Goal: Task Accomplishment & Management: Manage account settings

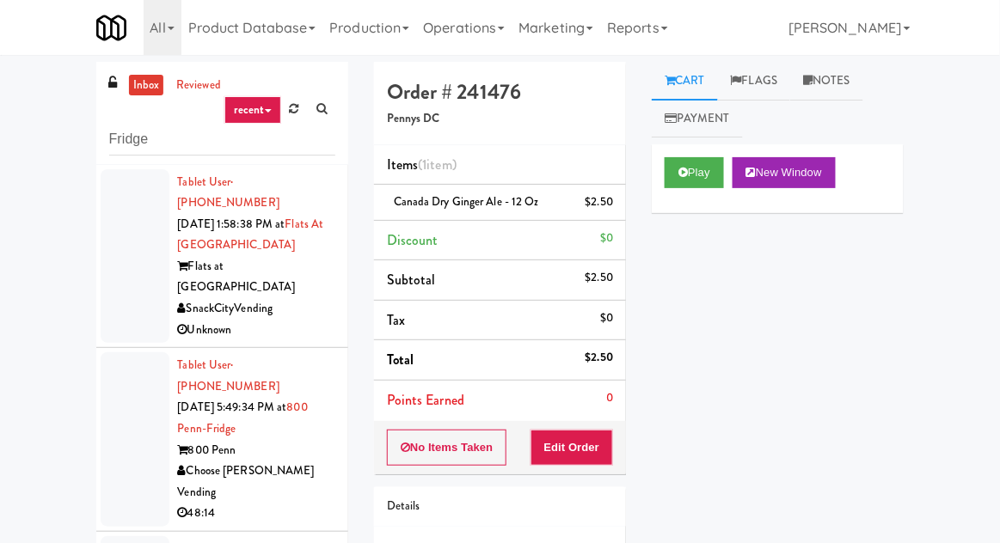
click at [132, 88] on link "inbox" at bounding box center [146, 85] width 35 height 21
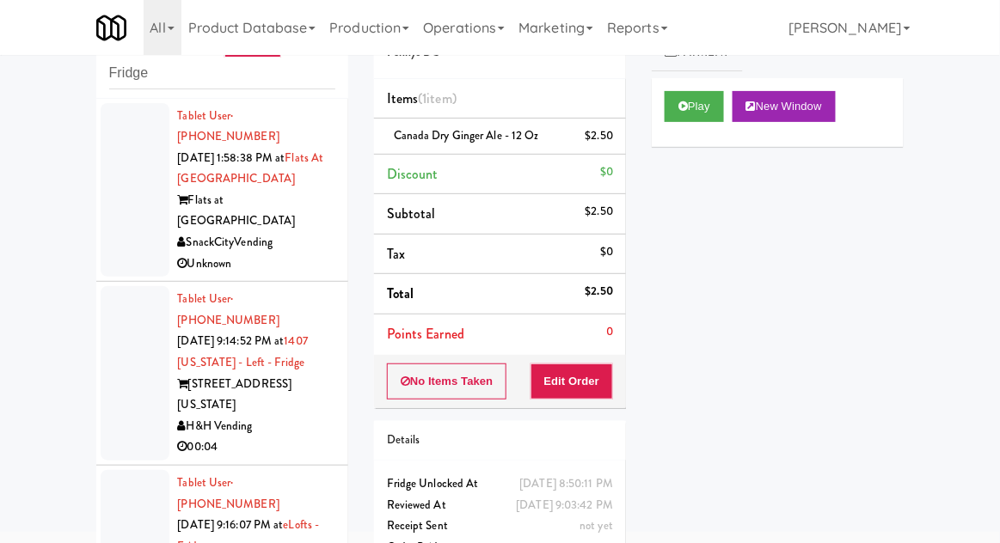
click at [108, 325] on div at bounding box center [135, 373] width 69 height 175
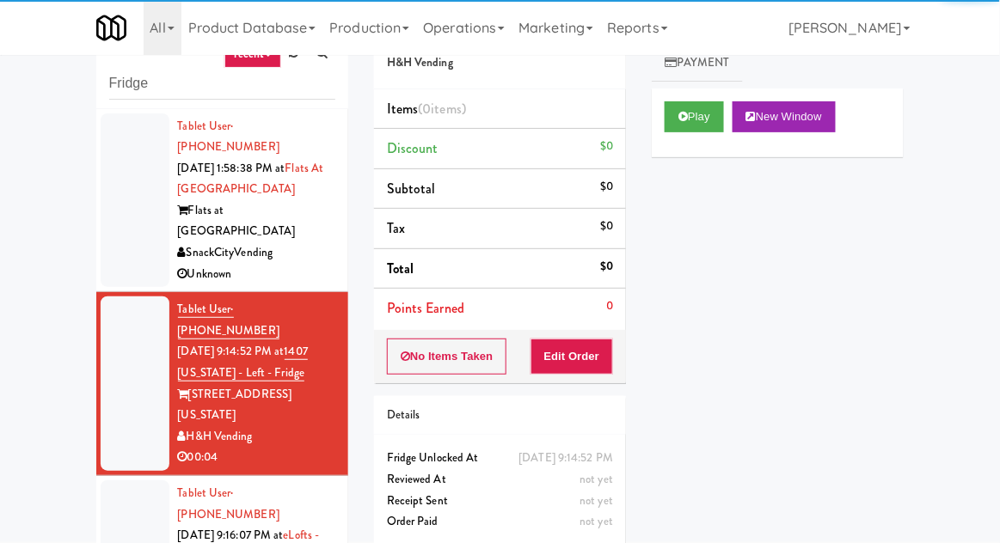
click at [706, 119] on button "Play" at bounding box center [694, 116] width 59 height 31
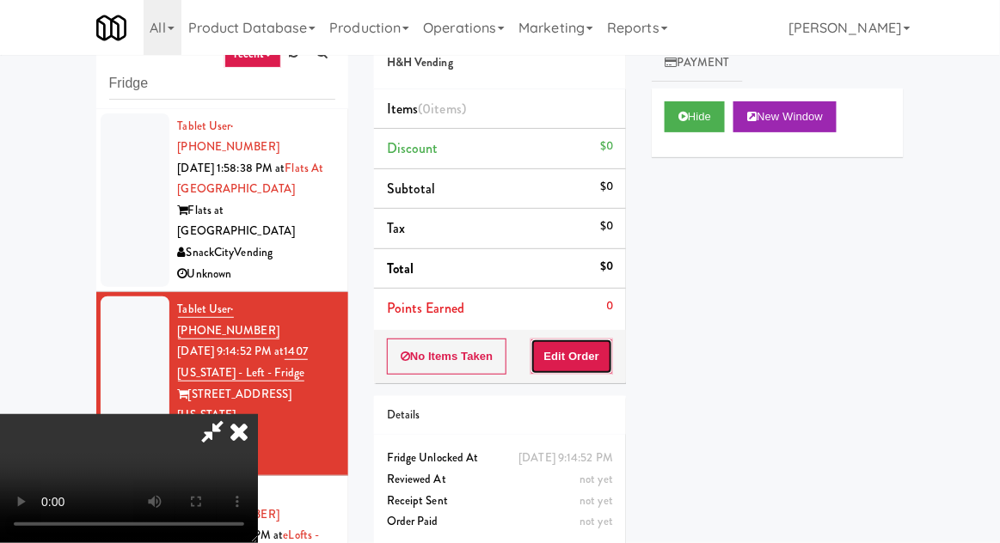
click at [586, 353] on button "Edit Order" at bounding box center [572, 357] width 83 height 36
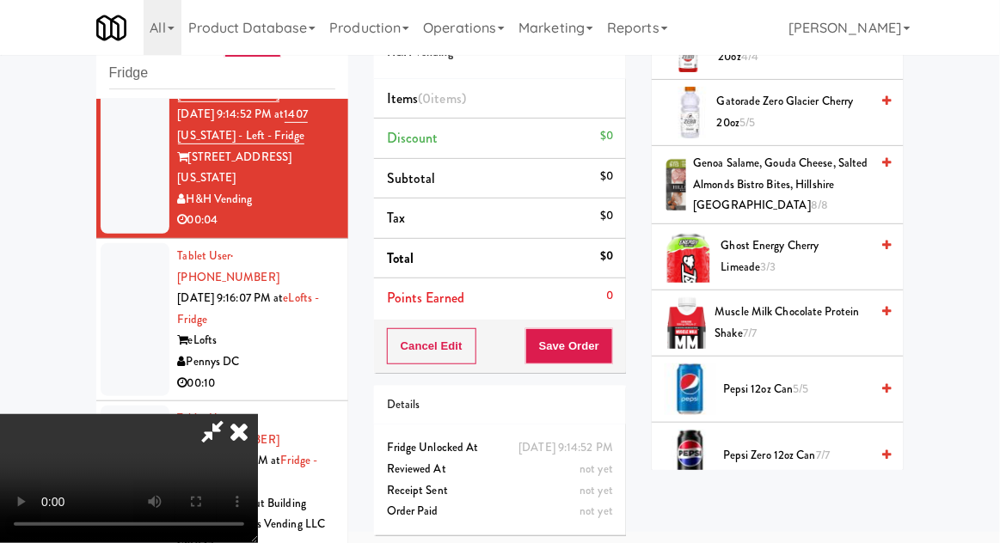
scroll to position [1575, 0]
click at [811, 393] on span "Pepsi 12oz can 5/5" at bounding box center [796, 390] width 146 height 21
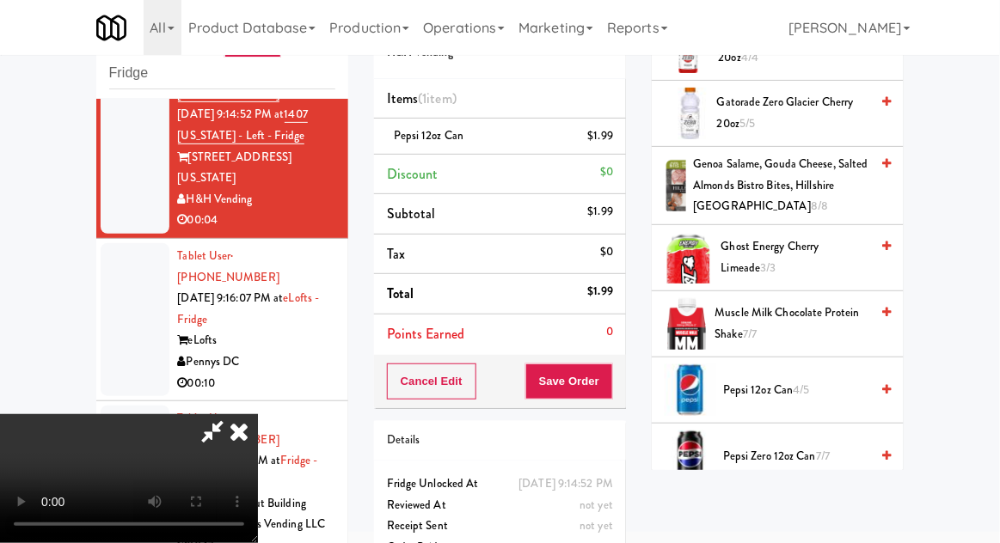
click at [630, 390] on div "Order # 402682 H&H Vending Items (1 item ) Pepsi 12oz can $1.99 Discount $0 Sub…" at bounding box center [500, 290] width 278 height 588
click at [611, 391] on button "Save Order" at bounding box center [569, 382] width 88 height 36
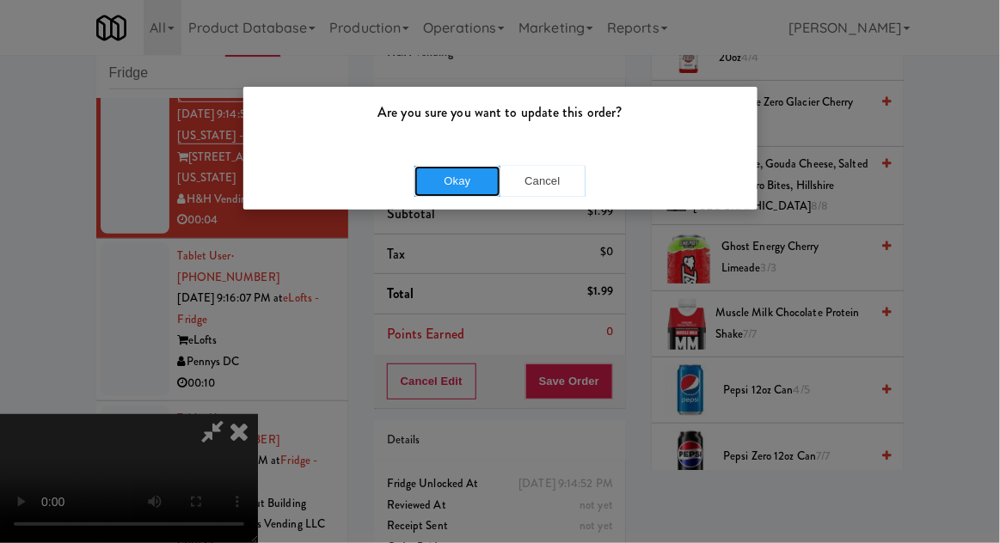
click at [449, 179] on button "Okay" at bounding box center [457, 181] width 86 height 31
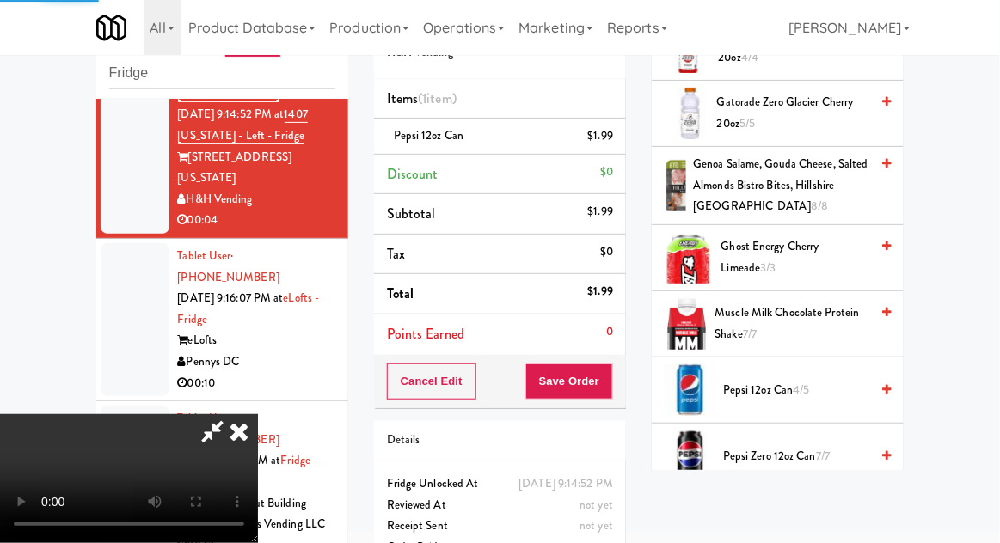
scroll to position [169, 0]
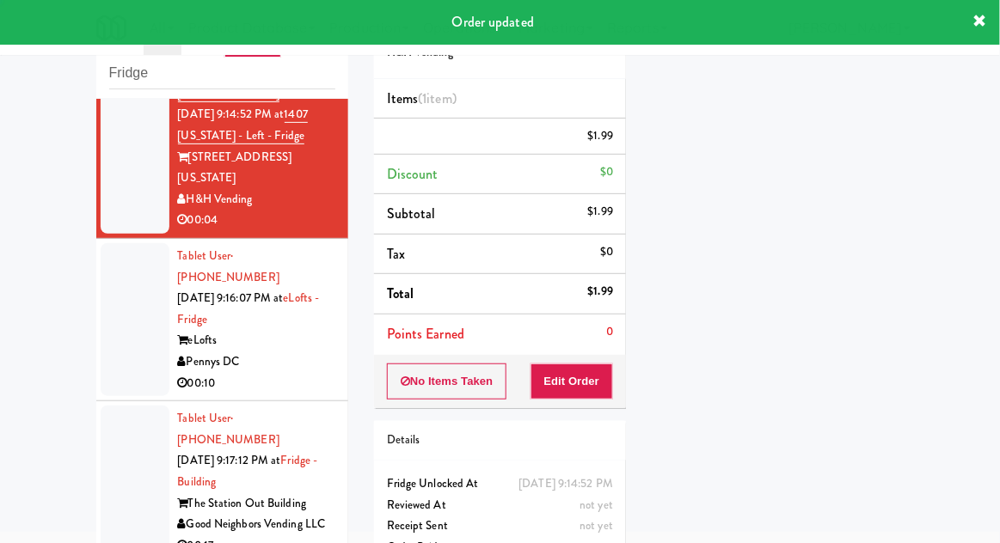
click at [106, 273] on div at bounding box center [135, 319] width 69 height 153
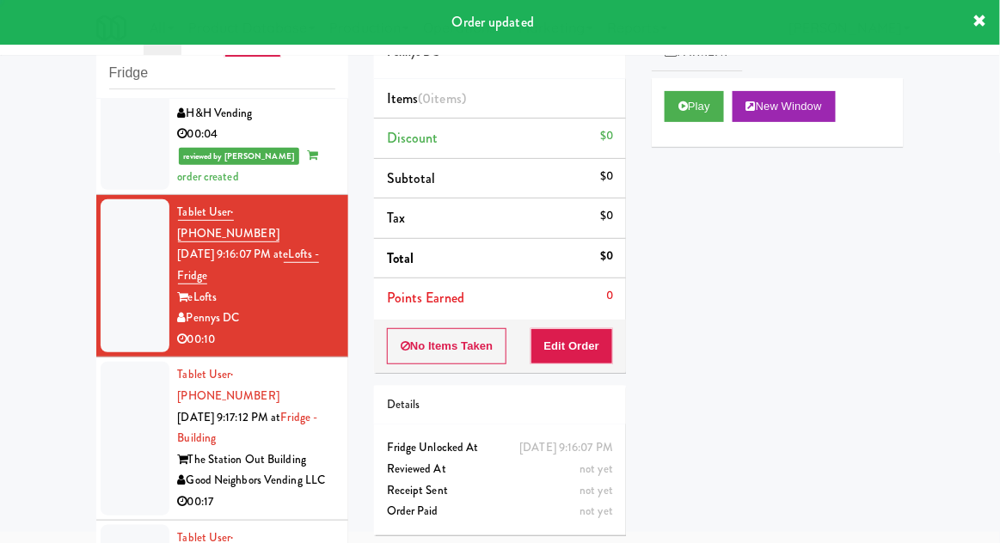
scroll to position [323, 0]
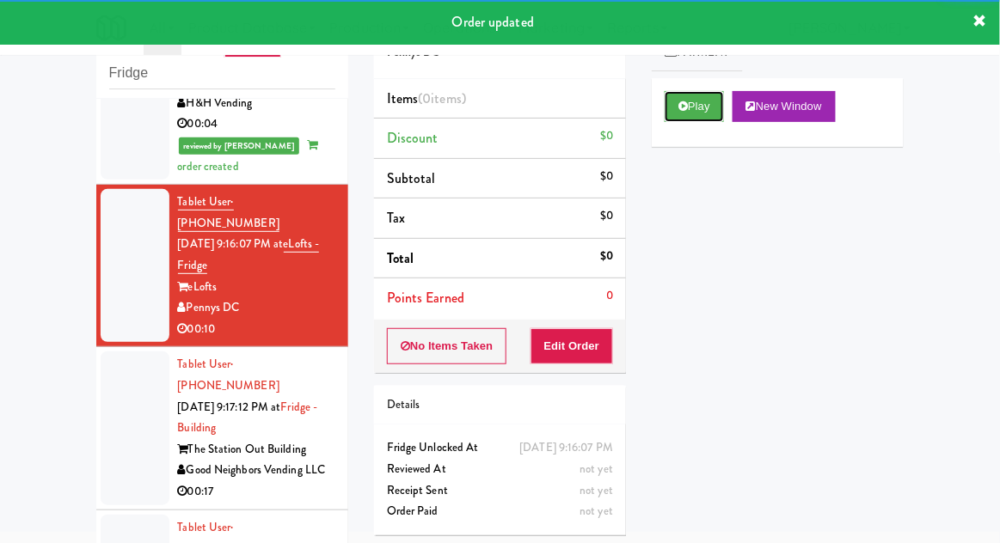
click at [703, 95] on button "Play" at bounding box center [694, 106] width 59 height 31
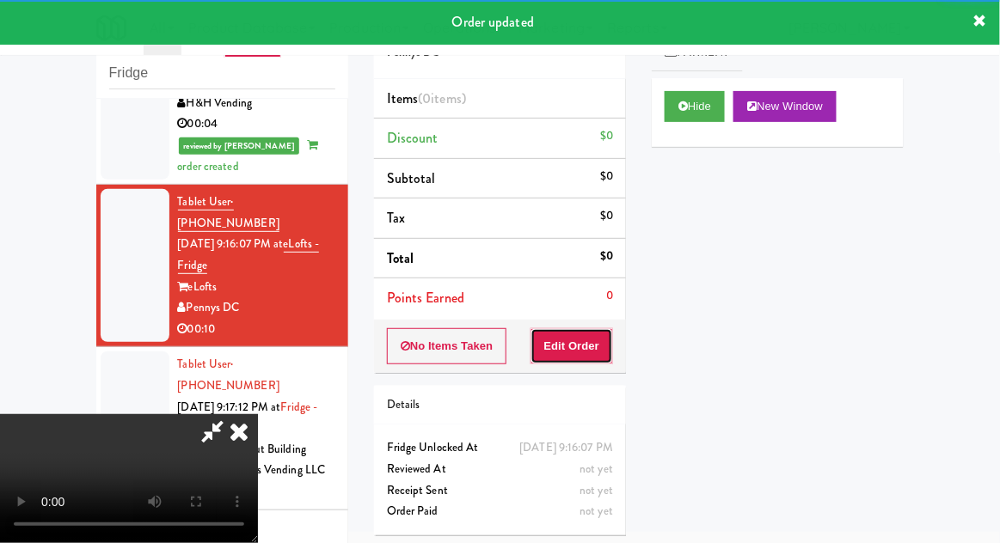
click at [587, 358] on button "Edit Order" at bounding box center [572, 346] width 83 height 36
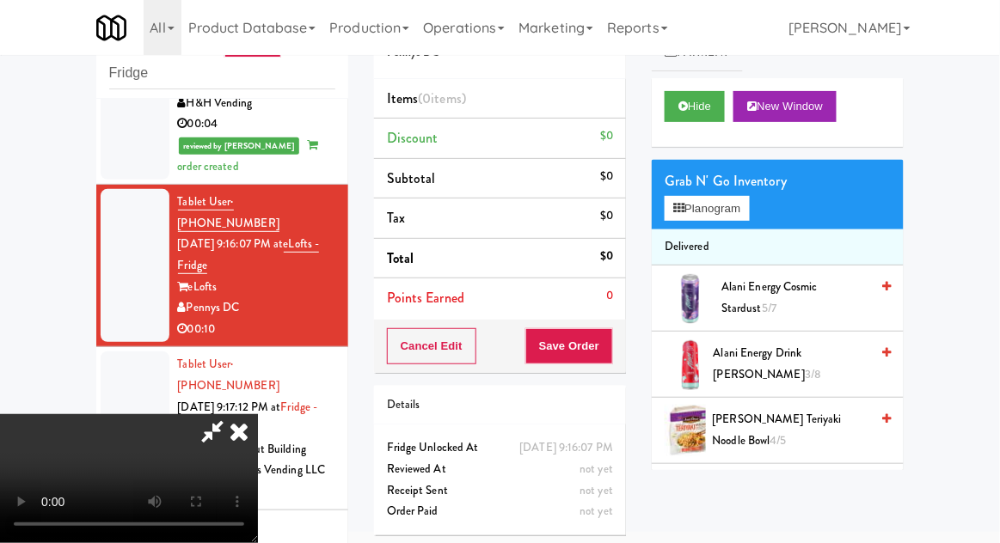
scroll to position [0, 0]
click at [719, 218] on button "Planogram" at bounding box center [707, 209] width 84 height 26
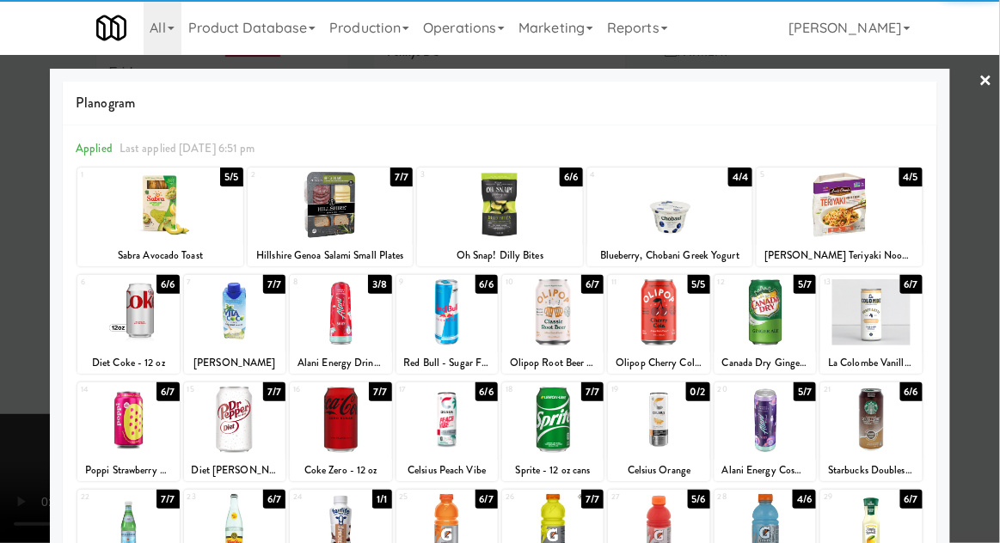
click at [333, 427] on div at bounding box center [340, 420] width 101 height 66
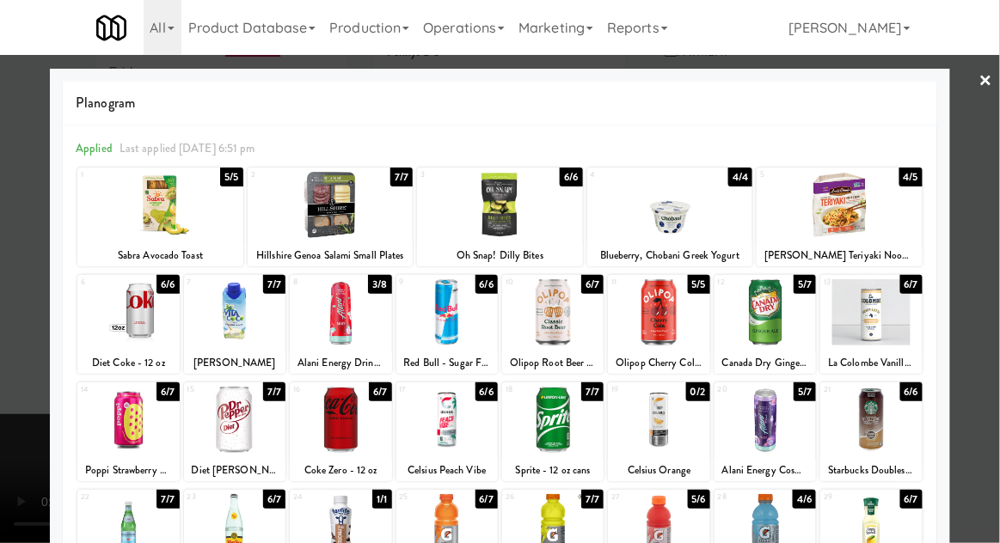
click at [987, 339] on div at bounding box center [500, 271] width 1000 height 543
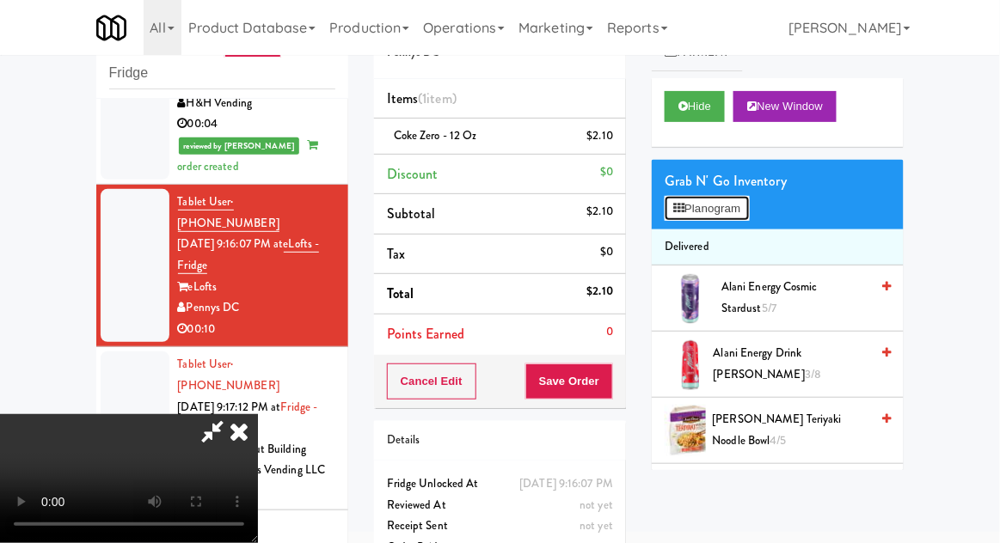
click at [734, 218] on button "Planogram" at bounding box center [707, 209] width 84 height 26
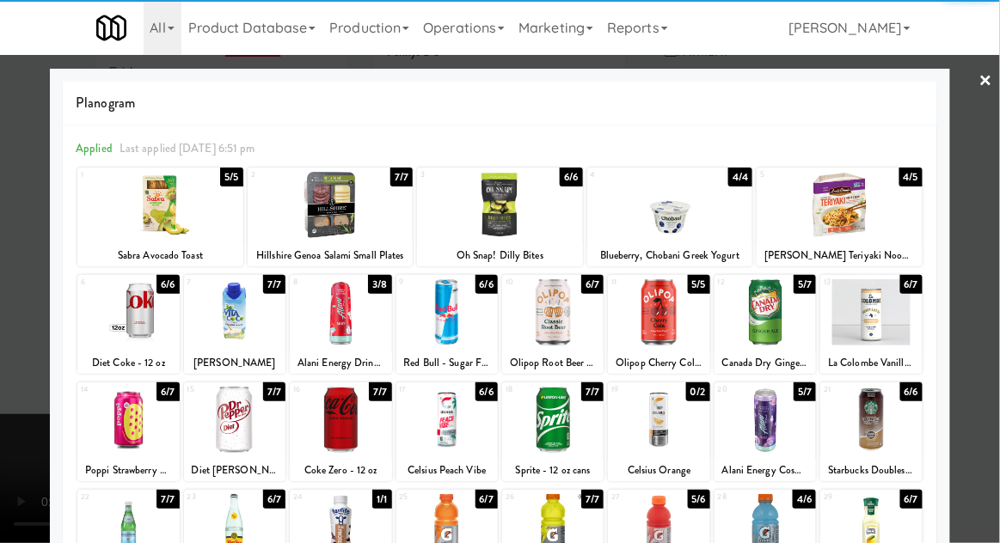
click at [234, 427] on div at bounding box center [234, 420] width 101 height 66
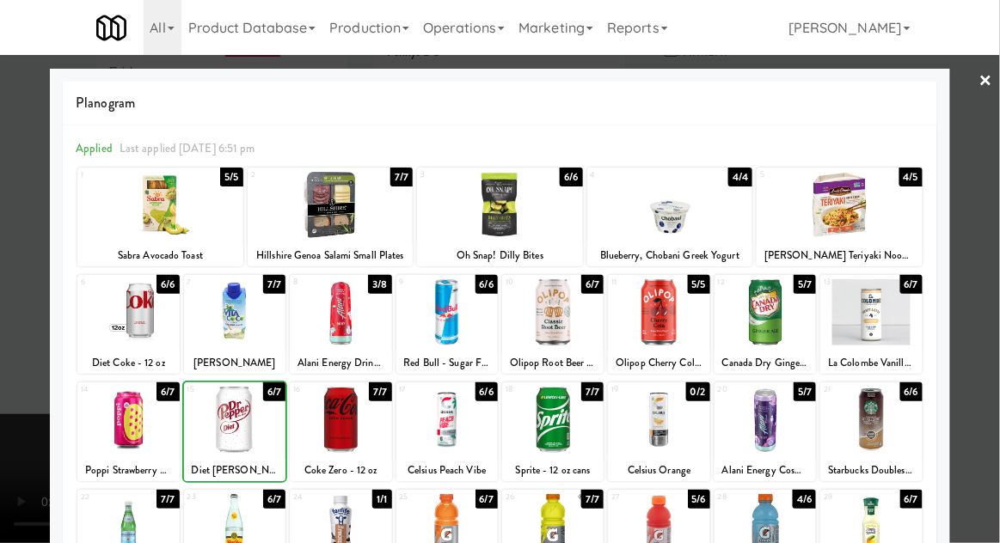
click at [994, 364] on div at bounding box center [500, 271] width 1000 height 543
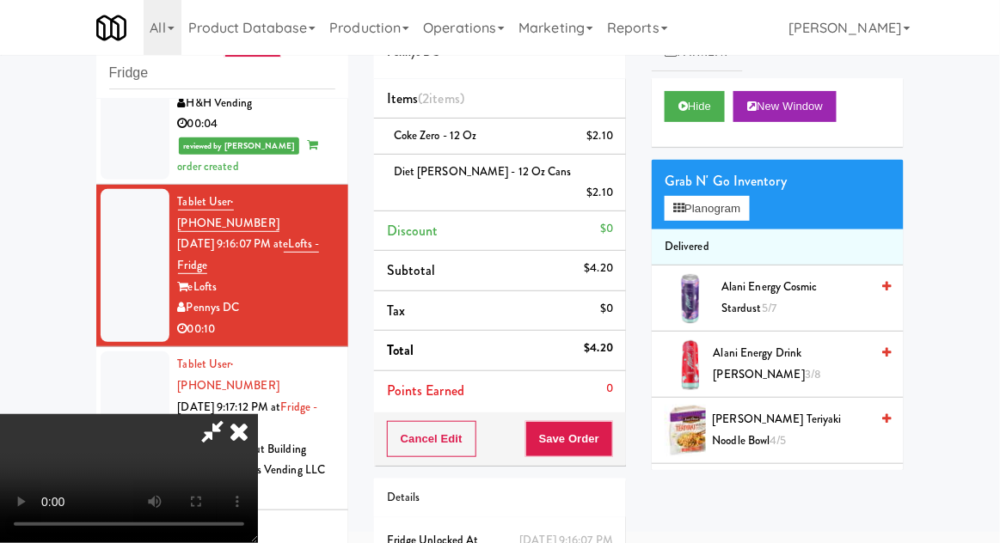
scroll to position [63, 0]
click at [611, 421] on button "Save Order" at bounding box center [569, 439] width 88 height 36
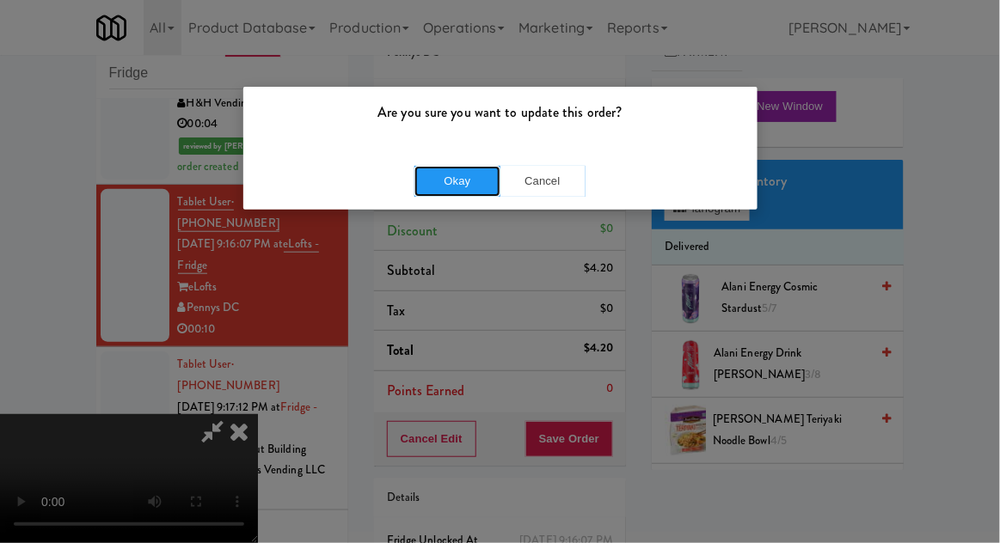
click at [439, 175] on button "Okay" at bounding box center [457, 181] width 86 height 31
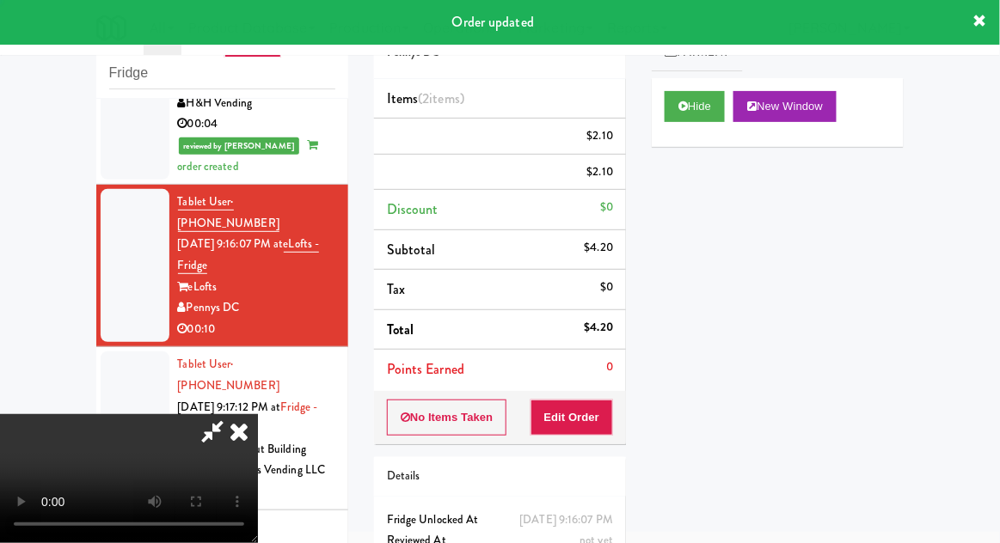
scroll to position [0, 0]
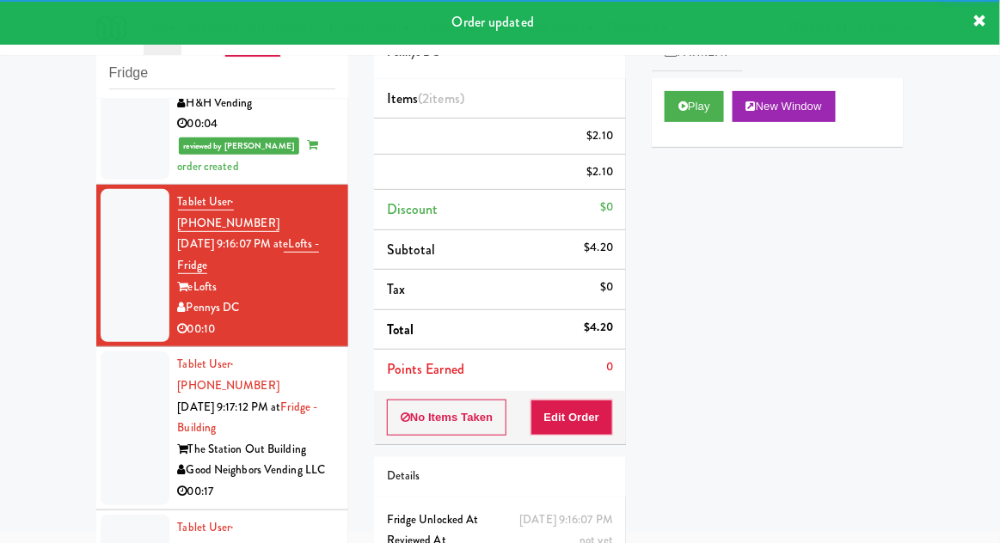
click at [125, 366] on div at bounding box center [135, 428] width 69 height 153
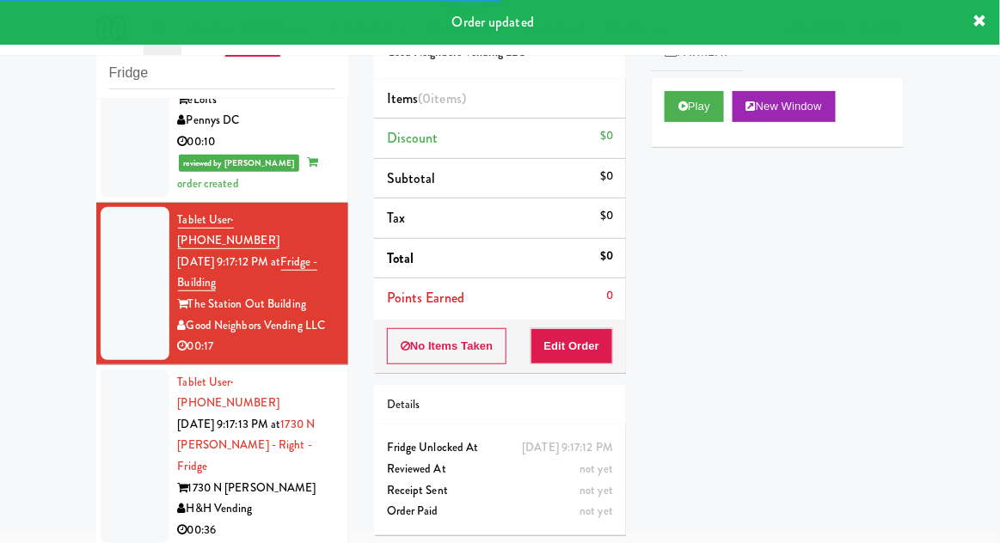
scroll to position [507, 0]
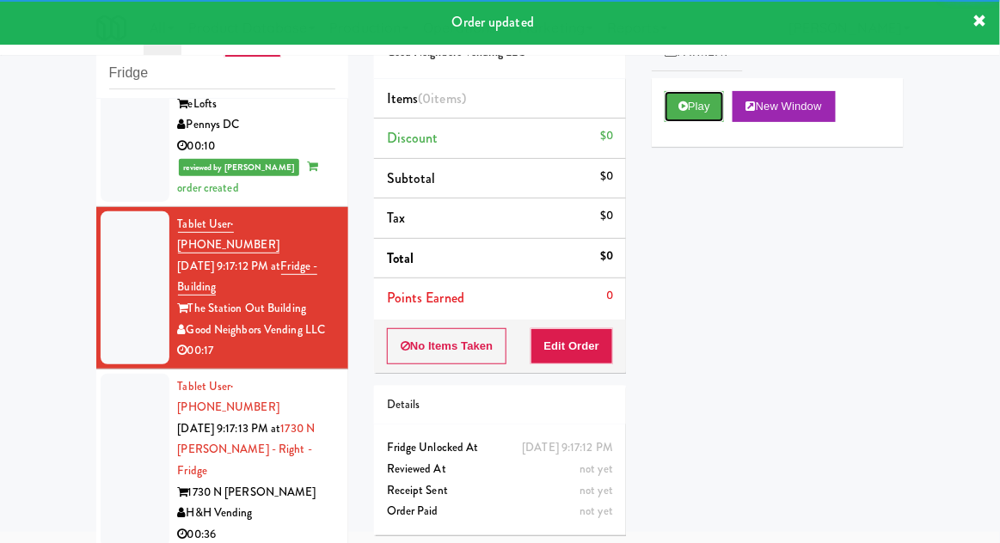
click at [703, 101] on button "Play" at bounding box center [694, 106] width 59 height 31
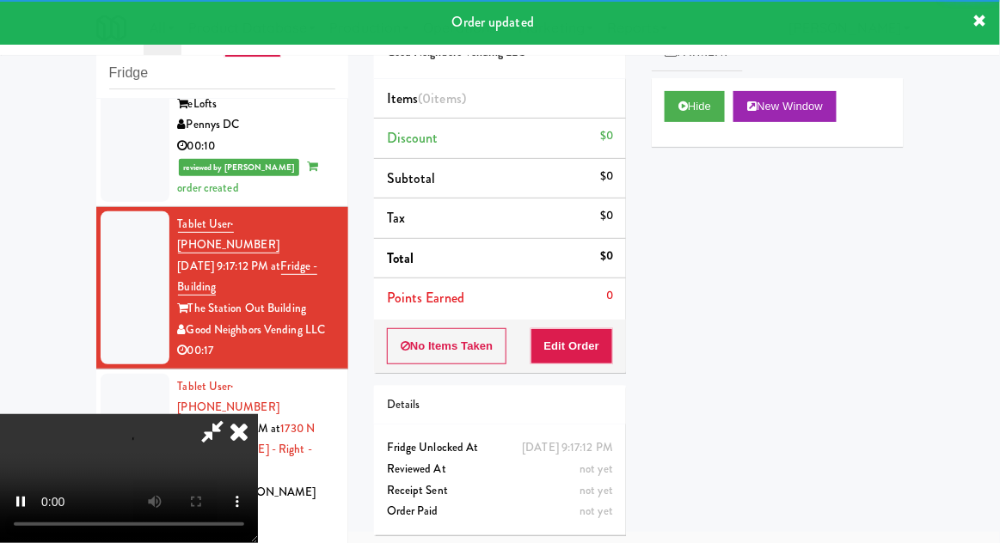
click at [588, 371] on div "Order # 712655 Good Neighbors Vending LLC Items (0 items ) Discount $0 Subtotal…" at bounding box center [500, 272] width 278 height 553
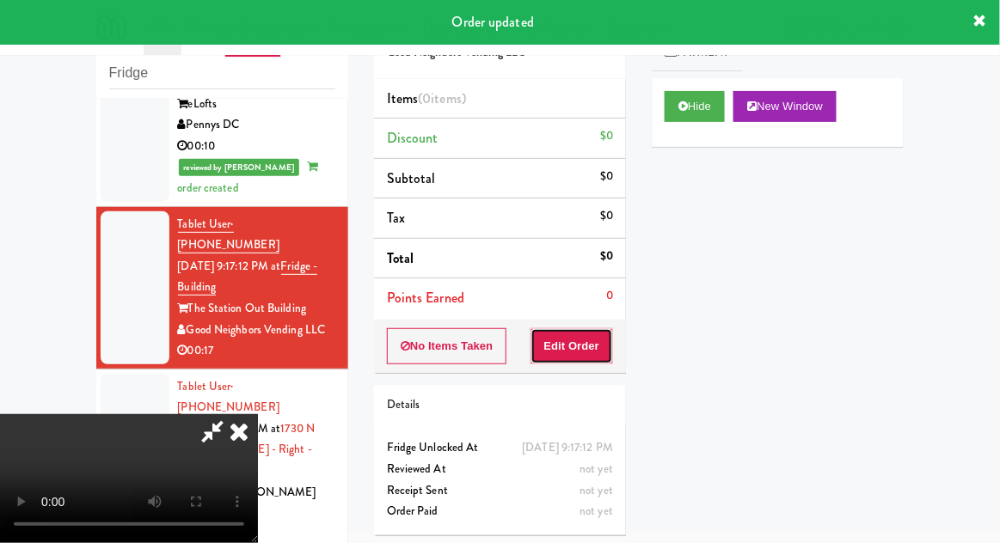
click at [600, 345] on button "Edit Order" at bounding box center [572, 346] width 83 height 36
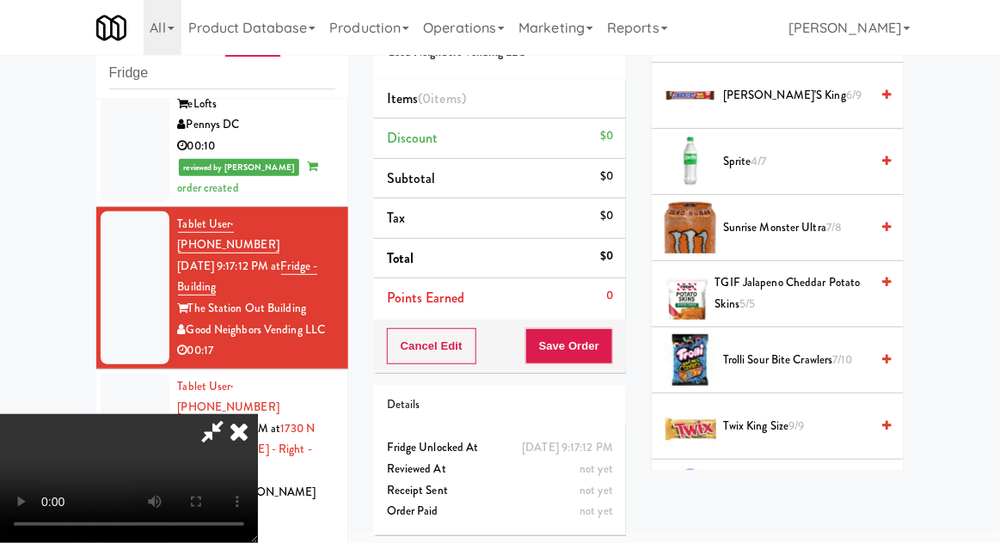
scroll to position [1871, 0]
click at [787, 415] on span "Twix King Size 9/9" at bounding box center [796, 425] width 146 height 21
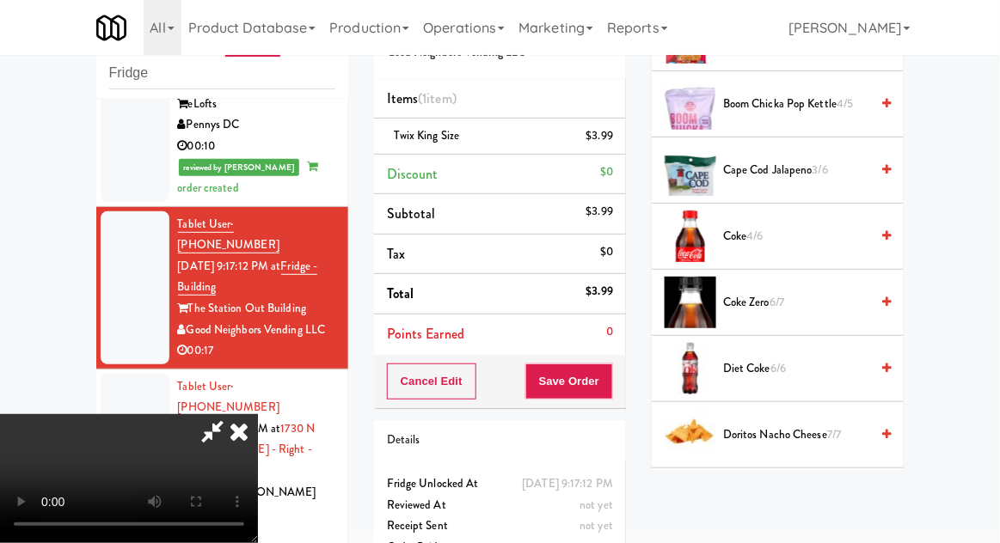
scroll to position [0, 0]
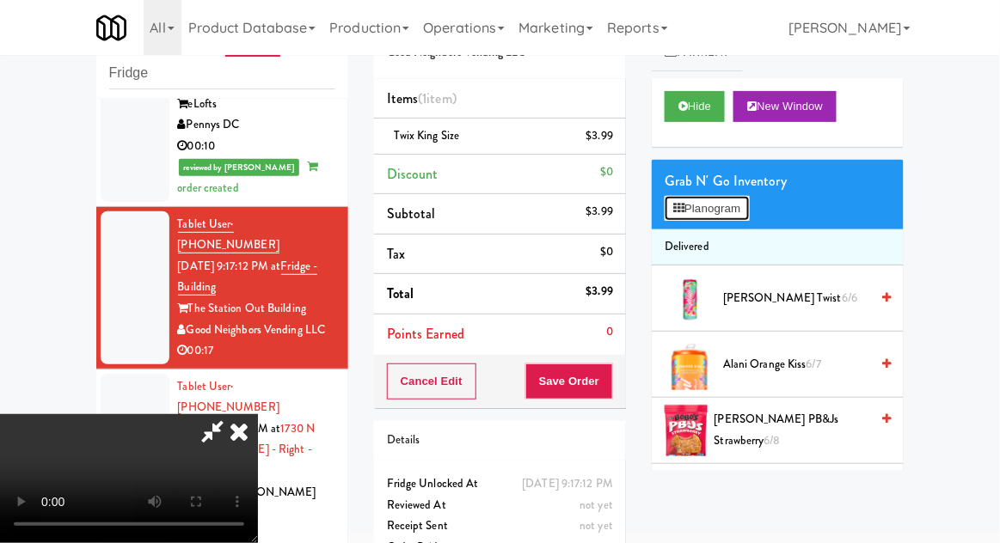
click at [740, 216] on button "Planogram" at bounding box center [707, 209] width 84 height 26
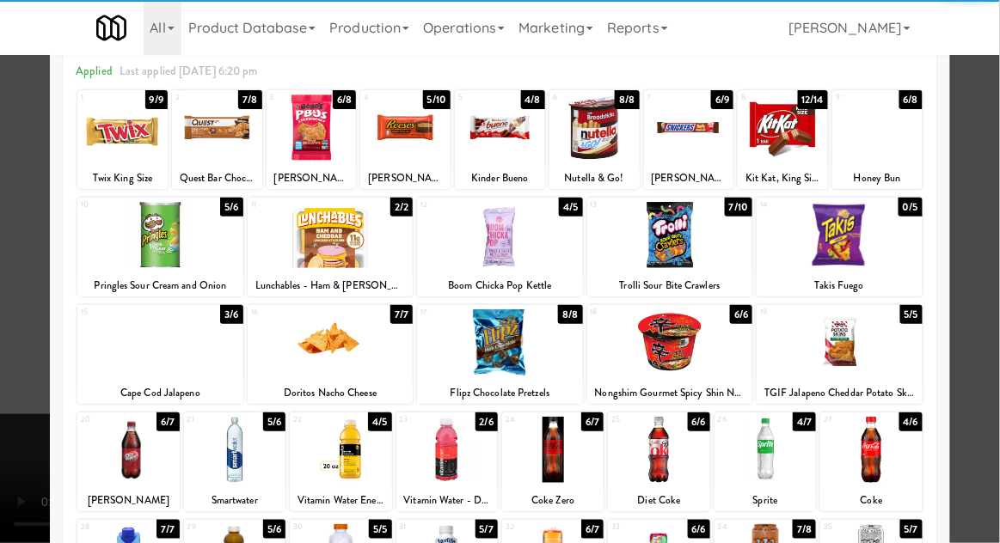
scroll to position [218, 0]
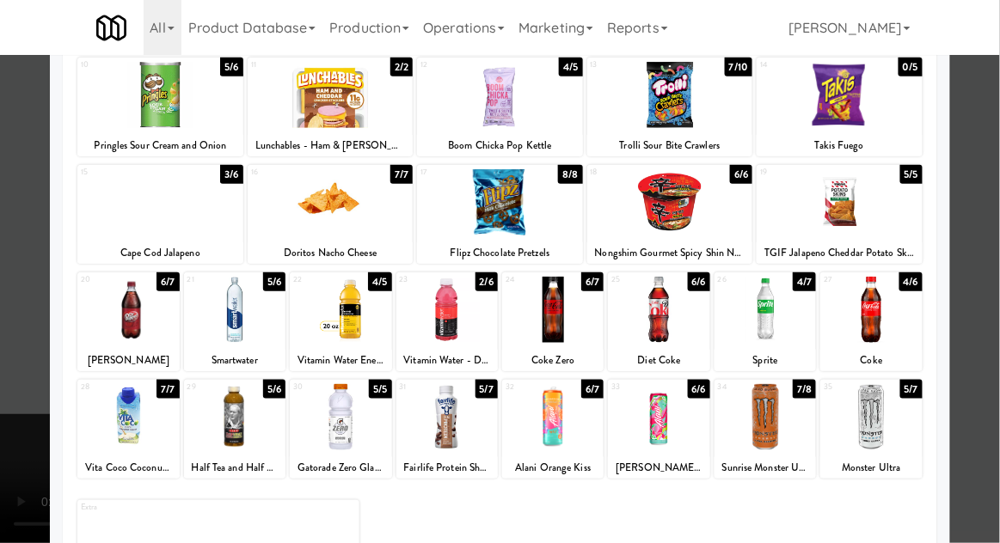
click at [221, 397] on div at bounding box center [234, 417] width 101 height 66
click at [996, 341] on div at bounding box center [500, 271] width 1000 height 543
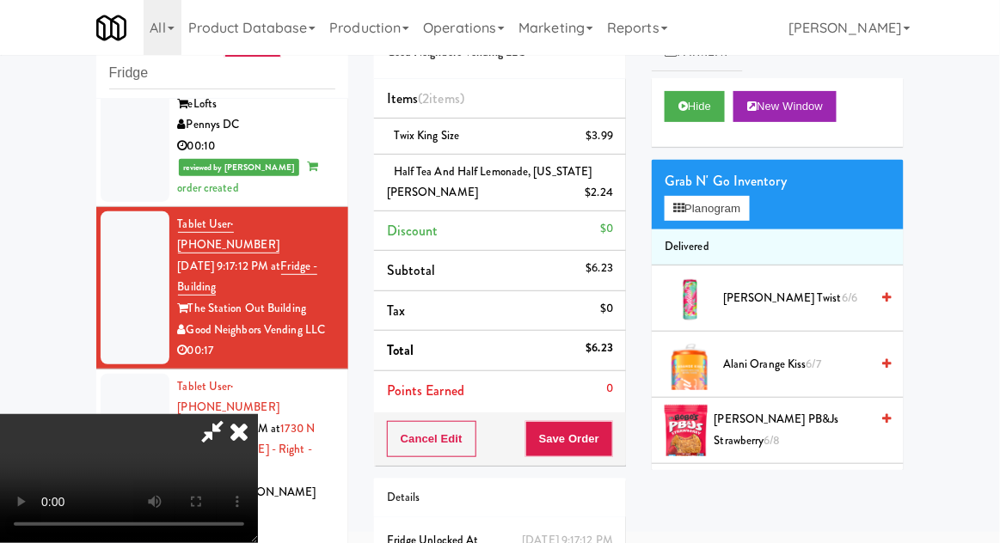
click at [730, 231] on li "Delivered" at bounding box center [778, 248] width 252 height 36
click at [720, 218] on button "Planogram" at bounding box center [707, 209] width 84 height 26
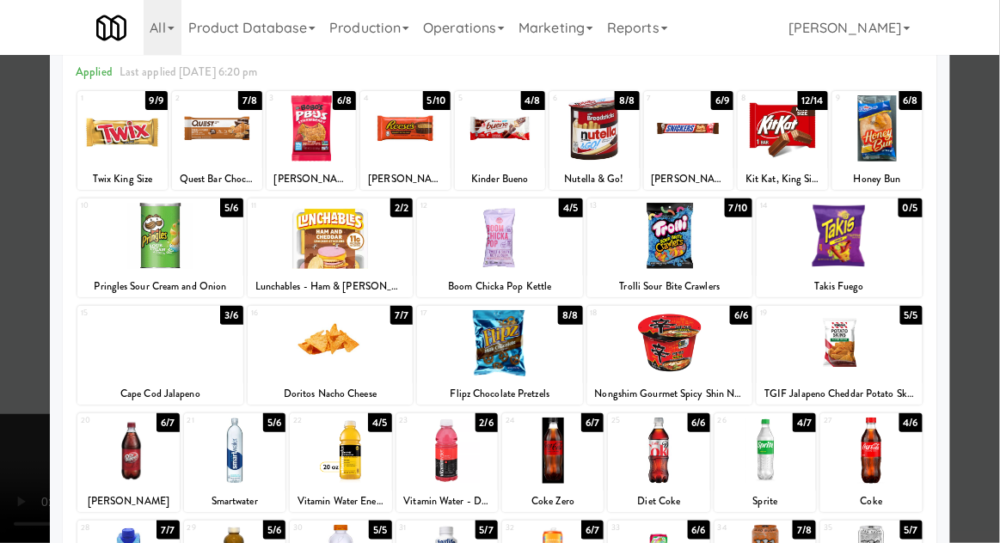
scroll to position [79, 0]
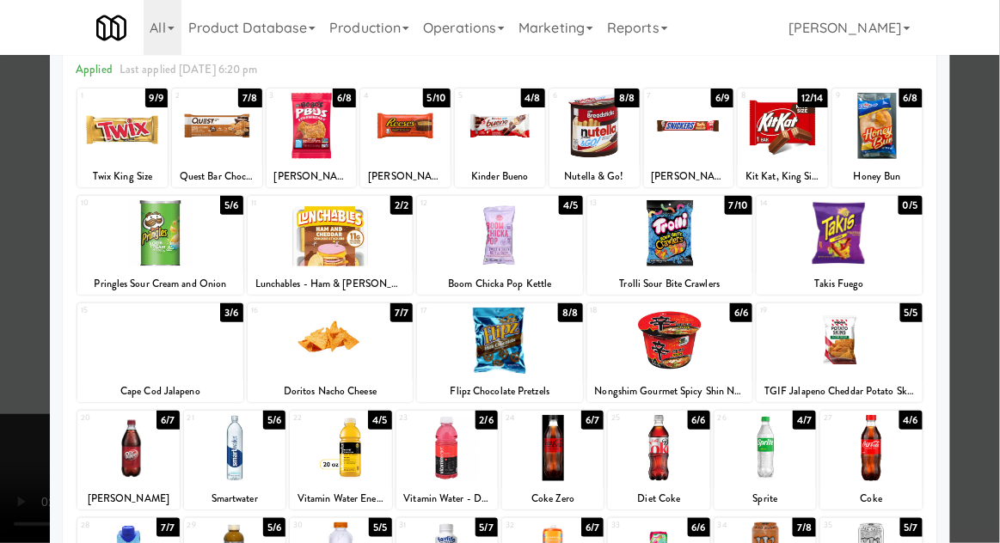
click at [311, 382] on div "Doritos Nacho Cheese" at bounding box center [330, 391] width 161 height 21
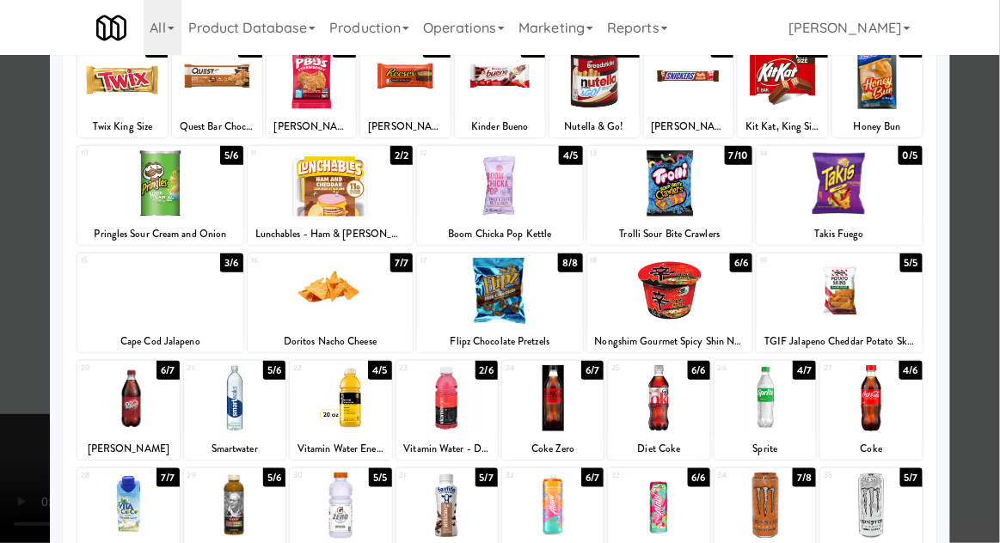
scroll to position [131, 0]
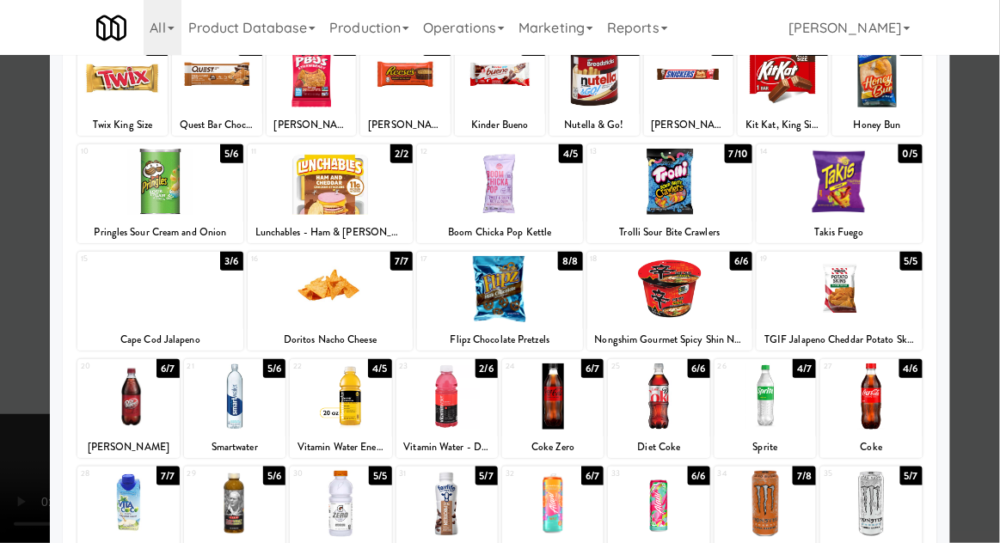
click at [304, 311] on div at bounding box center [331, 289] width 166 height 66
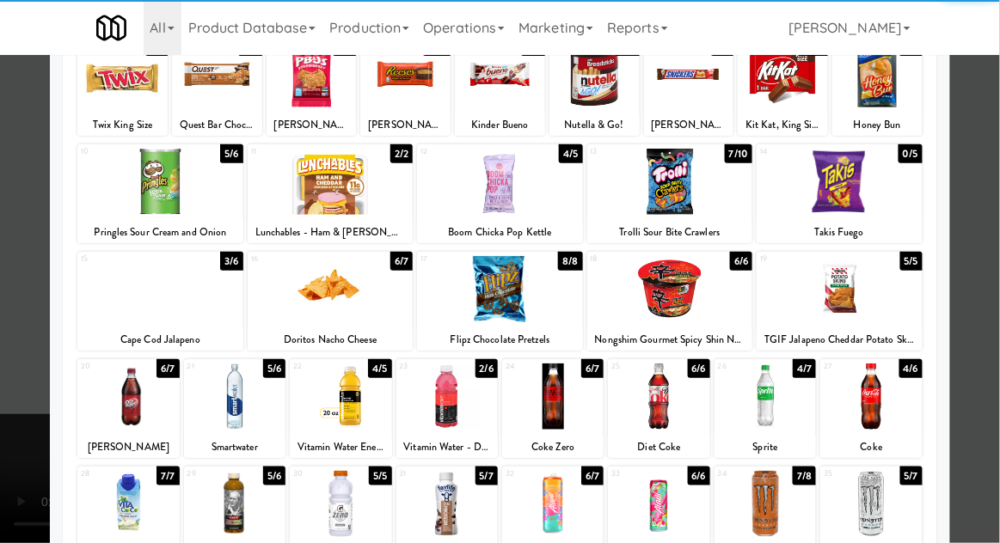
click at [996, 261] on div at bounding box center [500, 271] width 1000 height 543
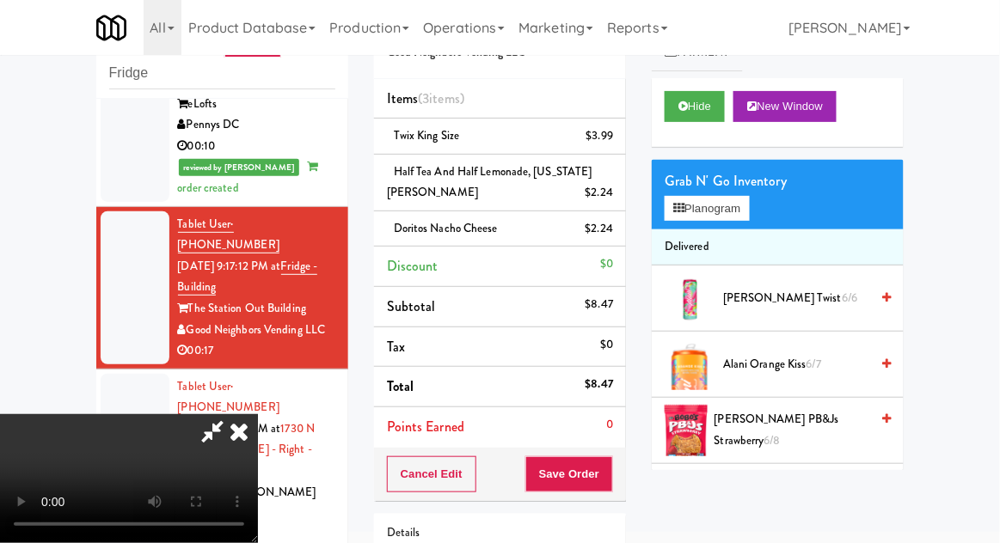
scroll to position [65, 0]
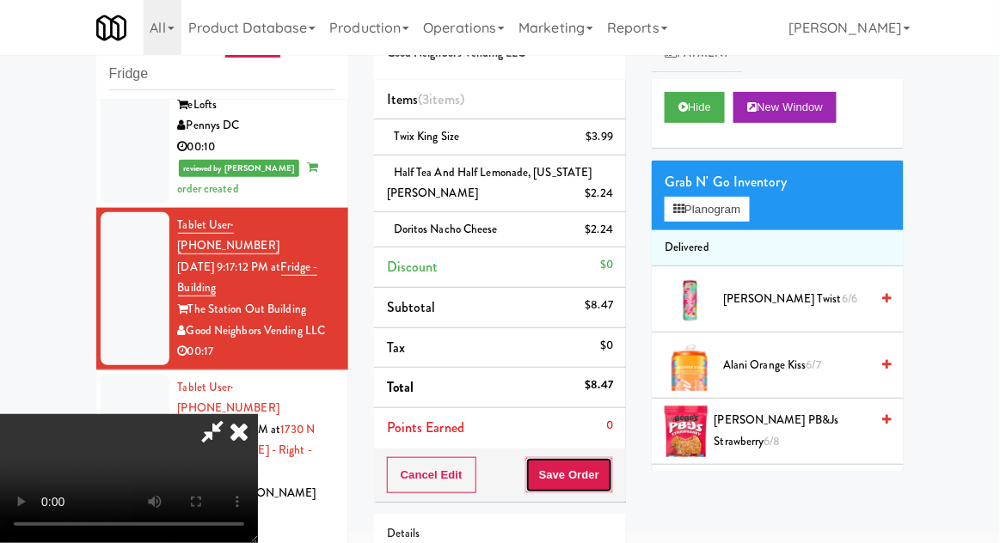
click at [609, 488] on button "Save Order" at bounding box center [569, 475] width 88 height 36
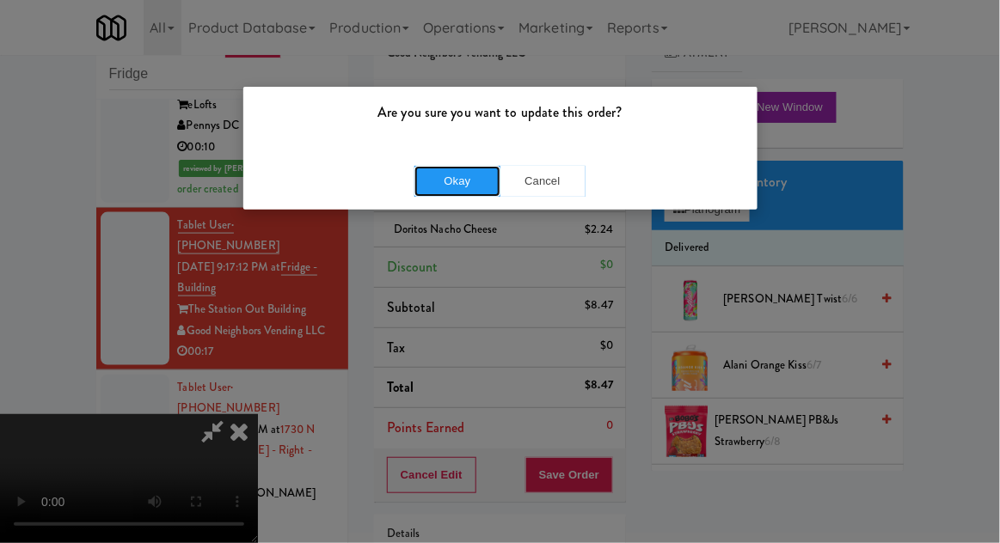
click at [434, 193] on button "Okay" at bounding box center [457, 181] width 86 height 31
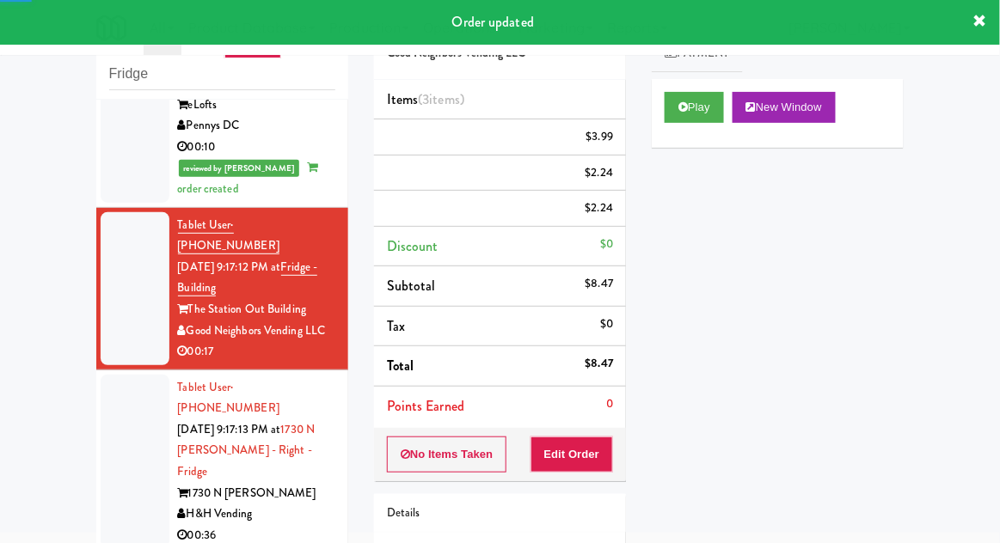
click at [108, 375] on div at bounding box center [135, 462] width 69 height 175
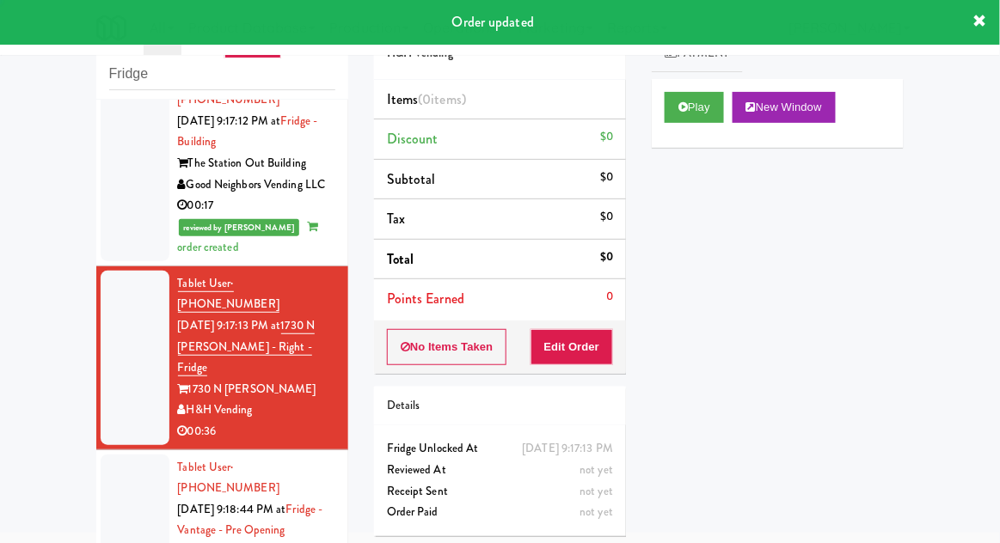
scroll to position [669, 0]
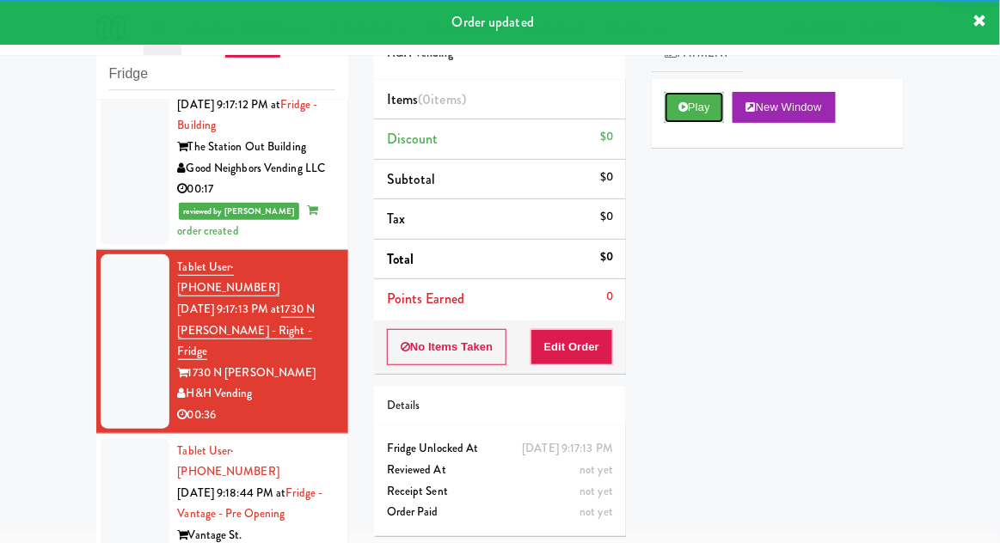
click at [709, 99] on button "Play" at bounding box center [694, 107] width 59 height 31
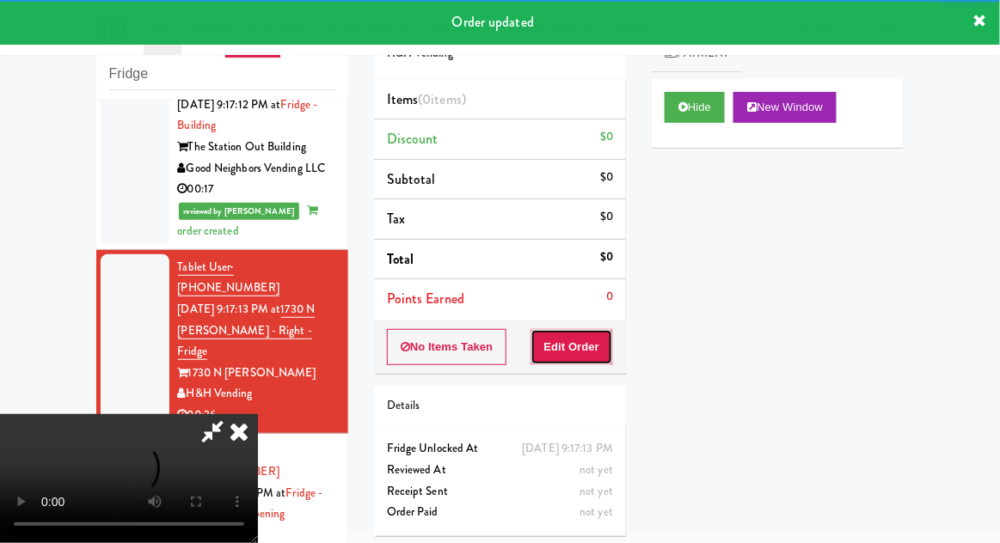
click at [586, 332] on button "Edit Order" at bounding box center [572, 347] width 83 height 36
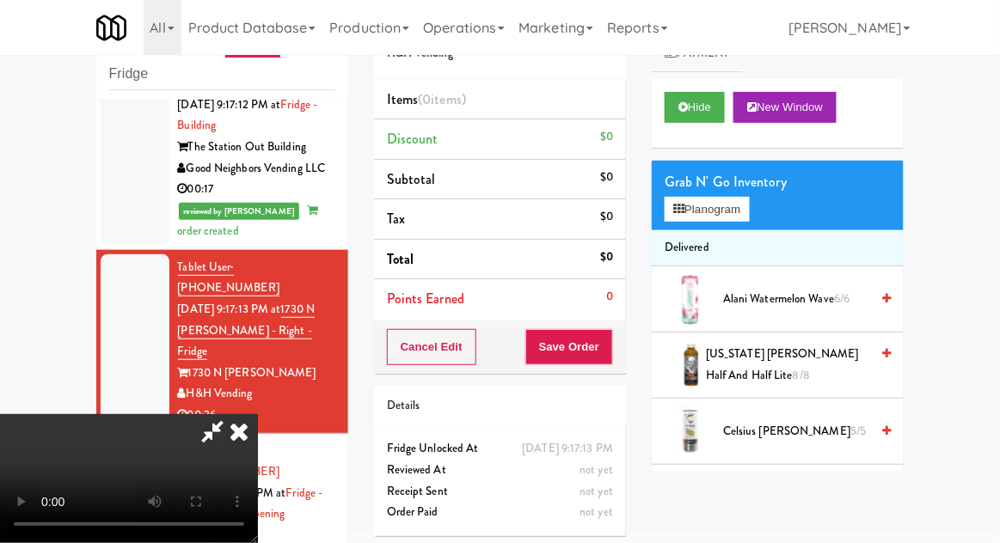
scroll to position [0, 0]
click at [722, 208] on button "Planogram" at bounding box center [707, 210] width 84 height 26
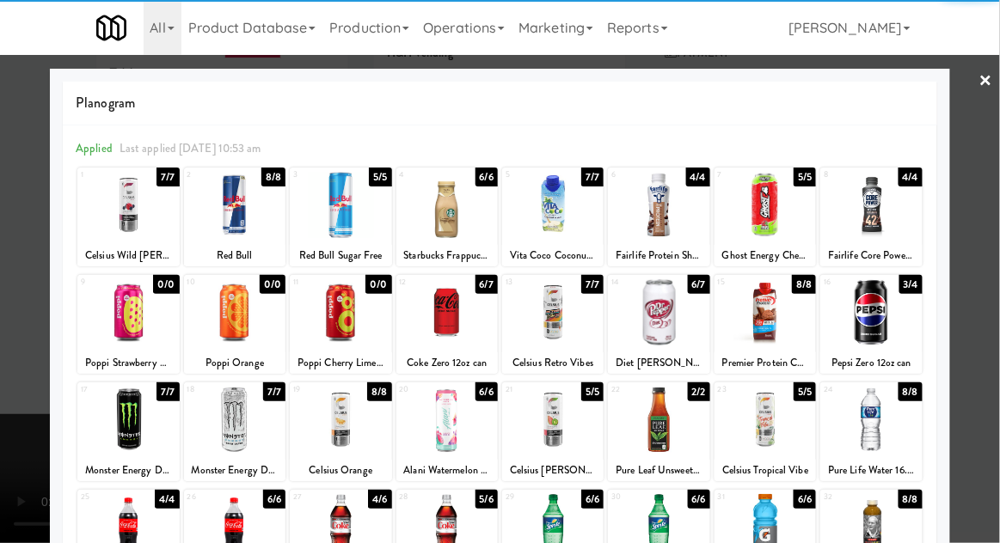
click at [881, 328] on div at bounding box center [870, 312] width 101 height 66
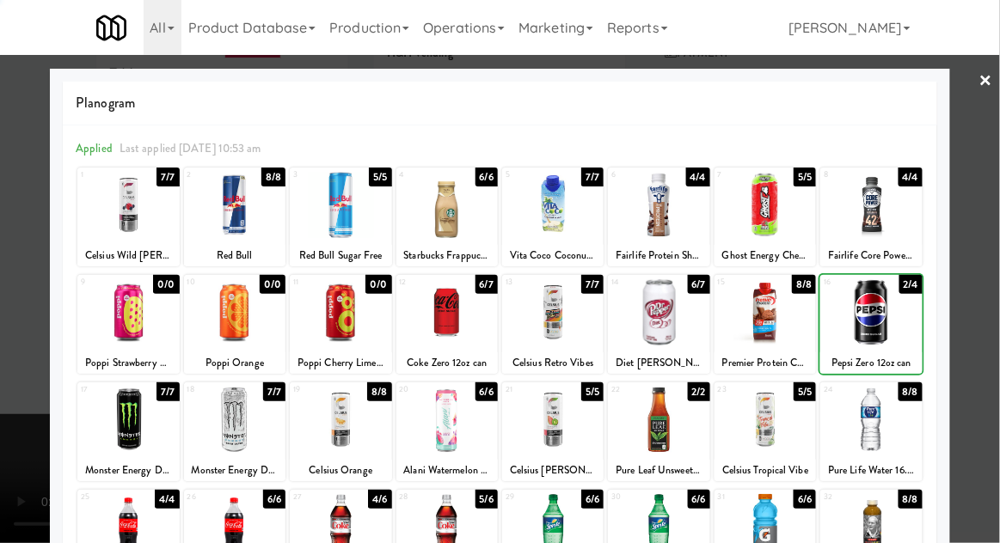
click at [996, 345] on div at bounding box center [500, 271] width 1000 height 543
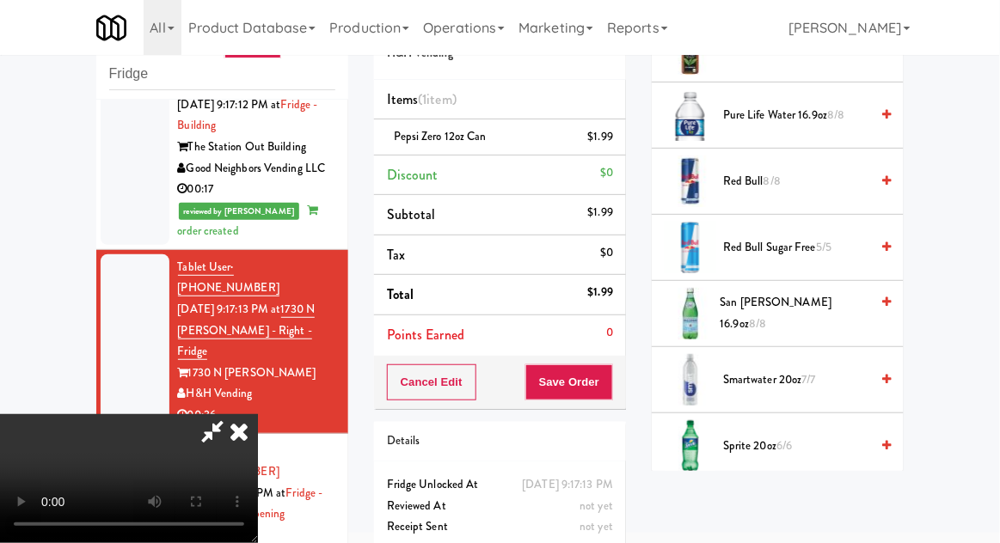
scroll to position [2056, 0]
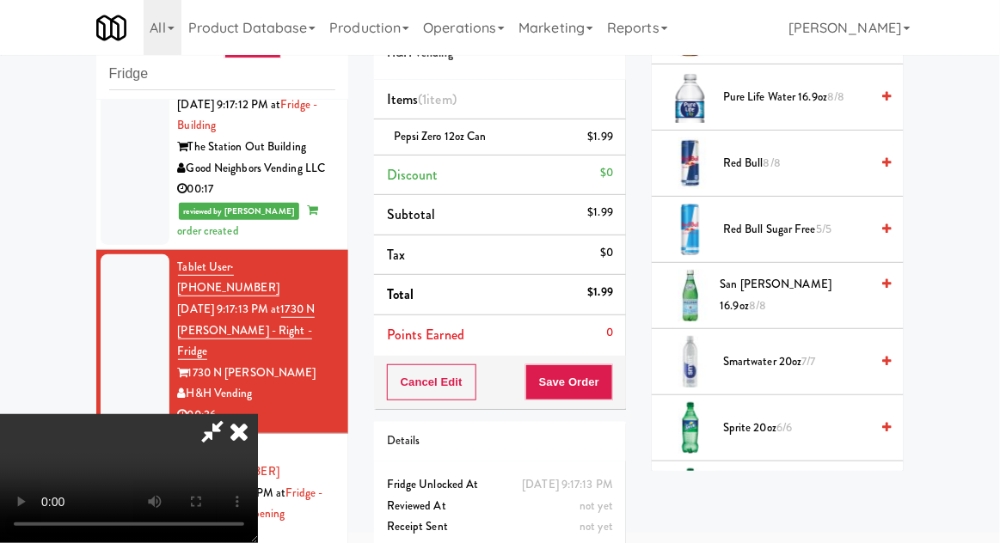
click at [798, 489] on span "Sprite 20oz 6/6" at bounding box center [796, 494] width 146 height 21
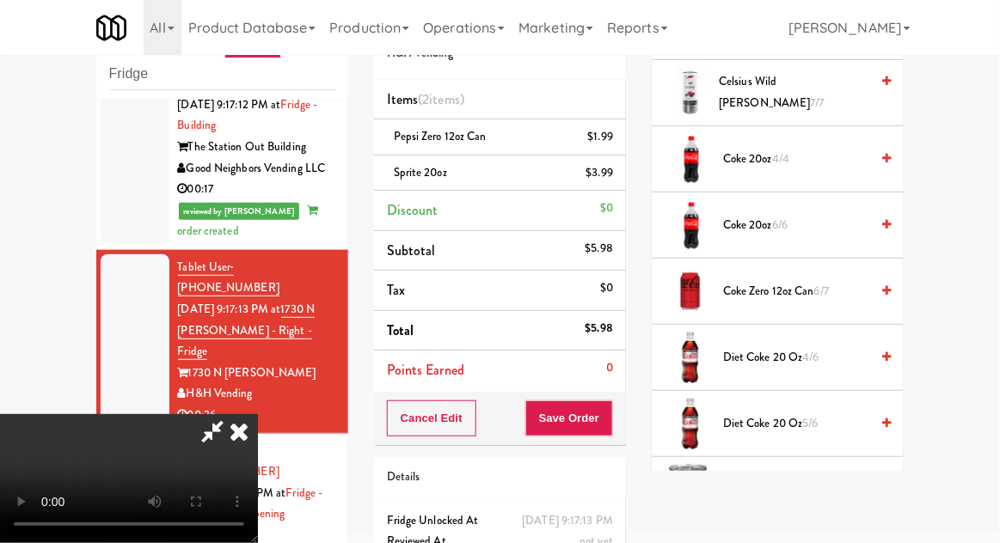
scroll to position [604, 0]
click at [828, 414] on span "Diet Coke 20 oz 5/6" at bounding box center [796, 424] width 146 height 21
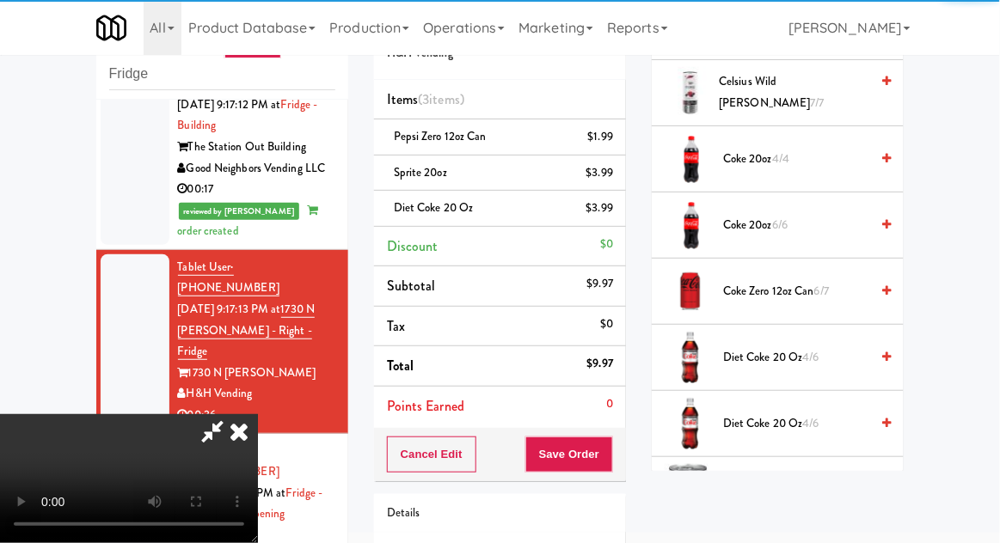
scroll to position [63, 0]
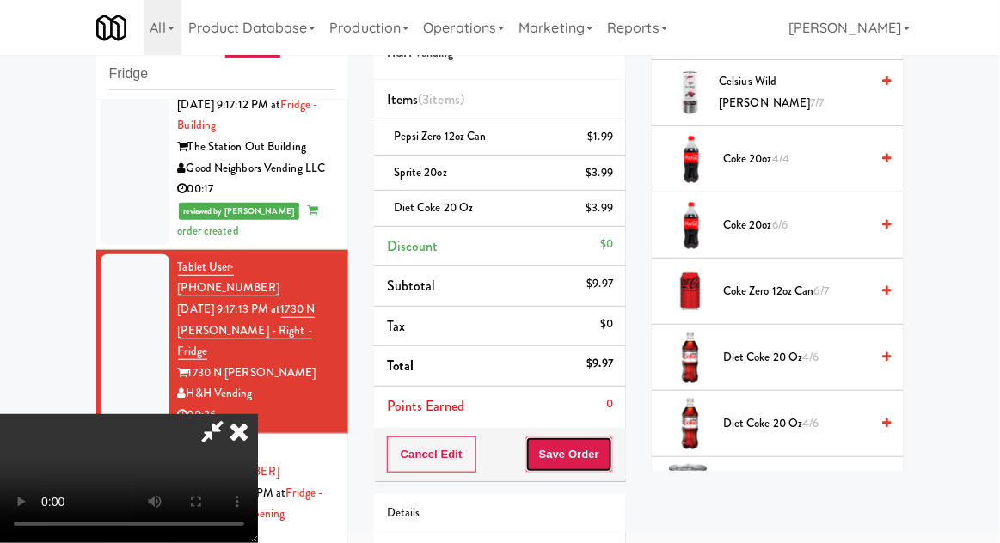
click at [606, 468] on button "Save Order" at bounding box center [569, 455] width 88 height 36
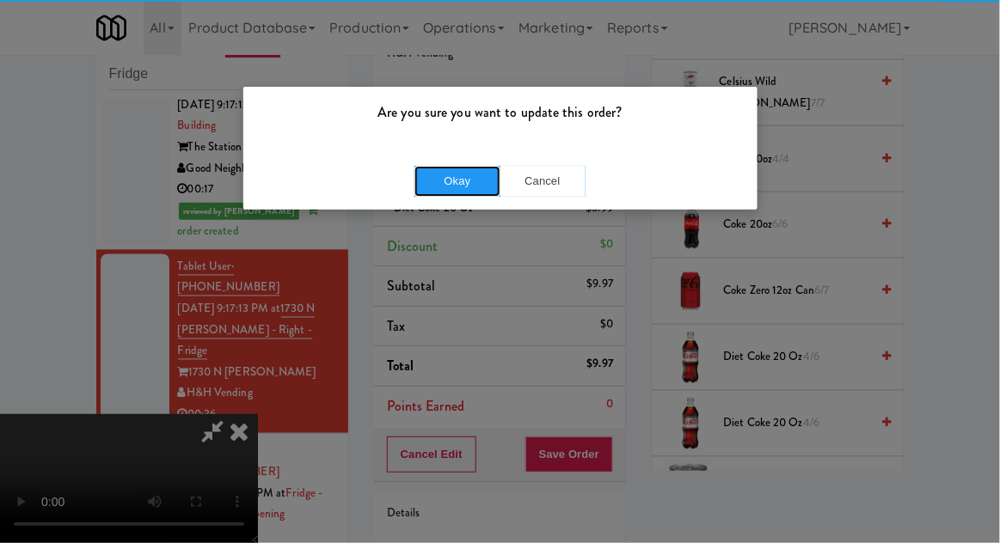
click at [444, 186] on button "Okay" at bounding box center [457, 181] width 86 height 31
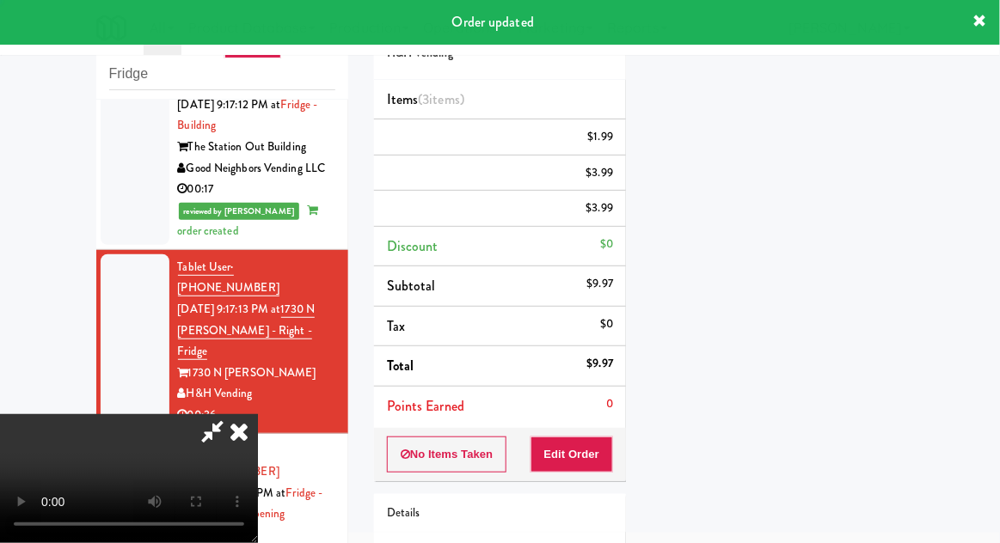
scroll to position [0, 0]
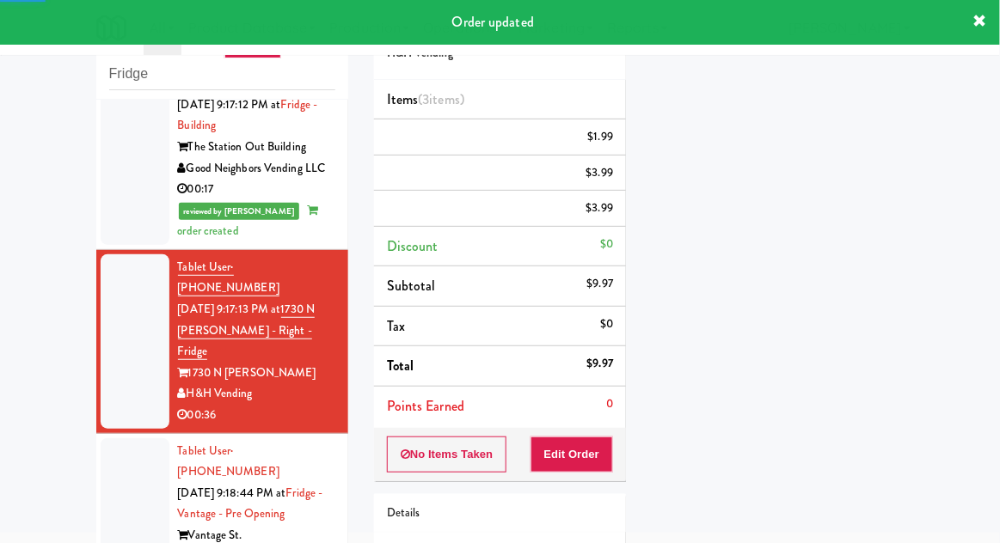
click at [124, 439] on div at bounding box center [135, 526] width 69 height 175
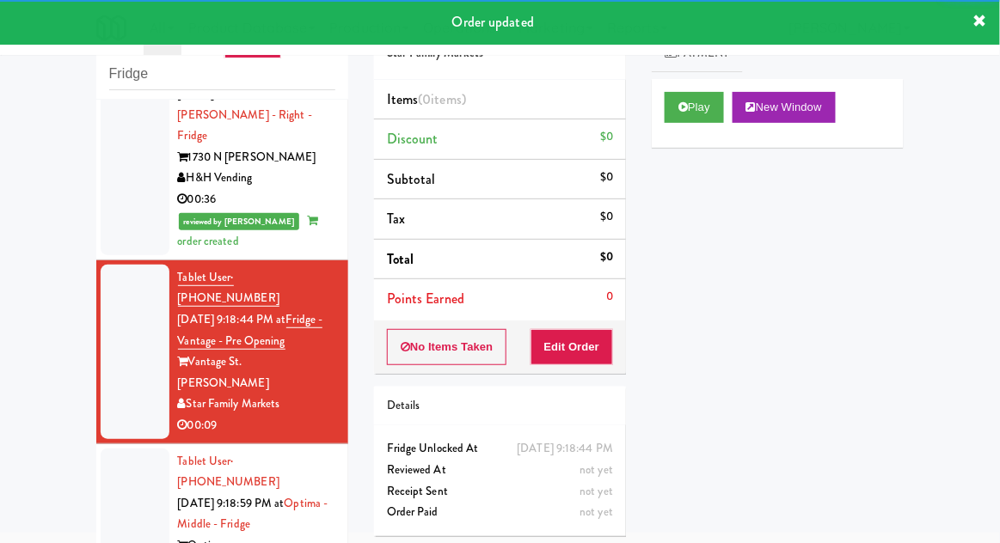
scroll to position [886, 0]
click at [717, 117] on button "Play" at bounding box center [694, 107] width 59 height 31
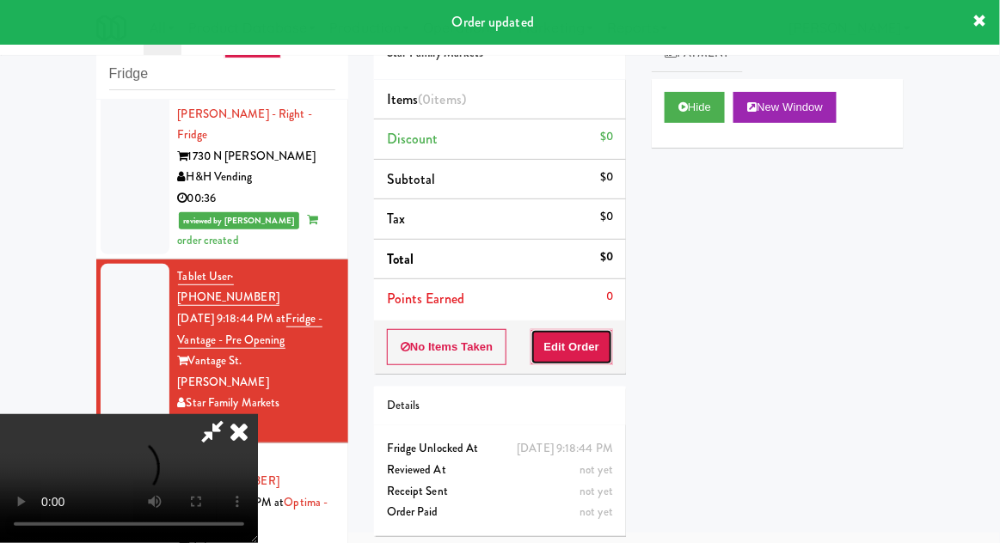
click at [601, 338] on button "Edit Order" at bounding box center [572, 347] width 83 height 36
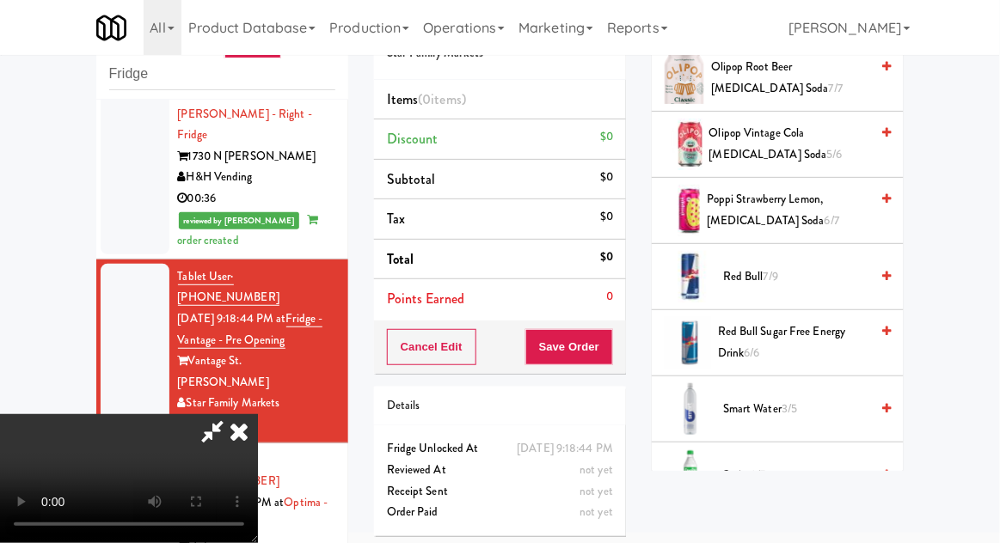
scroll to position [1205, 0]
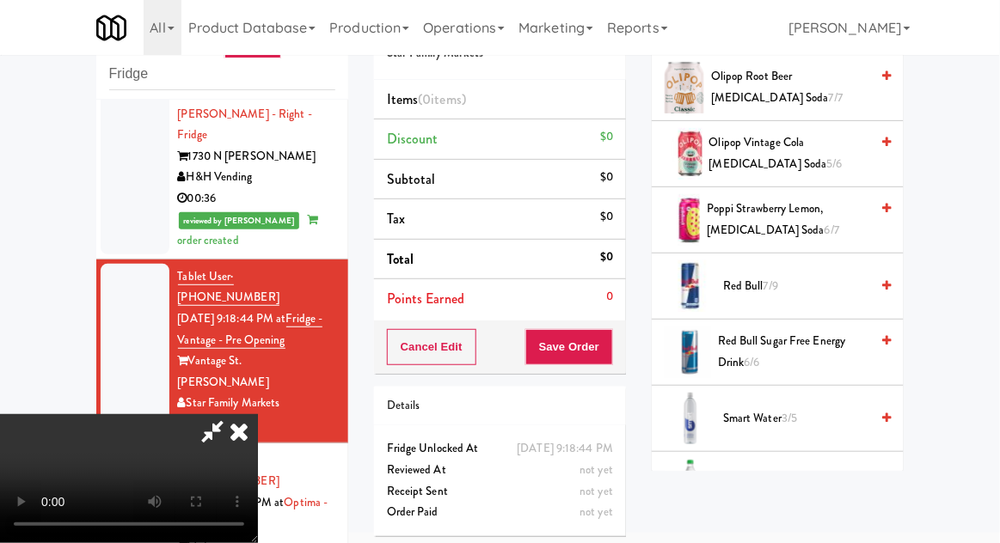
click at [791, 289] on span "Red Bull 7/9" at bounding box center [796, 286] width 146 height 21
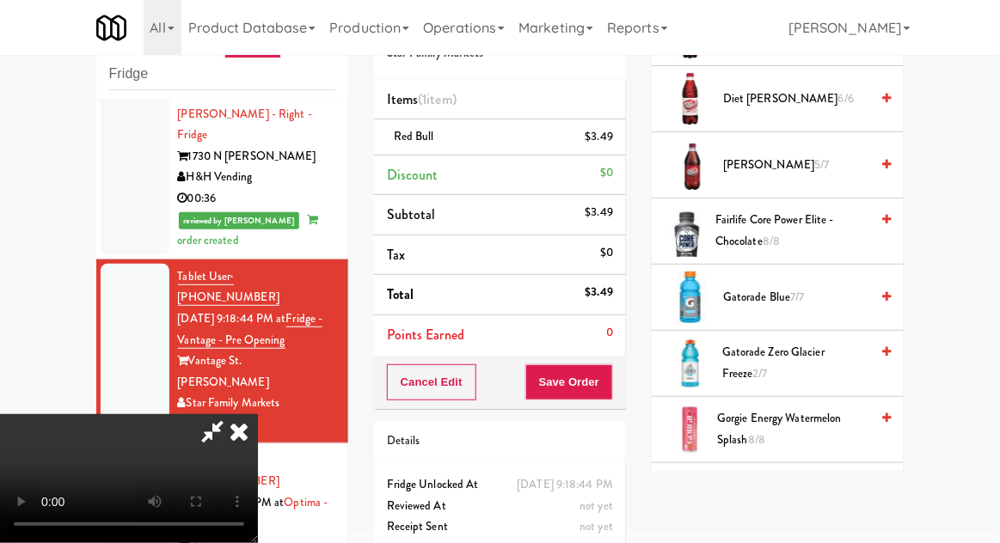
scroll to position [645, 0]
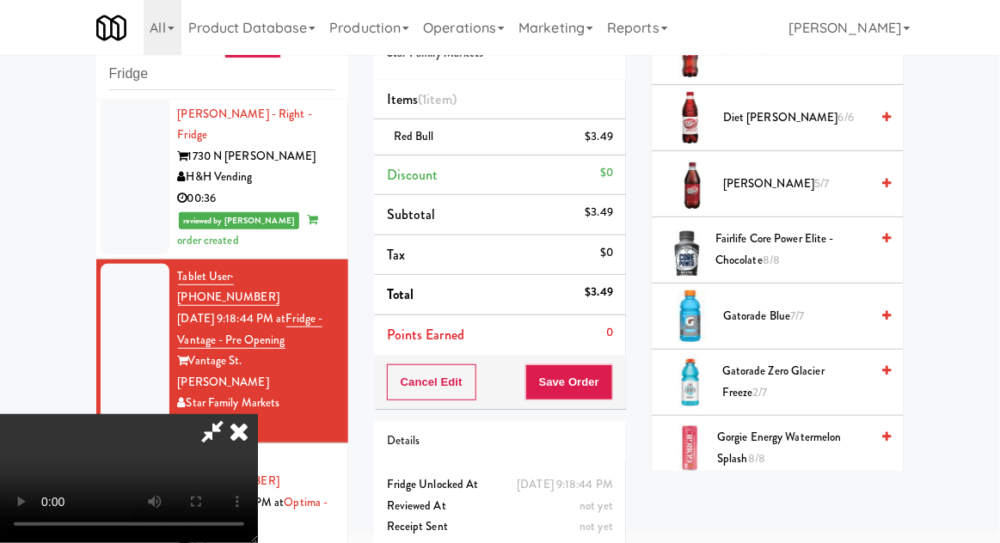
click at [807, 316] on span "Gatorade Blue 7/7" at bounding box center [796, 316] width 146 height 21
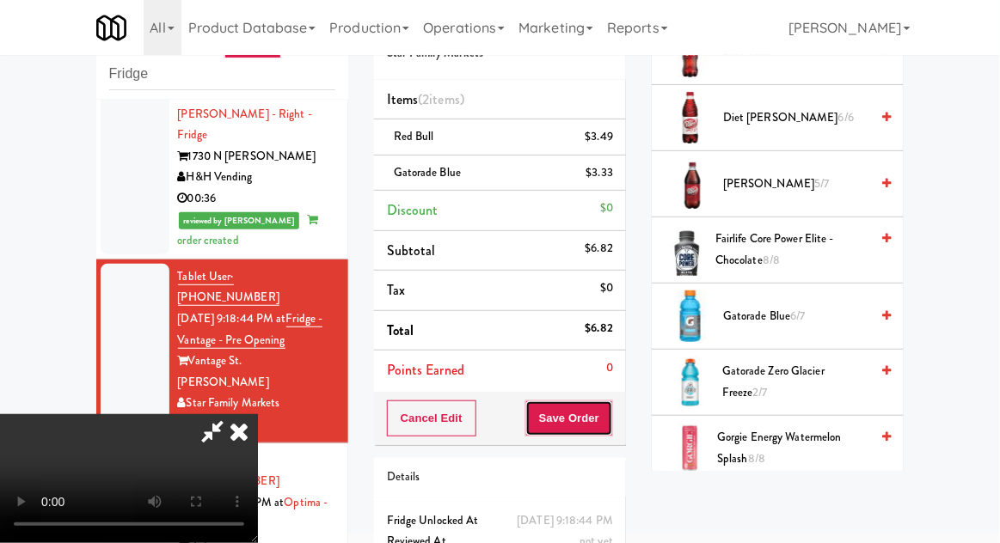
click at [611, 426] on button "Save Order" at bounding box center [569, 419] width 88 height 36
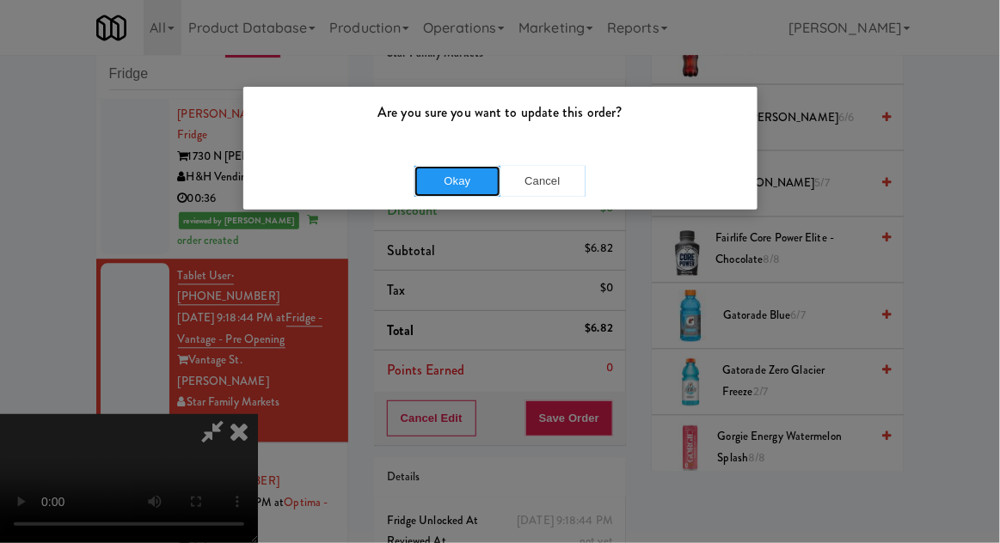
click at [433, 181] on button "Okay" at bounding box center [457, 181] width 86 height 31
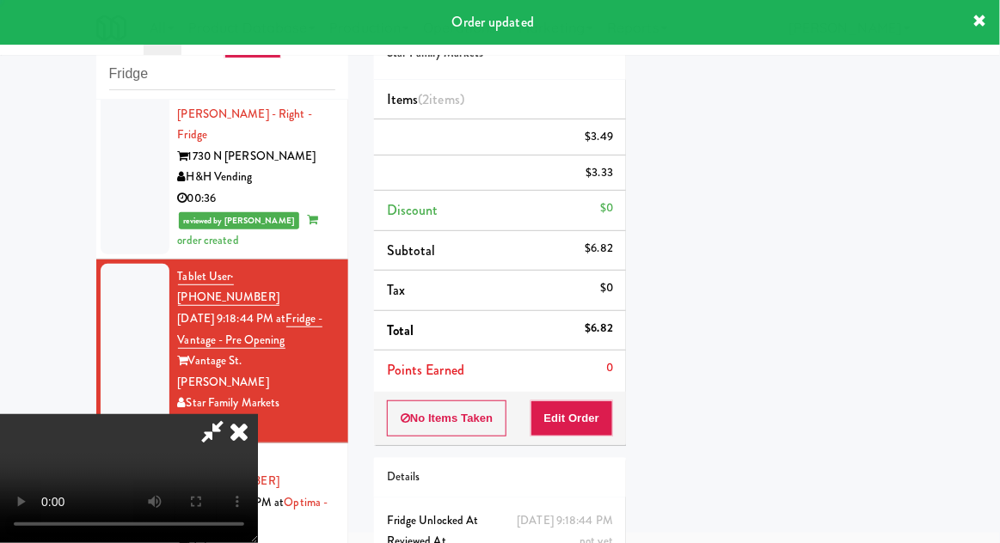
scroll to position [0, 0]
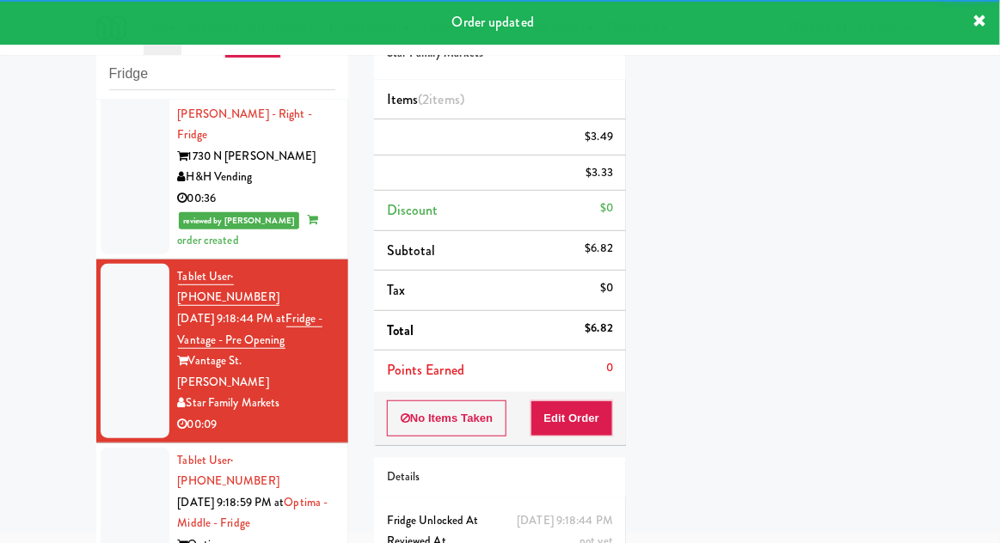
click at [98, 444] on li "Tablet User · (314) 901-3767 [DATE] 9:18:59 PM at Optima - Middle - Fridge Opti…" at bounding box center [222, 525] width 252 height 163
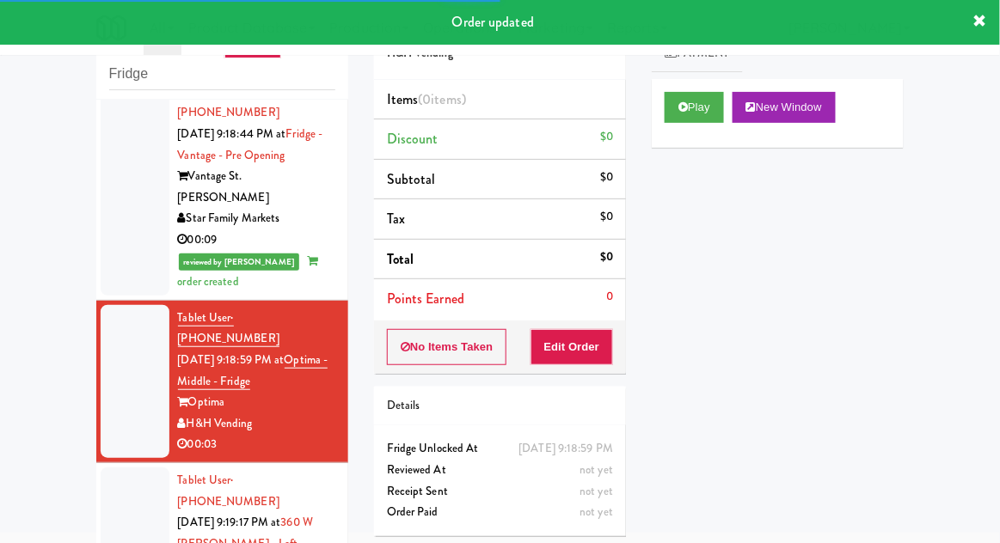
scroll to position [1077, 0]
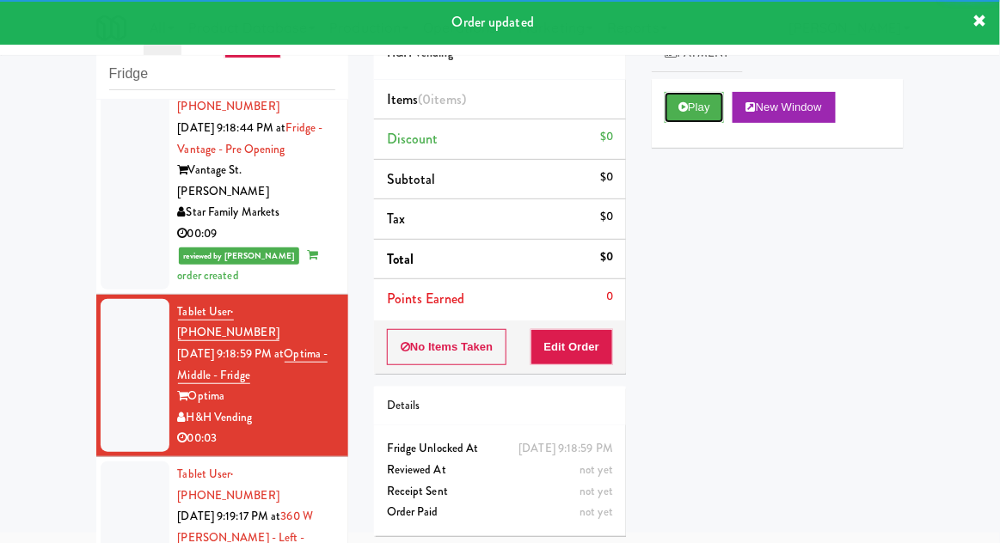
click at [719, 120] on button "Play" at bounding box center [694, 107] width 59 height 31
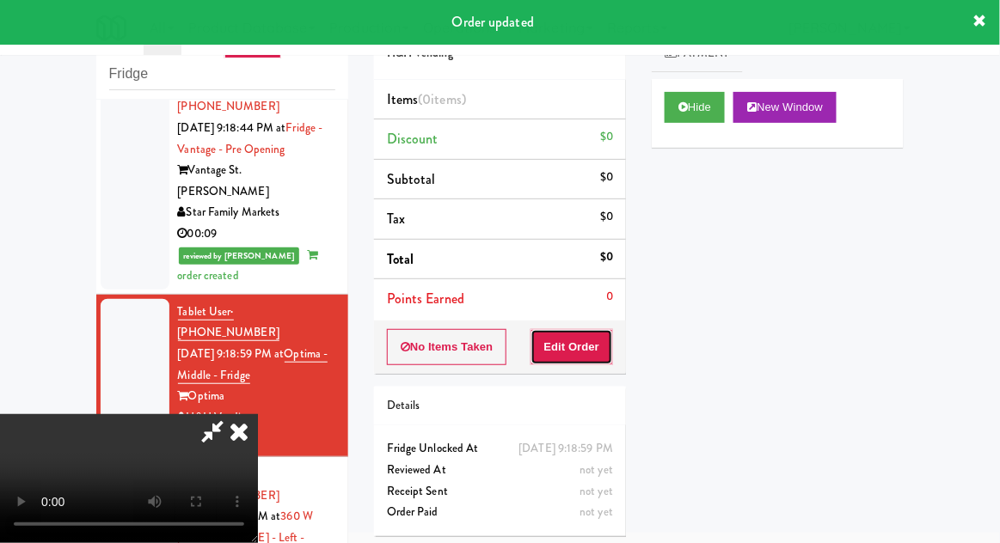
click at [603, 359] on button "Edit Order" at bounding box center [572, 347] width 83 height 36
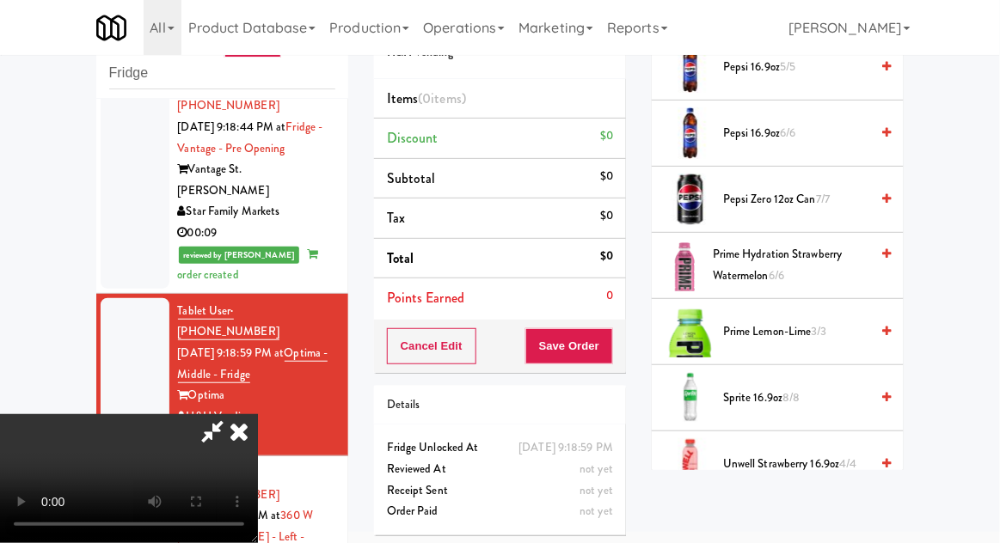
scroll to position [1755, 0]
click at [824, 387] on span "Sprite 16.9oz 8/8" at bounding box center [796, 397] width 146 height 21
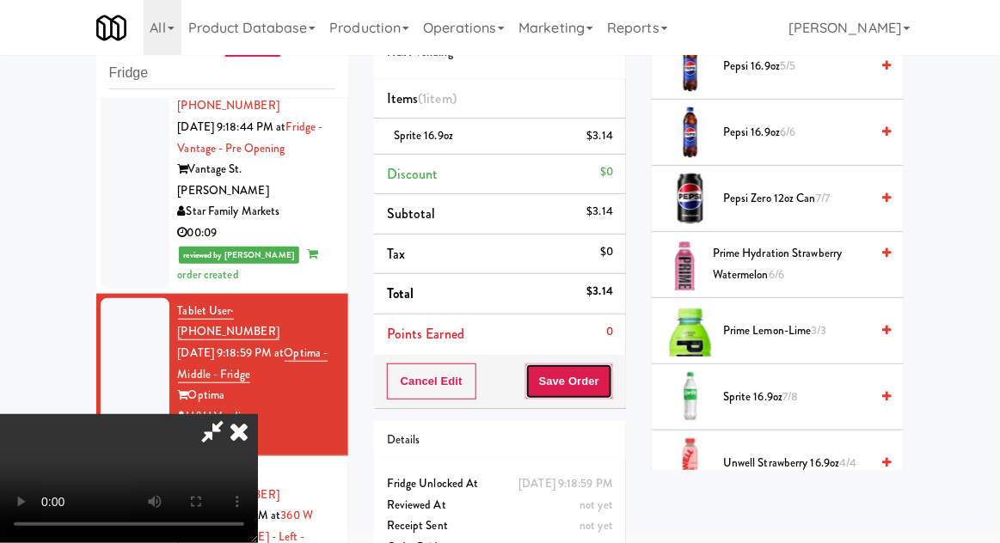
click at [607, 396] on button "Save Order" at bounding box center [569, 382] width 88 height 36
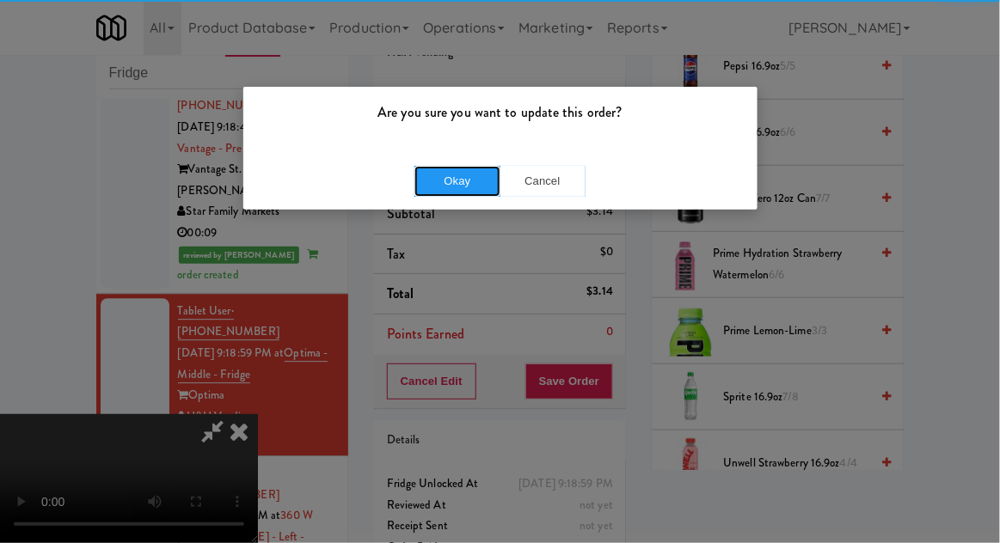
click at [442, 180] on button "Okay" at bounding box center [457, 181] width 86 height 31
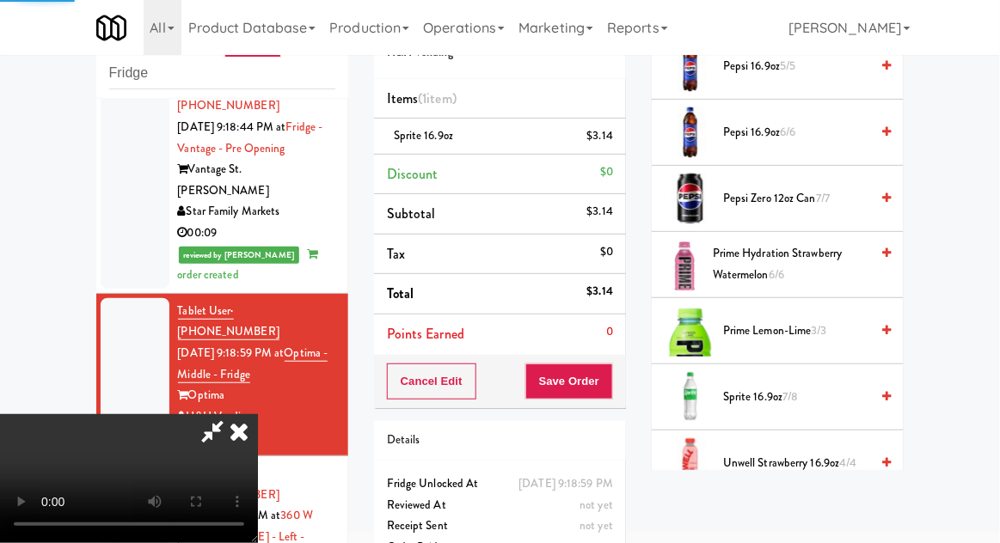
scroll to position [169, 0]
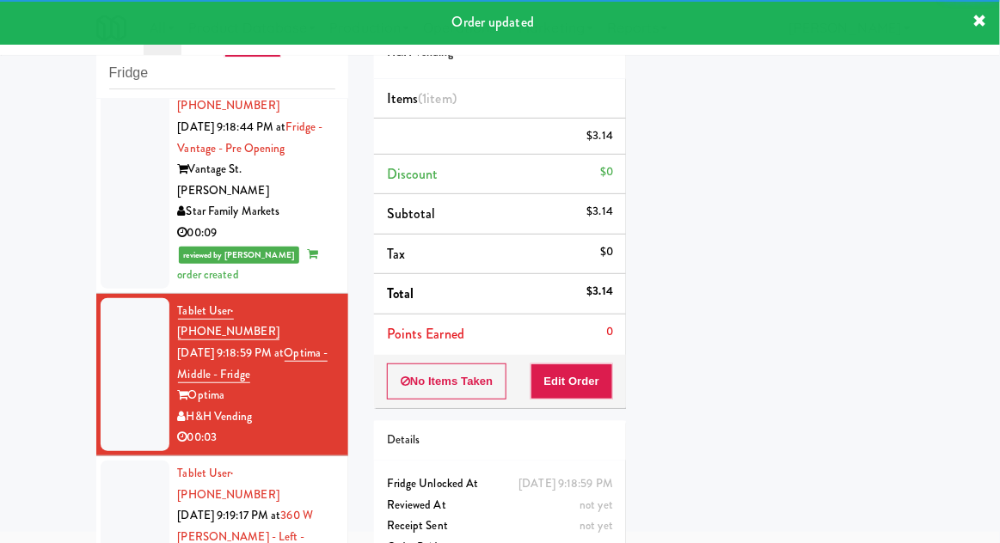
click at [105, 461] on div at bounding box center [135, 548] width 69 height 175
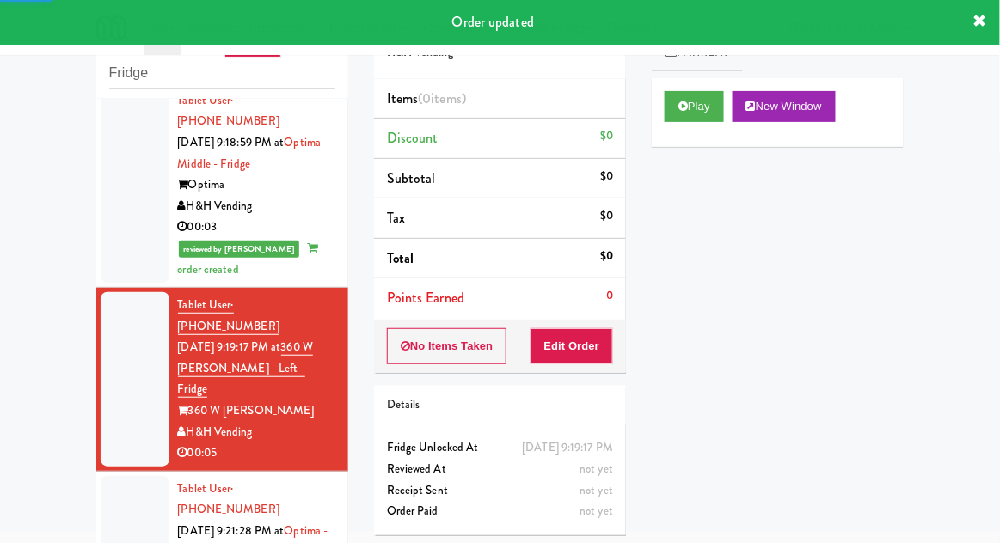
scroll to position [1287, 0]
click at [698, 115] on button "Play" at bounding box center [694, 106] width 59 height 31
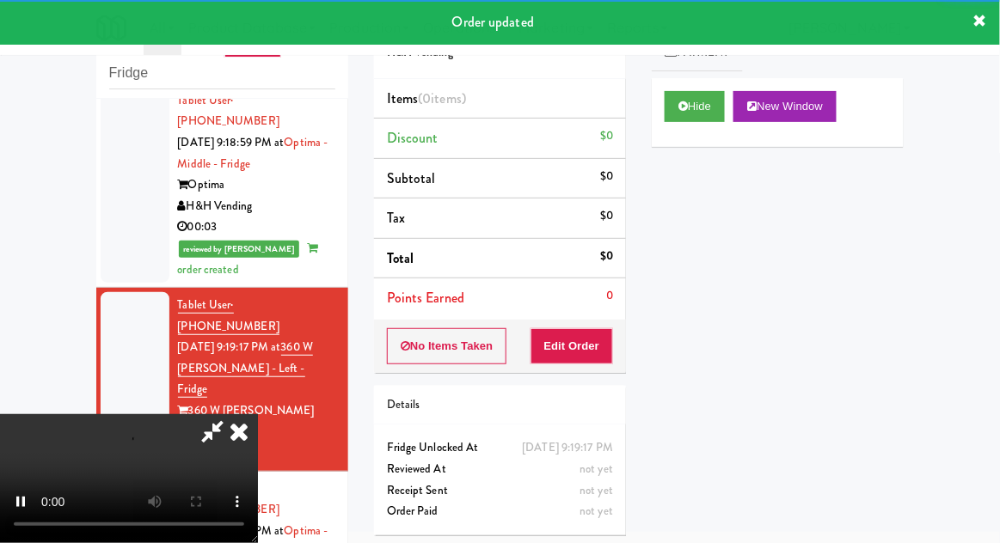
click at [602, 320] on div "No Items Taken Edit Order" at bounding box center [500, 346] width 252 height 53
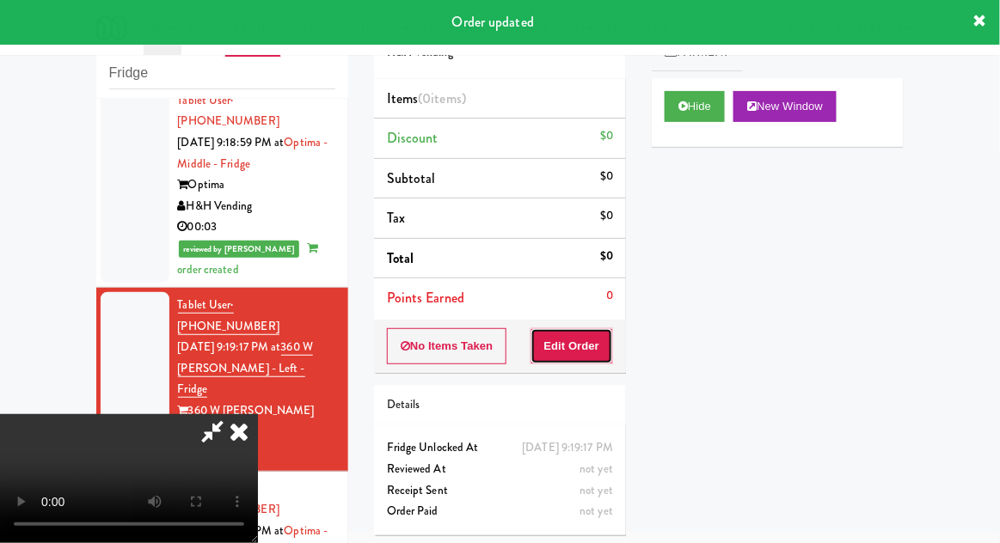
click at [595, 346] on button "Edit Order" at bounding box center [572, 346] width 83 height 36
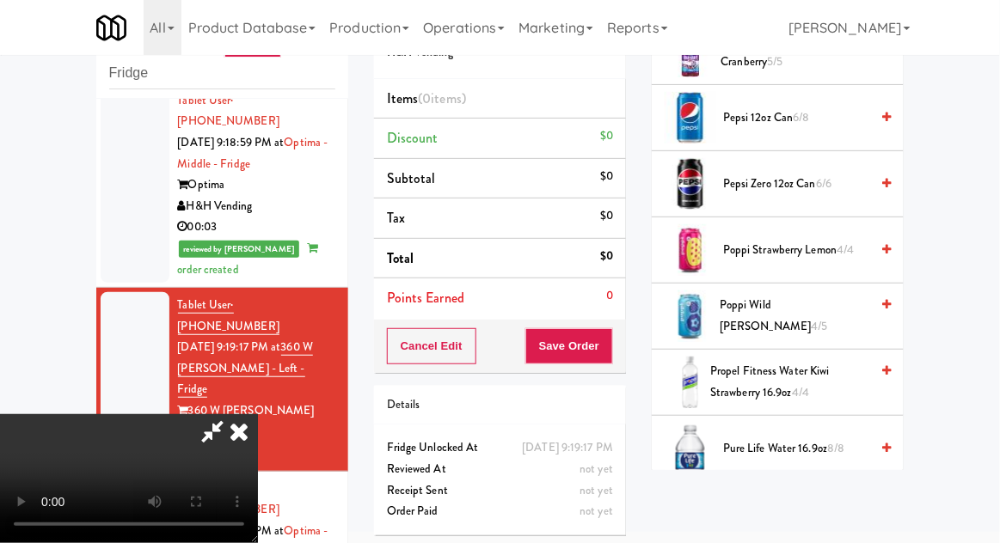
scroll to position [1782, 0]
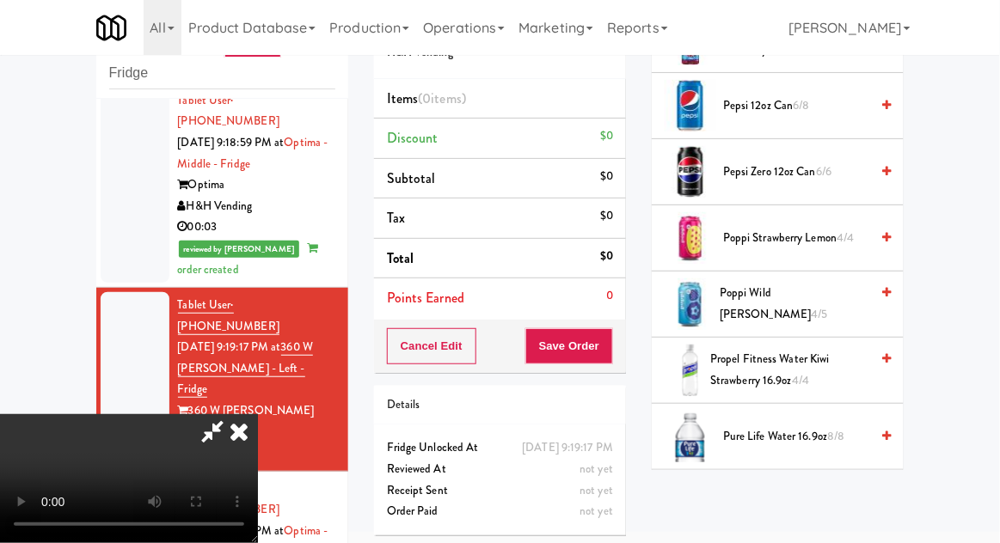
click at [802, 374] on span "4/4" at bounding box center [800, 380] width 17 height 16
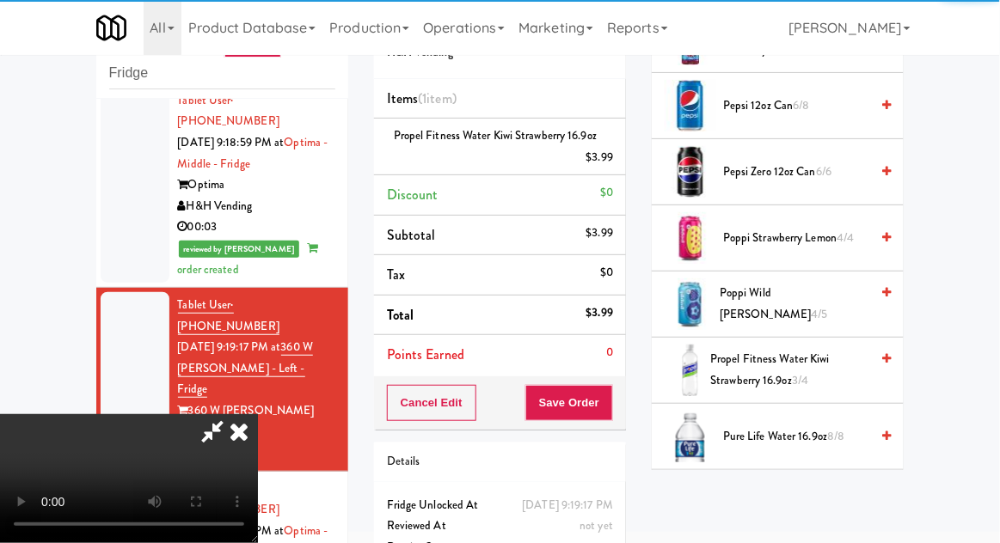
click at [595, 149] on div "$3.99" at bounding box center [600, 157] width 28 height 21
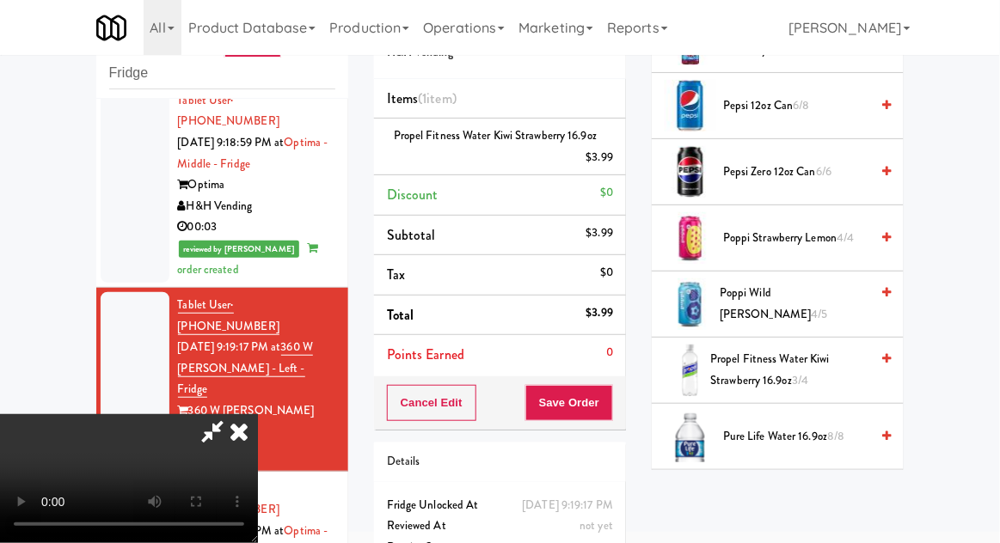
click at [611, 156] on link at bounding box center [611, 164] width 15 height 21
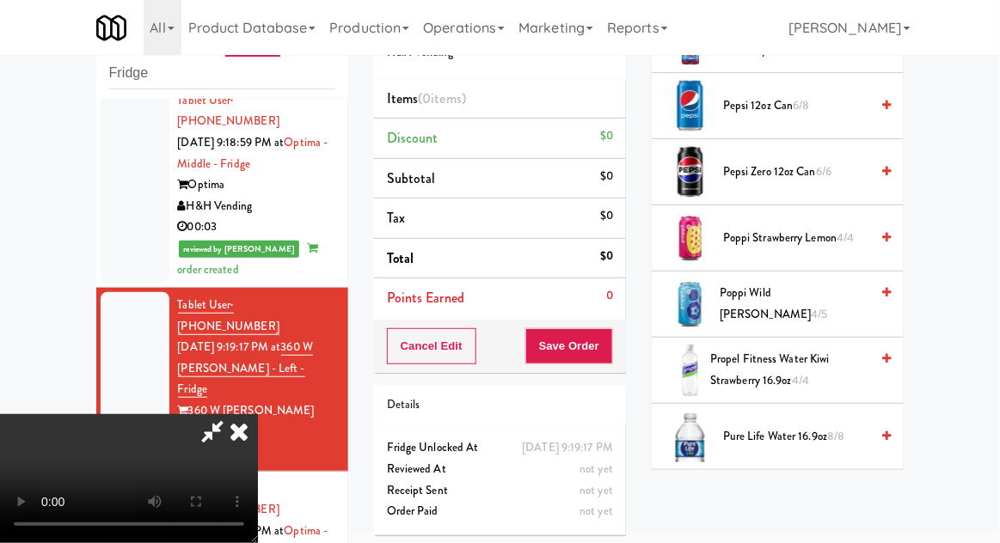
click at [803, 435] on span "Pure Life Water 16.9oz 8/8" at bounding box center [796, 437] width 146 height 21
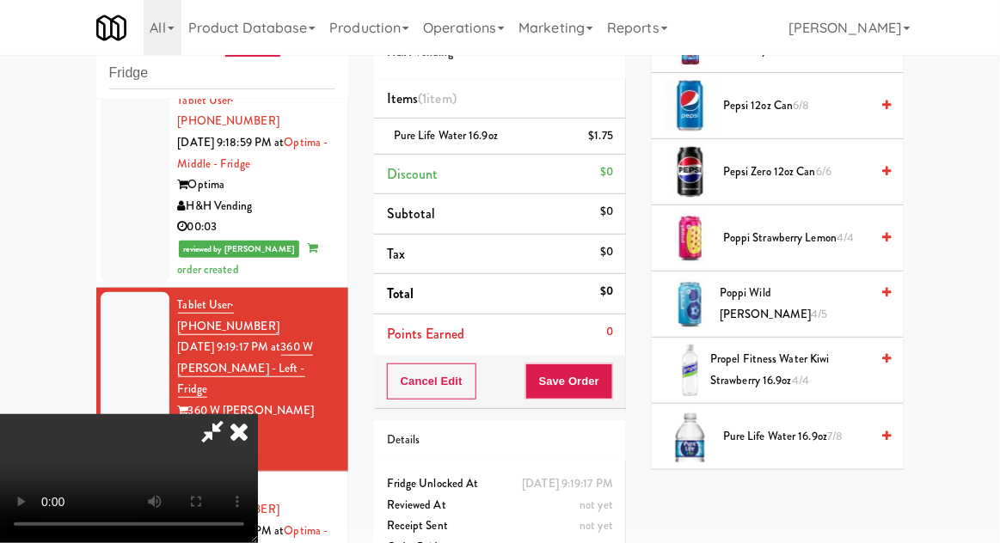
click at [808, 429] on span "Pure Life Water 16.9oz 7/8" at bounding box center [796, 437] width 146 height 21
click at [611, 394] on button "Save Order" at bounding box center [569, 382] width 88 height 36
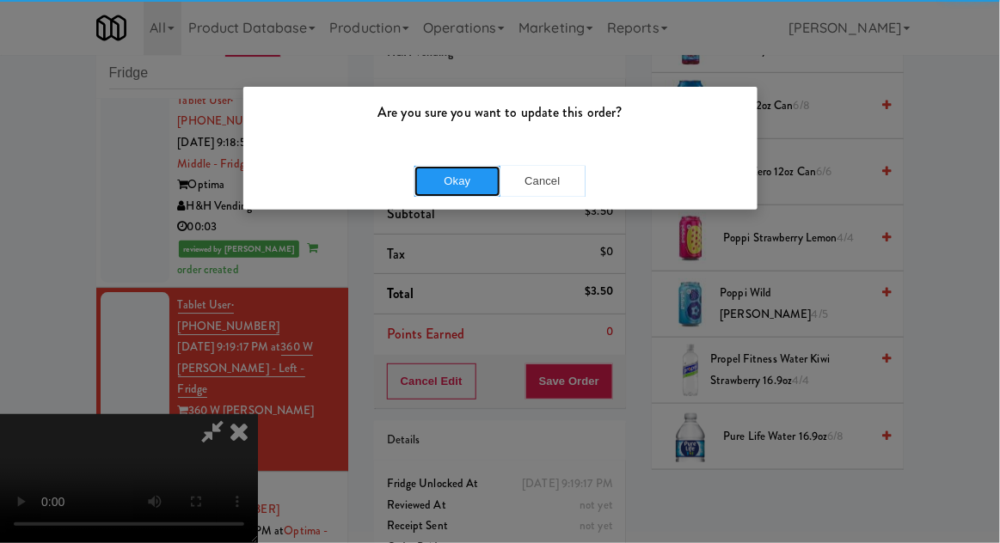
click at [440, 189] on button "Okay" at bounding box center [457, 181] width 86 height 31
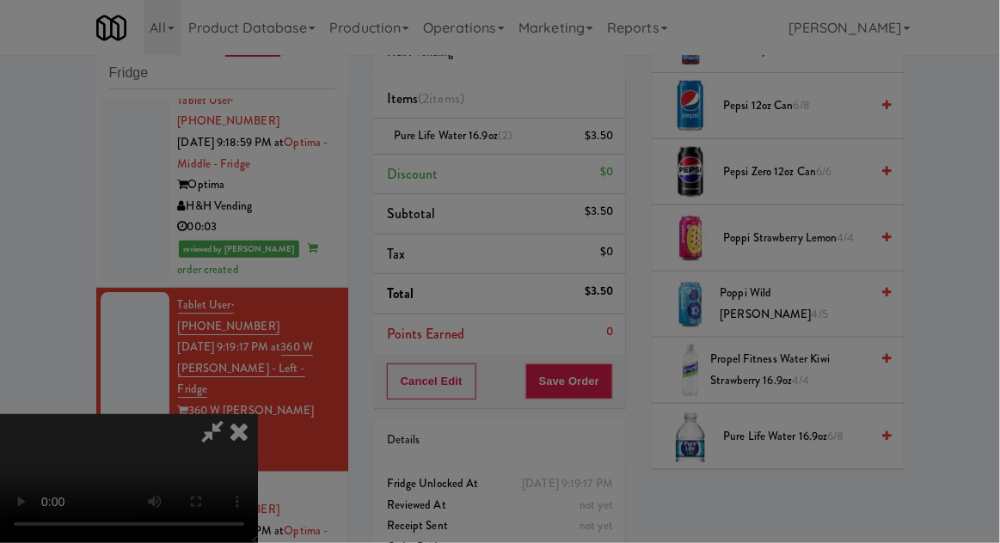
click at [424, 167] on div at bounding box center [500, 271] width 1000 height 543
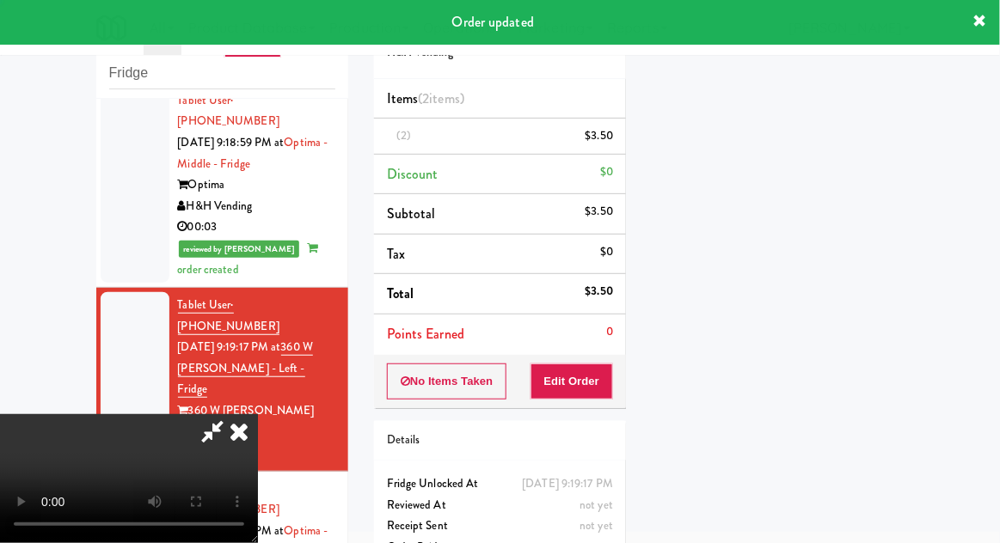
scroll to position [169, 0]
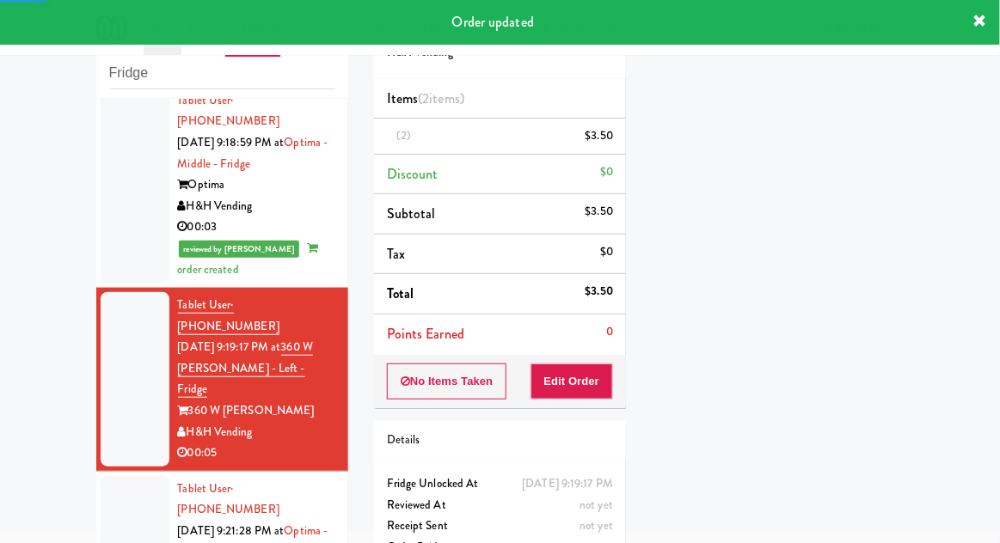
click at [113, 476] on div at bounding box center [135, 552] width 69 height 153
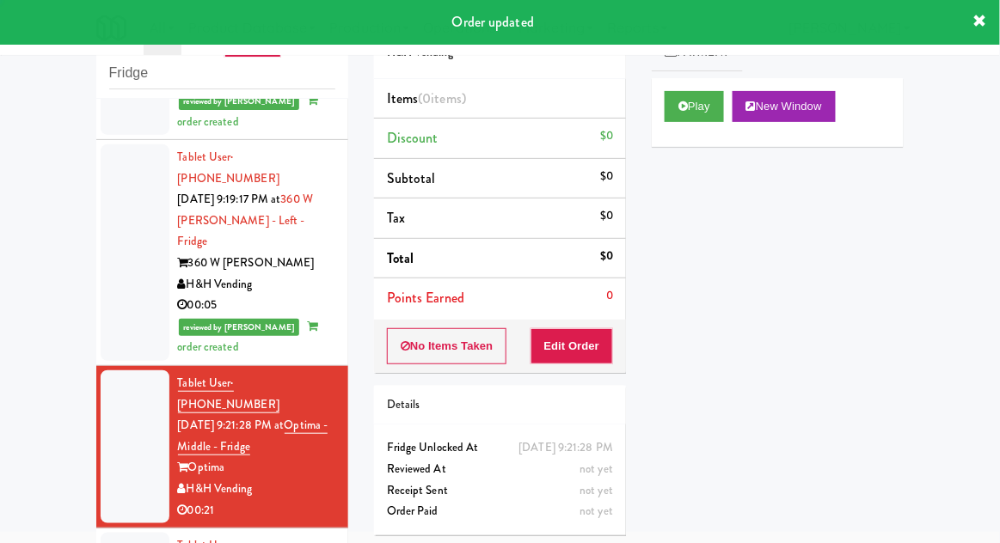
scroll to position [1443, 0]
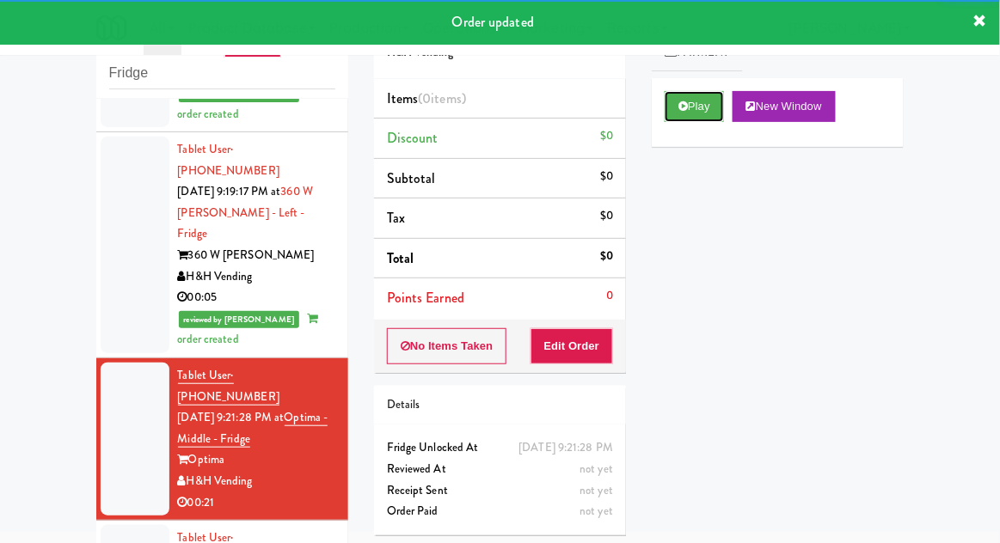
click at [703, 112] on button "Play" at bounding box center [694, 106] width 59 height 31
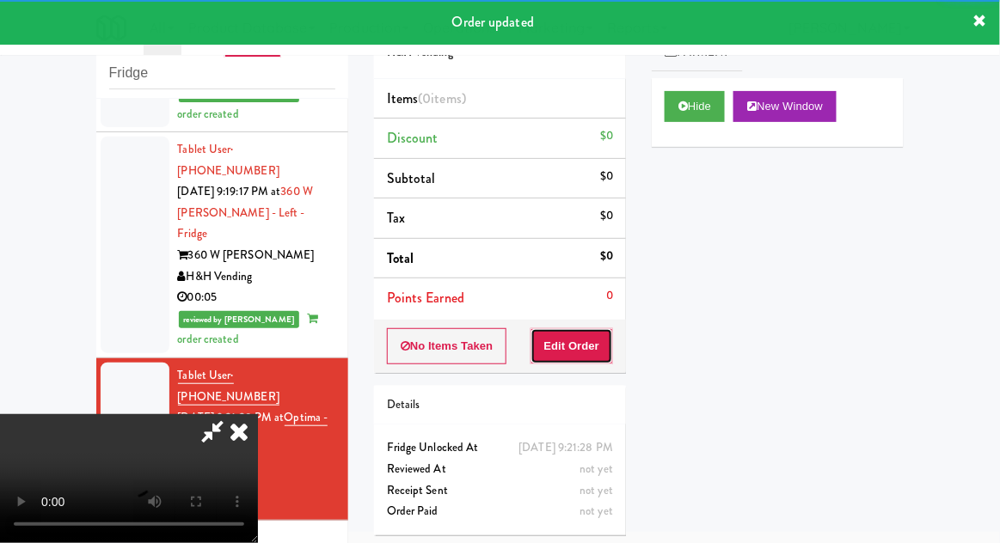
click at [594, 353] on button "Edit Order" at bounding box center [572, 346] width 83 height 36
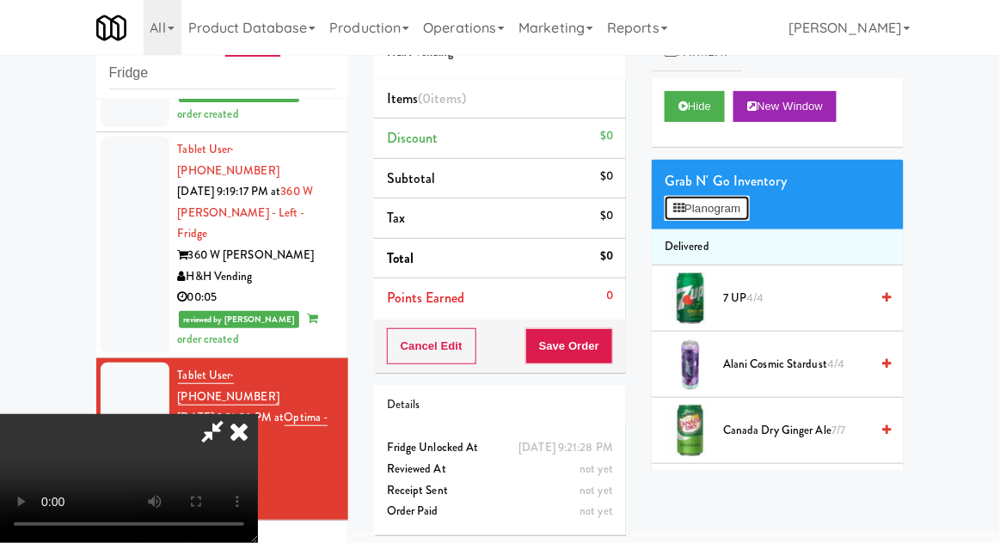
click at [721, 214] on button "Planogram" at bounding box center [707, 209] width 84 height 26
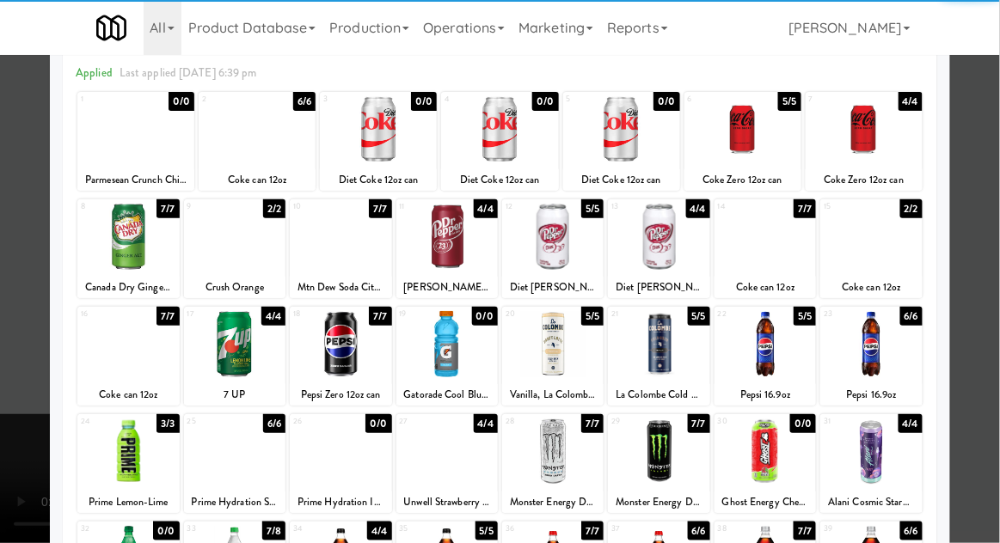
scroll to position [75, 0]
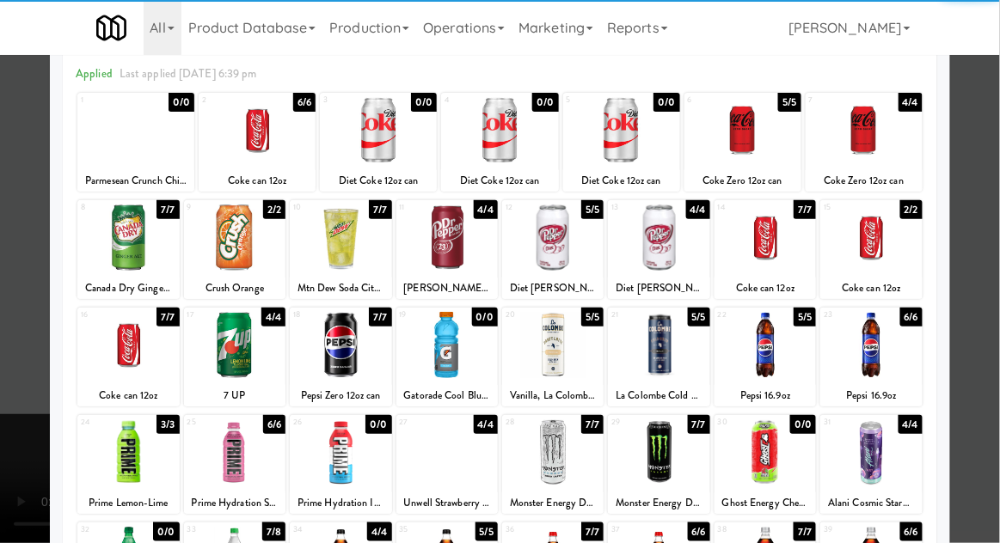
click at [111, 464] on div at bounding box center [127, 453] width 101 height 66
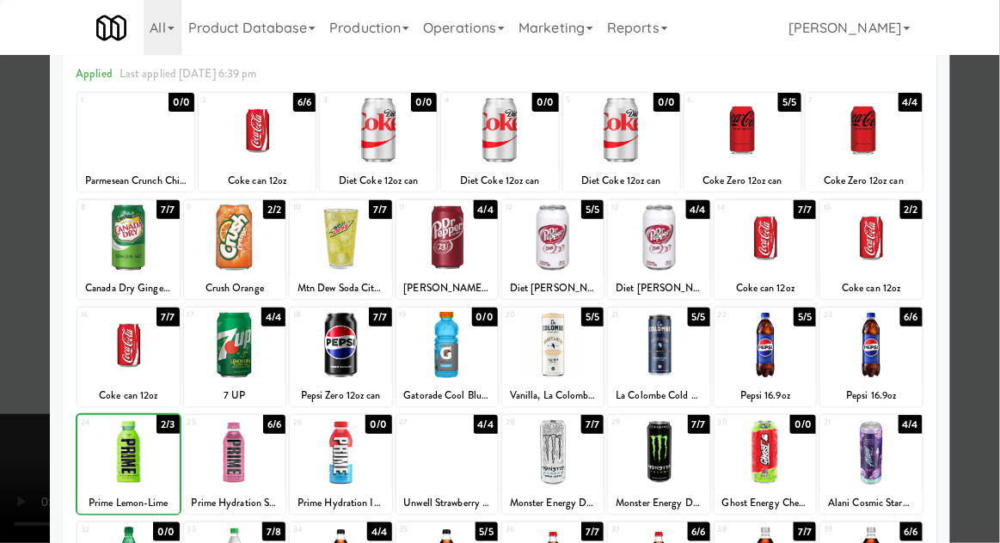
click at [976, 431] on div at bounding box center [500, 271] width 1000 height 543
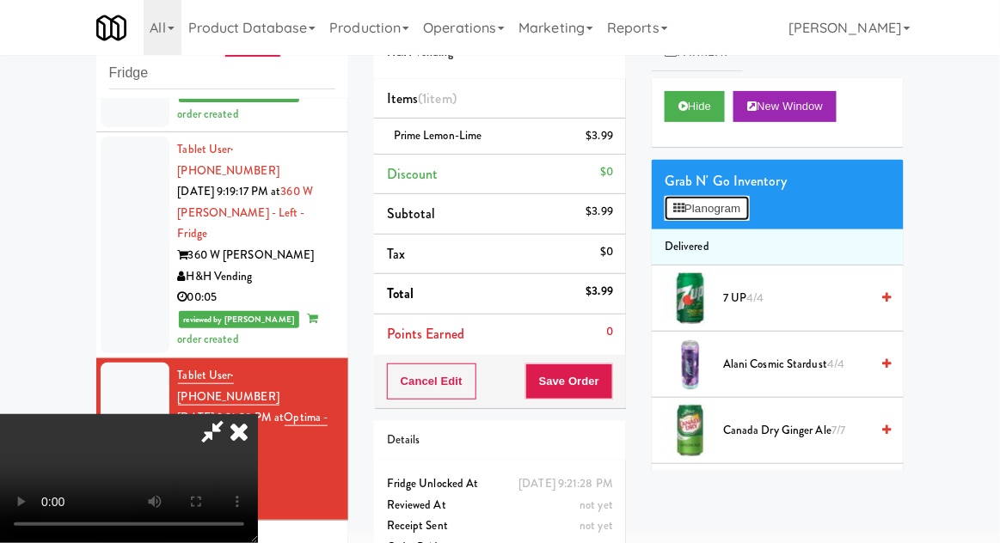
click at [716, 217] on button "Planogram" at bounding box center [707, 209] width 84 height 26
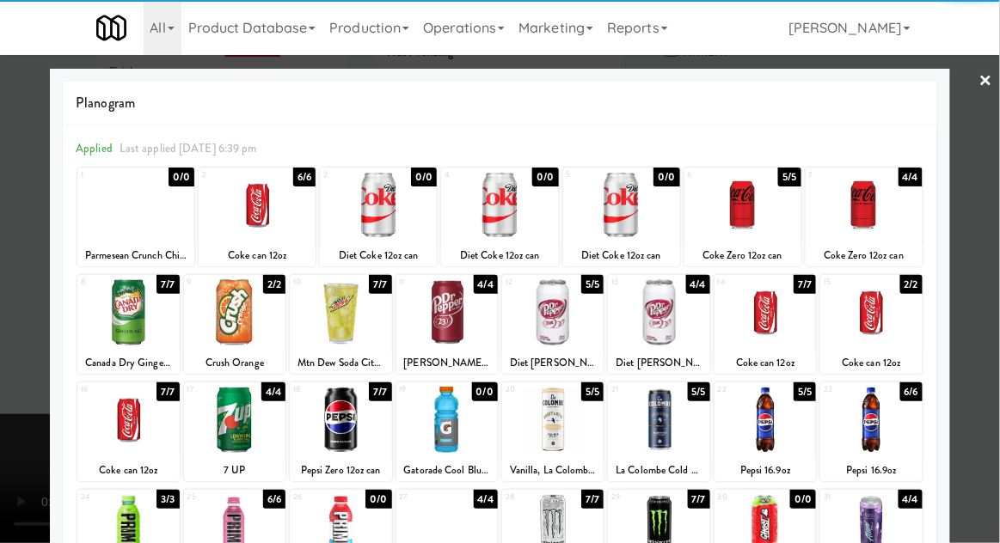
click at [118, 536] on div at bounding box center [127, 527] width 101 height 66
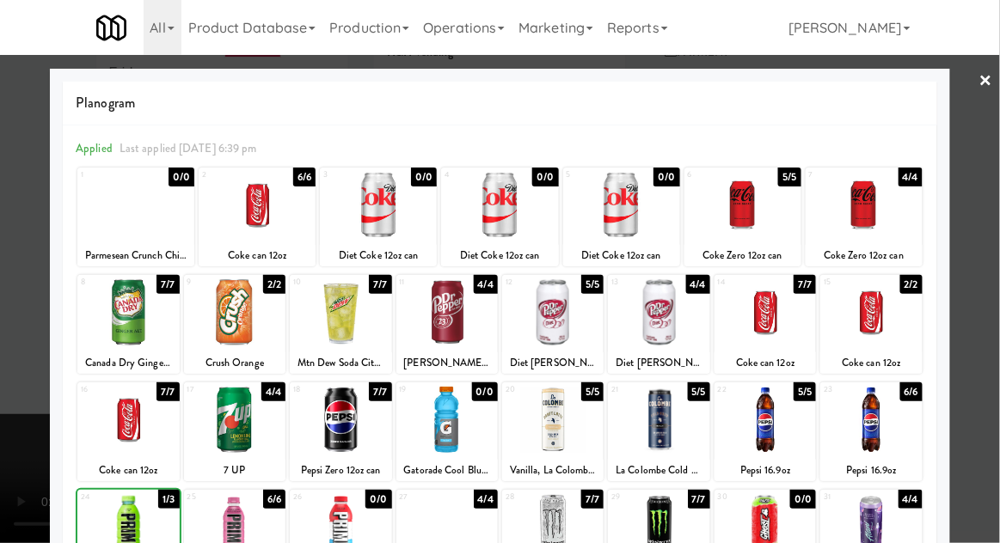
click at [985, 390] on div at bounding box center [500, 271] width 1000 height 543
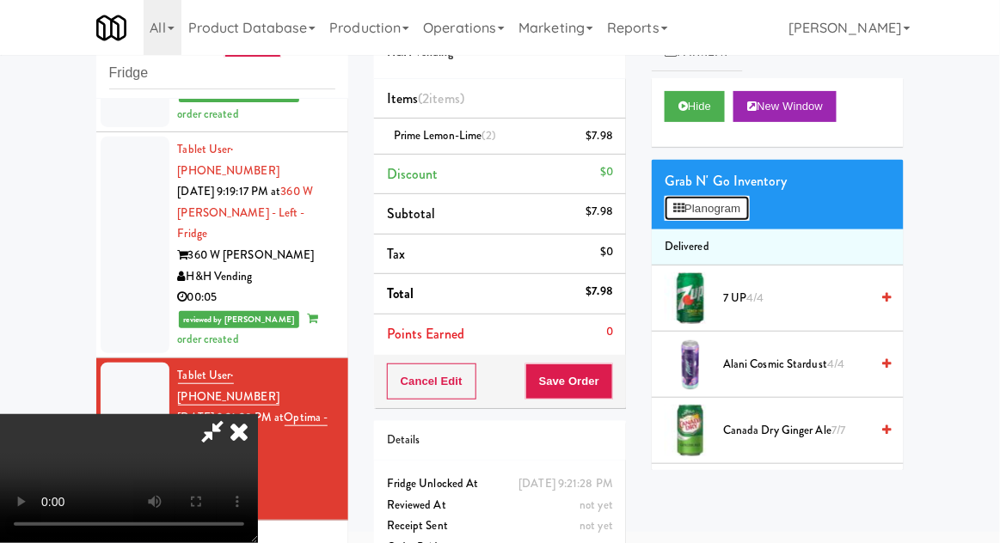
click at [734, 216] on button "Planogram" at bounding box center [707, 209] width 84 height 26
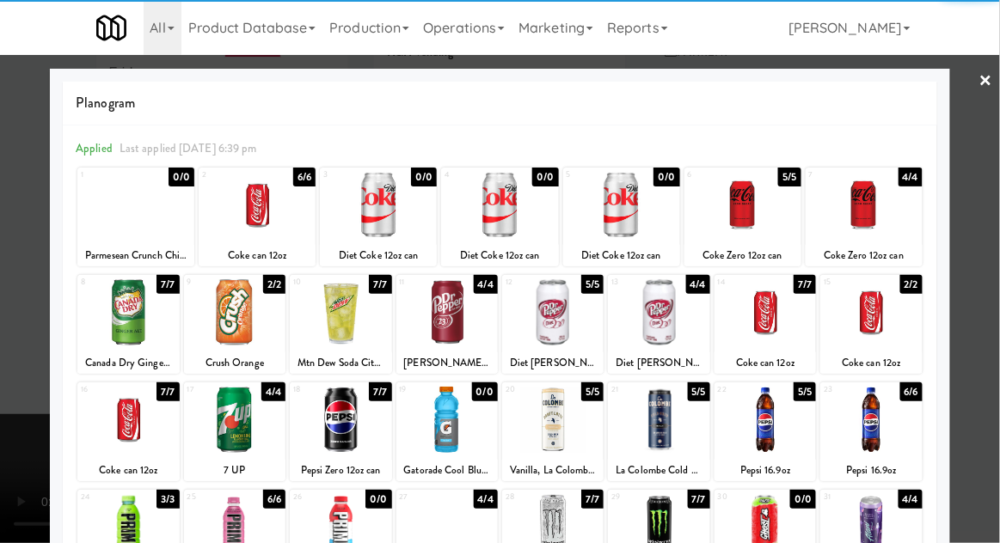
click at [571, 353] on div "Diet [PERSON_NAME] 12oz can" at bounding box center [553, 363] width 96 height 21
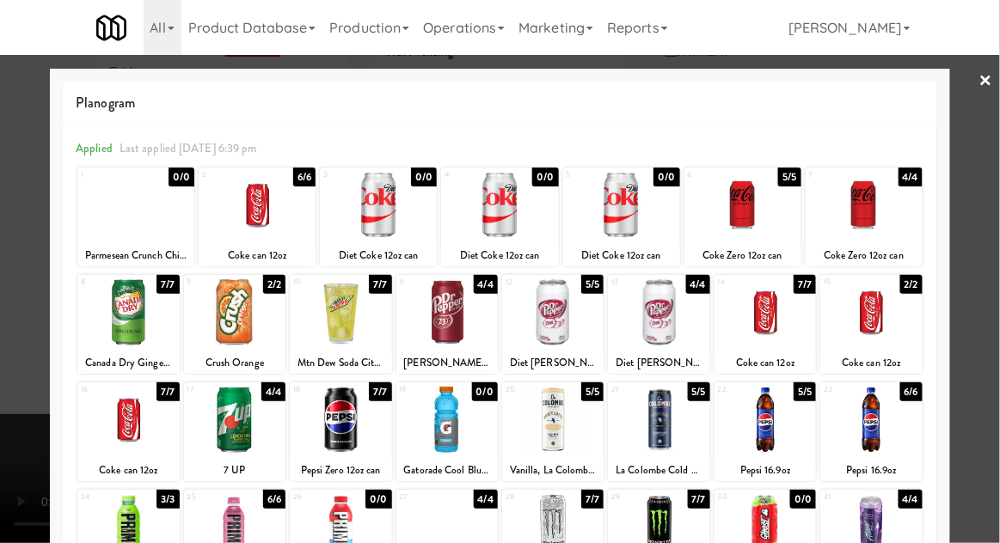
click at [586, 331] on div at bounding box center [552, 312] width 101 height 66
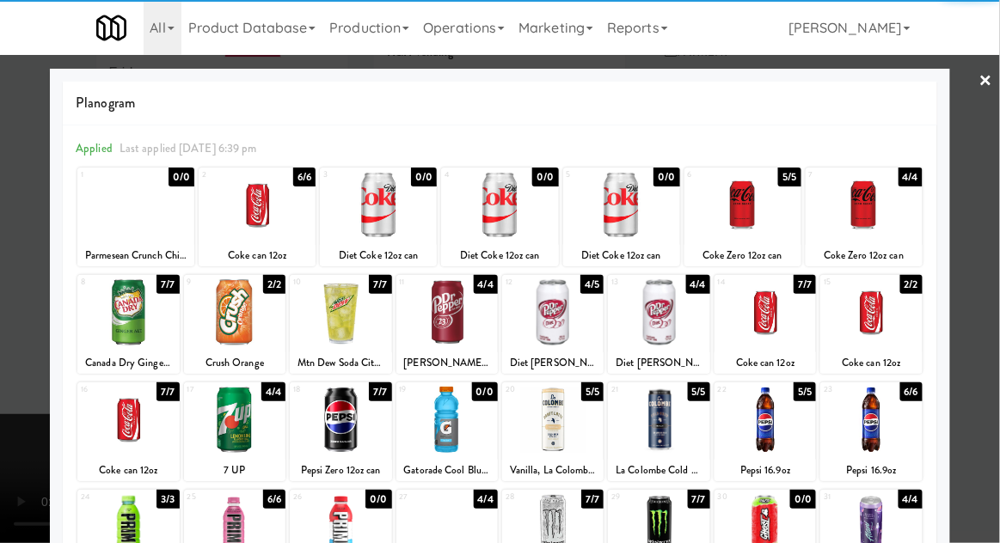
click at [996, 323] on div at bounding box center [500, 271] width 1000 height 543
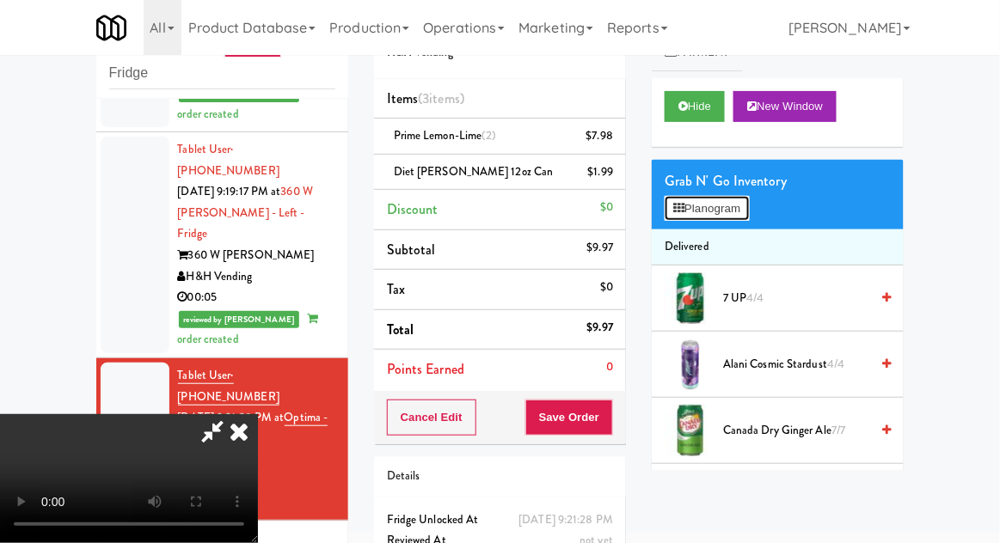
click at [719, 197] on button "Planogram" at bounding box center [707, 209] width 84 height 26
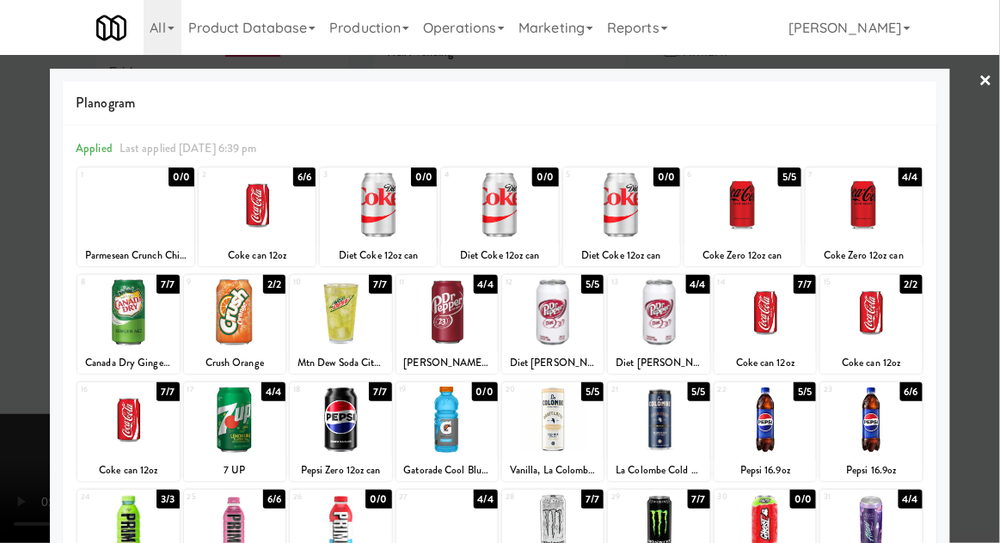
click at [772, 224] on div at bounding box center [743, 205] width 117 height 66
click at [992, 243] on div at bounding box center [500, 271] width 1000 height 543
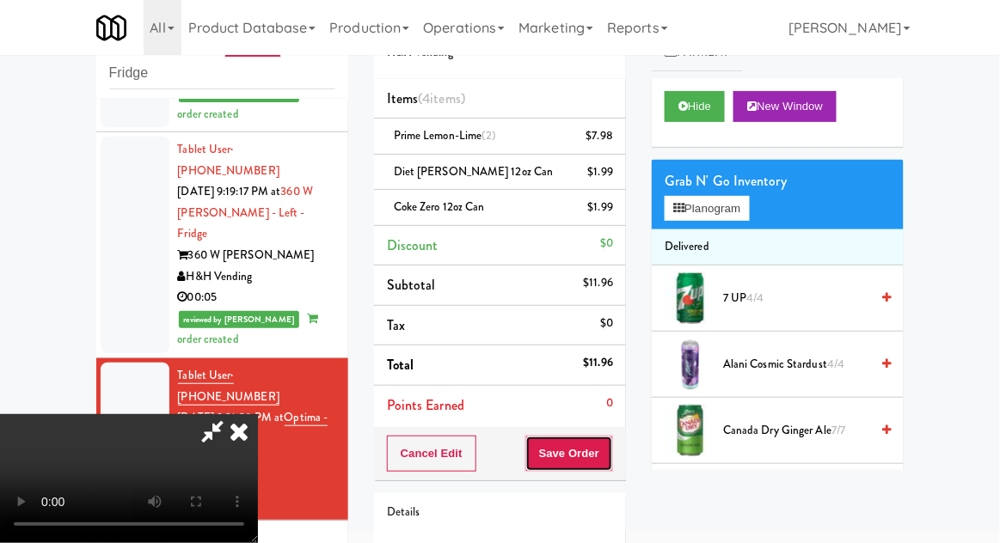
click at [611, 453] on button "Save Order" at bounding box center [569, 454] width 88 height 36
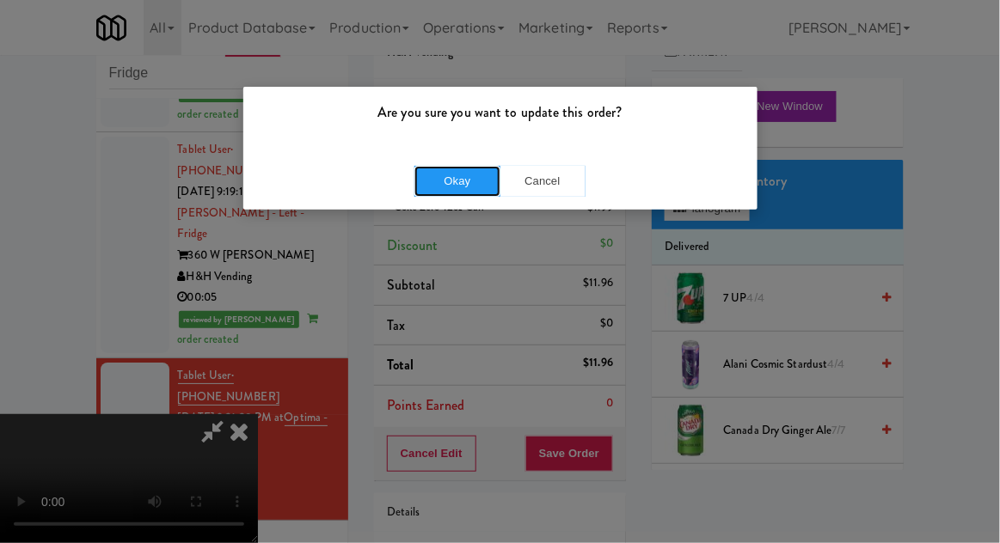
click at [451, 193] on button "Okay" at bounding box center [457, 181] width 86 height 31
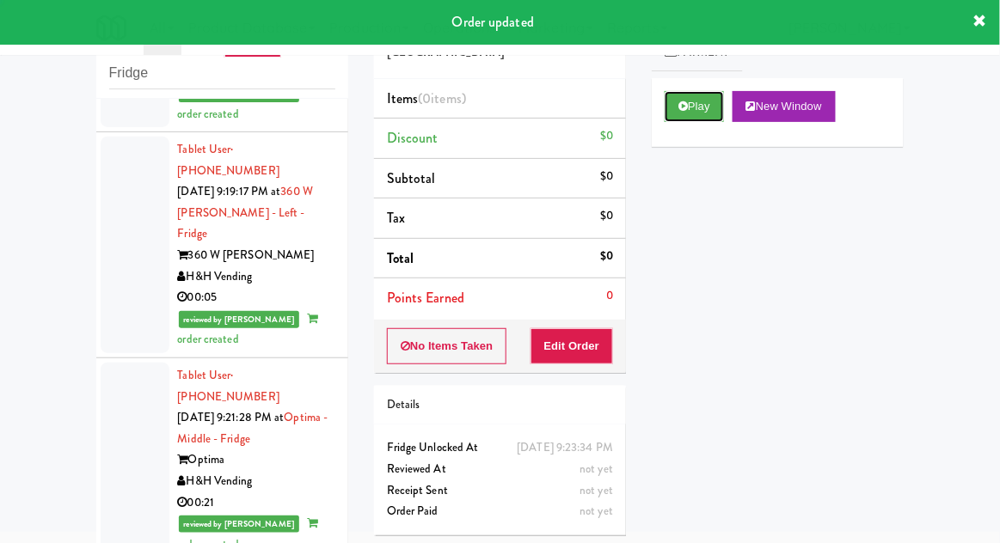
click at [712, 103] on button "Play" at bounding box center [694, 106] width 59 height 31
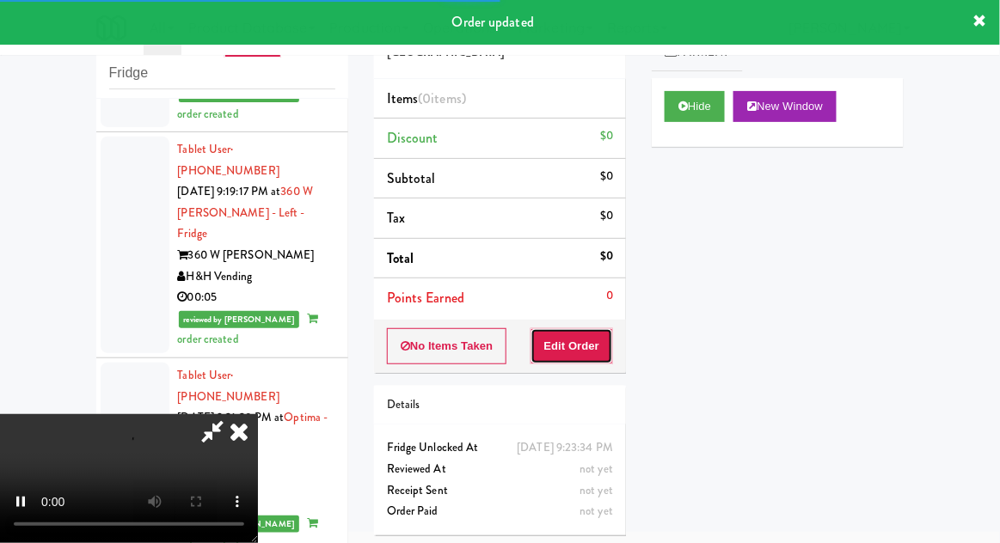
click at [606, 348] on button "Edit Order" at bounding box center [572, 346] width 83 height 36
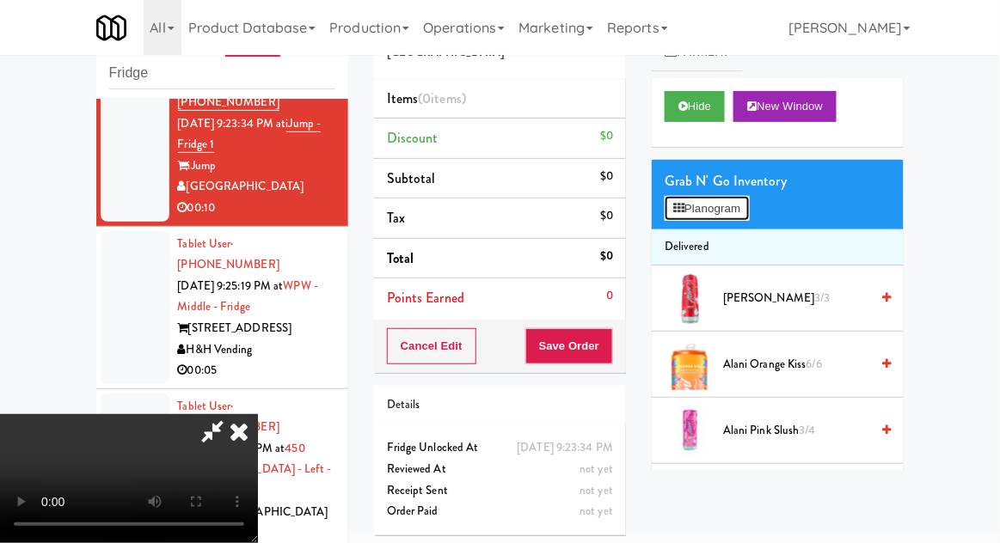
click at [729, 204] on button "Planogram" at bounding box center [707, 209] width 84 height 26
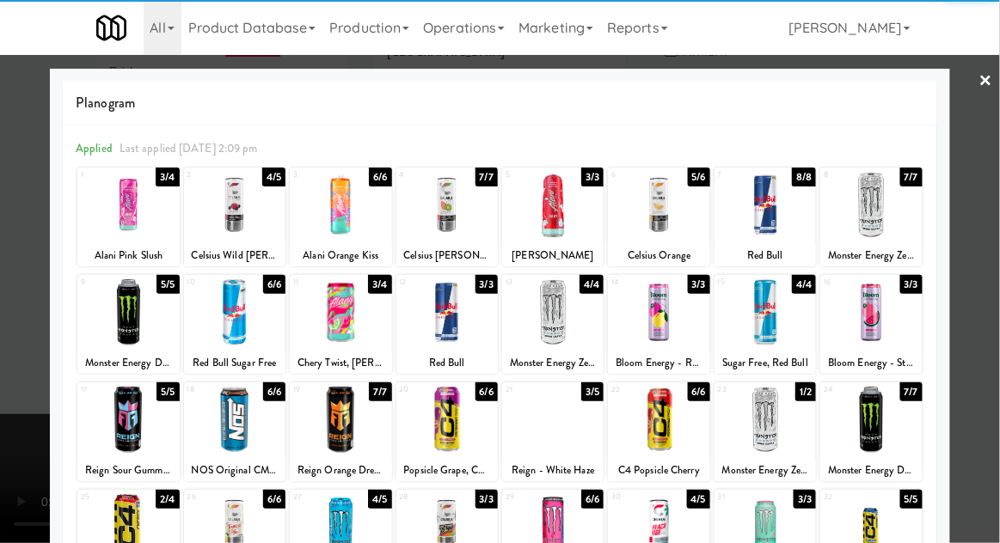
click at [588, 428] on div at bounding box center [552, 420] width 101 height 66
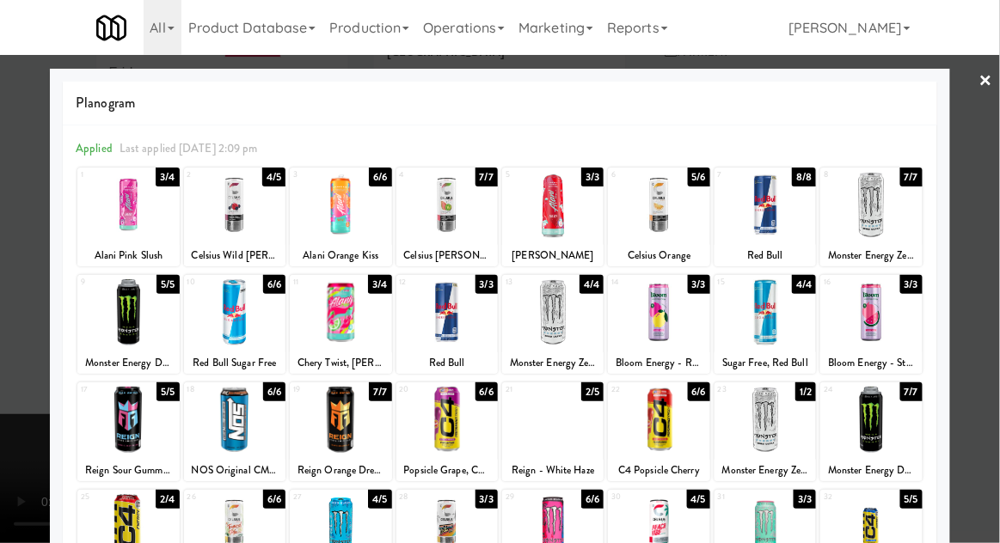
click at [998, 354] on div at bounding box center [500, 271] width 1000 height 543
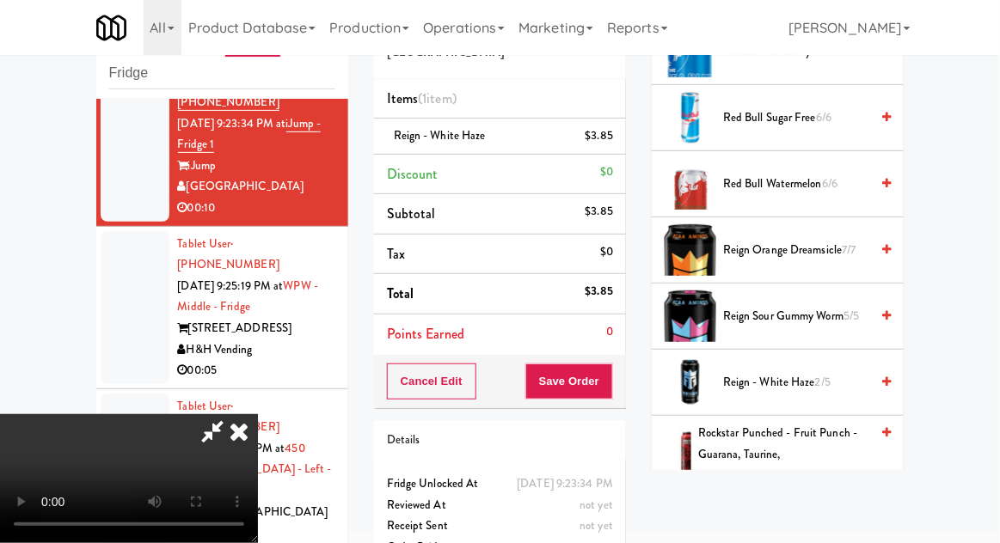
click at [806, 380] on span "Reign - White Haze 2/5" at bounding box center [796, 382] width 146 height 21
click at [611, 388] on button "Save Order" at bounding box center [569, 382] width 88 height 36
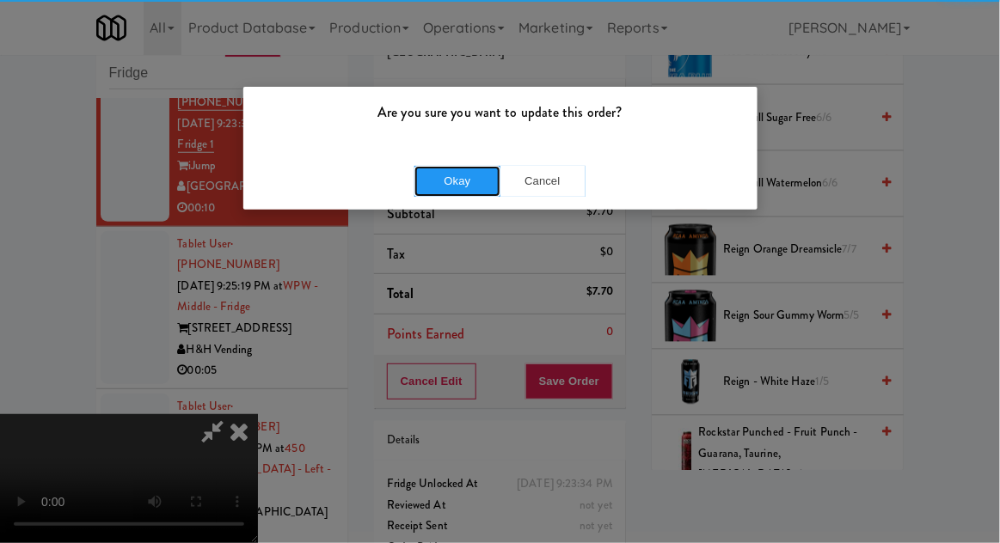
click at [451, 173] on button "Okay" at bounding box center [457, 181] width 86 height 31
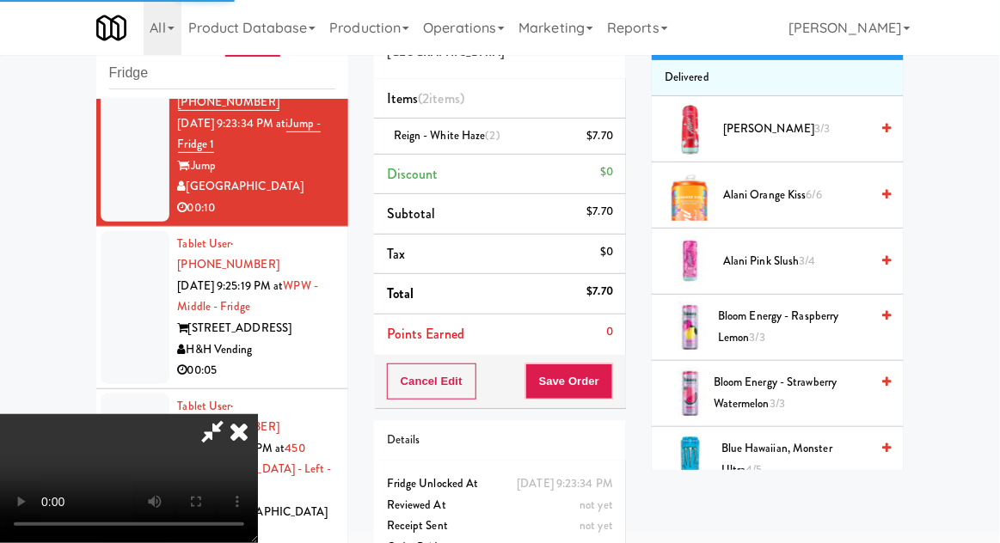
scroll to position [0, 0]
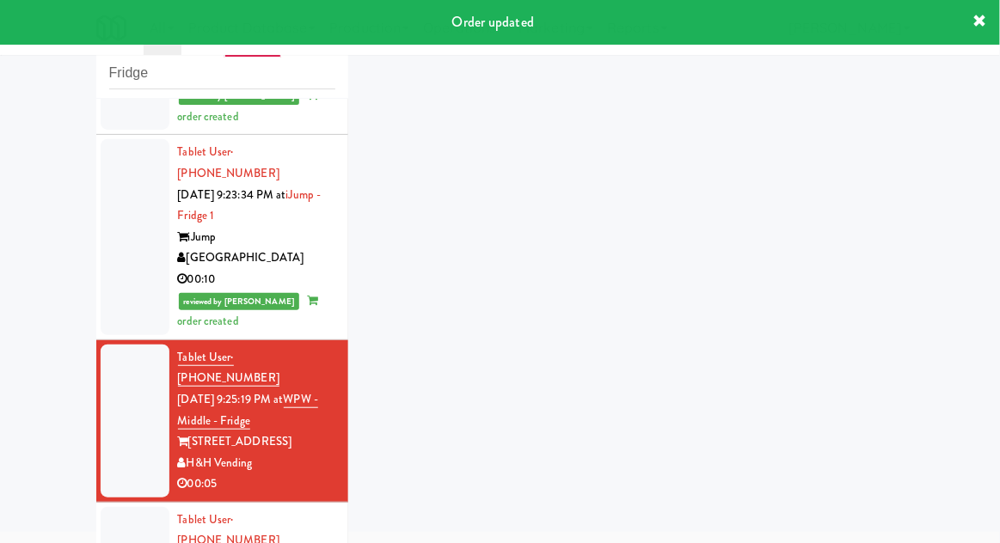
scroll to position [1985, 0]
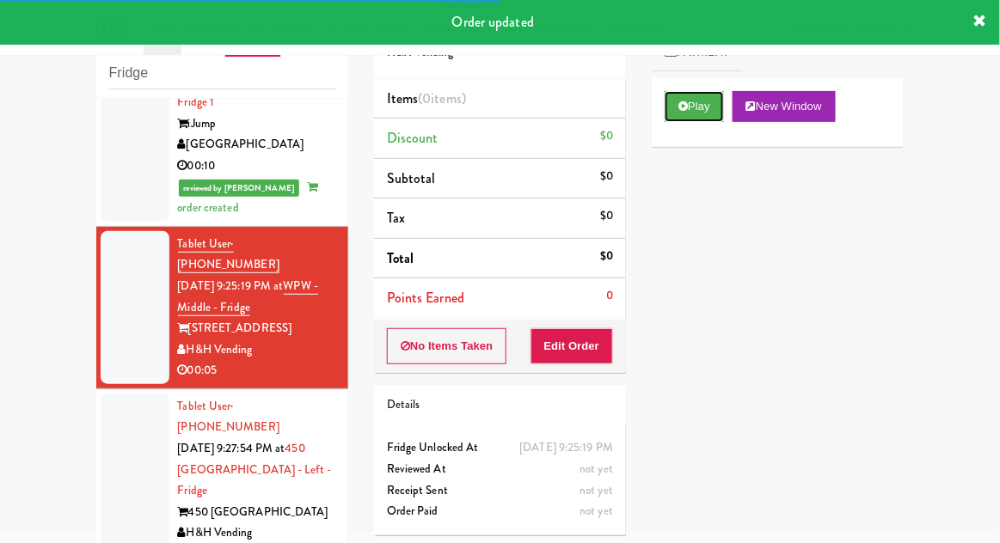
click at [708, 119] on button "Play" at bounding box center [694, 106] width 59 height 31
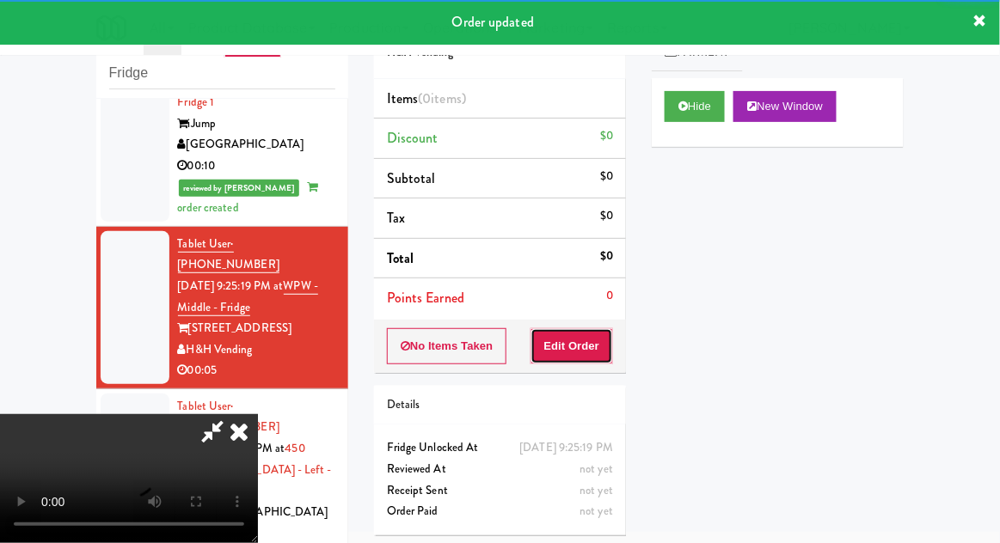
click at [587, 328] on button "Edit Order" at bounding box center [572, 346] width 83 height 36
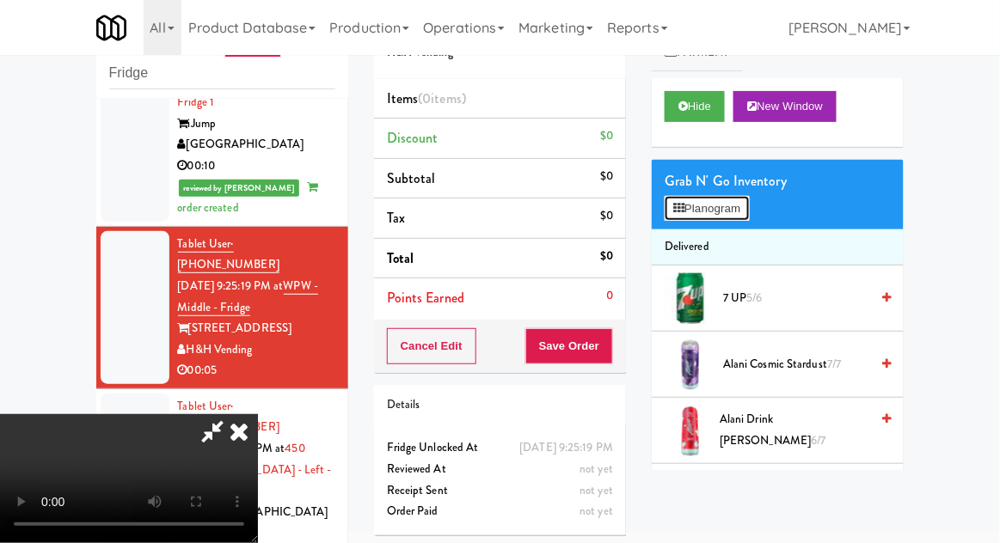
click at [741, 202] on button "Planogram" at bounding box center [707, 209] width 84 height 26
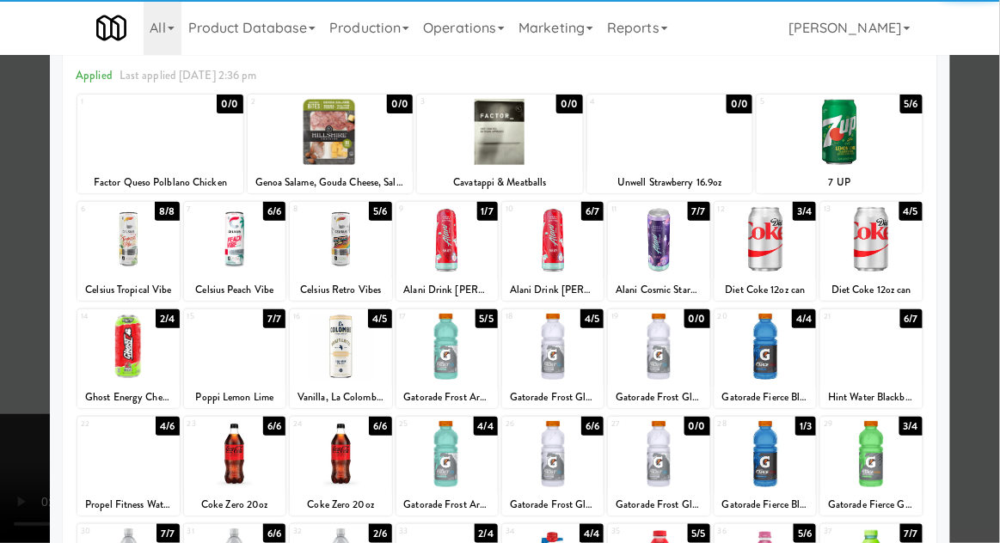
scroll to position [83, 0]
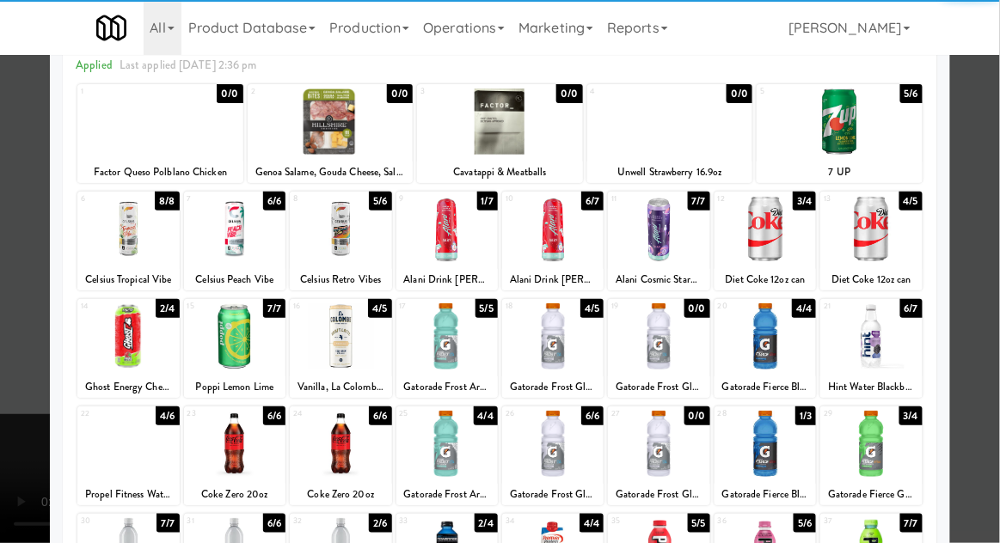
click at [241, 453] on div at bounding box center [234, 444] width 101 height 66
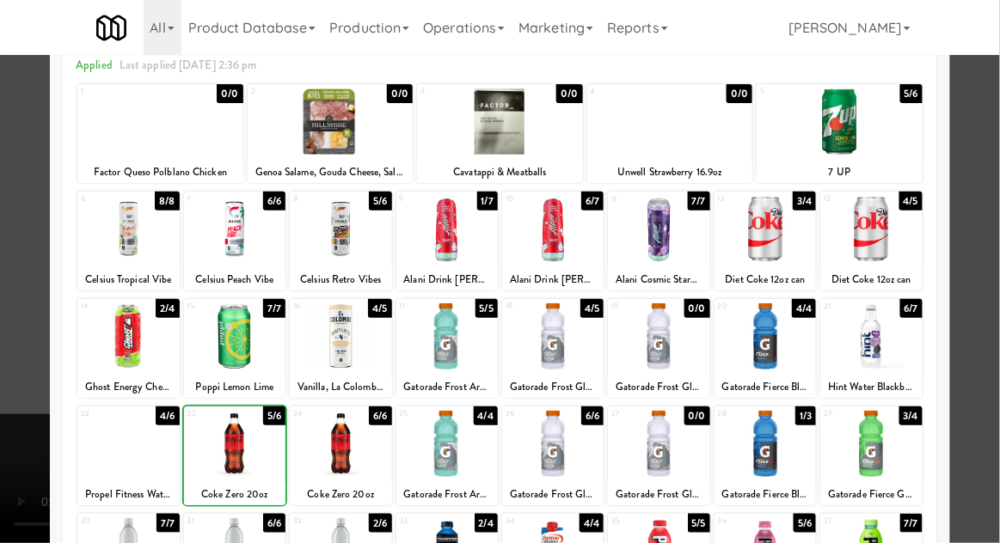
click at [988, 348] on div at bounding box center [500, 271] width 1000 height 543
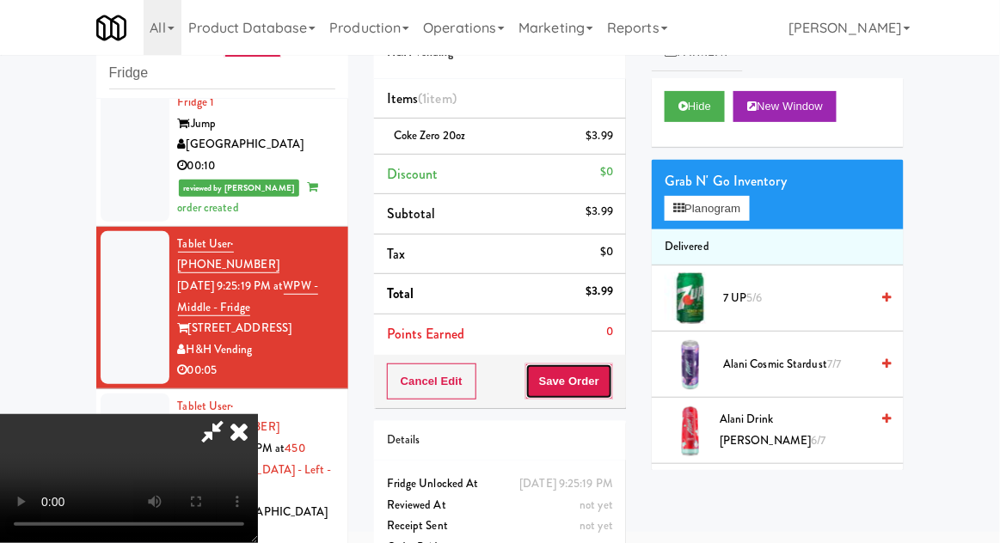
click at [611, 389] on button "Save Order" at bounding box center [569, 382] width 88 height 36
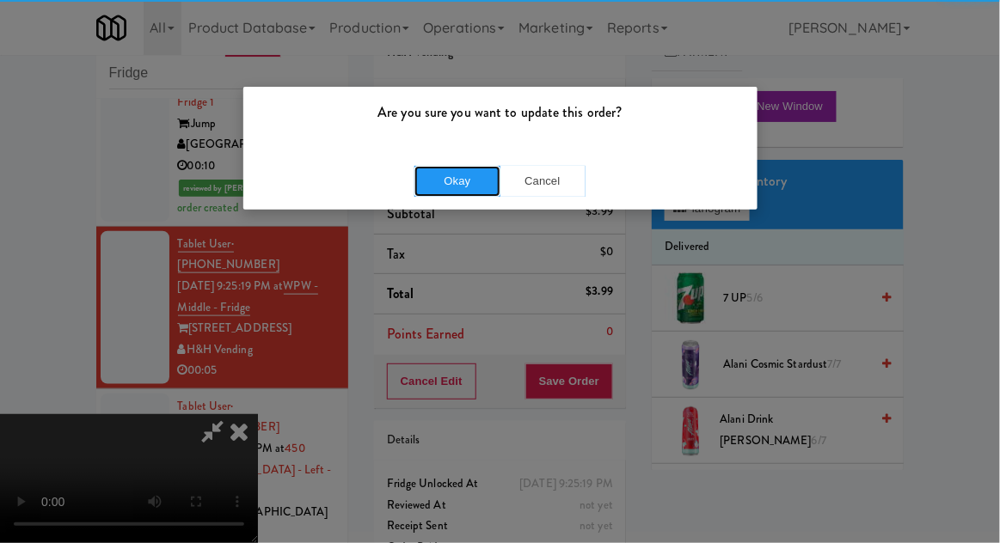
click at [421, 183] on button "Okay" at bounding box center [457, 181] width 86 height 31
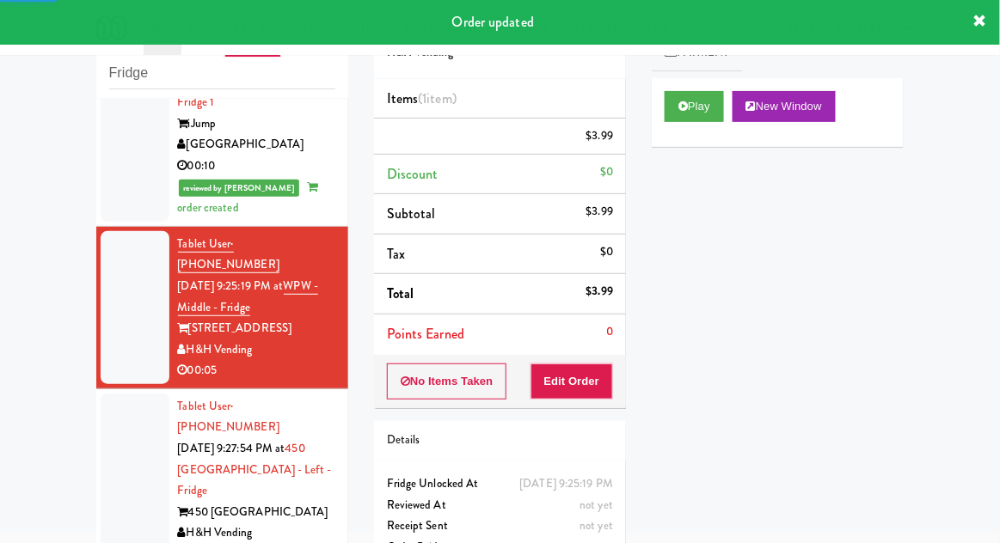
click at [121, 394] on div at bounding box center [135, 481] width 69 height 175
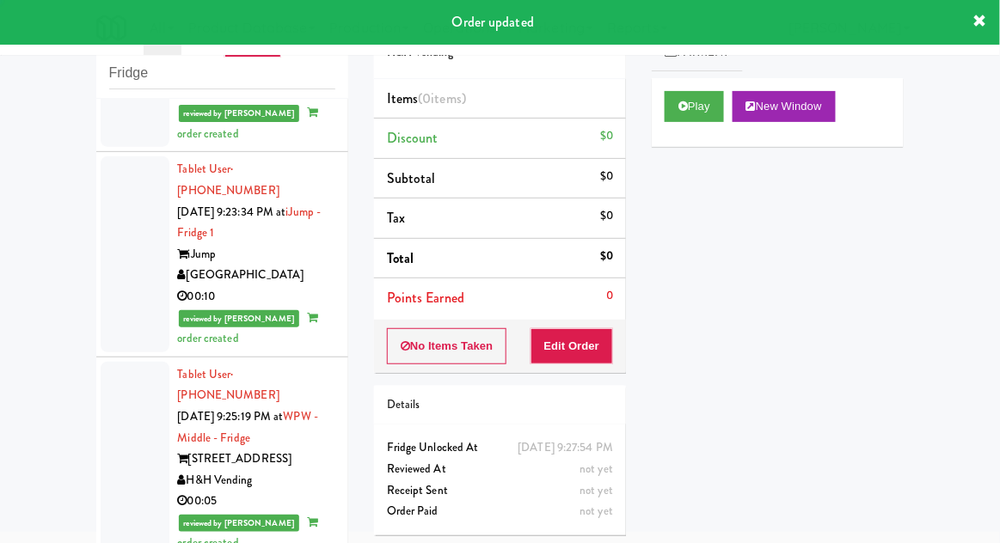
scroll to position [2027, 0]
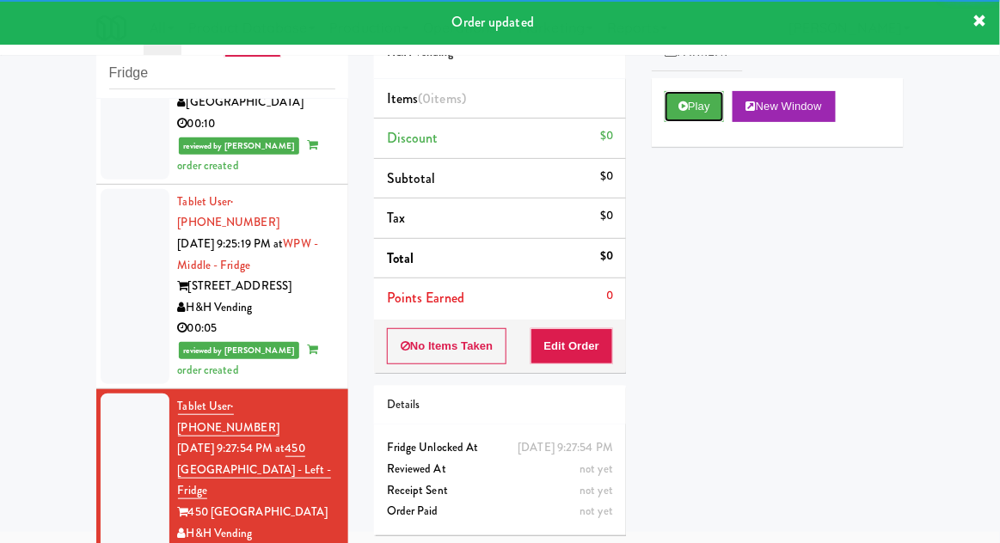
click at [705, 117] on button "Play" at bounding box center [694, 106] width 59 height 31
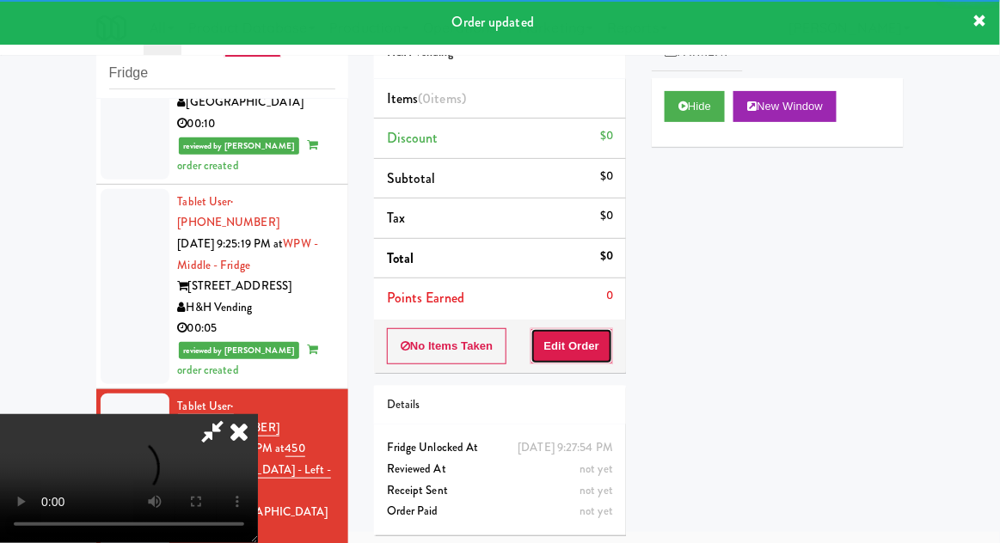
click at [571, 342] on button "Edit Order" at bounding box center [572, 346] width 83 height 36
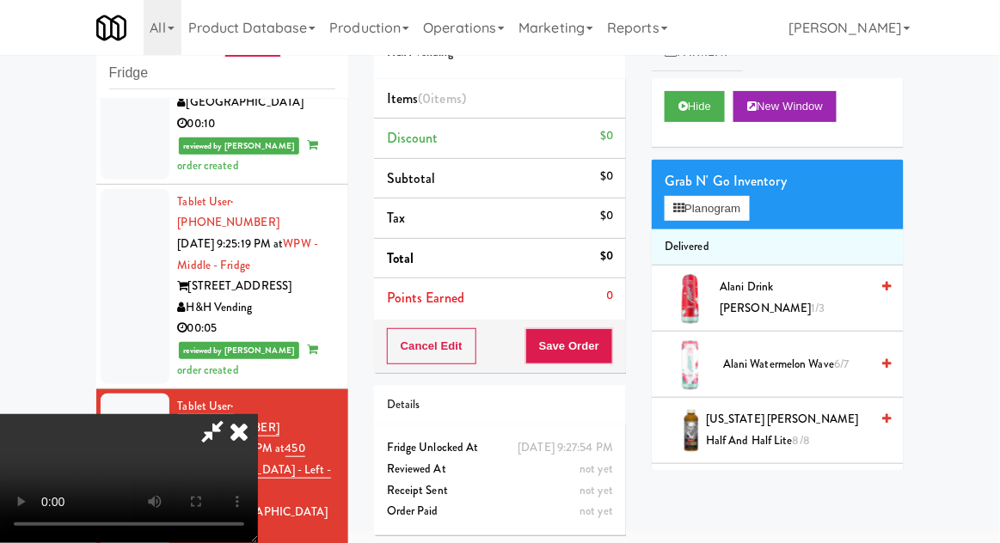
scroll to position [0, 0]
click at [722, 202] on button "Planogram" at bounding box center [707, 209] width 84 height 26
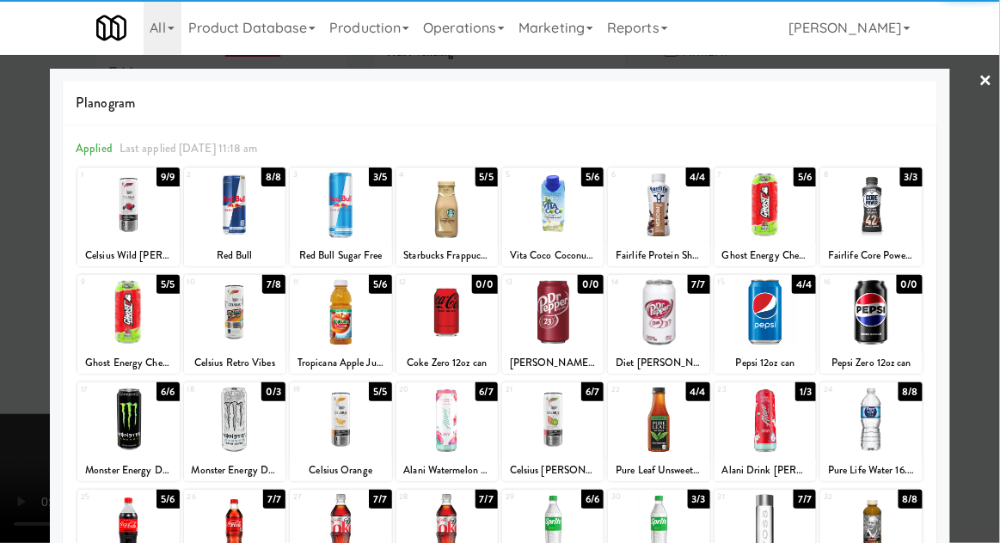
click at [337, 327] on div at bounding box center [340, 312] width 101 height 66
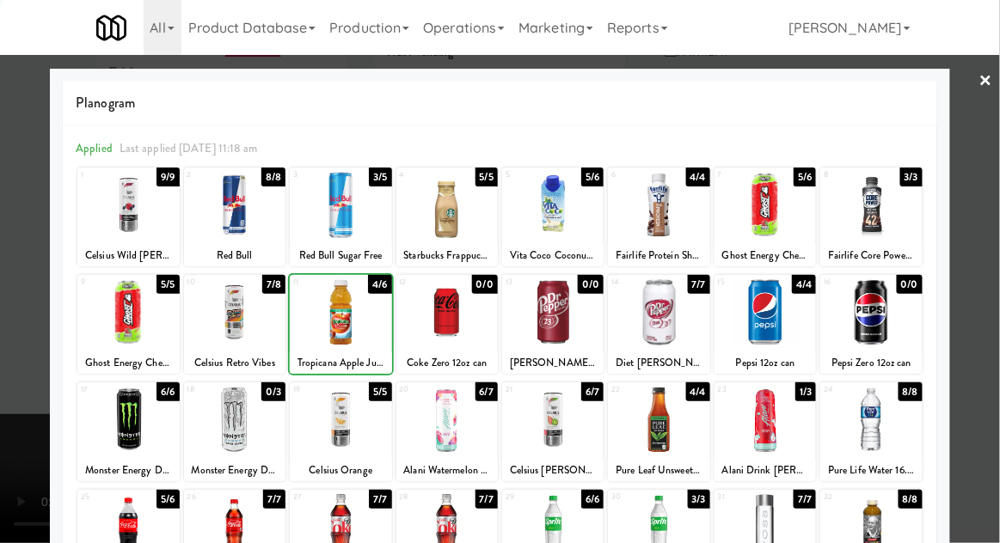
click at [989, 445] on div at bounding box center [500, 271] width 1000 height 543
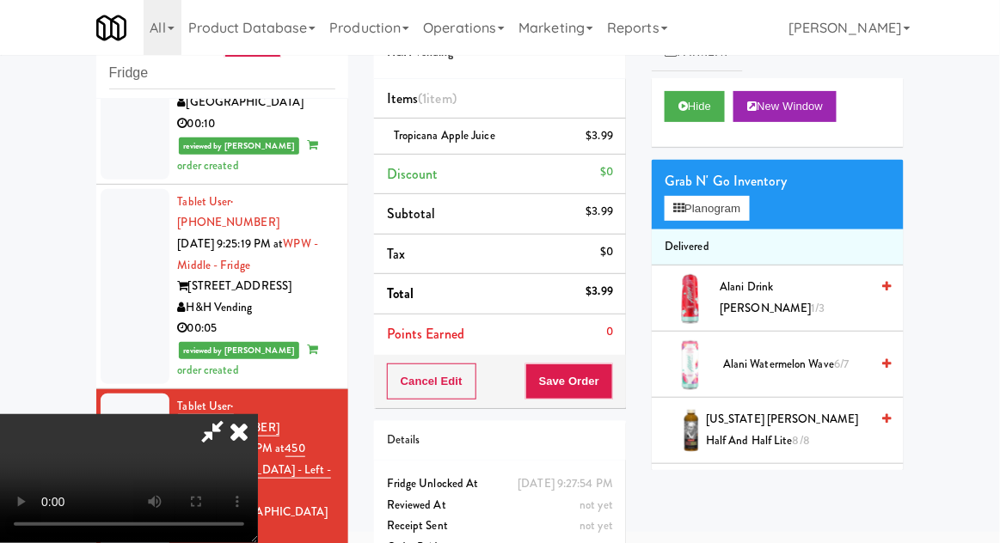
scroll to position [63, 0]
click at [605, 384] on button "Save Order" at bounding box center [569, 382] width 88 height 36
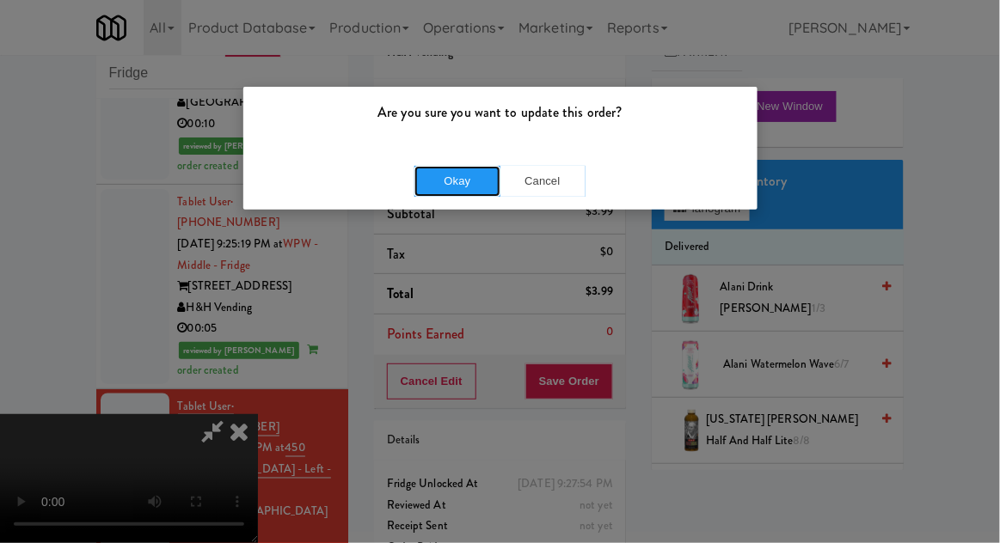
click at [432, 180] on button "Okay" at bounding box center [457, 181] width 86 height 31
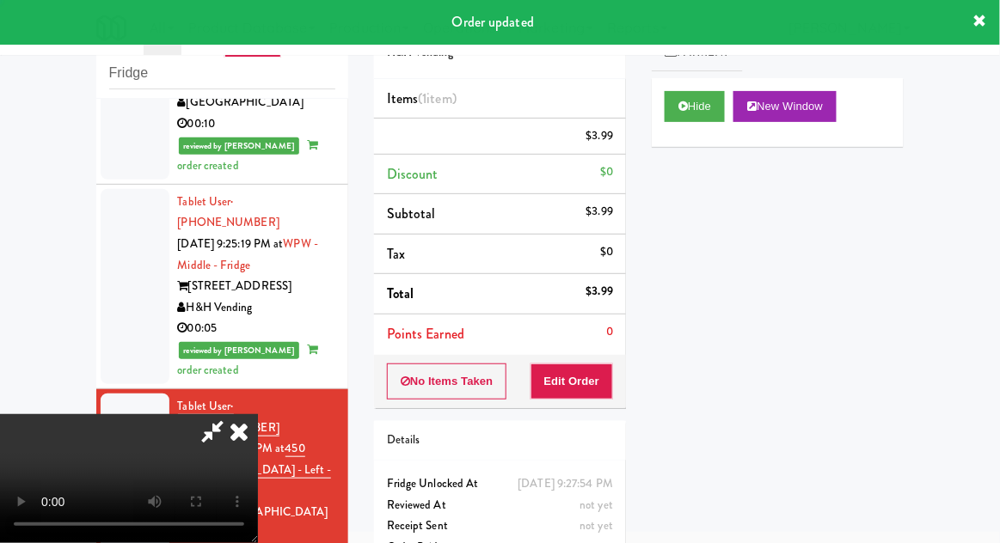
scroll to position [0, 0]
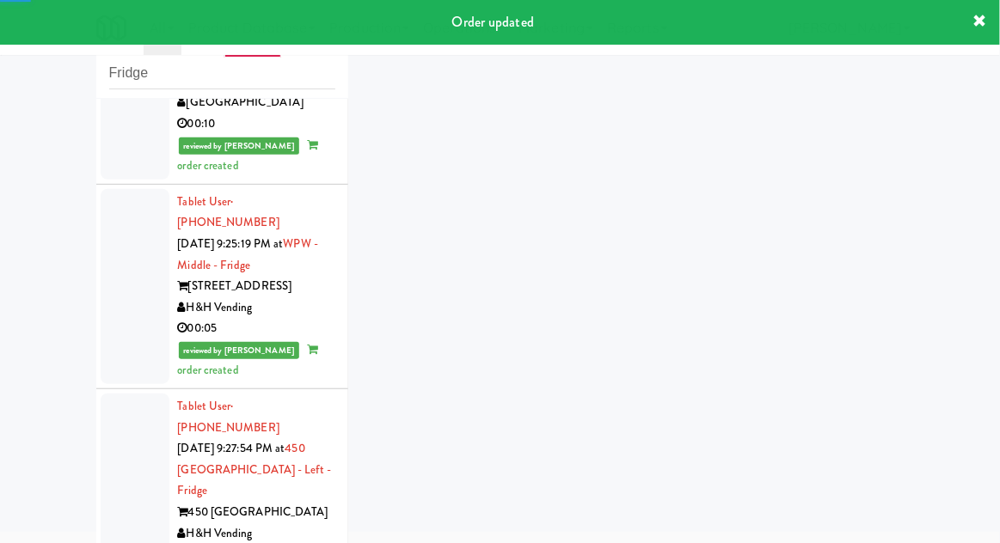
scroll to position [2069, 0]
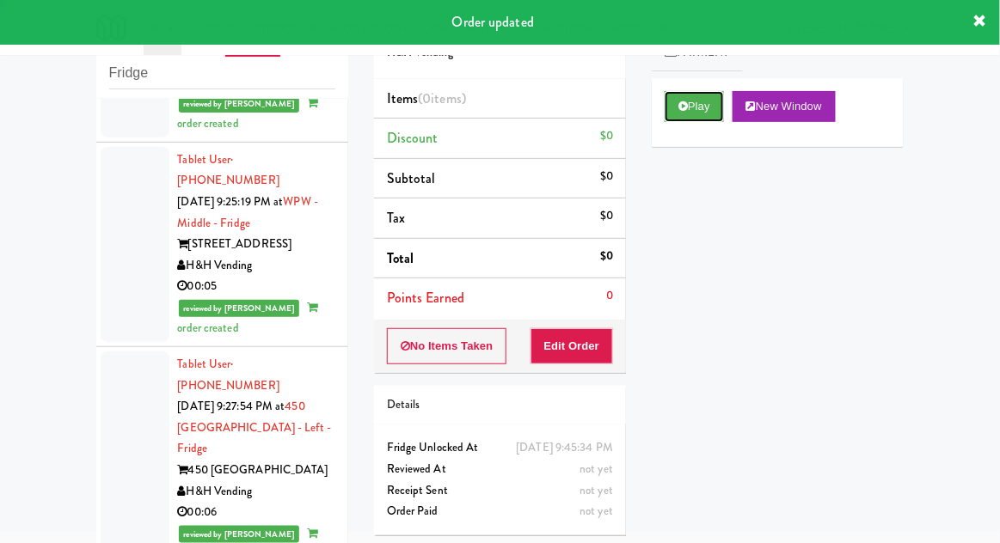
click at [695, 112] on button "Play" at bounding box center [694, 106] width 59 height 31
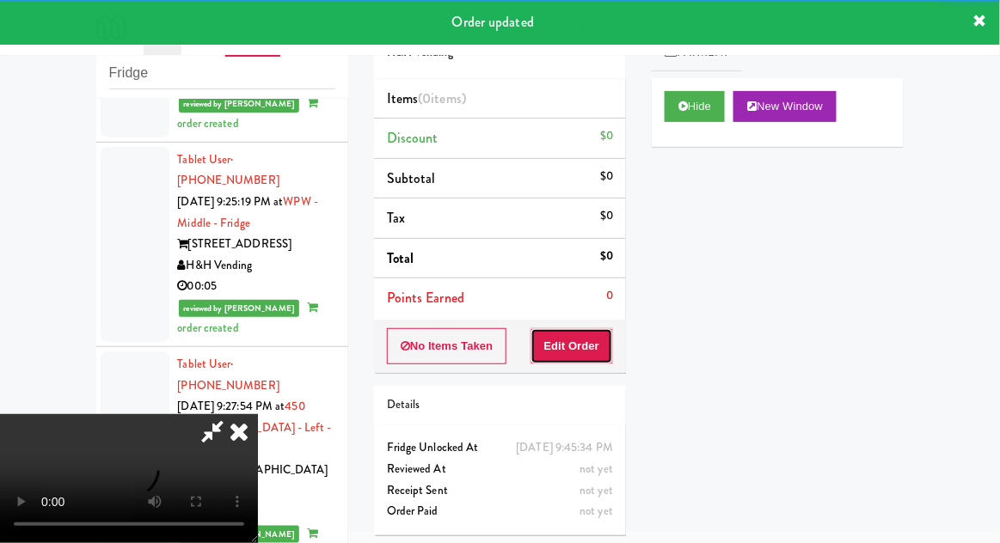
click at [584, 341] on button "Edit Order" at bounding box center [572, 346] width 83 height 36
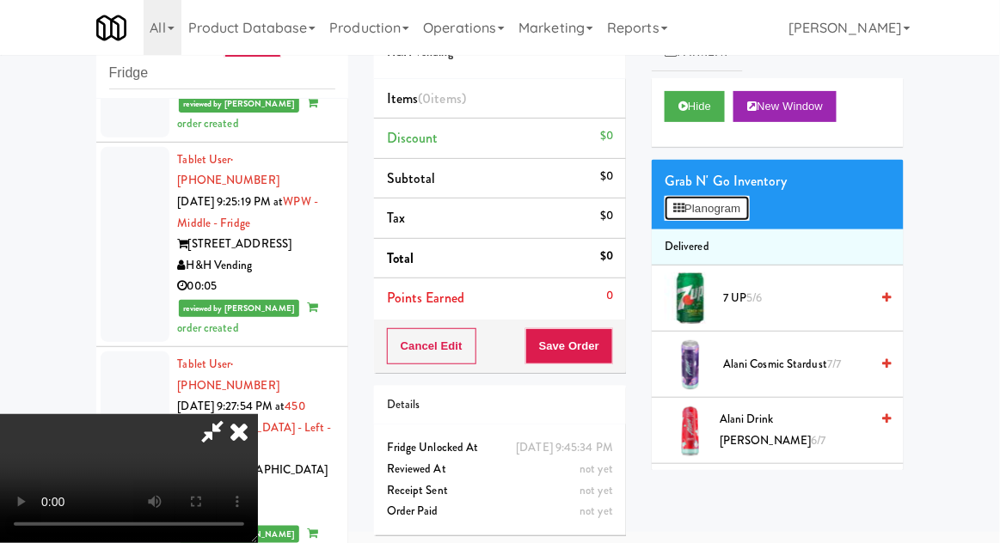
click at [723, 204] on button "Planogram" at bounding box center [707, 209] width 84 height 26
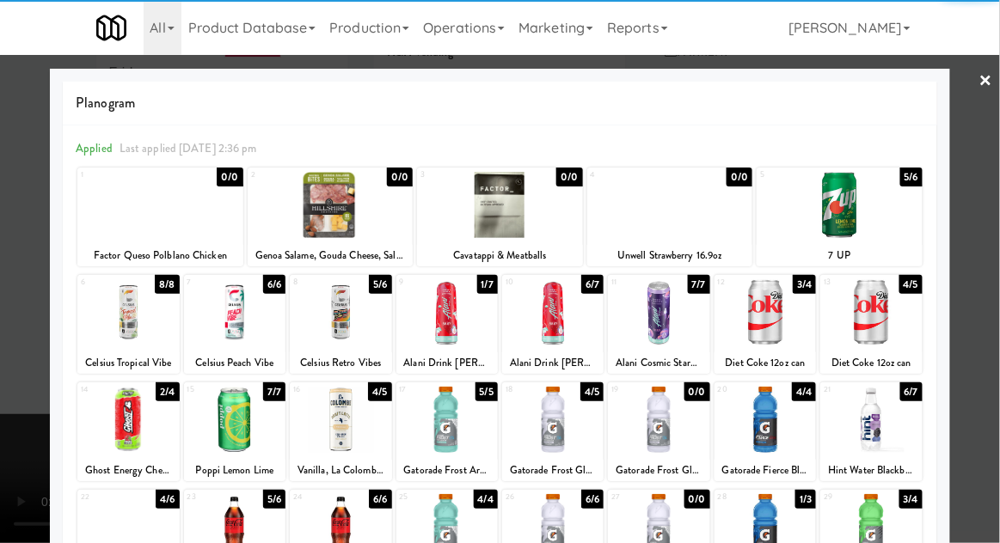
click at [117, 424] on div at bounding box center [127, 420] width 101 height 66
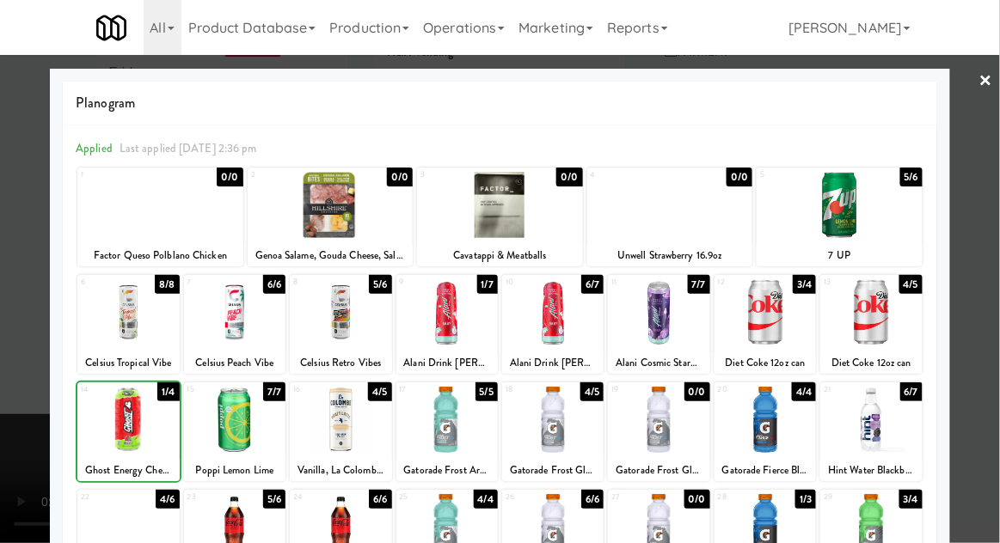
click at [992, 375] on div at bounding box center [500, 271] width 1000 height 543
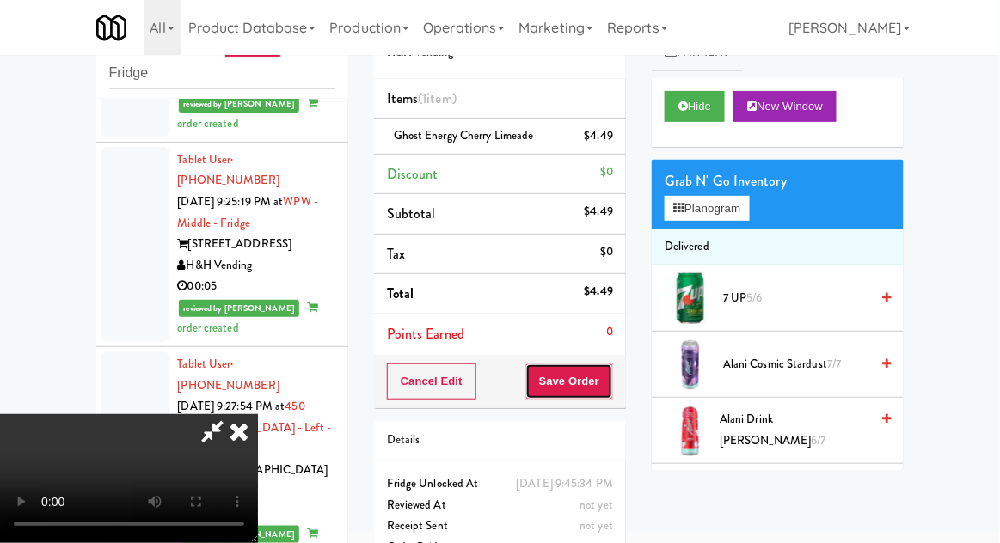
click at [607, 388] on button "Save Order" at bounding box center [569, 382] width 88 height 36
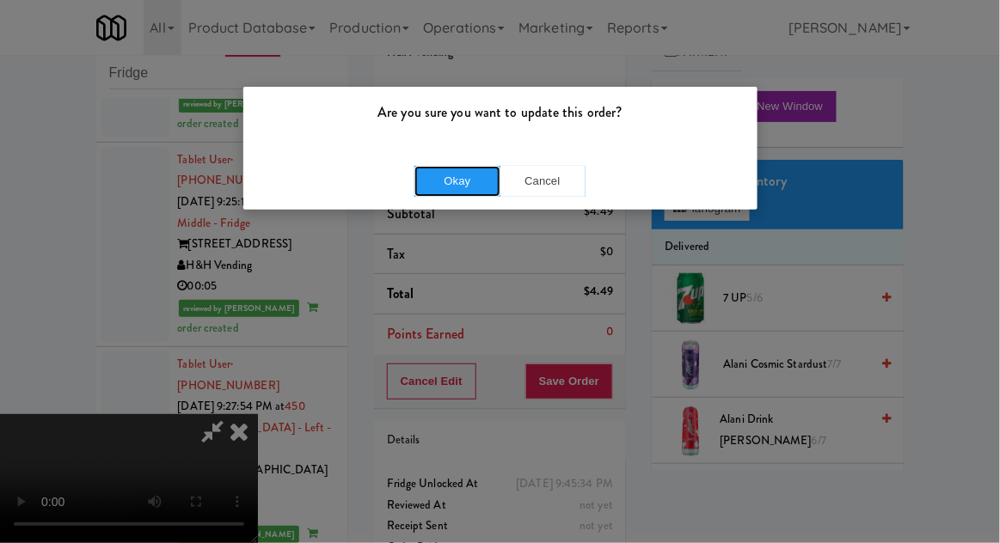
click at [429, 187] on button "Okay" at bounding box center [457, 181] width 86 height 31
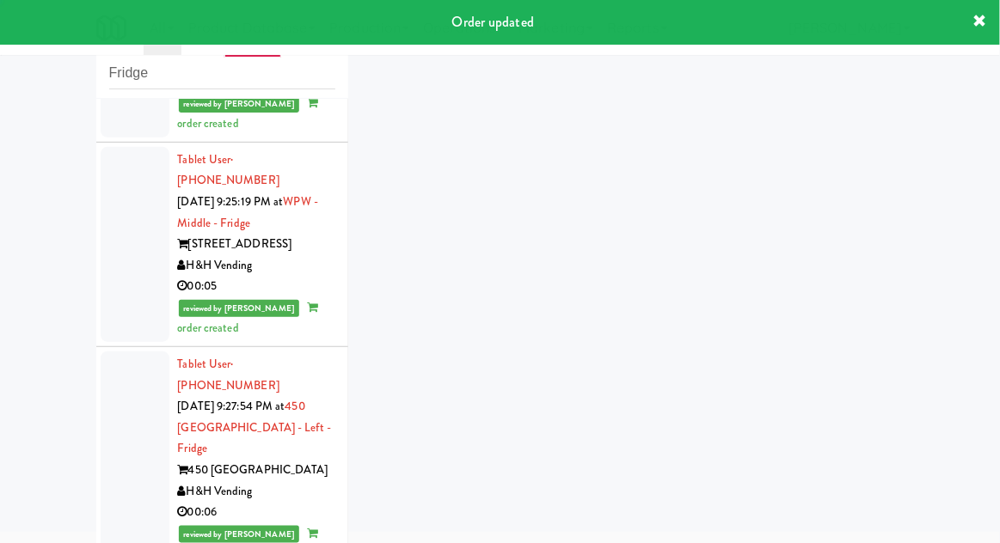
scroll to position [2112, 0]
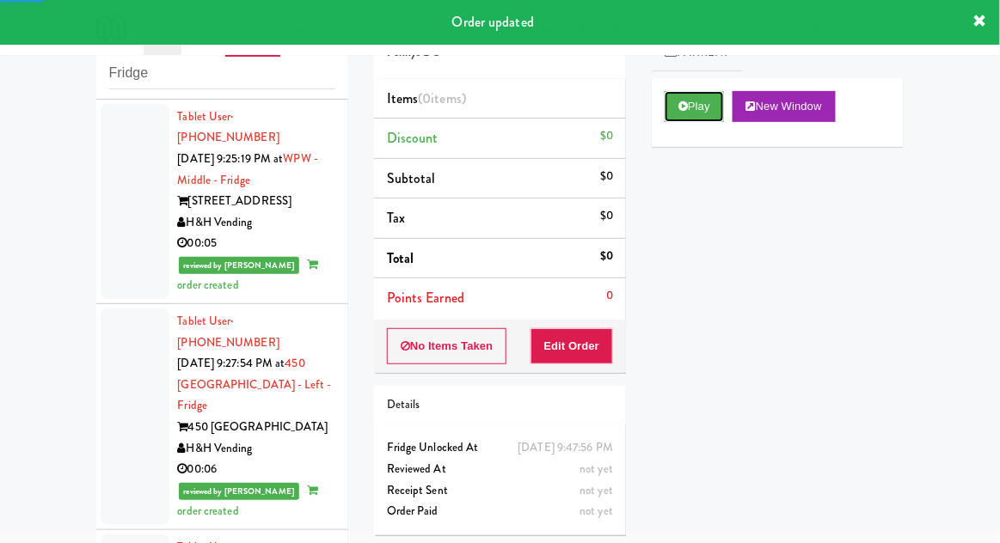
click at [686, 117] on button "Play" at bounding box center [694, 106] width 59 height 31
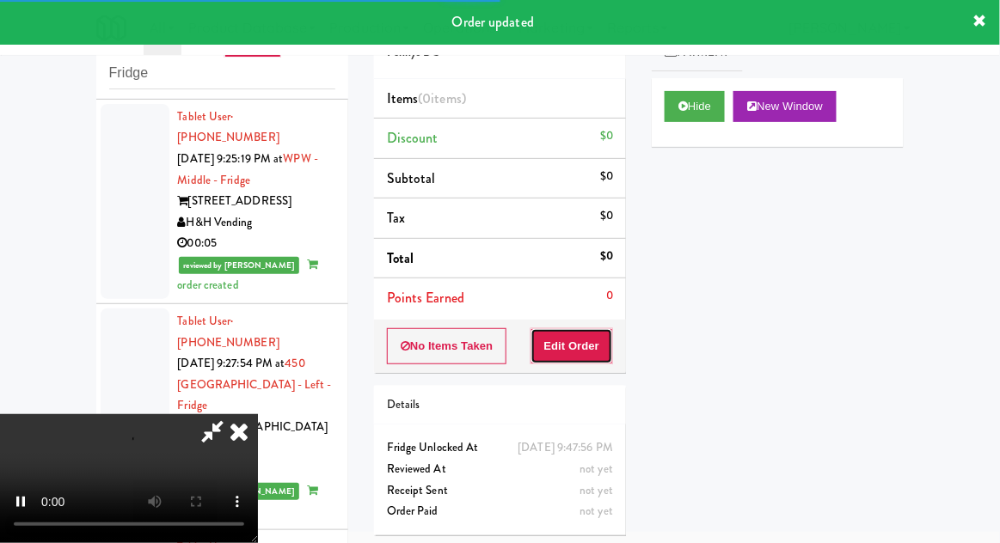
click at [583, 348] on button "Edit Order" at bounding box center [572, 346] width 83 height 36
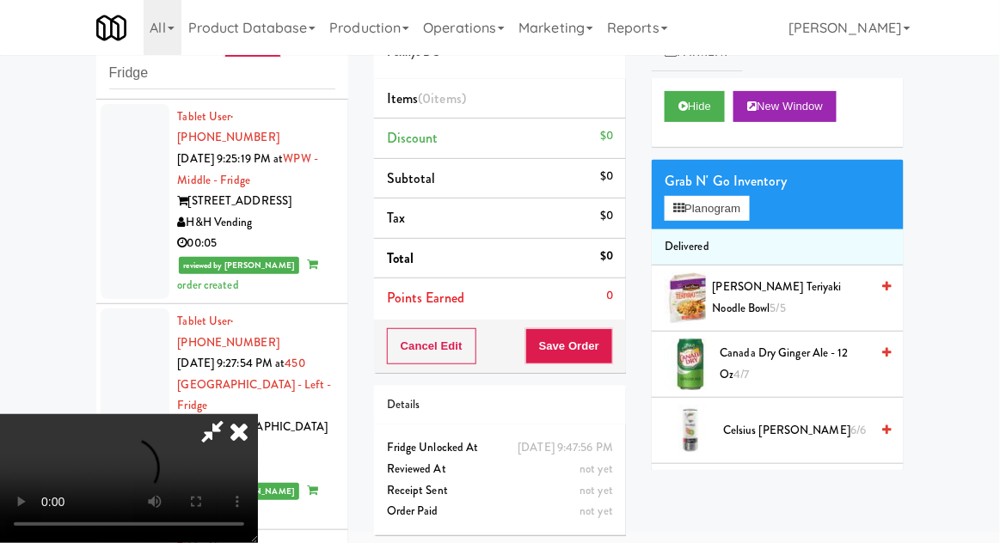
scroll to position [63, 0]
click at [689, 111] on button "Hide" at bounding box center [695, 106] width 60 height 31
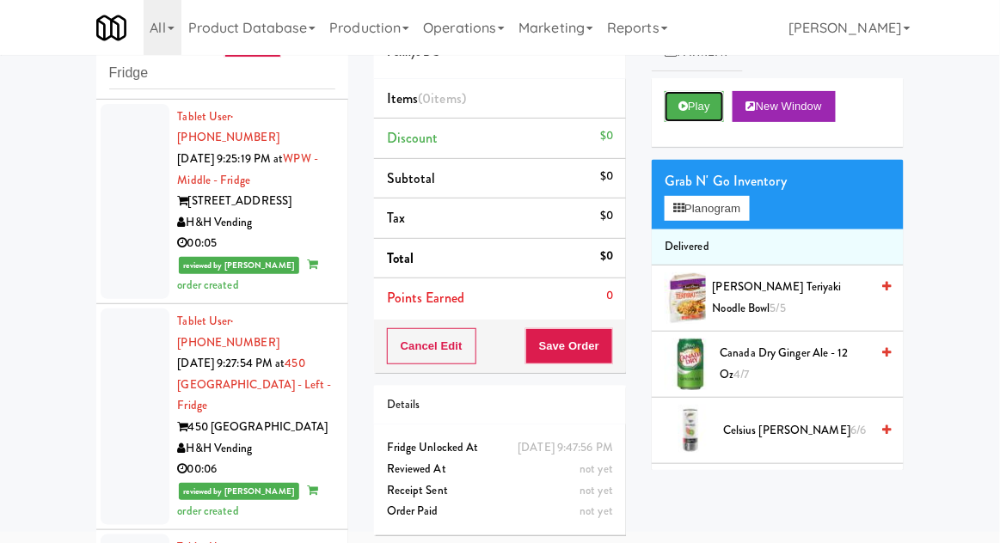
click at [690, 119] on button "Play" at bounding box center [694, 106] width 59 height 31
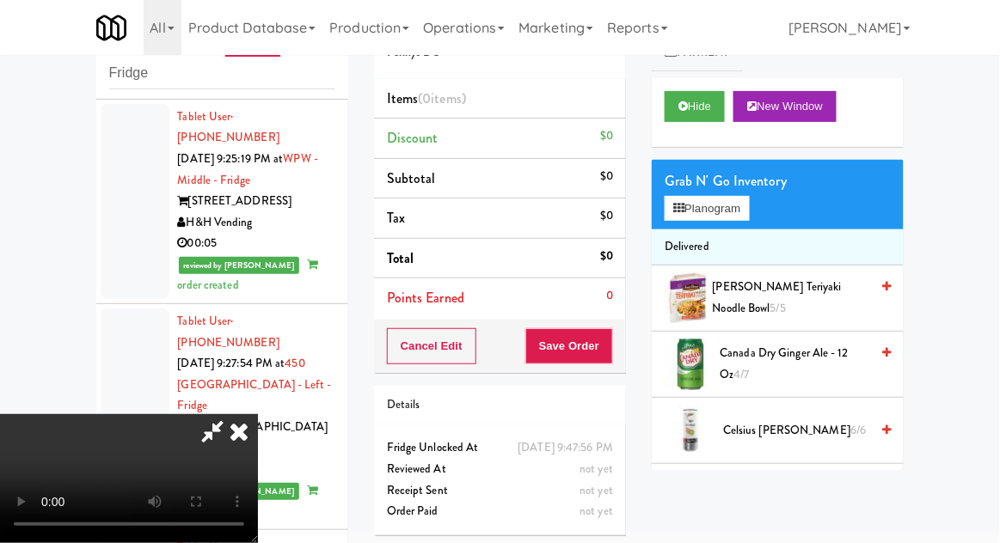
scroll to position [0, 0]
click at [735, 211] on button "Planogram" at bounding box center [707, 209] width 84 height 26
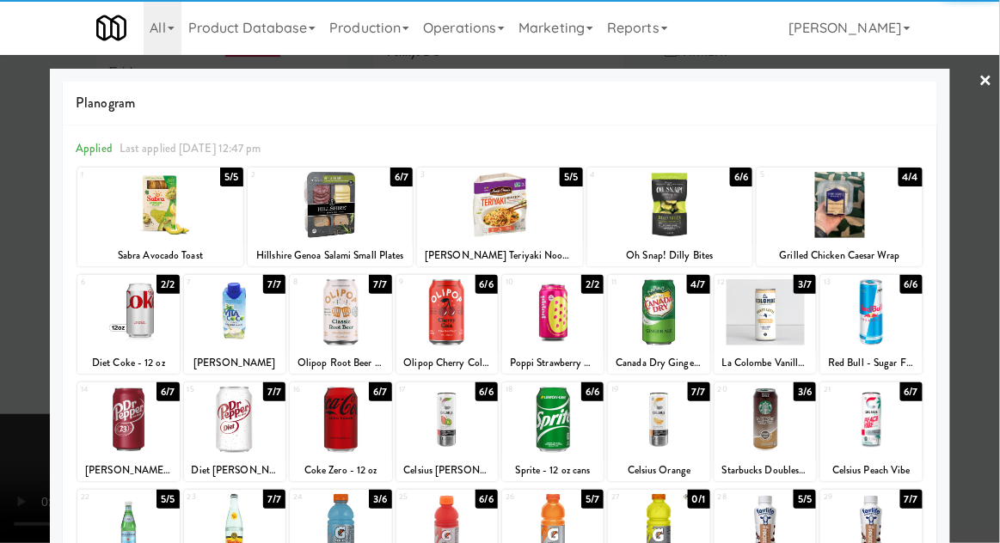
click at [107, 431] on div at bounding box center [127, 420] width 101 height 66
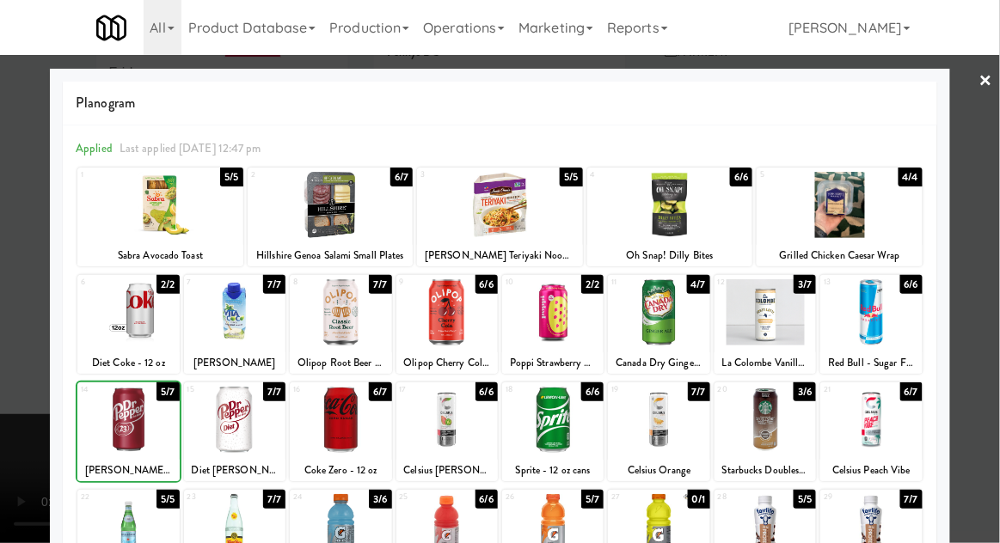
click at [976, 342] on div at bounding box center [500, 271] width 1000 height 543
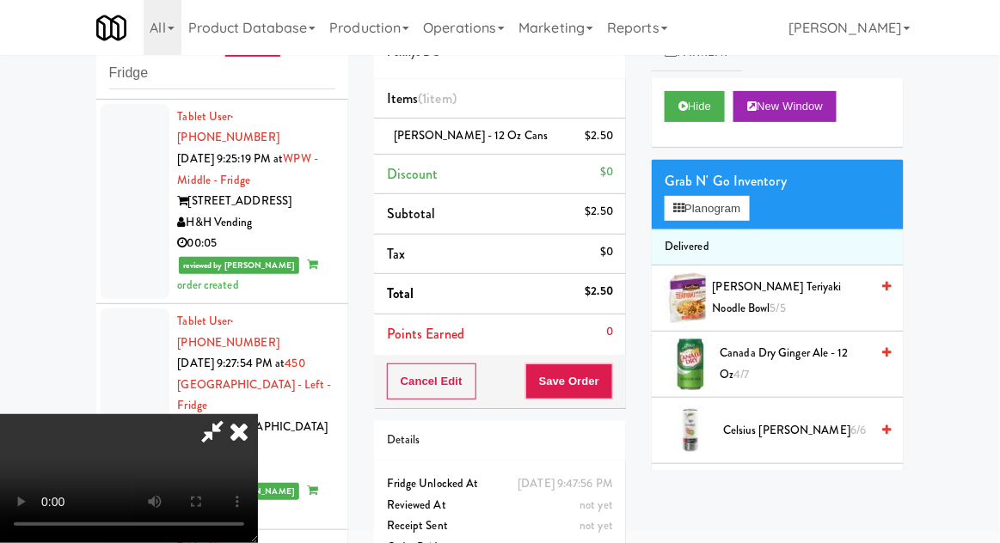
click at [820, 357] on span "Canada Dry Ginger Ale - 12 oz 4/7" at bounding box center [796, 364] width 150 height 42
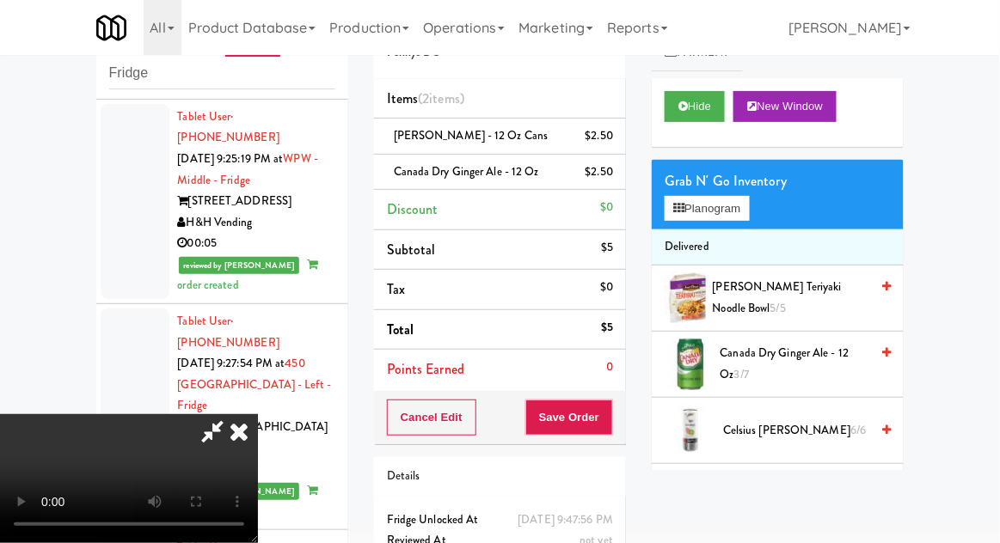
scroll to position [63, 0]
click at [609, 418] on button "Save Order" at bounding box center [569, 418] width 88 height 36
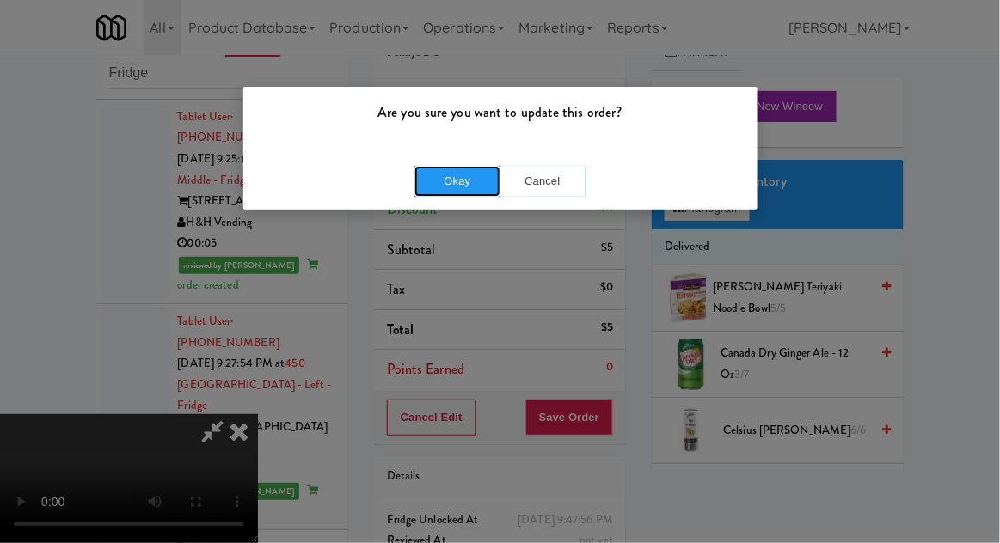
click at [433, 194] on button "Okay" at bounding box center [457, 181] width 86 height 31
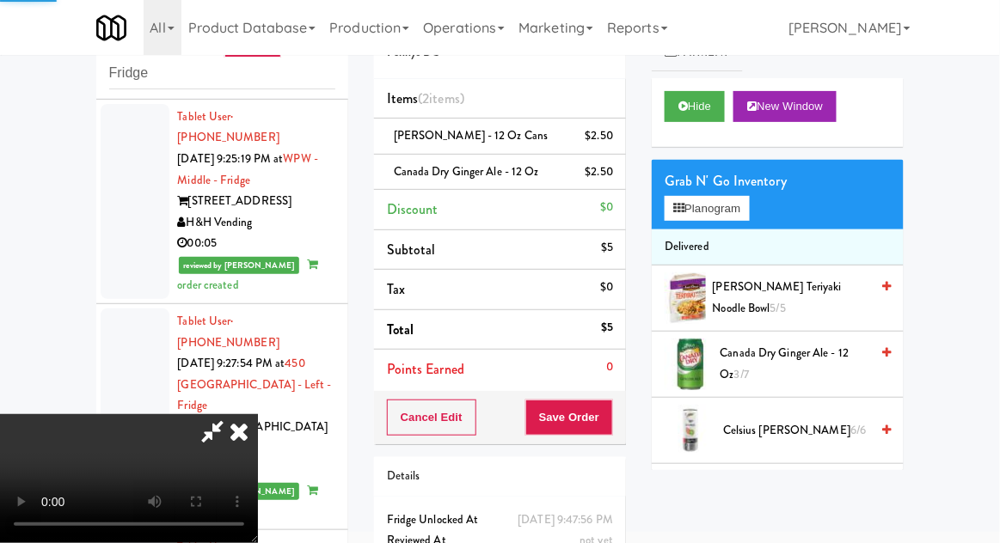
scroll to position [0, 0]
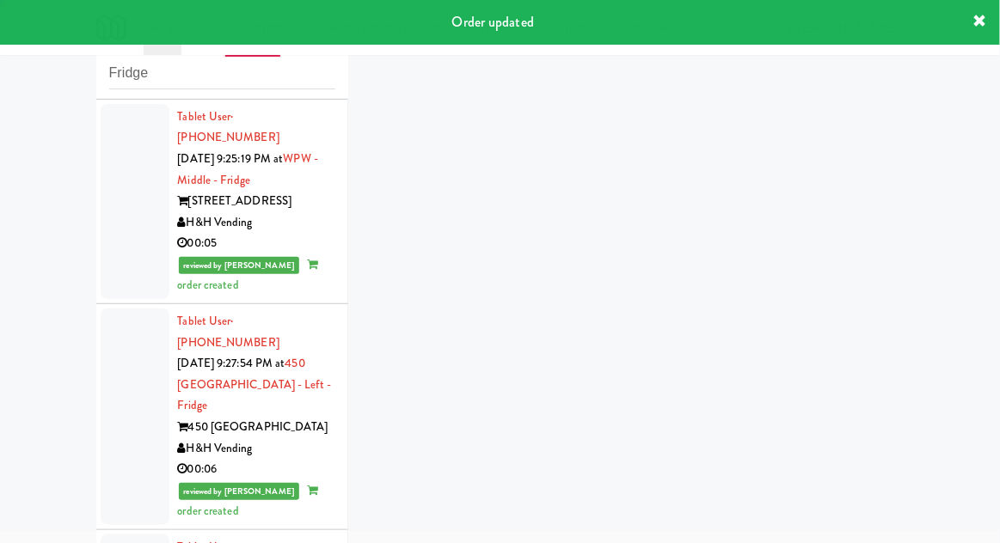
scroll to position [2154, 0]
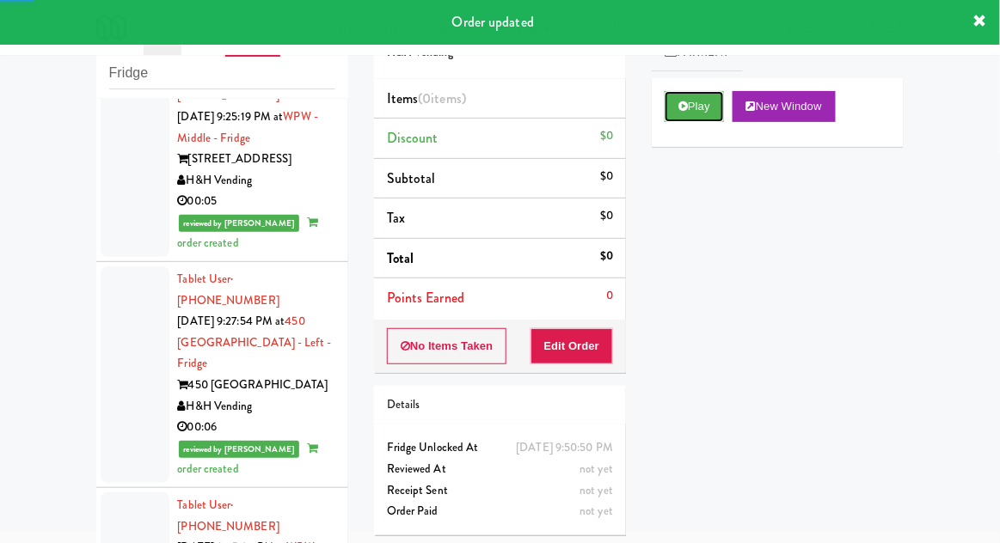
click at [706, 112] on button "Play" at bounding box center [694, 106] width 59 height 31
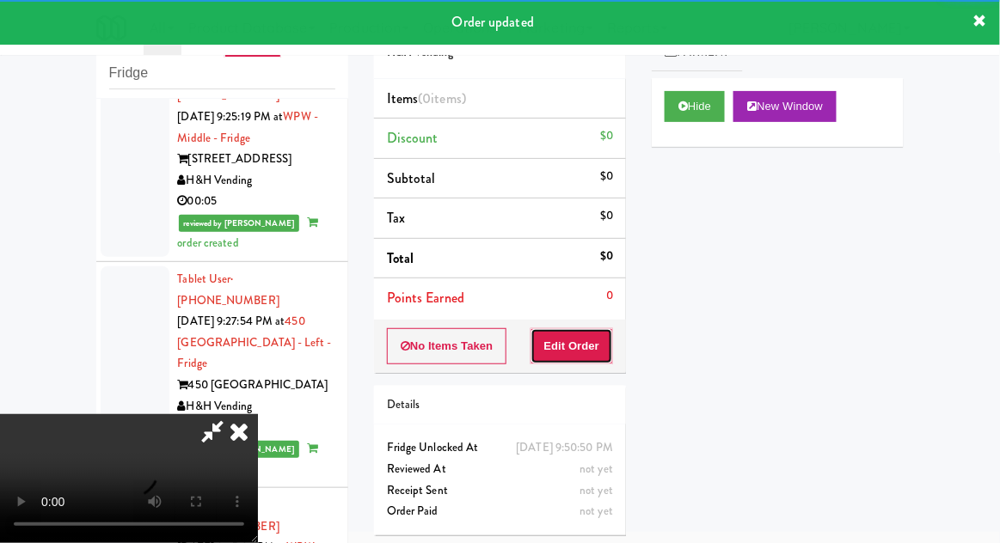
click at [582, 345] on button "Edit Order" at bounding box center [572, 346] width 83 height 36
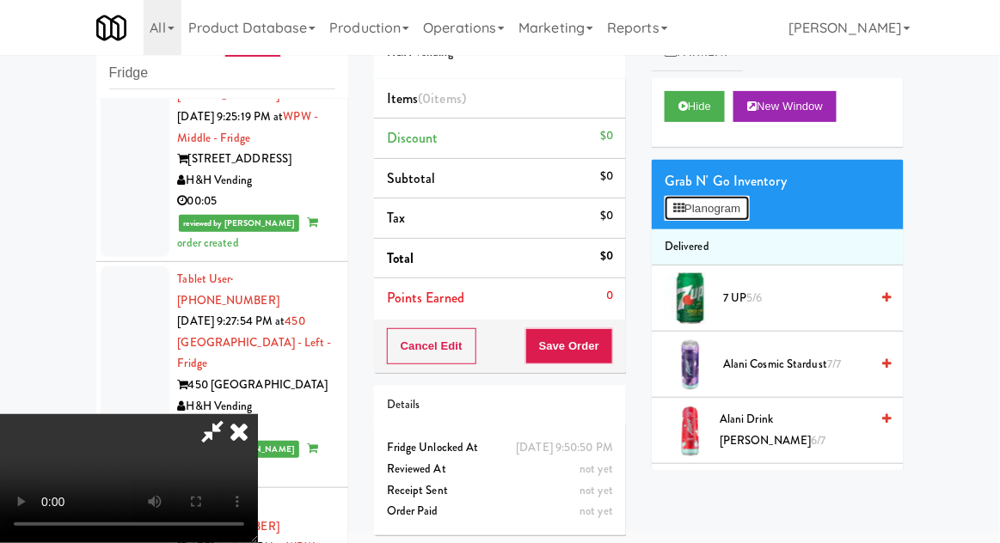
click at [736, 206] on button "Planogram" at bounding box center [707, 209] width 84 height 26
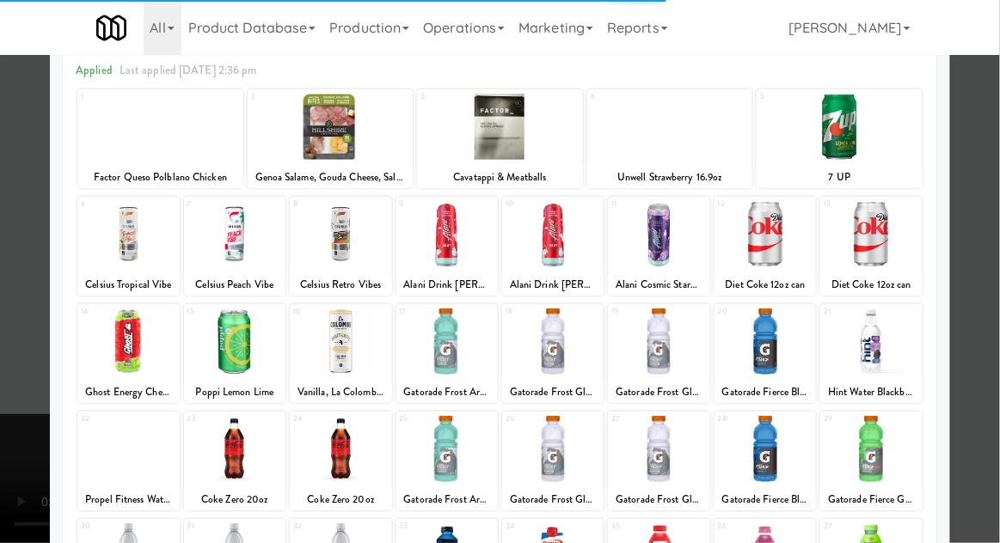
scroll to position [85, 0]
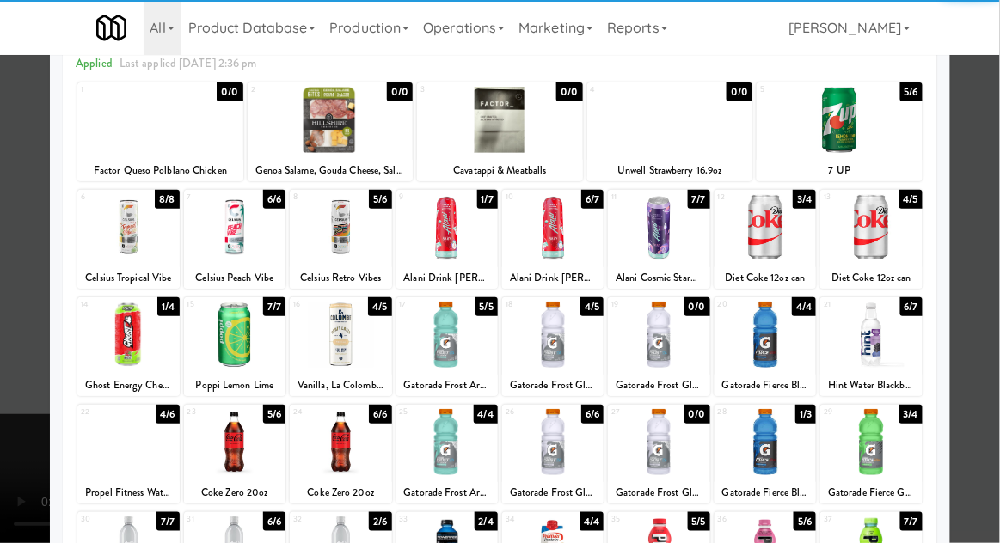
click at [326, 451] on div at bounding box center [340, 442] width 101 height 66
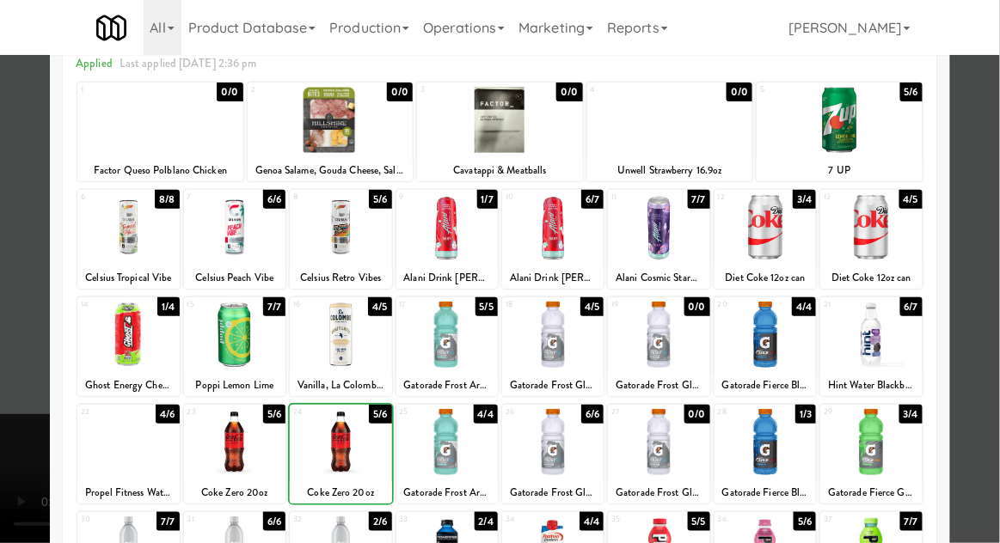
click at [982, 317] on div at bounding box center [500, 271] width 1000 height 543
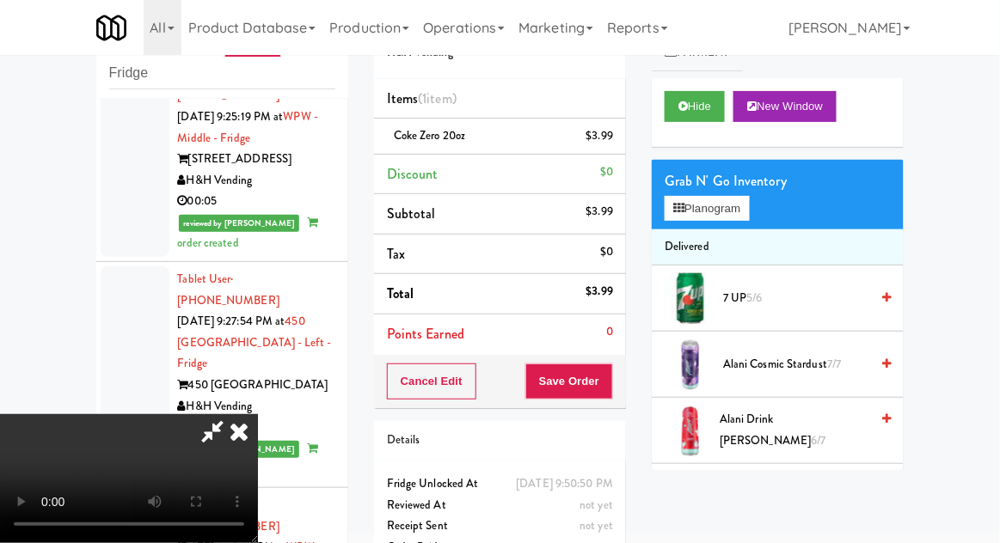
click at [603, 148] on li "Coke Zero 20oz $3.99" at bounding box center [500, 137] width 252 height 36
click at [608, 149] on link at bounding box center [611, 142] width 15 height 21
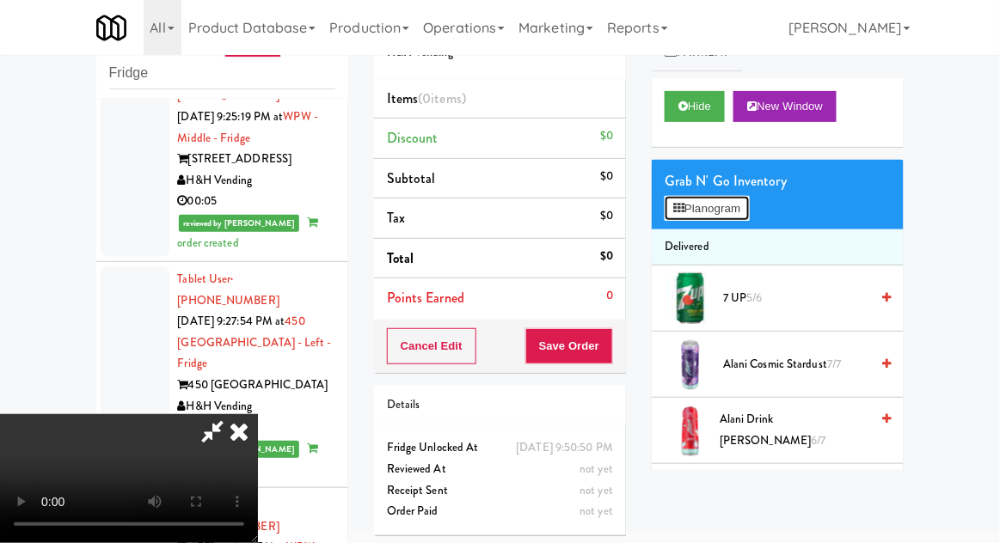
click at [730, 220] on button "Planogram" at bounding box center [707, 209] width 84 height 26
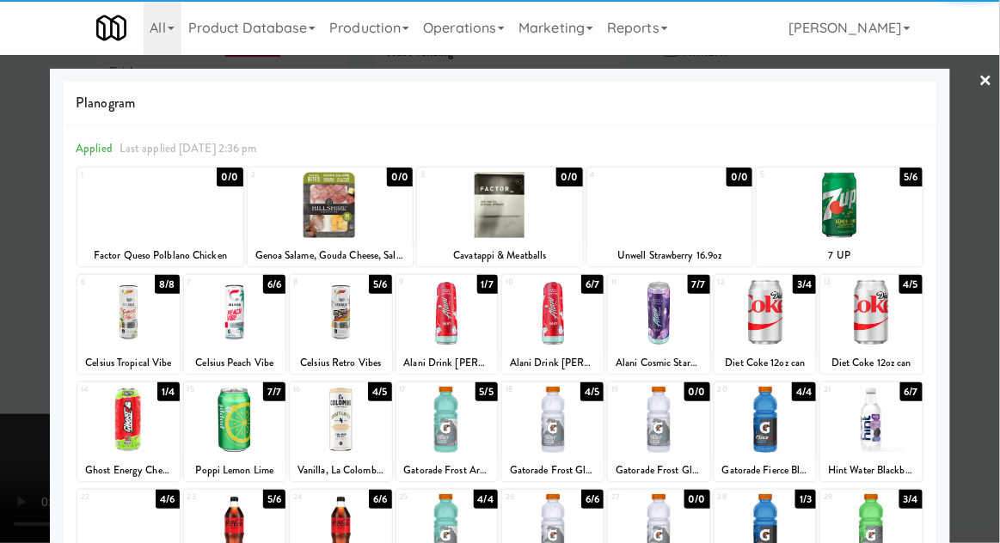
click at [887, 212] on div at bounding box center [840, 205] width 166 height 66
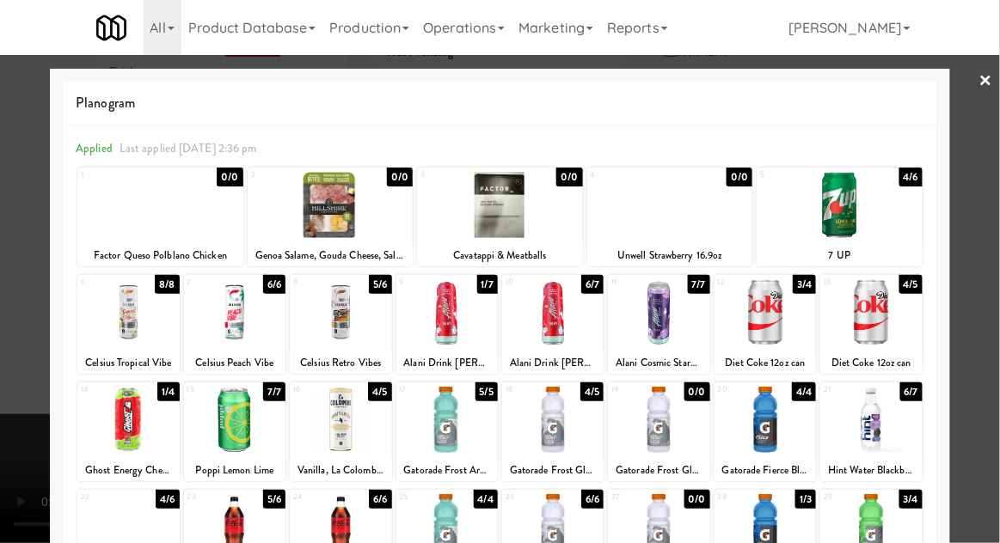
click at [998, 224] on div at bounding box center [500, 271] width 1000 height 543
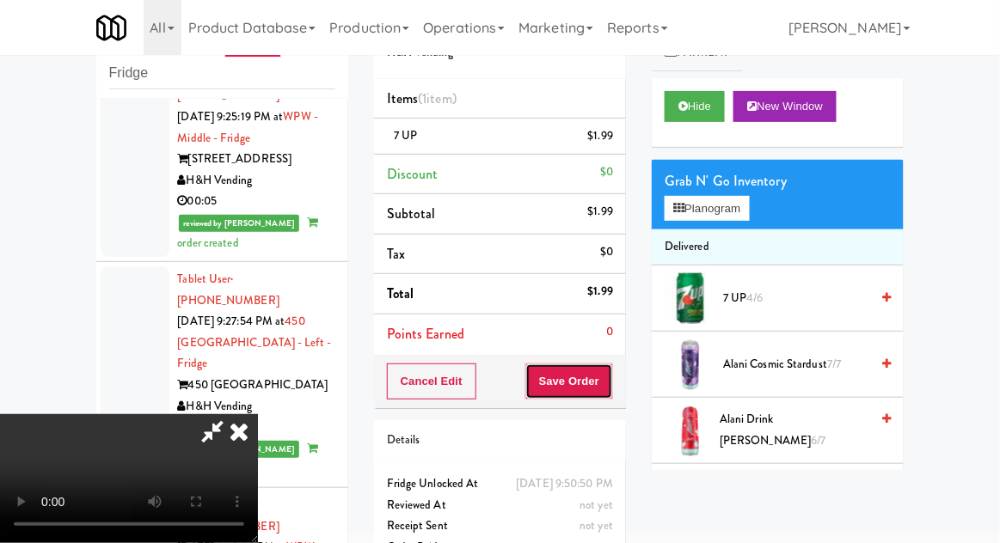
click at [611, 390] on button "Save Order" at bounding box center [569, 382] width 88 height 36
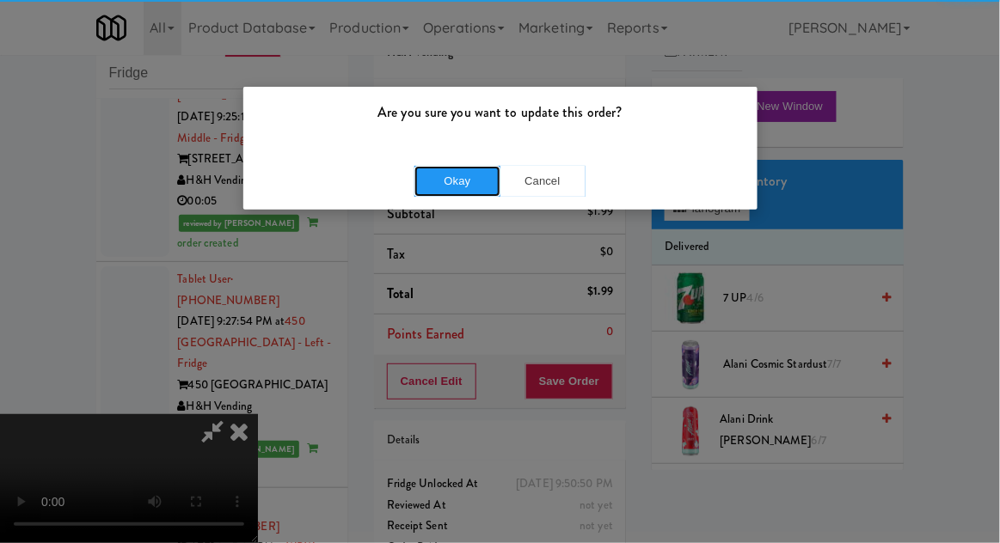
click at [445, 190] on button "Okay" at bounding box center [457, 181] width 86 height 31
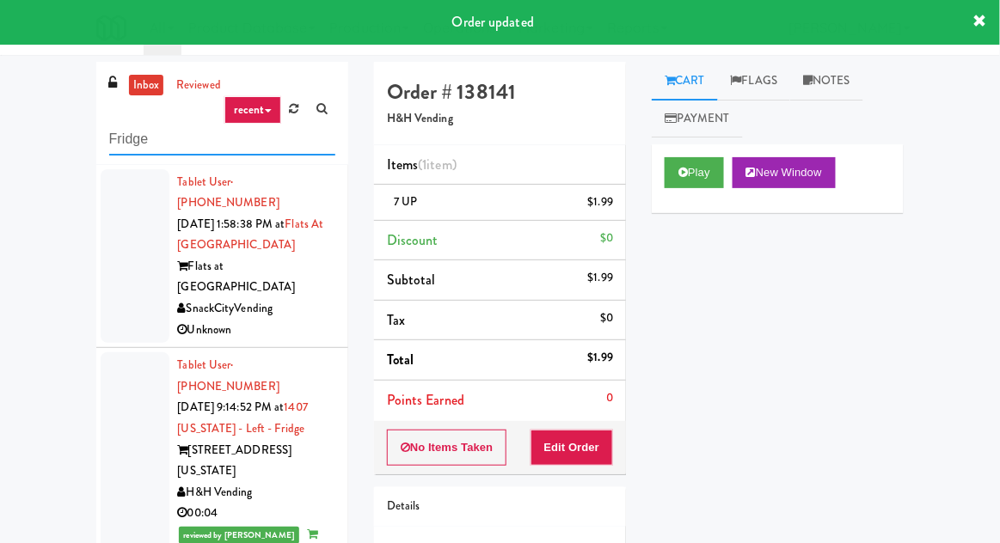
click at [127, 140] on input "Fridge" at bounding box center [222, 140] width 226 height 32
click at [120, 140] on input "Fridge" at bounding box center [222, 140] width 226 height 32
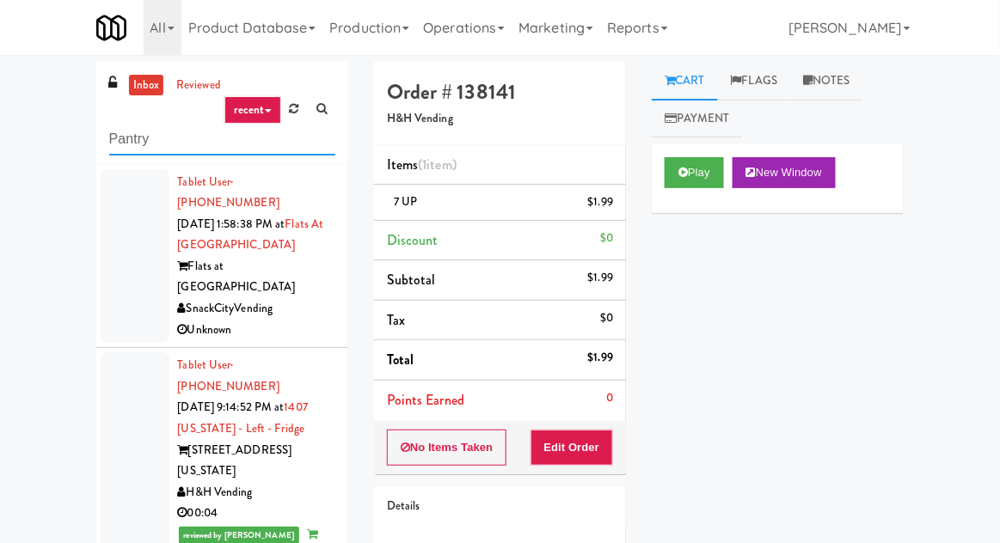
type input "Pantry"
click at [37, 122] on div "inbox reviewed recent all unclear take inventory issue suspicious failed recent…" at bounding box center [500, 378] width 1000 height 632
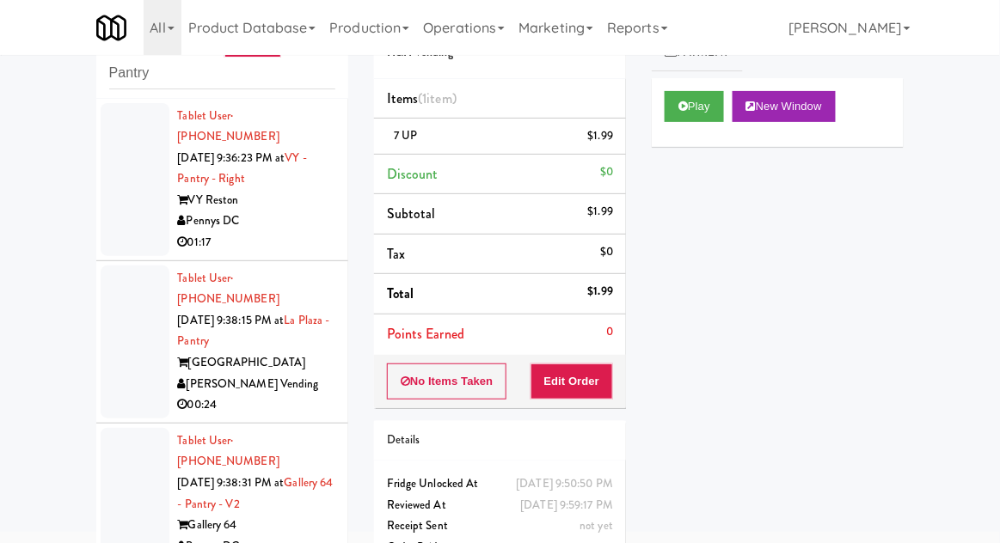
click at [107, 236] on li "Tablet User · (907) 987-2432 [DATE] 9:36:23 PM at [GEOGRAPHIC_DATA] - Right VY …" at bounding box center [222, 180] width 252 height 163
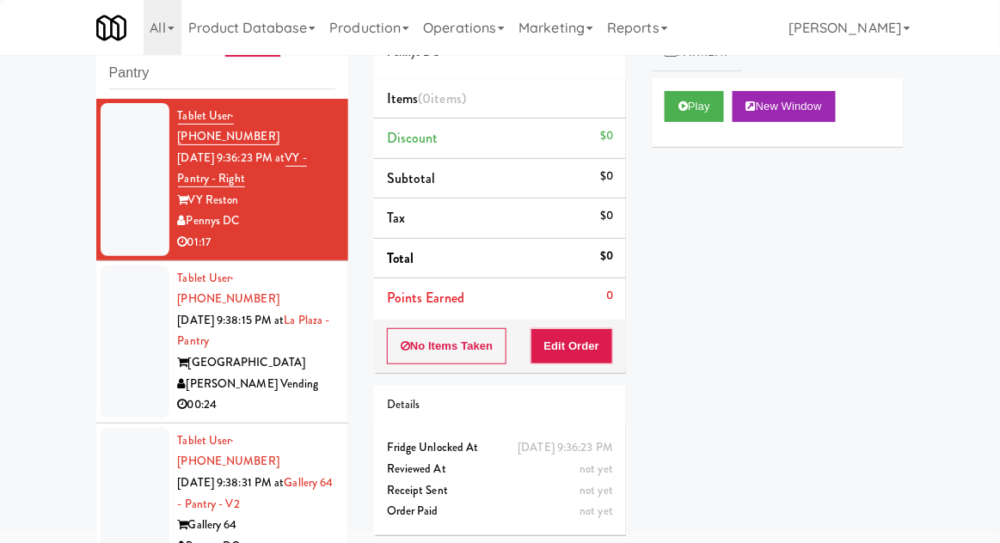
click at [118, 341] on div at bounding box center [135, 342] width 69 height 153
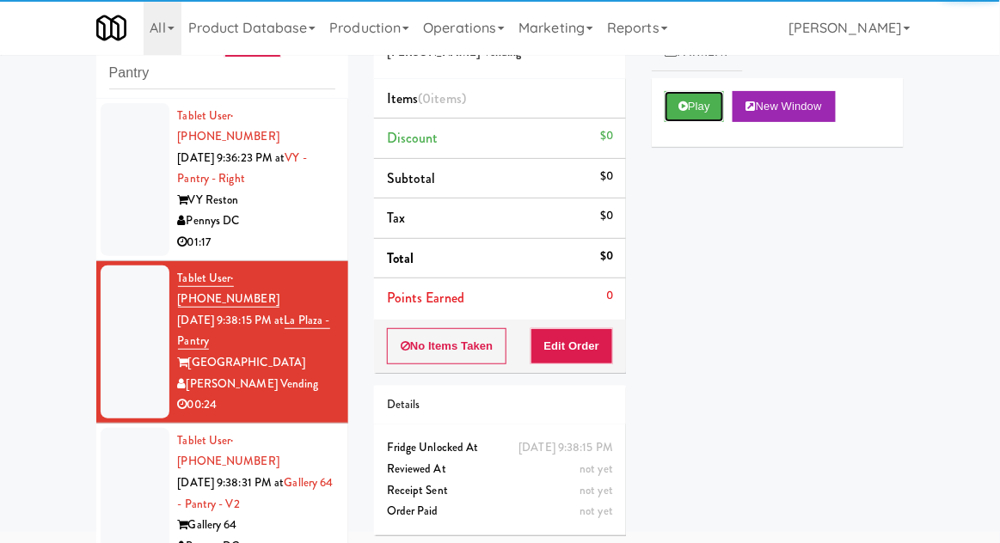
click at [706, 117] on button "Play" at bounding box center [694, 106] width 59 height 31
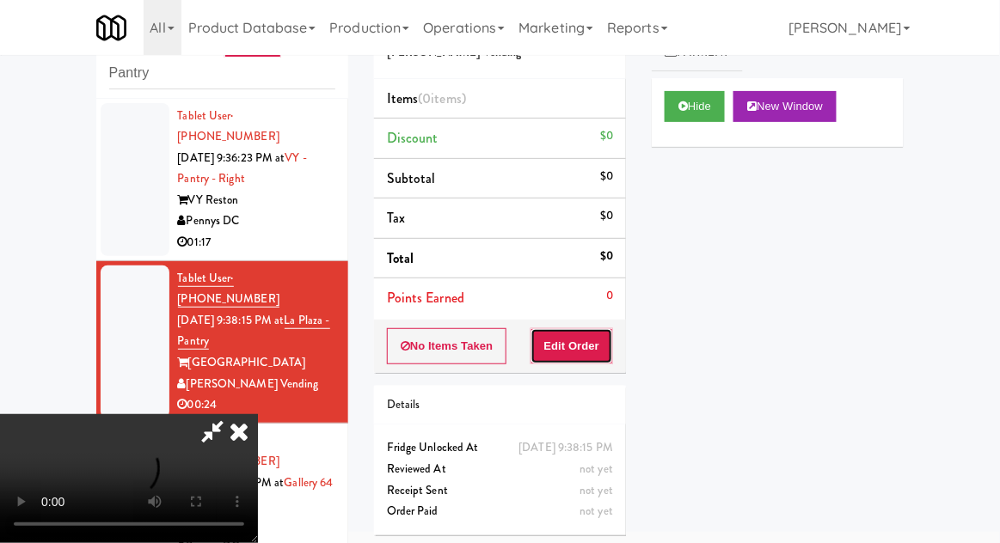
click at [582, 341] on button "Edit Order" at bounding box center [572, 346] width 83 height 36
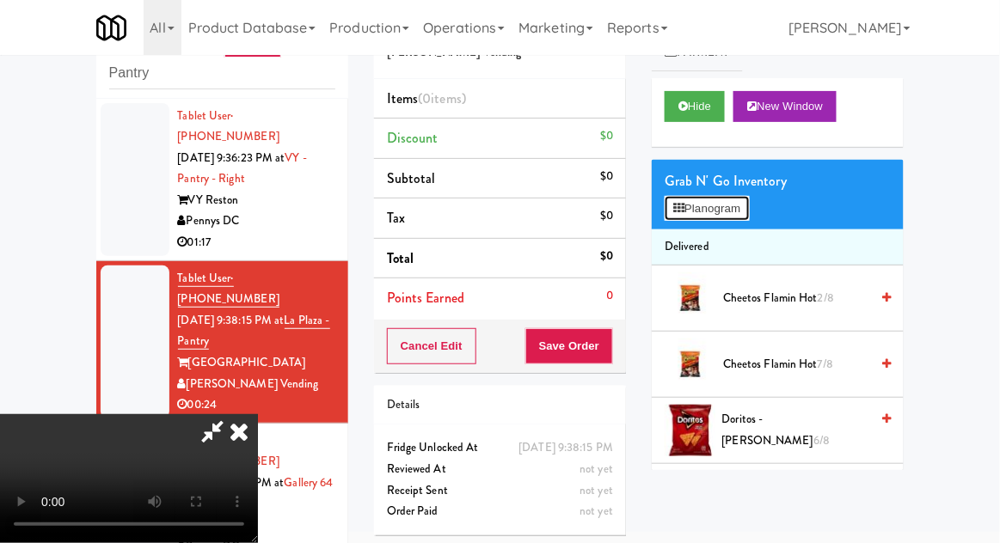
click at [717, 212] on button "Planogram" at bounding box center [707, 209] width 84 height 26
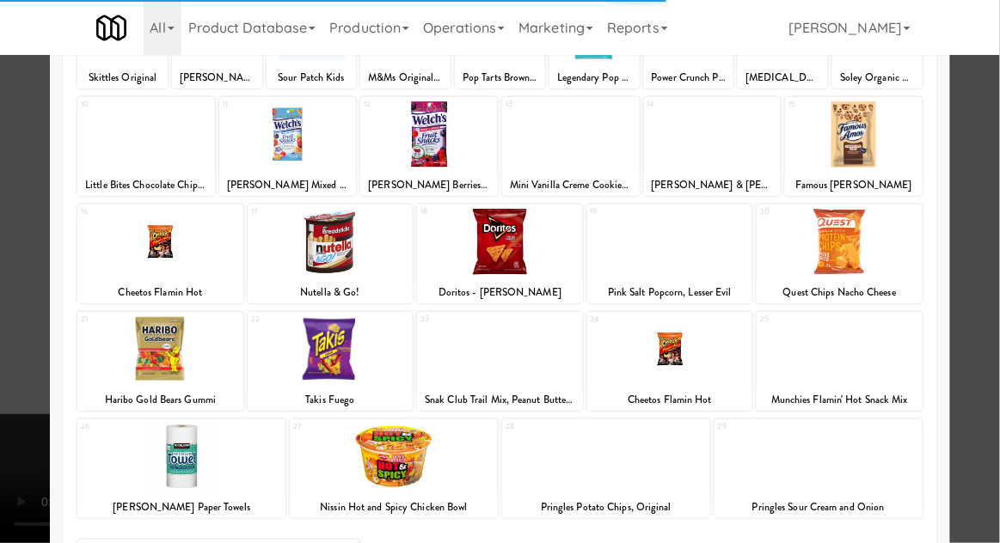
scroll to position [218, 0]
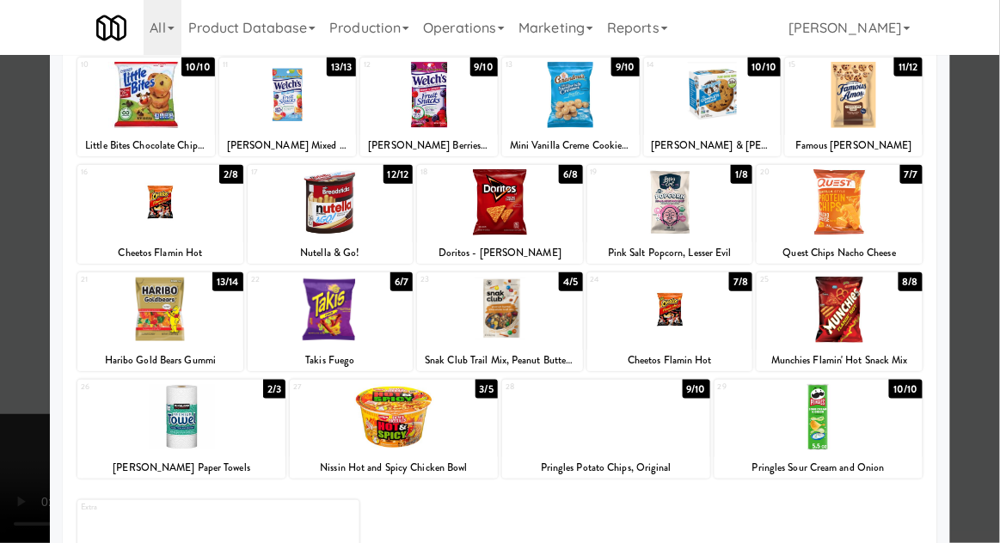
click at [9, 335] on div at bounding box center [500, 271] width 1000 height 543
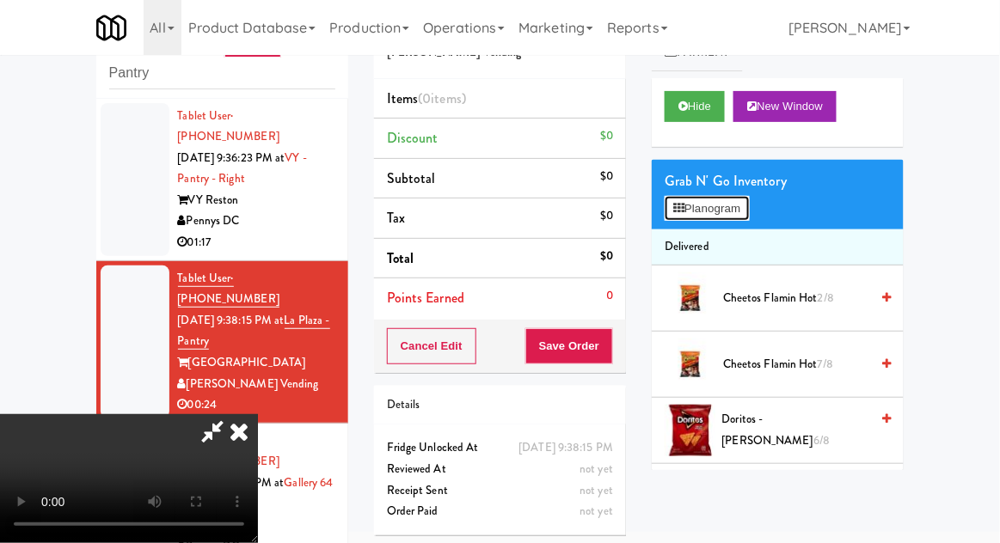
click at [724, 205] on button "Planogram" at bounding box center [707, 209] width 84 height 26
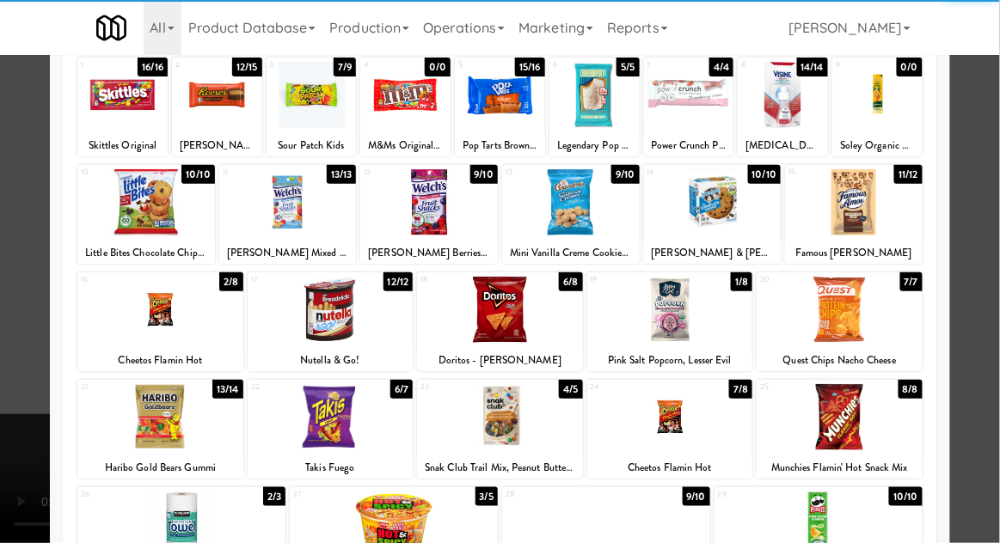
scroll to position [218, 0]
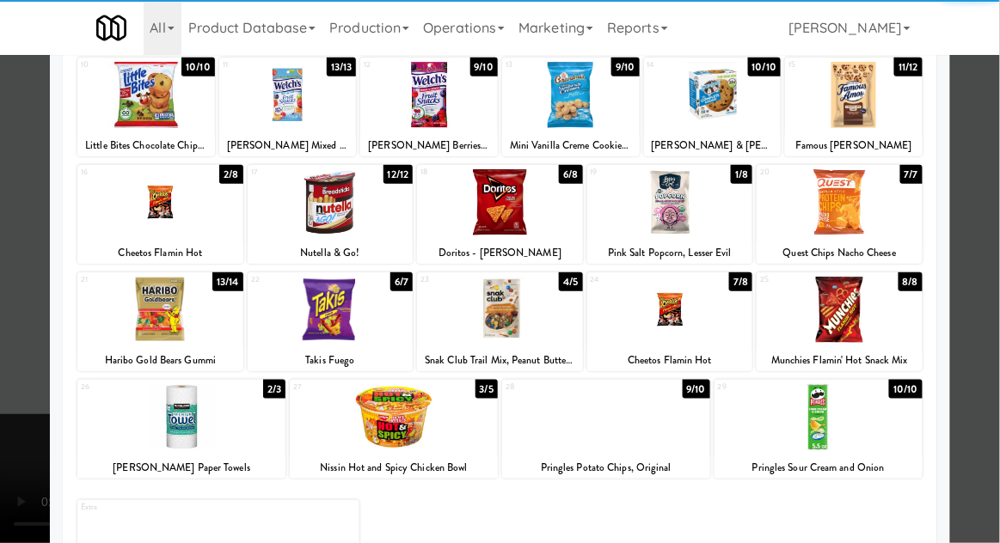
click at [859, 443] on div at bounding box center [819, 417] width 208 height 66
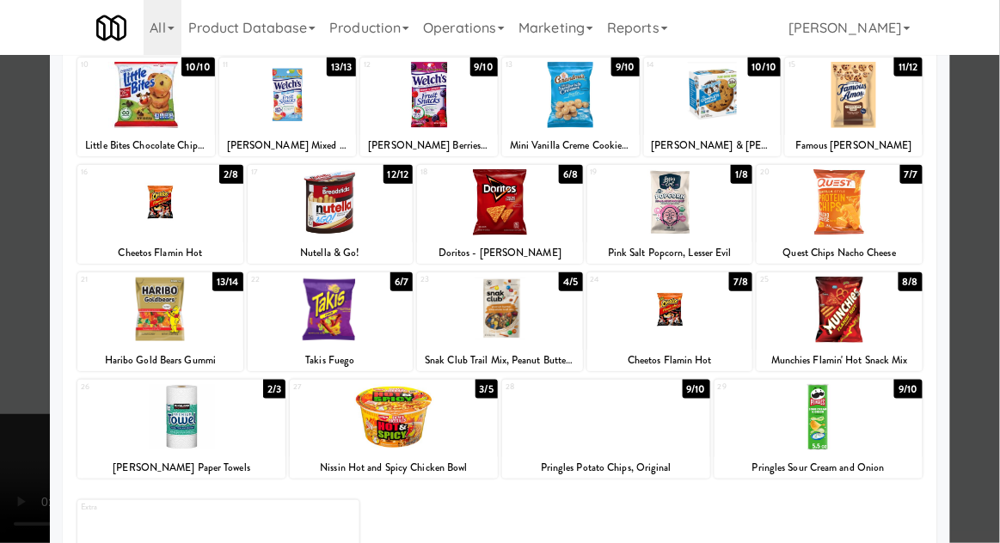
click at [994, 409] on div at bounding box center [500, 271] width 1000 height 543
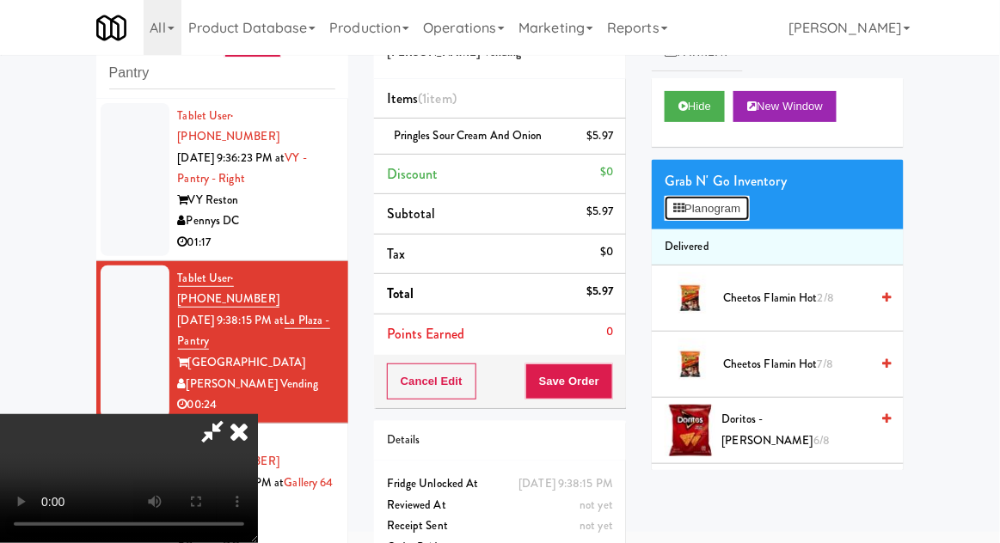
click at [715, 215] on button "Planogram" at bounding box center [707, 209] width 84 height 26
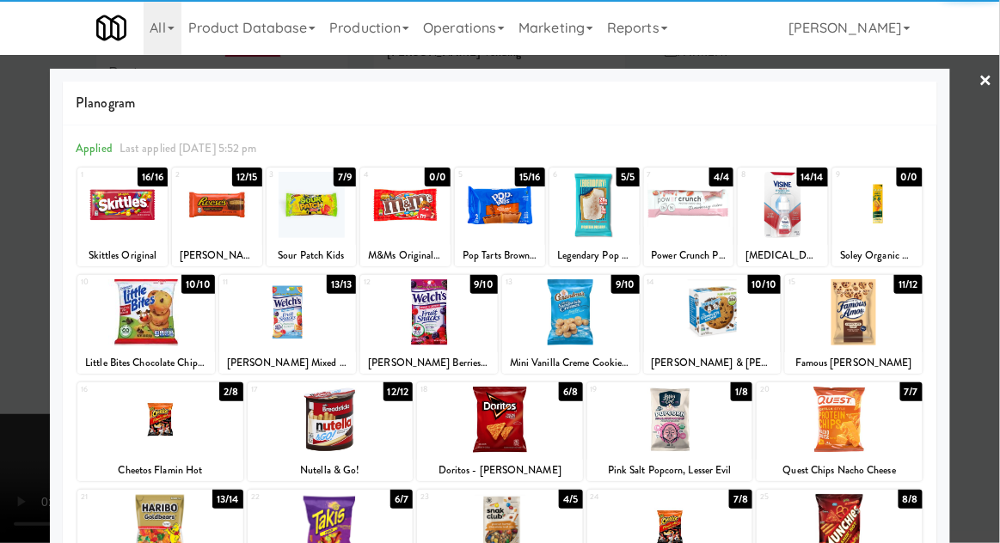
click at [401, 325] on div at bounding box center [429, 312] width 138 height 66
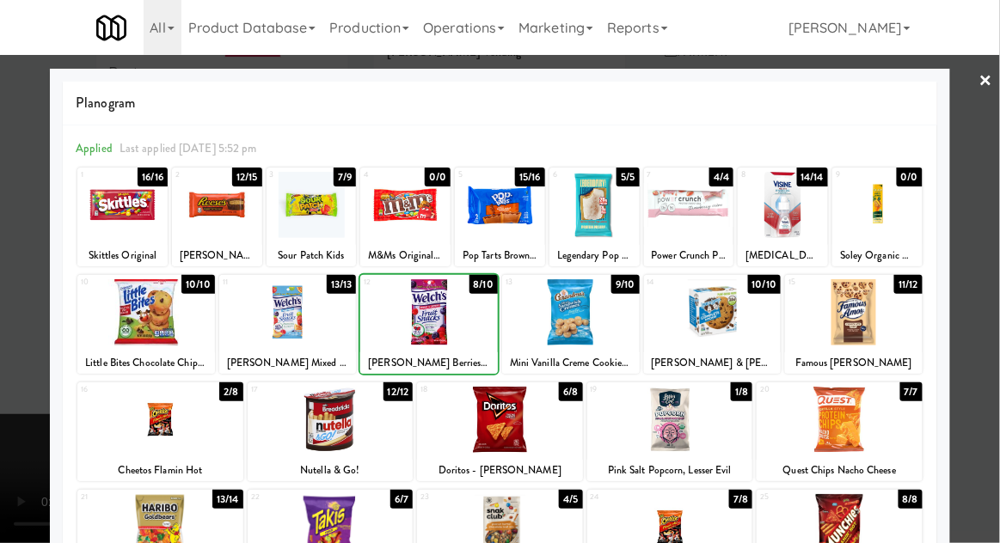
click at [990, 330] on div at bounding box center [500, 271] width 1000 height 543
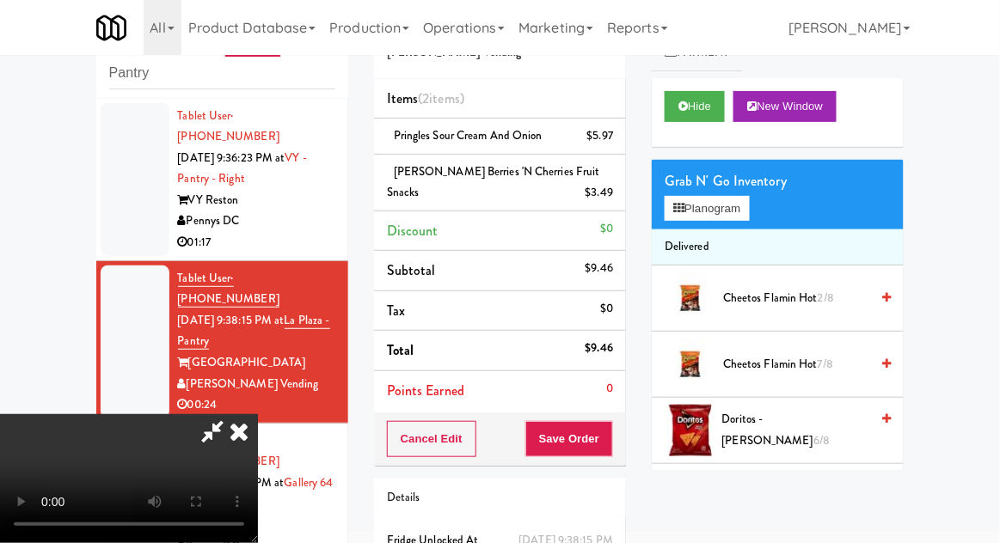
scroll to position [63, 0]
click at [605, 445] on button "Save Order" at bounding box center [569, 439] width 88 height 36
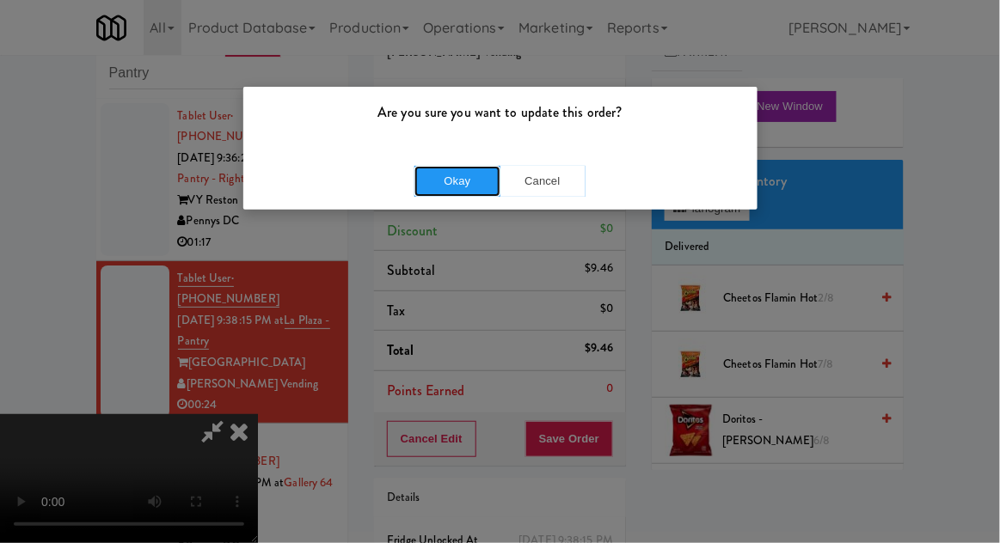
click at [439, 191] on button "Okay" at bounding box center [457, 181] width 86 height 31
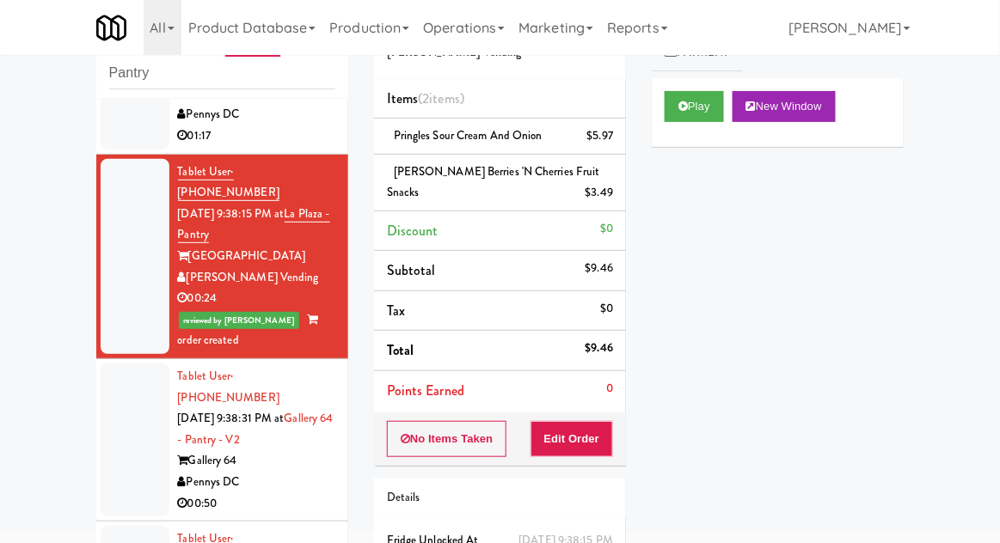
scroll to position [0, 0]
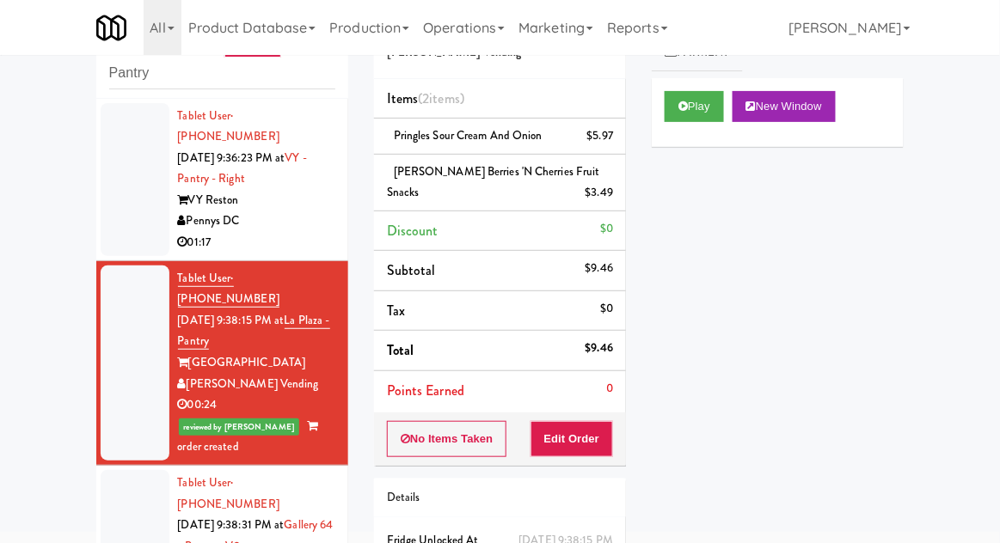
click at [120, 236] on li "Tablet User · (907) 987-2432 [DATE] 9:36:23 PM at [GEOGRAPHIC_DATA] - Right VY …" at bounding box center [222, 180] width 252 height 163
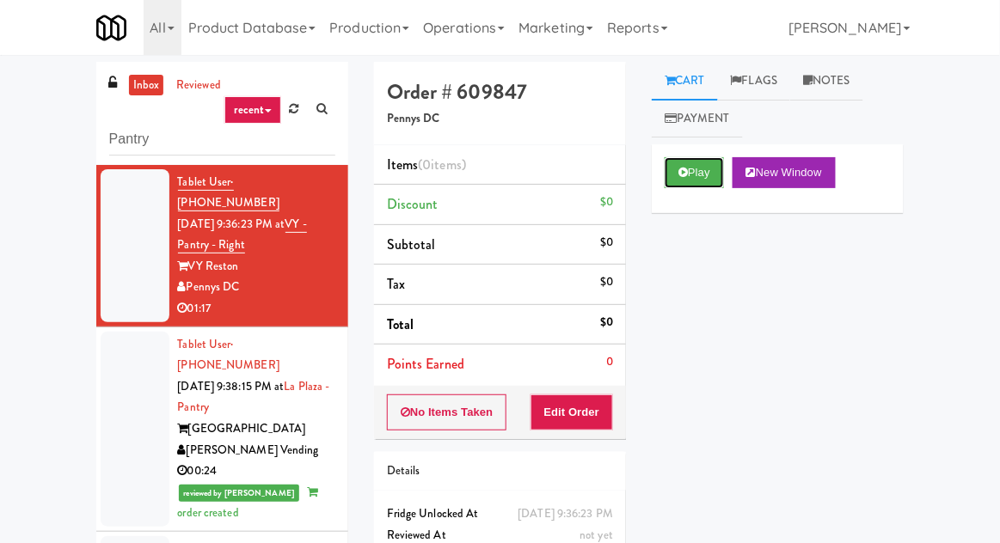
click at [703, 173] on button "Play" at bounding box center [694, 172] width 59 height 31
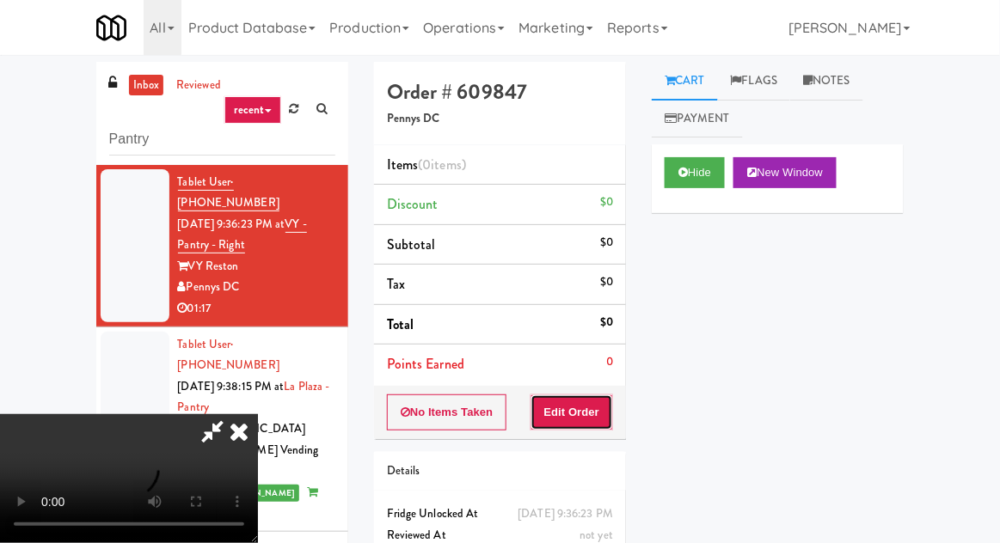
click at [574, 399] on button "Edit Order" at bounding box center [572, 413] width 83 height 36
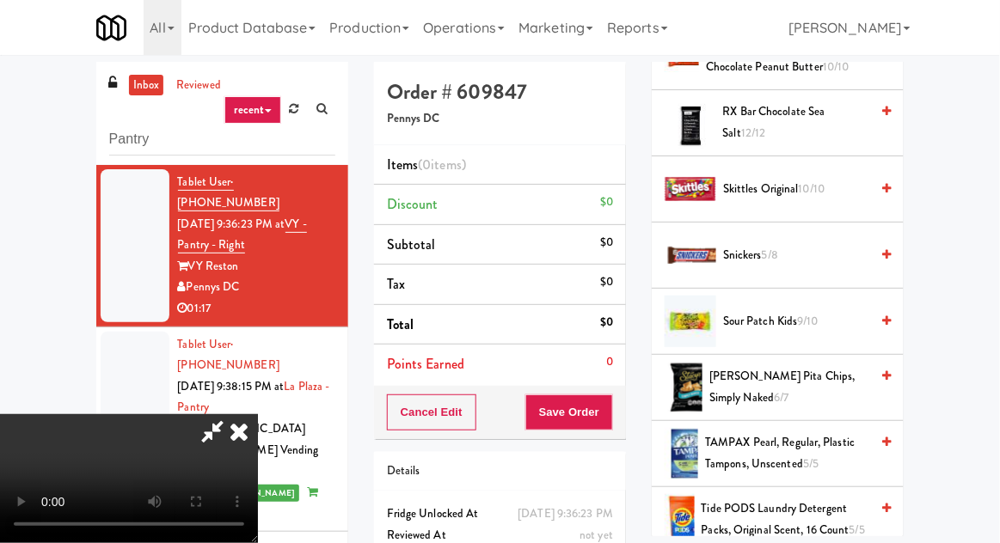
scroll to position [1699, 0]
click at [808, 371] on span "[PERSON_NAME] Pita Chips, Simply Naked 6/7" at bounding box center [789, 386] width 160 height 42
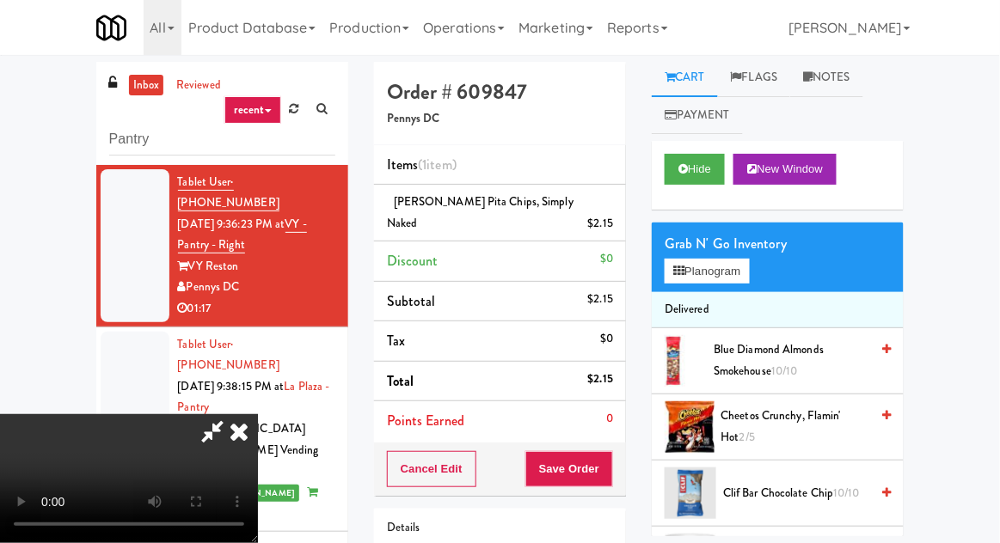
scroll to position [0, 0]
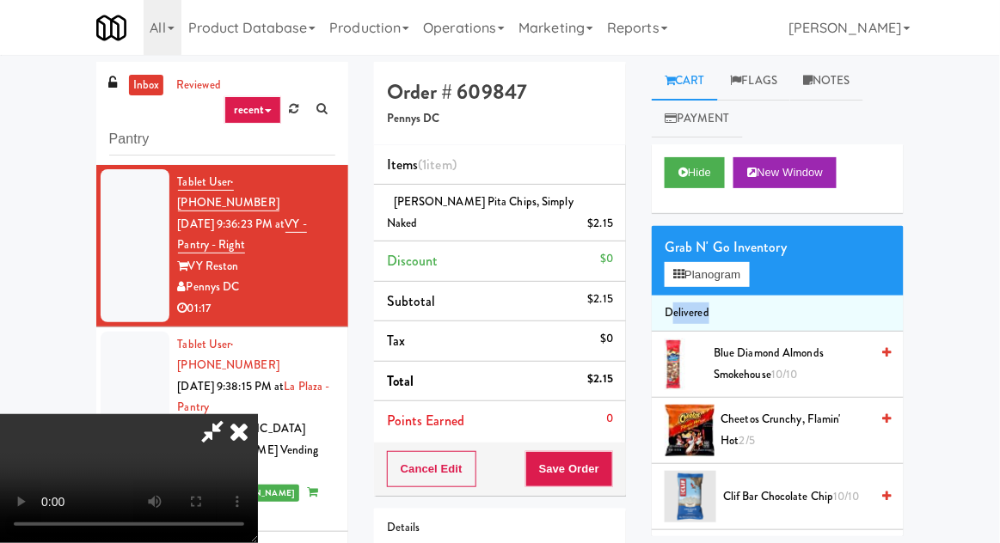
click at [973, 272] on div "inbox reviewed recent all unclear take inventory issue suspicious failed recent…" at bounding box center [500, 378] width 1000 height 632
click at [806, 409] on span "Cheetos Crunchy, Flamin' Hot 2/5" at bounding box center [795, 430] width 149 height 42
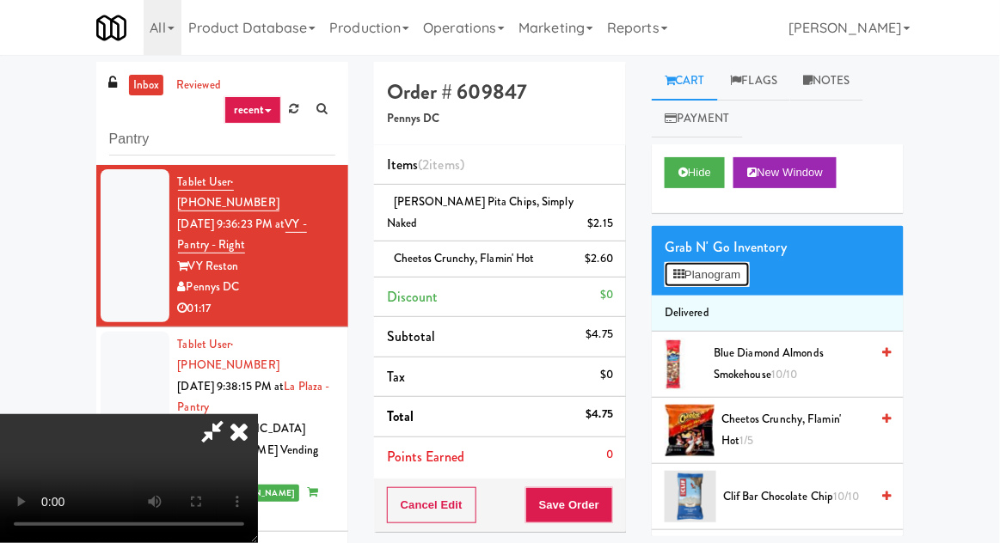
click at [709, 273] on button "Planogram" at bounding box center [707, 275] width 84 height 26
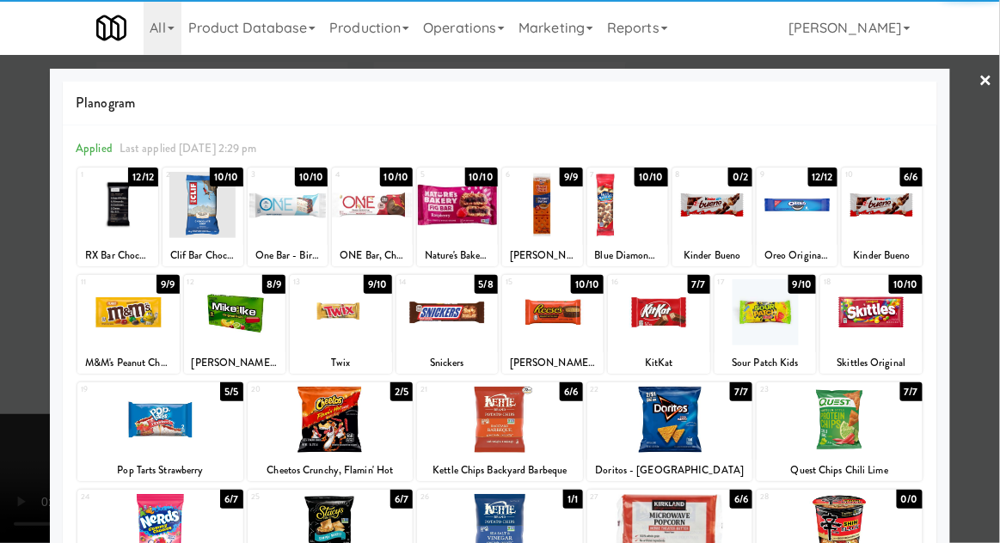
click at [910, 212] on div at bounding box center [882, 205] width 81 height 66
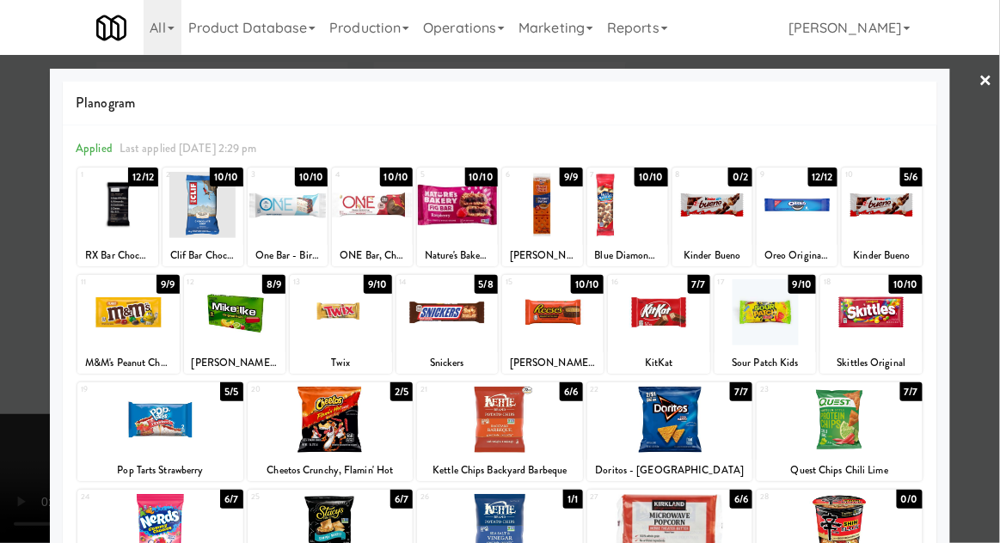
click at [992, 202] on div at bounding box center [500, 271] width 1000 height 543
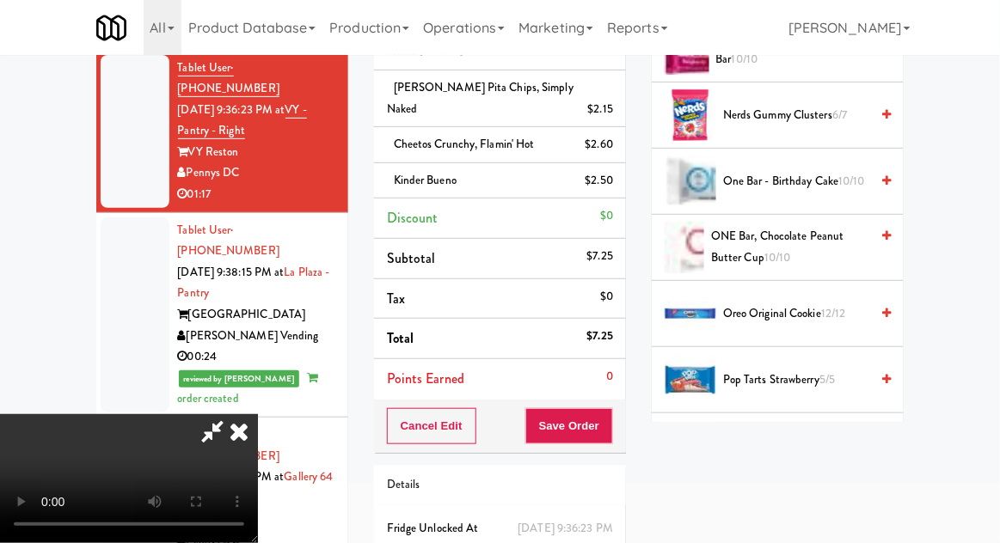
scroll to position [1113, 0]
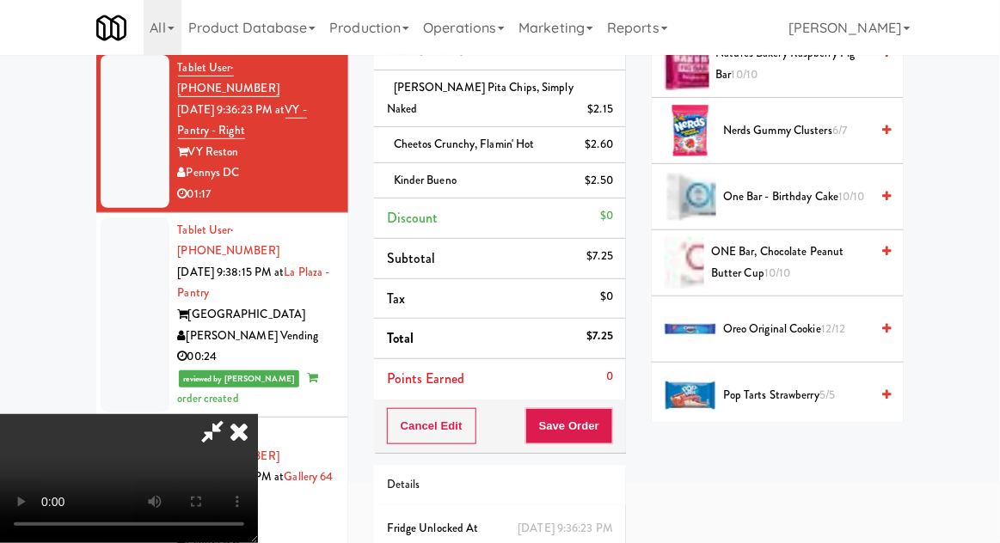
click at [826, 323] on span "12/12" at bounding box center [833, 329] width 25 height 16
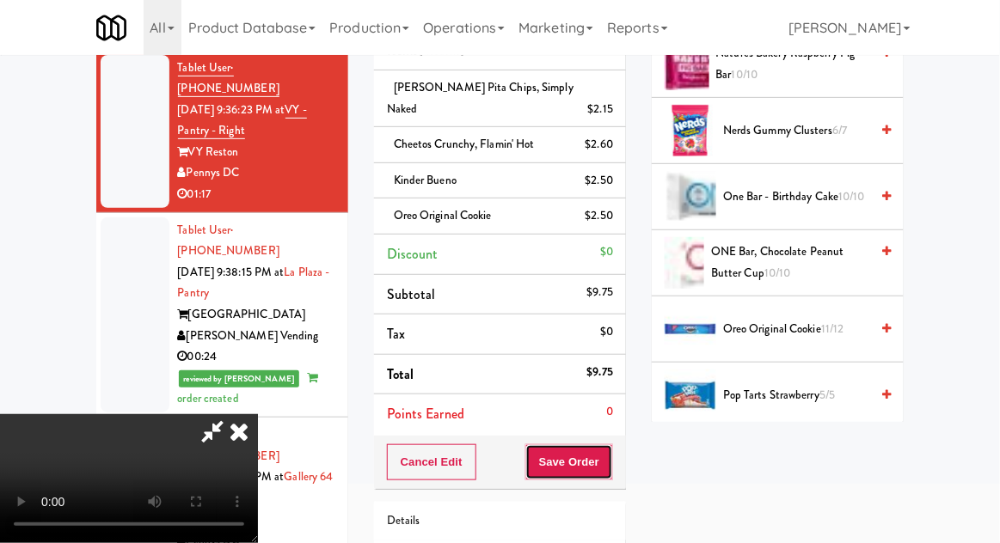
click at [607, 446] on button "Save Order" at bounding box center [569, 463] width 88 height 36
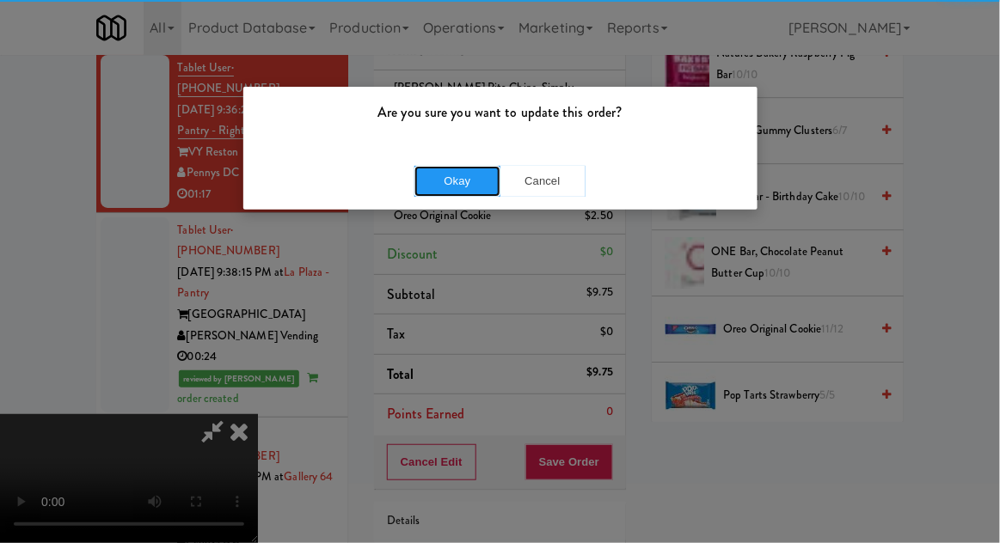
click at [455, 179] on button "Okay" at bounding box center [457, 181] width 86 height 31
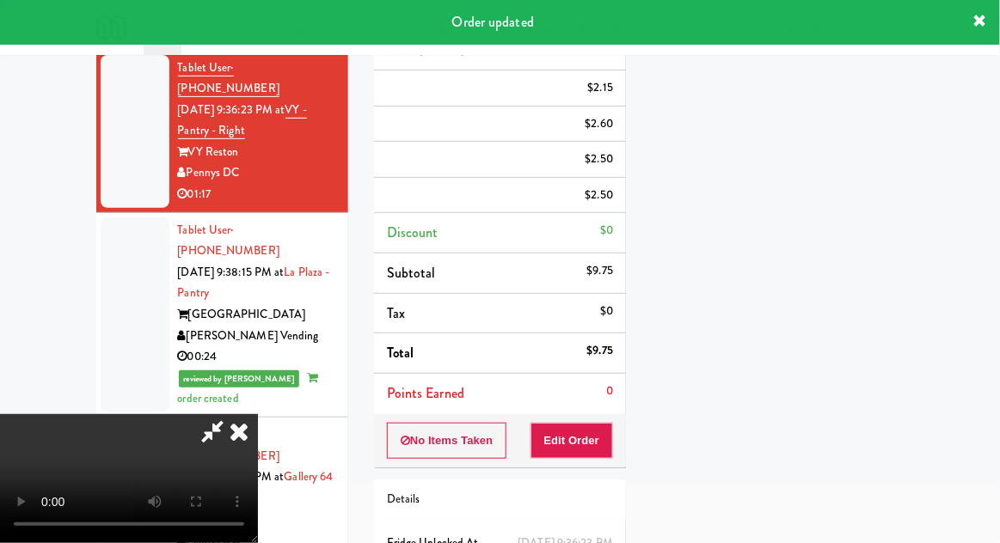
scroll to position [169, 0]
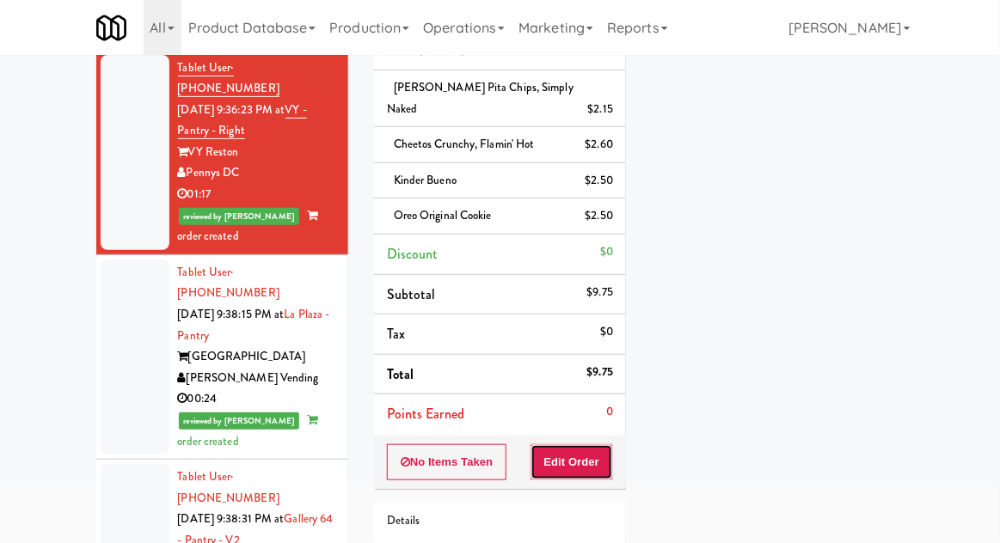
click at [592, 445] on button "Edit Order" at bounding box center [572, 463] width 83 height 36
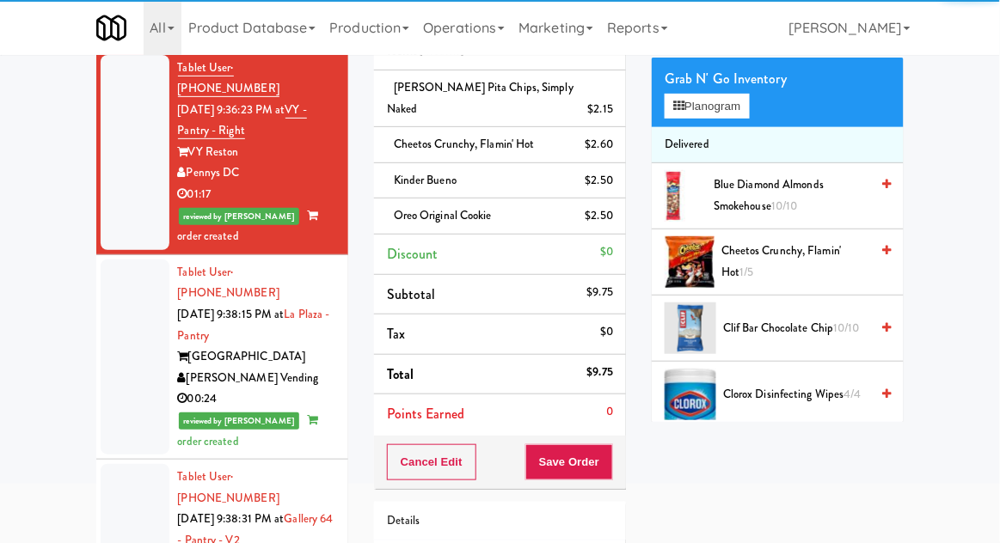
scroll to position [0, 0]
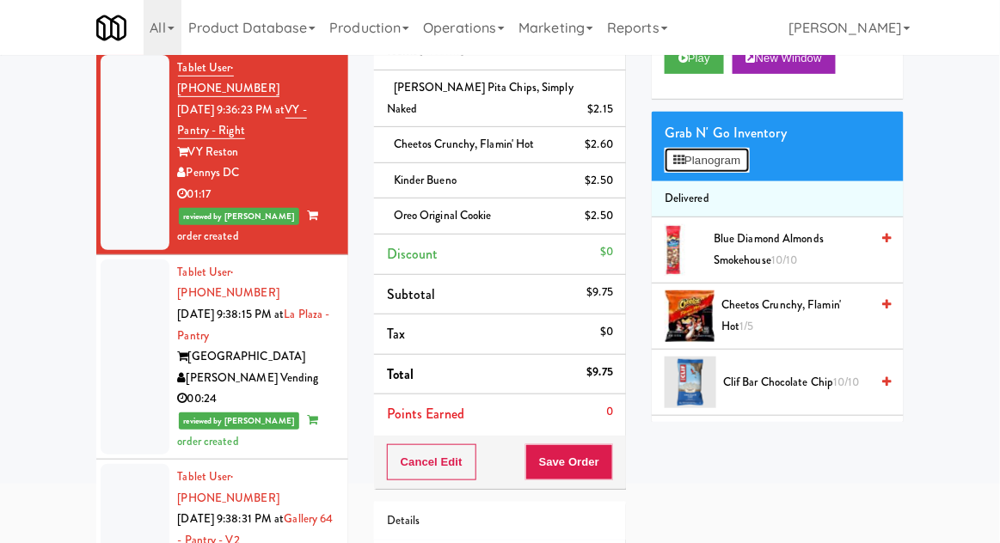
click at [747, 166] on button "Planogram" at bounding box center [707, 161] width 84 height 26
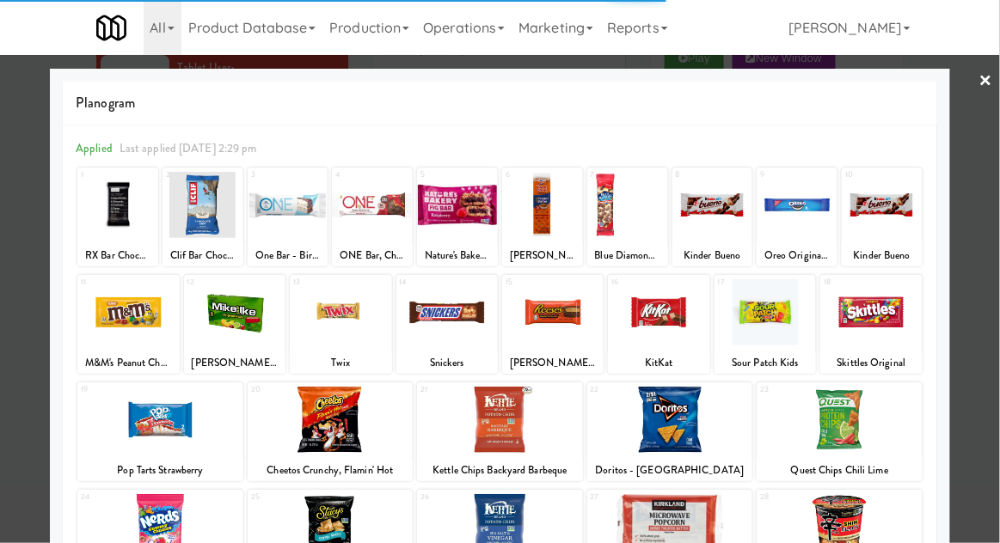
click at [992, 352] on div at bounding box center [500, 271] width 1000 height 543
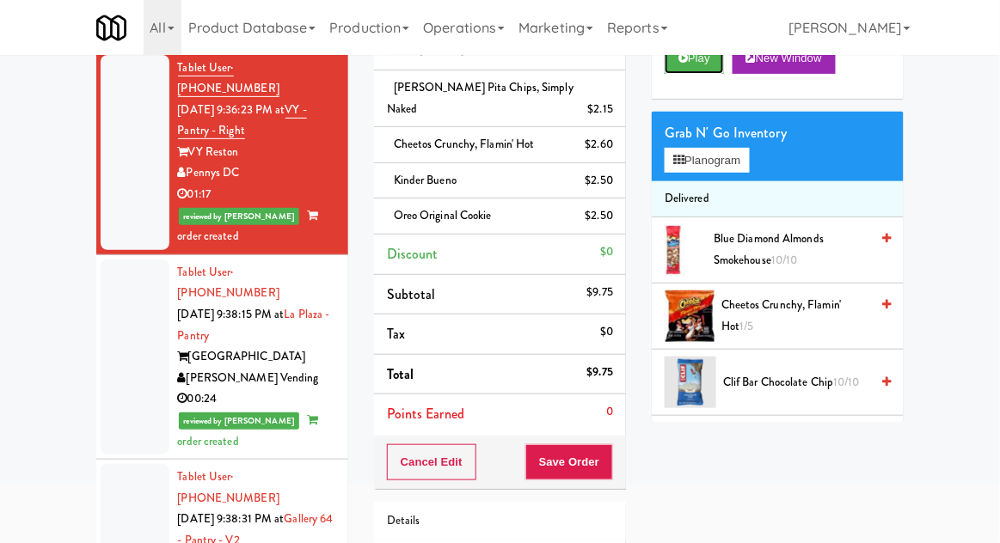
click at [700, 73] on button "Play" at bounding box center [694, 58] width 59 height 31
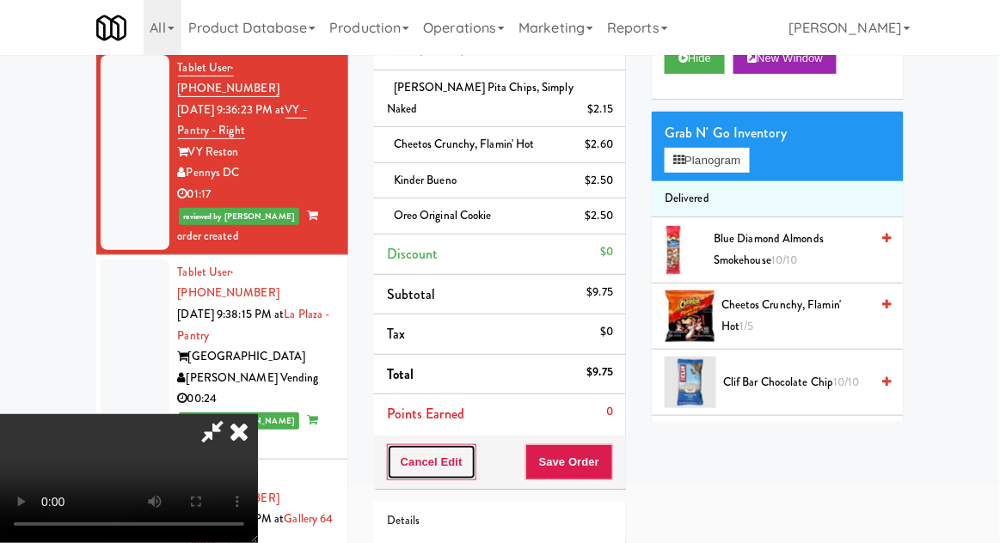
click at [453, 445] on button "Cancel Edit" at bounding box center [431, 463] width 89 height 36
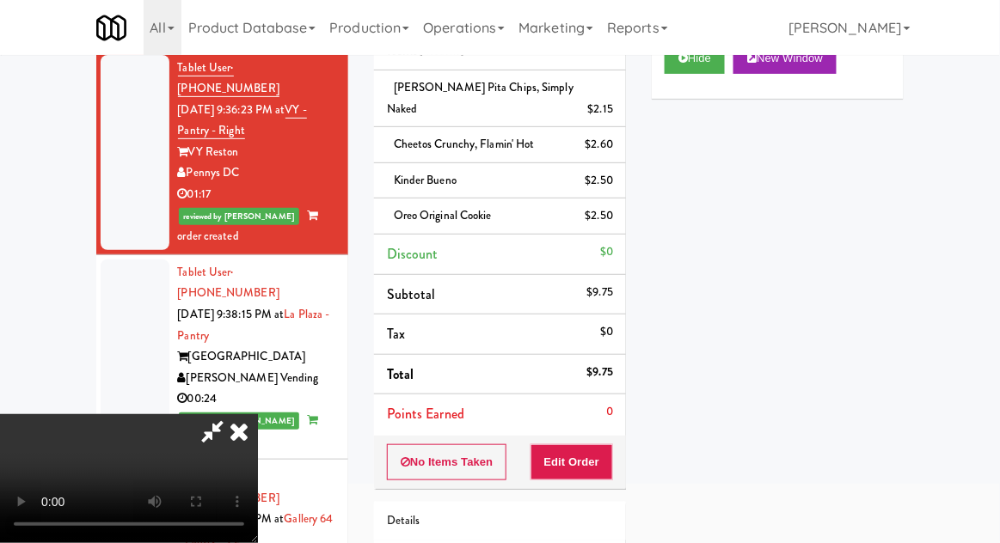
click at [258, 414] on icon at bounding box center [239, 431] width 38 height 34
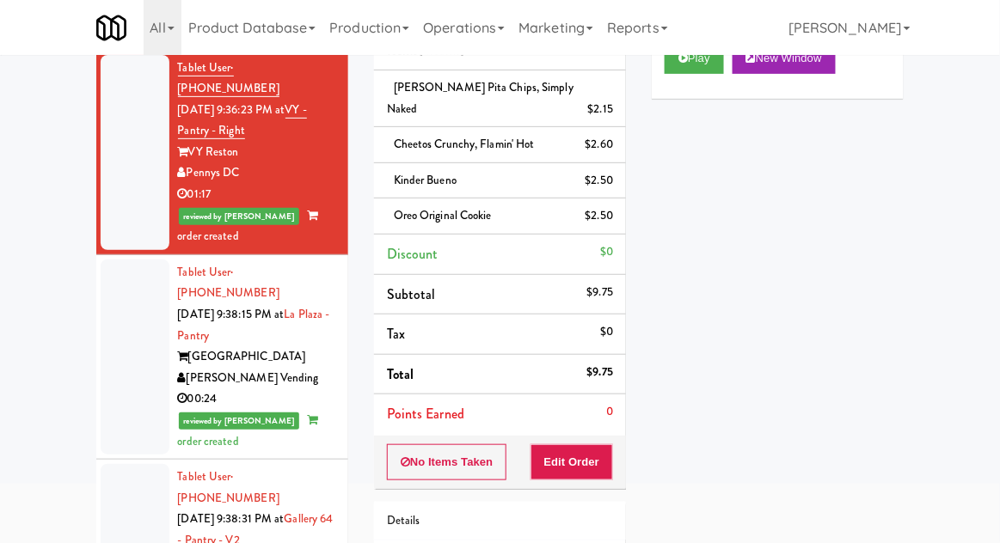
click at [122, 355] on div at bounding box center [135, 357] width 69 height 195
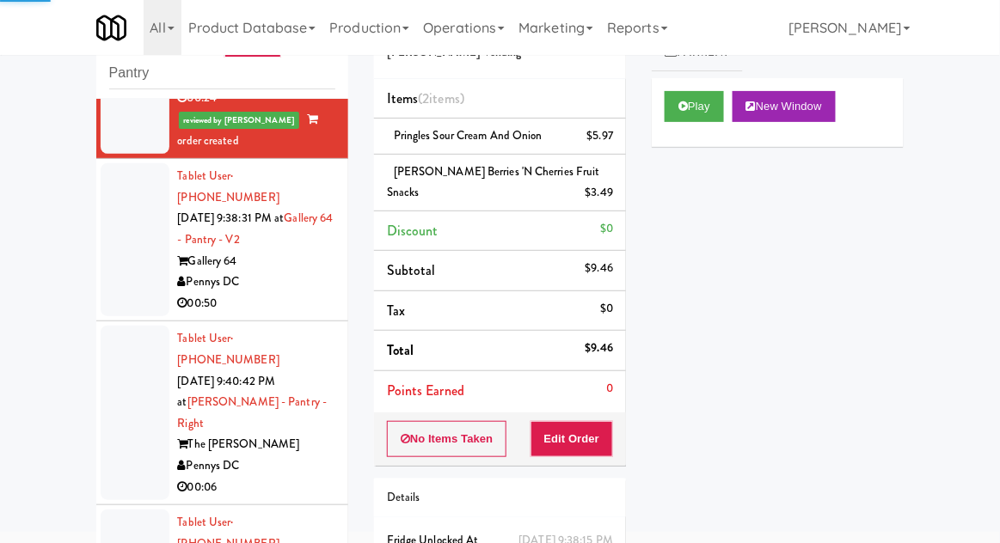
click at [101, 226] on div at bounding box center [135, 239] width 69 height 153
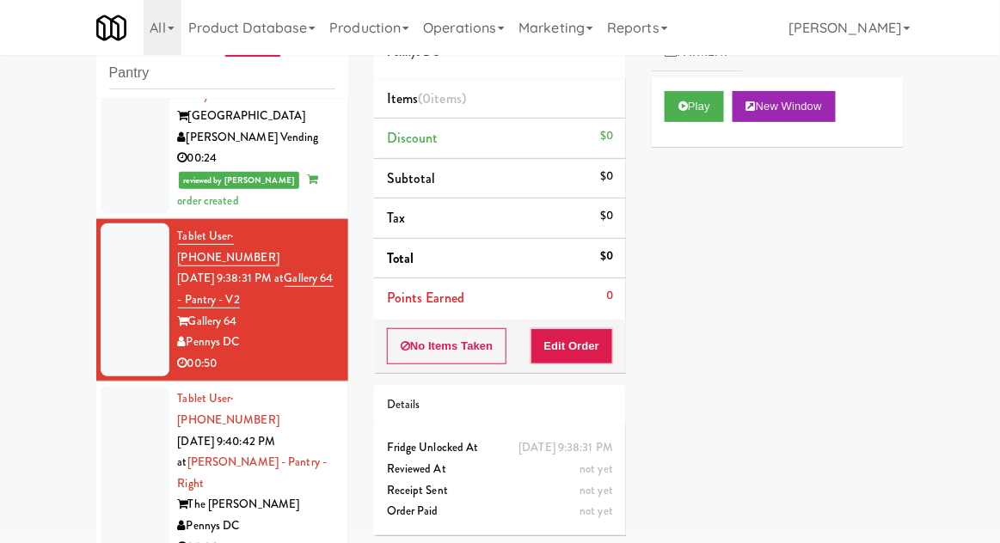
scroll to position [288, 0]
click at [706, 110] on button "Play" at bounding box center [694, 106] width 59 height 31
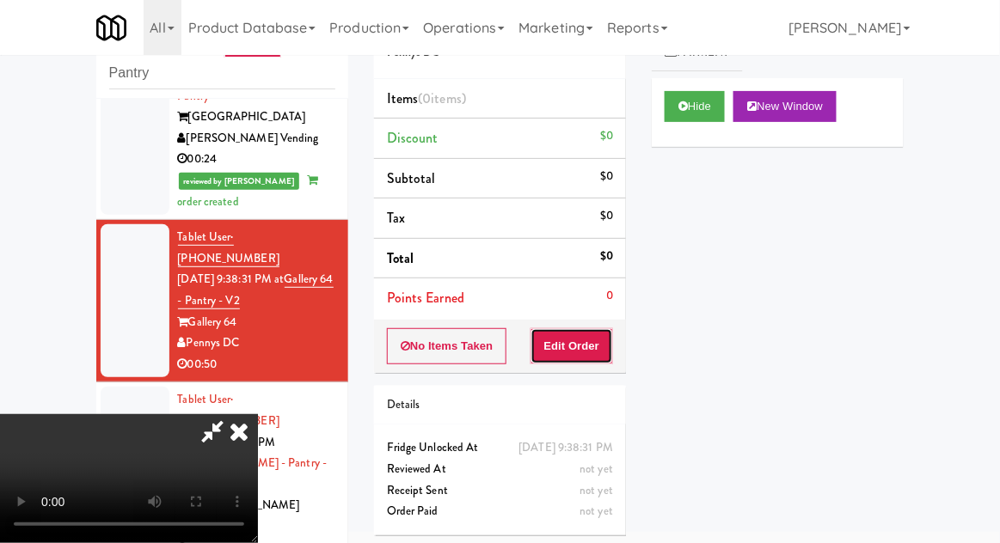
click at [578, 354] on button "Edit Order" at bounding box center [572, 346] width 83 height 36
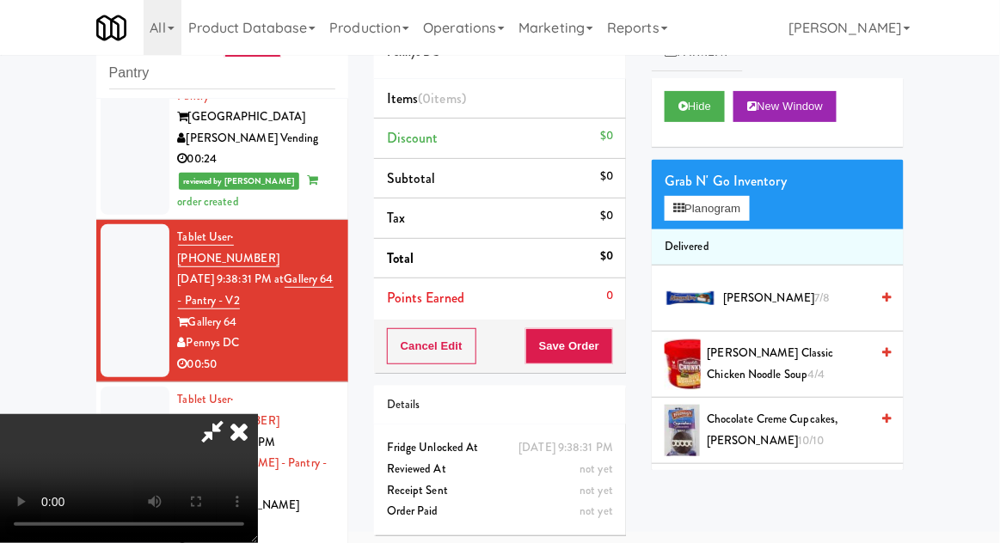
scroll to position [0, 0]
click at [764, 191] on div "Grab N' Go Inventory" at bounding box center [778, 182] width 226 height 26
click at [740, 214] on button "Planogram" at bounding box center [707, 209] width 84 height 26
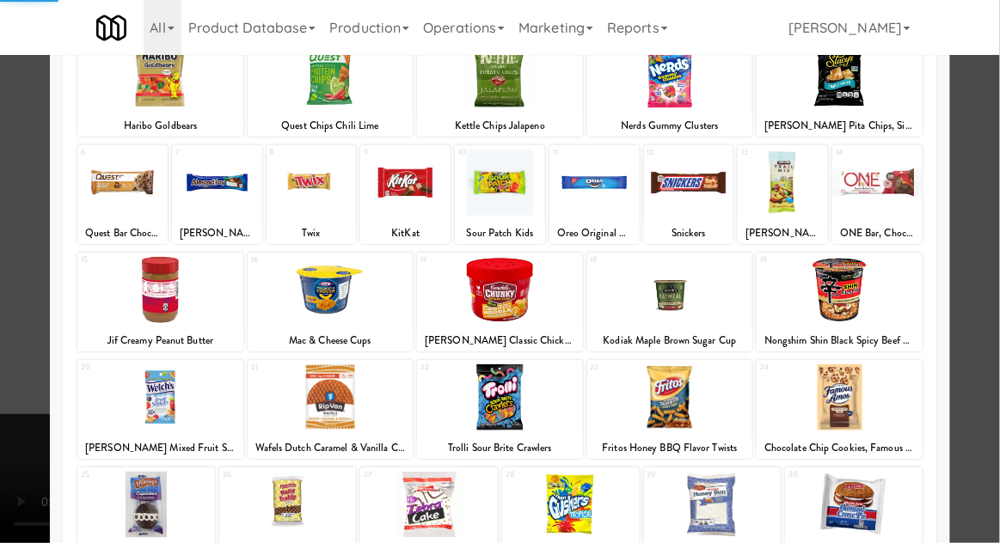
scroll to position [218, 0]
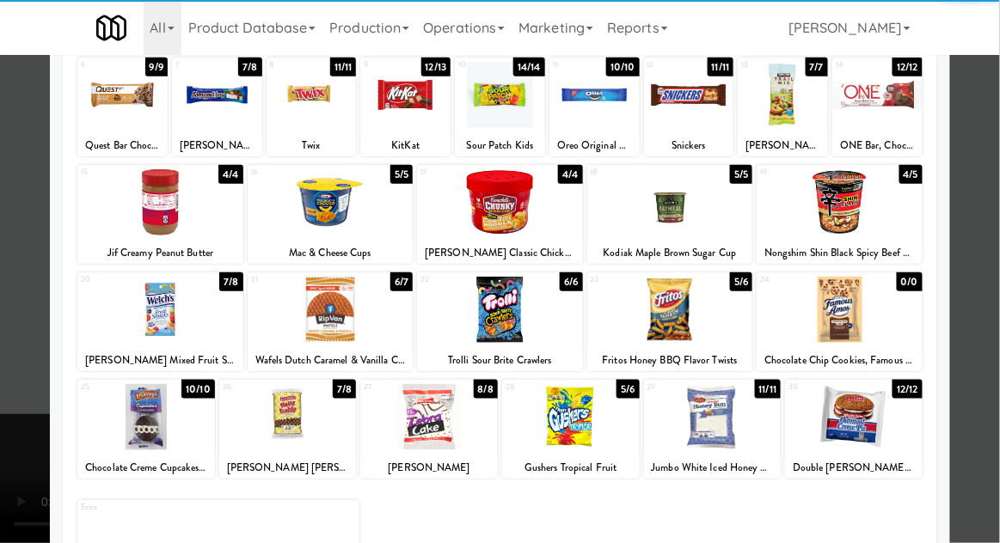
click at [740, 424] on div at bounding box center [713, 417] width 138 height 66
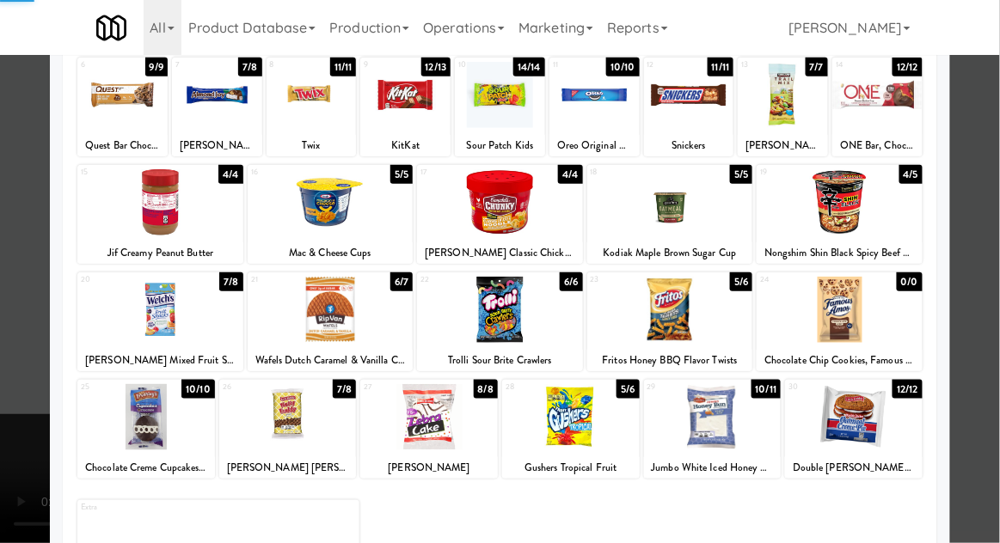
click at [991, 354] on div at bounding box center [500, 271] width 1000 height 543
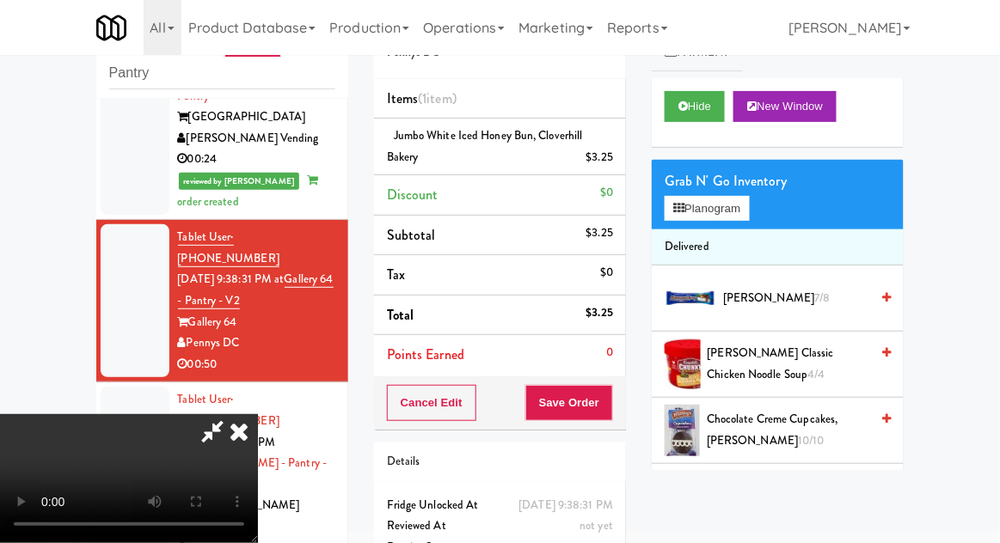
click at [232, 414] on icon at bounding box center [213, 431] width 40 height 34
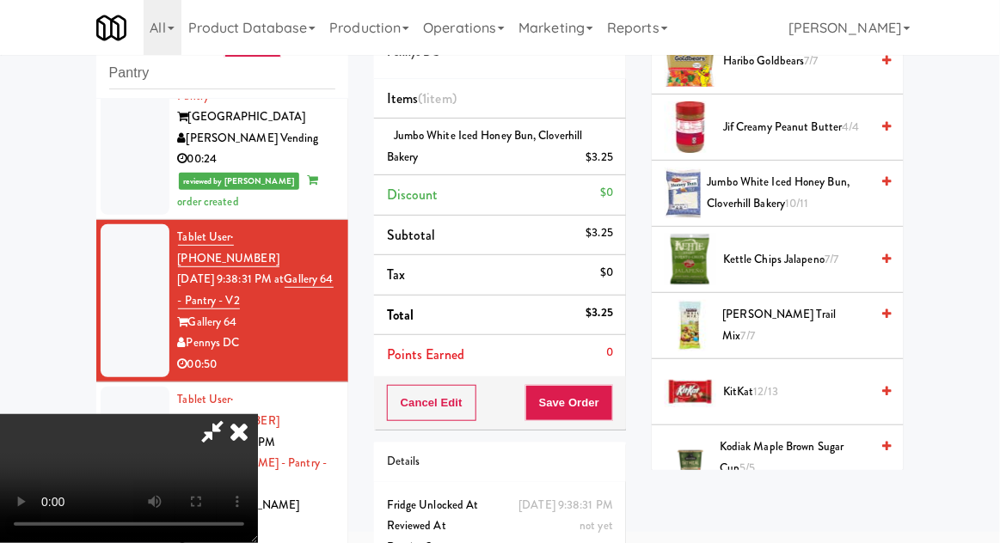
scroll to position [648, 0]
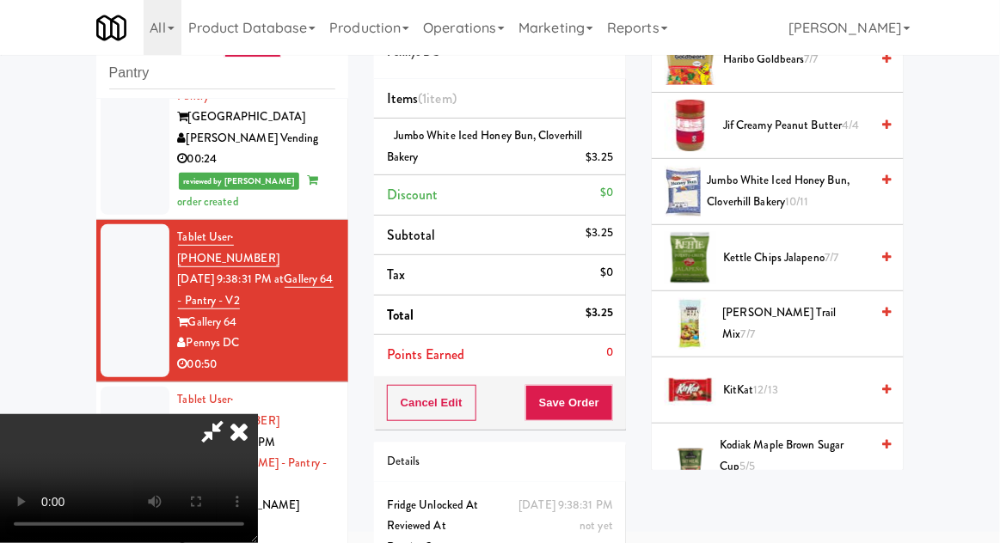
click at [829, 252] on span "Kettle Chips Jalapeno 7/7" at bounding box center [796, 258] width 146 height 21
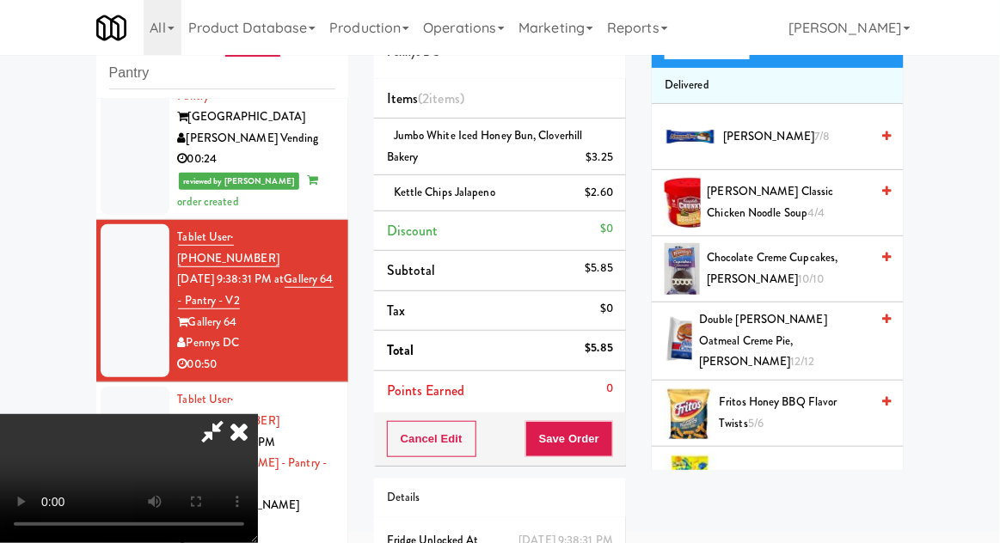
scroll to position [0, 0]
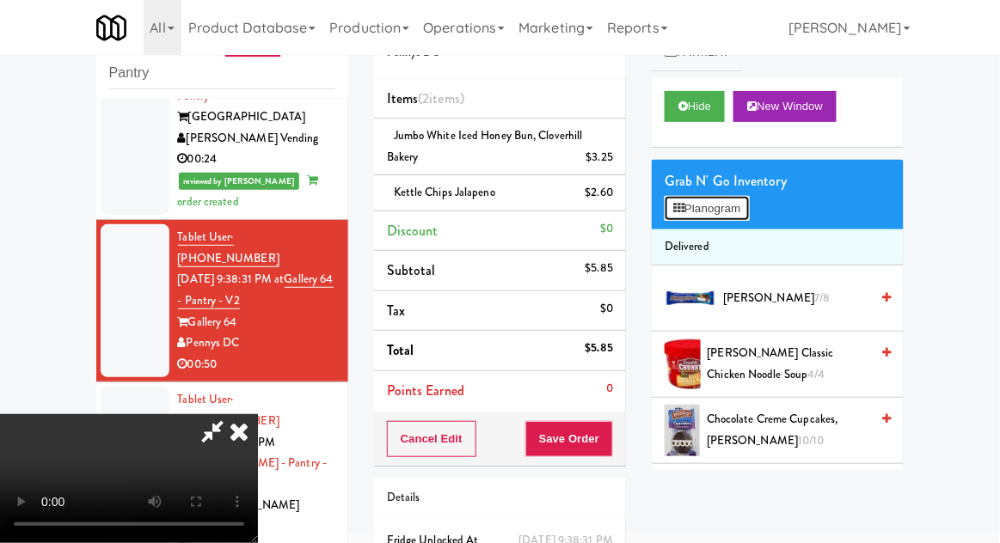
click at [733, 216] on button "Planogram" at bounding box center [707, 209] width 84 height 26
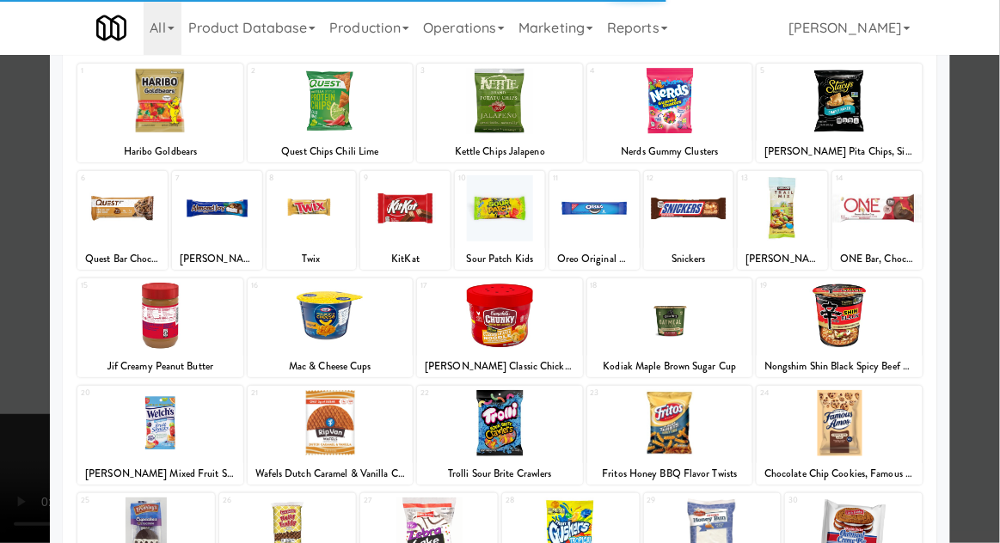
scroll to position [218, 0]
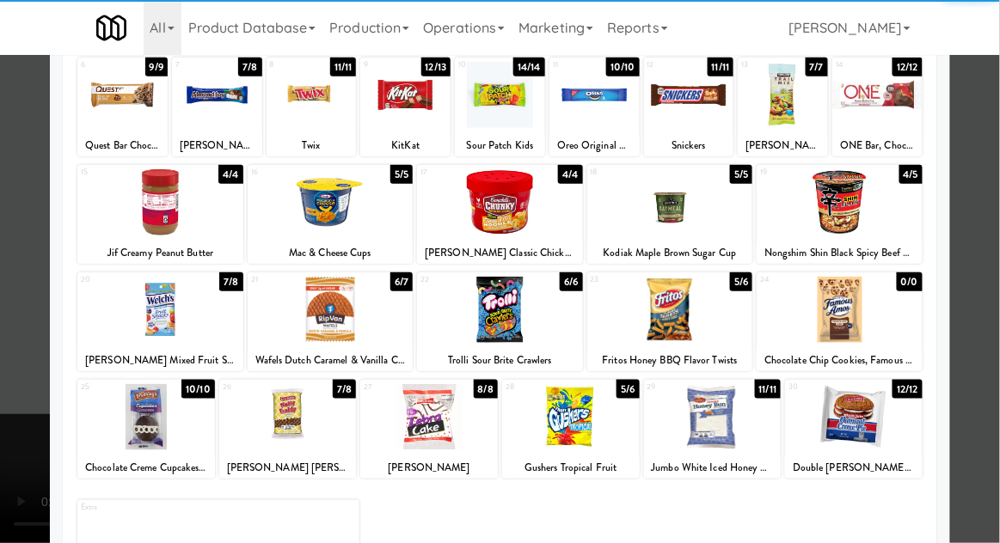
click at [740, 433] on div at bounding box center [713, 417] width 138 height 66
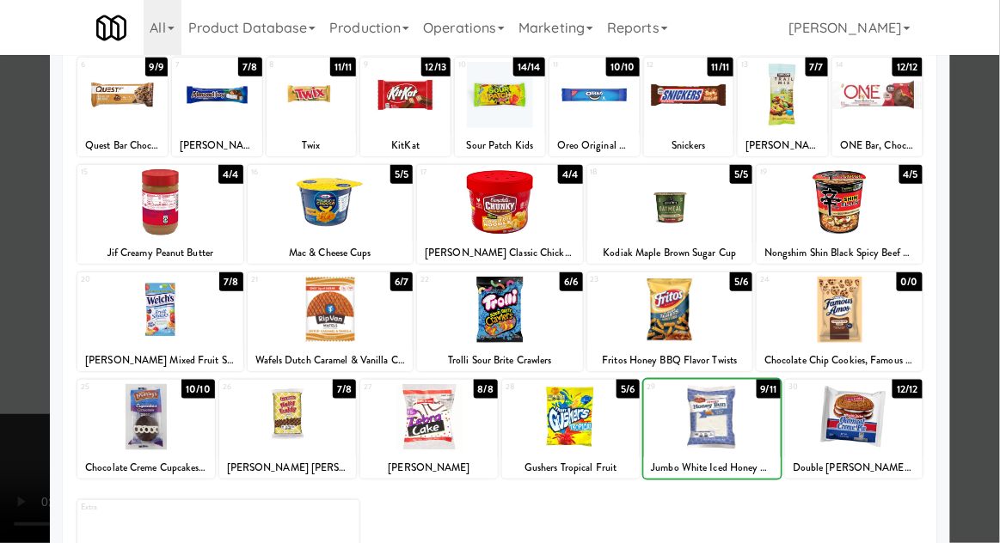
click at [989, 380] on div at bounding box center [500, 271] width 1000 height 543
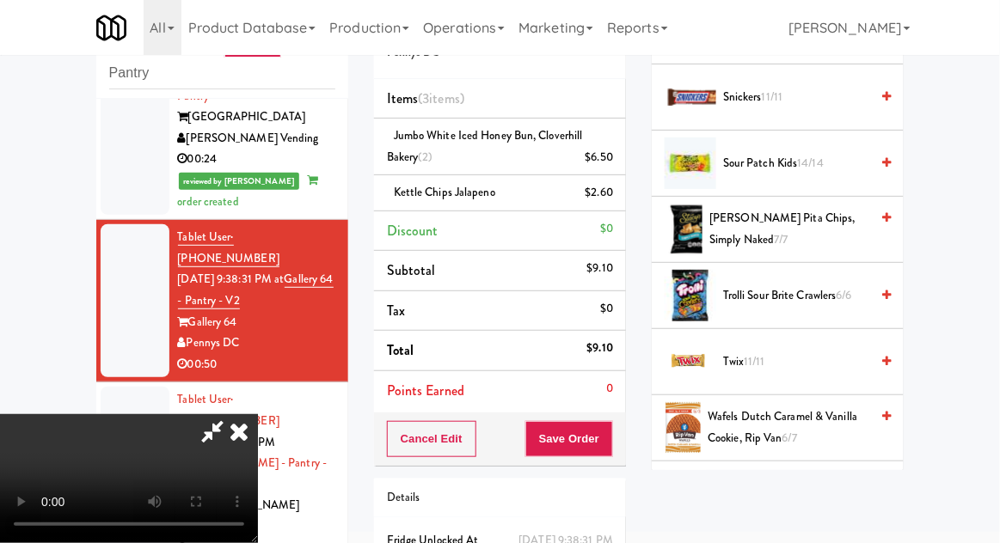
scroll to position [1673, 0]
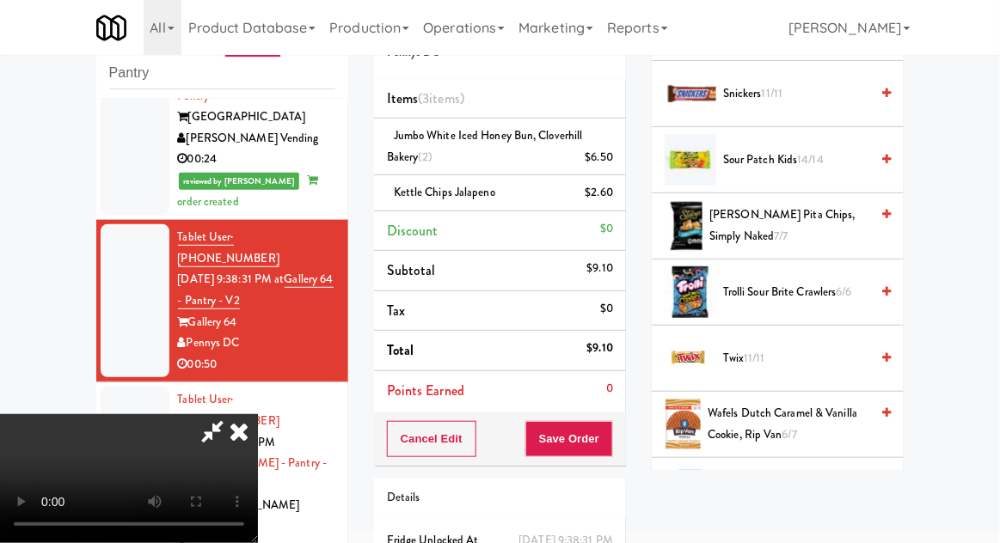
click at [793, 476] on span "[PERSON_NAME] Mixed Fruit Snacks 7/8" at bounding box center [792, 491] width 157 height 42
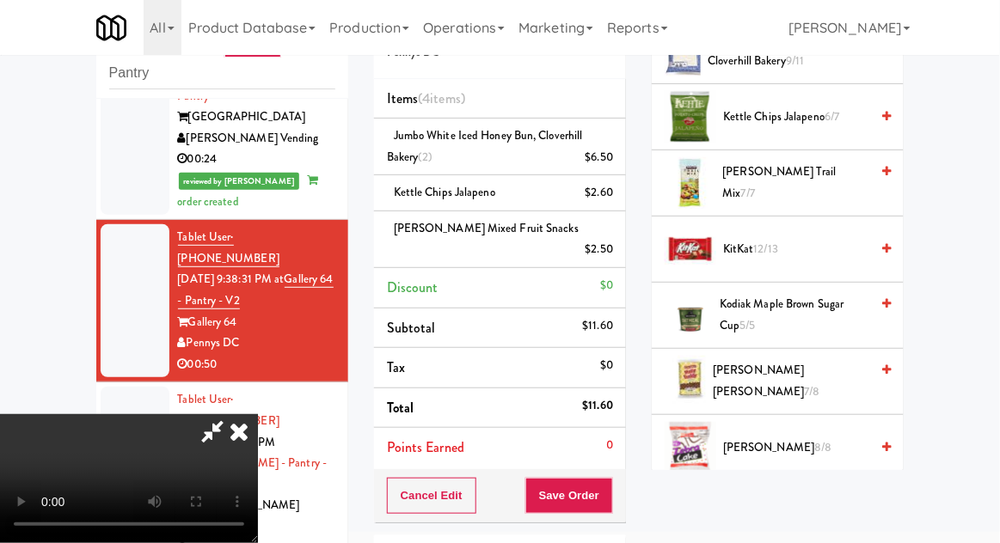
scroll to position [777, 0]
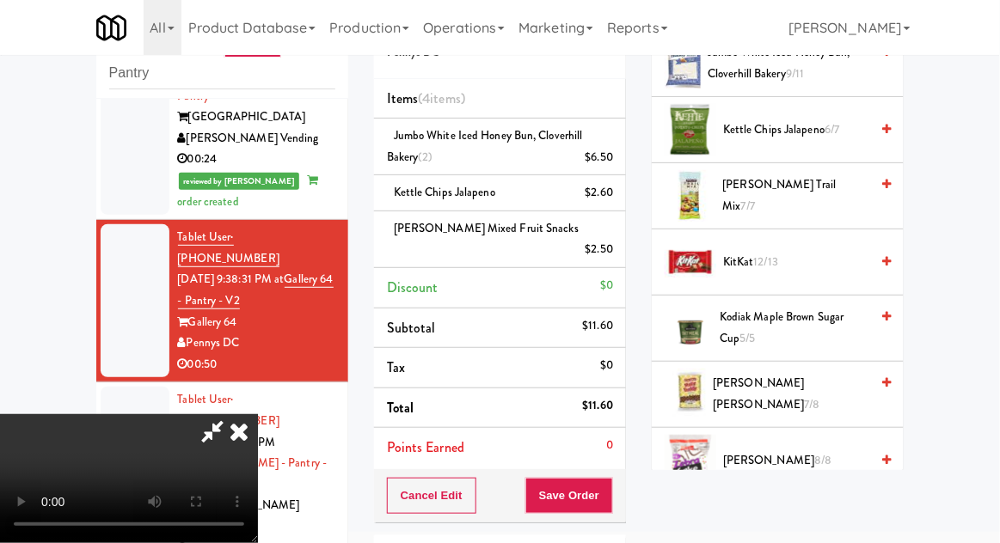
click at [836, 373] on span "[PERSON_NAME] Buddy Bar 7/8" at bounding box center [791, 394] width 157 height 42
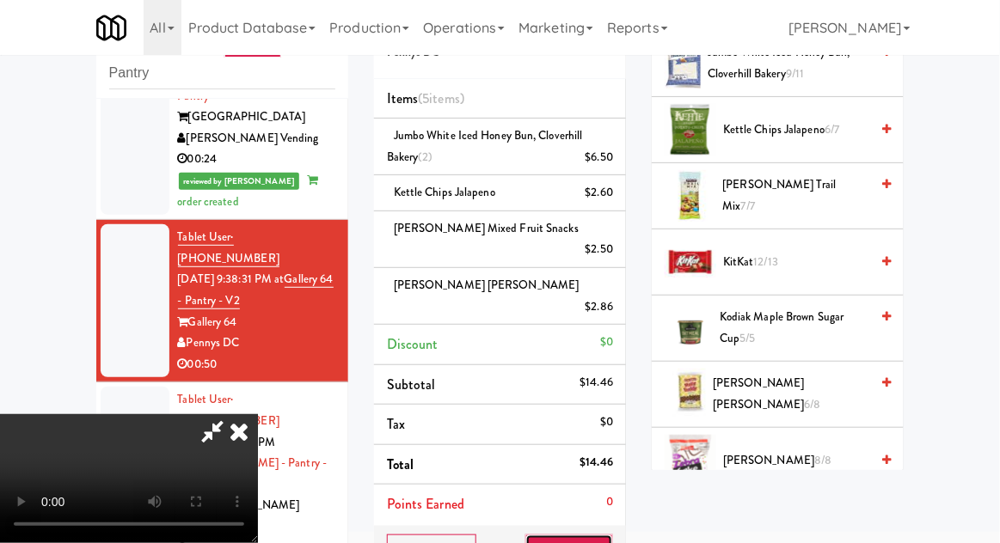
click at [611, 535] on button "Save Order" at bounding box center [569, 553] width 88 height 36
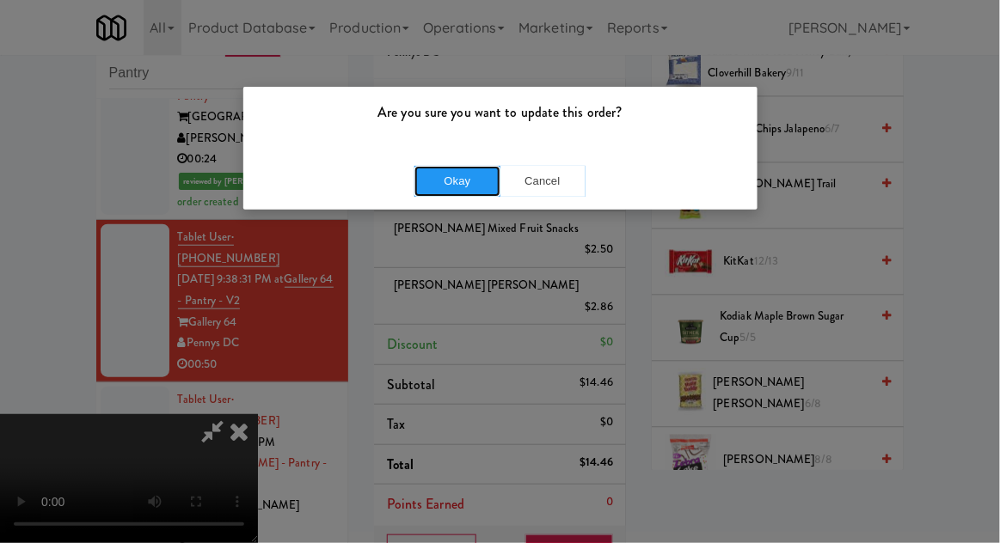
click at [445, 187] on button "Okay" at bounding box center [457, 181] width 86 height 31
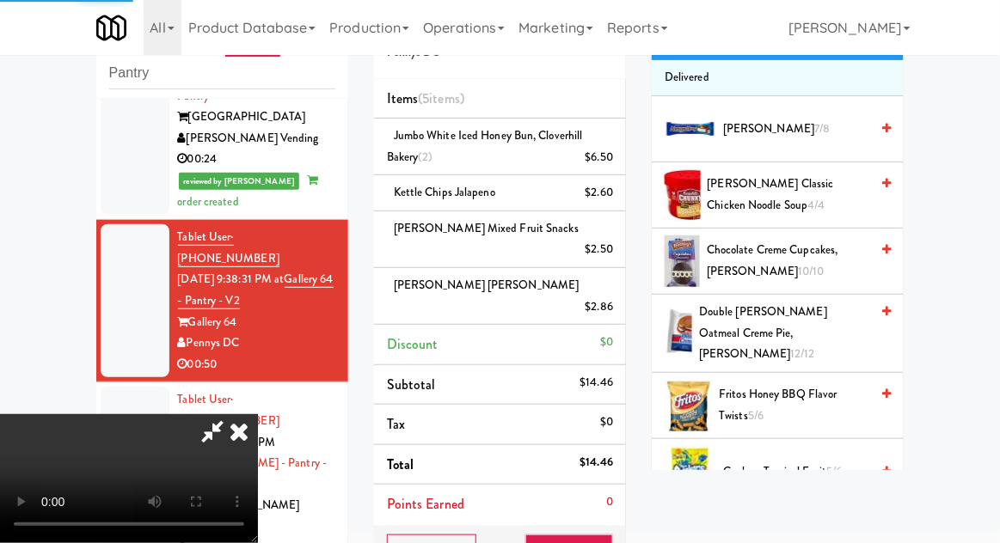
scroll to position [0, 0]
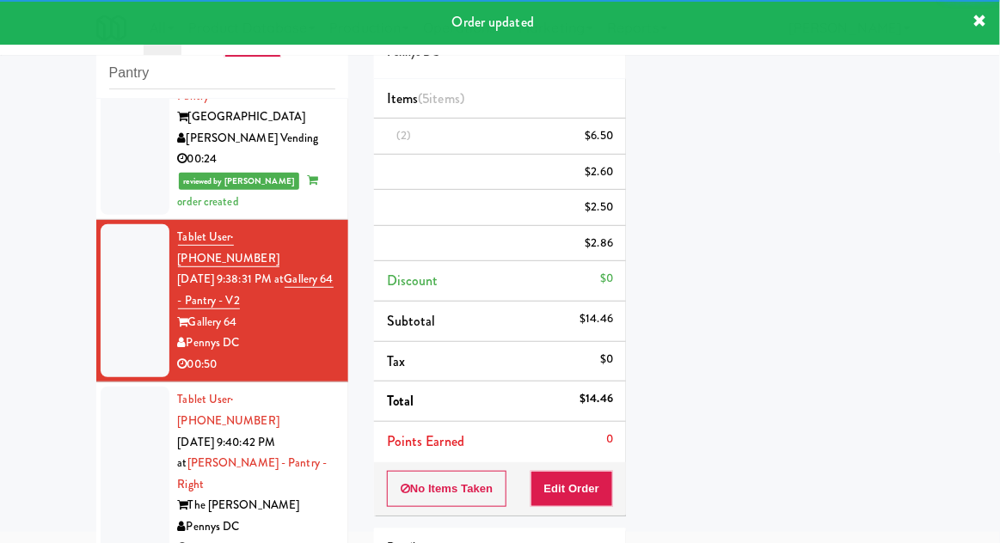
click at [119, 407] on div at bounding box center [135, 474] width 69 height 175
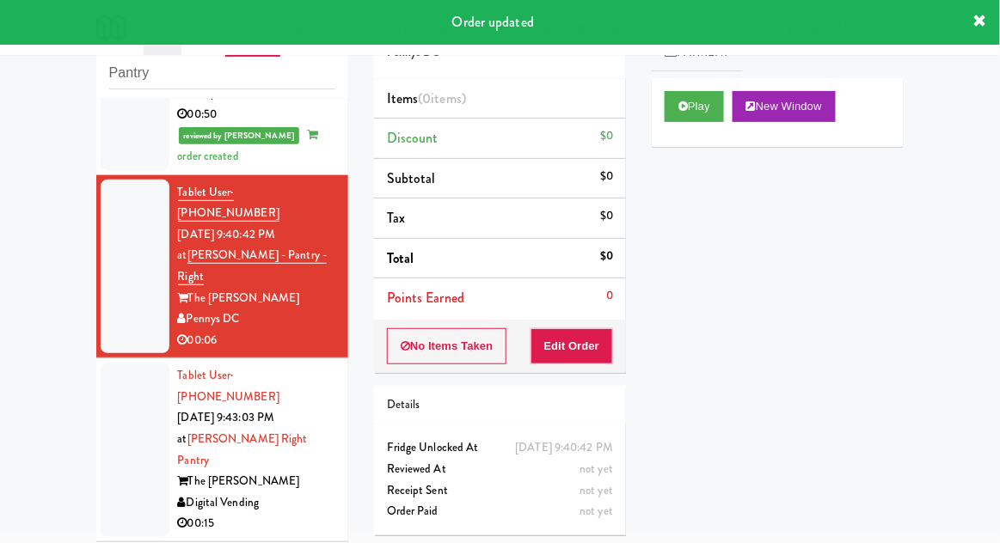
scroll to position [559, 0]
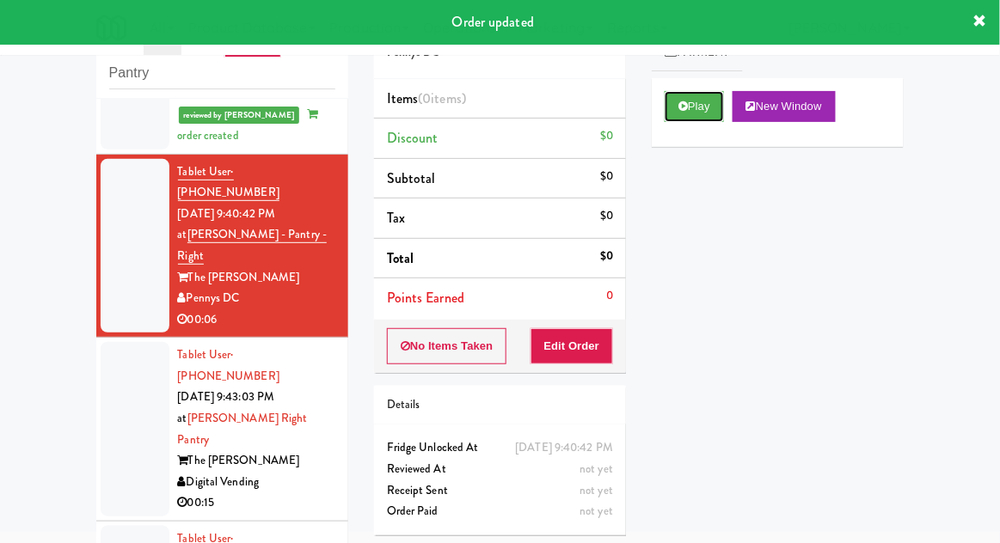
click at [710, 107] on button "Play" at bounding box center [694, 106] width 59 height 31
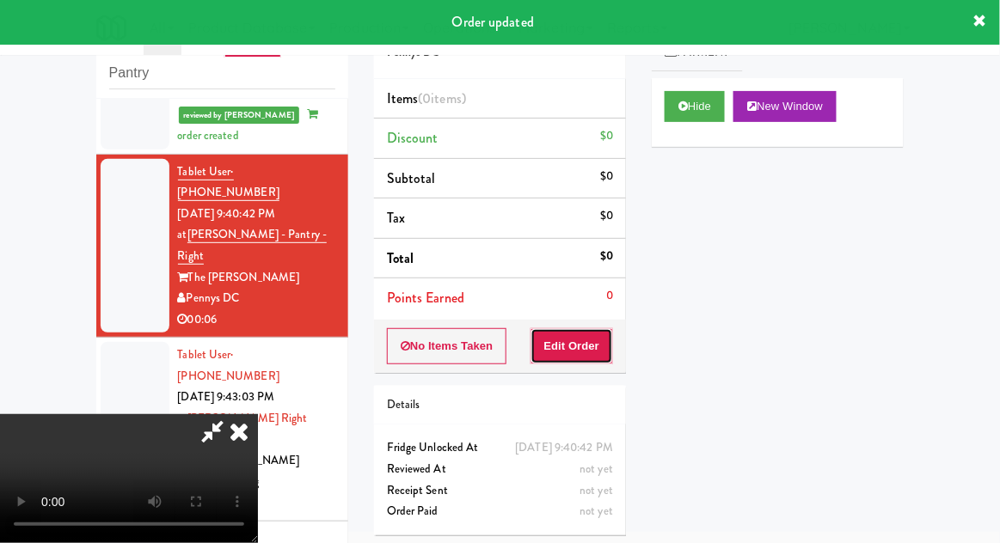
click at [593, 328] on button "Edit Order" at bounding box center [572, 346] width 83 height 36
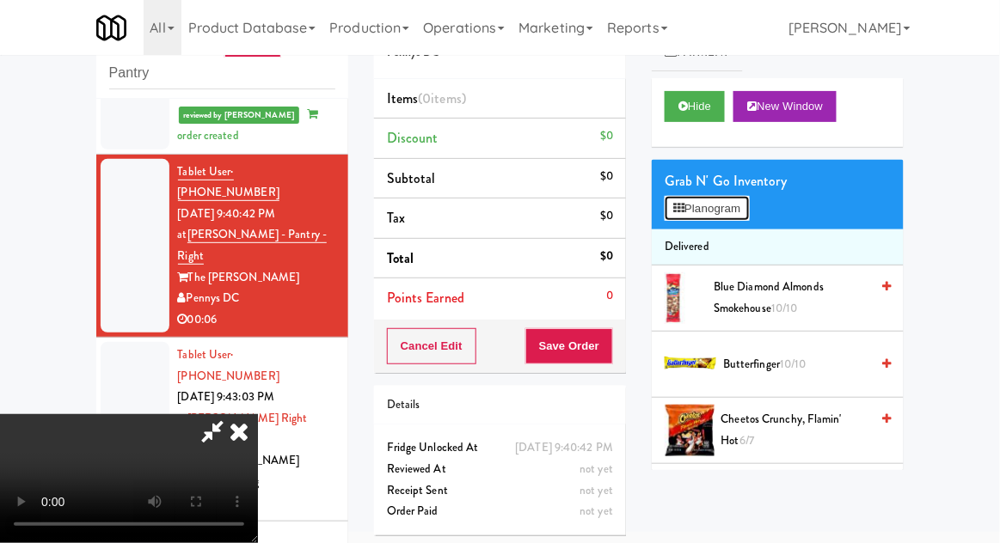
click at [738, 204] on button "Planogram" at bounding box center [707, 209] width 84 height 26
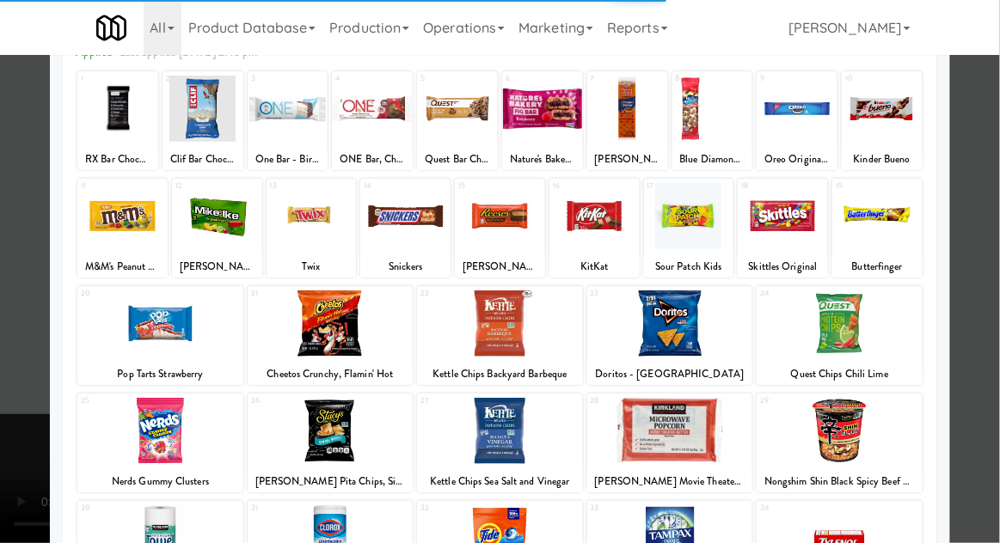
scroll to position [218, 0]
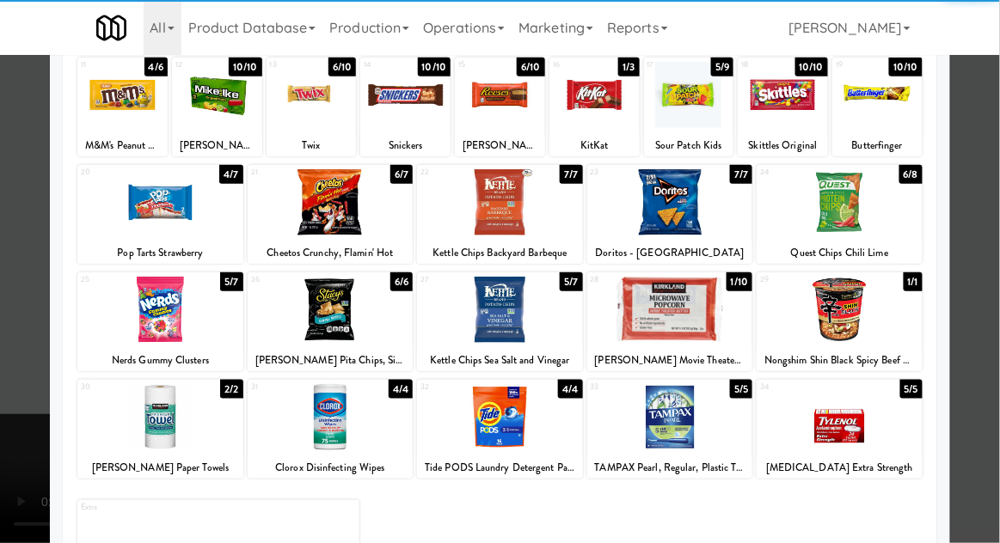
click at [868, 433] on div at bounding box center [840, 417] width 166 height 66
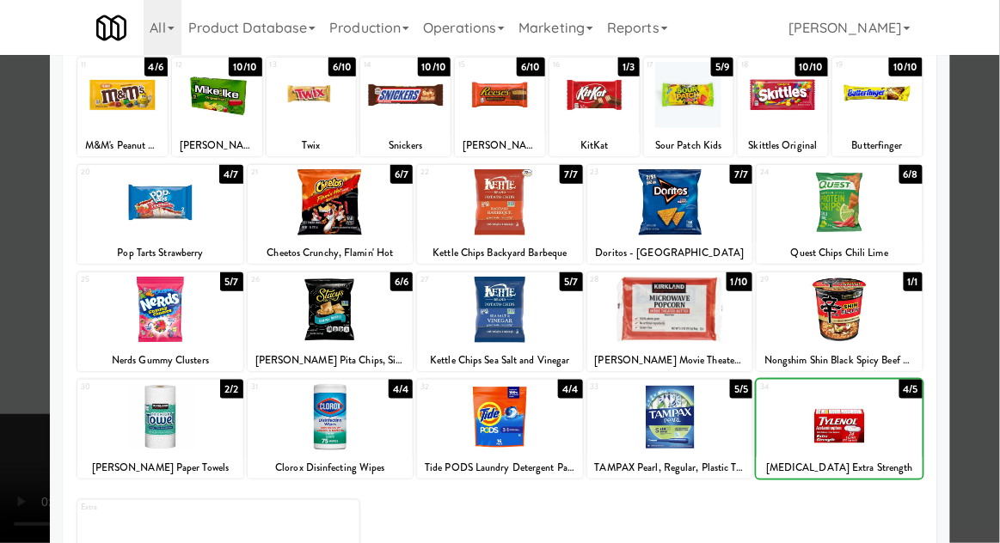
click at [988, 409] on div at bounding box center [500, 271] width 1000 height 543
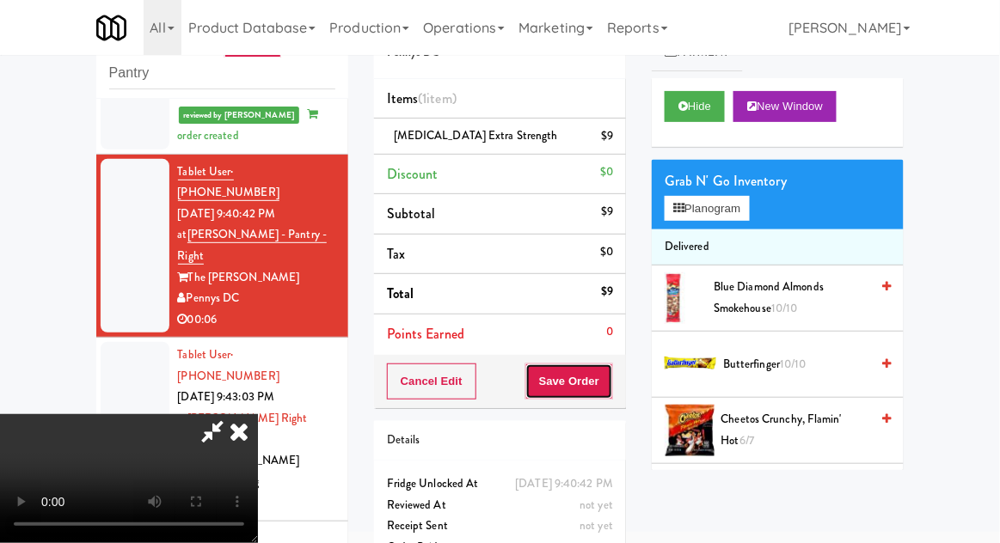
click at [603, 387] on button "Save Order" at bounding box center [569, 382] width 88 height 36
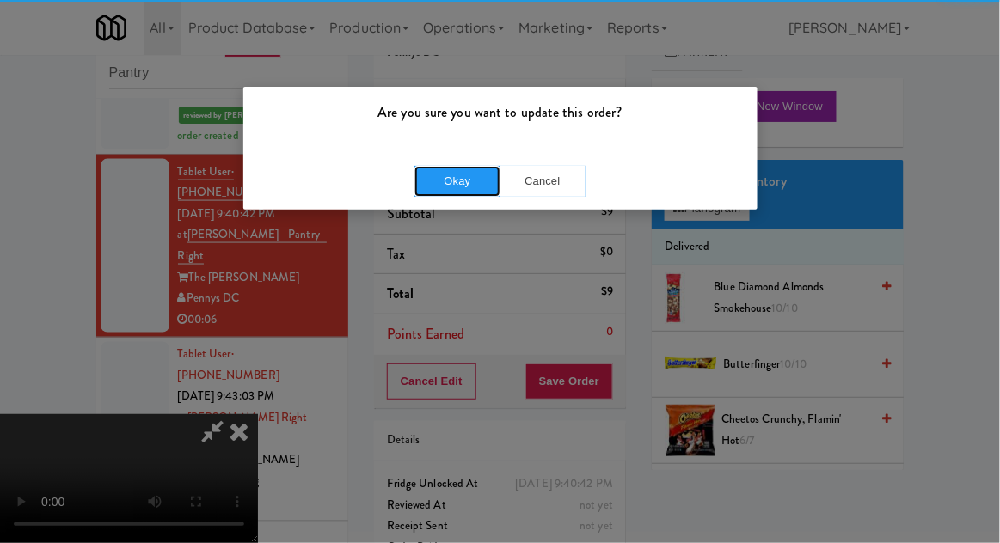
click at [425, 190] on button "Okay" at bounding box center [457, 181] width 86 height 31
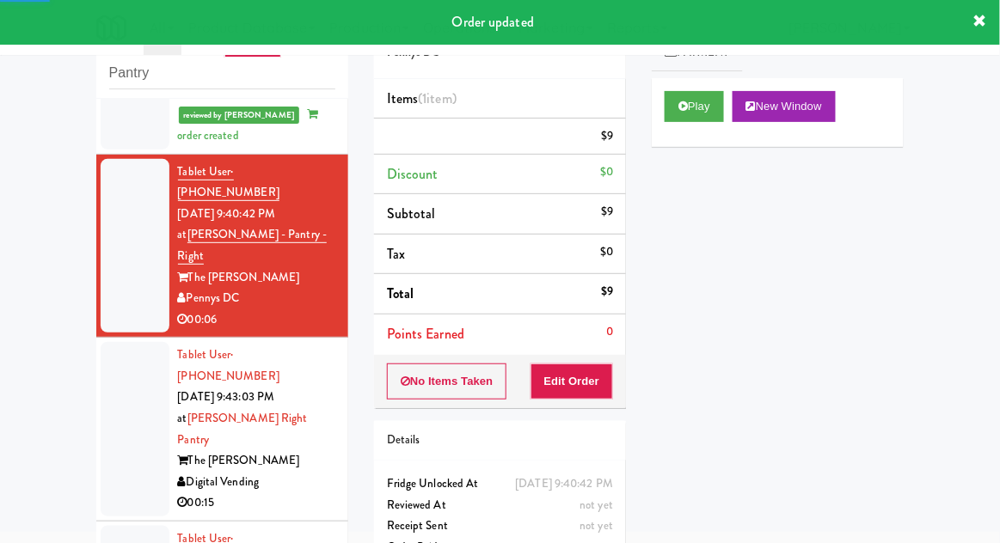
click at [107, 342] on div at bounding box center [135, 429] width 69 height 175
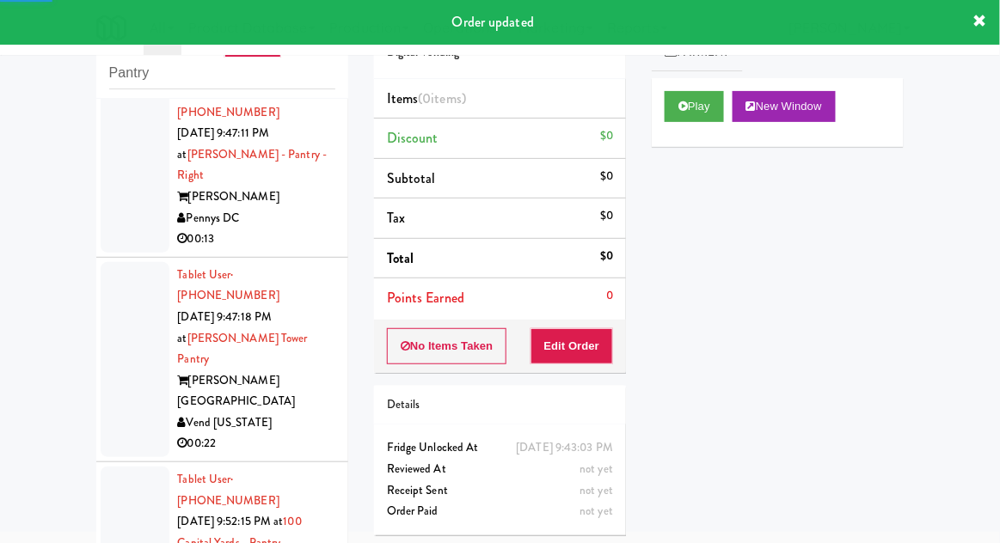
scroll to position [1349, 0]
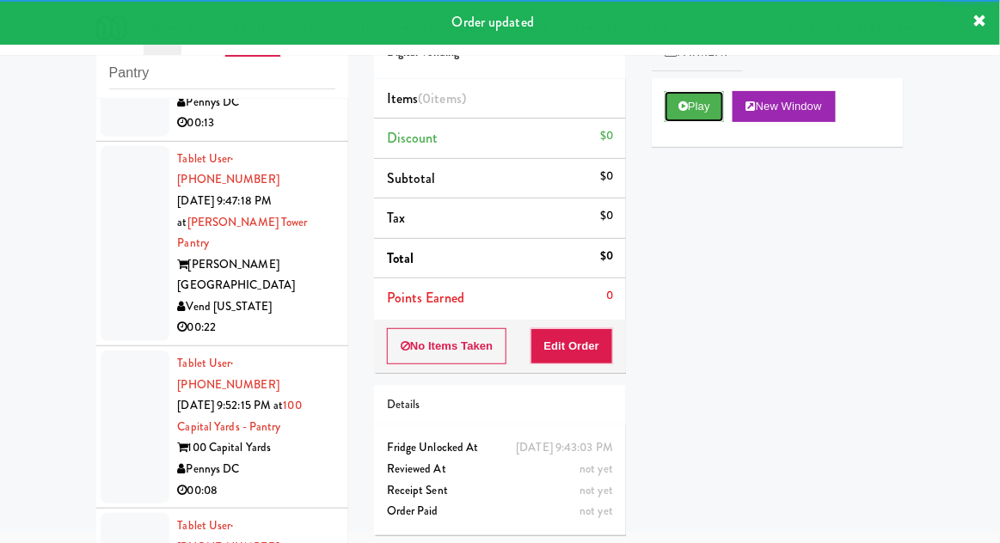
click at [702, 113] on button "Play" at bounding box center [694, 106] width 59 height 31
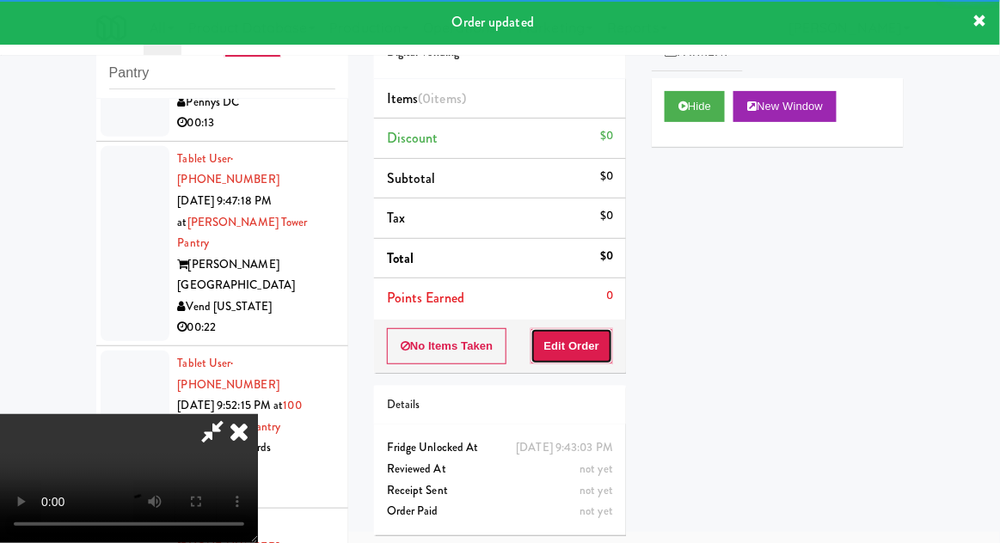
click at [591, 347] on button "Edit Order" at bounding box center [572, 346] width 83 height 36
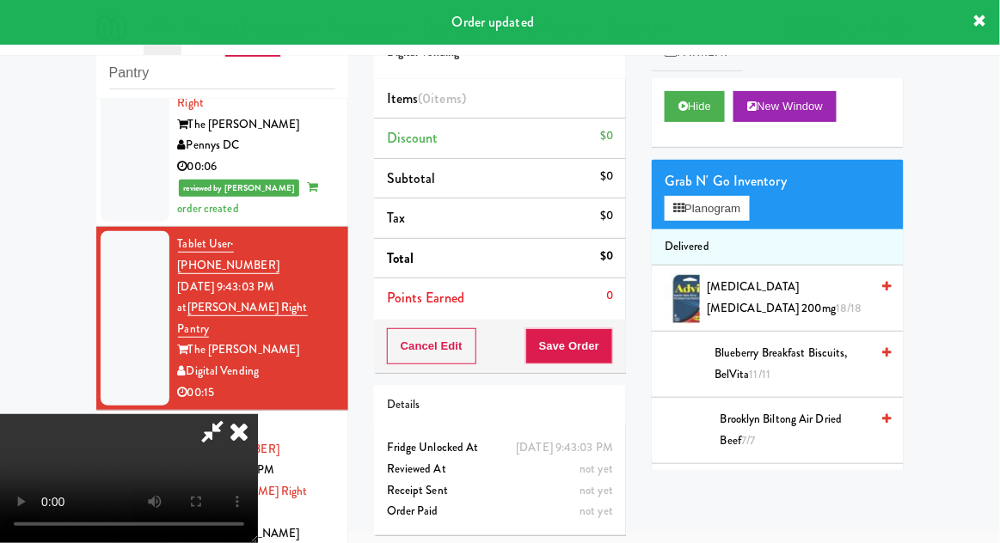
scroll to position [726, 0]
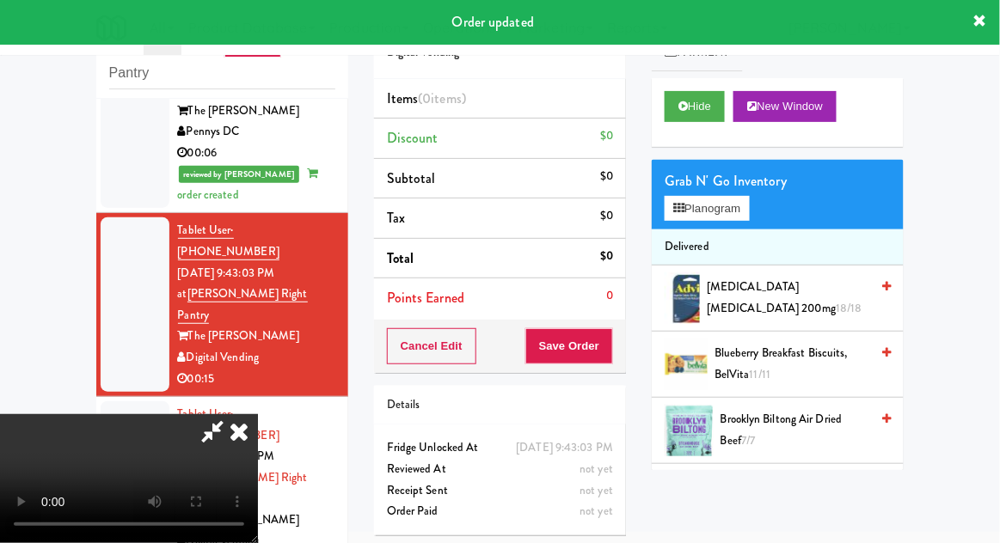
click at [74, 324] on div "inbox reviewed recent all unclear take inventory issue suspicious failed recent…" at bounding box center [500, 312] width 1000 height 632
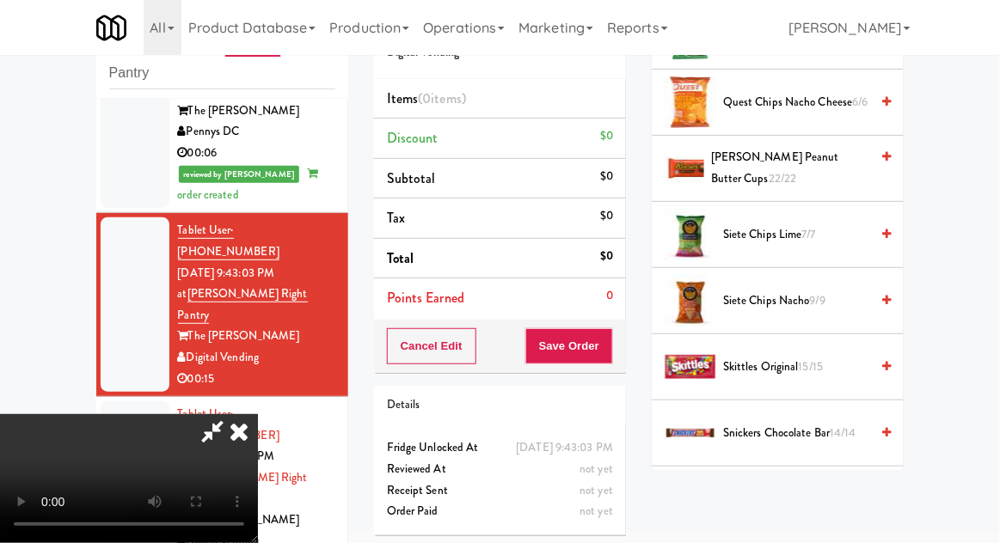
scroll to position [1505, 0]
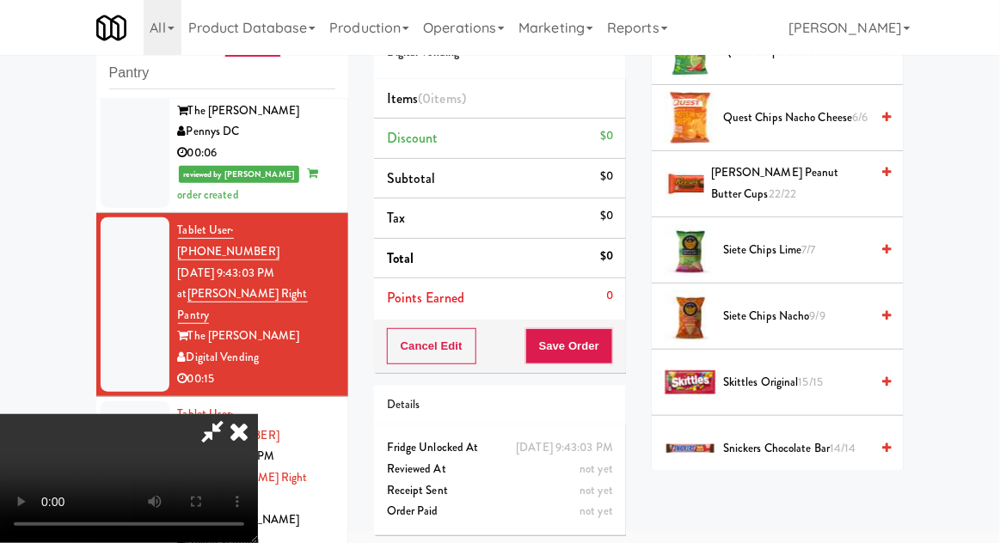
click at [824, 439] on span "Snickers Chocolate Bar 14/14" at bounding box center [796, 449] width 146 height 21
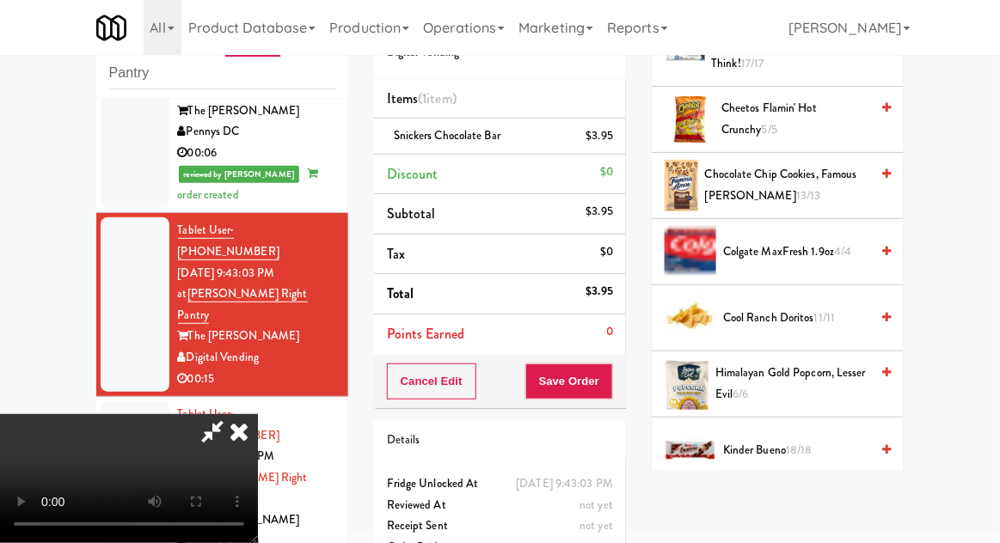
scroll to position [0, 0]
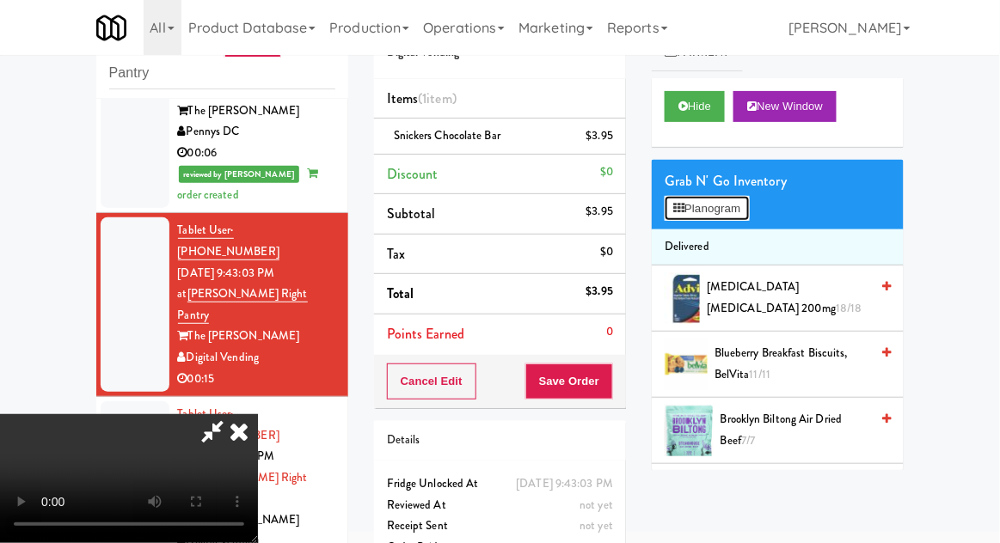
click at [727, 216] on button "Planogram" at bounding box center [707, 209] width 84 height 26
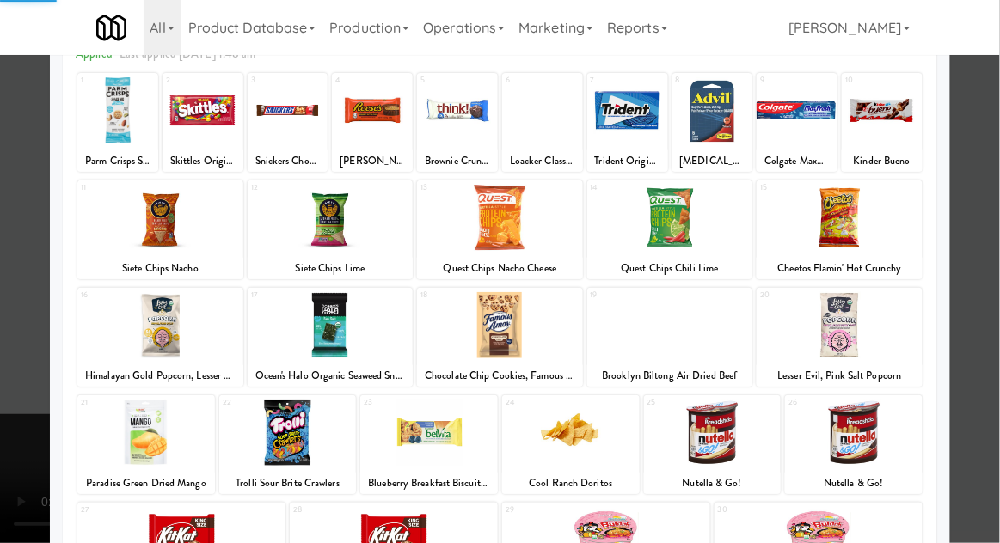
scroll to position [218, 0]
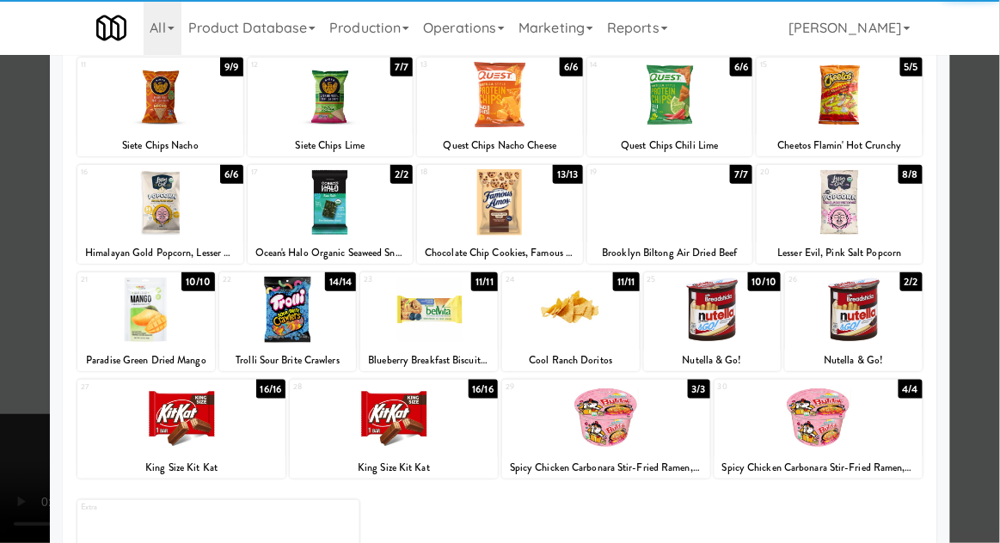
click at [869, 428] on div at bounding box center [819, 417] width 208 height 66
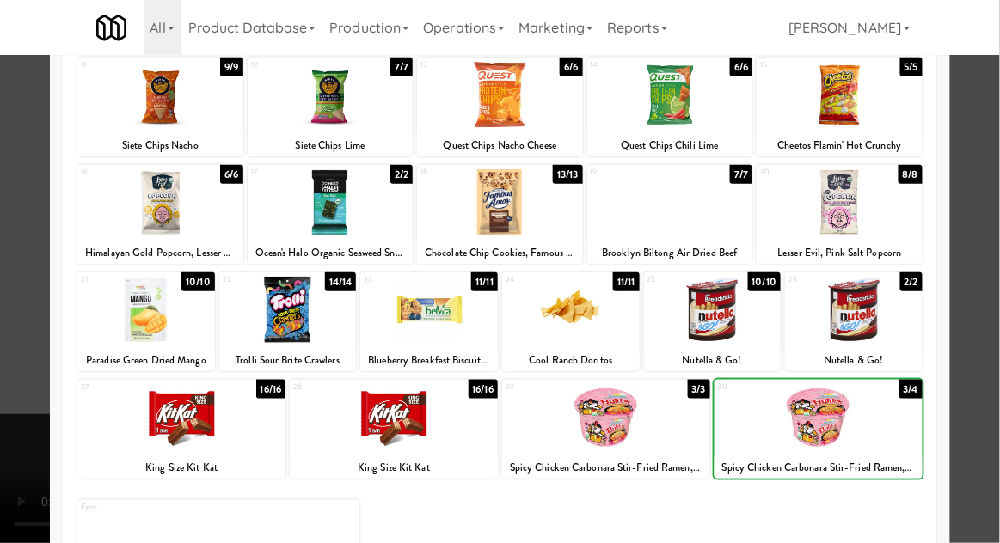
click at [991, 420] on div at bounding box center [500, 271] width 1000 height 543
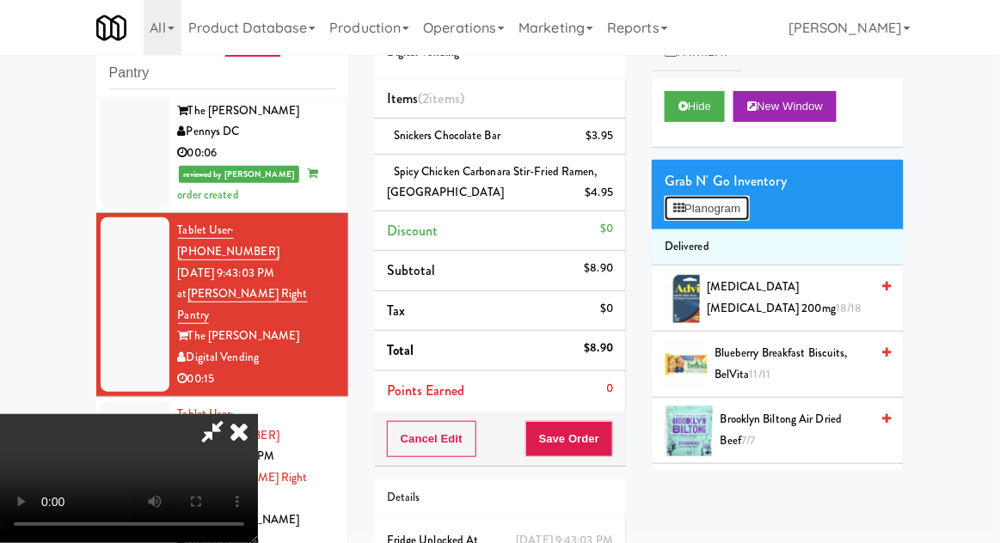
click at [718, 212] on button "Planogram" at bounding box center [707, 209] width 84 height 26
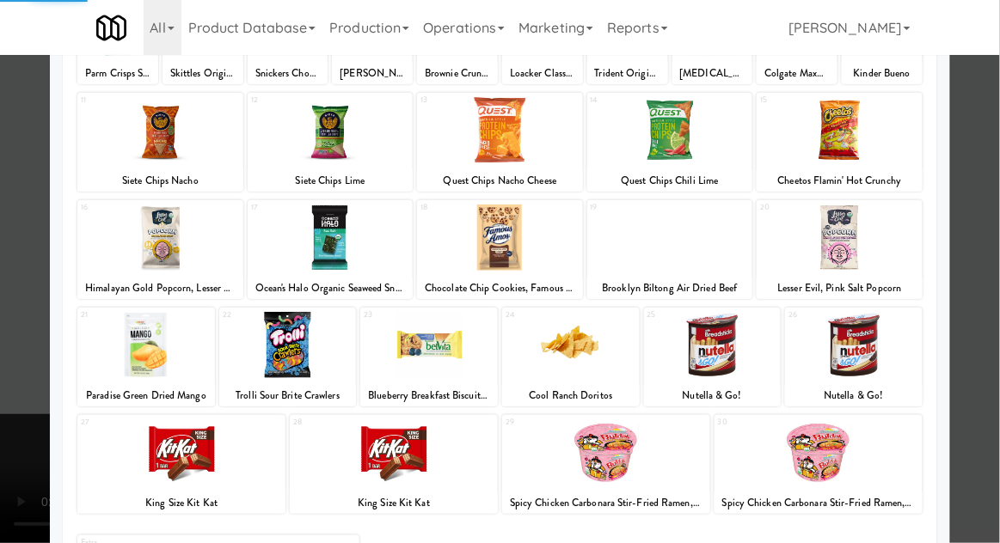
scroll to position [218, 0]
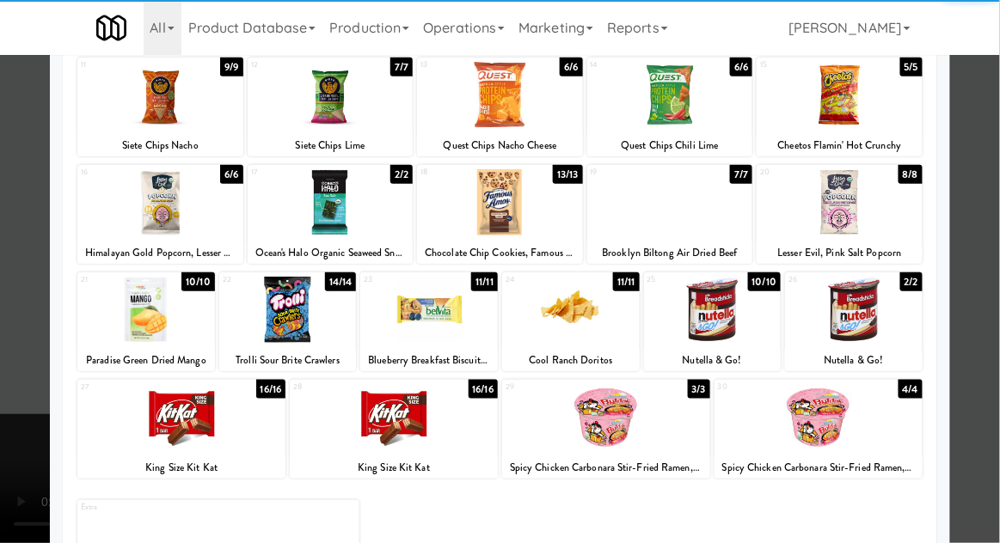
click at [878, 431] on div at bounding box center [819, 417] width 208 height 66
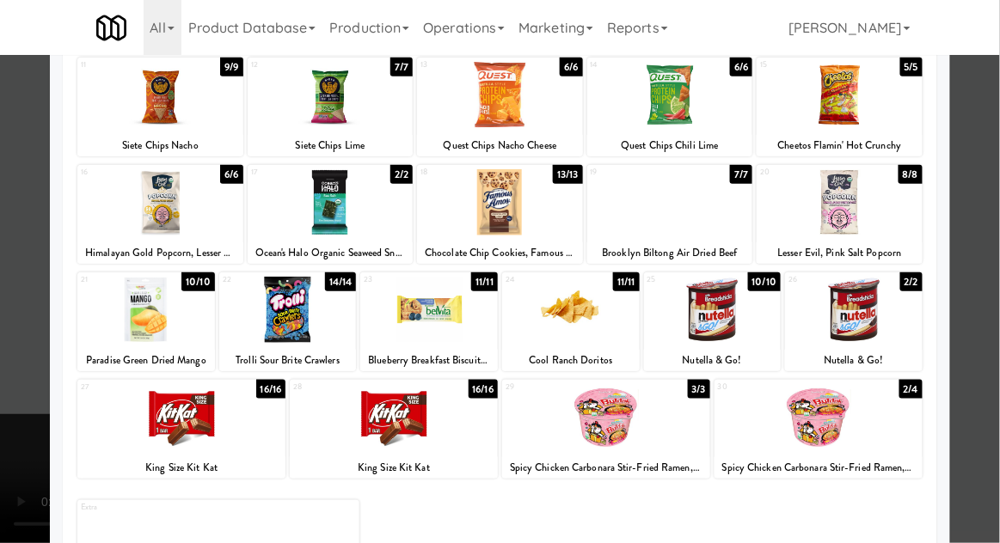
click at [981, 415] on div at bounding box center [500, 271] width 1000 height 543
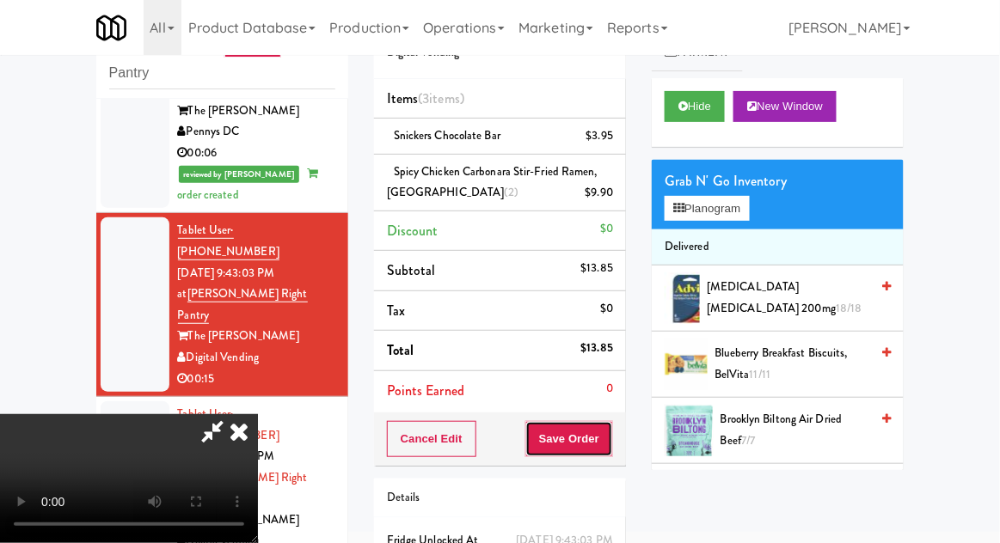
click at [609, 439] on button "Save Order" at bounding box center [569, 439] width 88 height 36
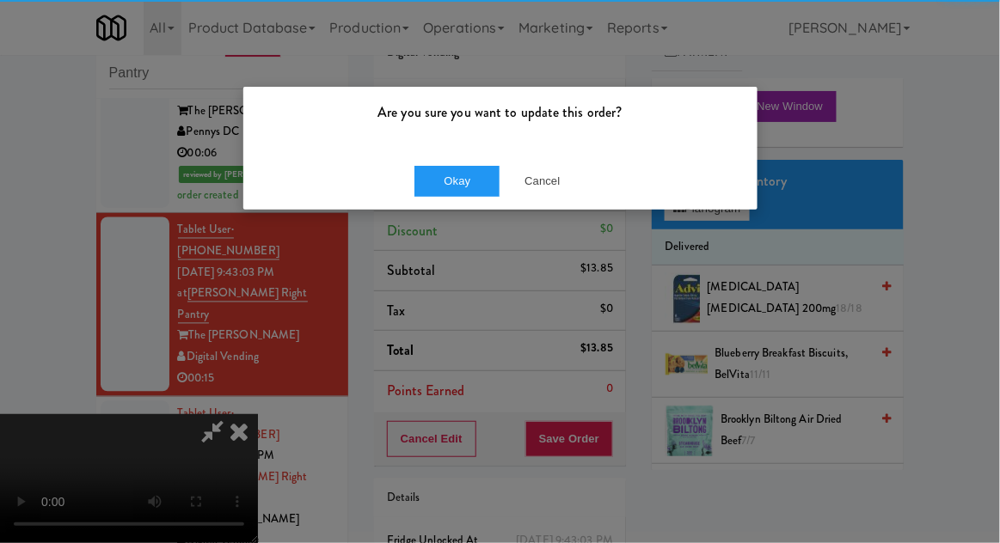
click at [402, 169] on div "Okay Cancel" at bounding box center [500, 181] width 514 height 58
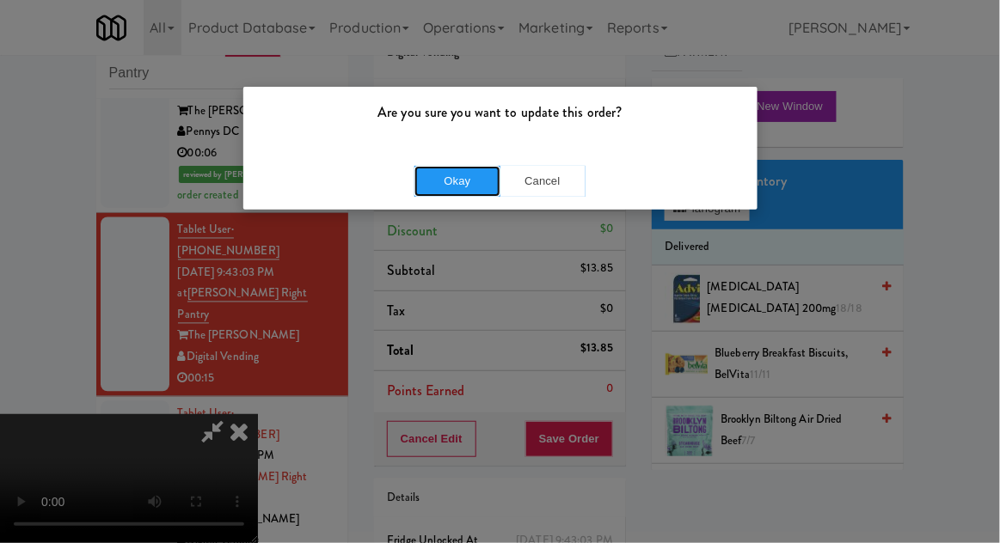
click at [417, 186] on button "Okay" at bounding box center [457, 181] width 86 height 31
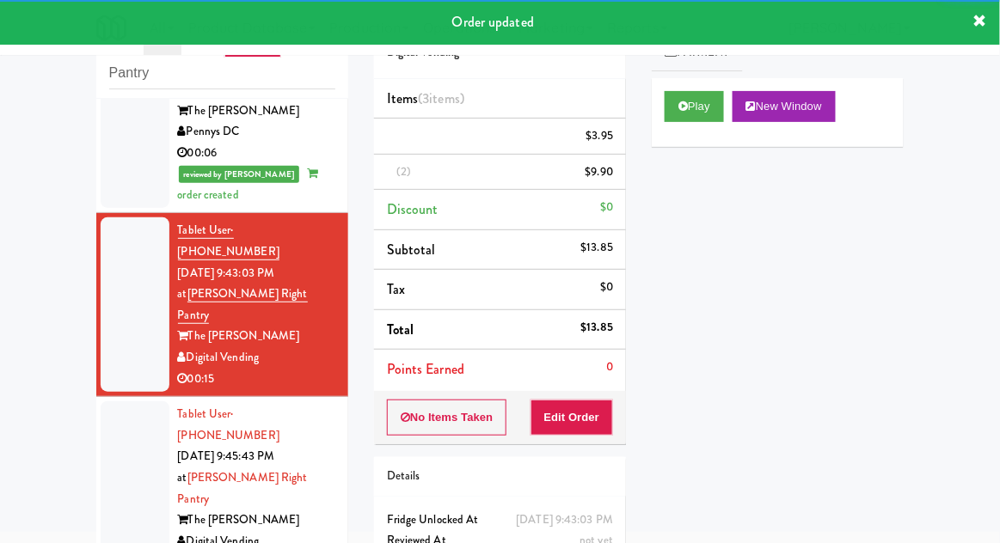
click at [119, 402] on div at bounding box center [135, 489] width 69 height 175
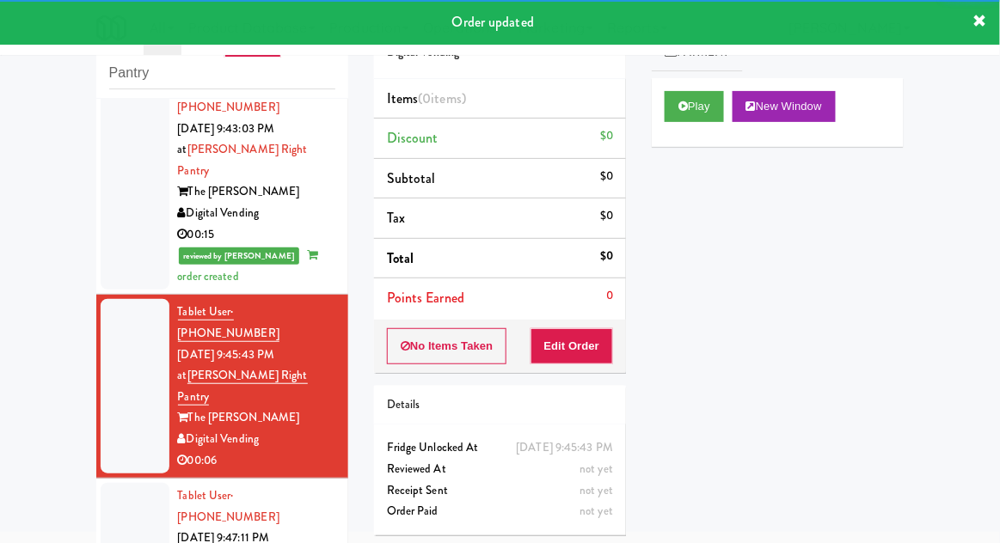
scroll to position [867, 0]
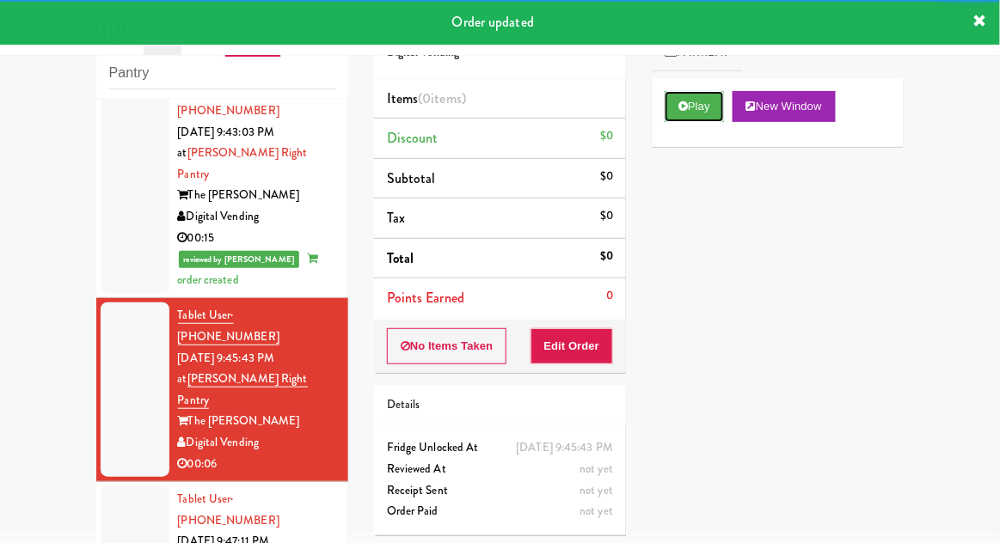
click at [709, 101] on button "Play" at bounding box center [694, 106] width 59 height 31
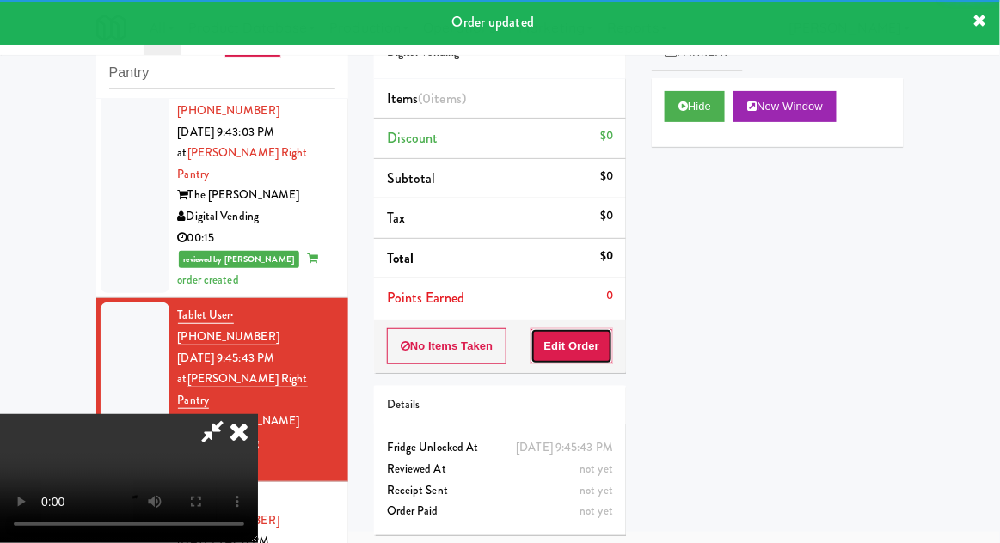
click at [592, 338] on button "Edit Order" at bounding box center [572, 346] width 83 height 36
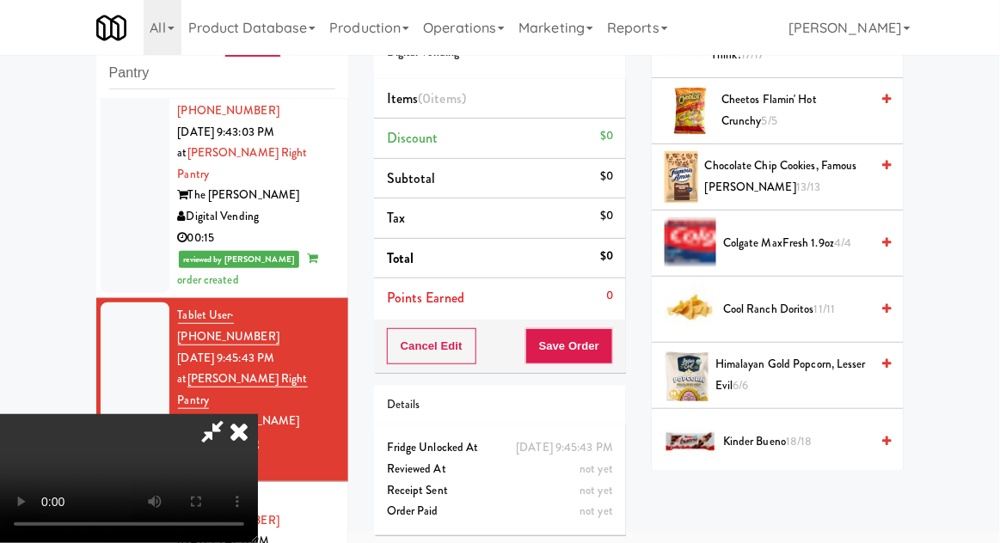
scroll to position [451, 0]
click at [827, 300] on span "Cool Ranch Doritos 11/11" at bounding box center [796, 310] width 146 height 21
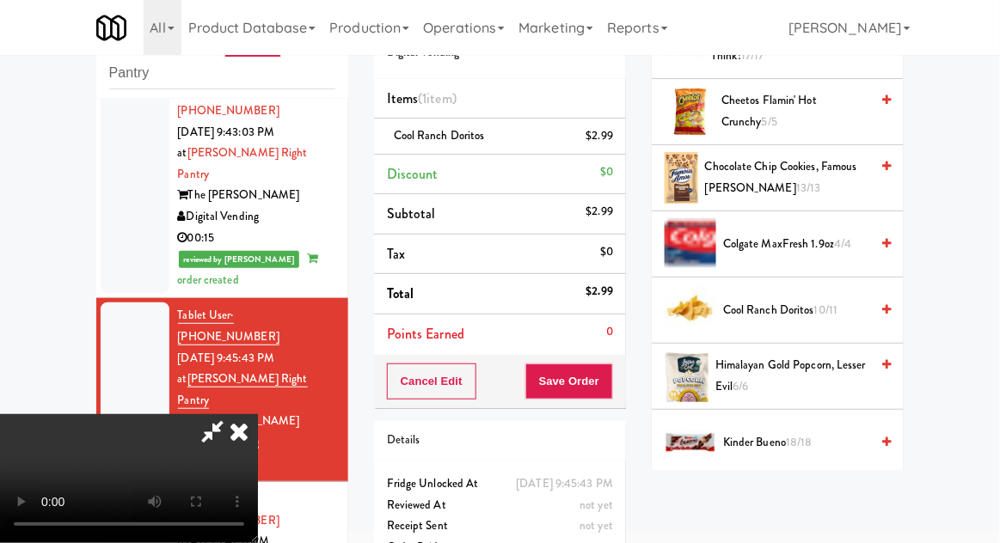
scroll to position [63, 0]
click at [612, 394] on button "Save Order" at bounding box center [569, 382] width 88 height 36
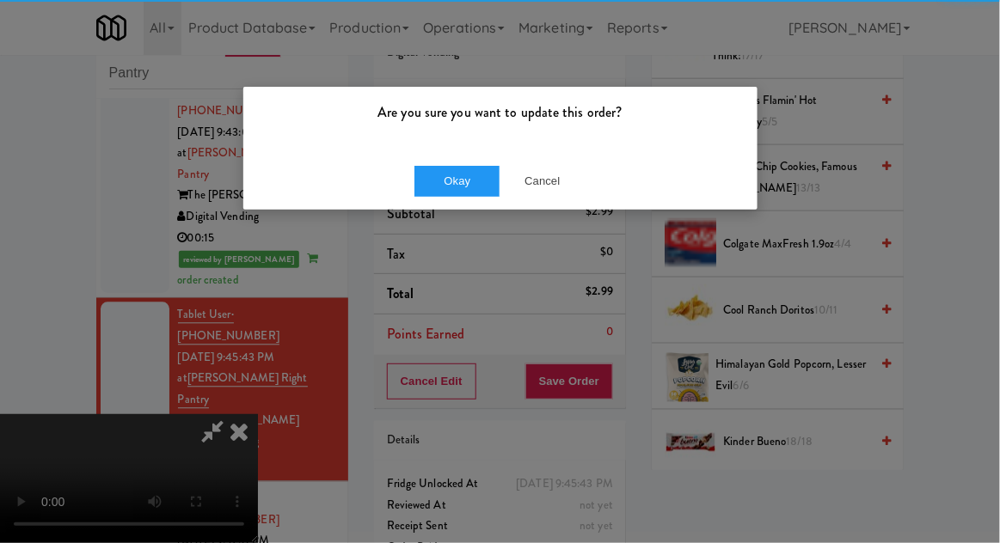
click at [432, 205] on div "Okay Cancel" at bounding box center [500, 181] width 514 height 58
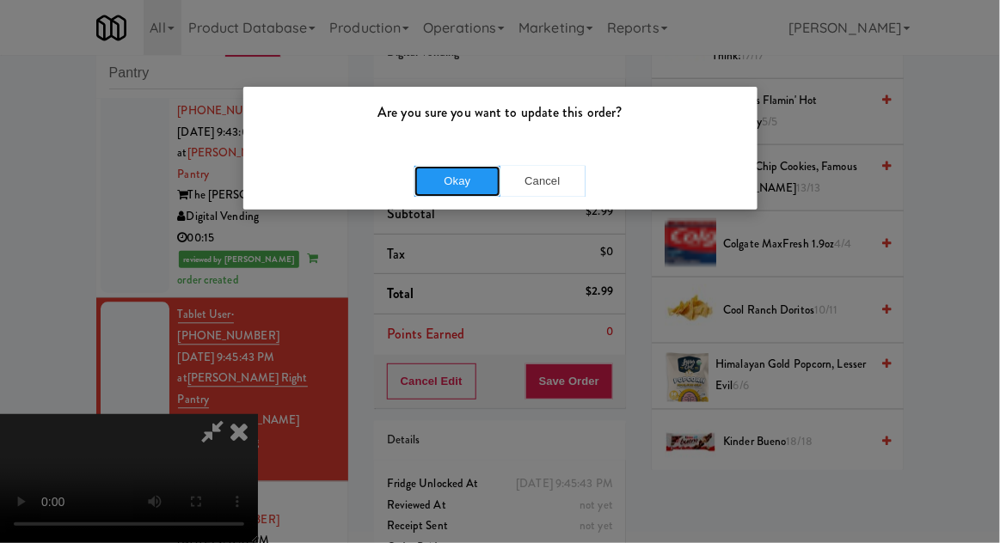
click at [423, 175] on button "Okay" at bounding box center [457, 181] width 86 height 31
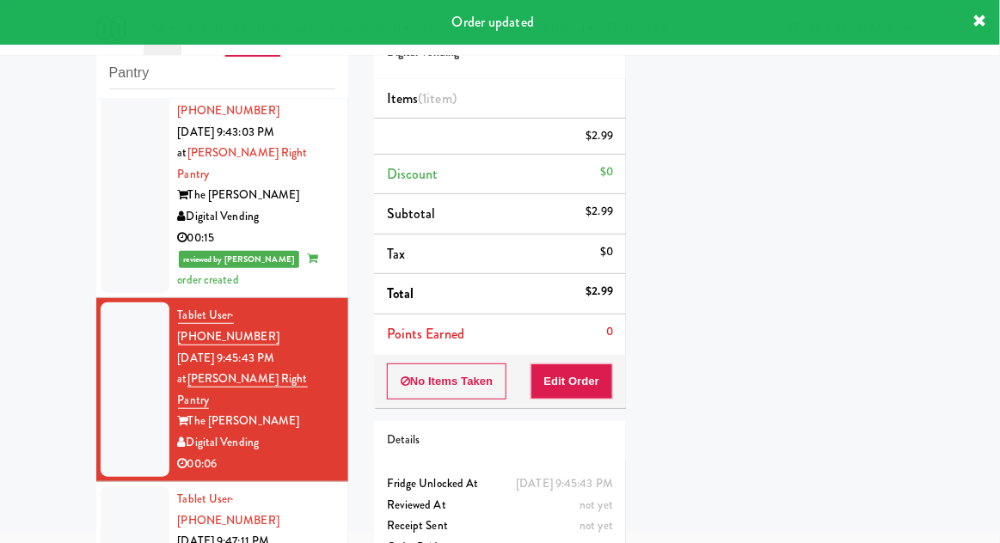
scroll to position [0, 0]
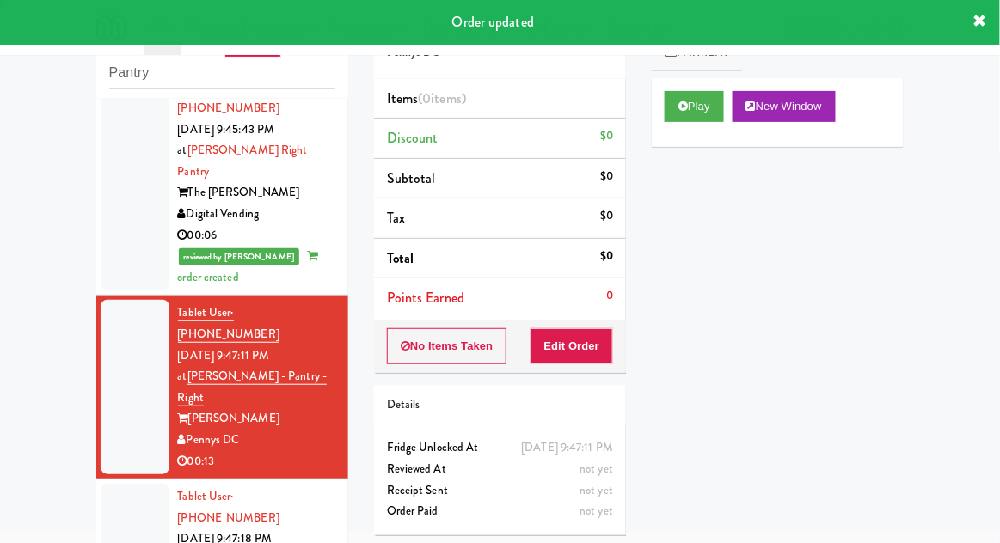
scroll to position [1120, 0]
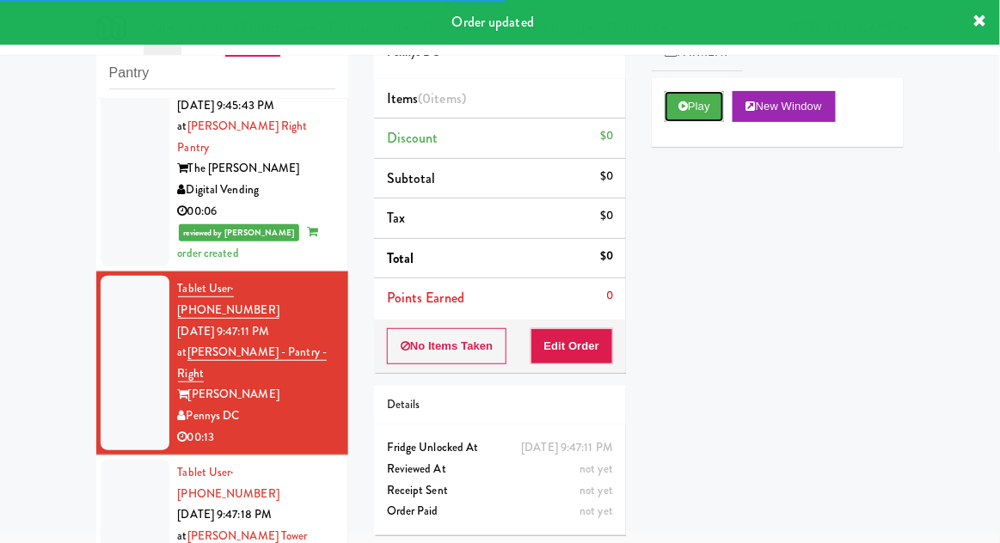
click at [709, 94] on button "Play" at bounding box center [694, 106] width 59 height 31
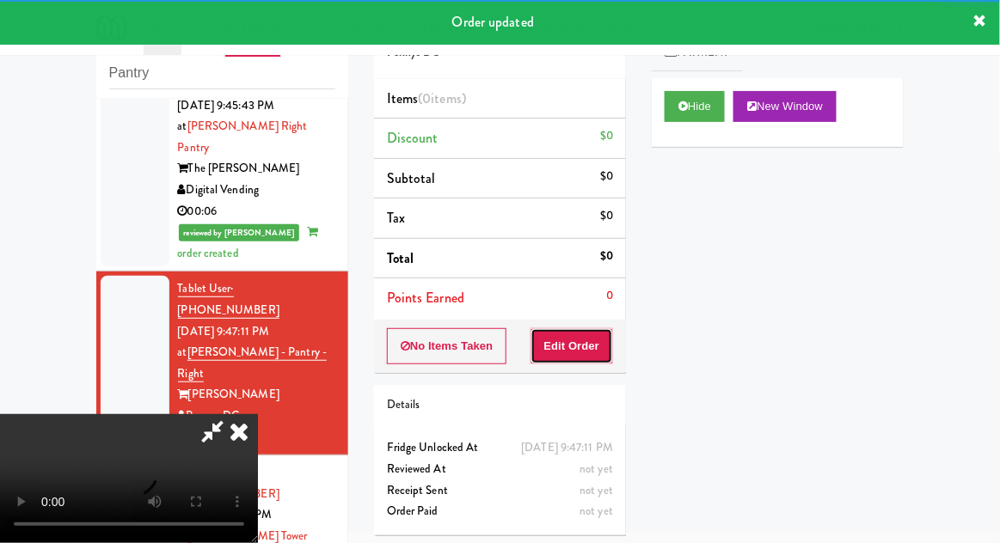
click at [587, 331] on button "Edit Order" at bounding box center [572, 346] width 83 height 36
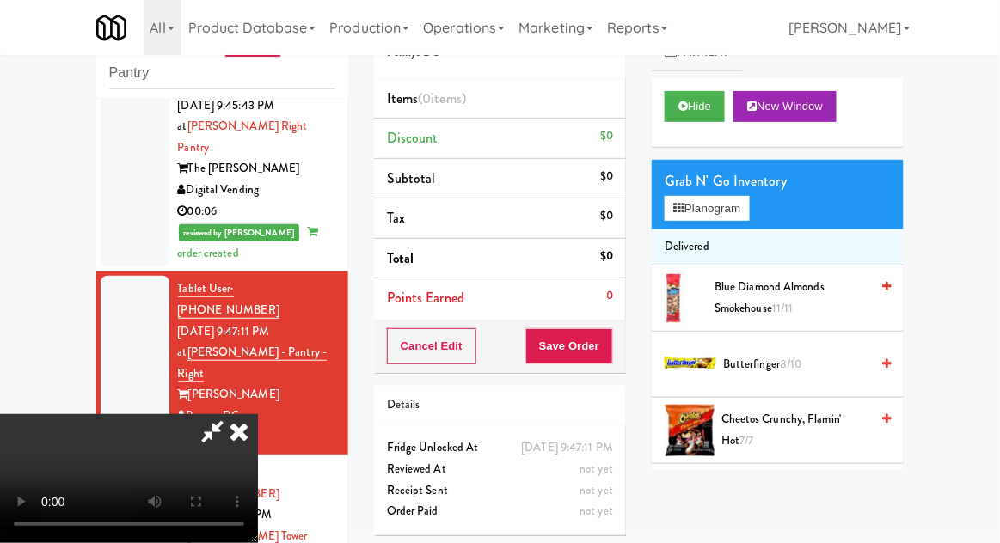
scroll to position [0, 0]
click at [795, 431] on span "Cheetos Crunchy, Flamin' Hot 7/7" at bounding box center [795, 430] width 148 height 42
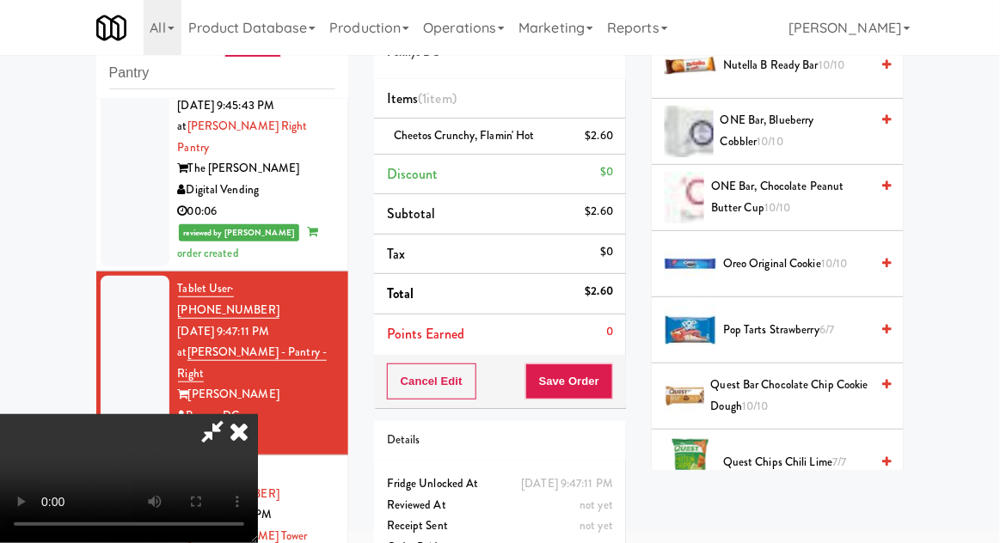
scroll to position [1357, 0]
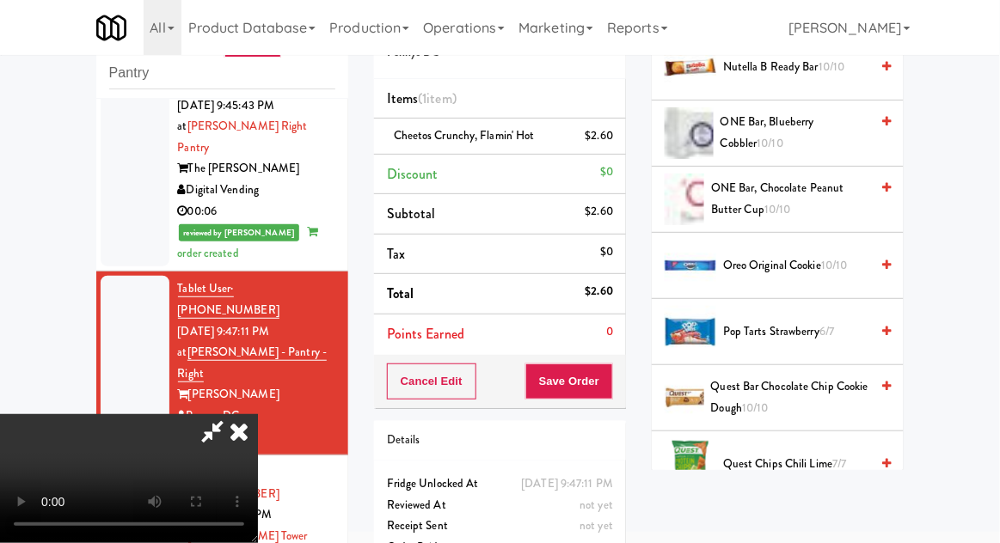
click at [819, 322] on span "Pop Tarts Strawberry 6/7" at bounding box center [796, 332] width 146 height 21
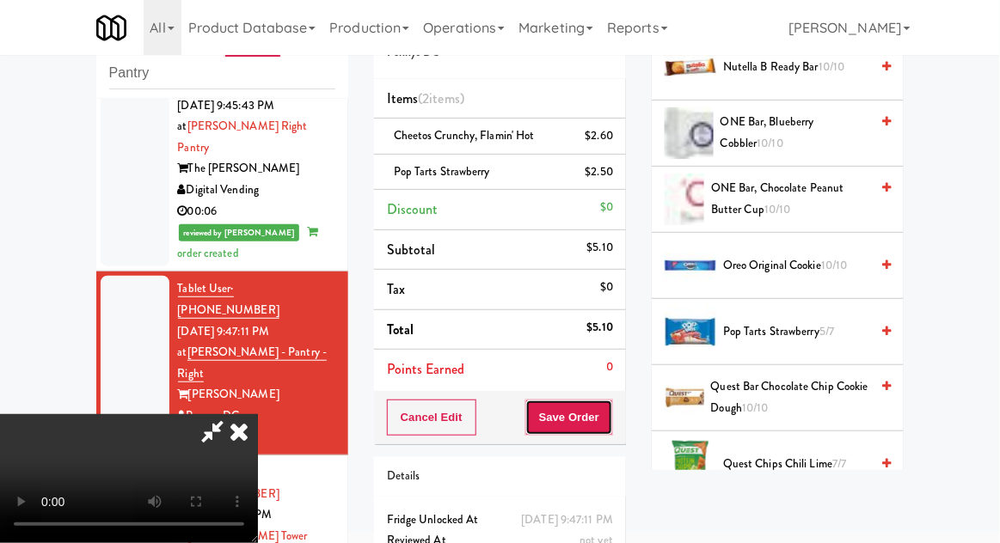
click at [611, 418] on button "Save Order" at bounding box center [569, 418] width 88 height 36
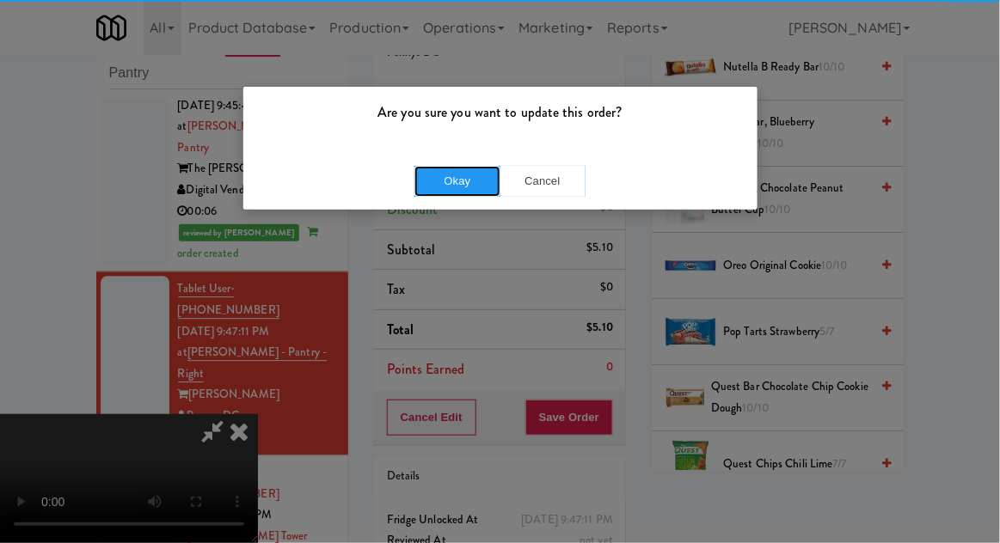
click at [458, 180] on button "Okay" at bounding box center [457, 181] width 86 height 31
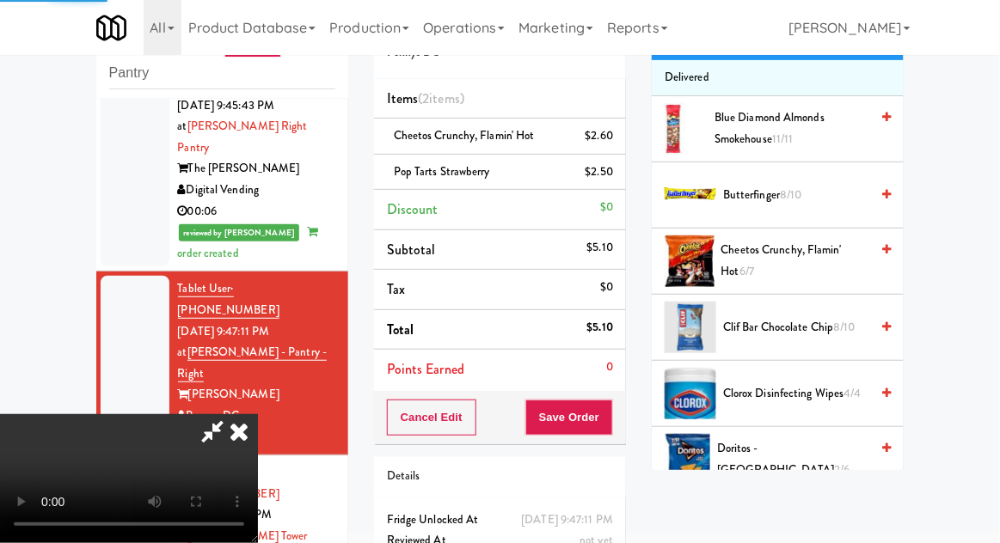
scroll to position [0, 0]
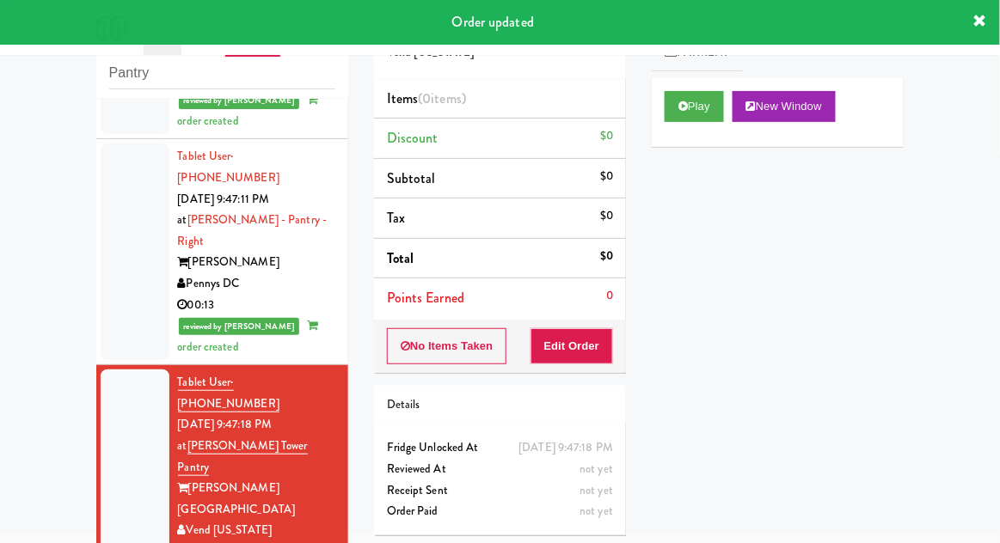
scroll to position [1476, 0]
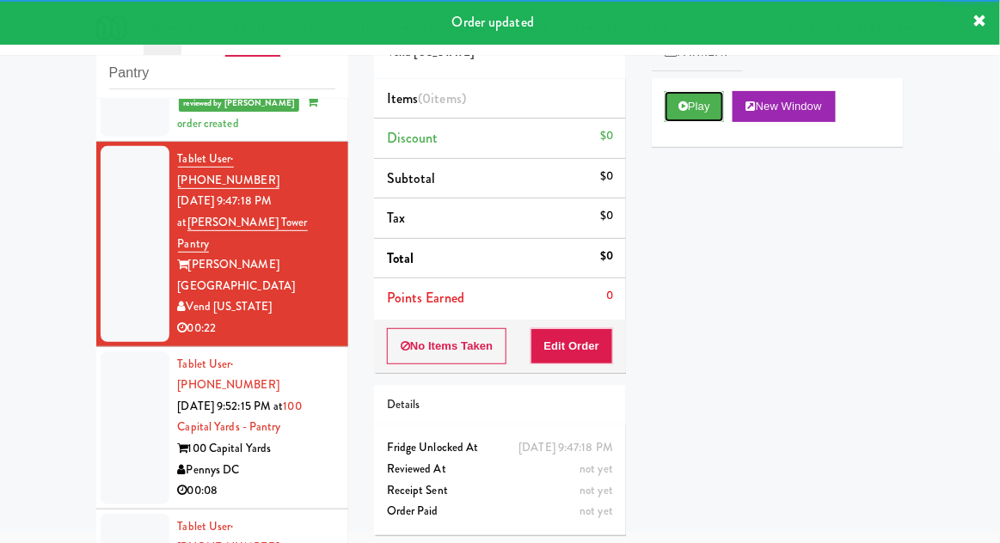
click at [699, 115] on button "Play" at bounding box center [694, 106] width 59 height 31
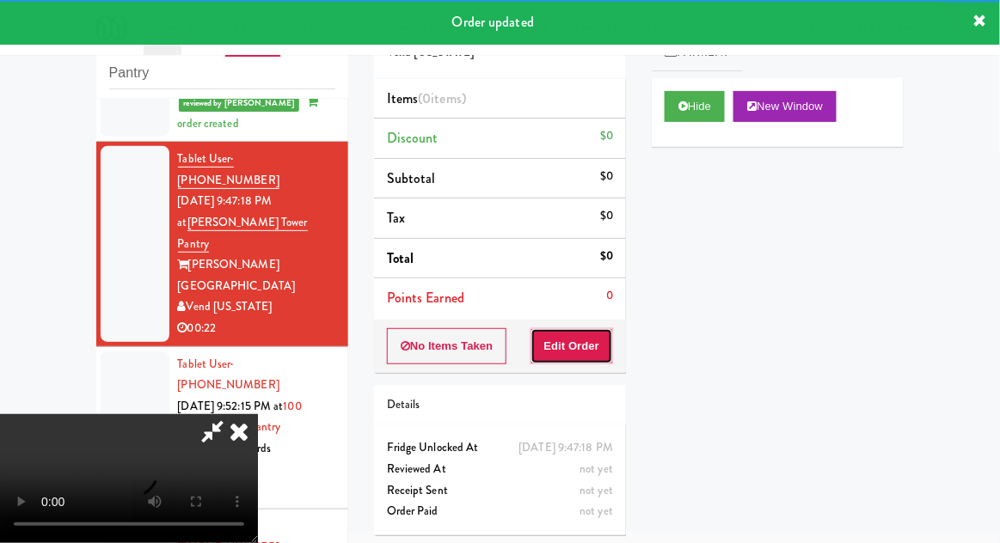
click at [576, 335] on button "Edit Order" at bounding box center [572, 346] width 83 height 36
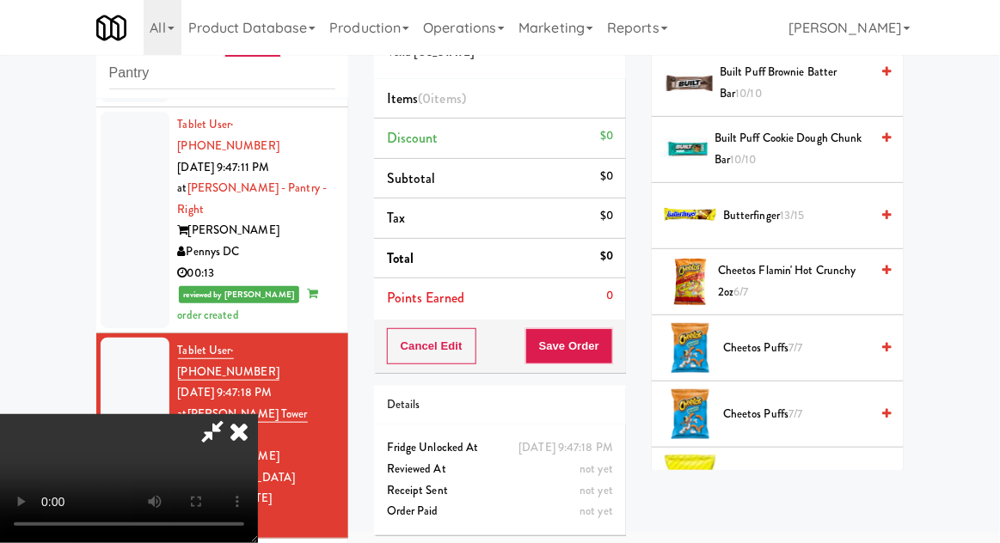
scroll to position [267, 0]
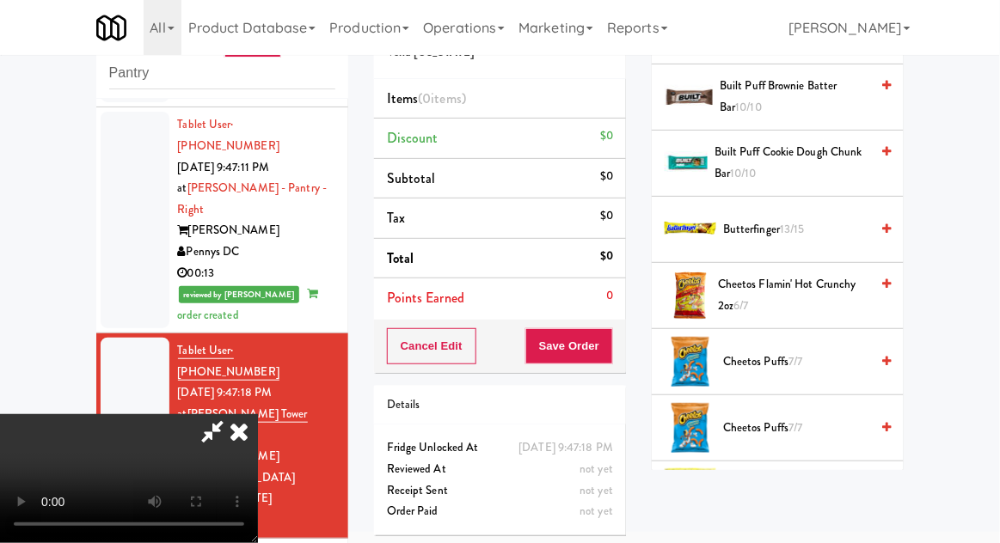
click at [788, 427] on span "Cheetos Puffs 7/7" at bounding box center [796, 428] width 146 height 21
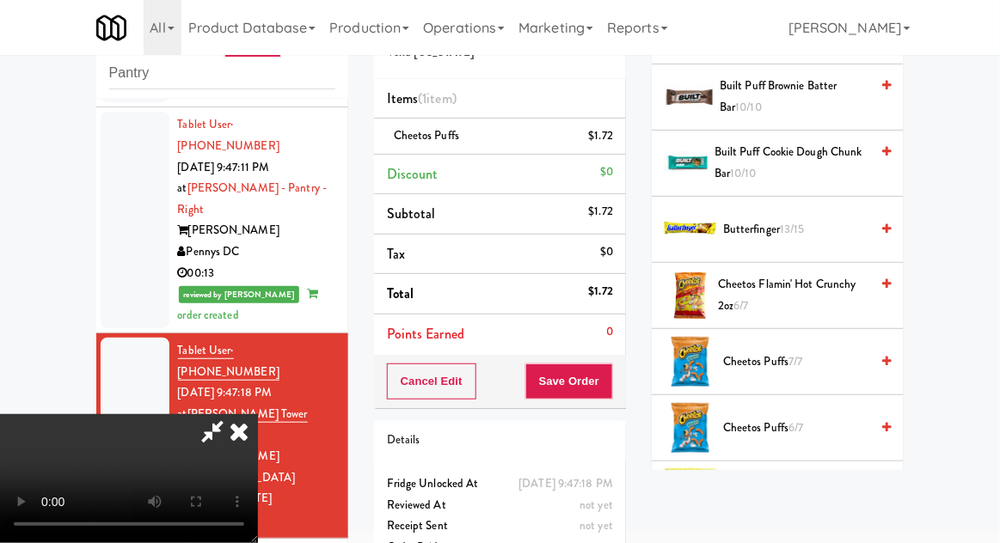
click at [793, 422] on span "6/7" at bounding box center [796, 428] width 15 height 16
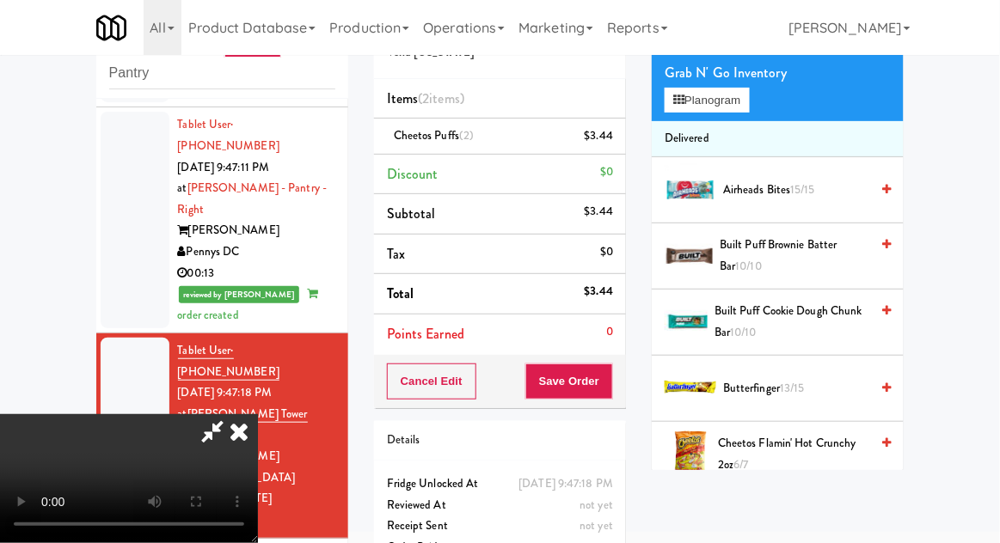
scroll to position [0, 0]
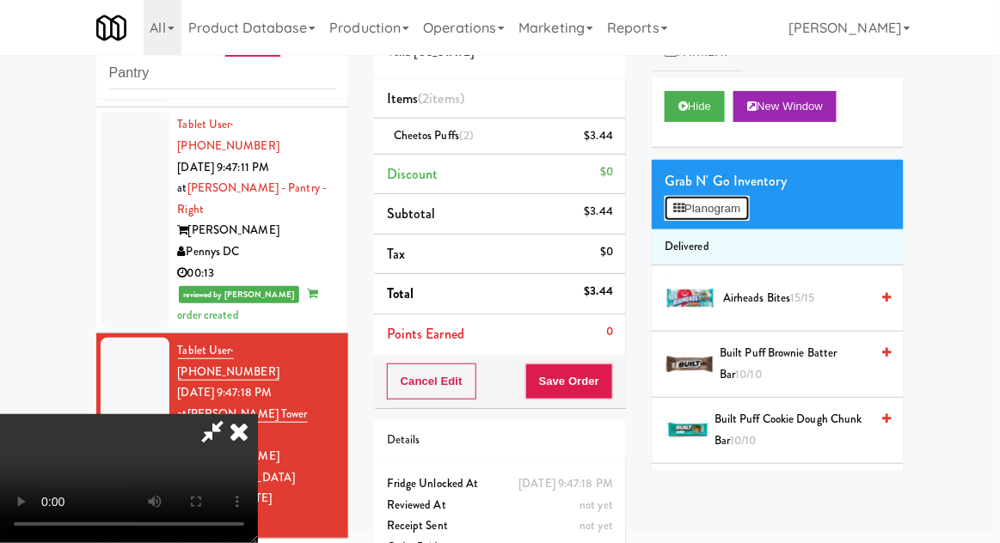
click at [737, 218] on button "Planogram" at bounding box center [707, 209] width 84 height 26
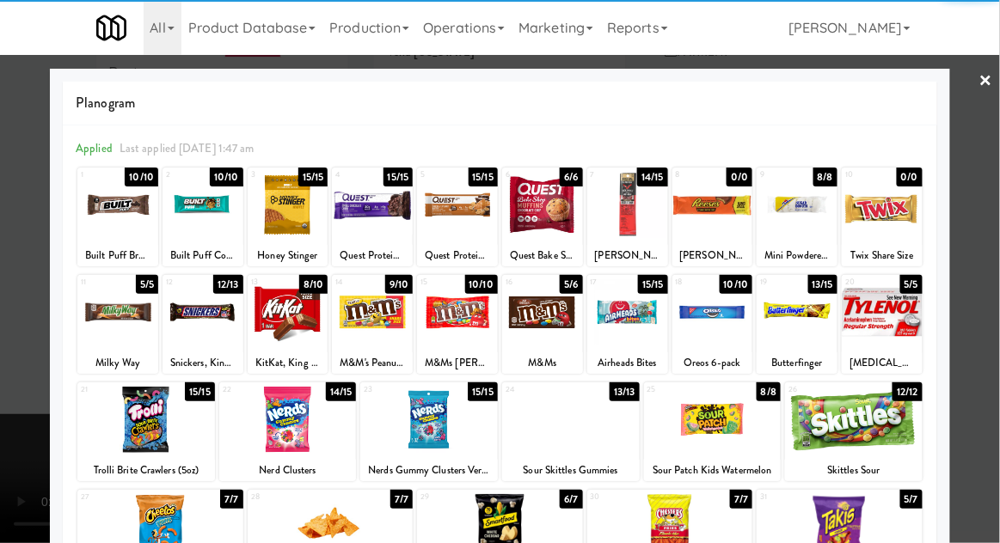
click at [136, 426] on div at bounding box center [146, 420] width 138 height 66
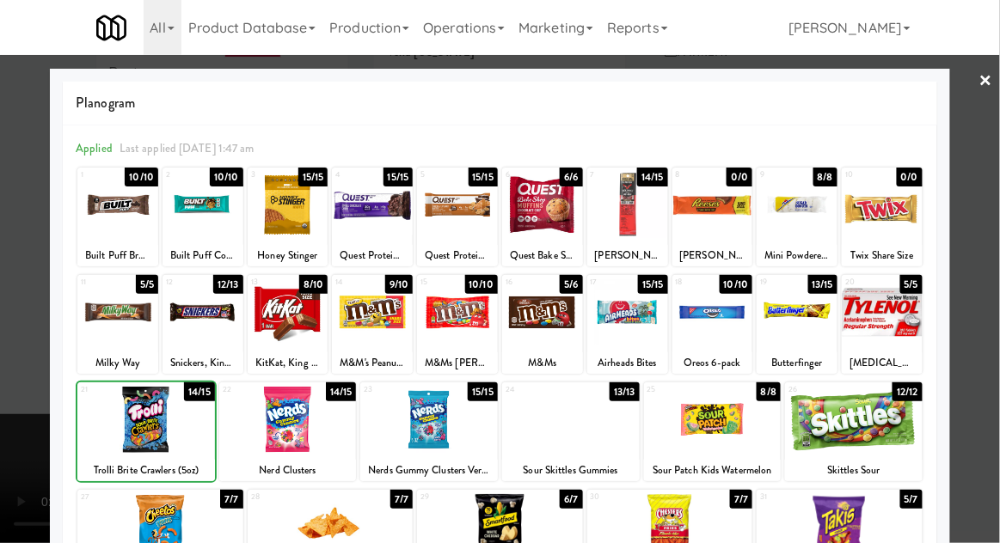
click at [978, 375] on div at bounding box center [500, 271] width 1000 height 543
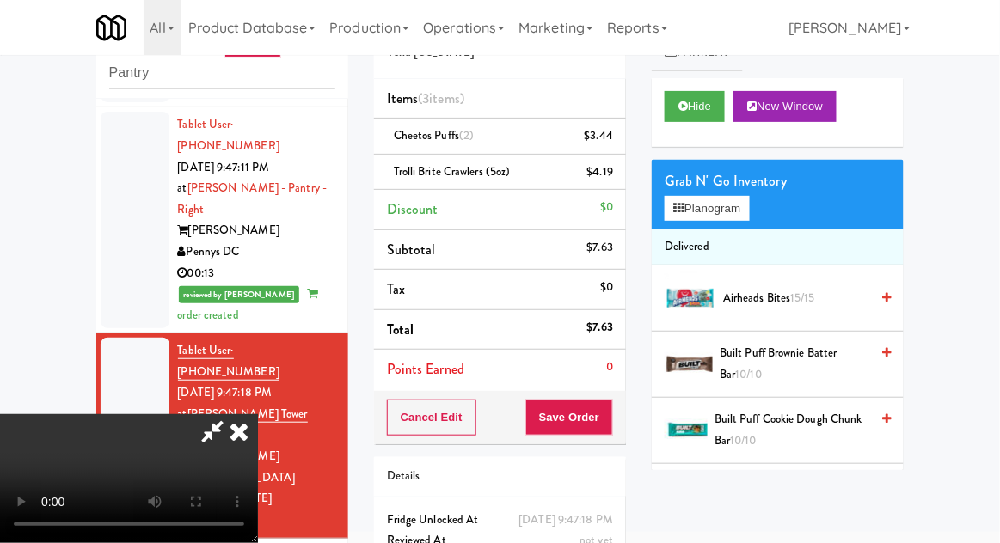
scroll to position [63, 0]
click at [609, 419] on button "Save Order" at bounding box center [569, 418] width 88 height 36
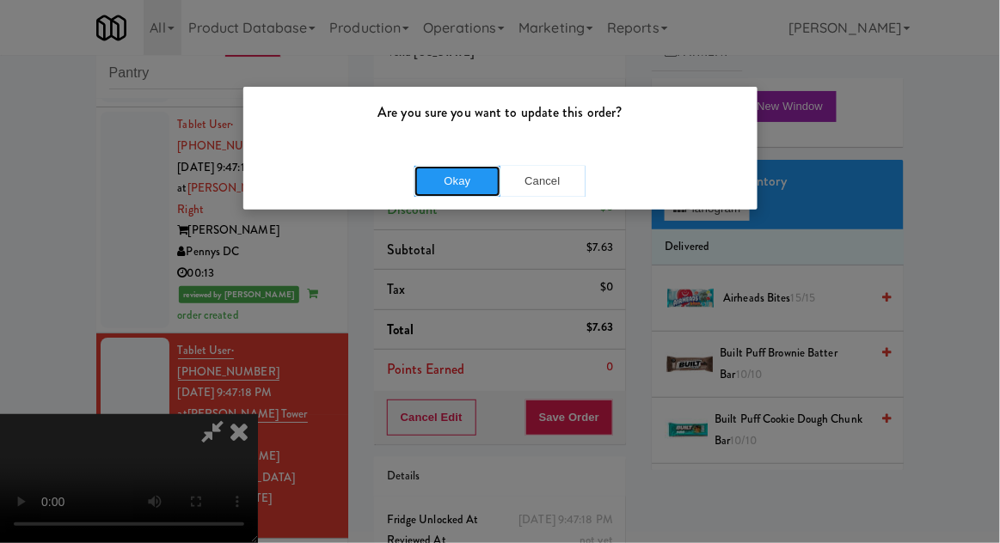
click at [442, 189] on button "Okay" at bounding box center [457, 181] width 86 height 31
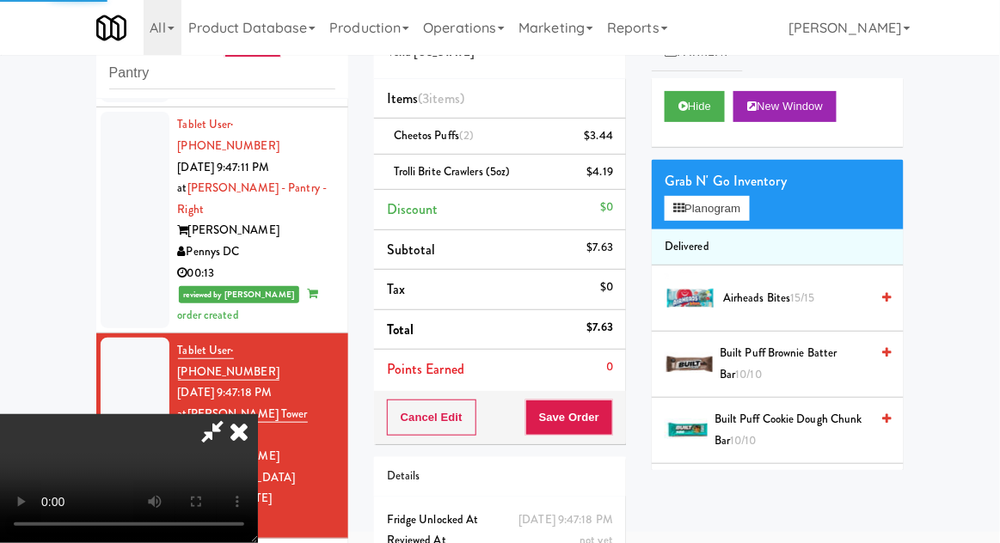
scroll to position [0, 0]
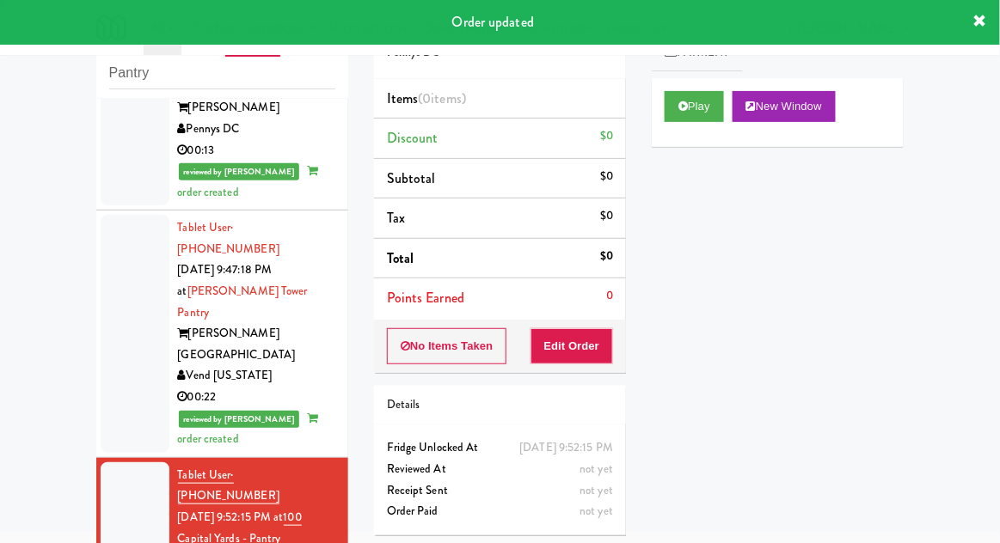
scroll to position [1519, 0]
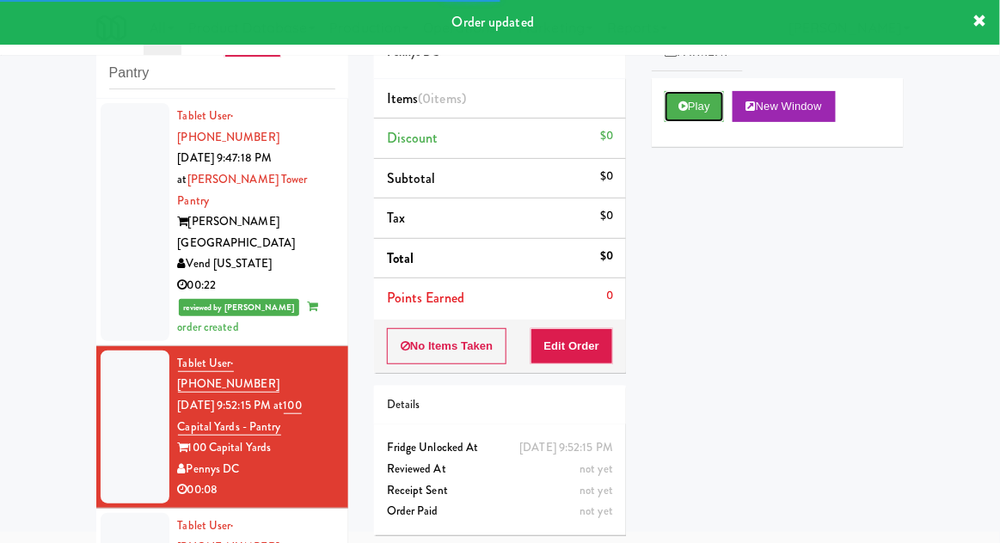
click at [715, 118] on button "Play" at bounding box center [694, 106] width 59 height 31
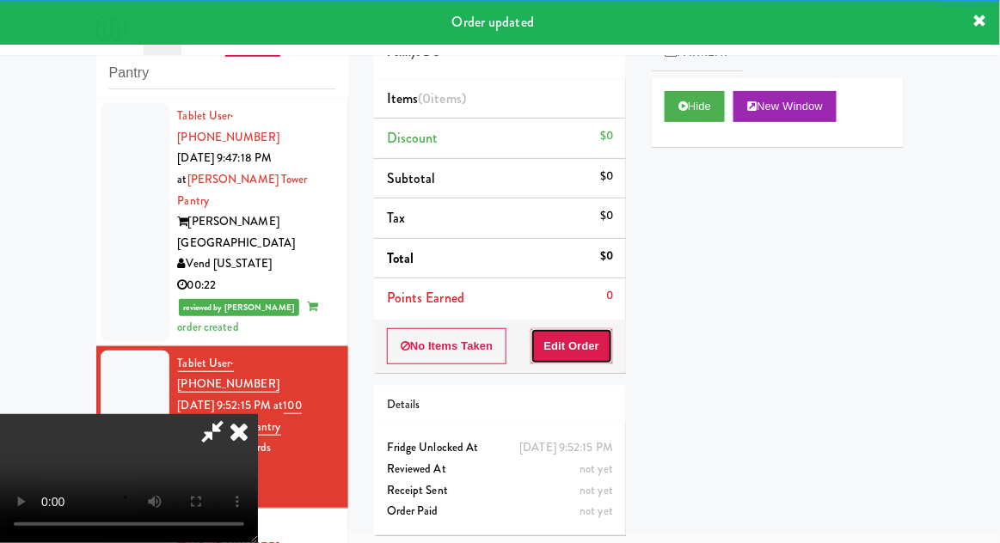
click at [588, 343] on button "Edit Order" at bounding box center [572, 346] width 83 height 36
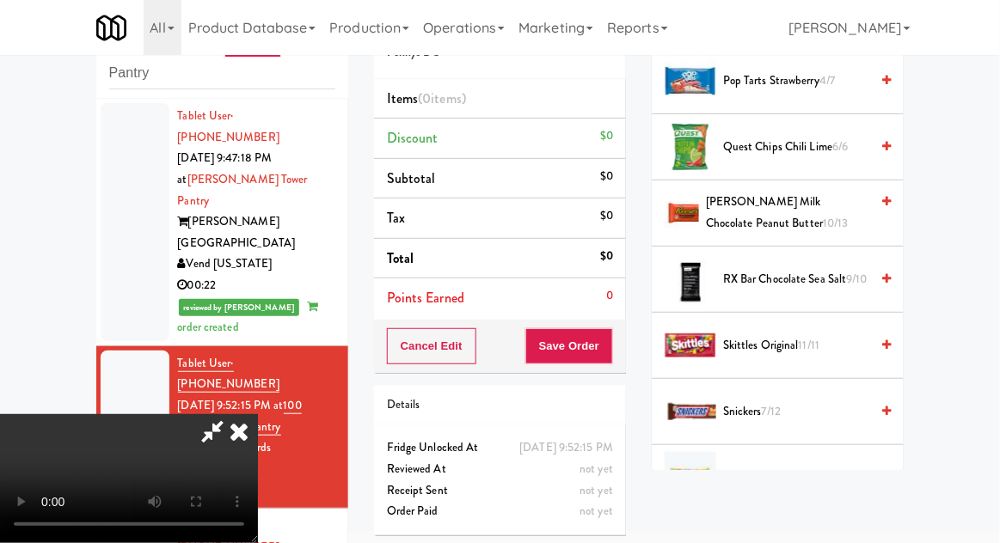
scroll to position [1639, 0]
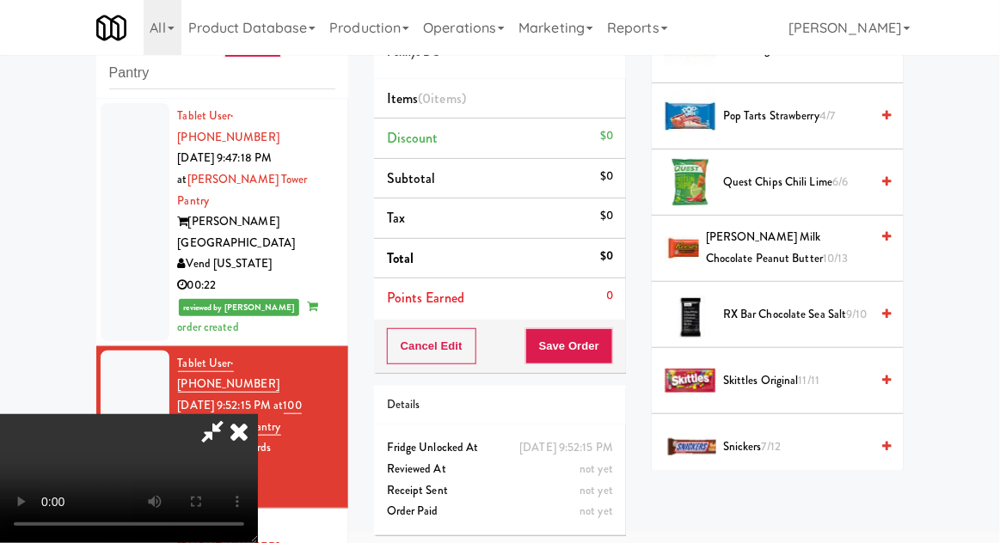
click at [811, 374] on span "11/11" at bounding box center [809, 380] width 21 height 16
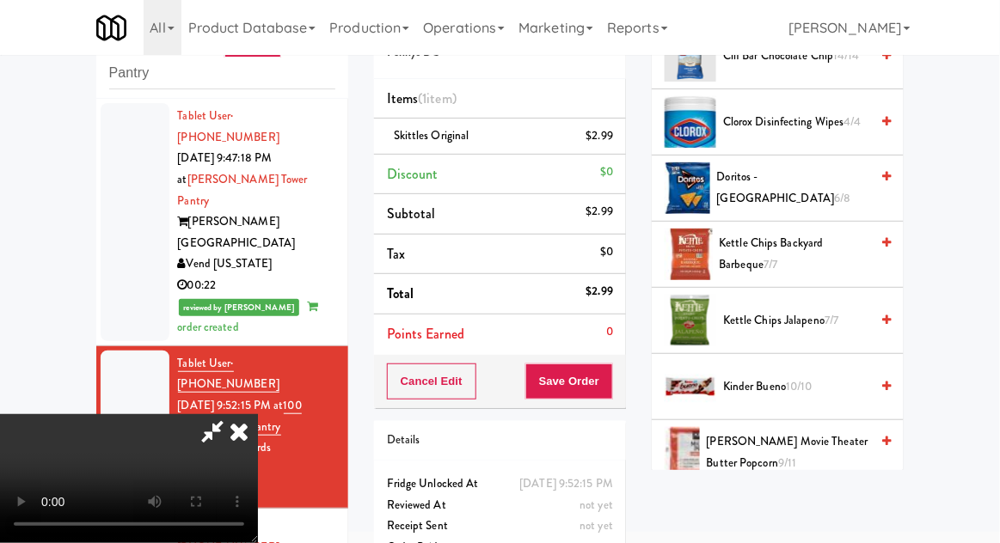
scroll to position [349, 0]
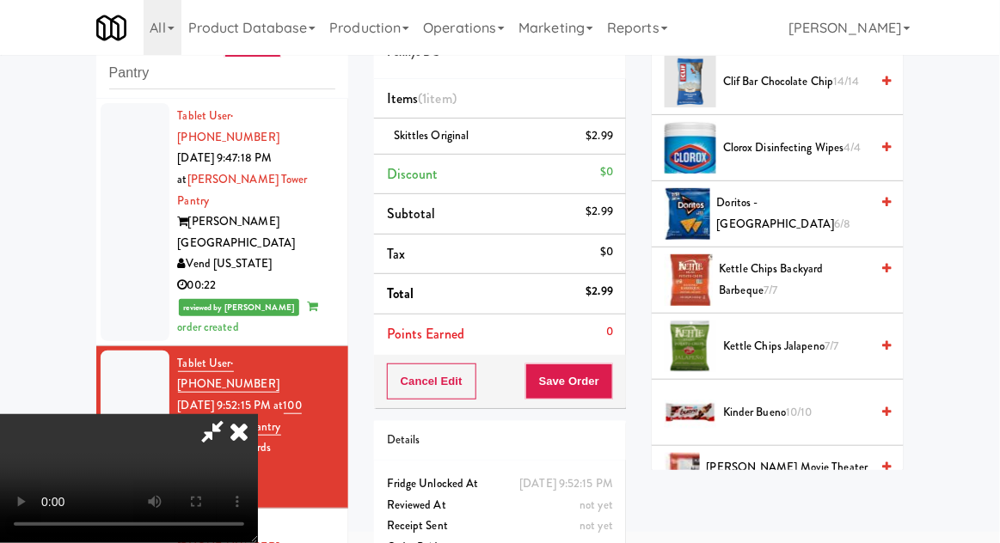
click at [819, 285] on span "Kettle Chips Backyard Barbeque 7/7" at bounding box center [795, 280] width 150 height 42
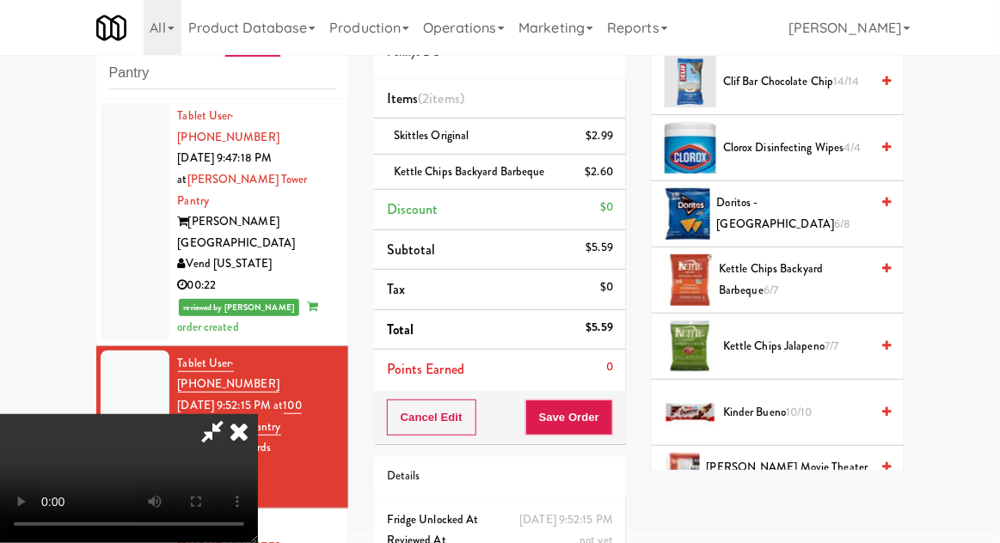
scroll to position [63, 0]
click at [609, 422] on button "Save Order" at bounding box center [569, 418] width 88 height 36
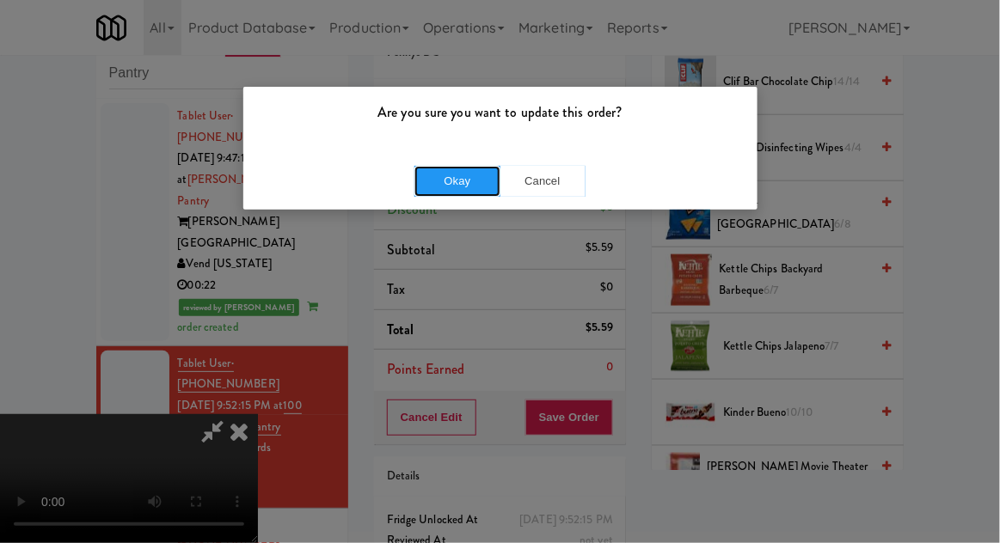
click at [428, 185] on button "Okay" at bounding box center [457, 181] width 86 height 31
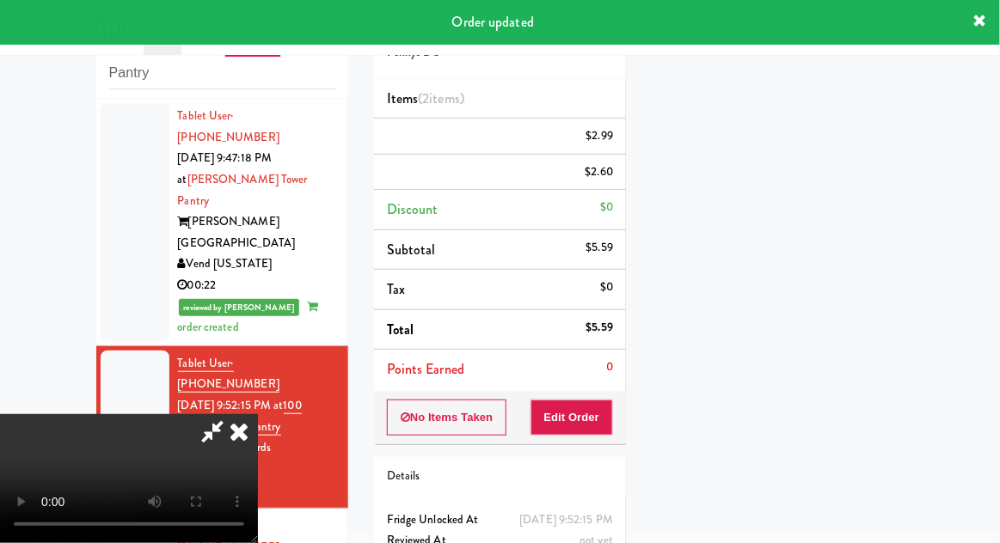
scroll to position [0, 0]
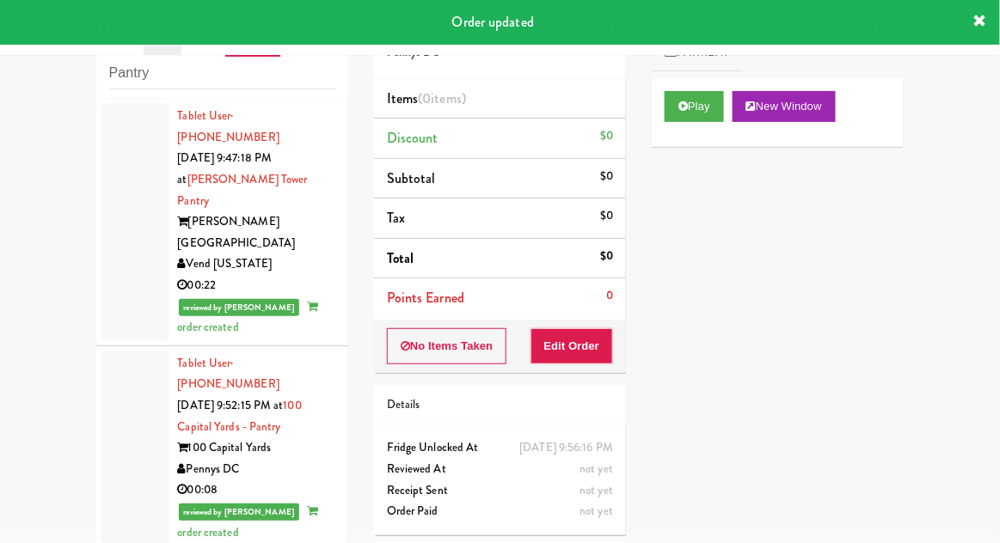
scroll to position [1561, 0]
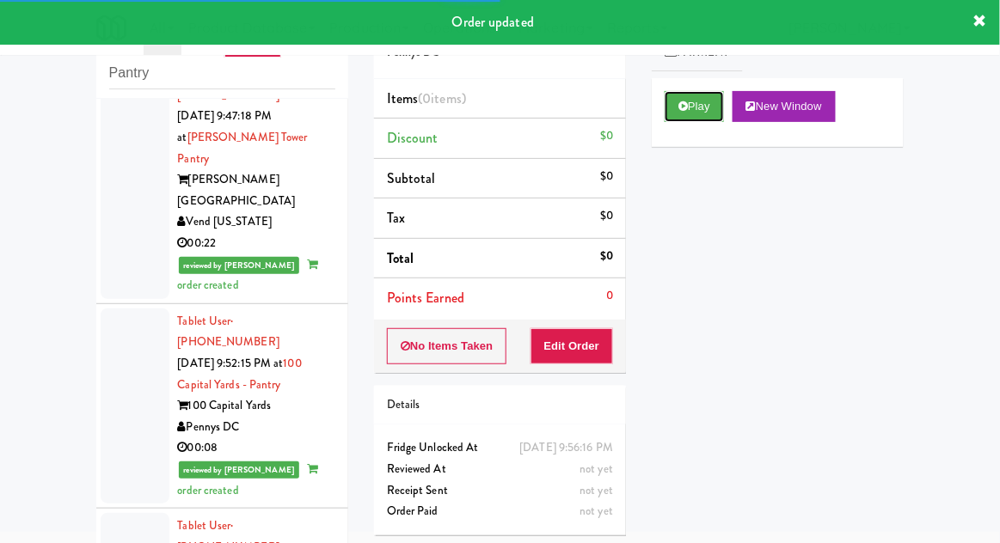
click at [701, 118] on button "Play" at bounding box center [694, 106] width 59 height 31
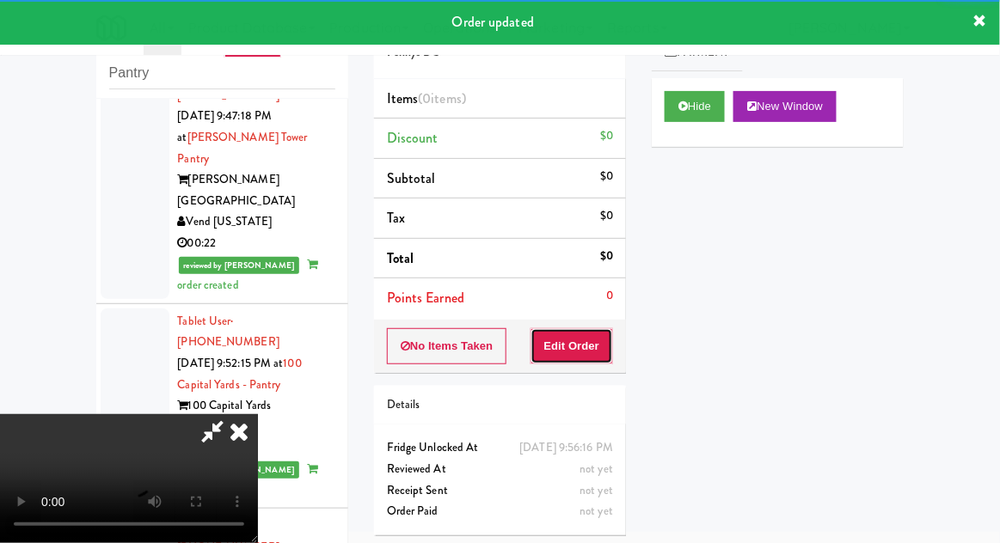
click at [589, 361] on button "Edit Order" at bounding box center [572, 346] width 83 height 36
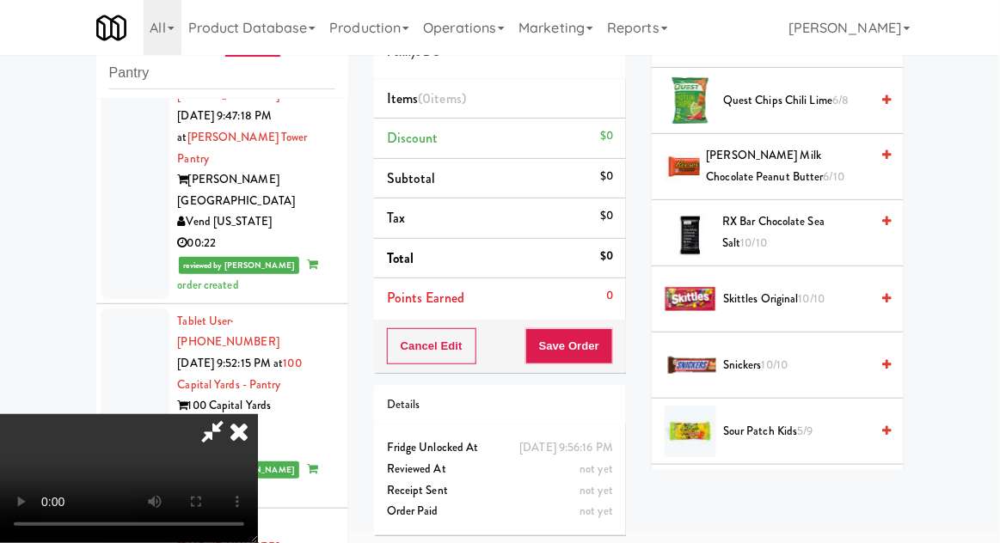
scroll to position [1731, 0]
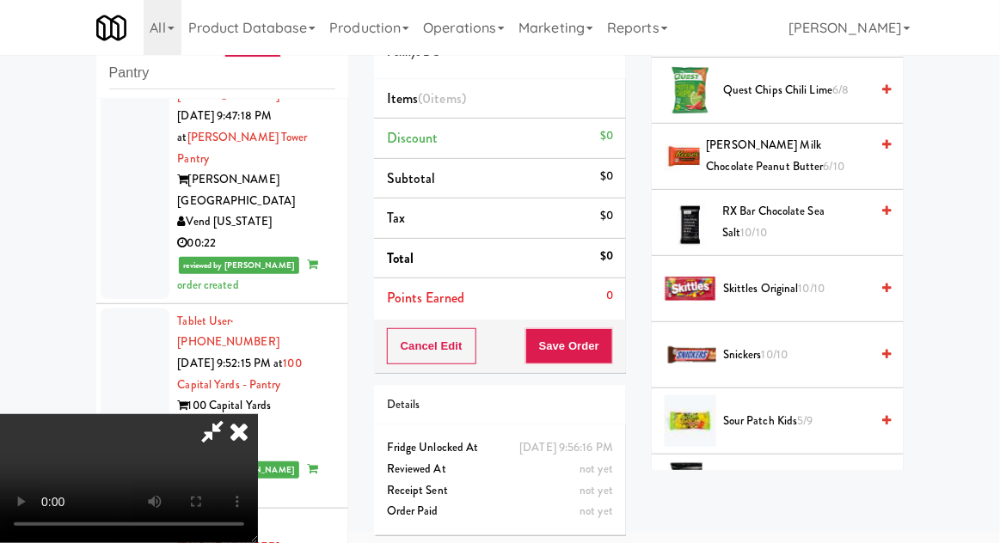
click at [819, 466] on span "[PERSON_NAME] Pita Chips, Simply Naked 6/6" at bounding box center [789, 487] width 160 height 42
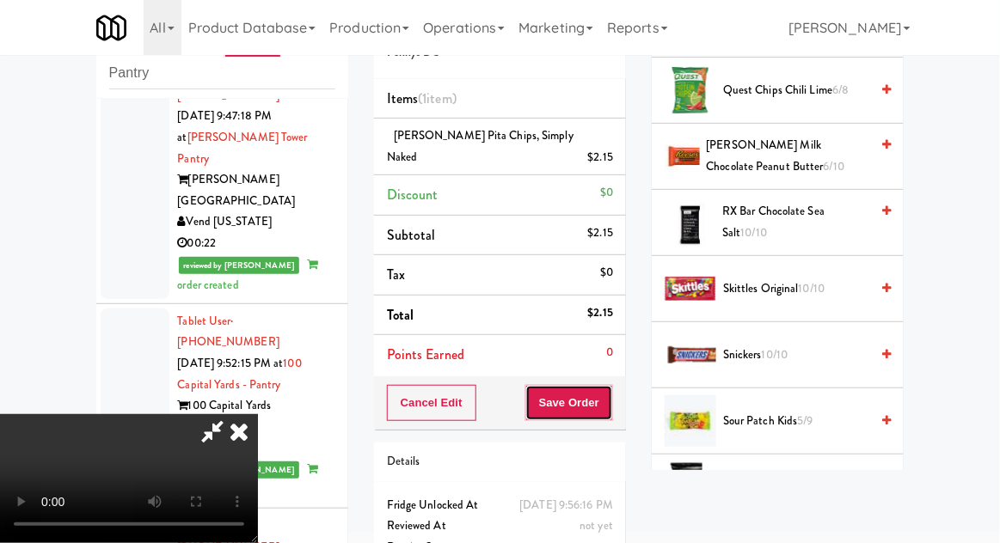
click at [601, 385] on button "Save Order" at bounding box center [569, 403] width 88 height 36
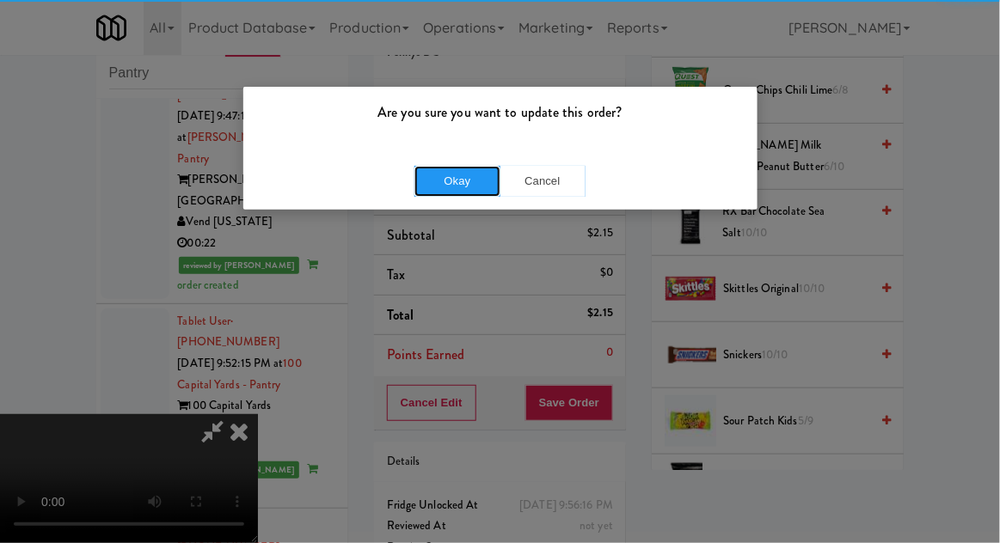
click at [440, 192] on button "Okay" at bounding box center [457, 181] width 86 height 31
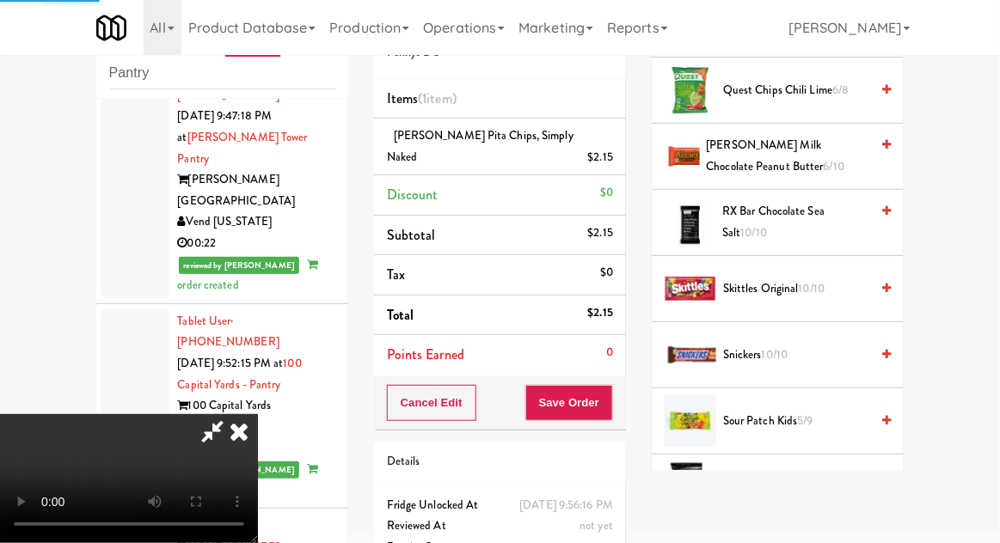
scroll to position [169, 0]
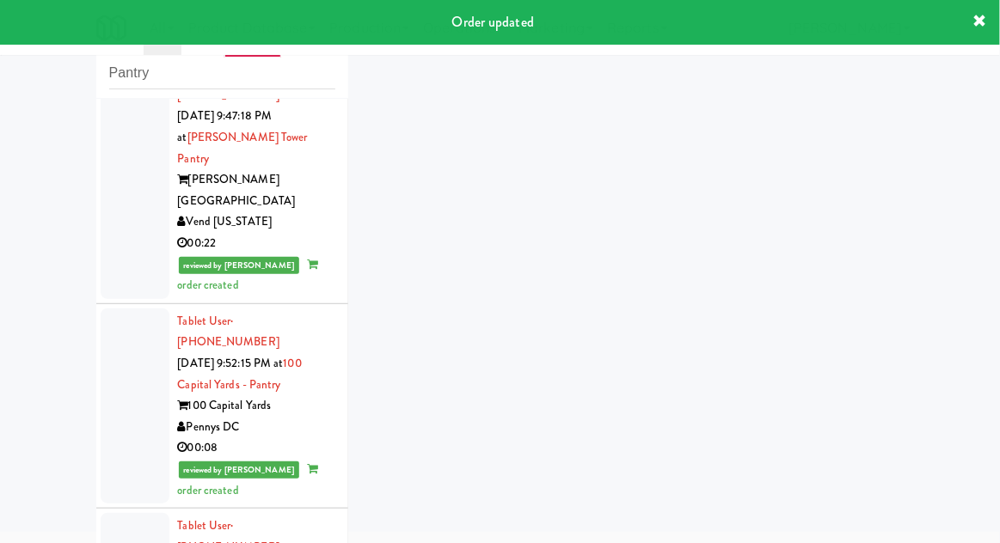
scroll to position [1603, 0]
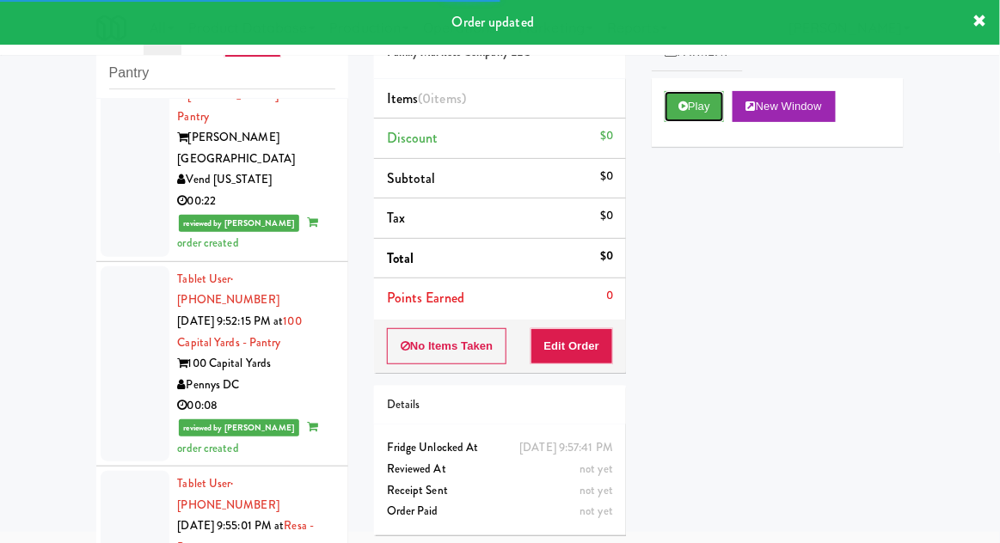
click at [709, 97] on button "Play" at bounding box center [694, 106] width 59 height 31
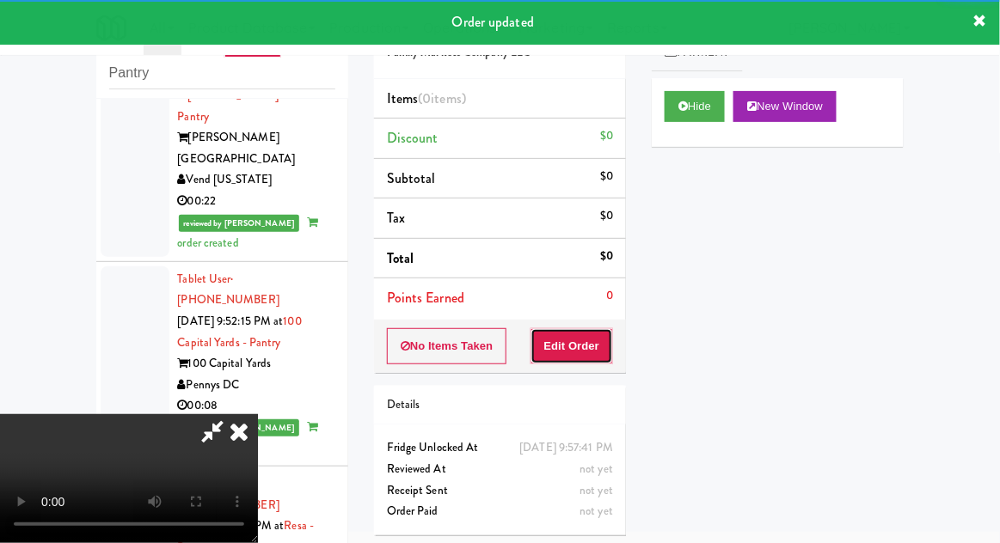
click at [587, 344] on button "Edit Order" at bounding box center [572, 346] width 83 height 36
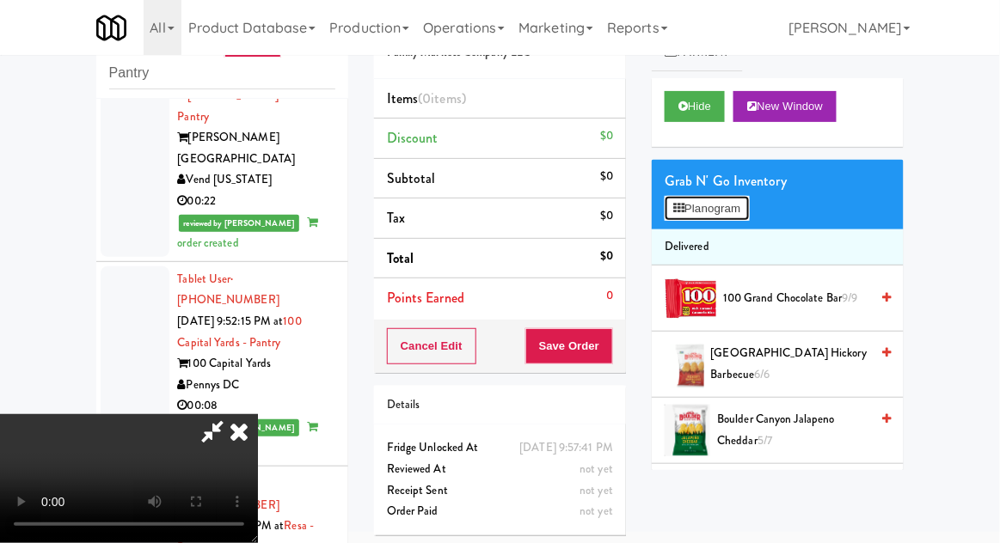
click at [740, 196] on button "Planogram" at bounding box center [707, 209] width 84 height 26
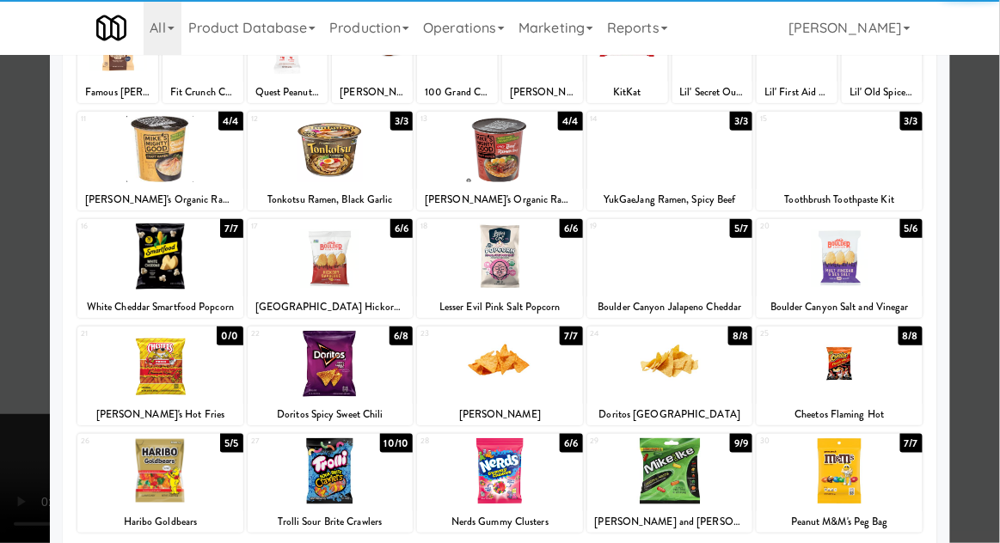
scroll to position [218, 0]
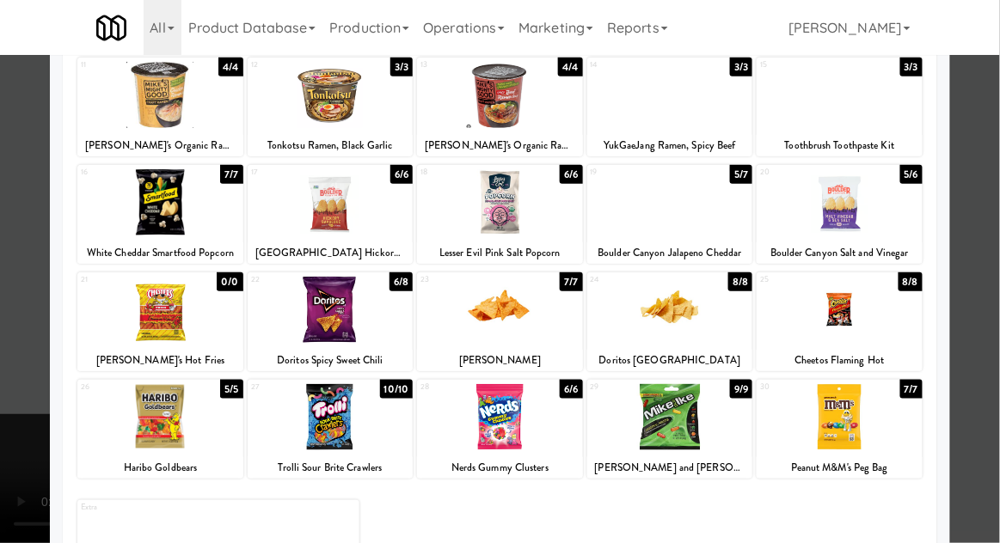
click at [856, 245] on div "Boulder Canyon Salt and Vinegar" at bounding box center [839, 253] width 161 height 21
click at [893, 211] on div at bounding box center [840, 202] width 166 height 66
click at [979, 213] on div at bounding box center [500, 271] width 1000 height 543
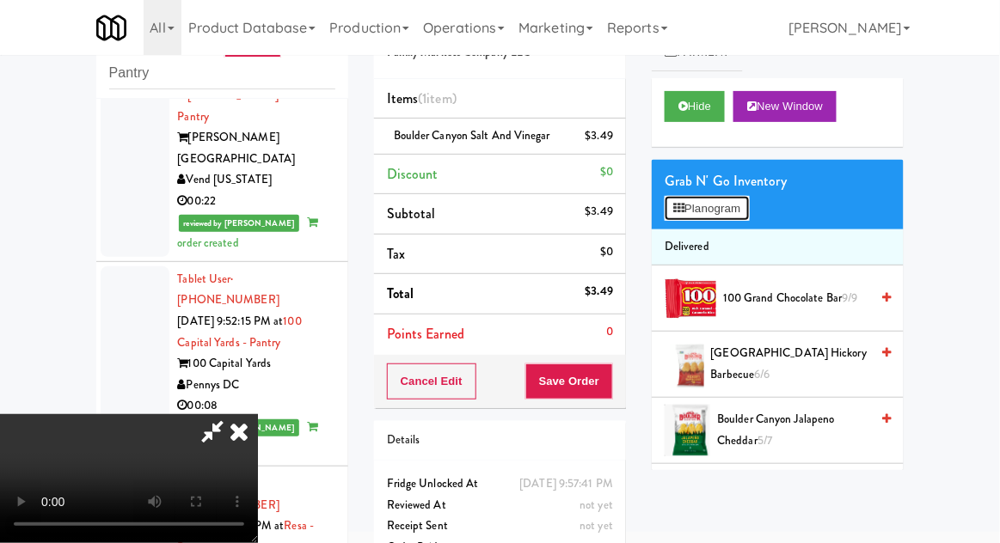
click at [740, 209] on button "Planogram" at bounding box center [707, 209] width 84 height 26
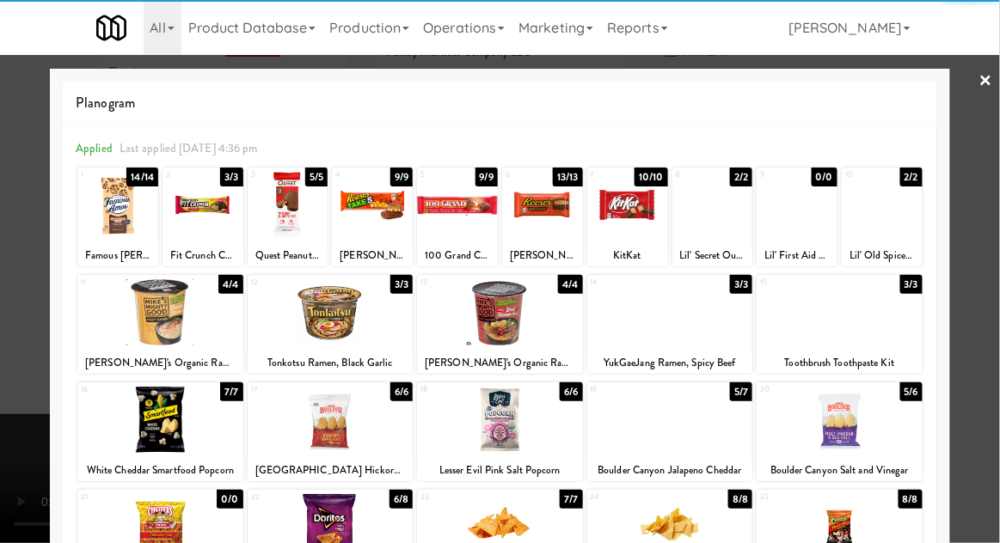
click at [863, 437] on div at bounding box center [840, 420] width 166 height 66
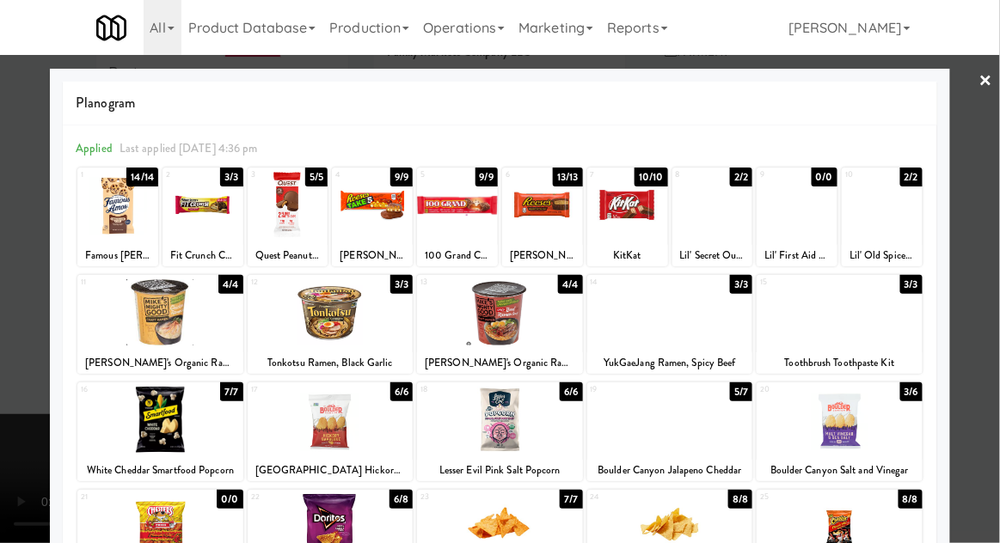
click at [975, 389] on div at bounding box center [500, 271] width 1000 height 543
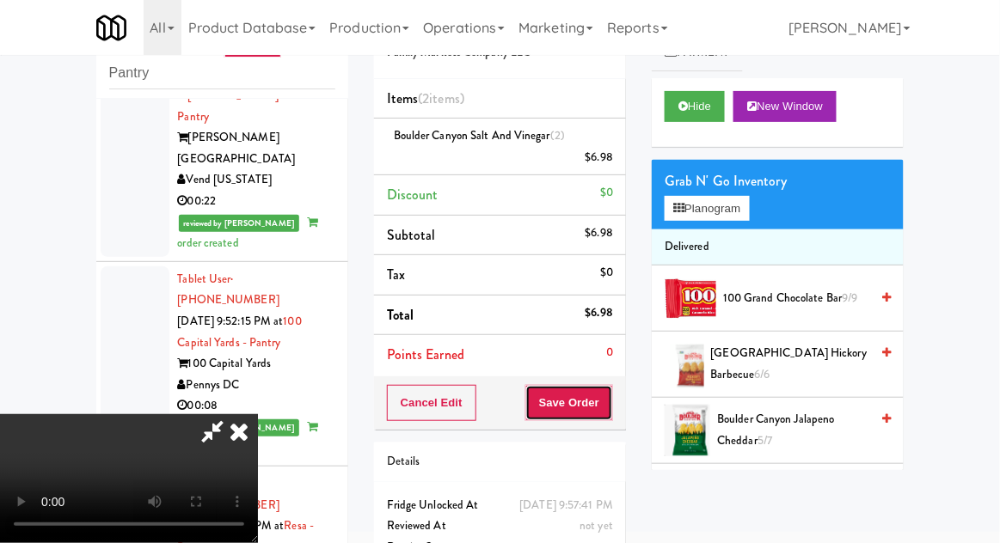
click at [611, 403] on button "Save Order" at bounding box center [569, 403] width 88 height 36
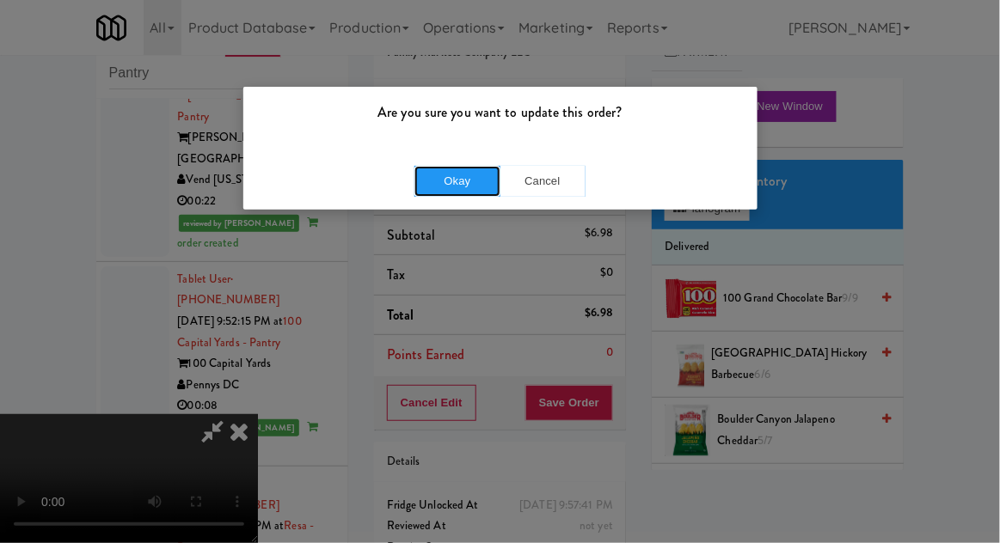
click at [430, 185] on button "Okay" at bounding box center [457, 181] width 86 height 31
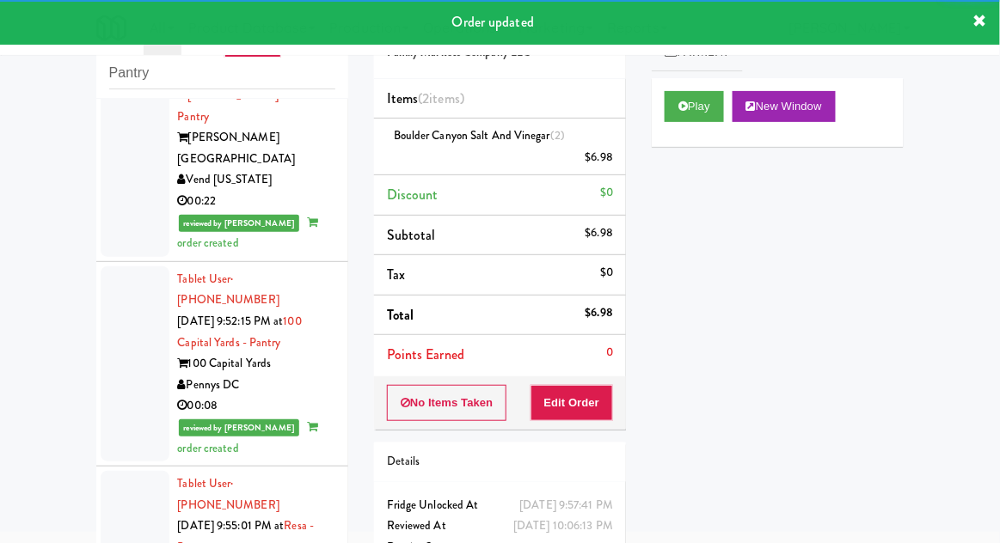
click at [119, 471] on div at bounding box center [135, 547] width 69 height 153
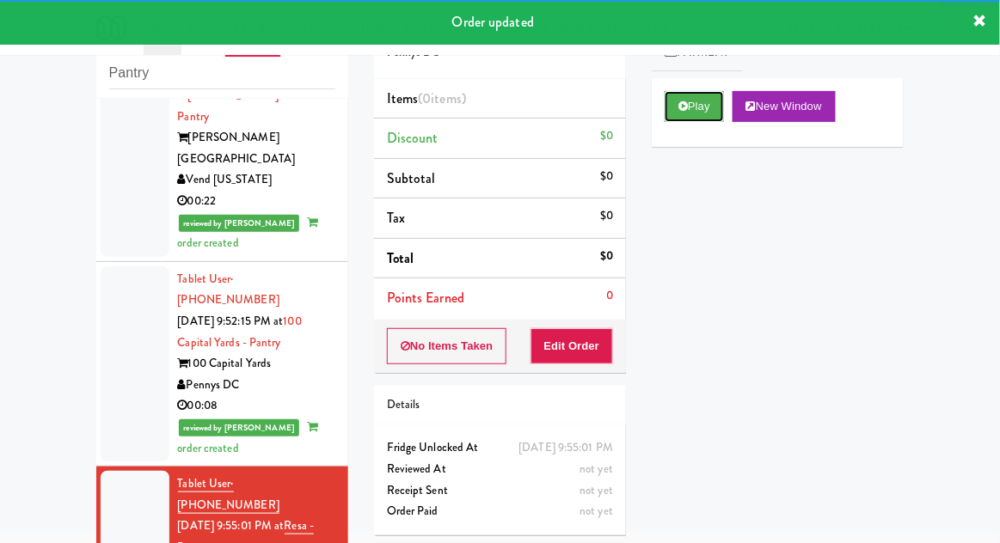
click at [703, 116] on button "Play" at bounding box center [694, 106] width 59 height 31
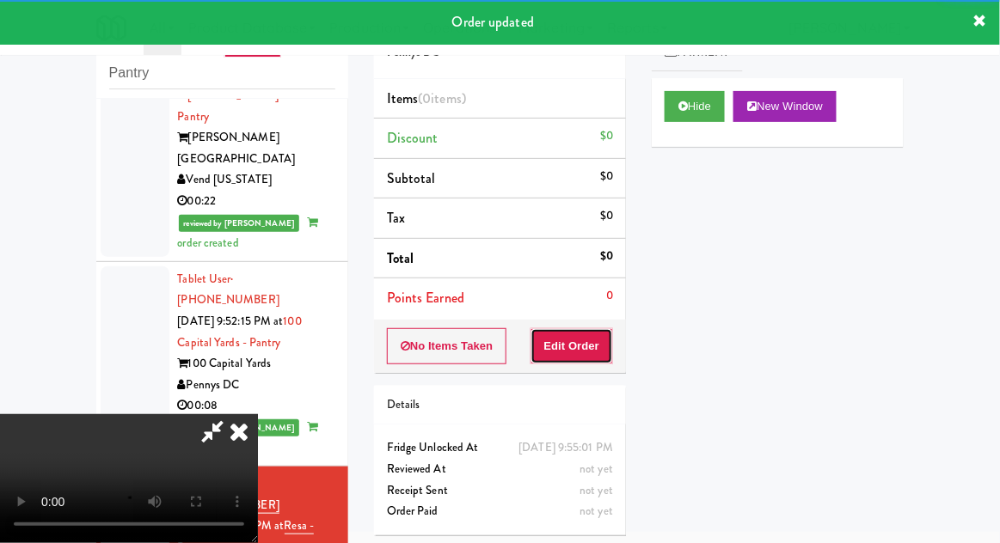
click at [592, 343] on button "Edit Order" at bounding box center [572, 346] width 83 height 36
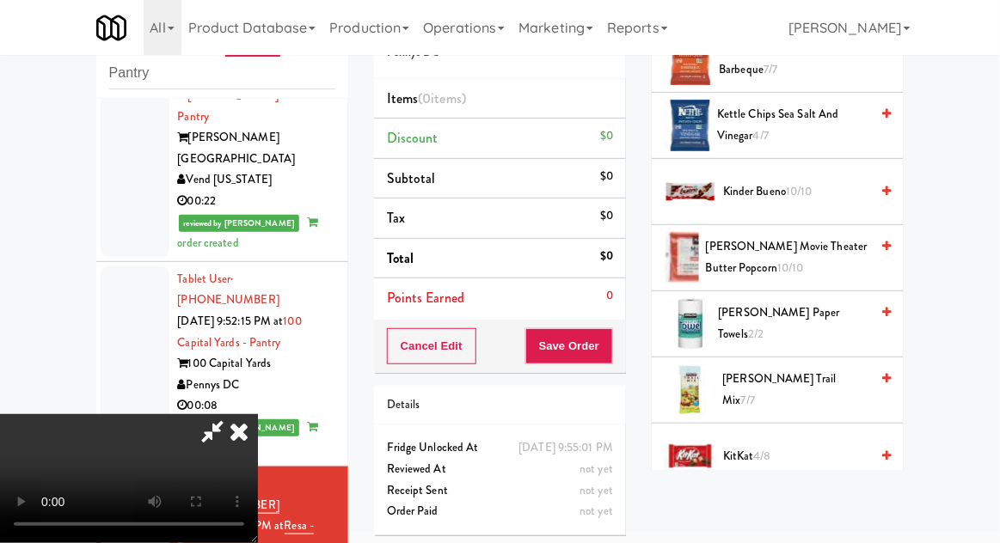
scroll to position [576, 0]
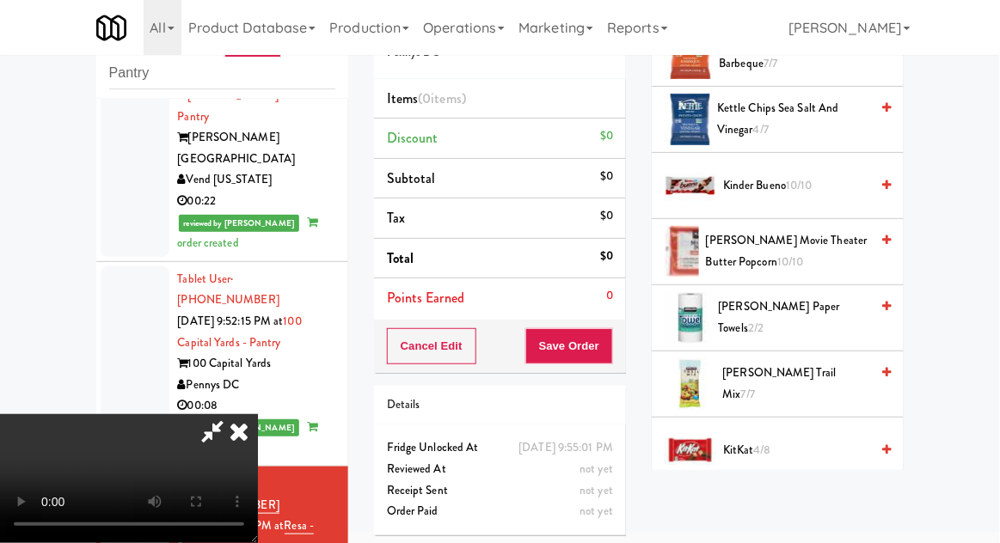
click at [771, 445] on span "4/8" at bounding box center [762, 450] width 17 height 16
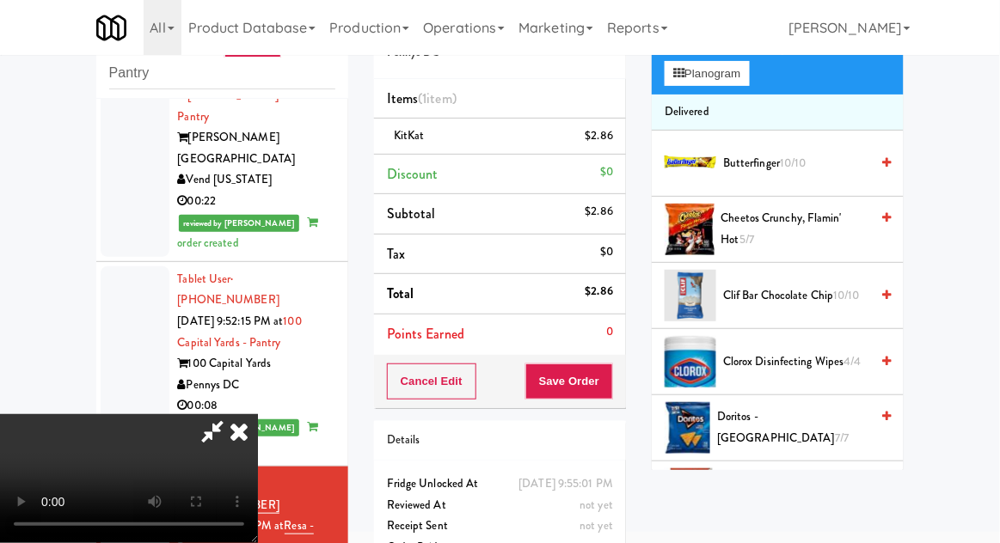
scroll to position [132, 0]
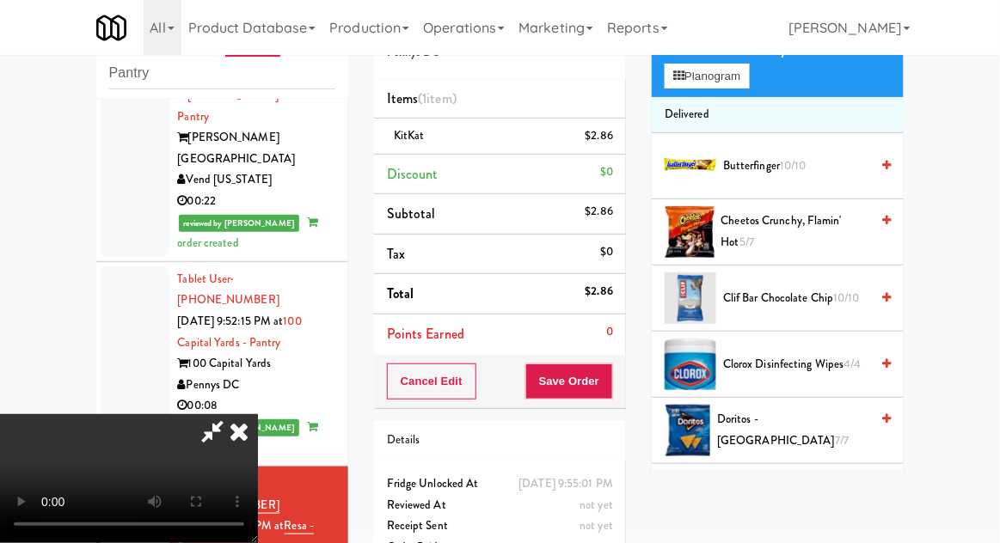
click at [822, 226] on span "Cheetos Crunchy, Flamin' Hot 5/7" at bounding box center [795, 232] width 149 height 42
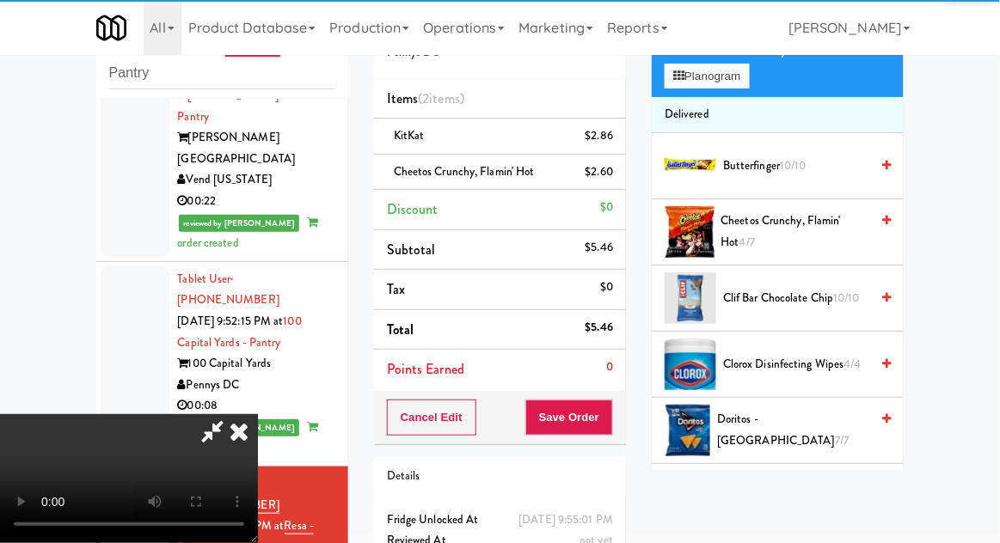
scroll to position [63, 0]
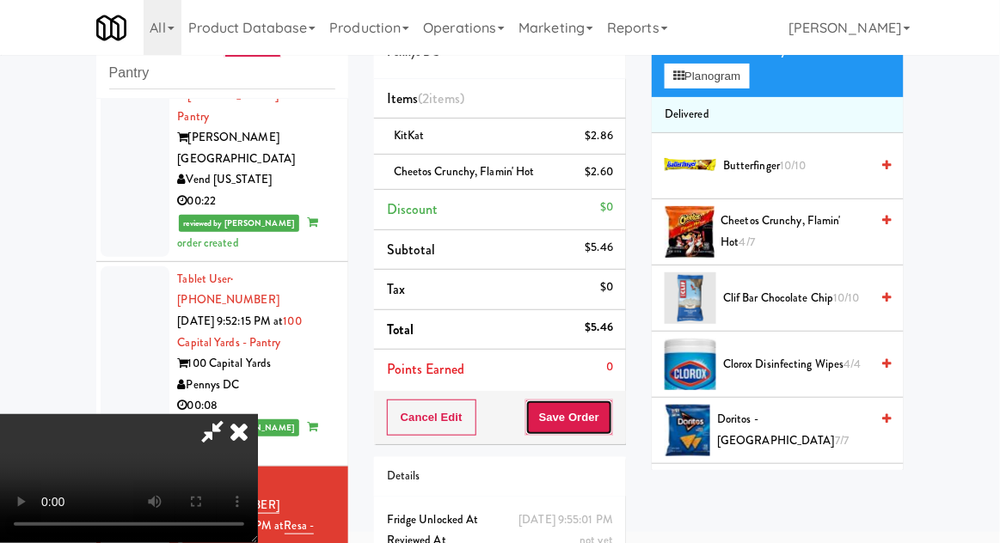
click at [609, 420] on button "Save Order" at bounding box center [569, 418] width 88 height 36
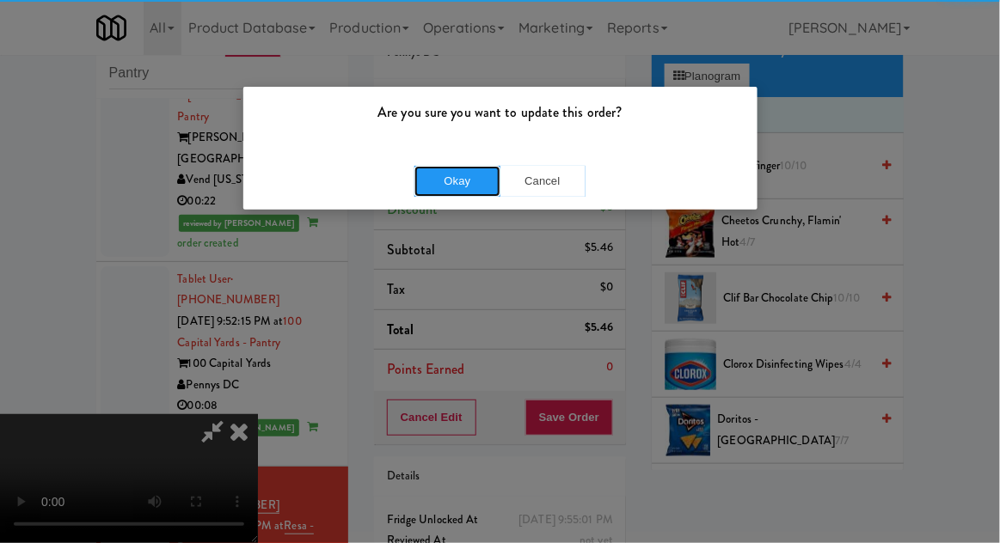
click at [457, 186] on button "Okay" at bounding box center [457, 181] width 86 height 31
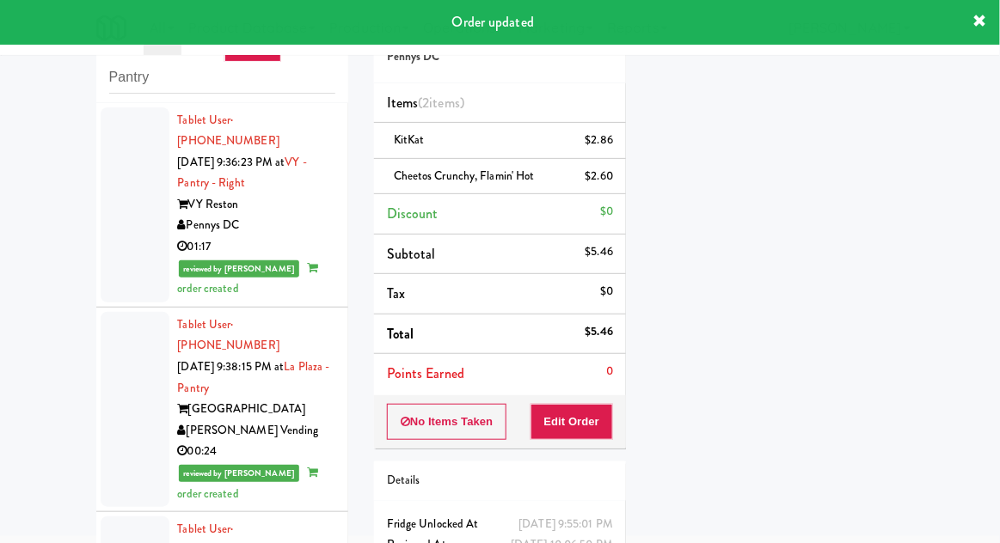
scroll to position [0, 0]
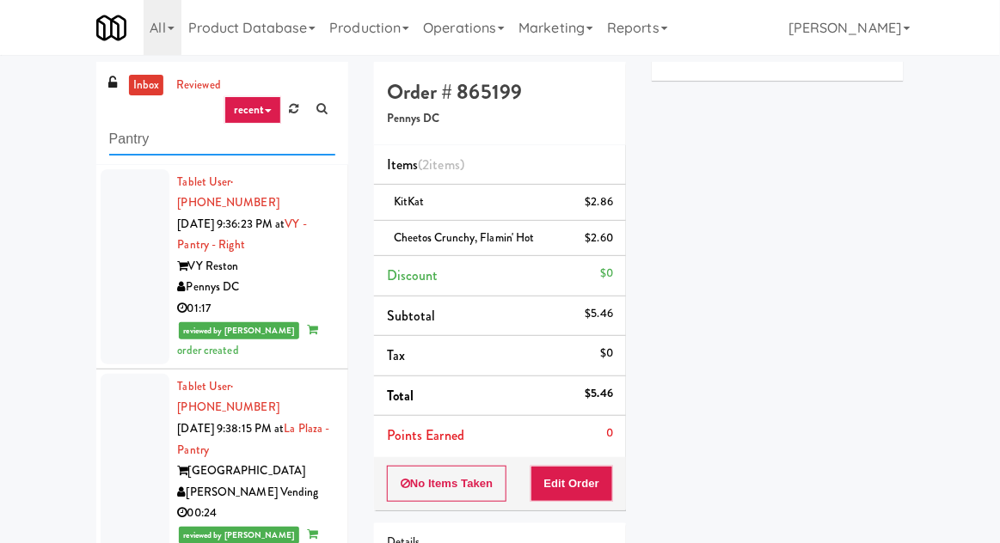
click at [126, 147] on input "Pantry" at bounding box center [222, 140] width 226 height 32
click at [114, 142] on input "Pantry" at bounding box center [222, 140] width 226 height 32
type input "Ambient"
click at [52, 138] on div "inbox reviewed recent all unclear take inventory issue suspicious failed recent…" at bounding box center [500, 378] width 1000 height 632
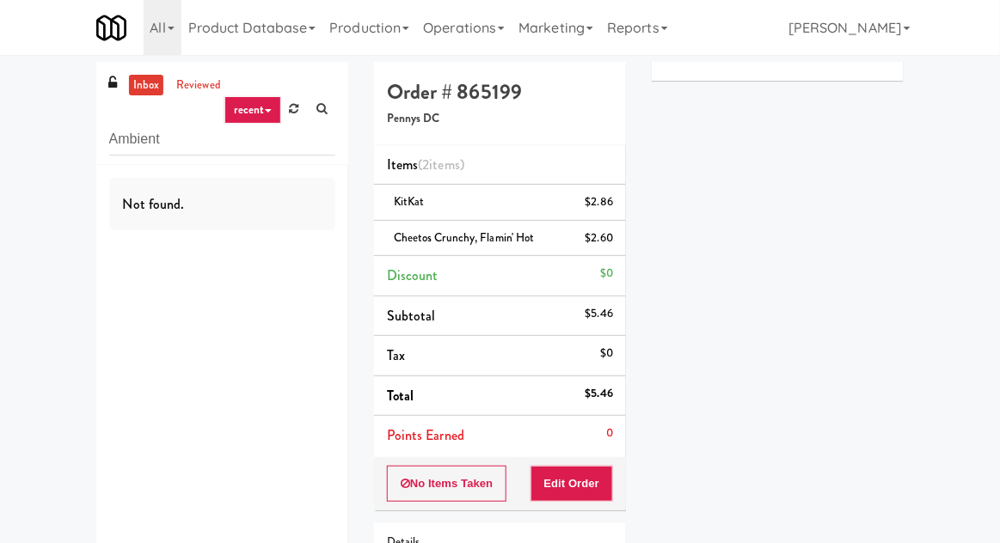
click at [132, 91] on link "inbox" at bounding box center [146, 85] width 35 height 21
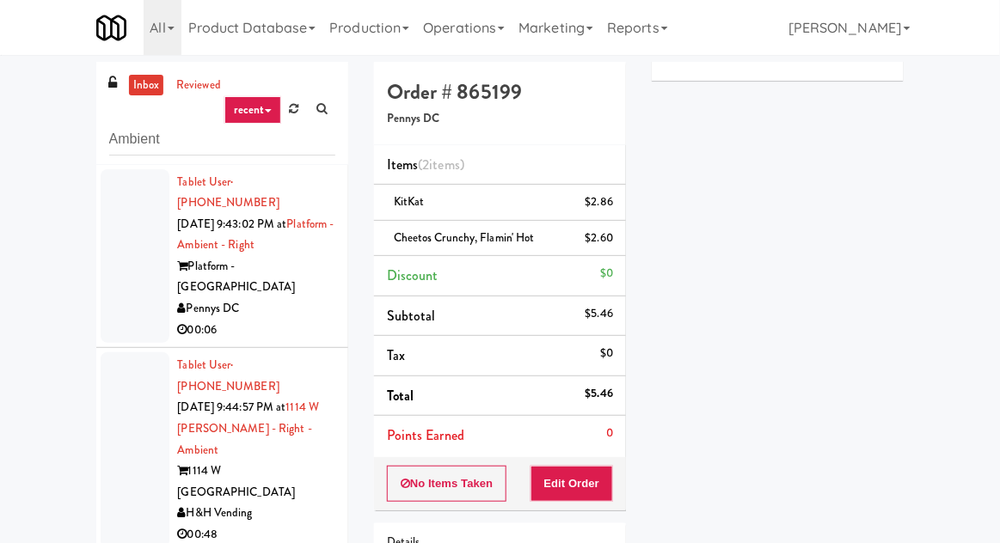
click at [142, 255] on div at bounding box center [135, 256] width 69 height 175
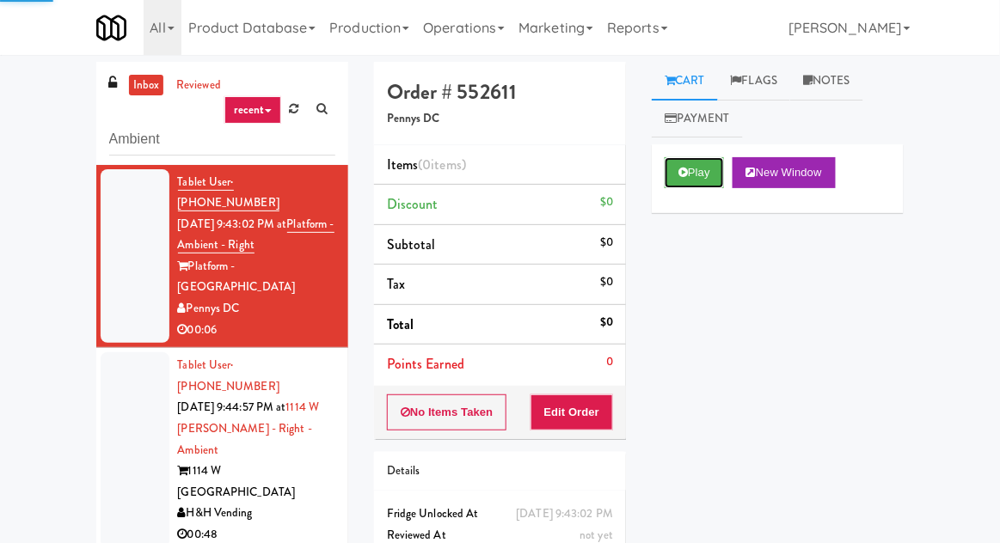
click at [702, 180] on button "Play" at bounding box center [694, 172] width 59 height 31
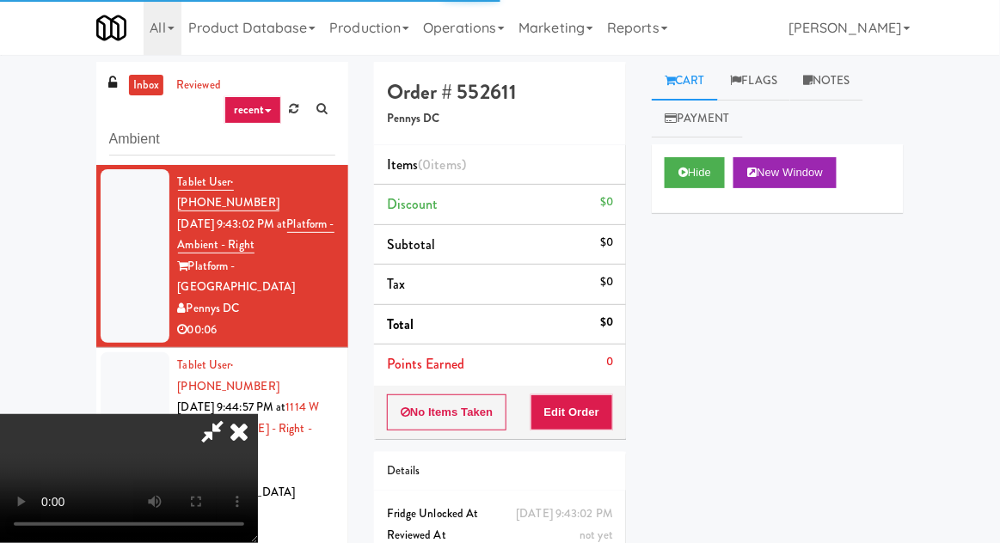
click at [579, 462] on div "Details" at bounding box center [500, 471] width 226 height 21
click at [579, 417] on button "Edit Order" at bounding box center [572, 413] width 83 height 36
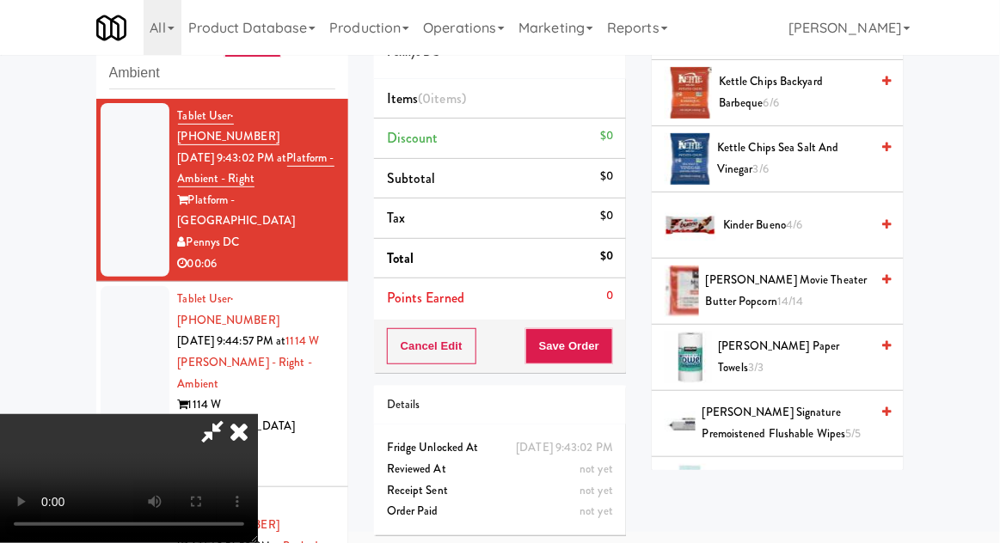
scroll to position [535, 0]
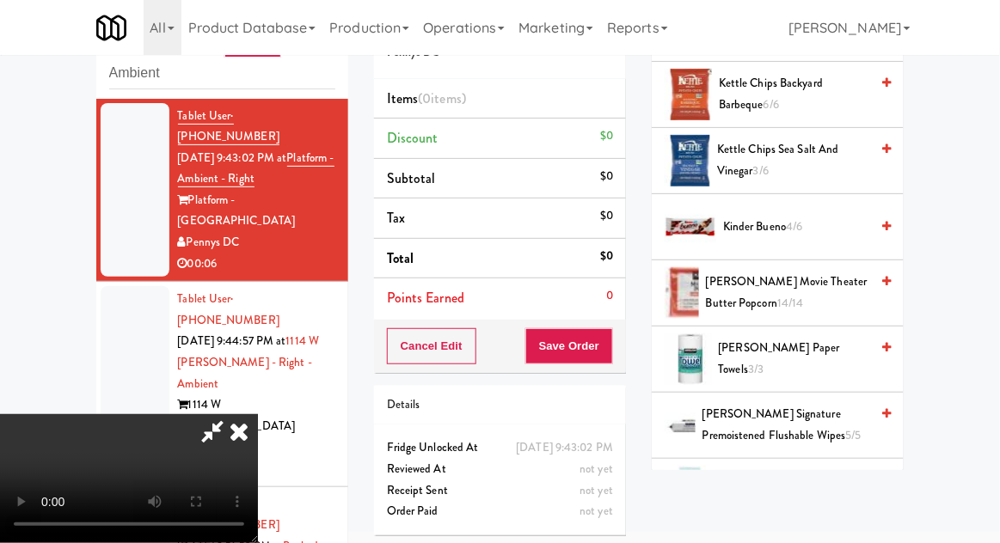
click at [821, 287] on span "[PERSON_NAME] Movie Theater Butter Popcorn 14/14" at bounding box center [788, 293] width 164 height 42
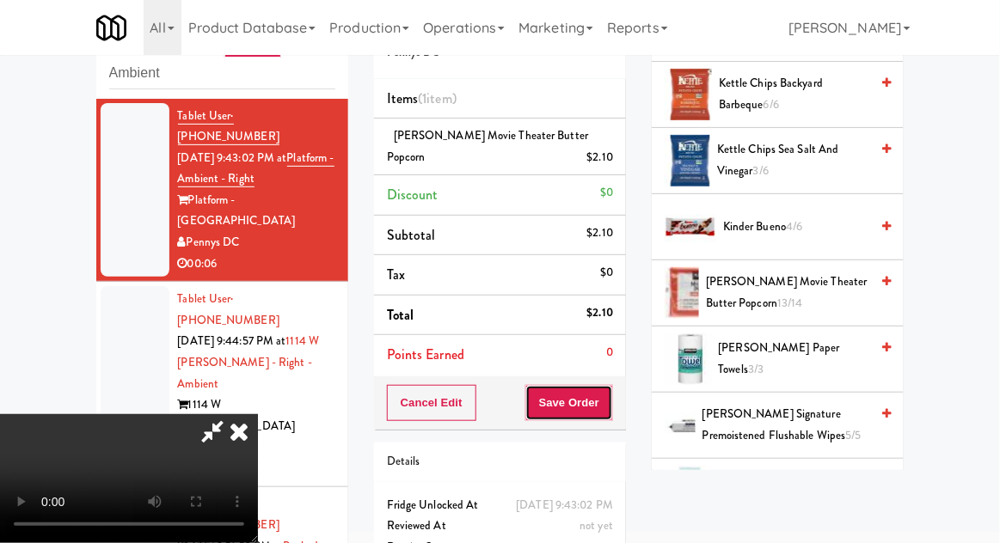
click at [609, 406] on button "Save Order" at bounding box center [569, 403] width 88 height 36
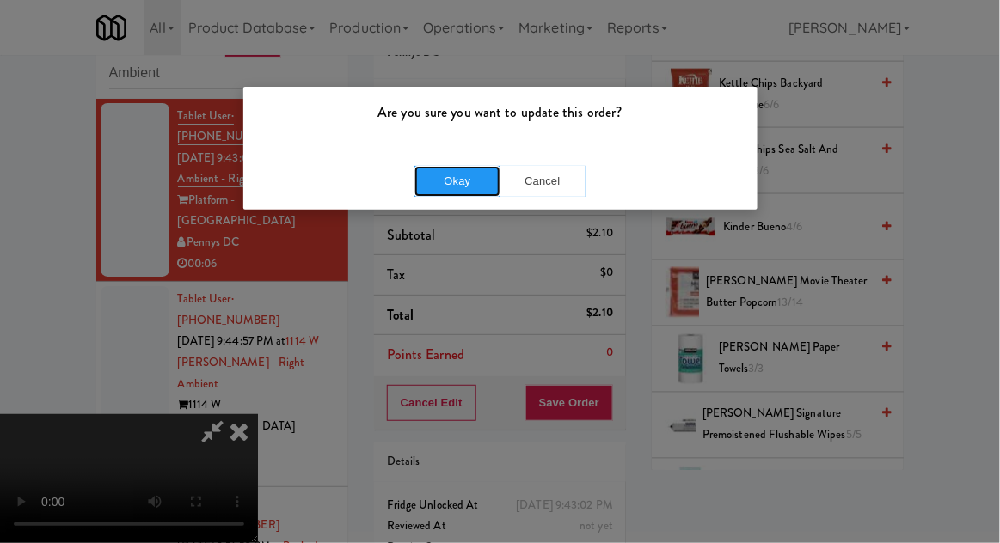
click at [432, 183] on button "Okay" at bounding box center [457, 181] width 86 height 31
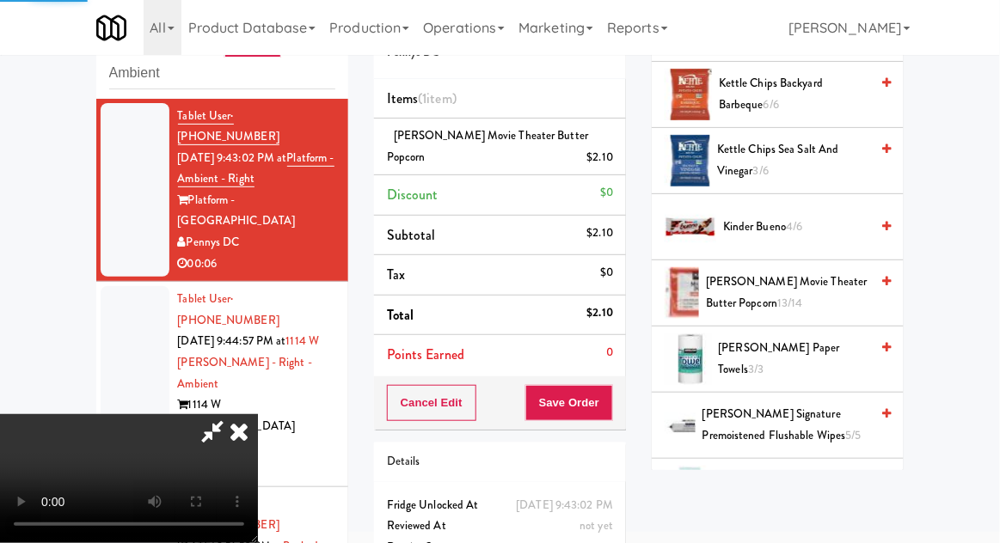
scroll to position [169, 0]
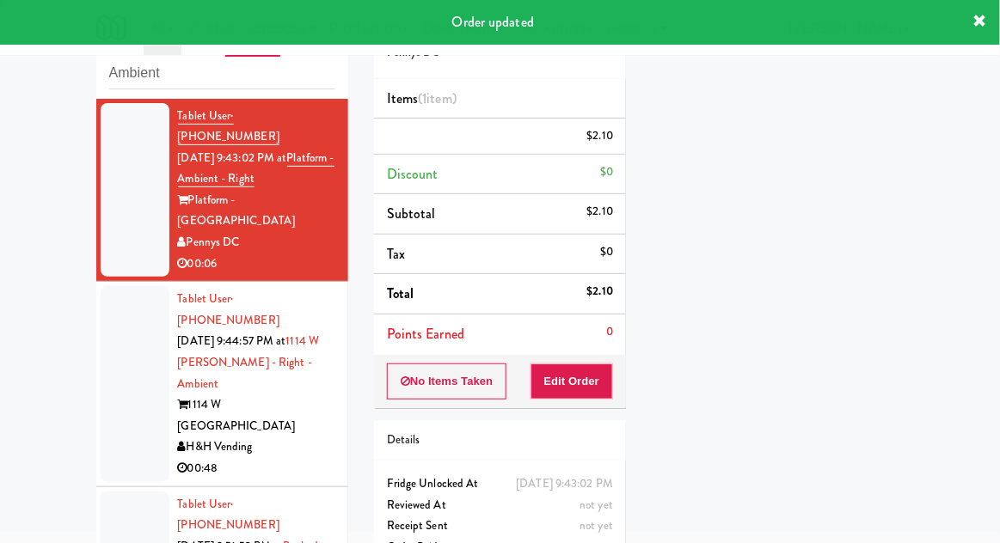
click at [120, 329] on div at bounding box center [135, 383] width 69 height 195
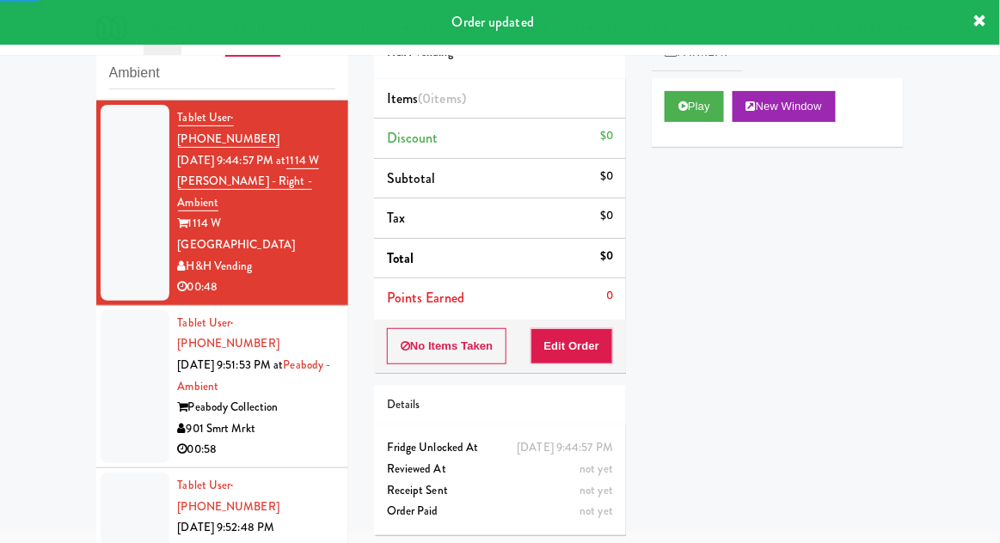
scroll to position [204, 0]
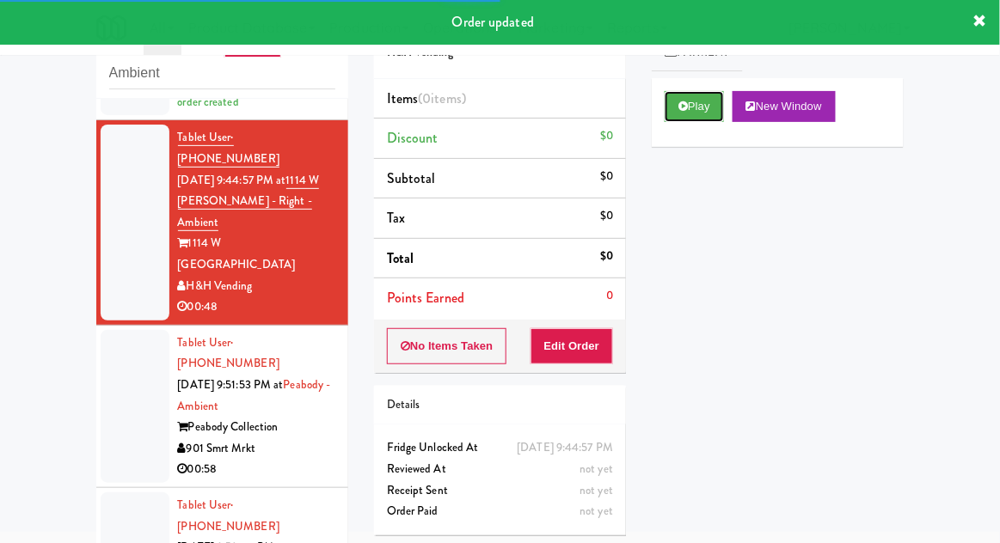
click at [705, 98] on button "Play" at bounding box center [694, 106] width 59 height 31
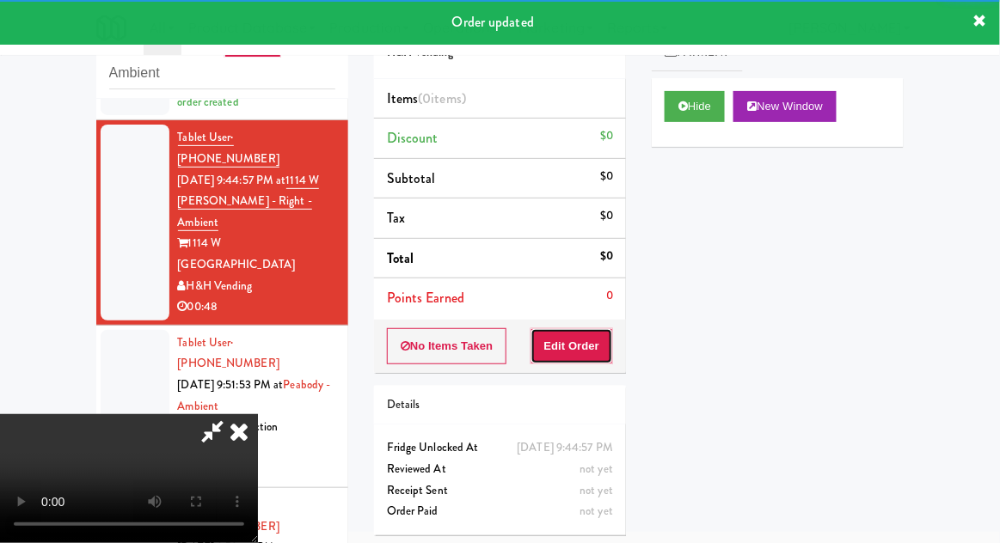
click at [600, 328] on button "Edit Order" at bounding box center [572, 346] width 83 height 36
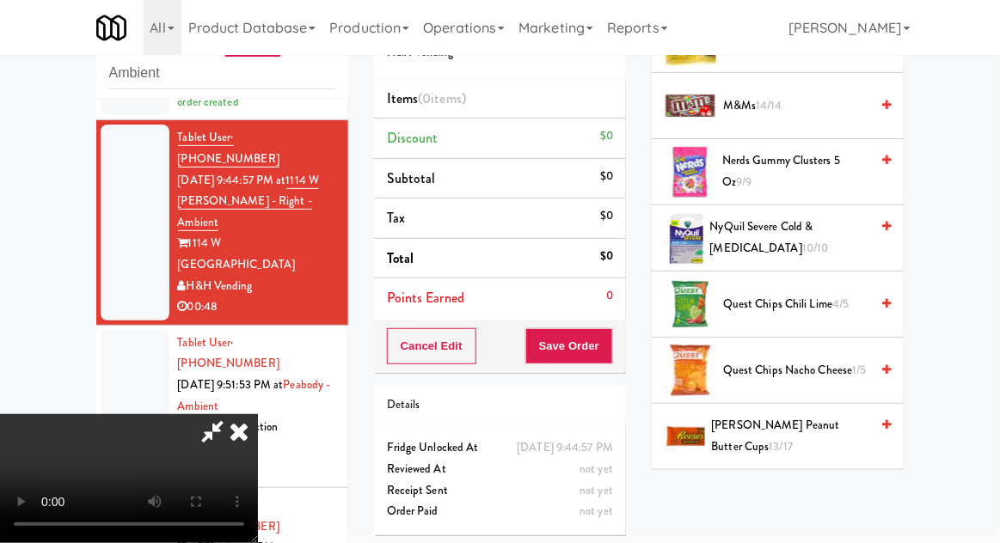
scroll to position [1353, 0]
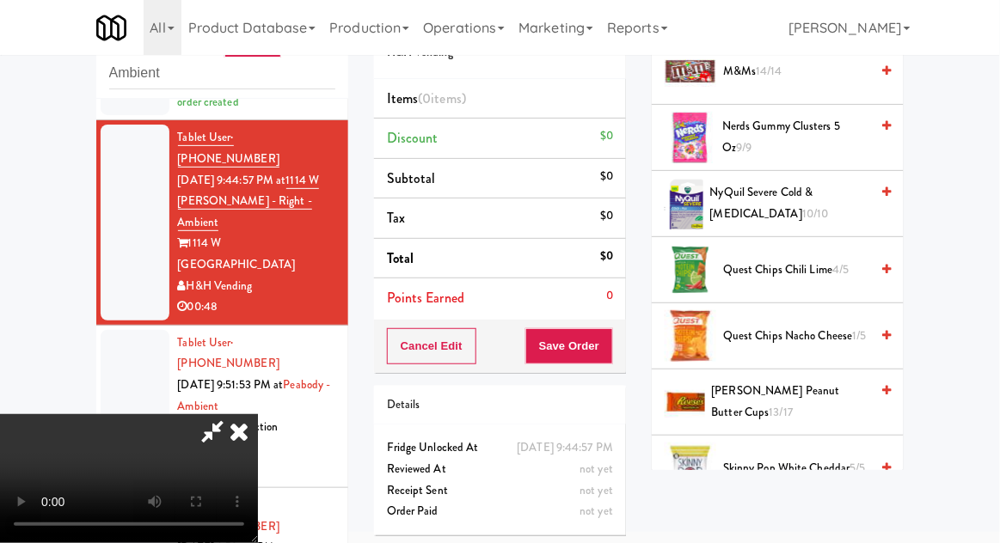
click at [806, 396] on span "[PERSON_NAME] Peanut Butter Cups 13/17" at bounding box center [791, 402] width 158 height 42
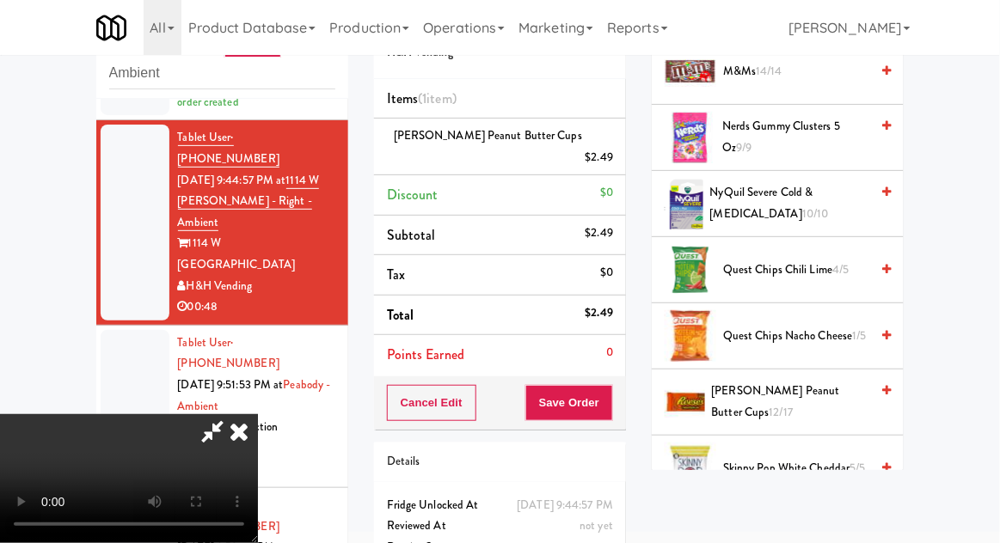
click at [607, 147] on div "$2.49" at bounding box center [600, 157] width 28 height 21
click at [617, 158] on icon at bounding box center [615, 163] width 9 height 11
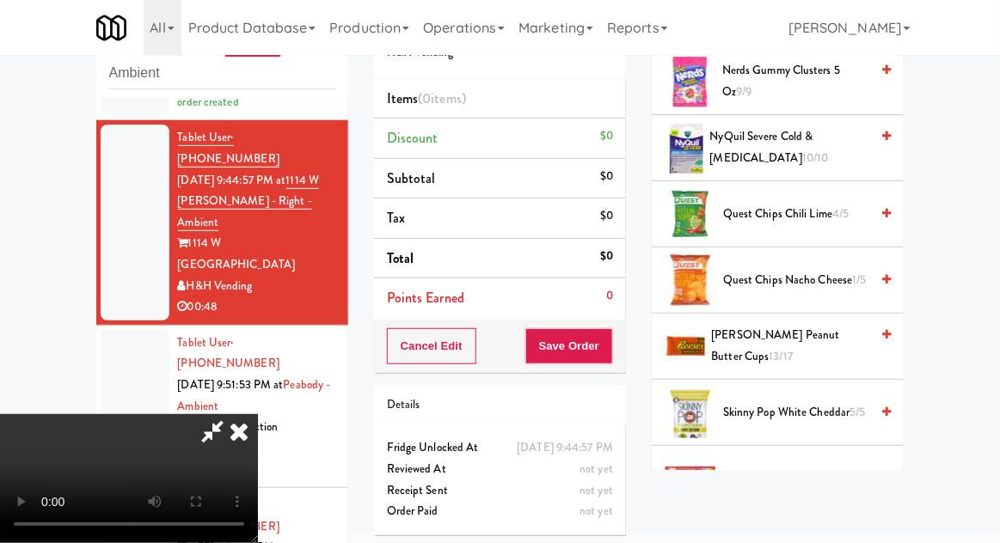
scroll to position [1397, 0]
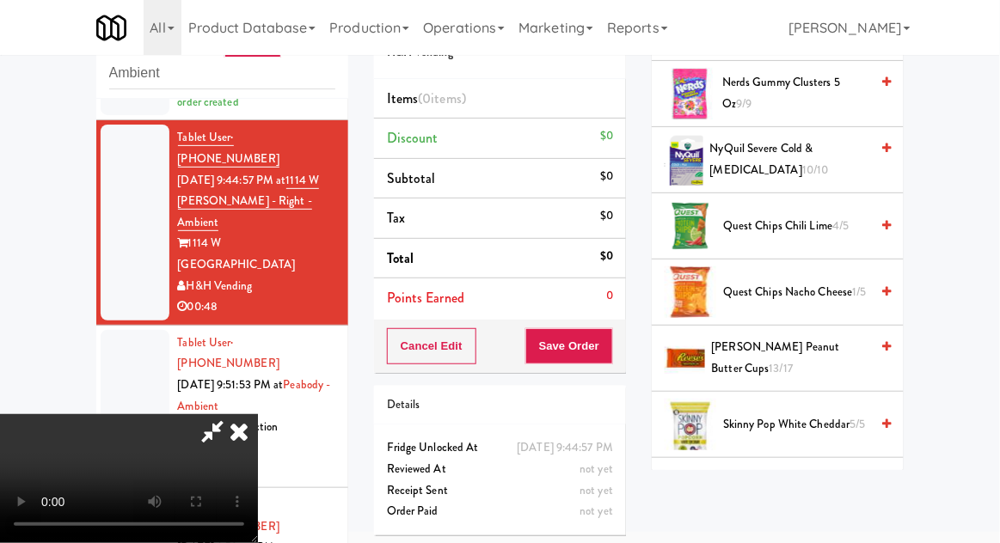
click at [815, 345] on span "[PERSON_NAME] Peanut Butter Cups 13/17" at bounding box center [791, 358] width 158 height 42
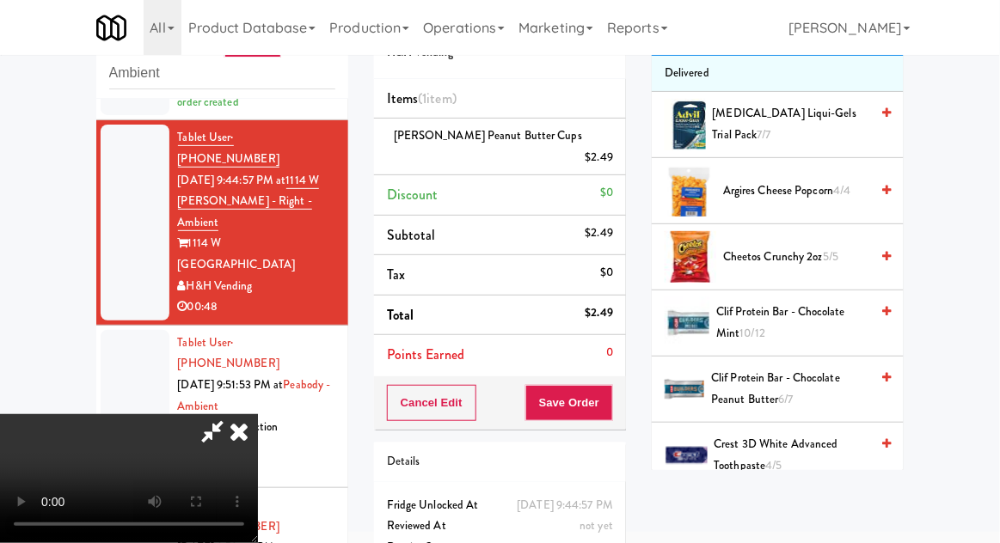
scroll to position [0, 0]
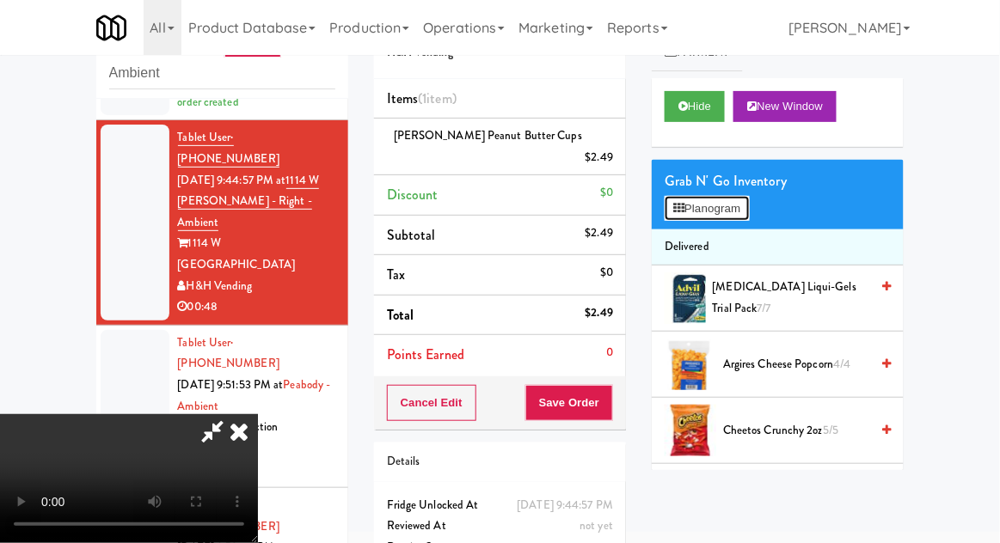
click at [730, 210] on button "Planogram" at bounding box center [707, 209] width 84 height 26
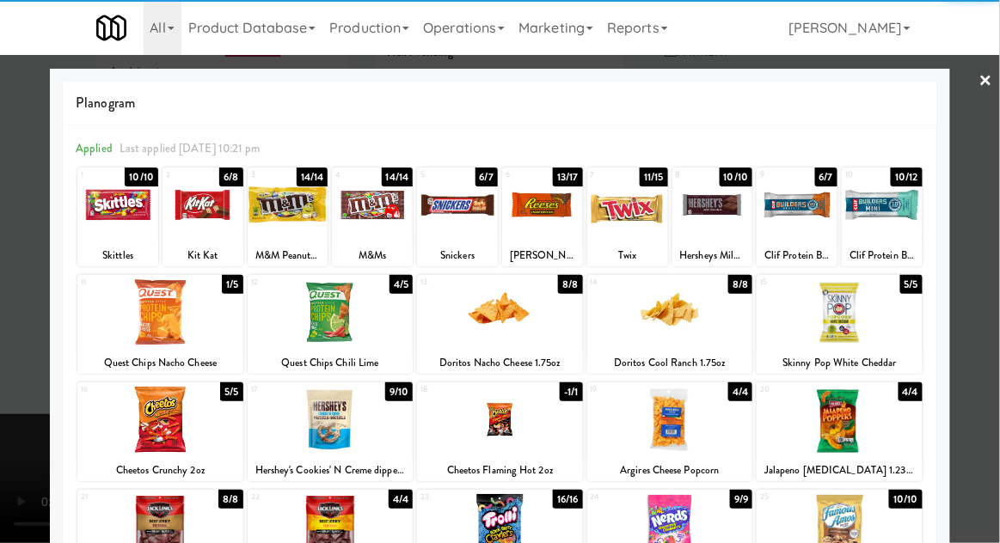
click at [723, 227] on div at bounding box center [712, 205] width 81 height 66
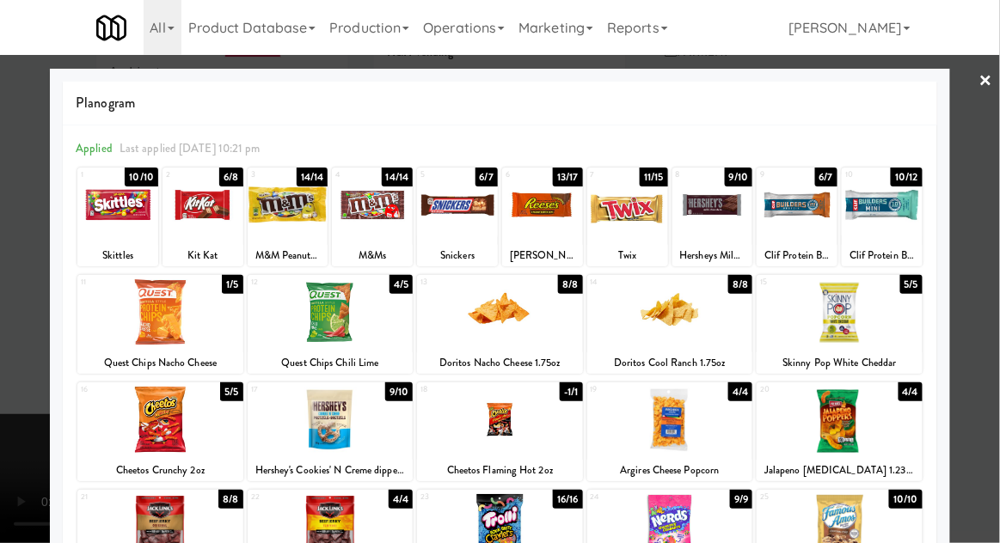
click at [971, 267] on div at bounding box center [500, 271] width 1000 height 543
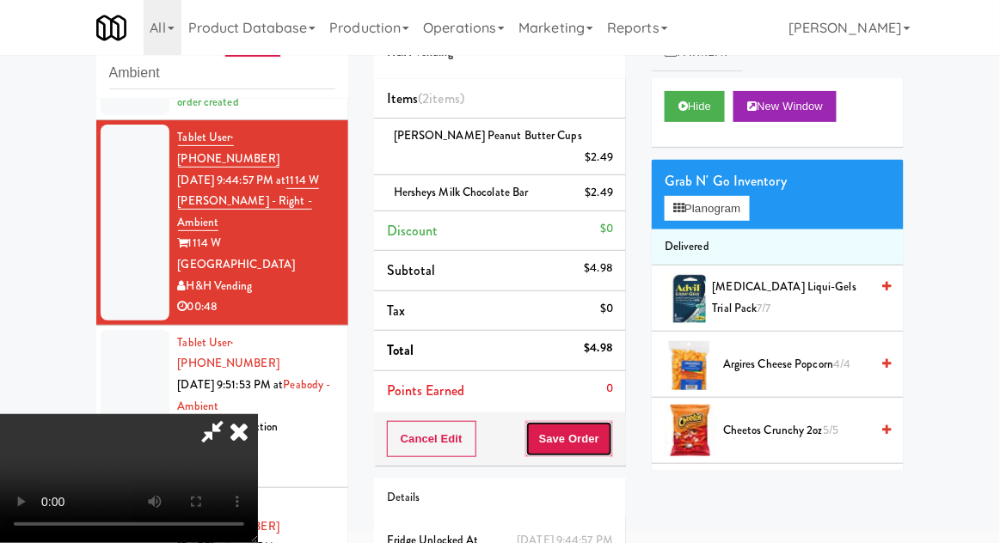
click at [610, 427] on button "Save Order" at bounding box center [569, 439] width 88 height 36
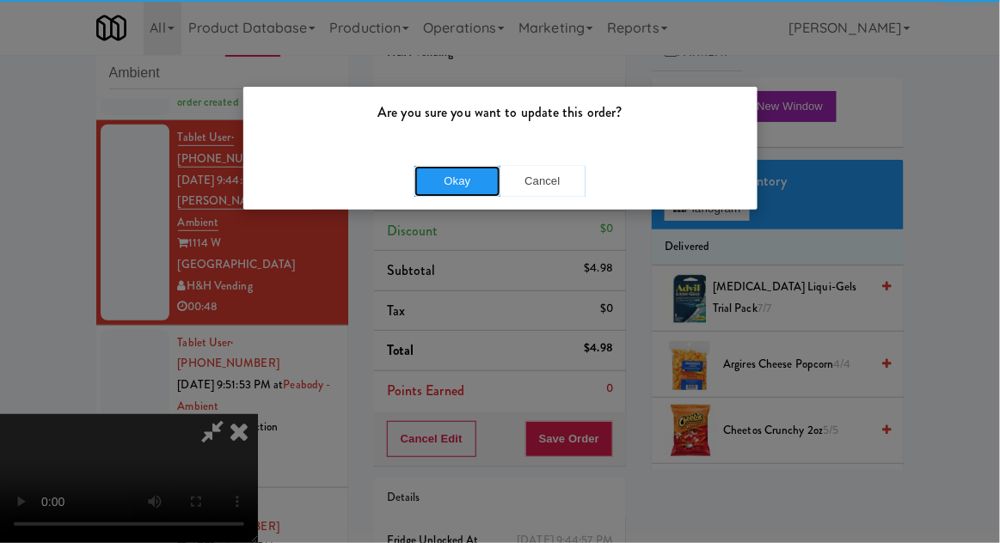
click at [422, 169] on button "Okay" at bounding box center [457, 181] width 86 height 31
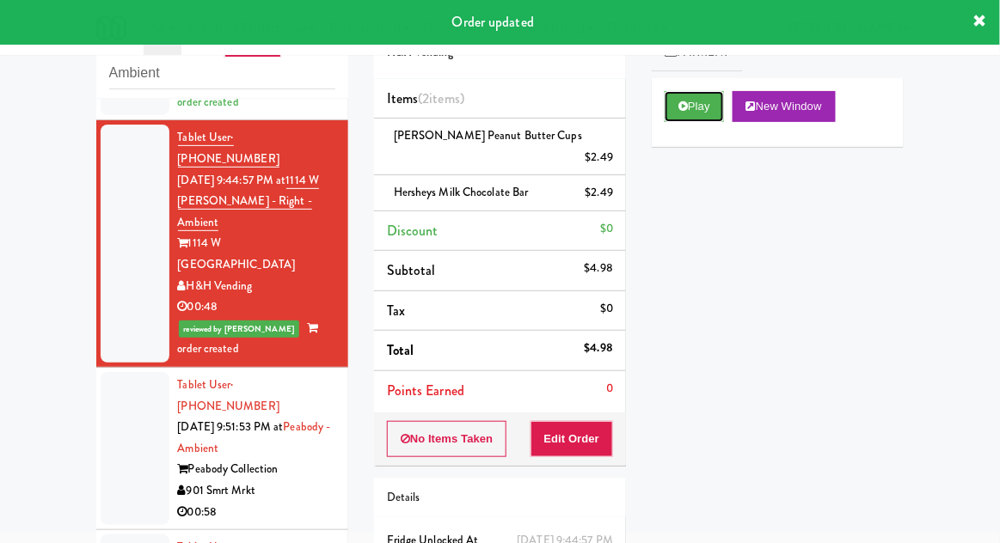
click at [709, 119] on button "Play" at bounding box center [694, 106] width 59 height 31
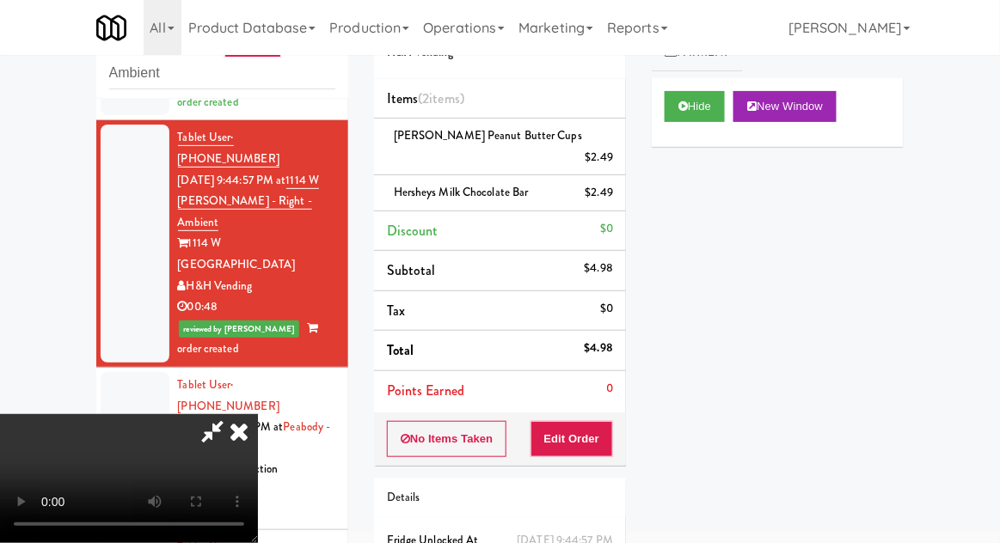
click at [258, 414] on icon at bounding box center [239, 431] width 38 height 34
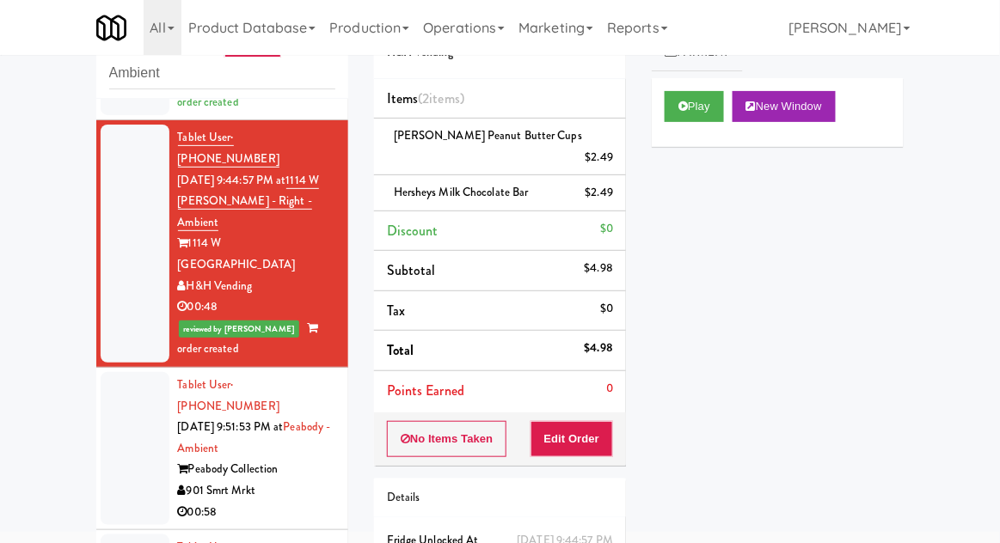
click at [108, 372] on div at bounding box center [135, 448] width 69 height 153
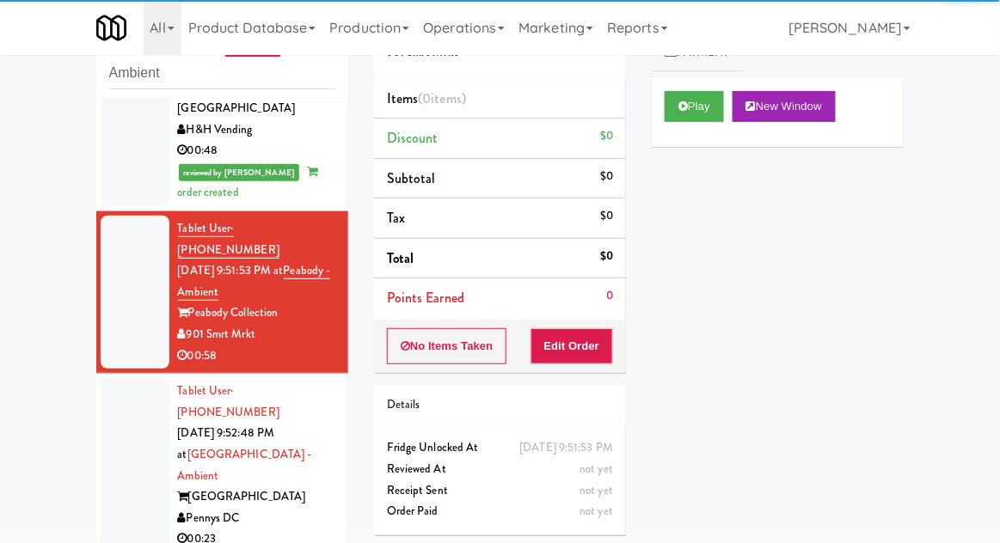
scroll to position [363, 0]
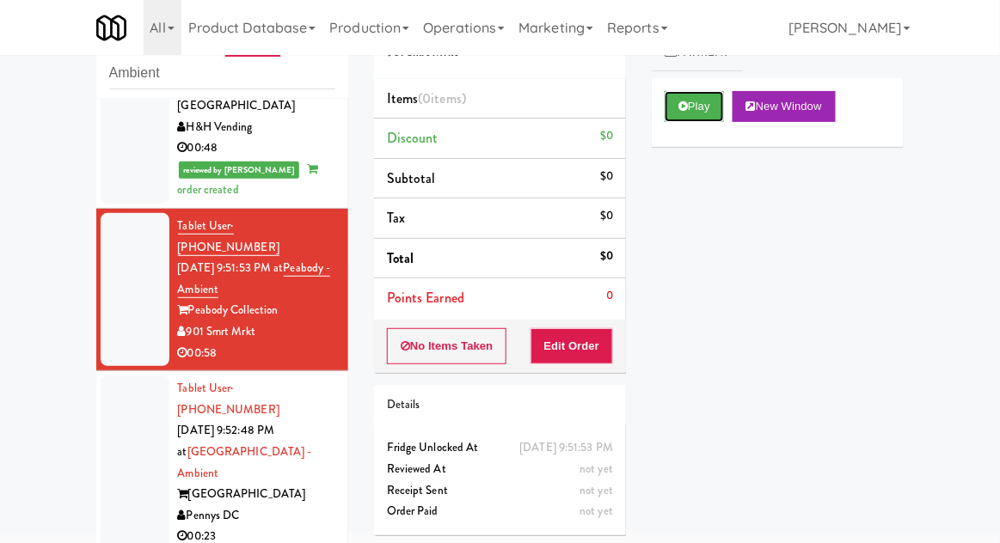
click at [715, 116] on button "Play" at bounding box center [694, 106] width 59 height 31
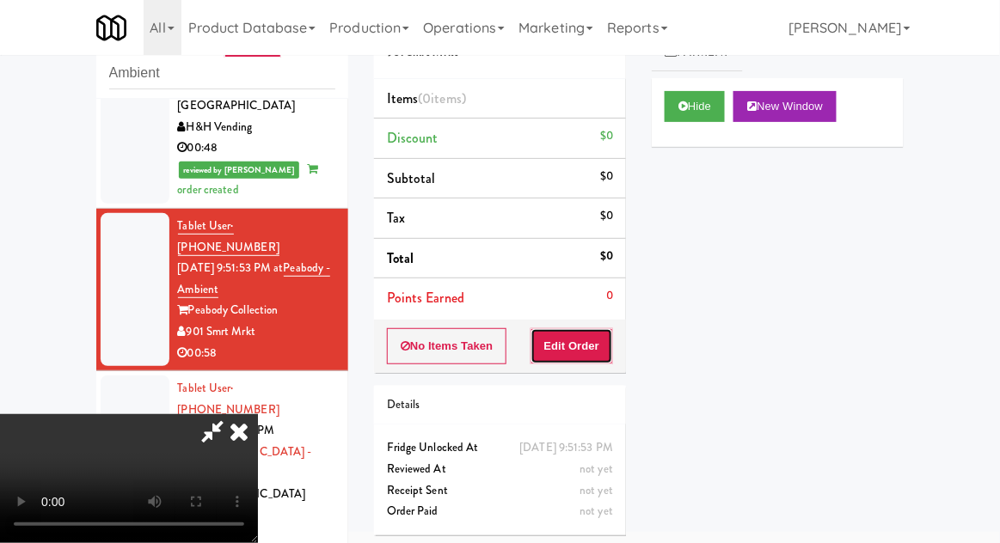
click at [594, 344] on button "Edit Order" at bounding box center [572, 346] width 83 height 36
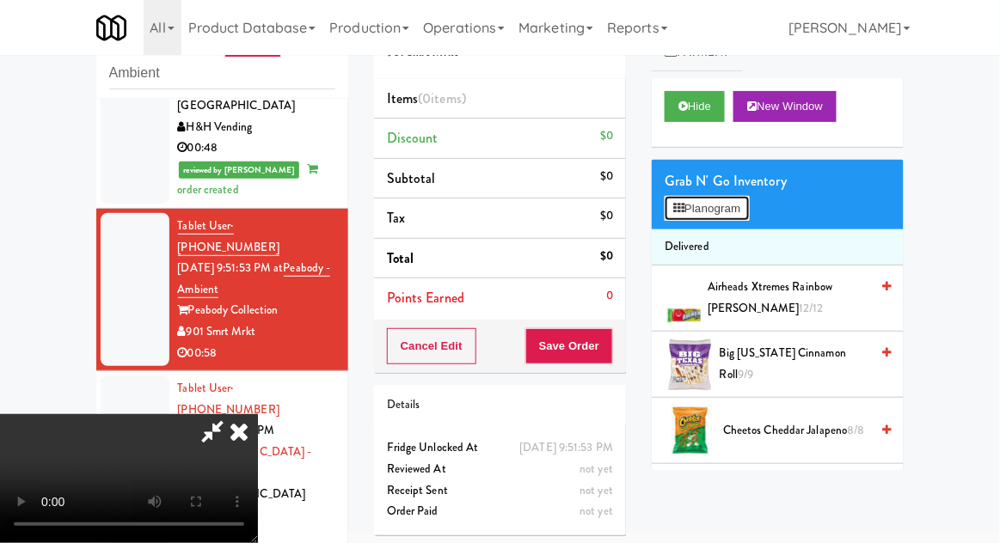
click at [740, 211] on button "Planogram" at bounding box center [707, 209] width 84 height 26
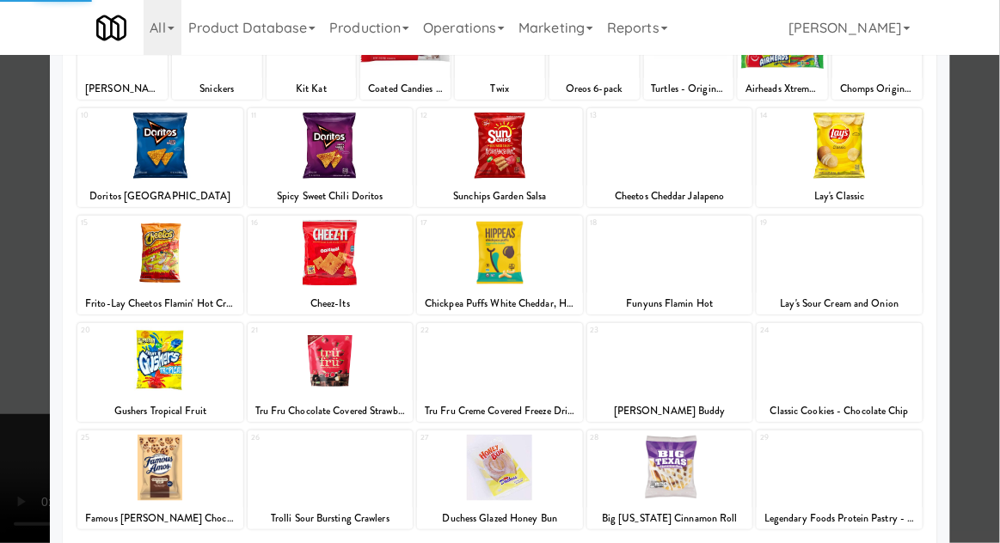
scroll to position [168, 0]
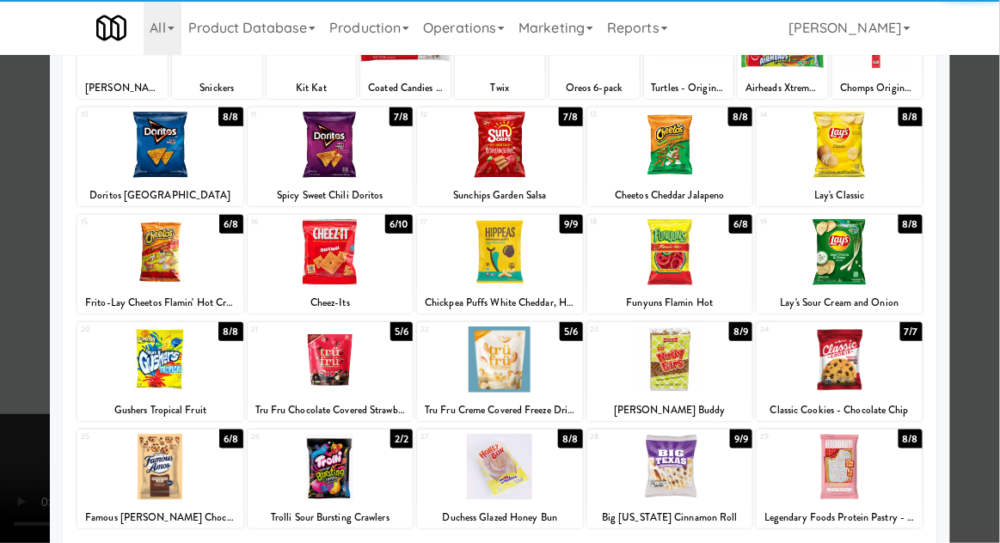
click at [550, 375] on div at bounding box center [500, 360] width 166 height 66
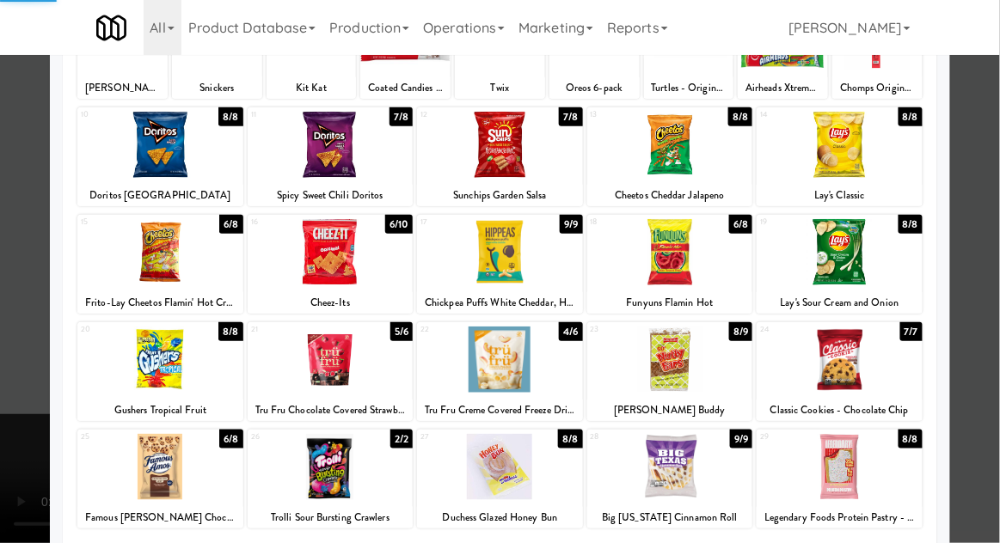
click at [995, 328] on div at bounding box center [500, 271] width 1000 height 543
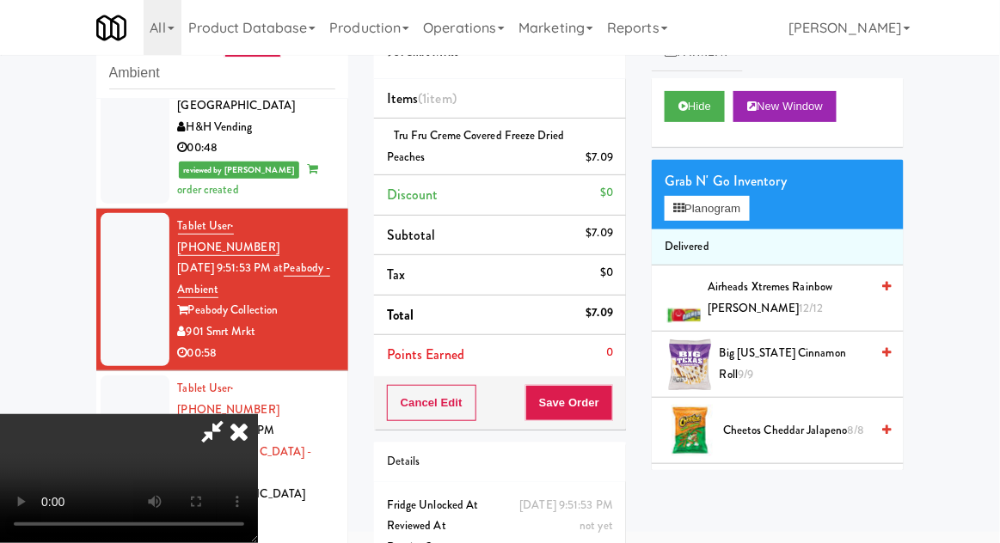
click at [607, 147] on div "$7.09" at bounding box center [600, 157] width 28 height 21
click at [615, 161] on icon at bounding box center [615, 163] width 9 height 11
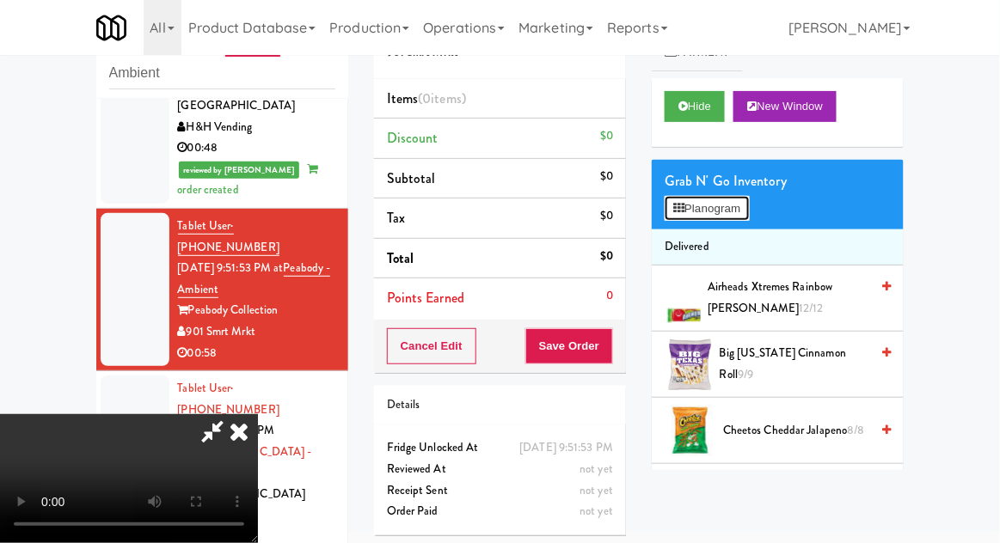
click at [717, 202] on button "Planogram" at bounding box center [707, 209] width 84 height 26
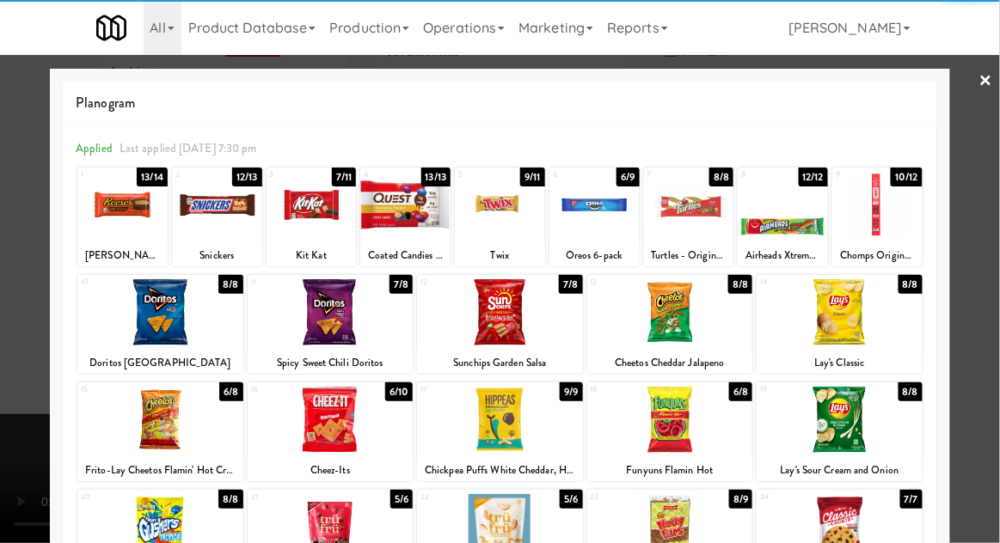
click at [708, 235] on div at bounding box center [689, 205] width 90 height 66
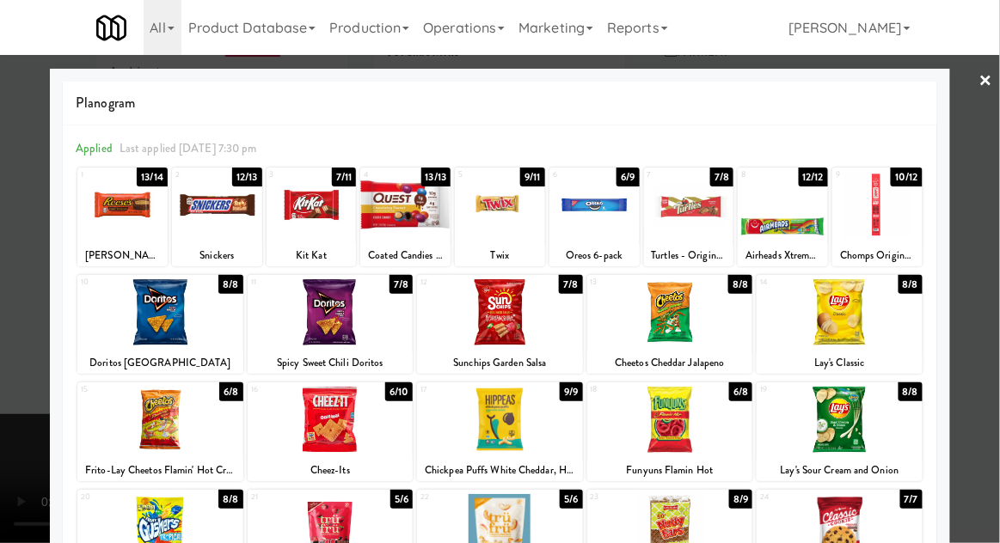
click at [990, 280] on div at bounding box center [500, 271] width 1000 height 543
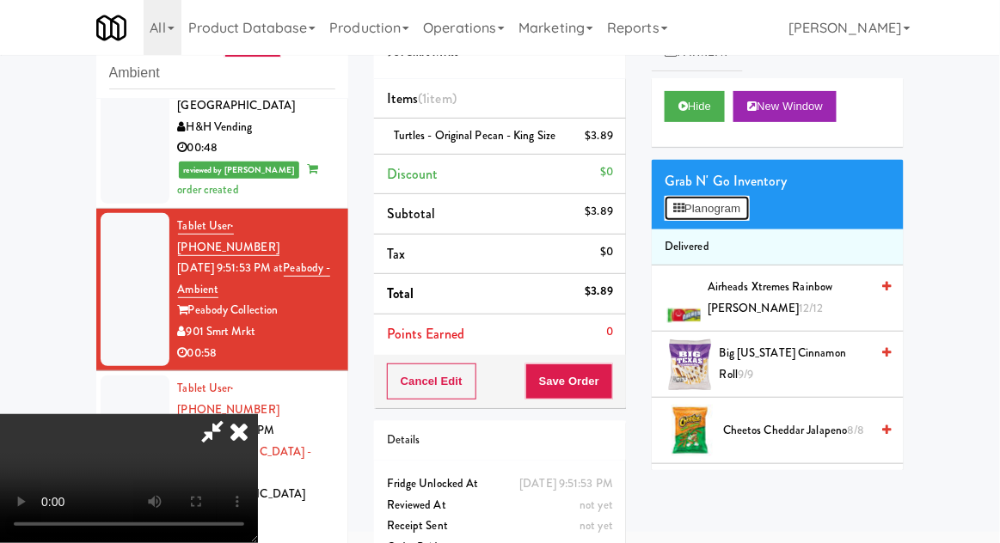
click at [742, 196] on button "Planogram" at bounding box center [707, 209] width 84 height 26
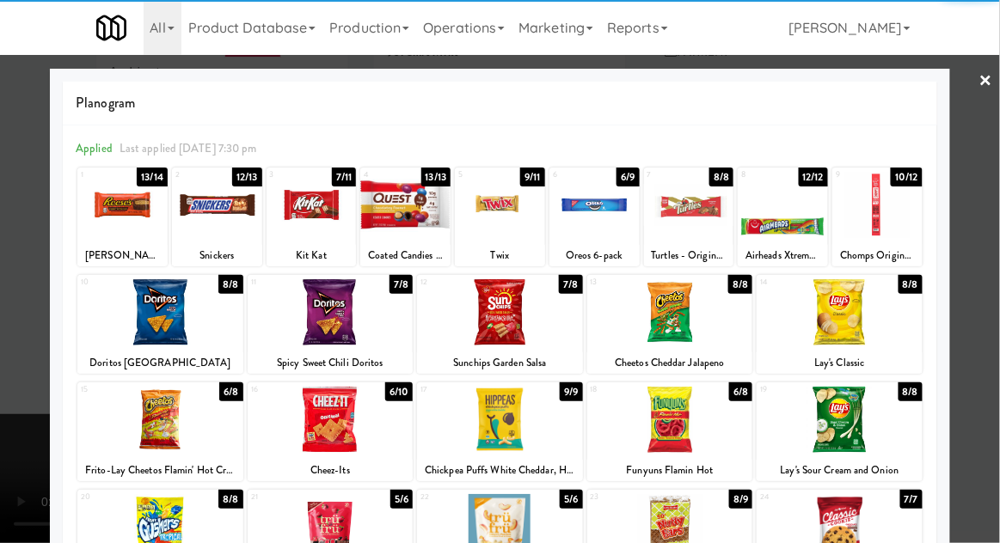
click at [704, 433] on div at bounding box center [670, 420] width 166 height 66
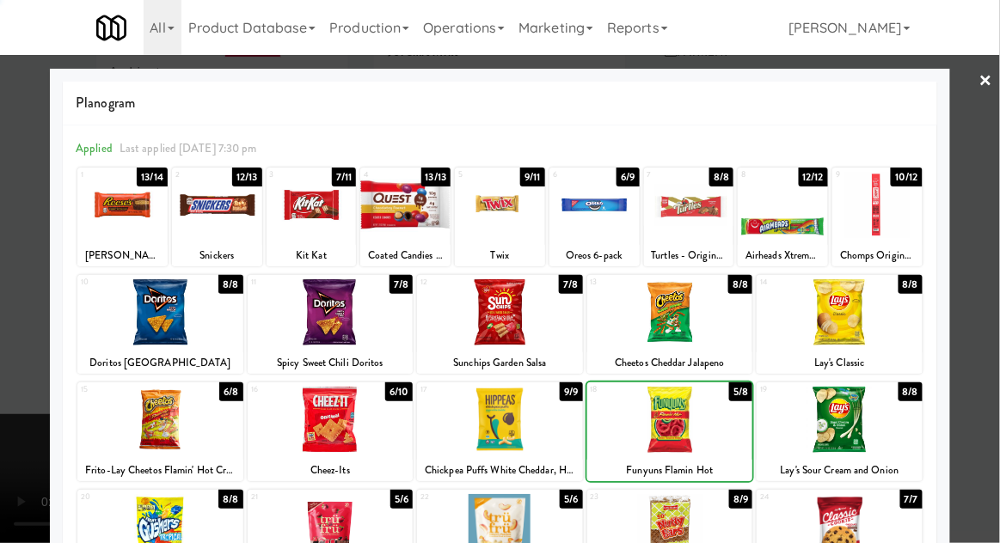
click at [989, 402] on div at bounding box center [500, 271] width 1000 height 543
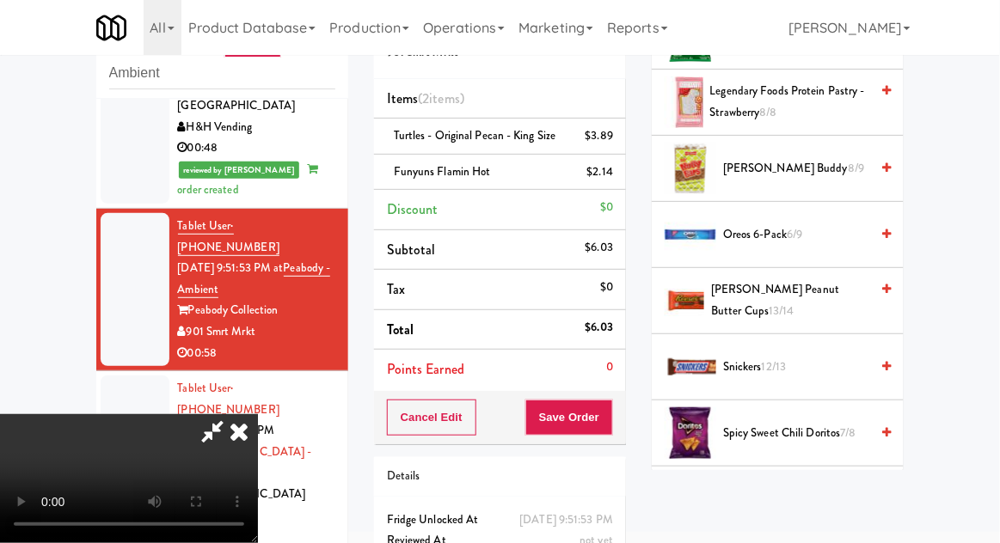
scroll to position [1320, 0]
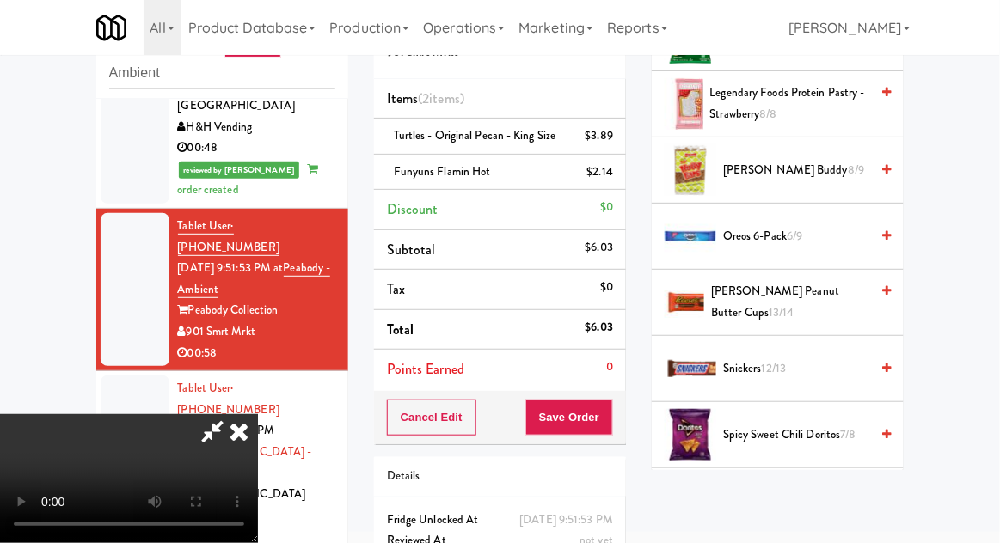
click at [787, 370] on span "12/13" at bounding box center [774, 368] width 25 height 16
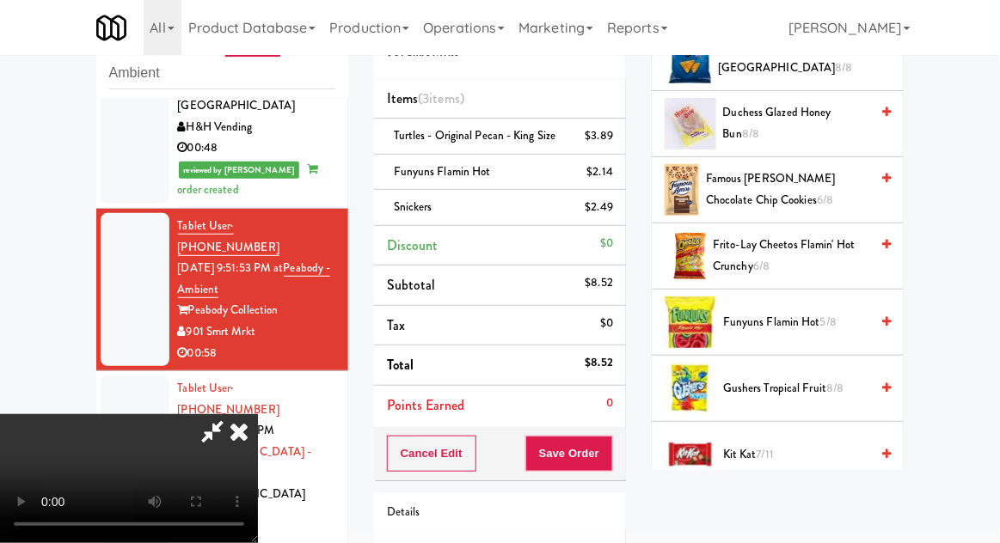
scroll to position [773, 0]
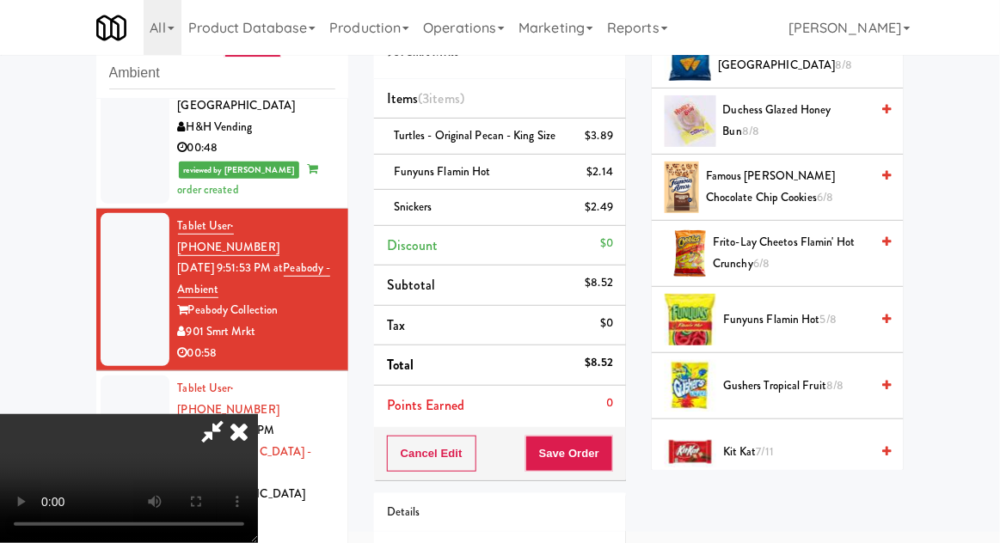
click at [813, 382] on span "Gushers Tropical Fruit 8/8" at bounding box center [796, 386] width 146 height 21
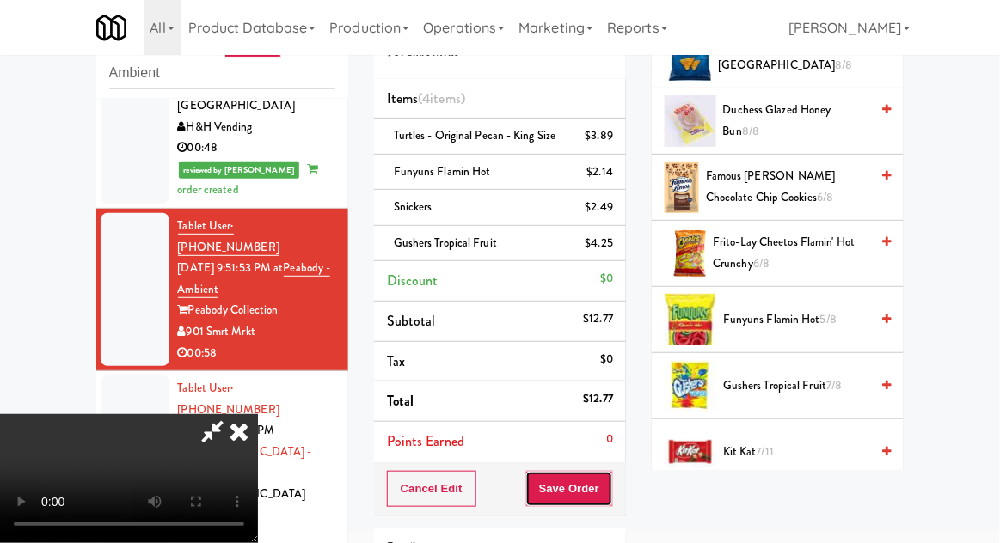
click at [607, 490] on button "Save Order" at bounding box center [569, 489] width 88 height 36
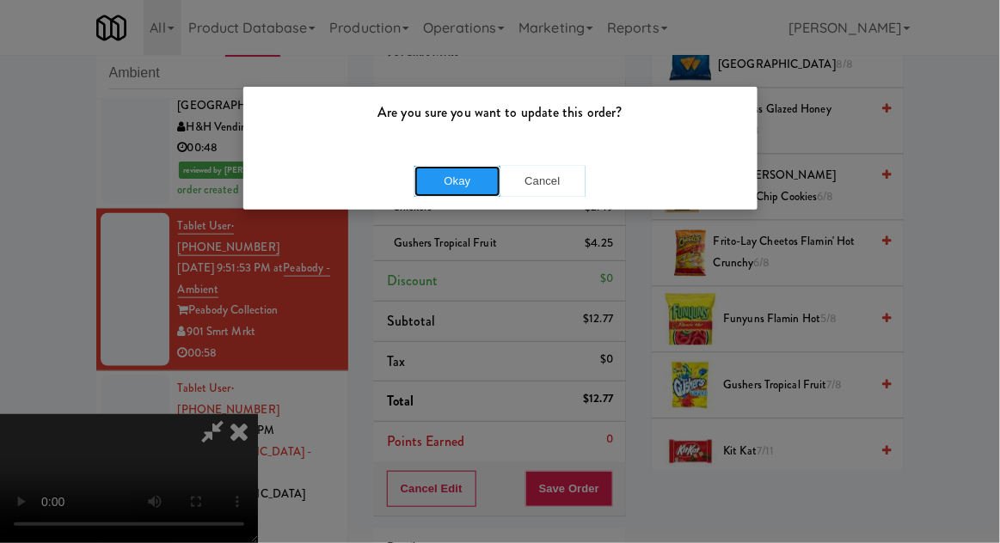
click at [422, 189] on button "Okay" at bounding box center [457, 181] width 86 height 31
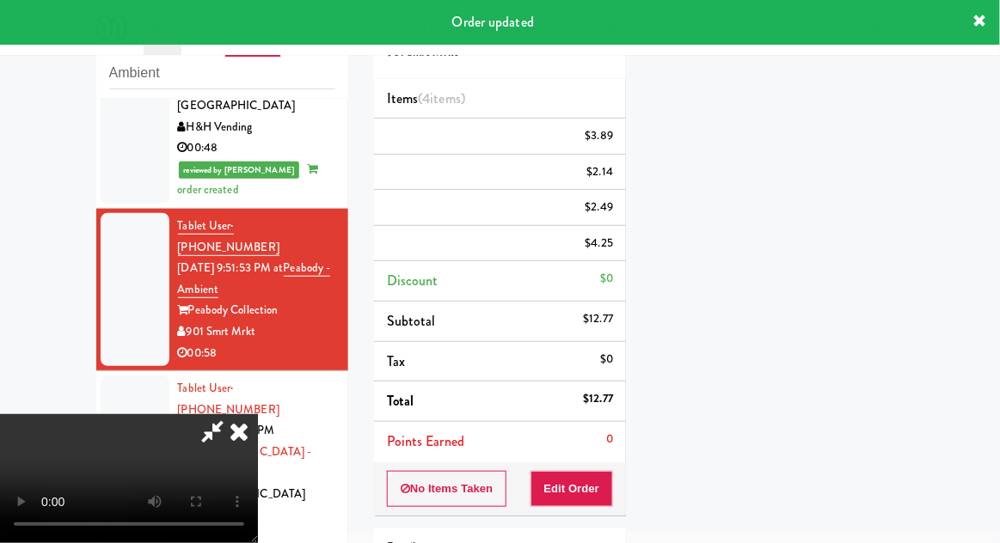
scroll to position [169, 0]
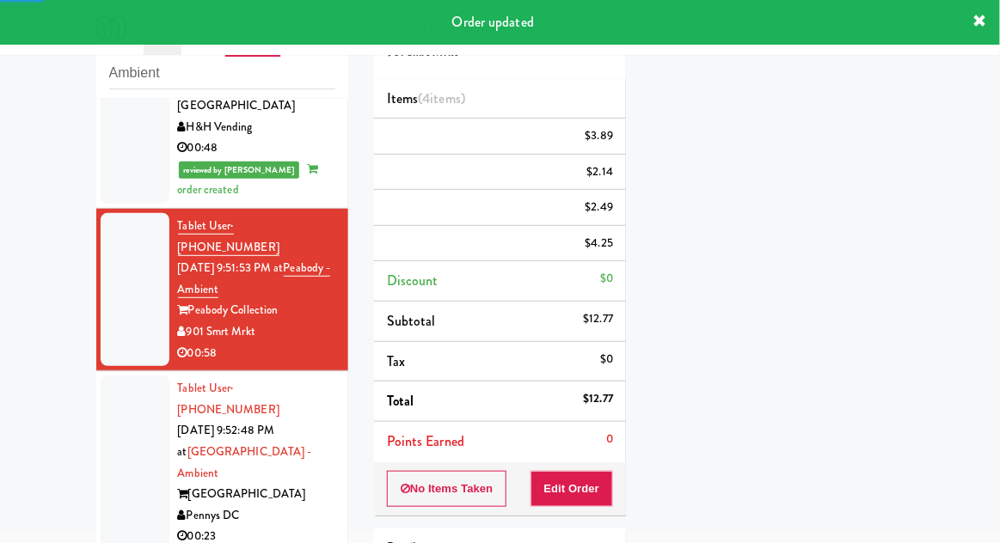
click at [108, 376] on div at bounding box center [135, 463] width 69 height 175
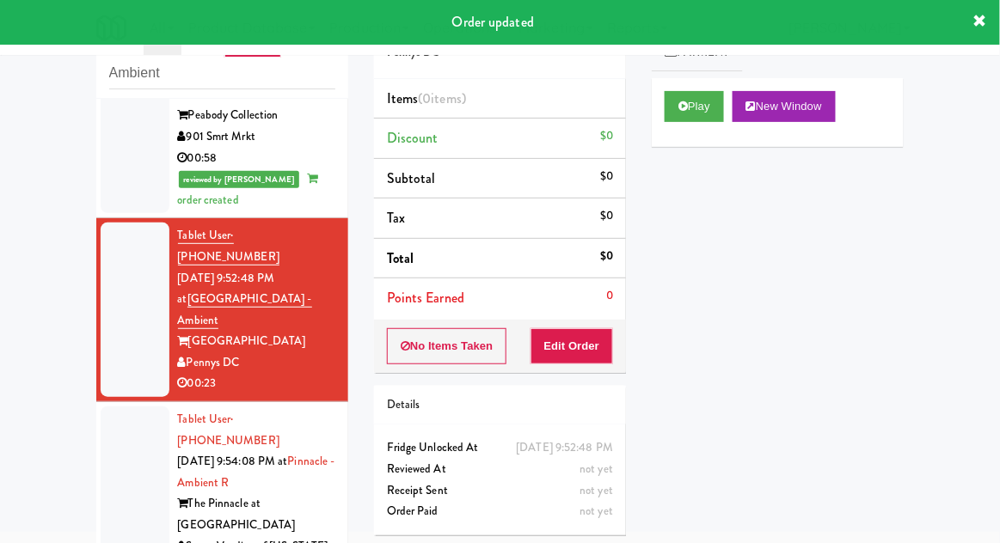
scroll to position [559, 0]
click at [722, 112] on button "Play" at bounding box center [694, 106] width 59 height 31
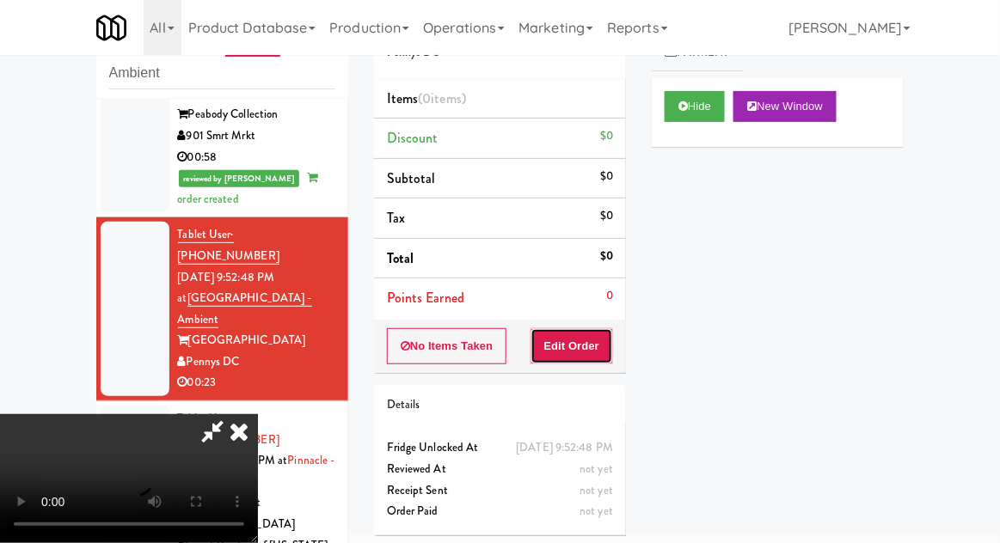
click at [599, 328] on button "Edit Order" at bounding box center [572, 346] width 83 height 36
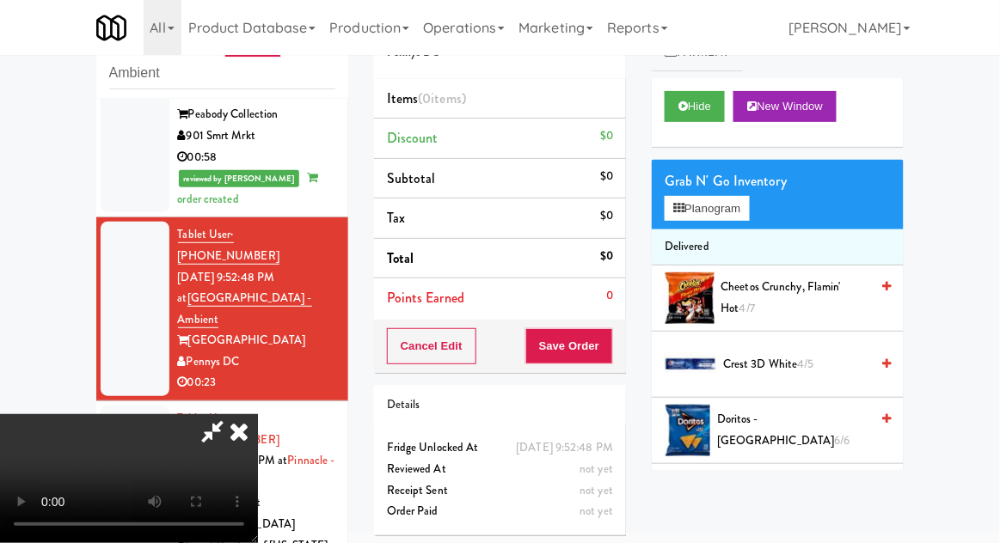
scroll to position [63, 0]
click at [734, 218] on button "Planogram" at bounding box center [707, 209] width 84 height 26
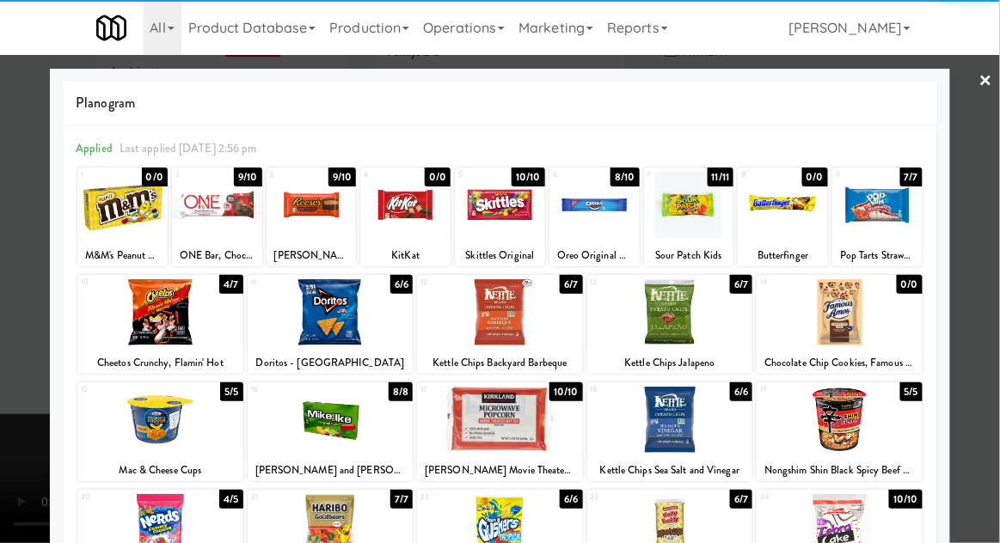
click at [307, 427] on div at bounding box center [331, 420] width 166 height 66
click at [979, 361] on div at bounding box center [500, 271] width 1000 height 543
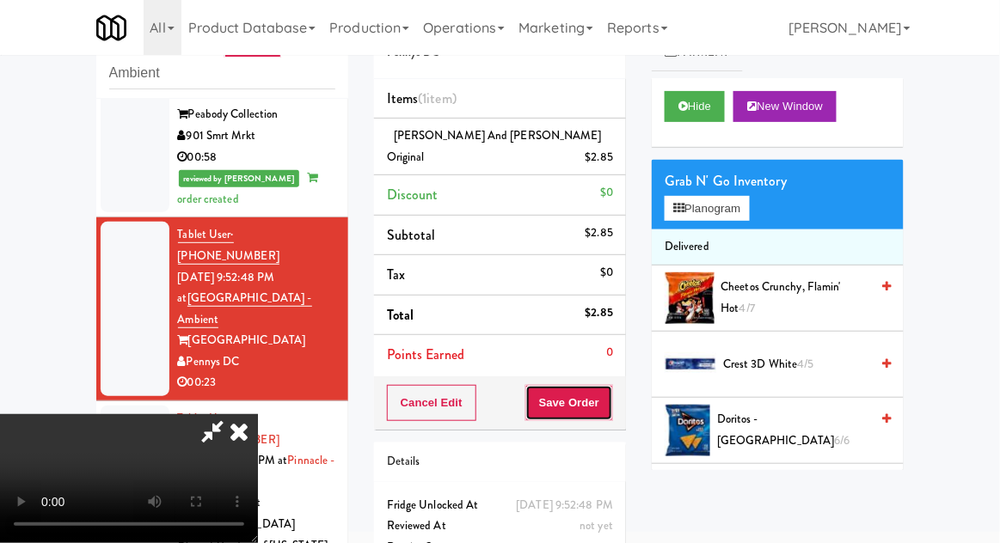
click at [605, 393] on button "Save Order" at bounding box center [569, 403] width 88 height 36
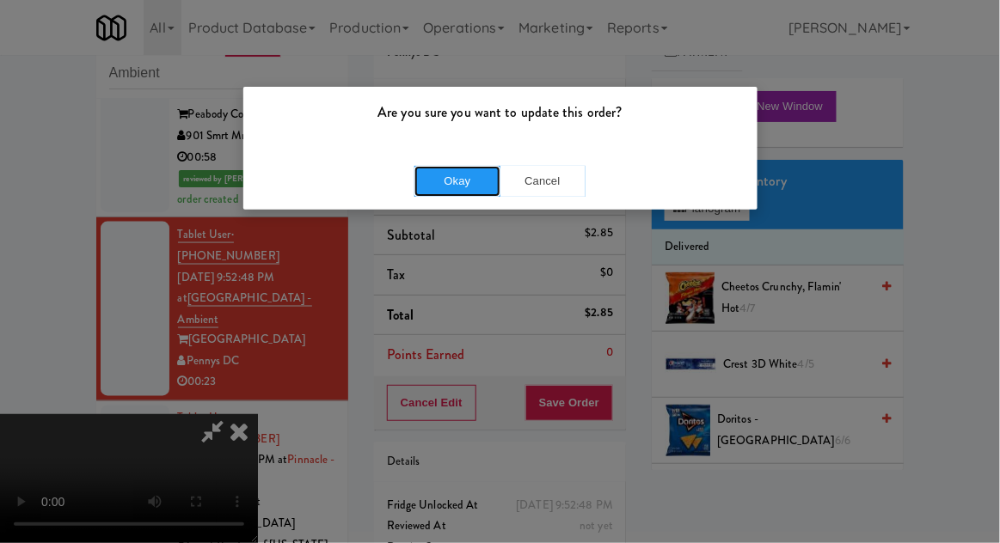
click at [455, 187] on button "Okay" at bounding box center [457, 181] width 86 height 31
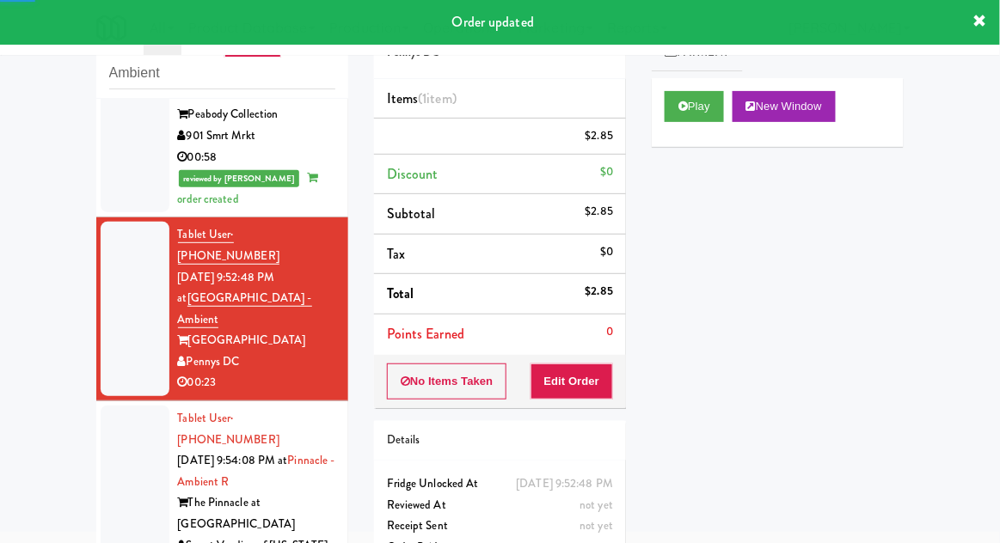
click at [107, 406] on div at bounding box center [135, 493] width 69 height 175
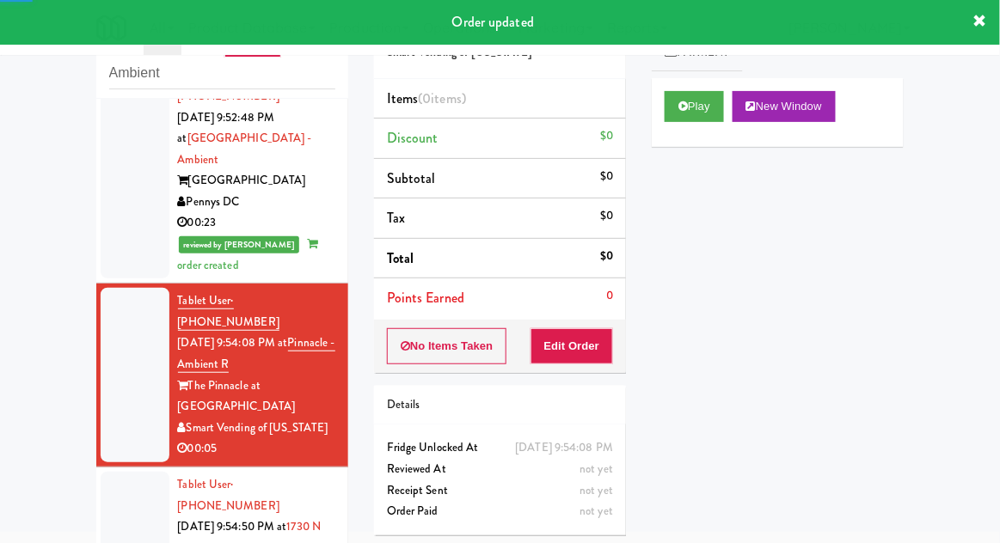
scroll to position [720, 0]
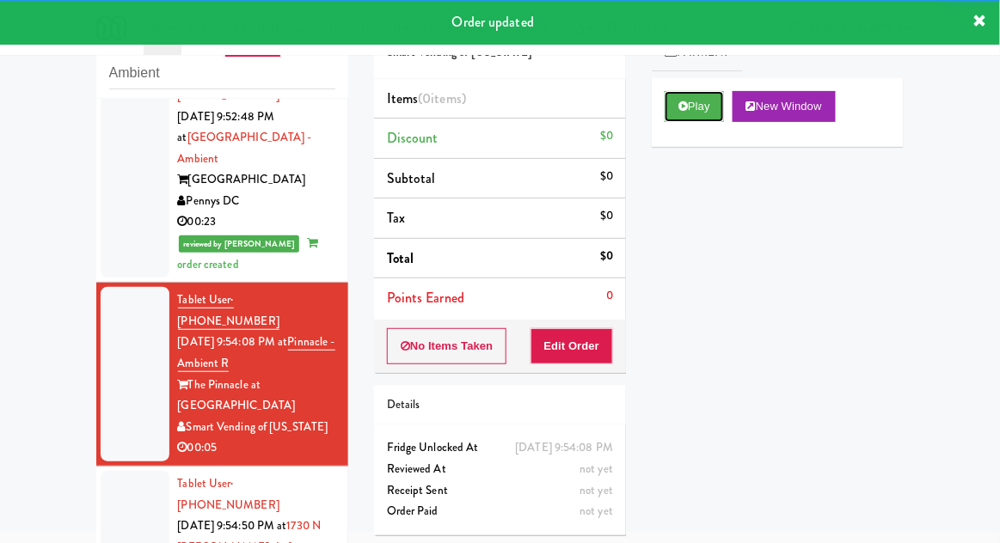
click at [711, 109] on button "Play" at bounding box center [694, 106] width 59 height 31
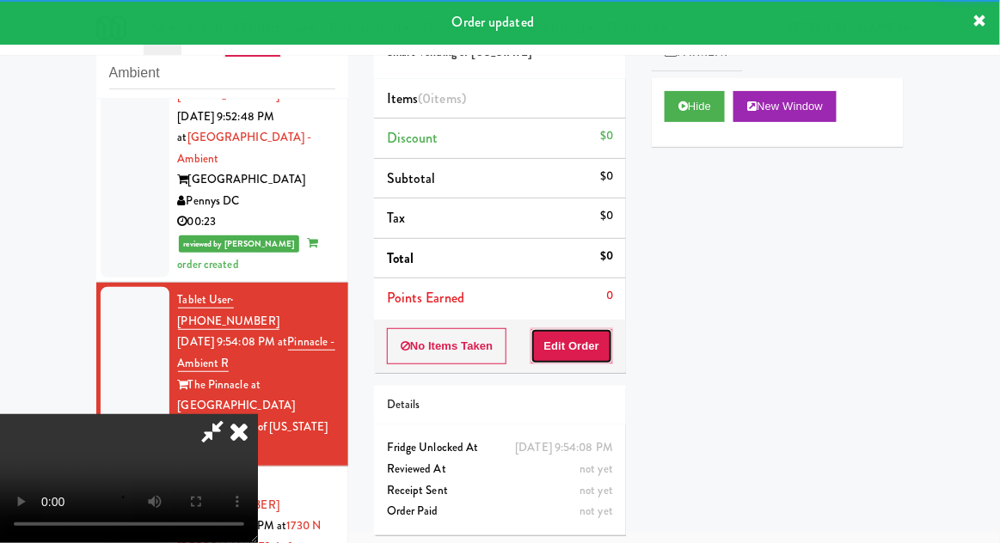
click at [603, 329] on button "Edit Order" at bounding box center [572, 346] width 83 height 36
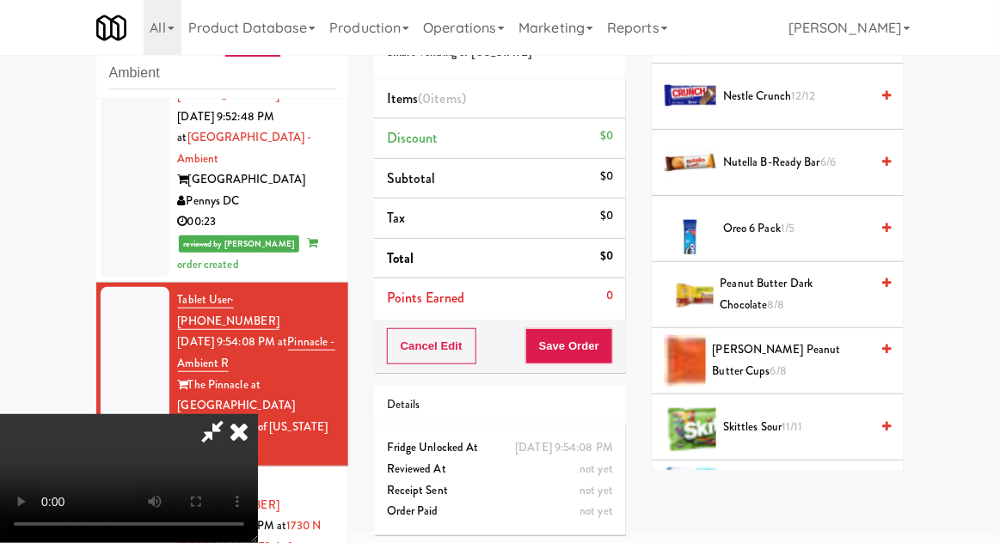
scroll to position [1322, 0]
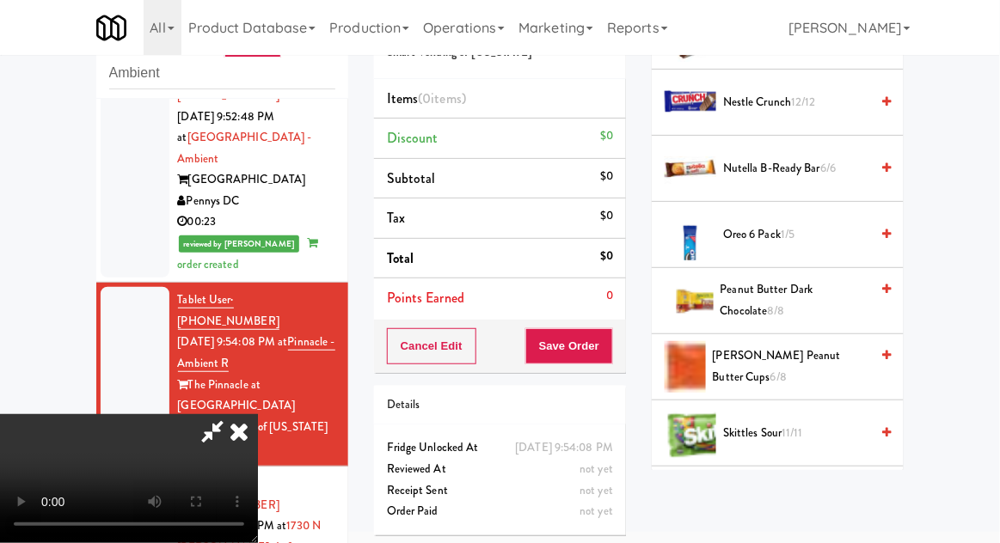
click at [830, 354] on span "[PERSON_NAME] Peanut Butter Cups 6/8" at bounding box center [791, 367] width 157 height 42
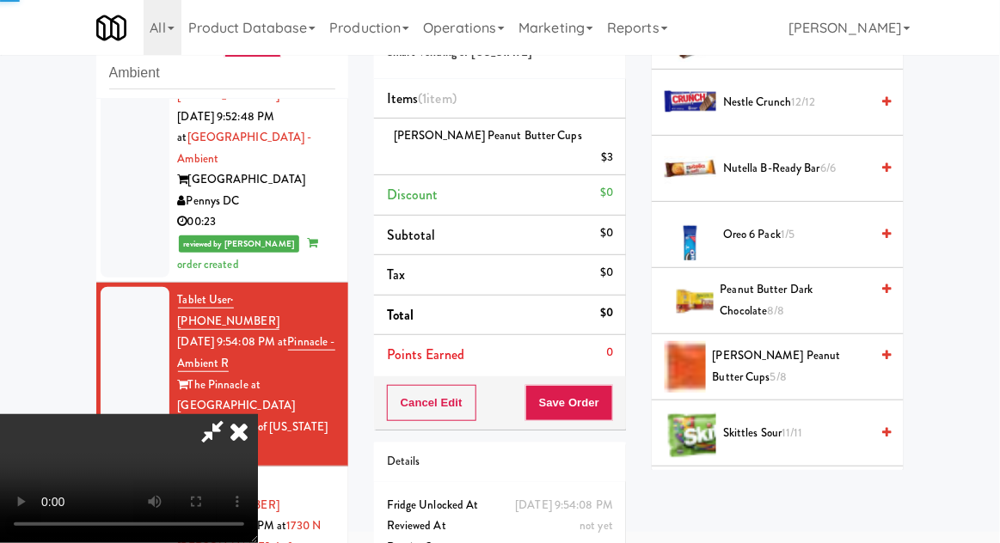
click at [821, 358] on span "[PERSON_NAME] Peanut Butter Cups 5/8" at bounding box center [791, 367] width 157 height 42
click at [606, 385] on button "Save Order" at bounding box center [569, 403] width 88 height 36
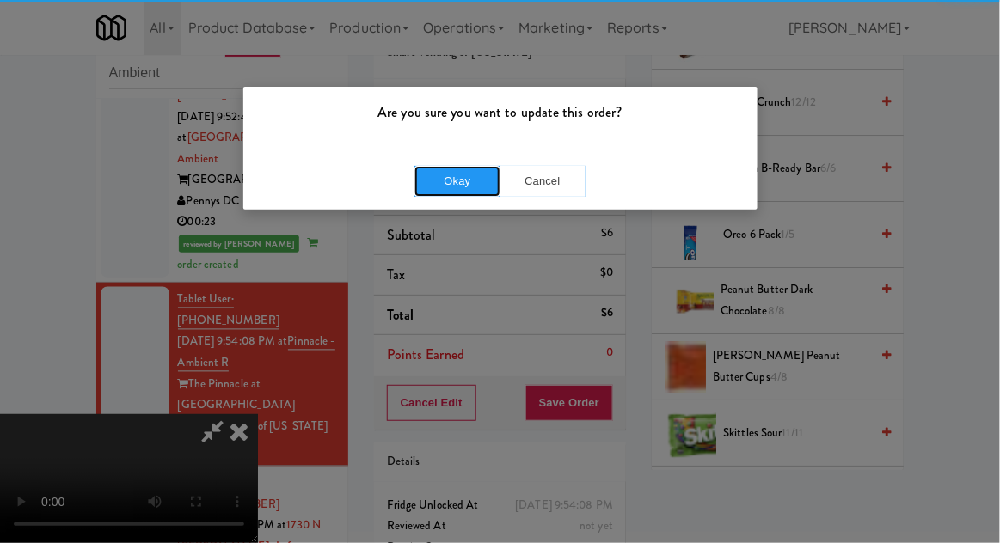
click at [427, 175] on button "Okay" at bounding box center [457, 181] width 86 height 31
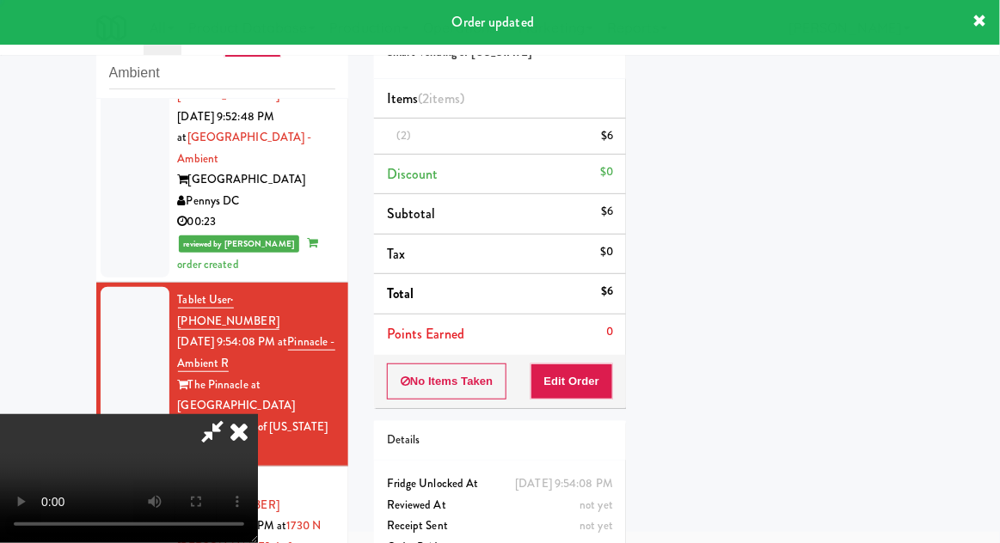
scroll to position [169, 0]
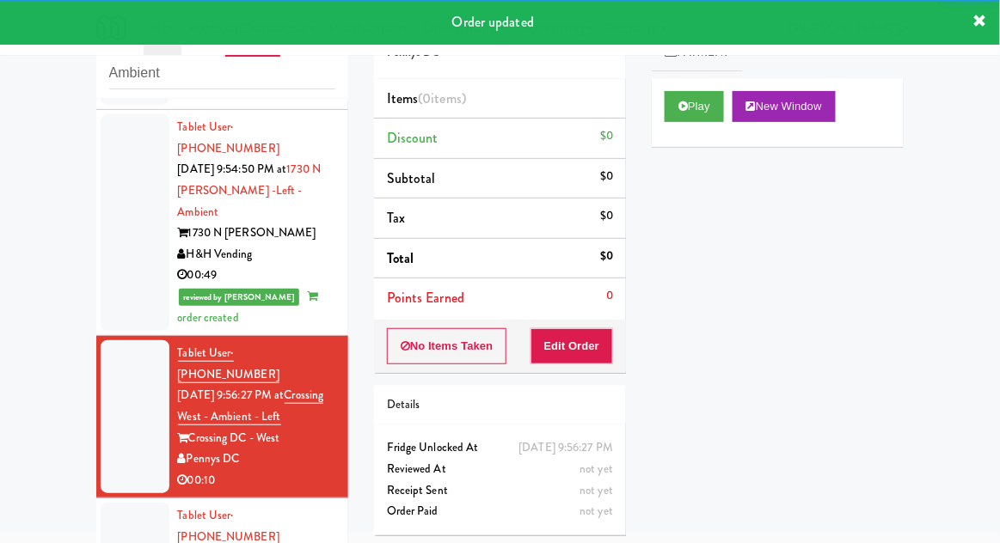
scroll to position [1120, 0]
click at [709, 120] on button "Play" at bounding box center [694, 106] width 59 height 31
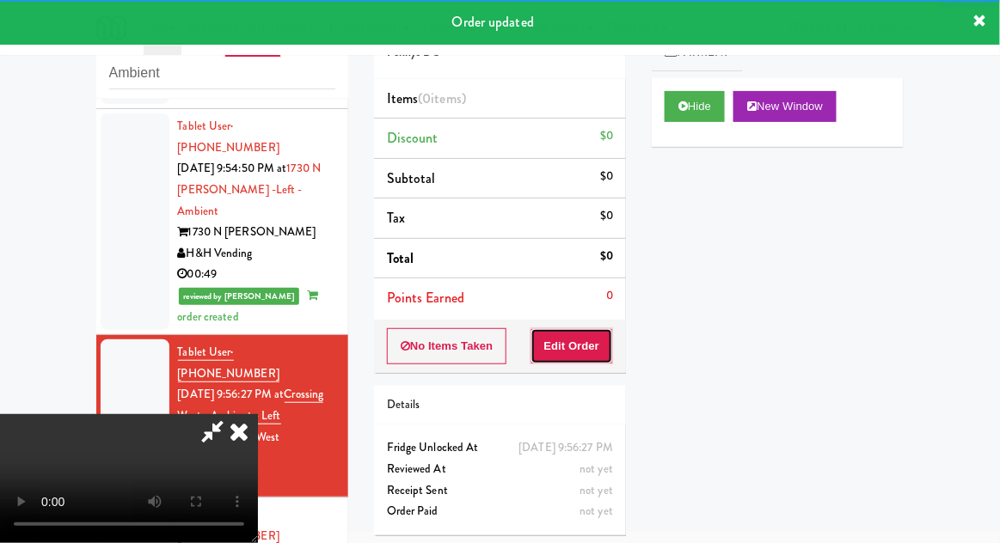
click at [599, 354] on button "Edit Order" at bounding box center [572, 346] width 83 height 36
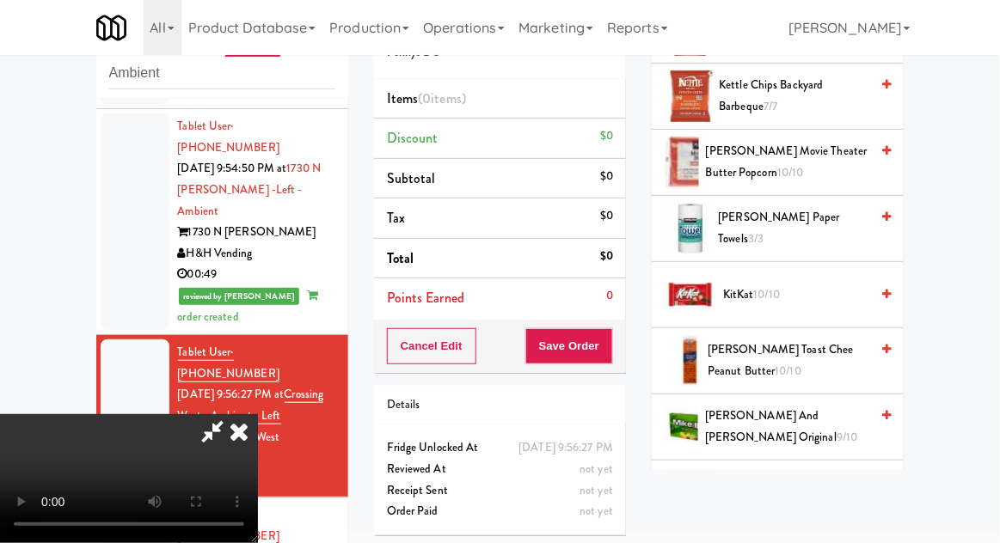
scroll to position [669, 0]
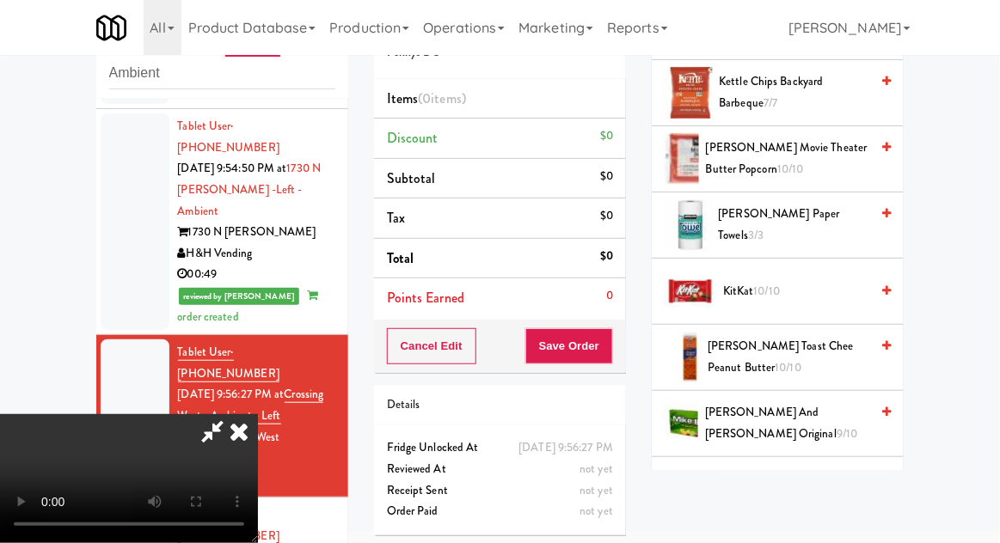
click at [826, 347] on span "[PERSON_NAME] Toast Chee Peanut Butter 10/10" at bounding box center [789, 357] width 162 height 42
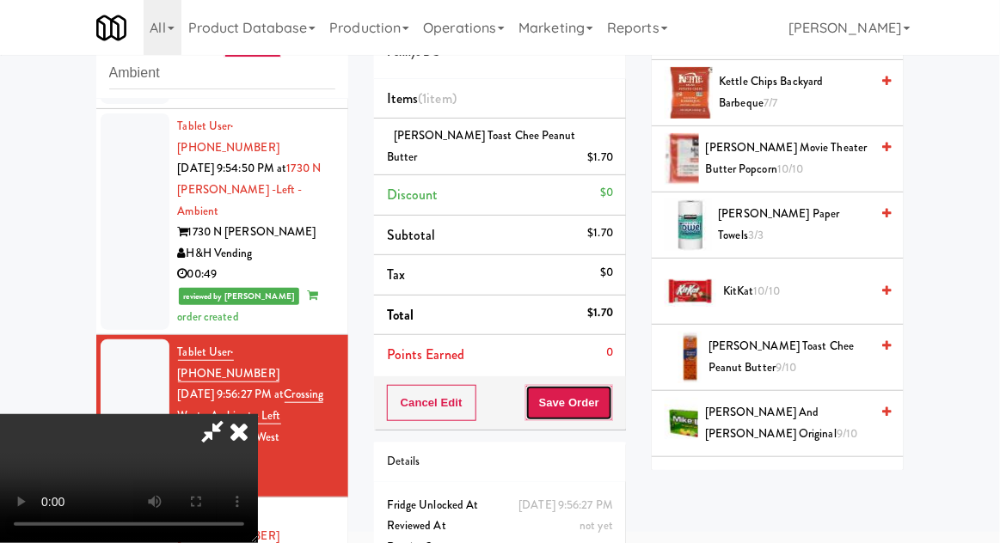
click at [610, 387] on button "Save Order" at bounding box center [569, 403] width 88 height 36
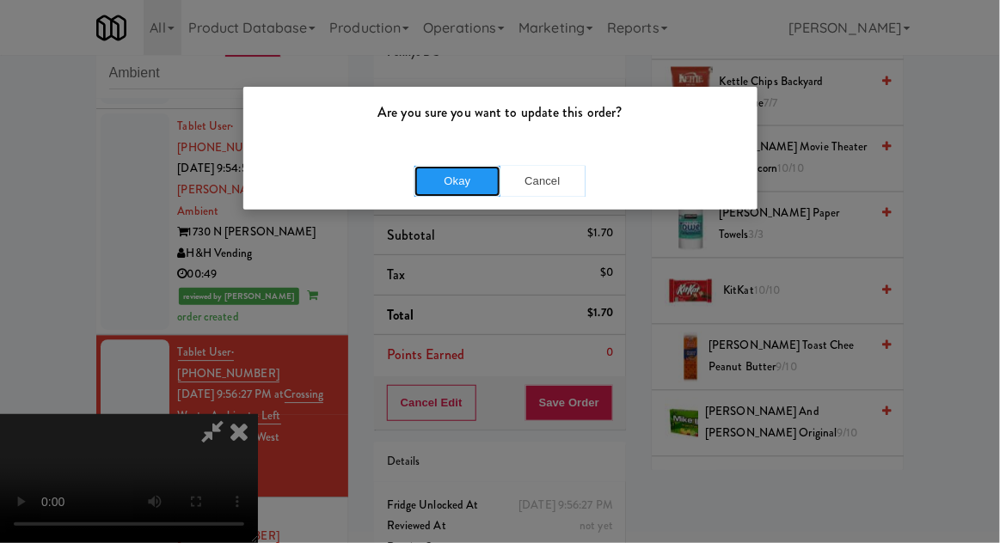
click at [441, 178] on button "Okay" at bounding box center [457, 181] width 86 height 31
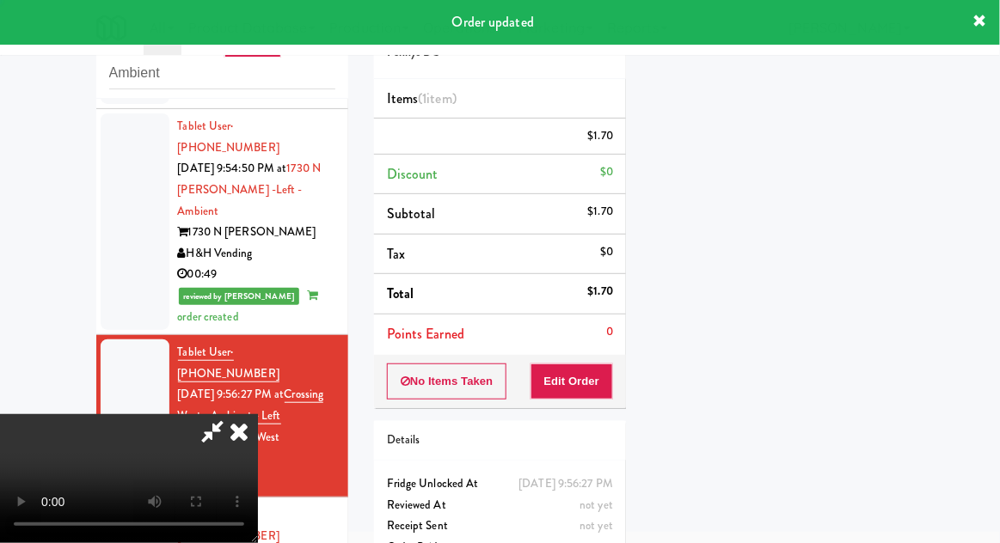
scroll to position [169, 0]
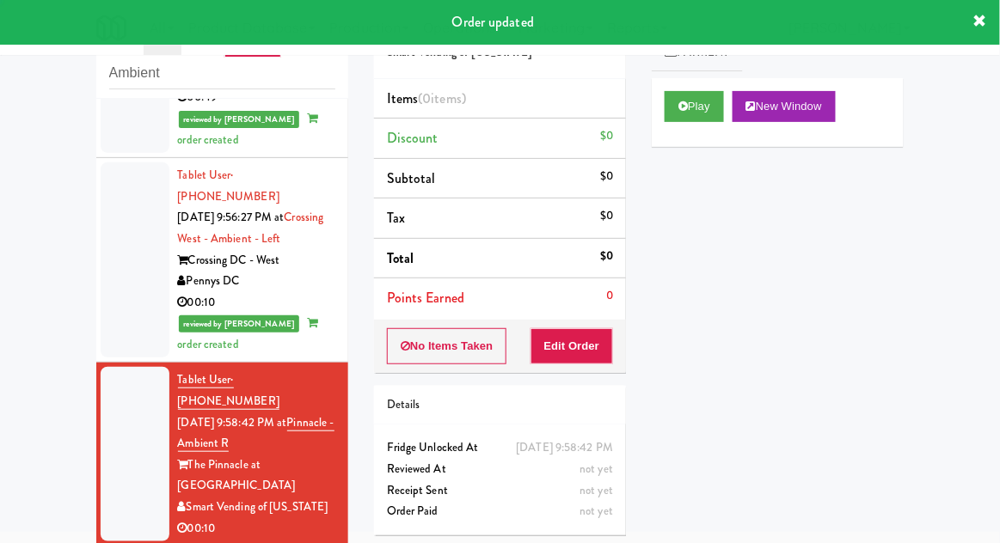
scroll to position [1300, 0]
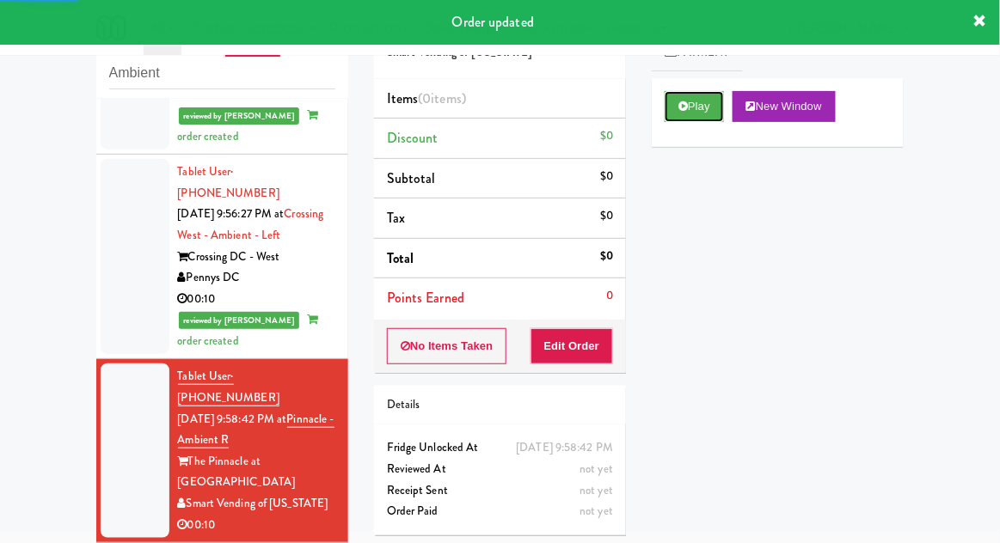
click at [698, 114] on button "Play" at bounding box center [694, 106] width 59 height 31
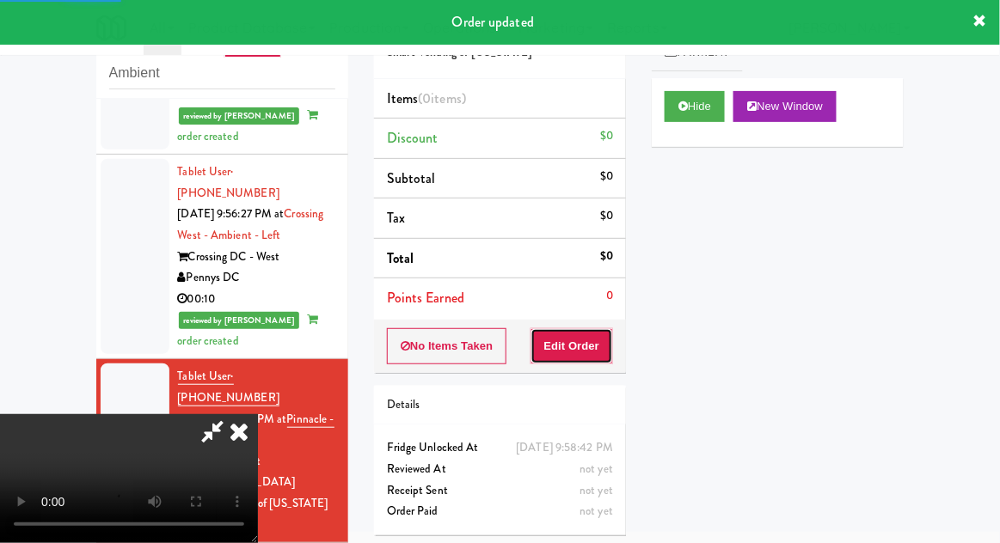
click at [592, 348] on button "Edit Order" at bounding box center [572, 346] width 83 height 36
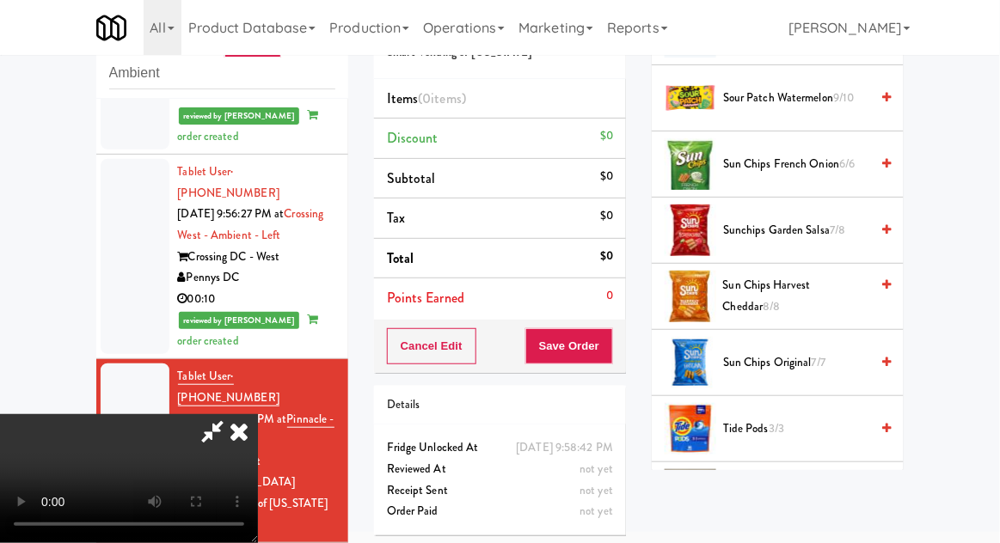
scroll to position [1995, 0]
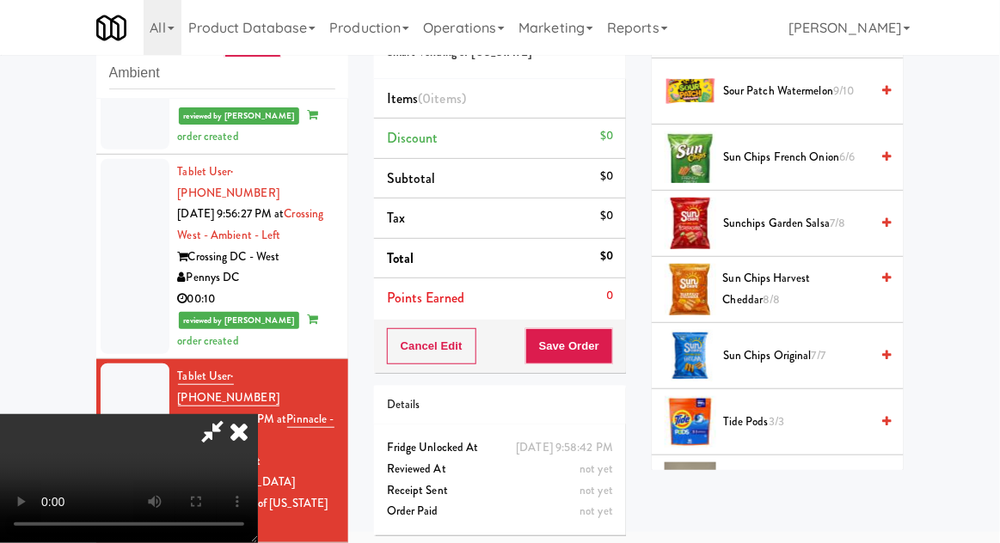
click at [784, 478] on span "Twix 12/12" at bounding box center [796, 488] width 146 height 21
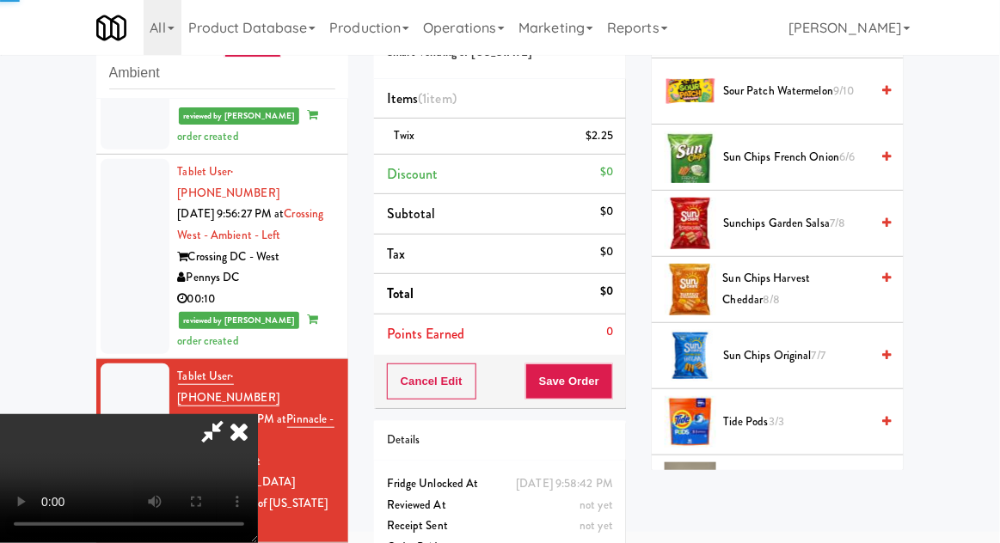
click at [785, 478] on span "Twix 11/12" at bounding box center [796, 488] width 146 height 21
click at [780, 478] on span "Twix 10/12" at bounding box center [796, 488] width 146 height 21
click at [607, 384] on button "Save Order" at bounding box center [569, 382] width 88 height 36
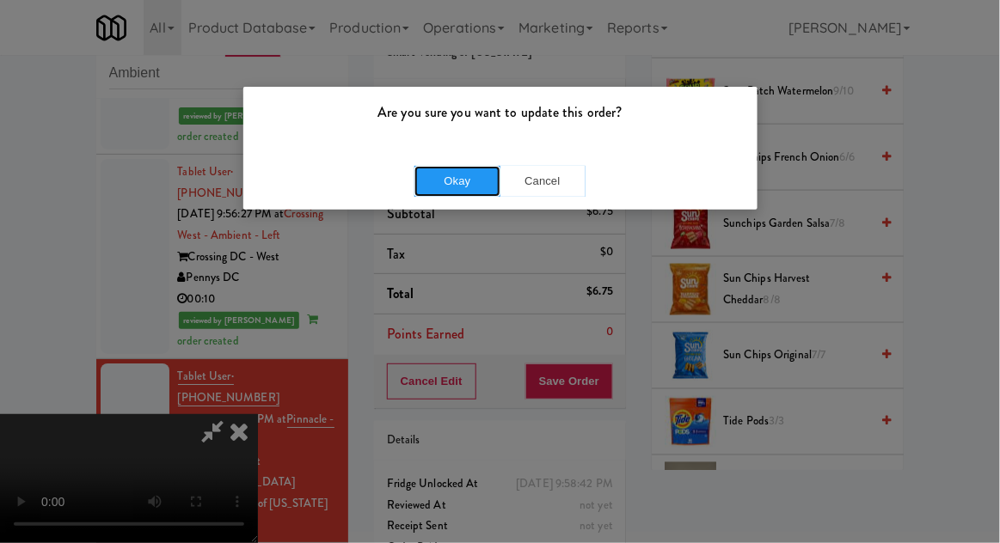
click at [434, 190] on button "Okay" at bounding box center [457, 181] width 86 height 31
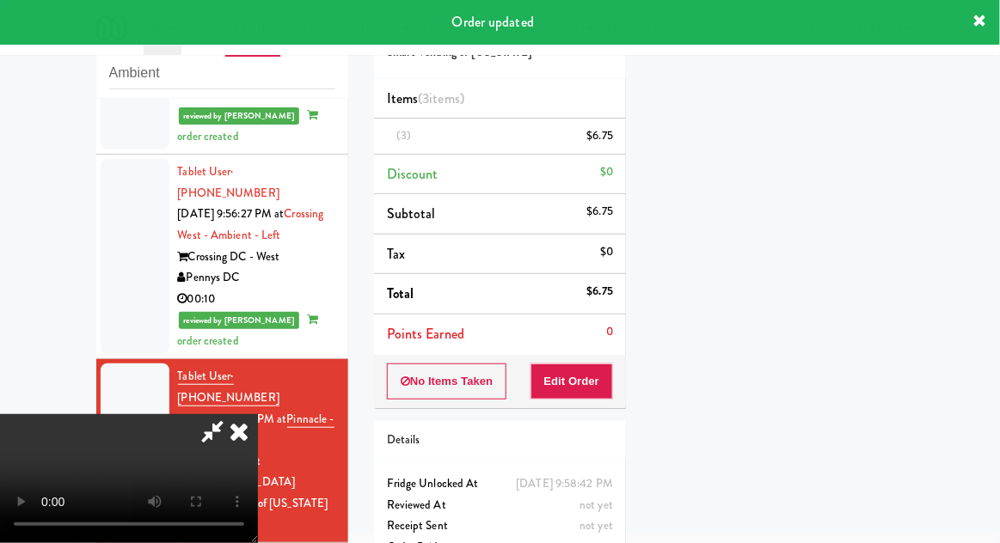
scroll to position [169, 0]
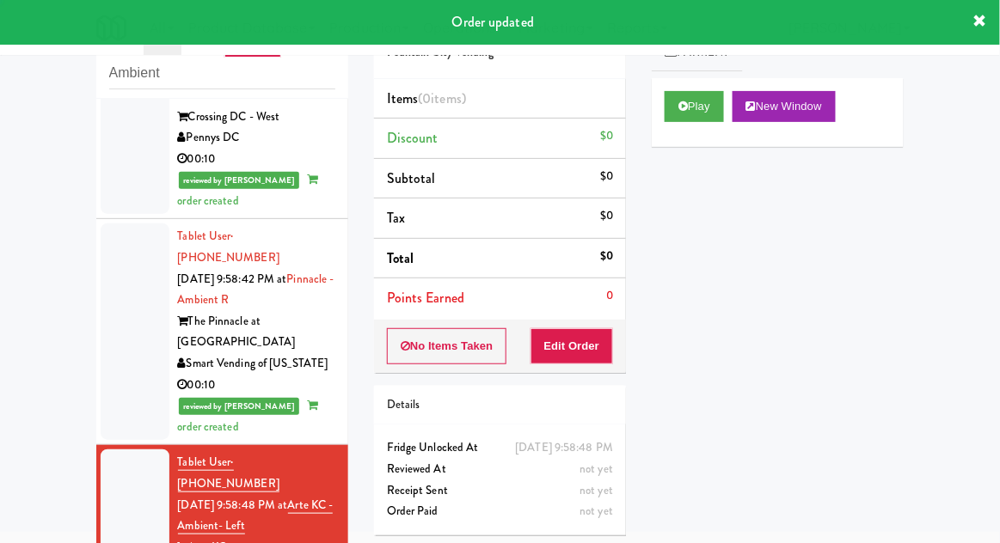
scroll to position [1459, 0]
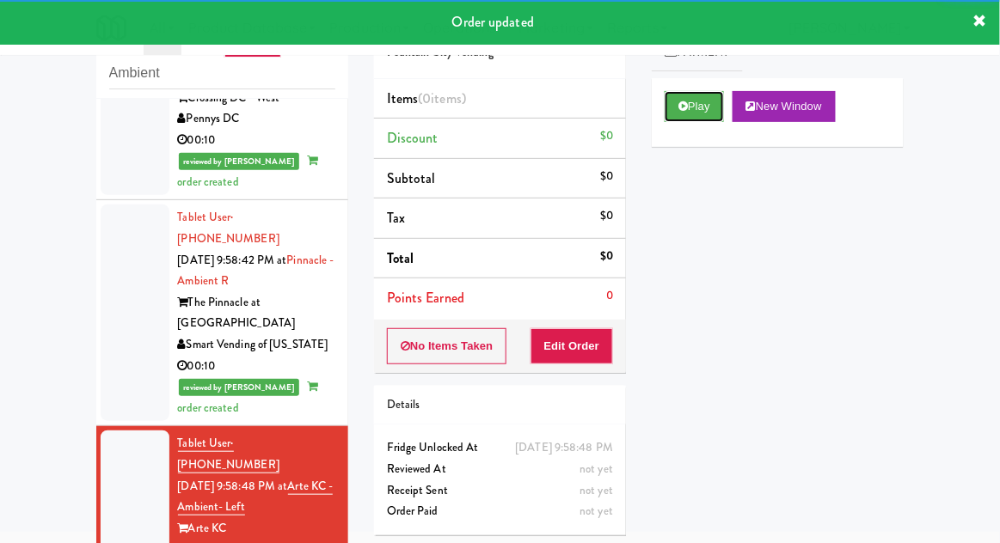
click at [708, 117] on button "Play" at bounding box center [694, 106] width 59 height 31
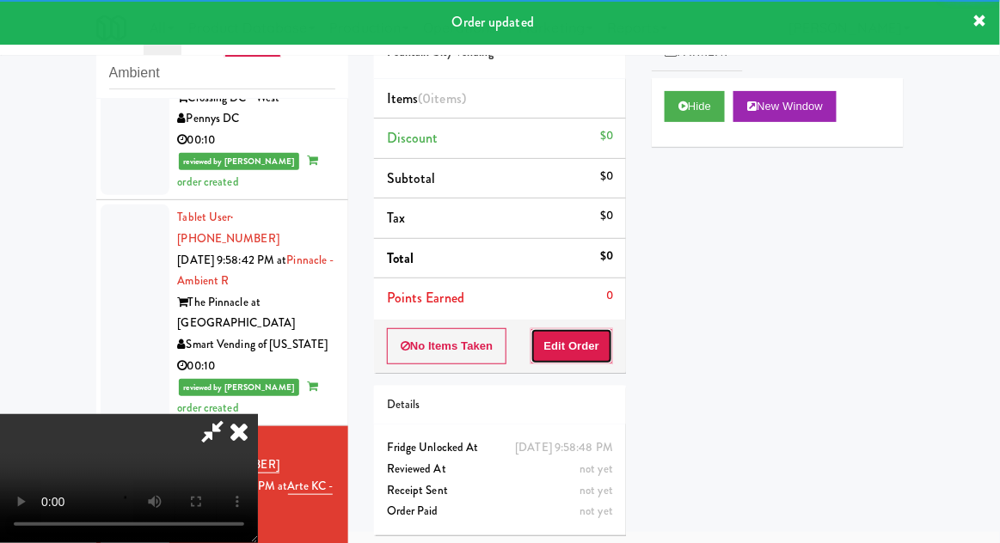
click at [594, 339] on button "Edit Order" at bounding box center [572, 346] width 83 height 36
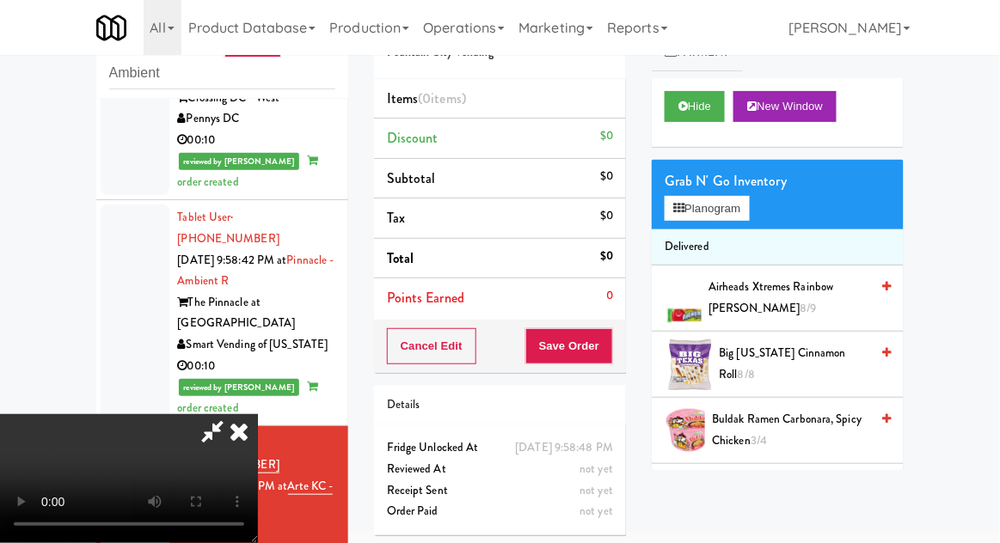
scroll to position [0, 0]
click at [740, 213] on button "Planogram" at bounding box center [707, 209] width 84 height 26
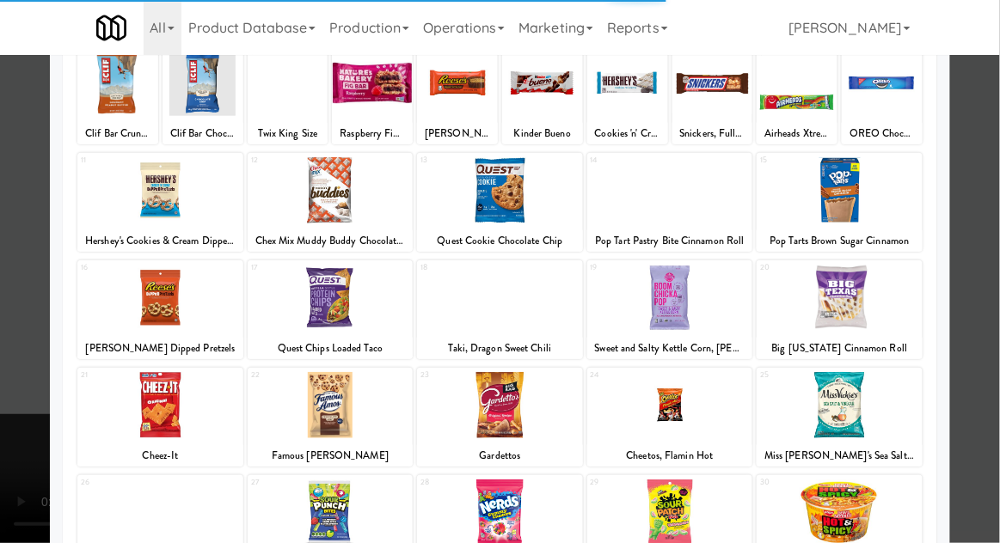
scroll to position [218, 0]
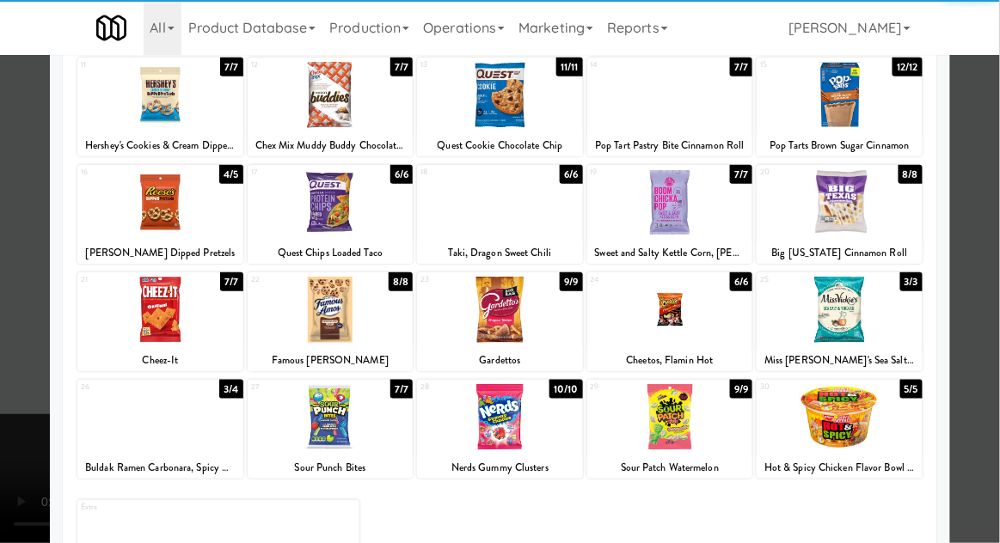
click at [138, 421] on div at bounding box center [160, 417] width 166 height 66
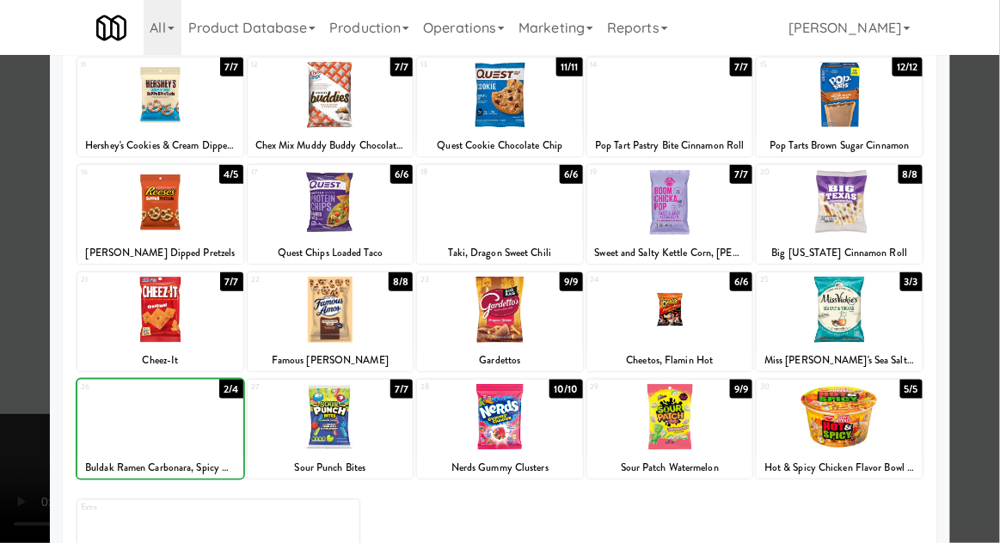
click at [978, 296] on div at bounding box center [500, 271] width 1000 height 543
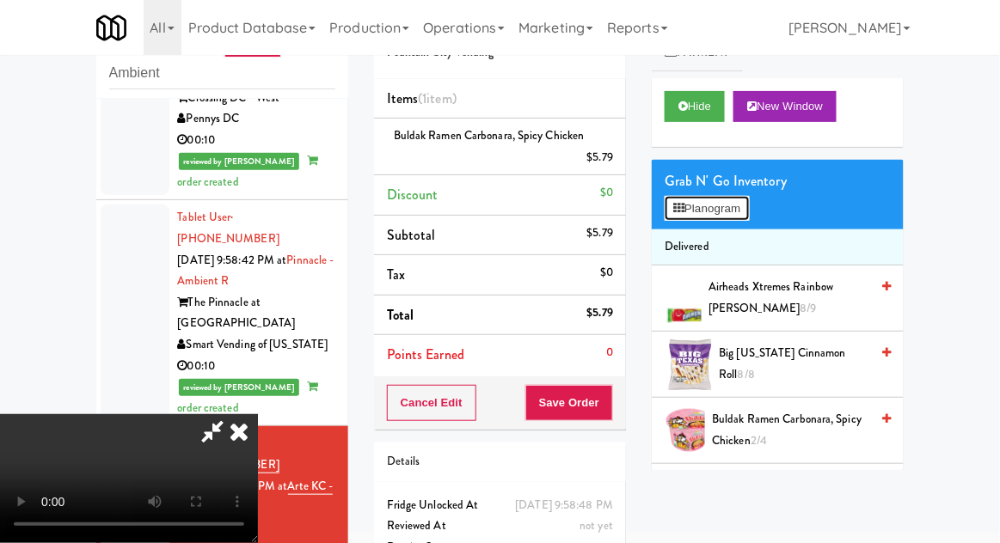
click at [739, 199] on button "Planogram" at bounding box center [707, 209] width 84 height 26
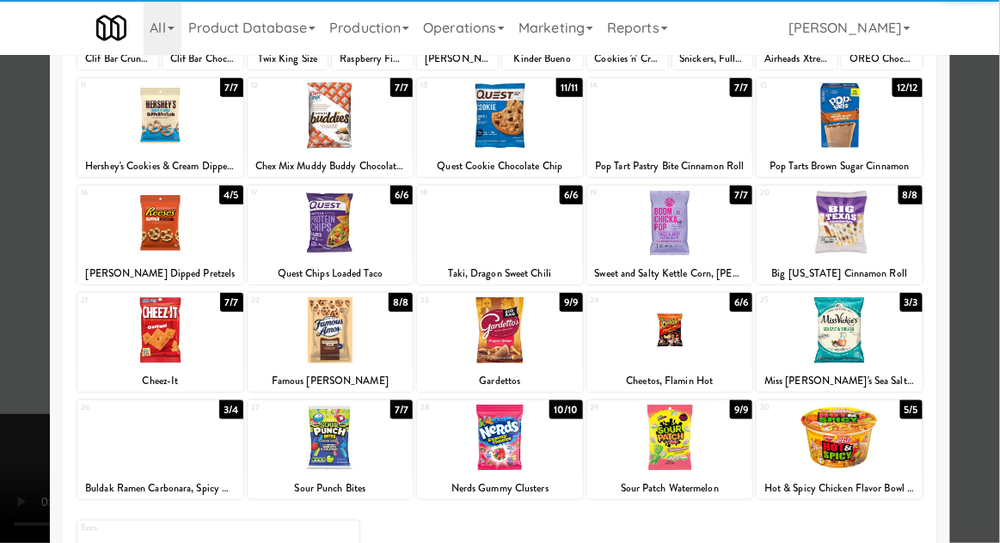
scroll to position [218, 0]
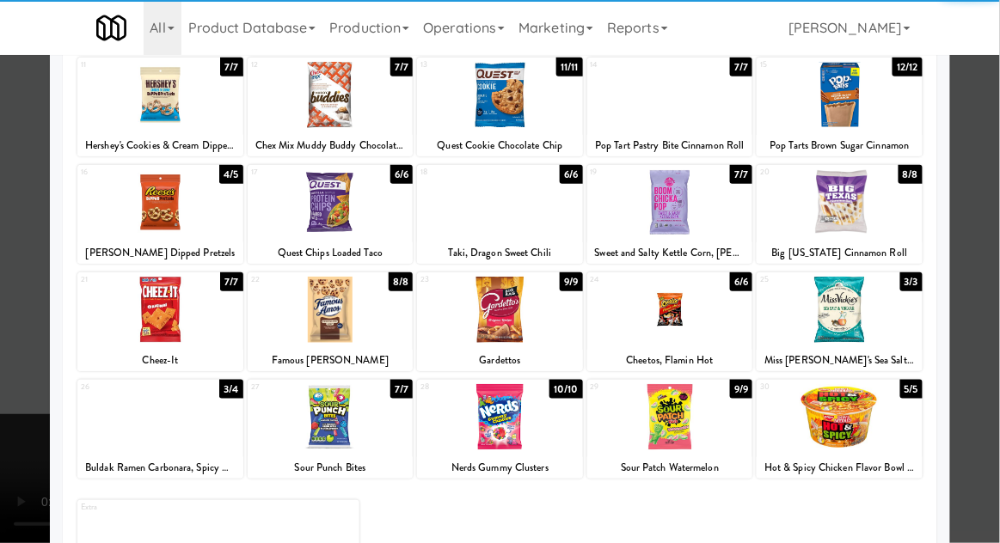
click at [158, 458] on div "Buldak Ramen Carbonara, Spicy Chicken" at bounding box center [160, 467] width 161 height 21
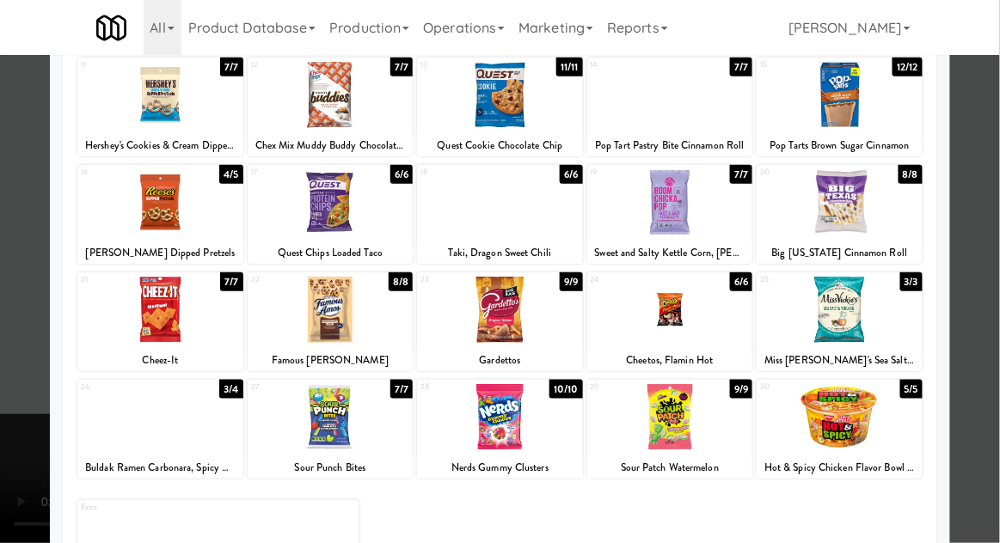
click at [138, 445] on div at bounding box center [160, 417] width 166 height 66
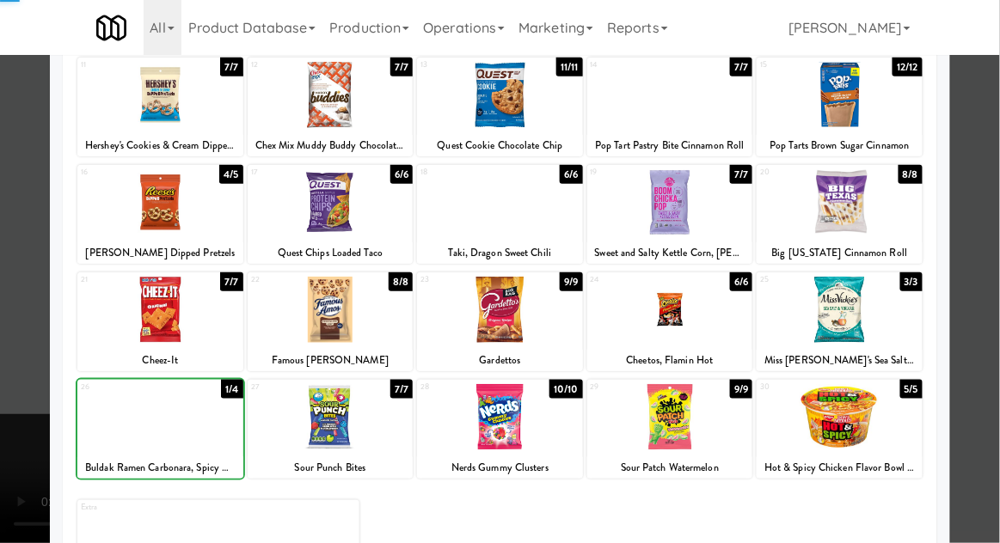
click at [990, 328] on div at bounding box center [500, 271] width 1000 height 543
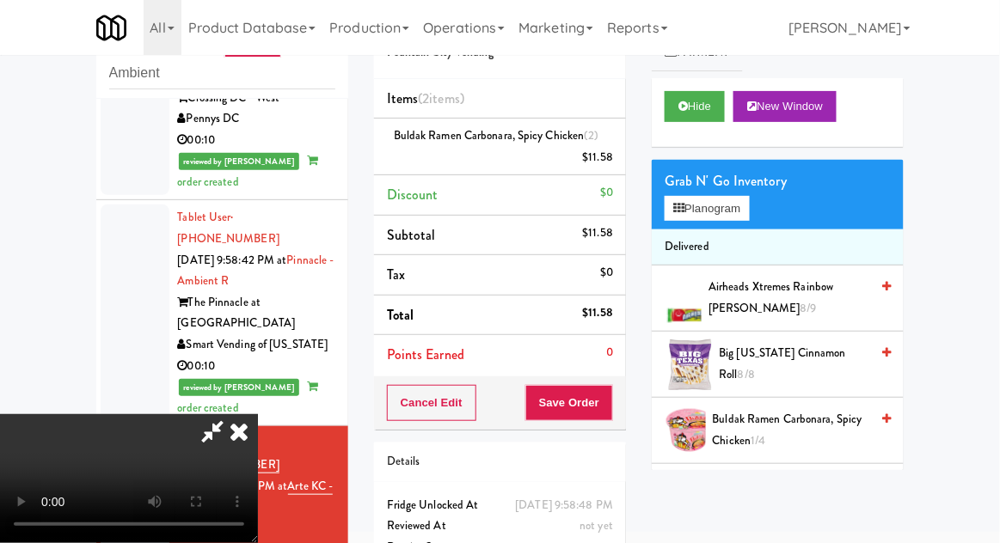
scroll to position [63, 0]
click at [613, 412] on button "Save Order" at bounding box center [569, 403] width 88 height 36
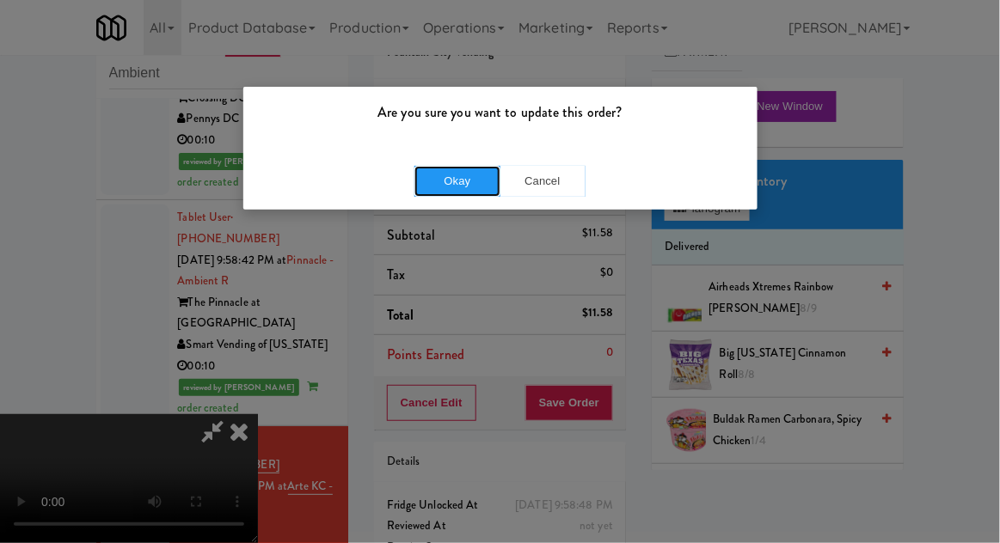
click at [432, 175] on button "Okay" at bounding box center [457, 181] width 86 height 31
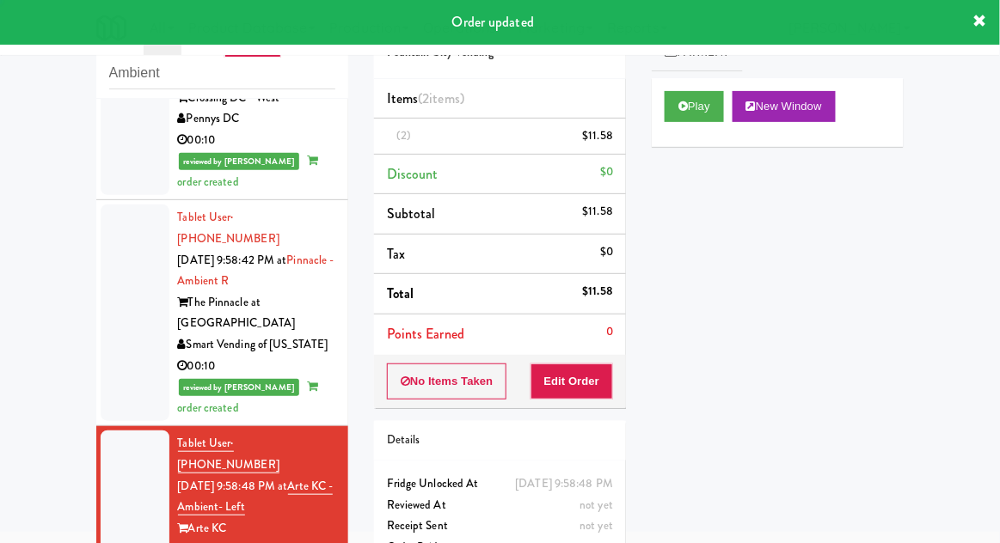
scroll to position [0, 0]
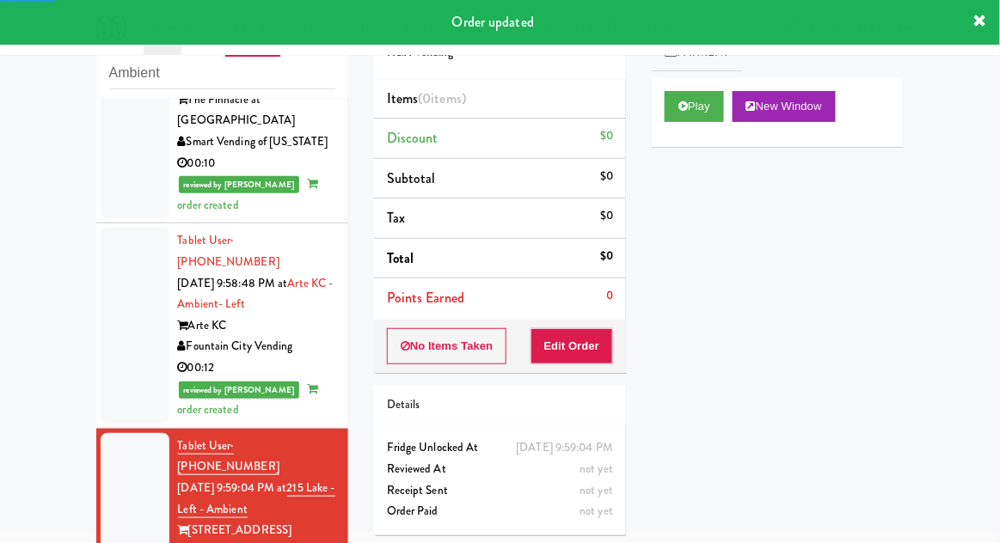
scroll to position [1671, 0]
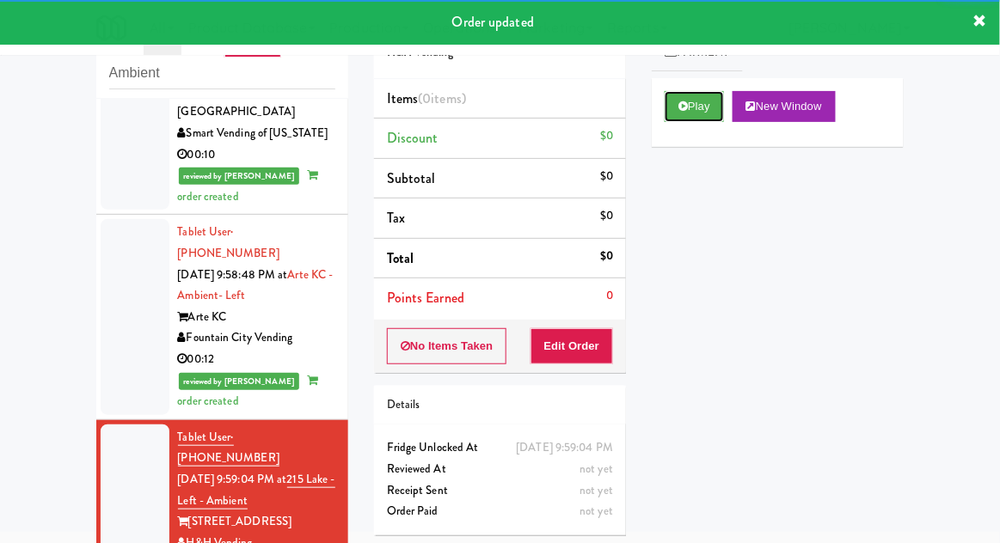
click at [716, 110] on button "Play" at bounding box center [694, 106] width 59 height 31
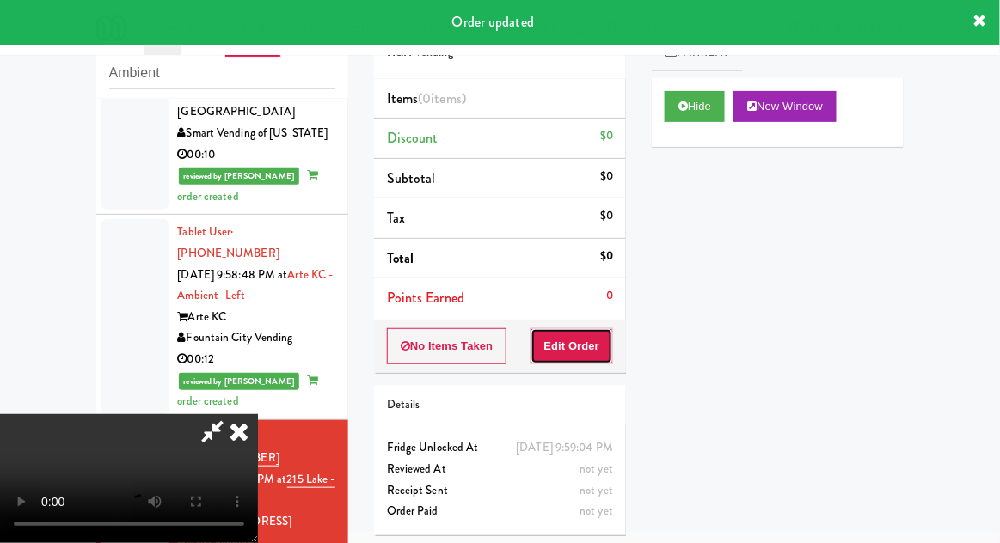
click at [585, 348] on button "Edit Order" at bounding box center [572, 346] width 83 height 36
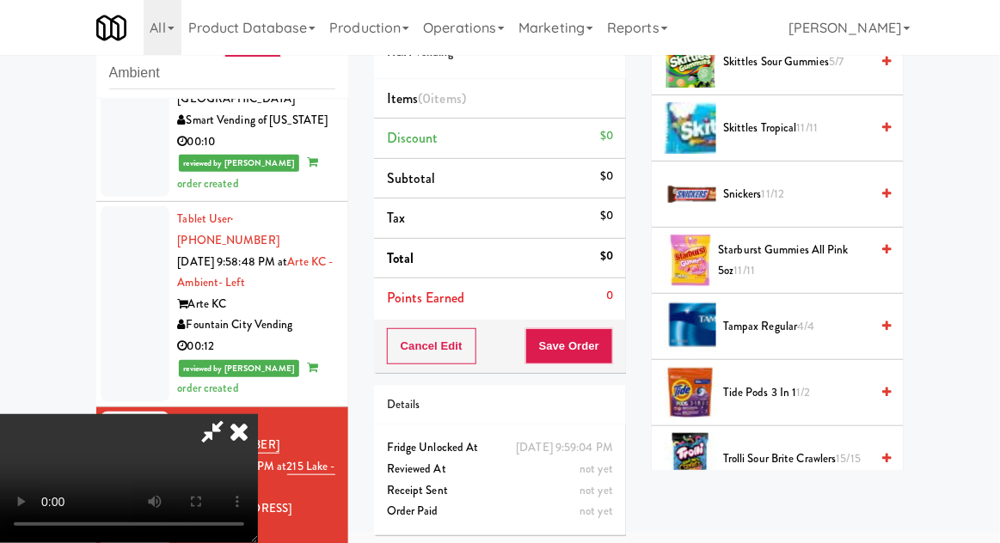
scroll to position [1664, 0]
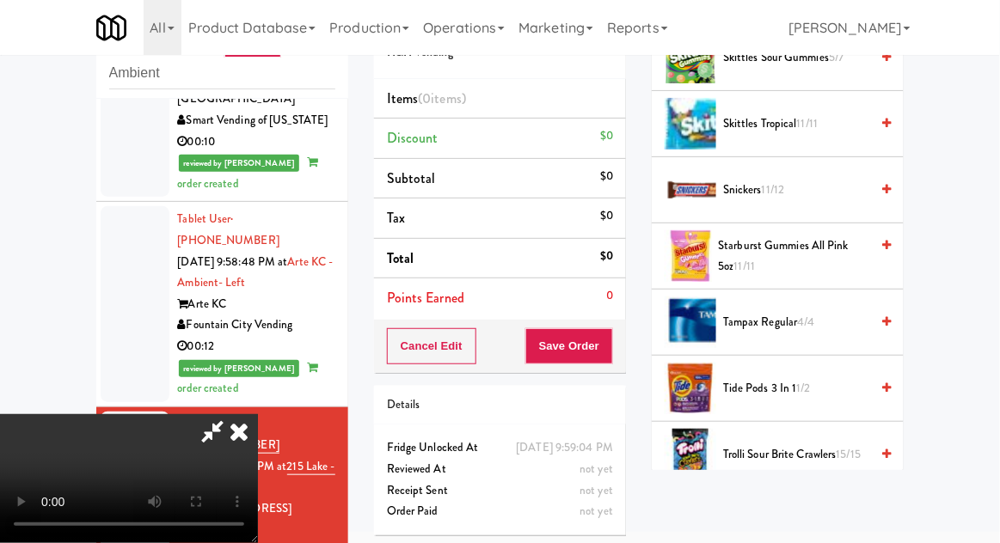
click at [813, 445] on span "Trolli Sour Brite Crawlers 15/15" at bounding box center [796, 455] width 146 height 21
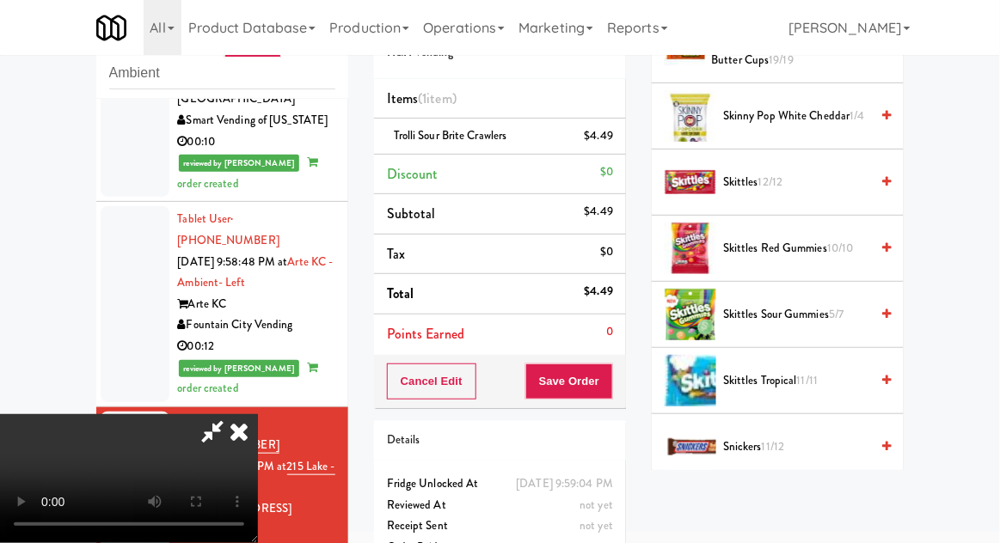
scroll to position [1401, 0]
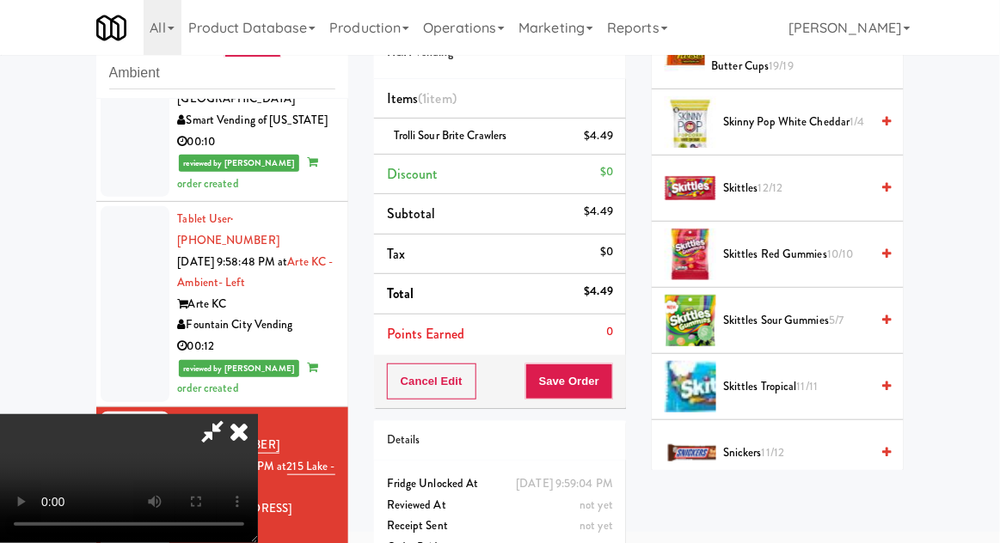
click at [826, 288] on li "Skittles Sour Gummies 5/7" at bounding box center [778, 321] width 252 height 66
click at [827, 310] on span "Skittles Sour Gummies 5/7" at bounding box center [796, 320] width 146 height 21
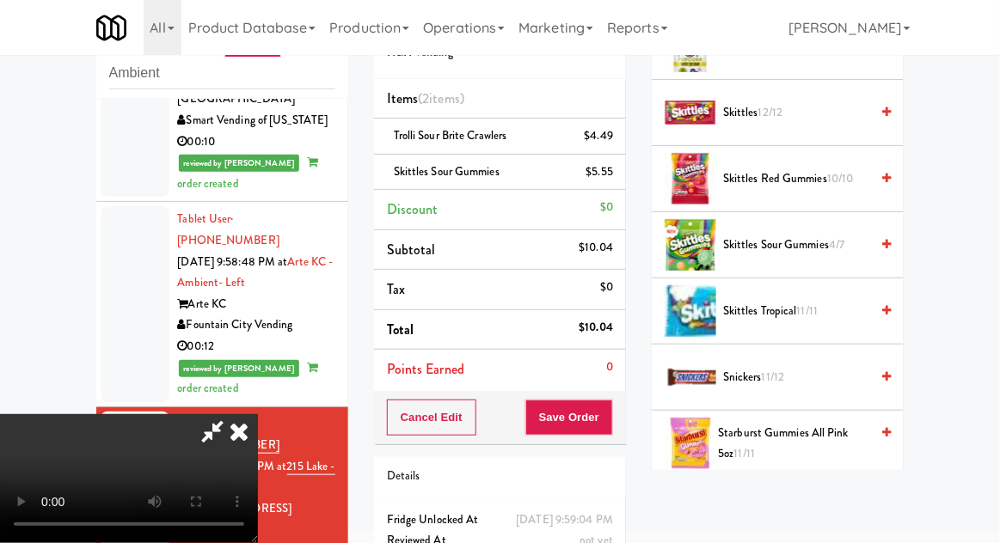
scroll to position [1481, 0]
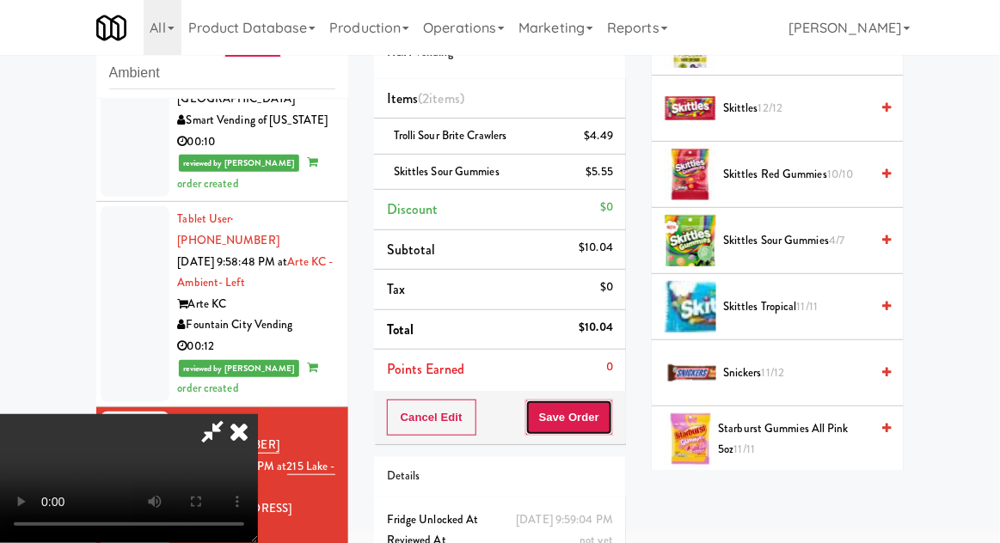
click at [610, 425] on button "Save Order" at bounding box center [569, 418] width 88 height 36
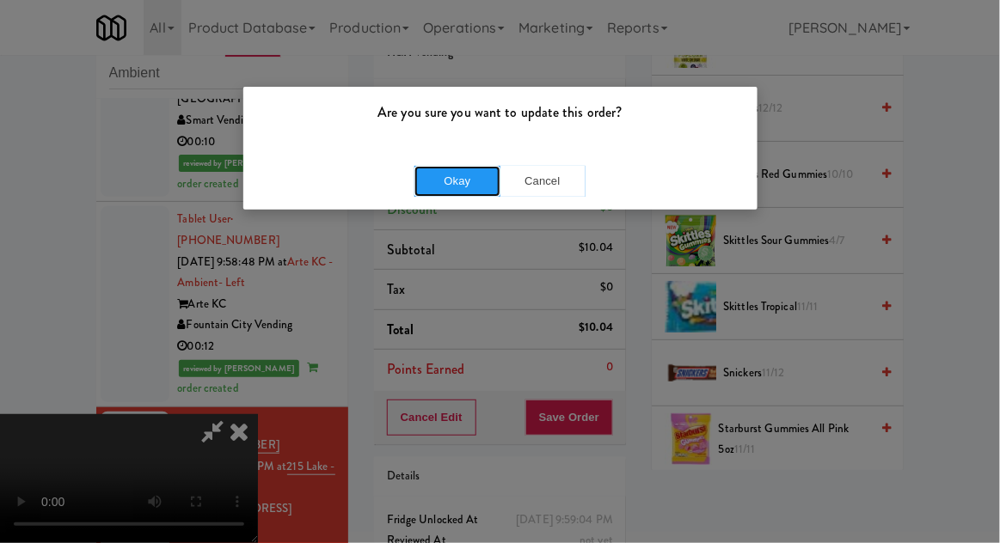
click at [441, 194] on button "Okay" at bounding box center [457, 181] width 86 height 31
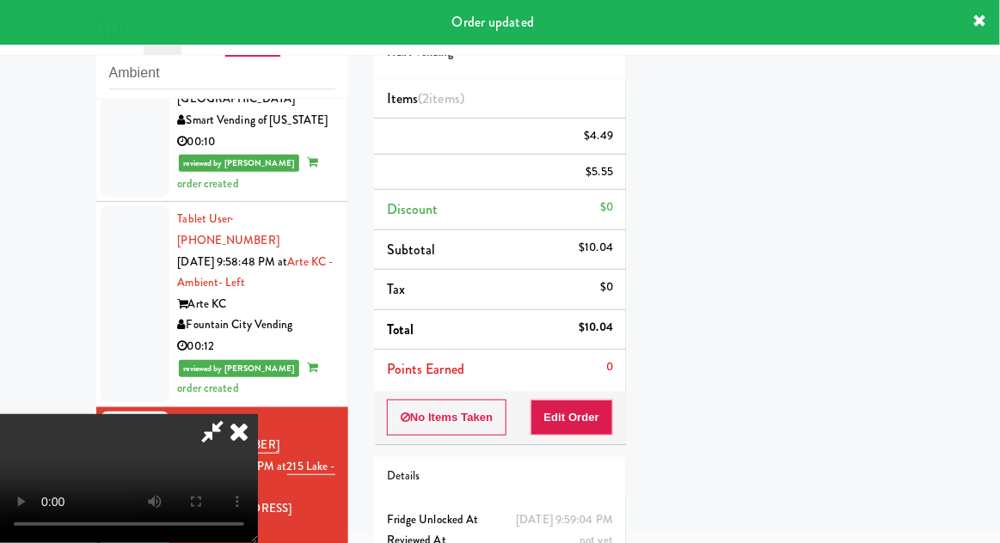
scroll to position [169, 0]
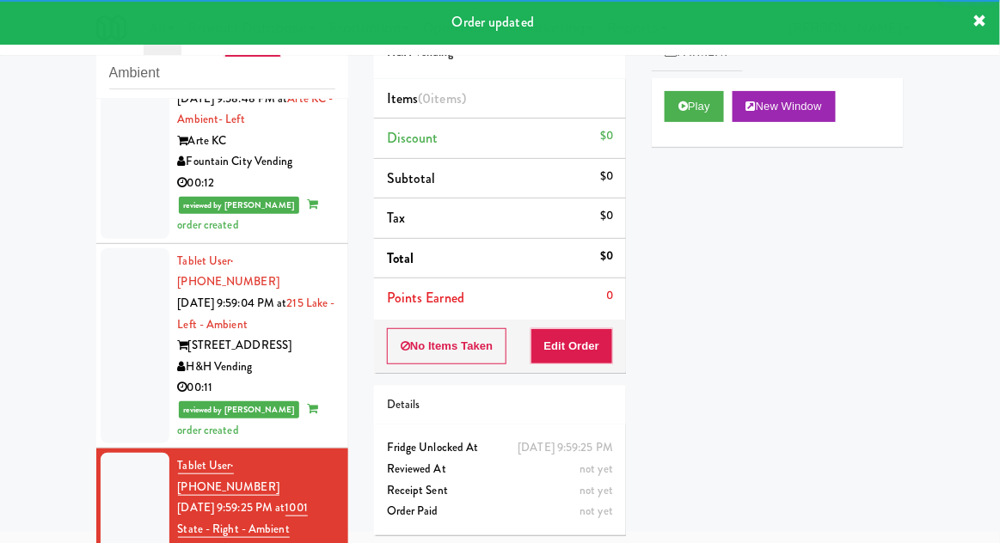
scroll to position [1851, 0]
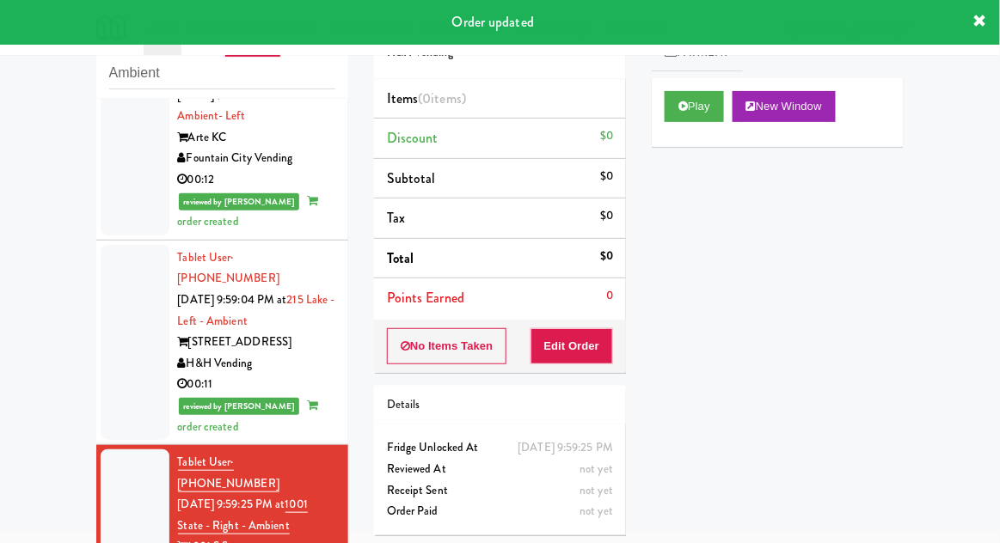
click at [697, 130] on div "Play New Window" at bounding box center [778, 112] width 252 height 69
click at [589, 335] on button "Edit Order" at bounding box center [572, 346] width 83 height 36
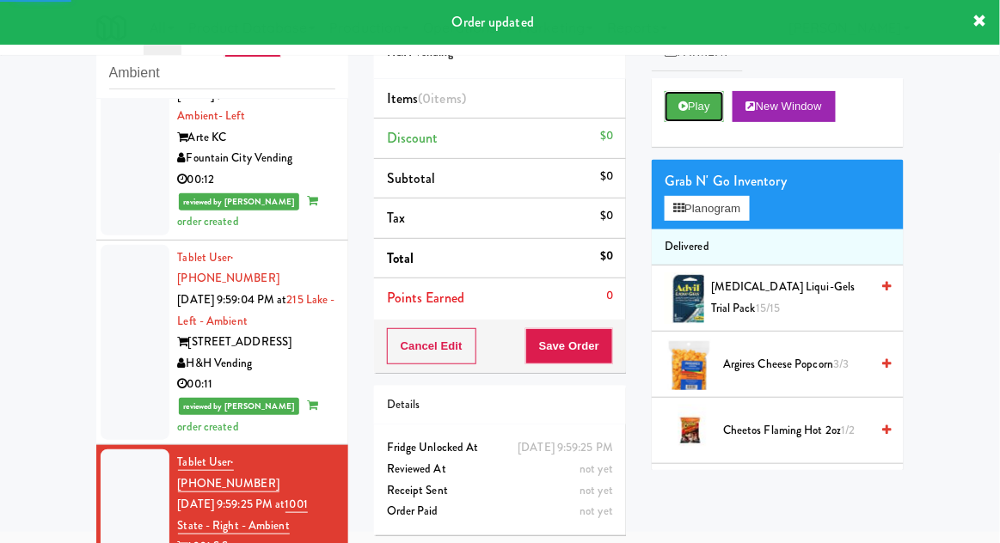
click at [707, 120] on button "Play" at bounding box center [694, 106] width 59 height 31
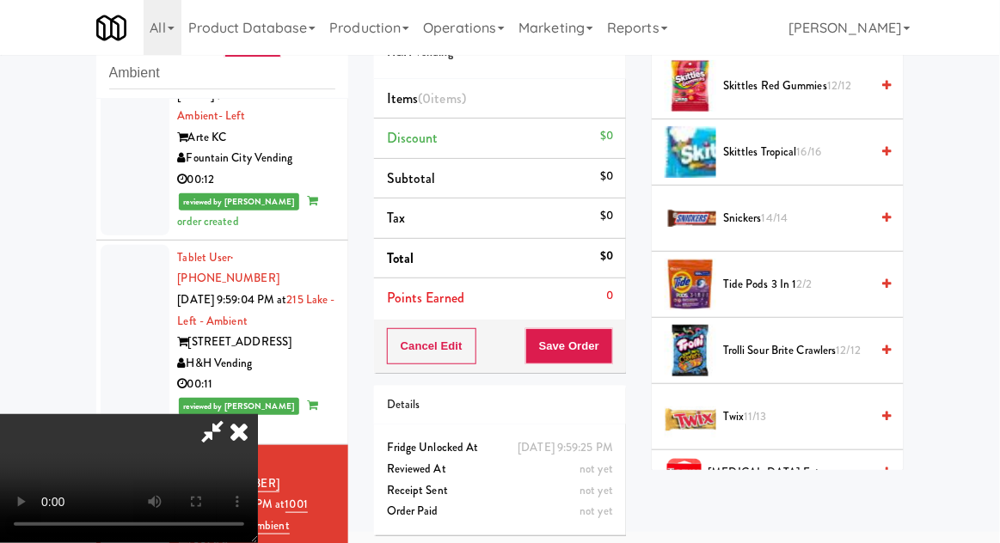
scroll to position [1767, 0]
click at [807, 408] on span "Twix 11/13" at bounding box center [796, 418] width 146 height 21
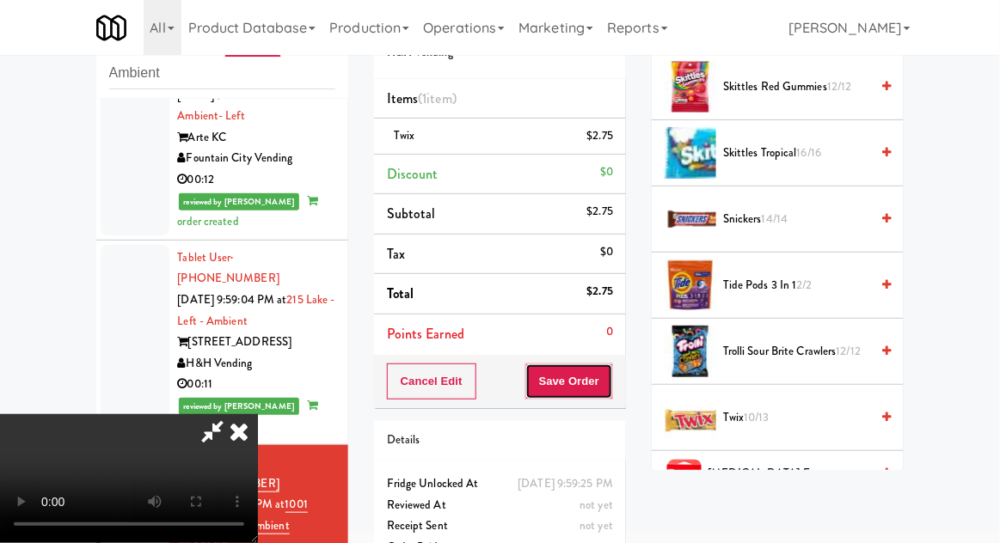
click at [613, 378] on button "Save Order" at bounding box center [569, 382] width 88 height 36
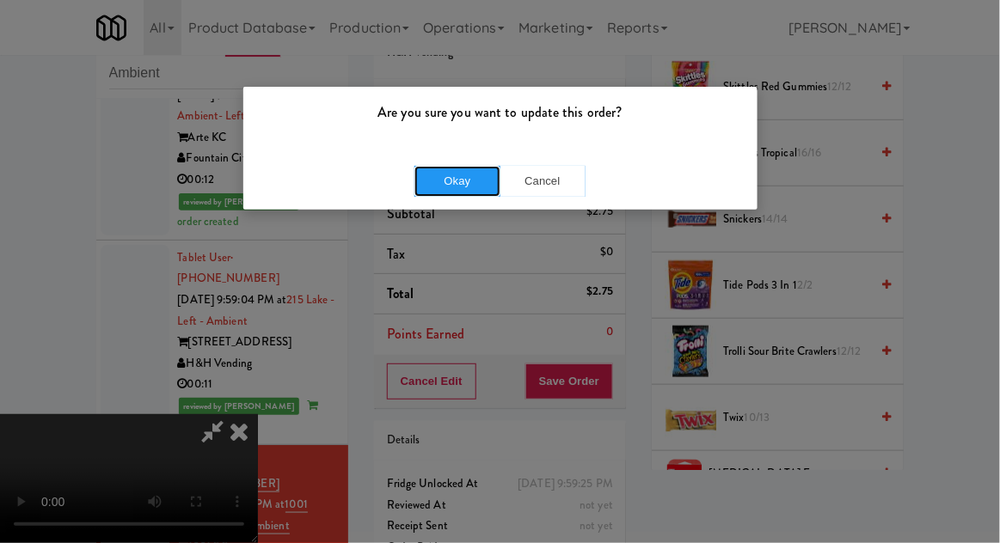
click at [422, 182] on button "Okay" at bounding box center [457, 181] width 86 height 31
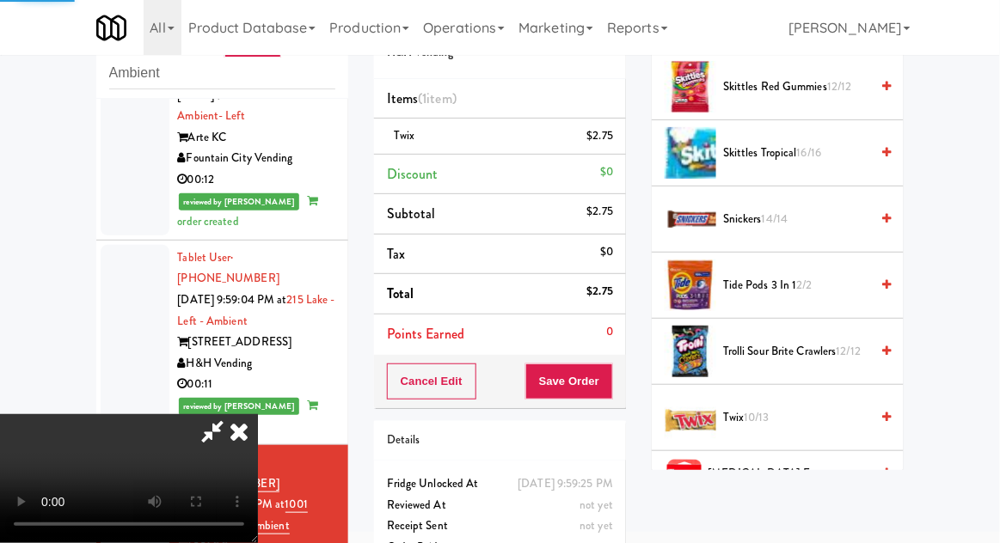
scroll to position [169, 0]
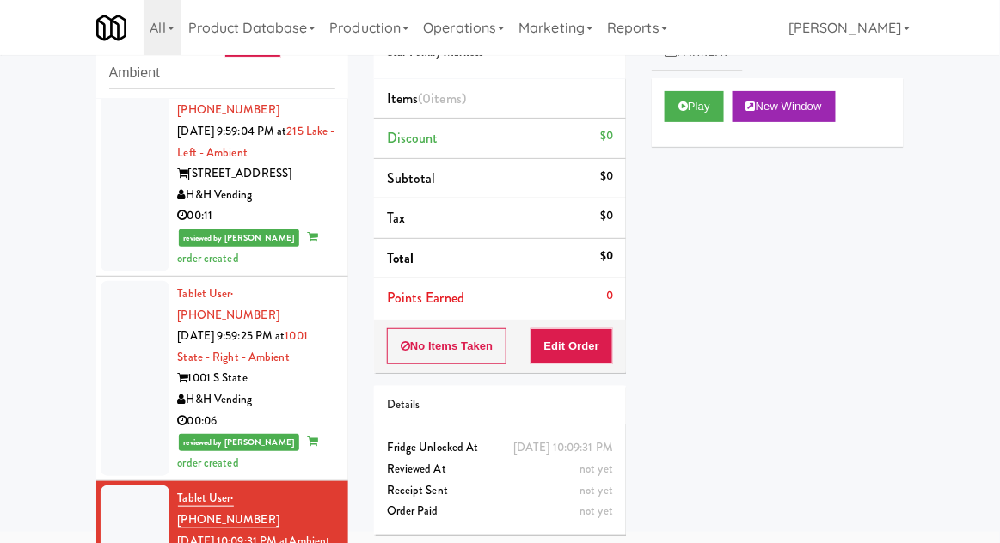
scroll to position [2021, 0]
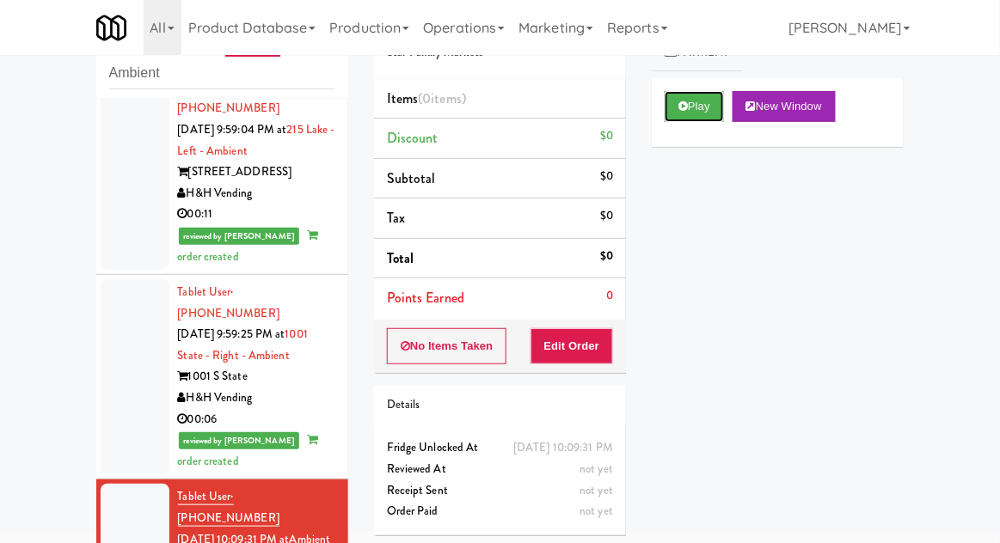
click at [719, 117] on button "Play" at bounding box center [694, 106] width 59 height 31
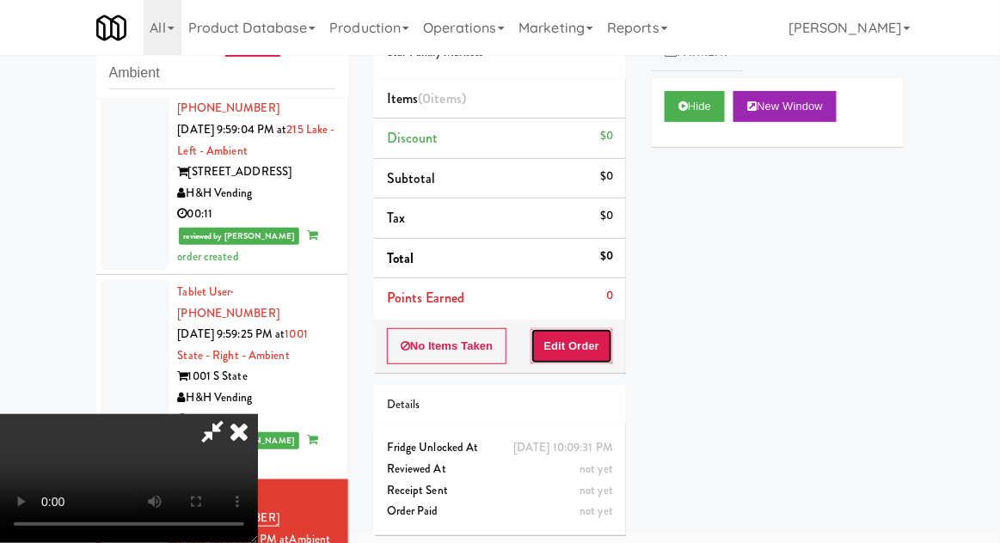
click at [604, 356] on button "Edit Order" at bounding box center [572, 346] width 83 height 36
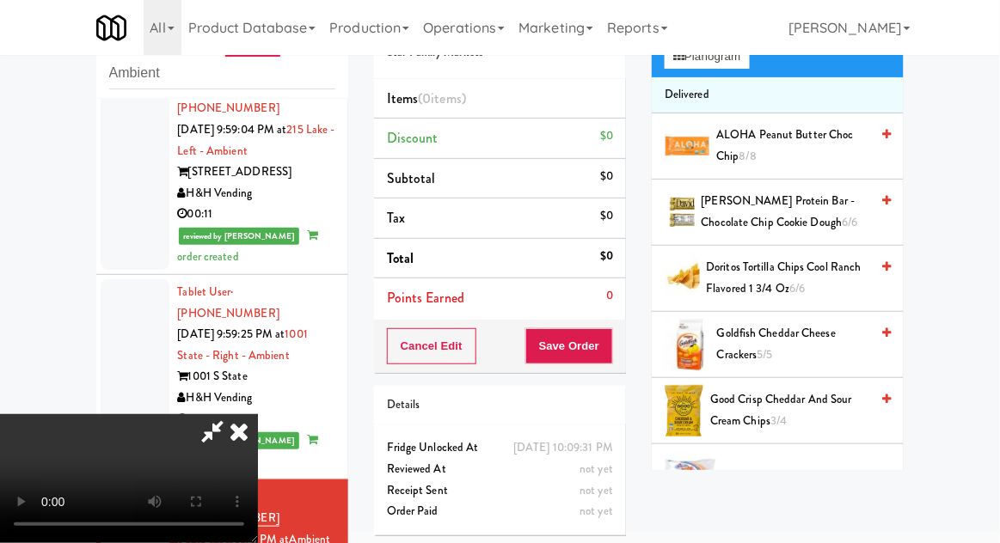
scroll to position [168, 0]
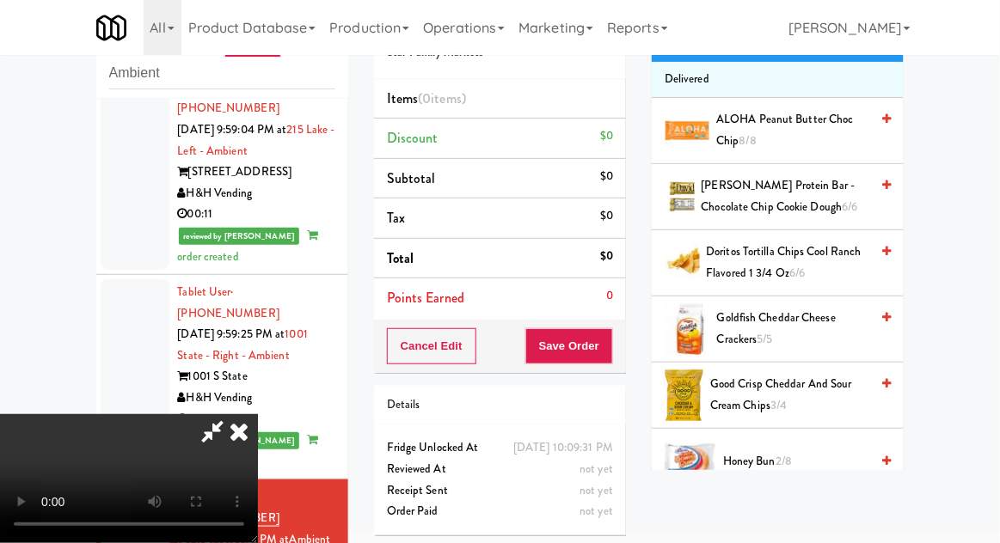
click at [788, 462] on span "2/8" at bounding box center [784, 461] width 16 height 16
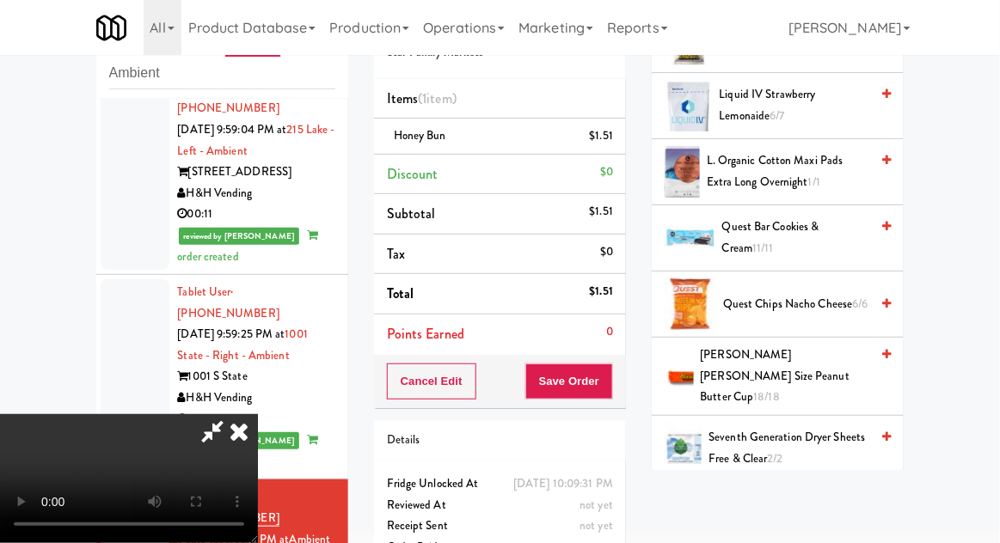
scroll to position [725, 0]
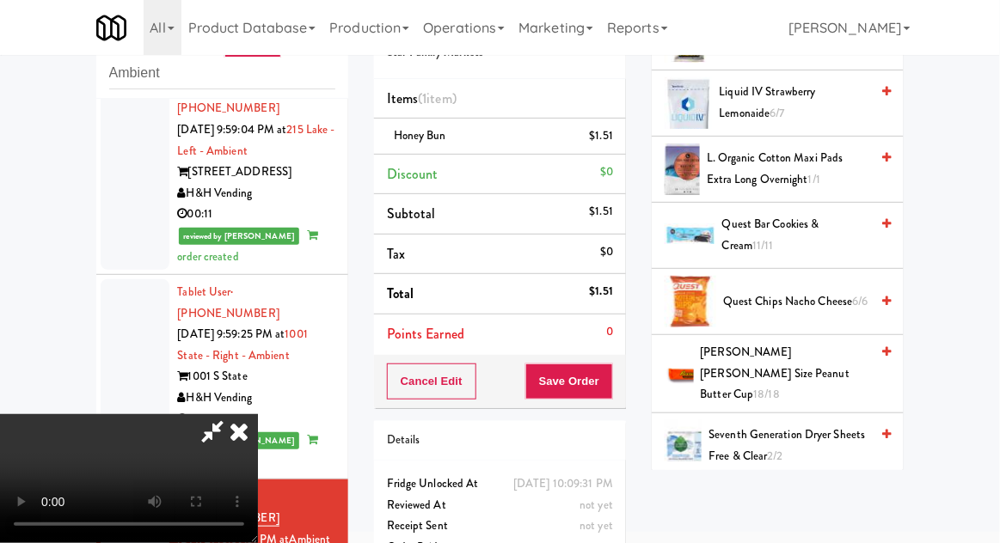
click at [813, 365] on span "[PERSON_NAME] [PERSON_NAME] Size Peanut Butter Cup 18/18" at bounding box center [785, 374] width 169 height 64
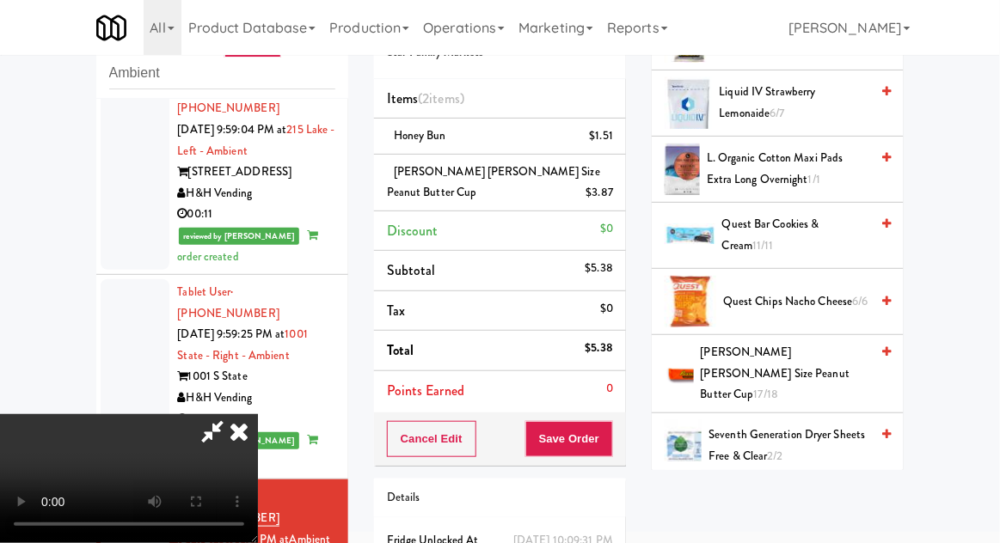
scroll to position [100, 0]
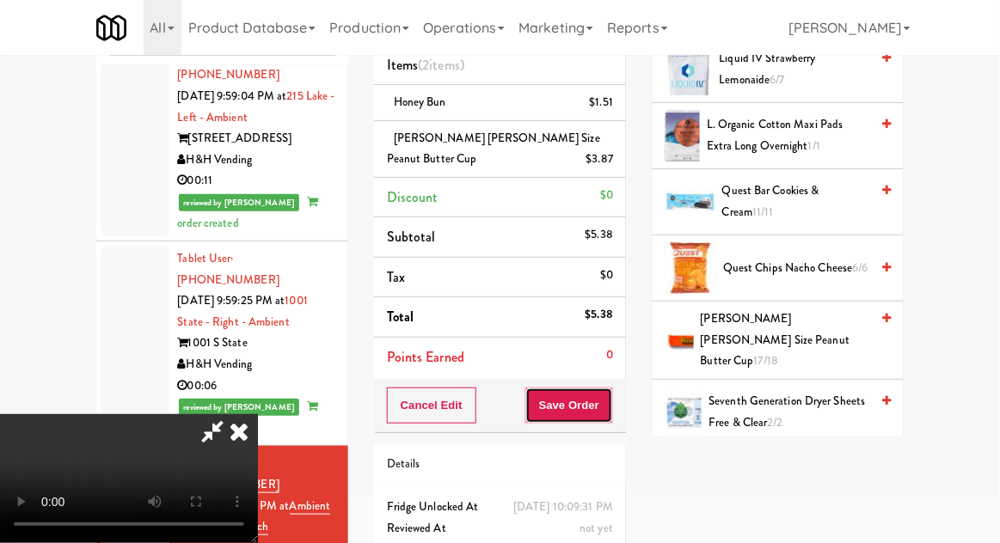
click at [609, 412] on button "Save Order" at bounding box center [569, 406] width 88 height 36
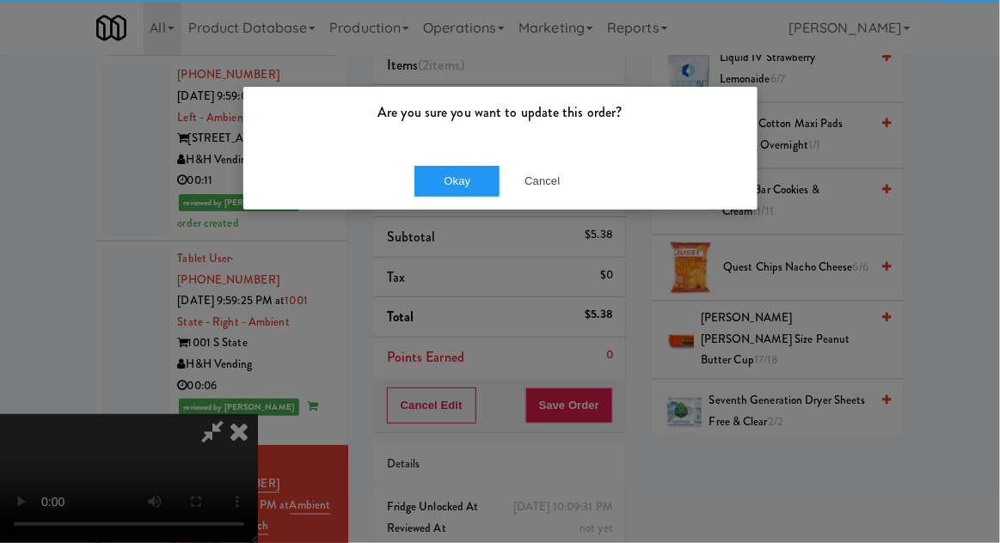
click at [440, 161] on div "Okay Cancel" at bounding box center [500, 181] width 514 height 58
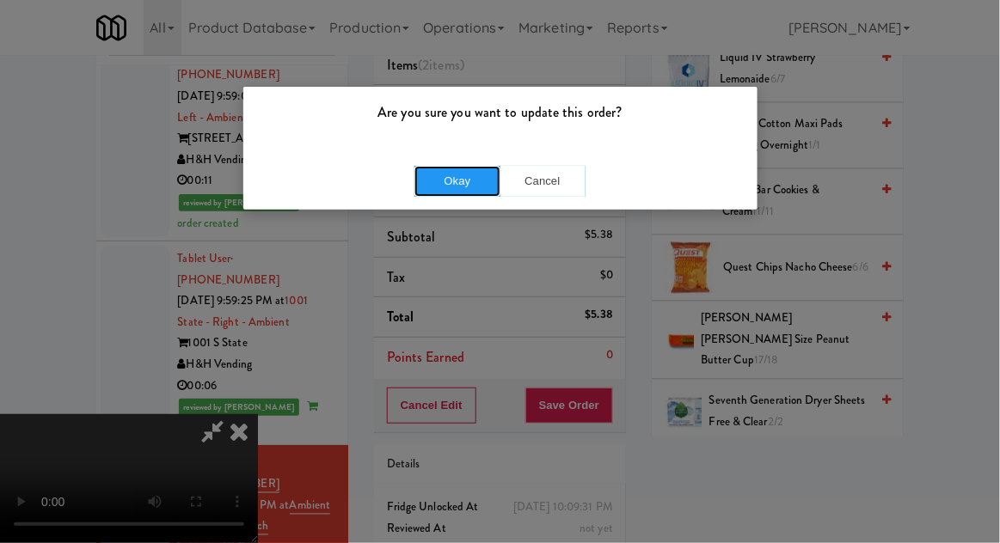
click at [433, 185] on button "Okay" at bounding box center [457, 181] width 86 height 31
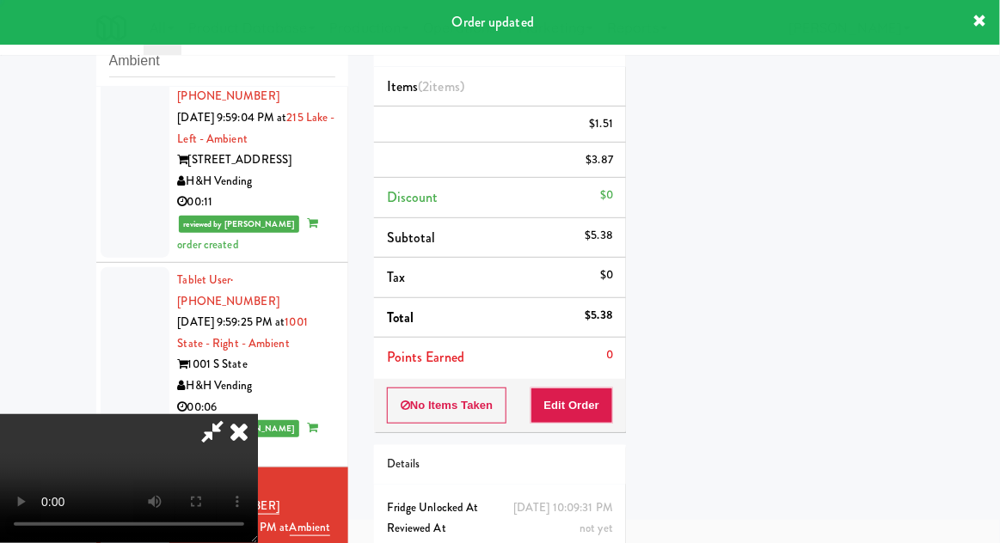
scroll to position [0, 0]
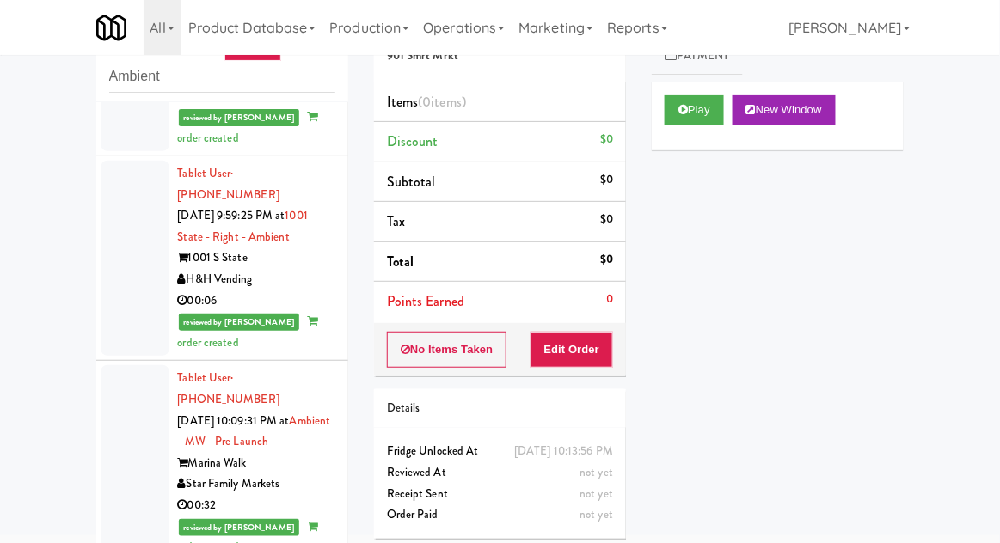
scroll to position [66, 0]
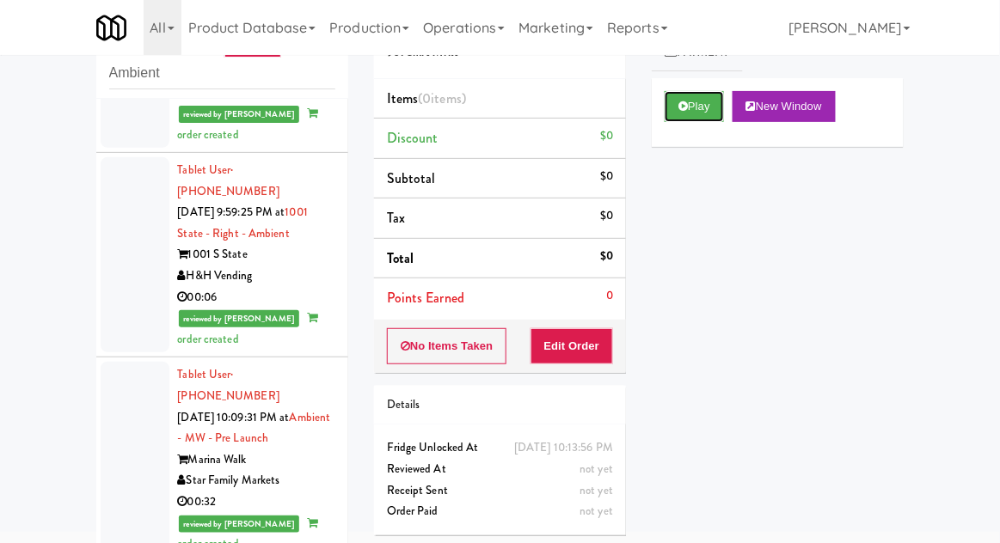
click at [723, 105] on button "Play" at bounding box center [694, 106] width 59 height 31
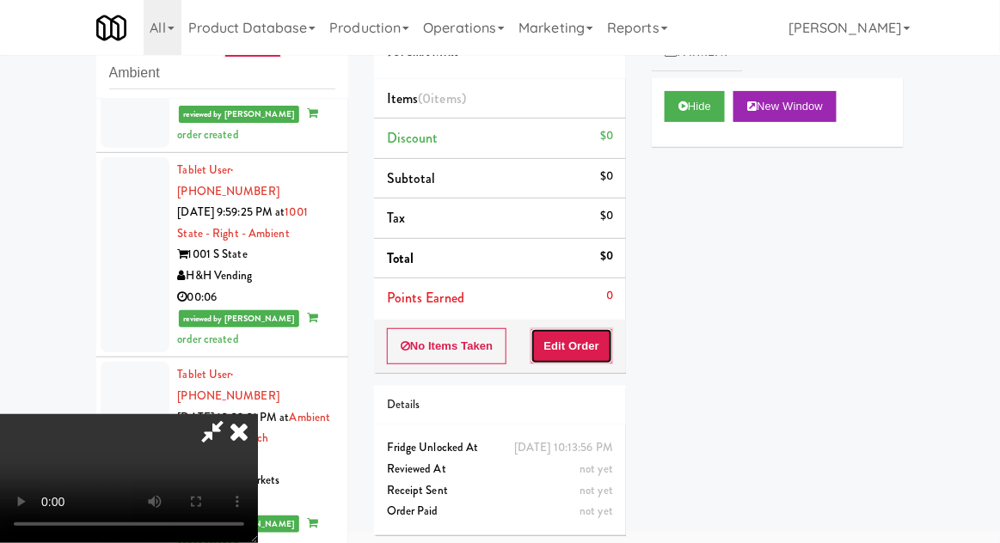
click at [599, 361] on button "Edit Order" at bounding box center [572, 346] width 83 height 36
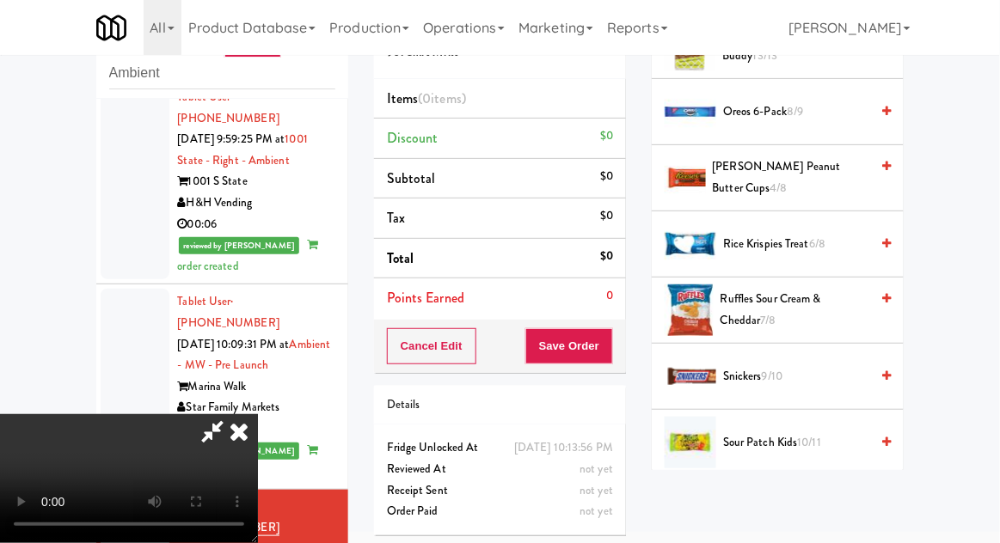
scroll to position [1380, 0]
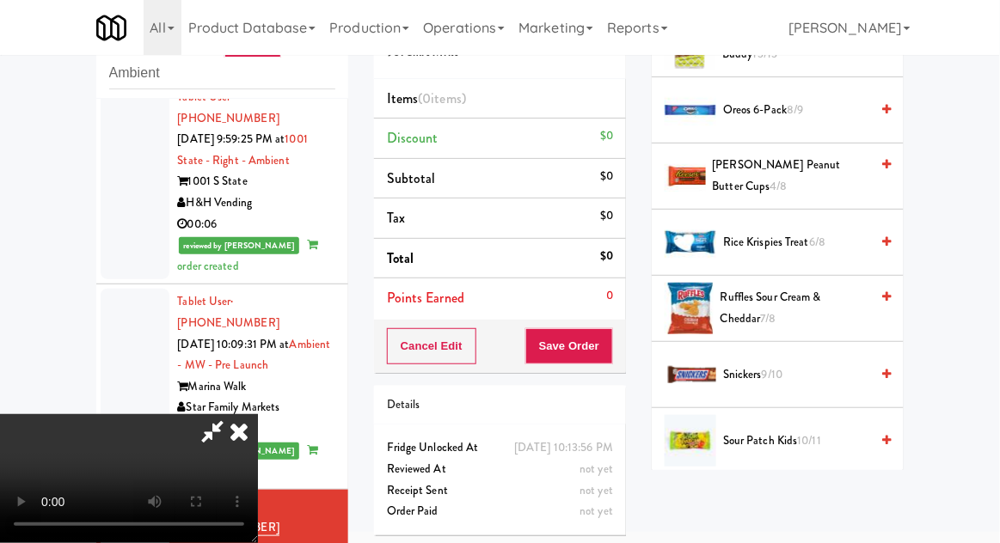
click at [795, 368] on span "Snickers 9/10" at bounding box center [796, 375] width 146 height 21
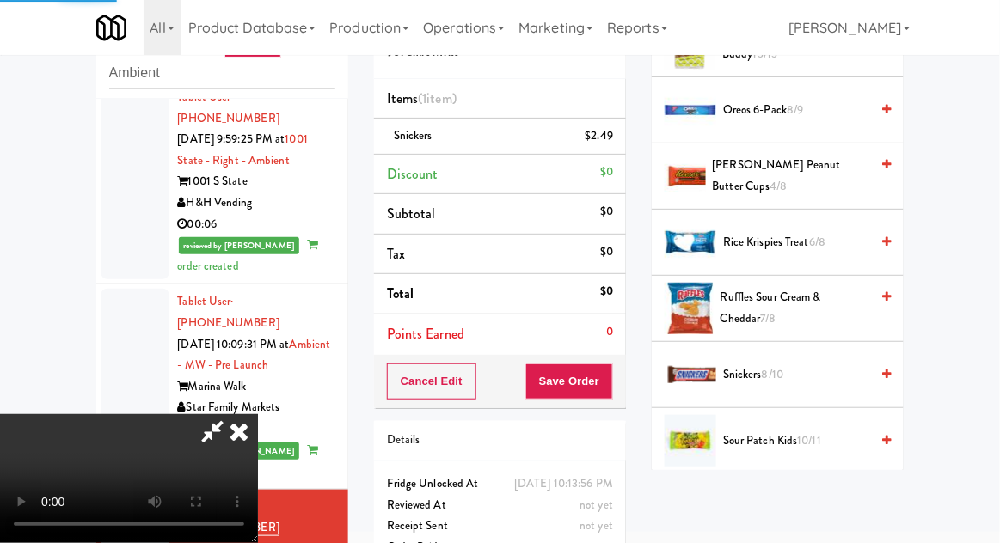
scroll to position [0, 0]
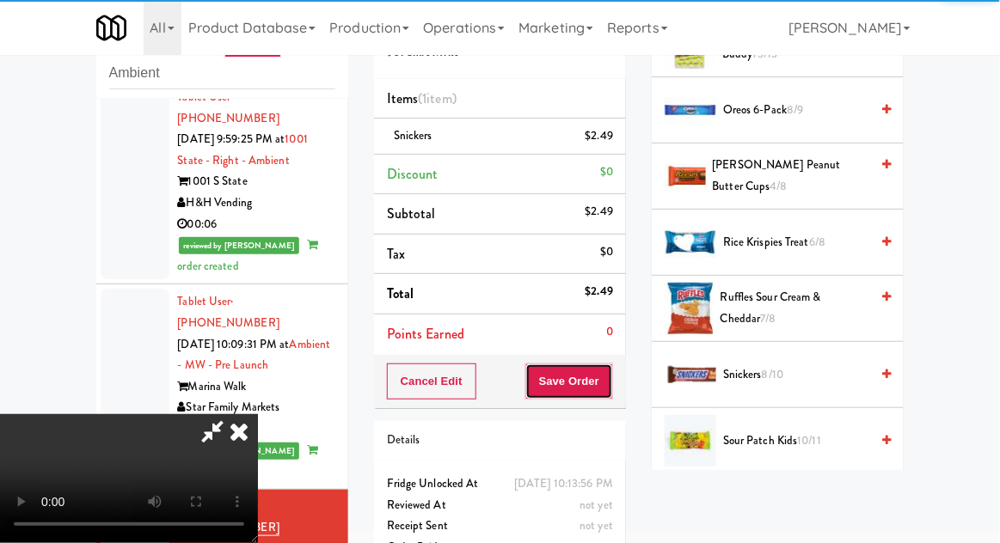
click at [613, 387] on button "Save Order" at bounding box center [569, 382] width 88 height 36
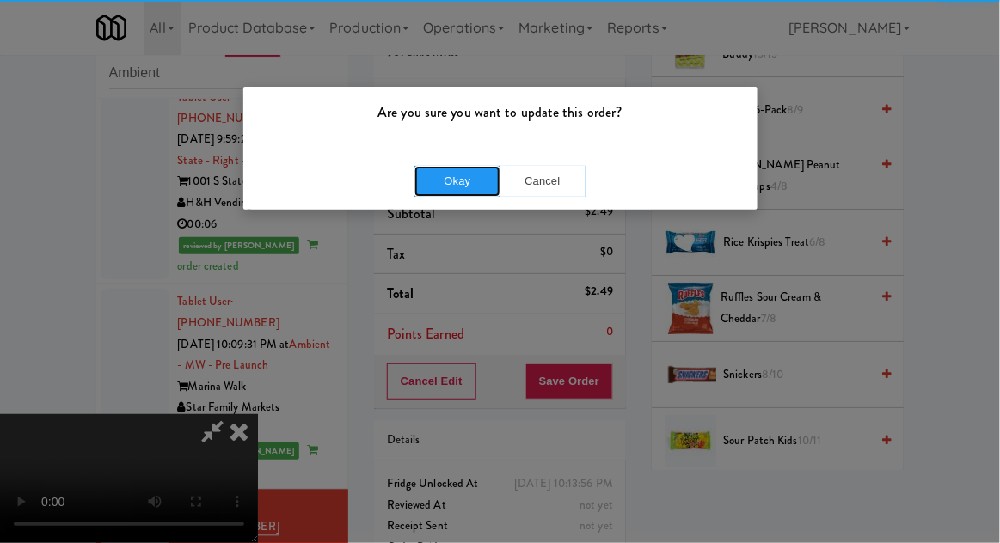
click at [448, 175] on button "Okay" at bounding box center [457, 181] width 86 height 31
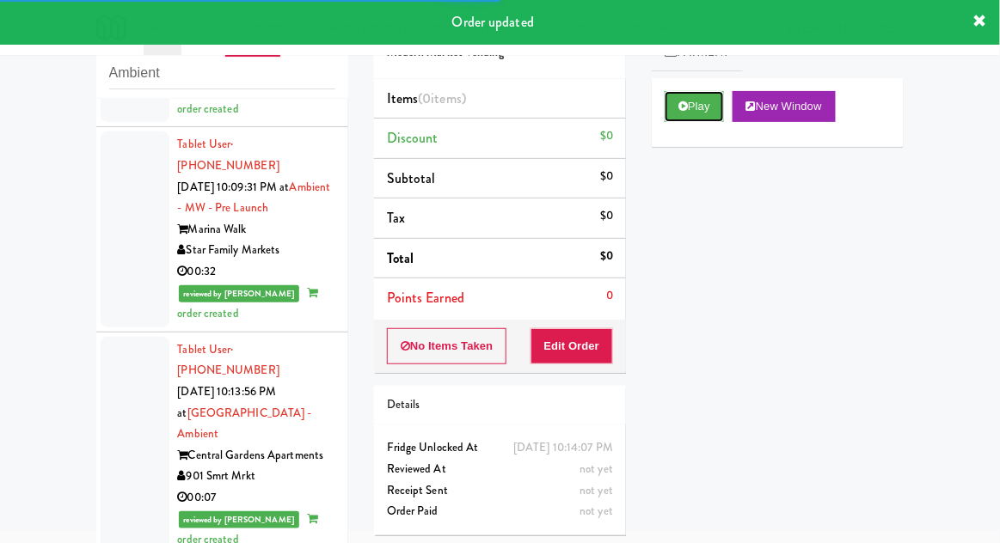
click at [708, 120] on button "Play" at bounding box center [694, 106] width 59 height 31
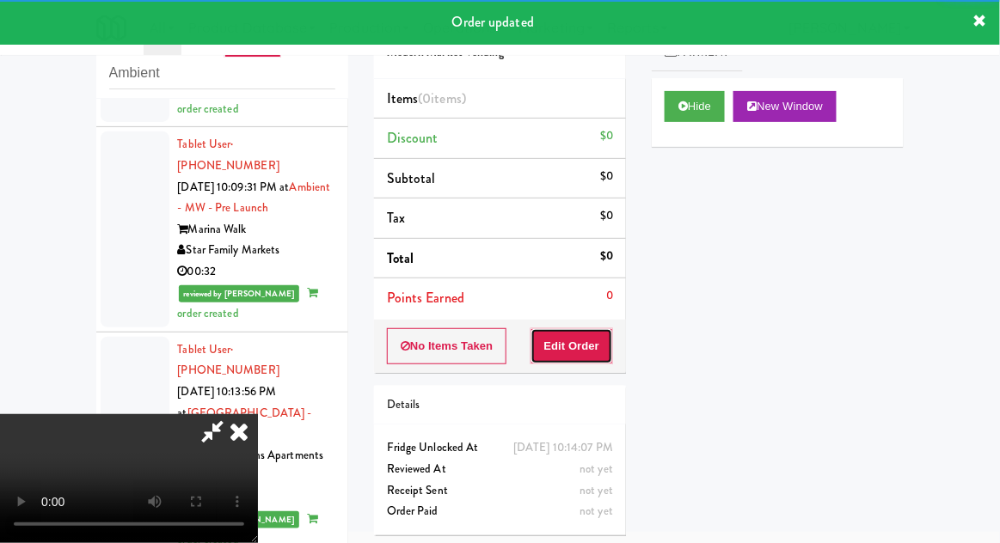
click at [600, 353] on button "Edit Order" at bounding box center [572, 346] width 83 height 36
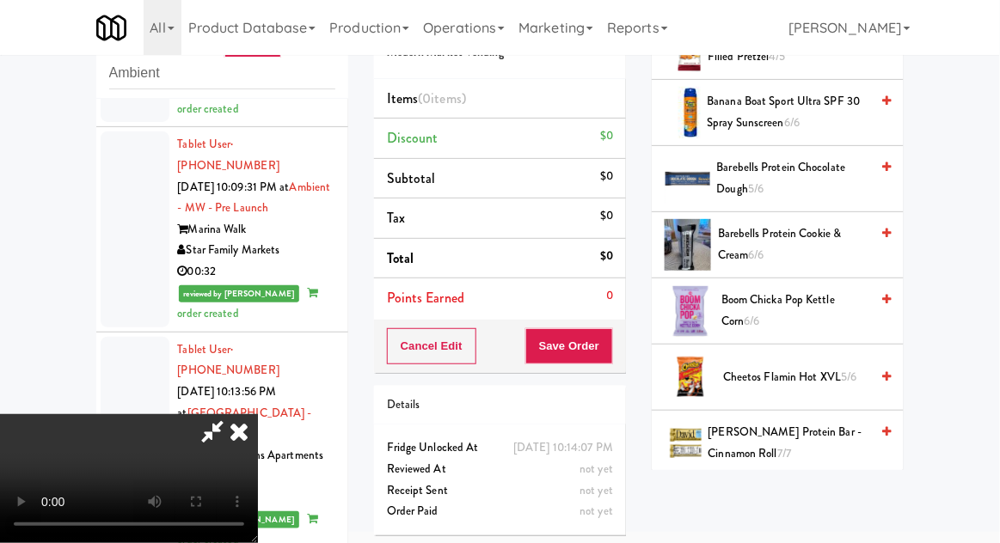
click at [796, 375] on span "Cheetos Flamin Hot XVL 5/6" at bounding box center [796, 377] width 146 height 21
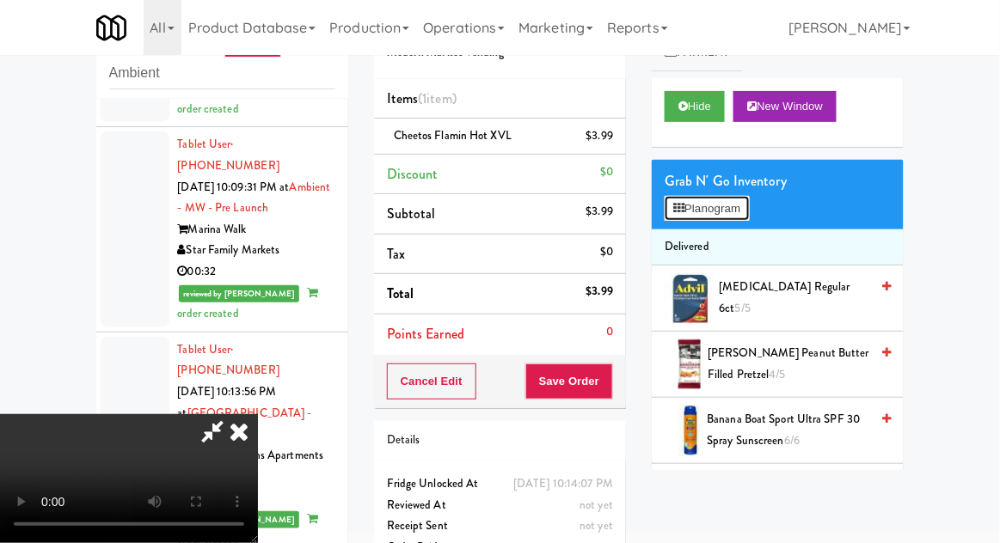
click at [743, 220] on button "Planogram" at bounding box center [707, 209] width 84 height 26
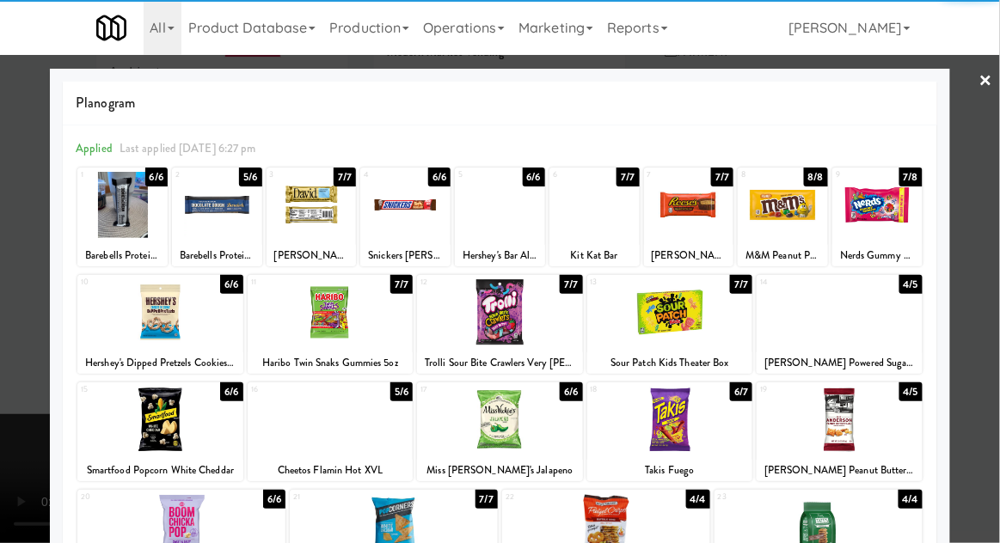
click at [959, 275] on div at bounding box center [500, 271] width 1000 height 543
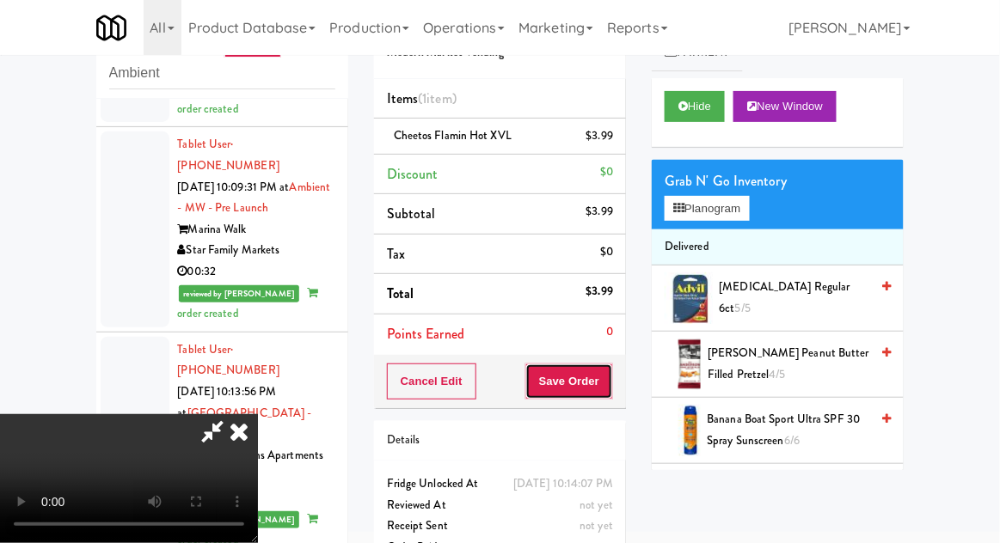
click at [611, 389] on button "Save Order" at bounding box center [569, 382] width 88 height 36
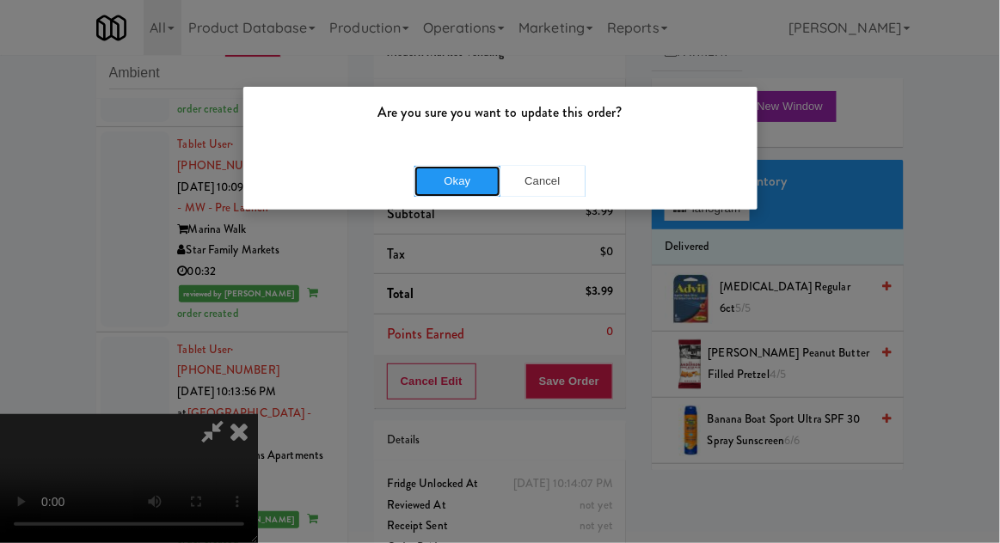
click at [422, 180] on button "Okay" at bounding box center [457, 181] width 86 height 31
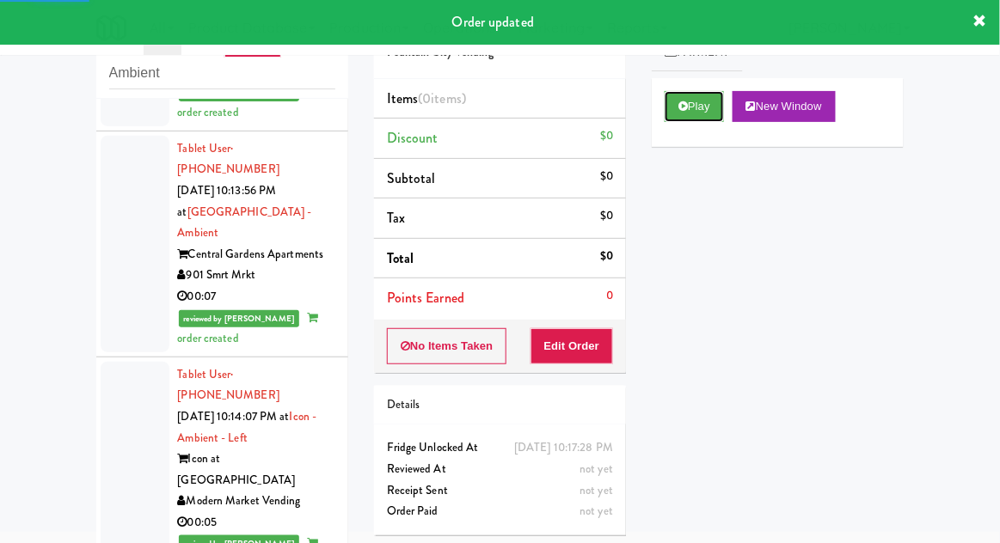
click at [705, 119] on button "Play" at bounding box center [694, 106] width 59 height 31
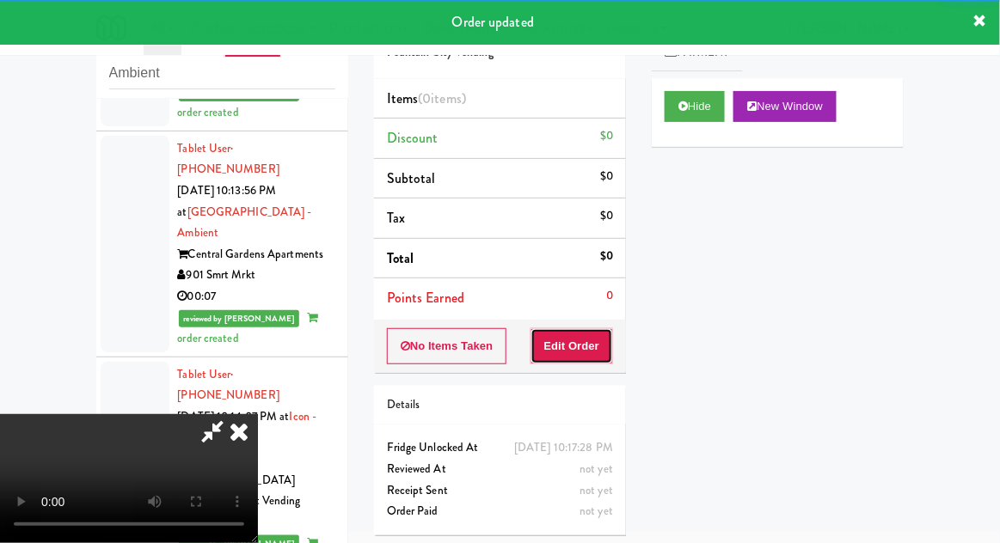
click at [592, 334] on button "Edit Order" at bounding box center [572, 346] width 83 height 36
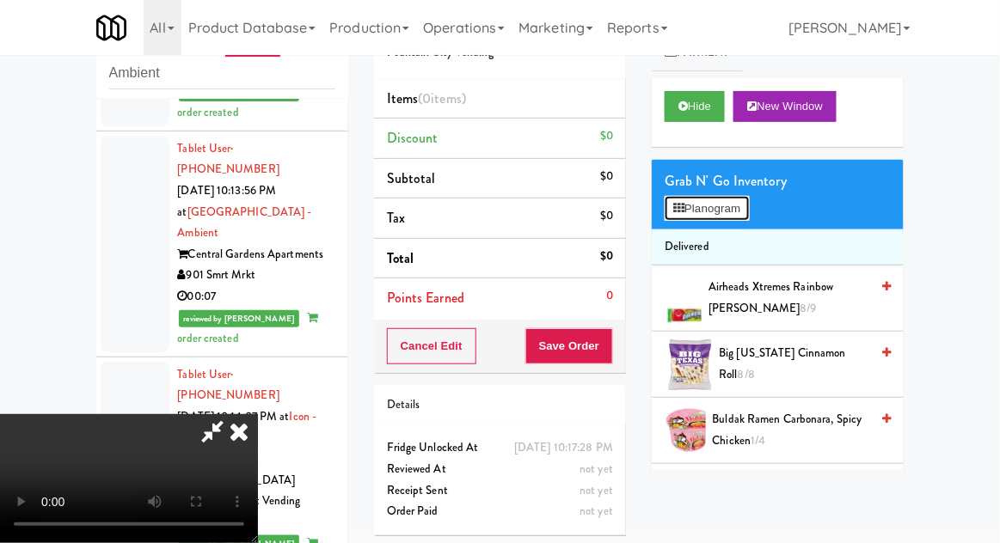
click at [726, 214] on button "Planogram" at bounding box center [707, 209] width 84 height 26
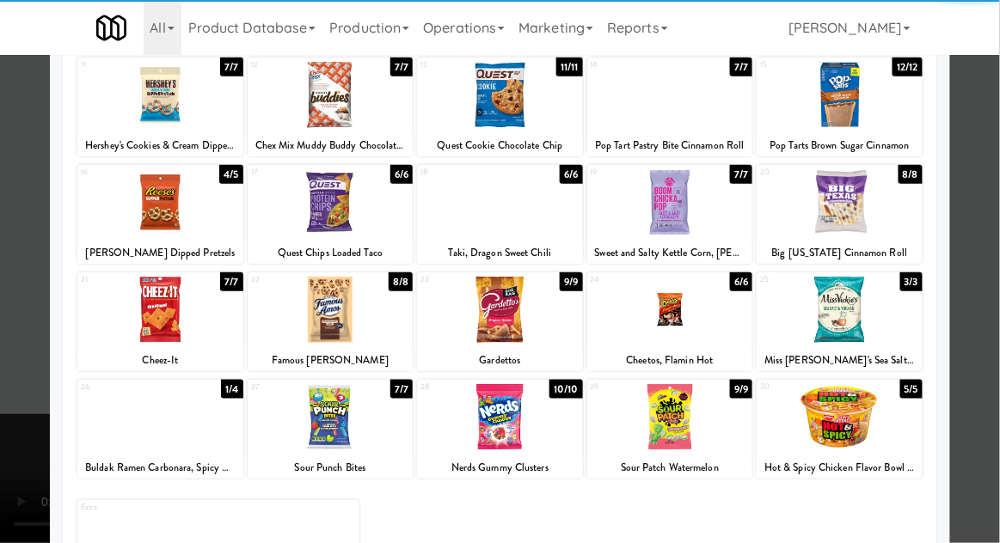
click at [307, 429] on div at bounding box center [331, 417] width 166 height 66
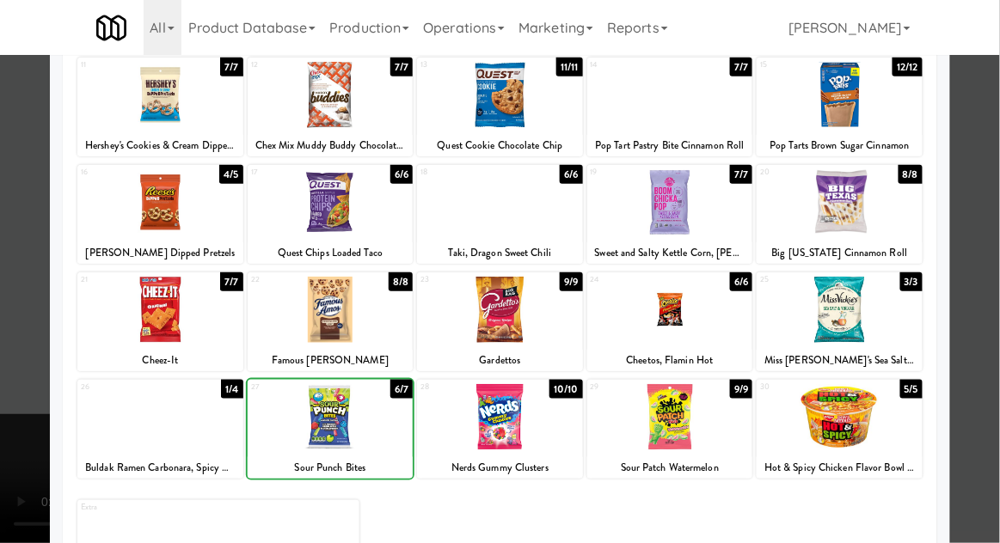
click at [975, 353] on div at bounding box center [500, 271] width 1000 height 543
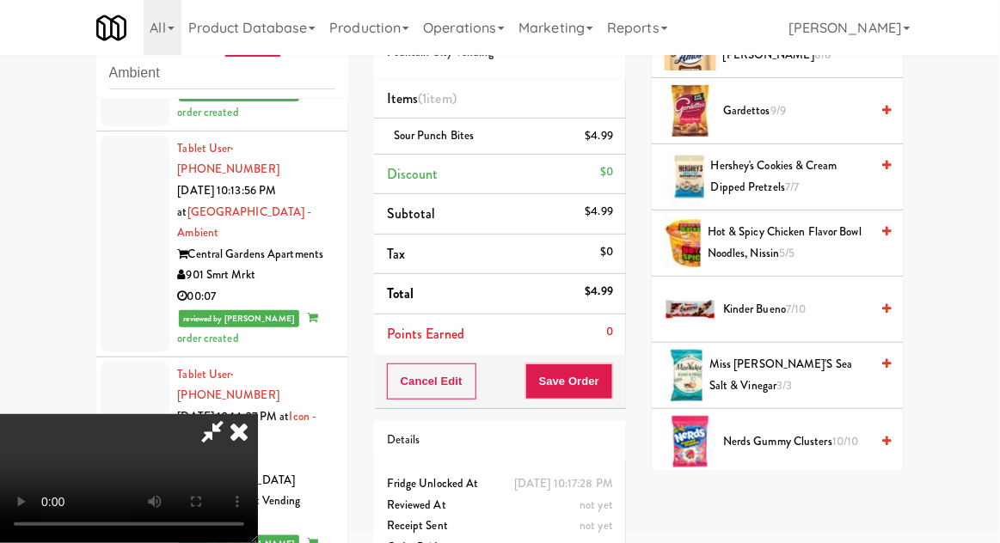
scroll to position [855, 0]
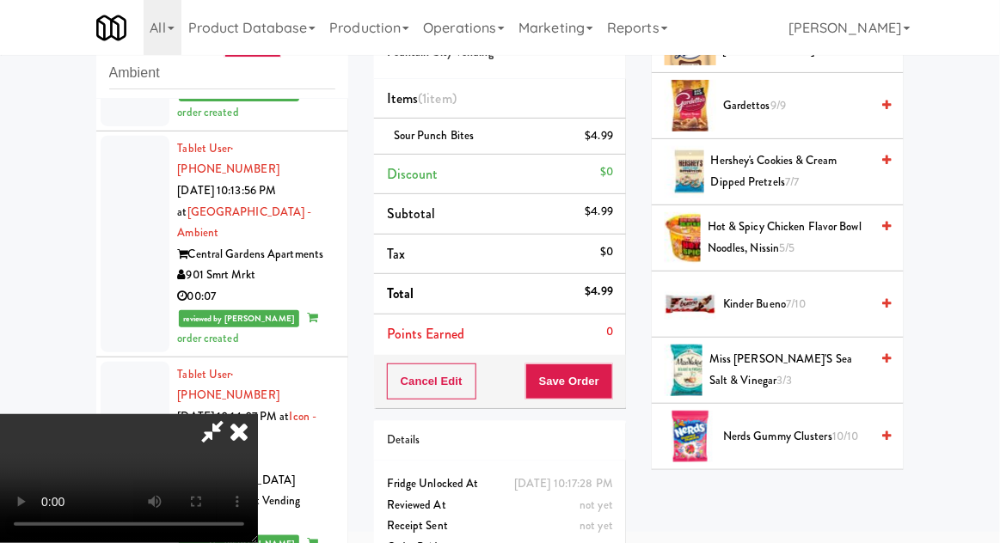
click at [822, 354] on span "Miss [PERSON_NAME]'s Sea Salt & Vinegar 3/3" at bounding box center [789, 370] width 160 height 42
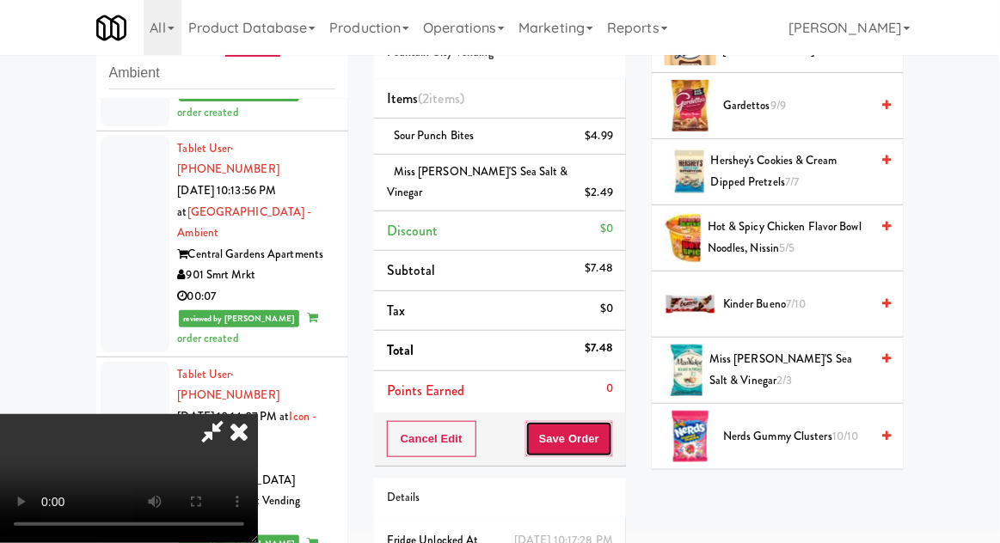
click at [612, 428] on button "Save Order" at bounding box center [569, 439] width 88 height 36
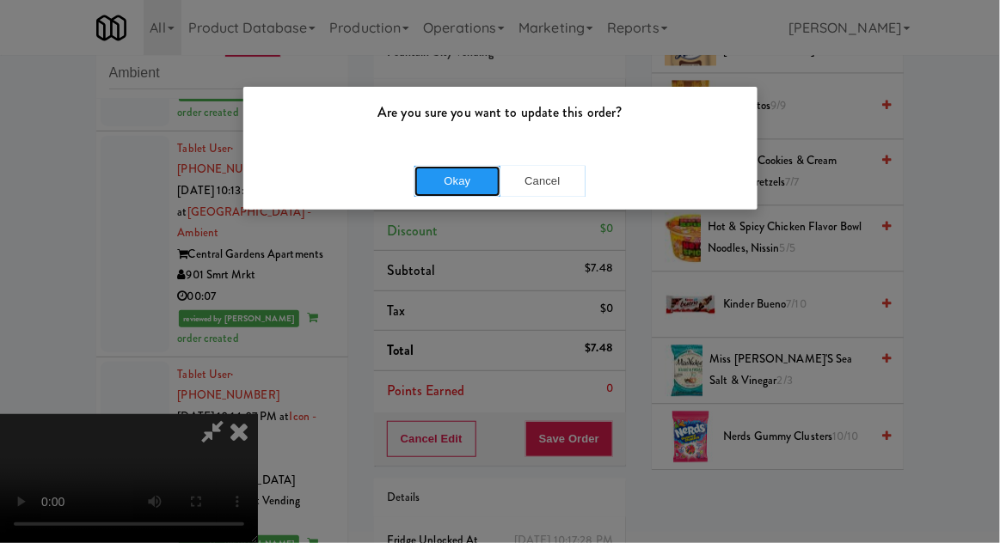
click at [435, 176] on button "Okay" at bounding box center [457, 181] width 86 height 31
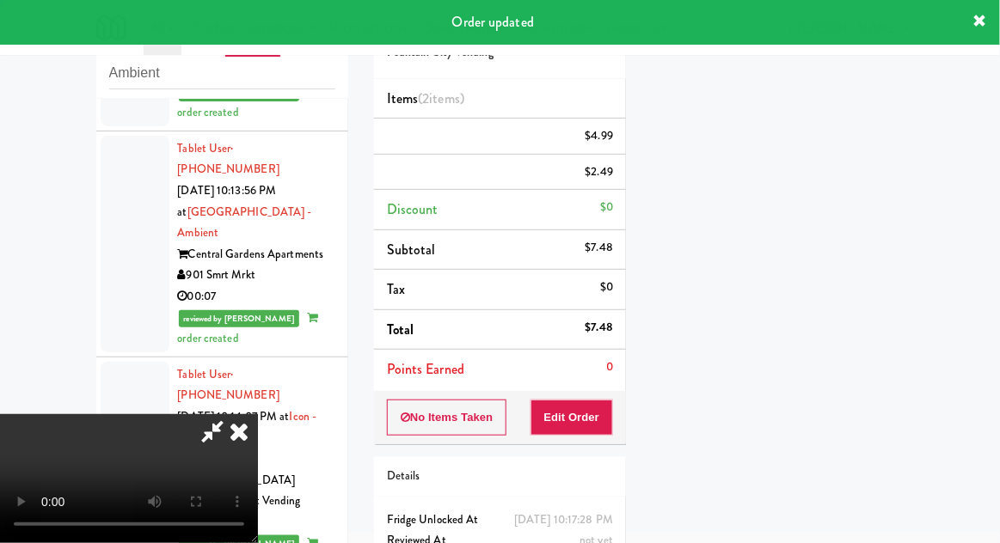
scroll to position [0, 0]
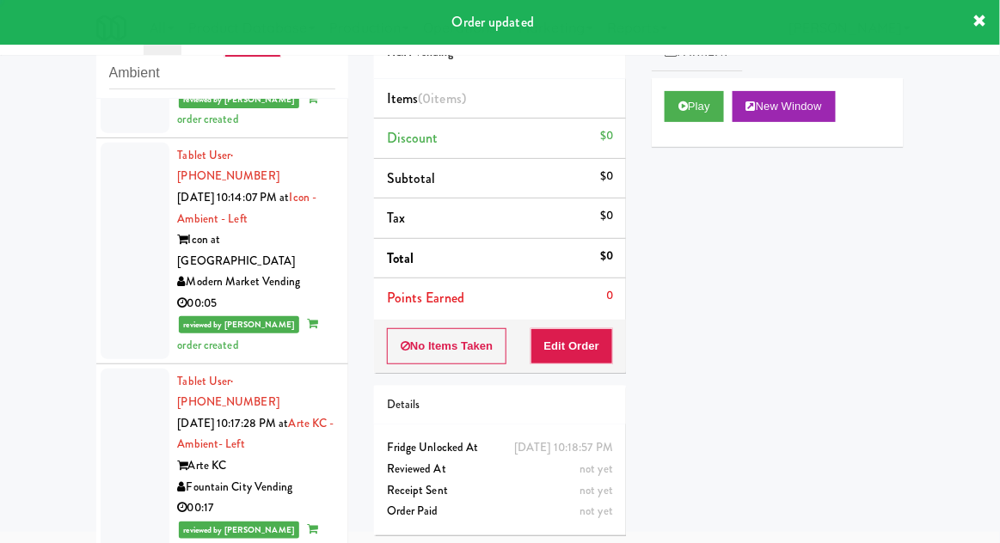
scroll to position [2797, 0]
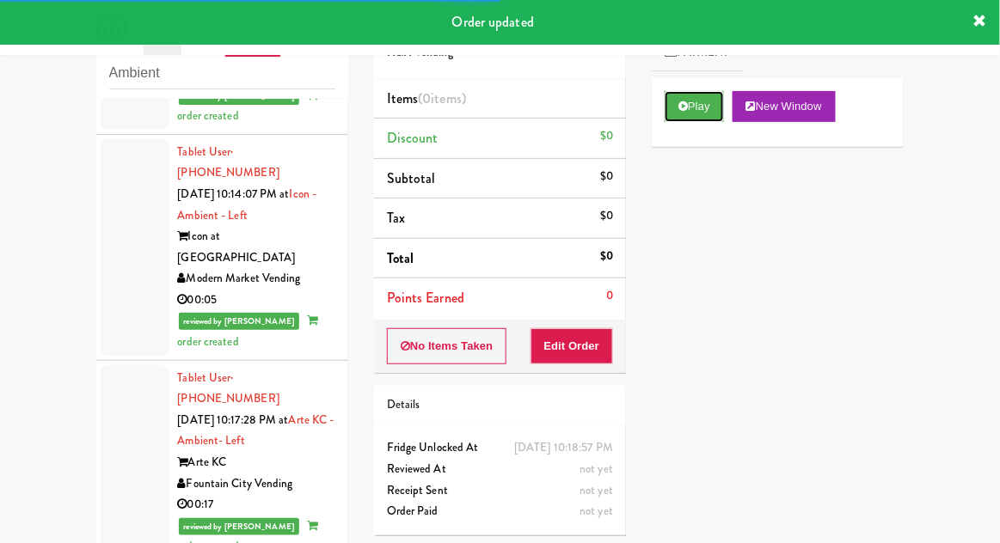
click at [704, 109] on button "Play" at bounding box center [694, 106] width 59 height 31
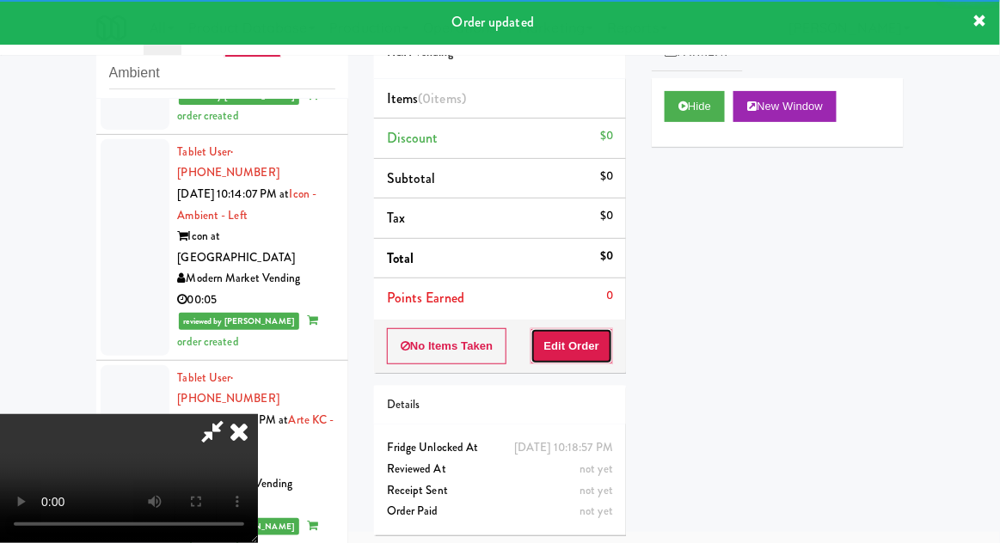
click at [592, 333] on button "Edit Order" at bounding box center [572, 346] width 83 height 36
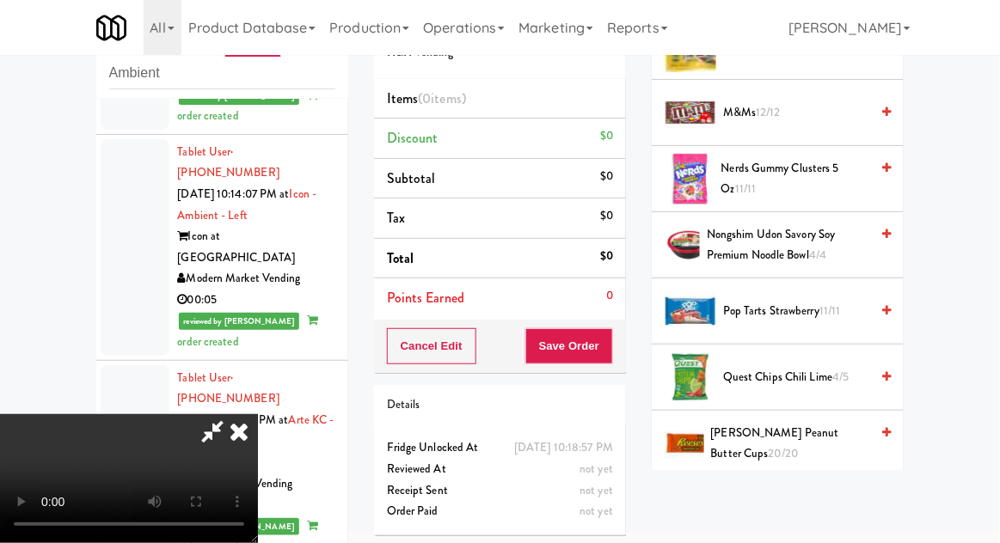
scroll to position [1009, 0]
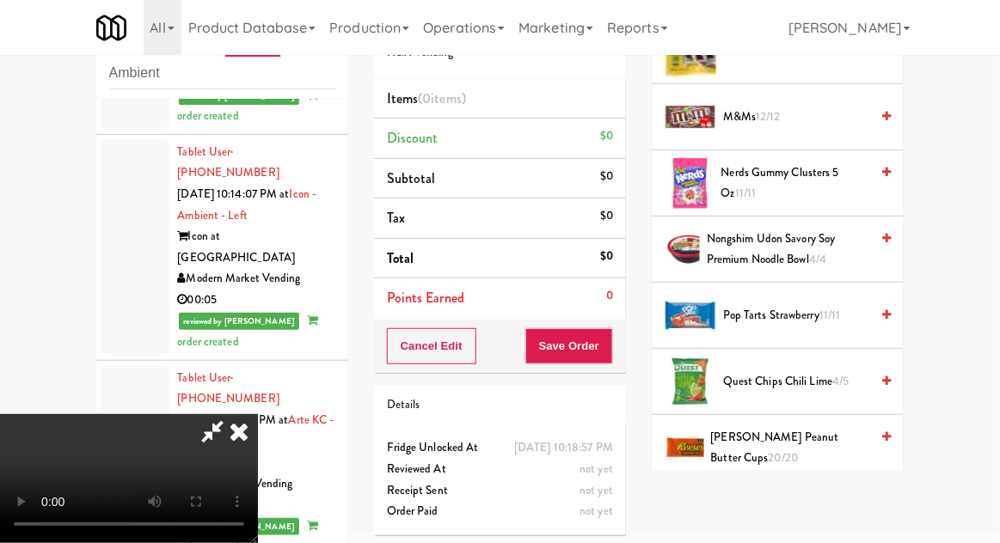
click at [813, 427] on span "[PERSON_NAME] Peanut Butter Cups 20/20" at bounding box center [790, 448] width 159 height 42
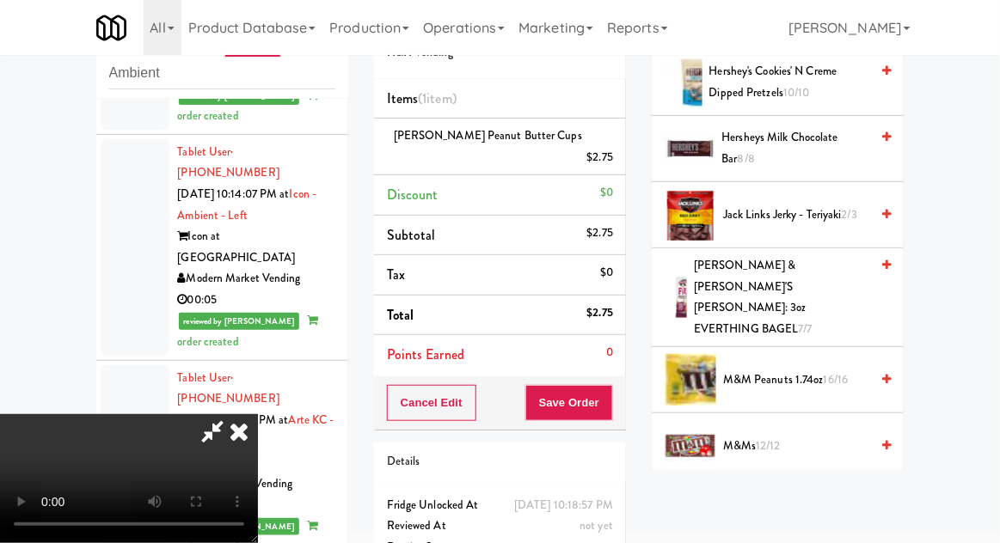
scroll to position [655, 0]
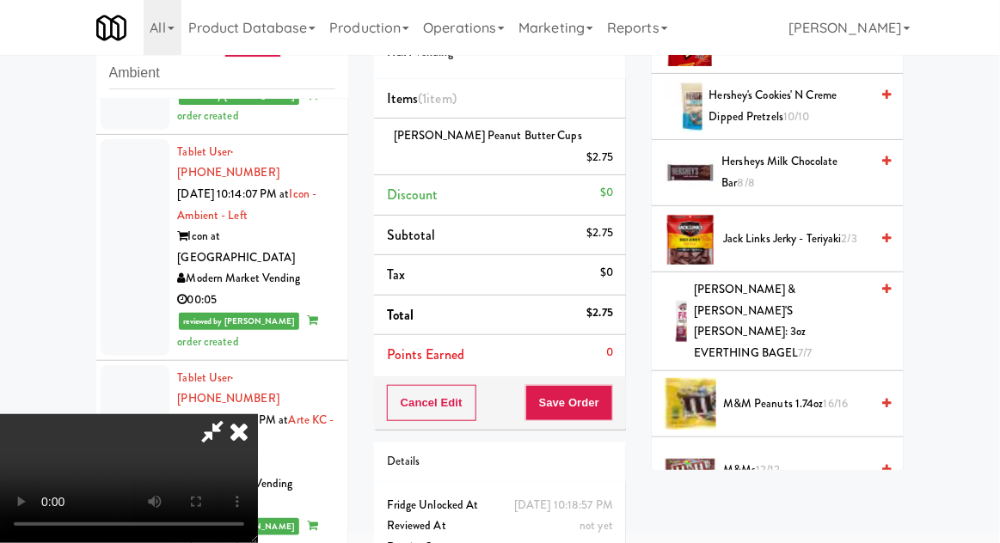
click at [811, 394] on span "M&M Peanuts 1.74oz 16/16" at bounding box center [796, 404] width 146 height 21
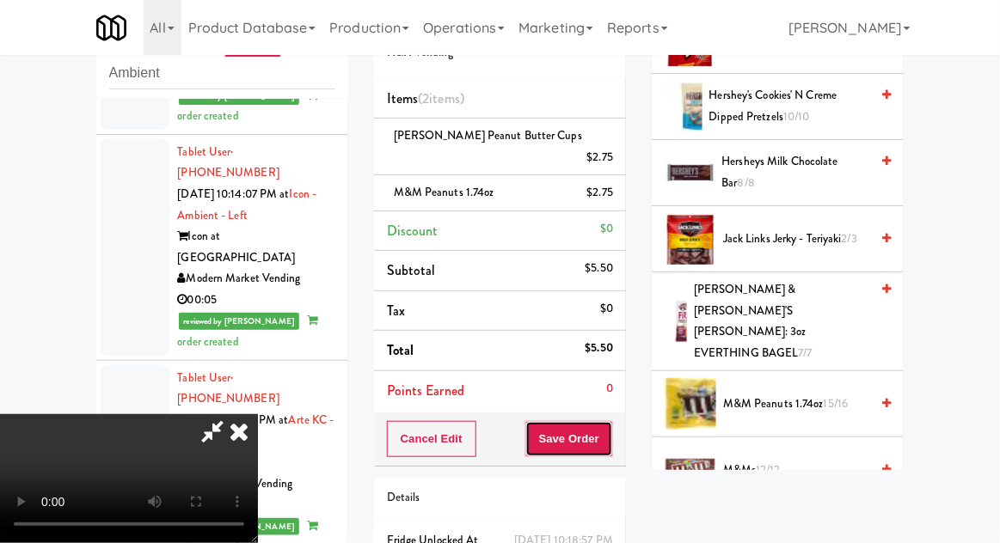
click at [610, 425] on button "Save Order" at bounding box center [569, 439] width 88 height 36
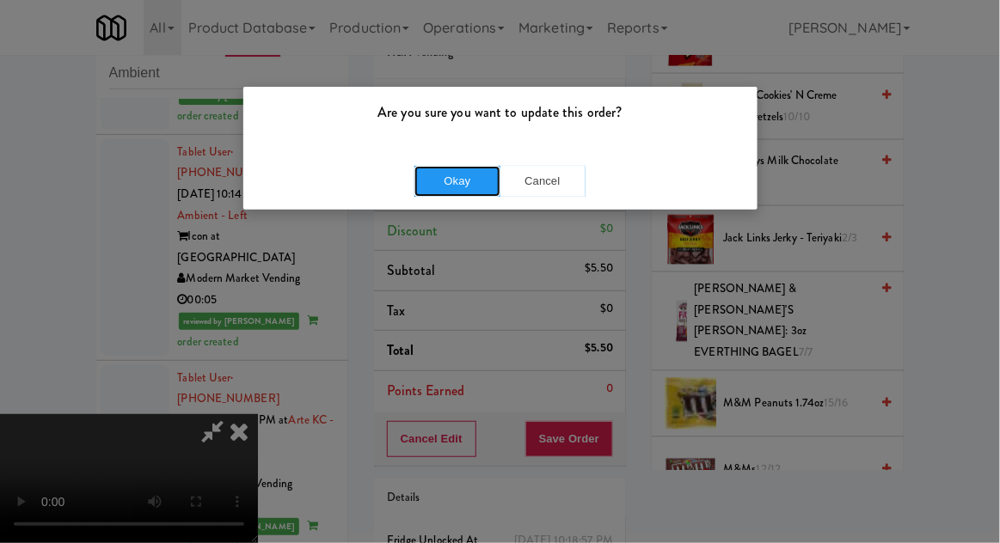
click at [432, 173] on button "Okay" at bounding box center [457, 181] width 86 height 31
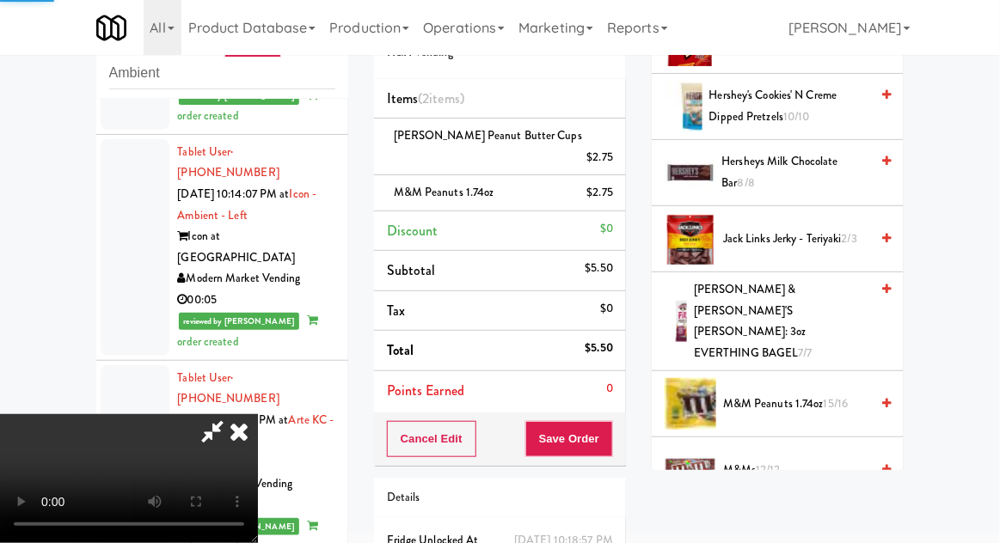
scroll to position [169, 0]
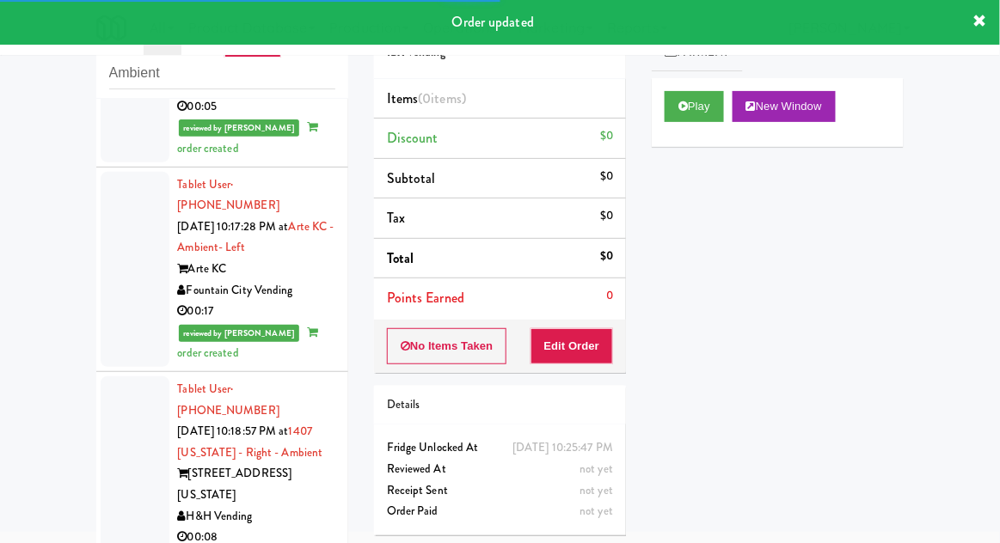
scroll to position [2992, 0]
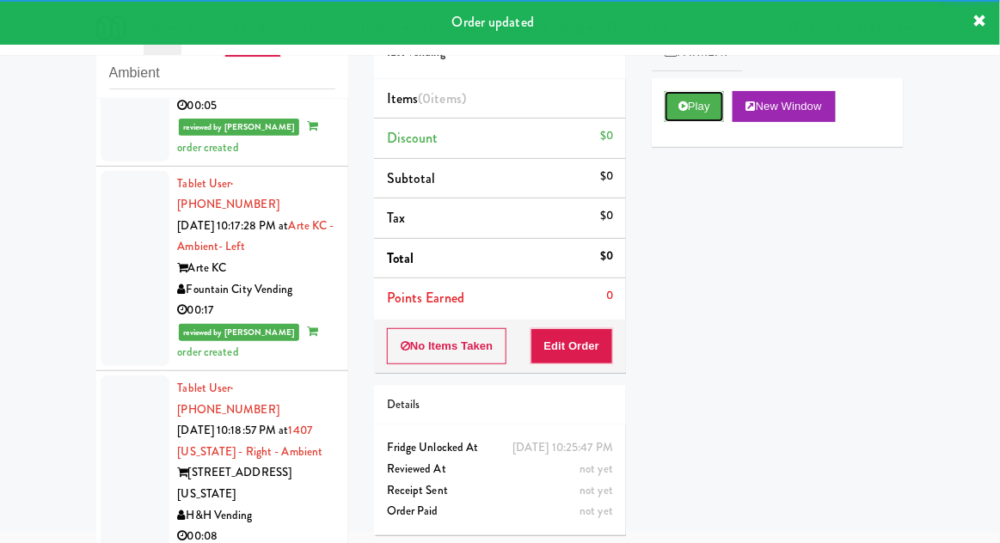
click at [711, 117] on button "Play" at bounding box center [694, 106] width 59 height 31
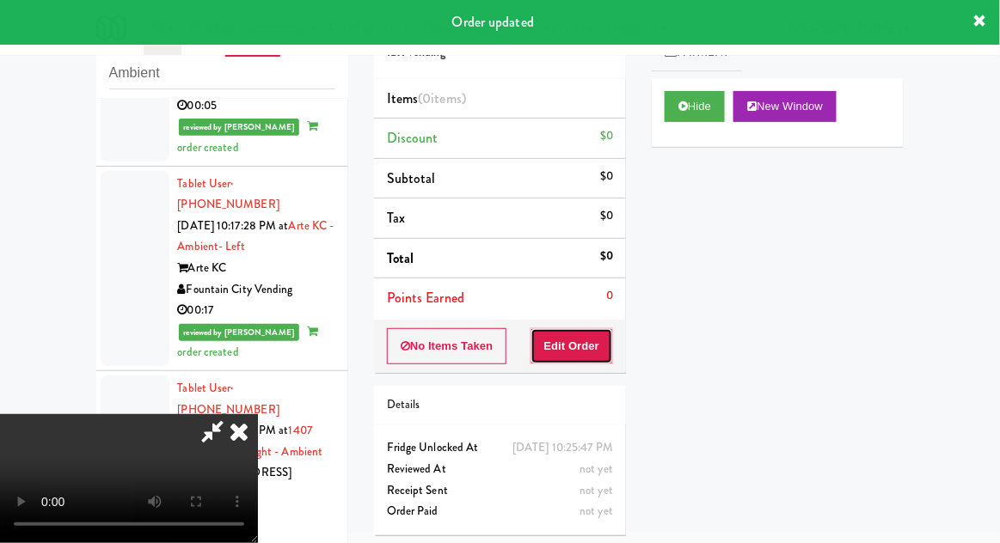
click at [592, 328] on button "Edit Order" at bounding box center [572, 346] width 83 height 36
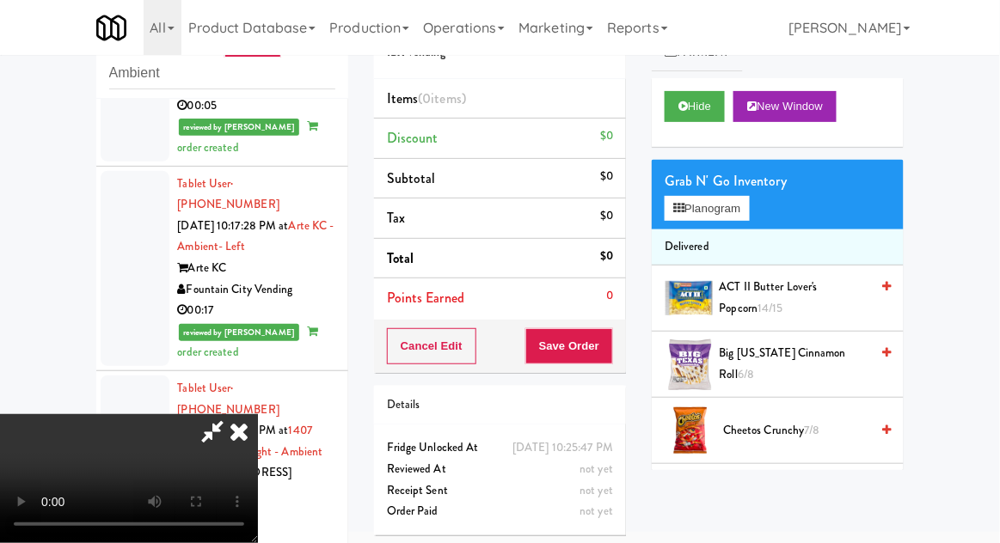
click at [722, 230] on li "Delivered" at bounding box center [778, 248] width 252 height 36
click at [734, 218] on button "Planogram" at bounding box center [707, 209] width 84 height 26
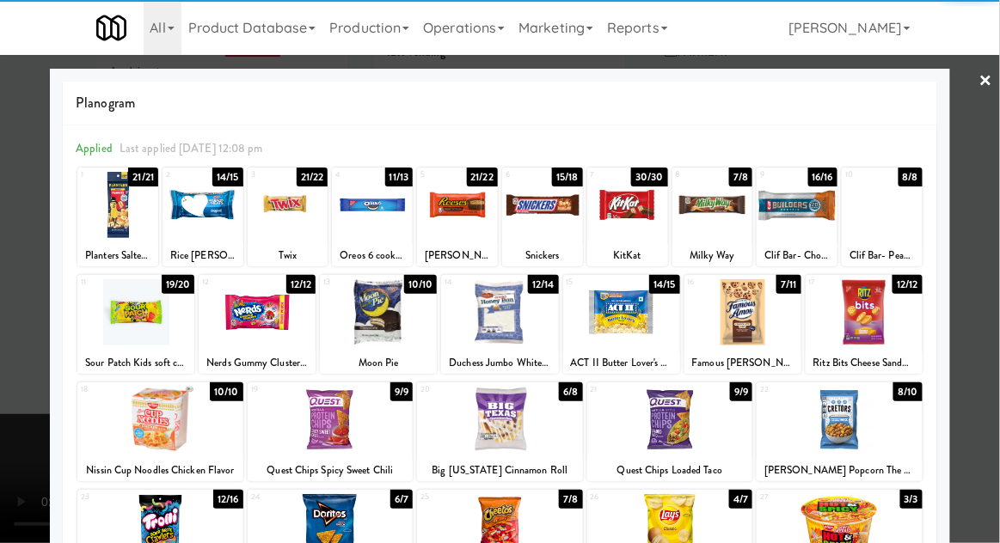
click at [145, 437] on div at bounding box center [160, 420] width 166 height 66
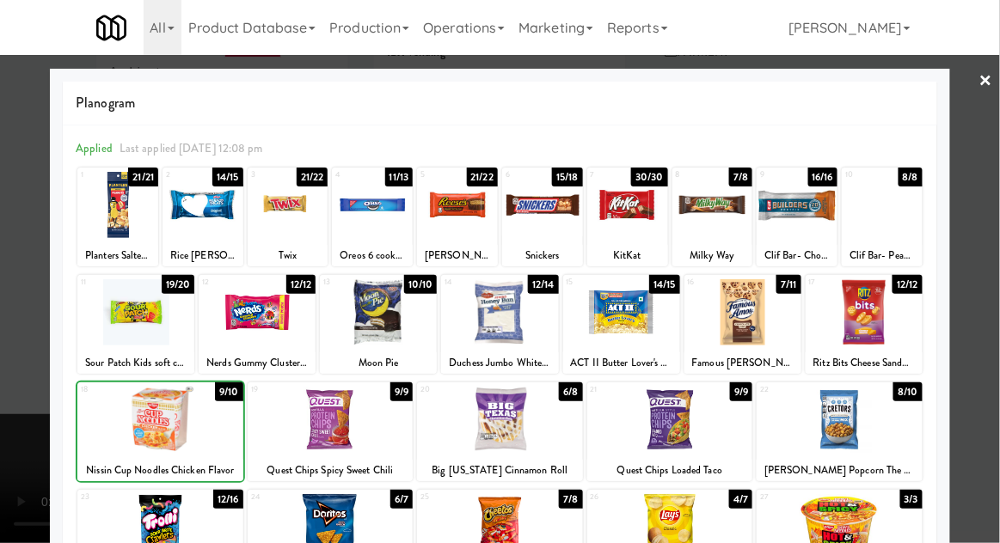
click at [160, 442] on div at bounding box center [160, 420] width 166 height 66
click at [10, 421] on div at bounding box center [500, 271] width 1000 height 543
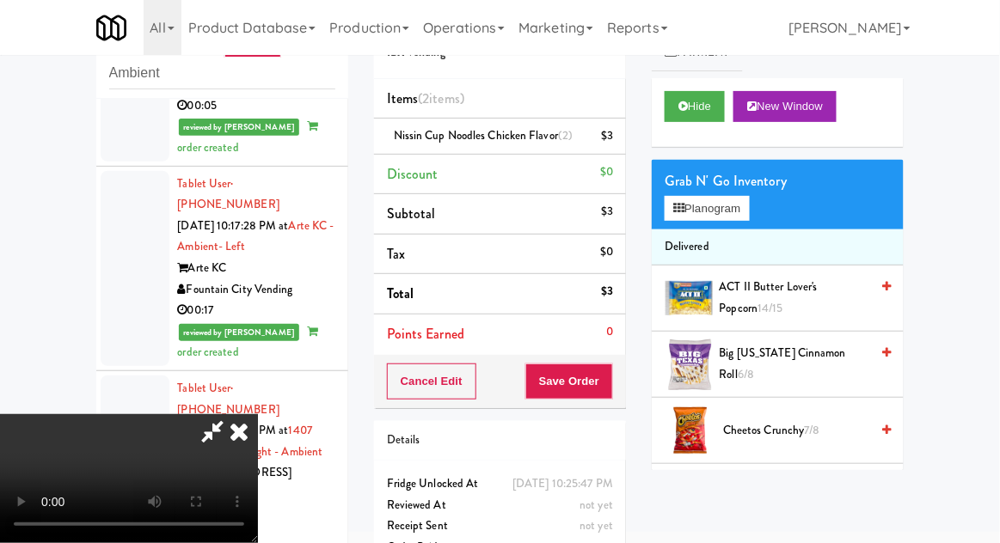
click at [614, 145] on li "Nissin Cup Noodles Chicken Flavor (2) $3" at bounding box center [500, 137] width 252 height 36
click at [614, 146] on icon at bounding box center [615, 142] width 9 height 11
click at [719, 204] on button "Planogram" at bounding box center [707, 209] width 84 height 26
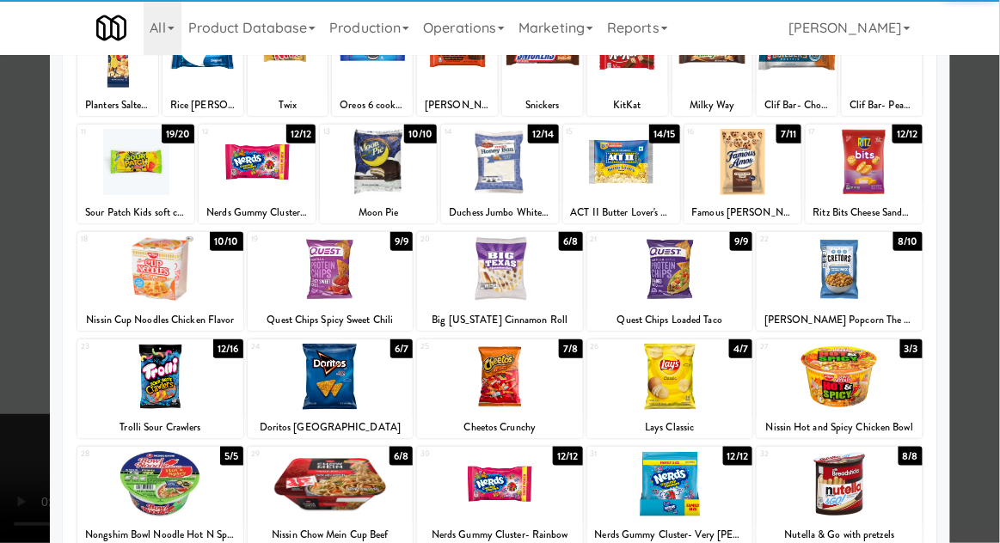
scroll to position [218, 0]
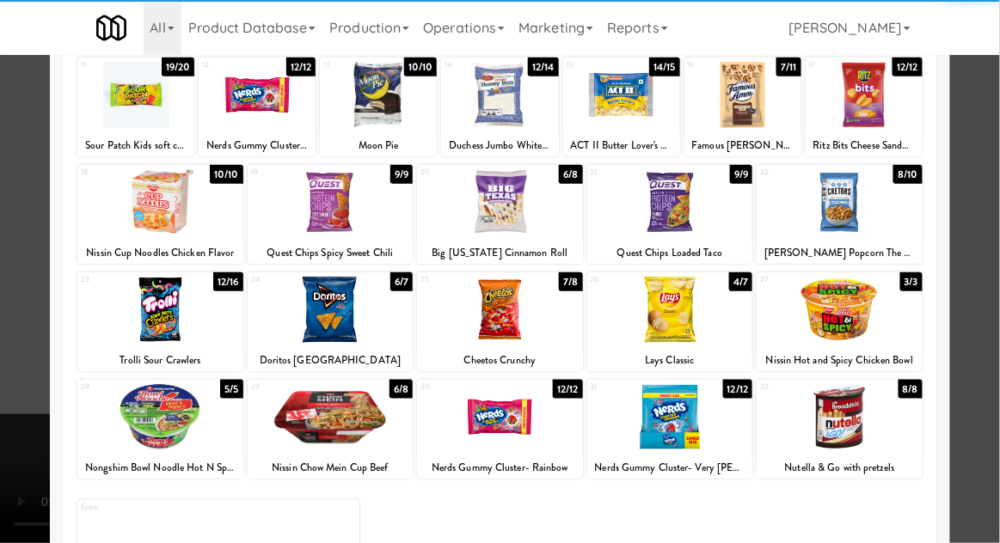
click at [138, 430] on div at bounding box center [160, 417] width 166 height 66
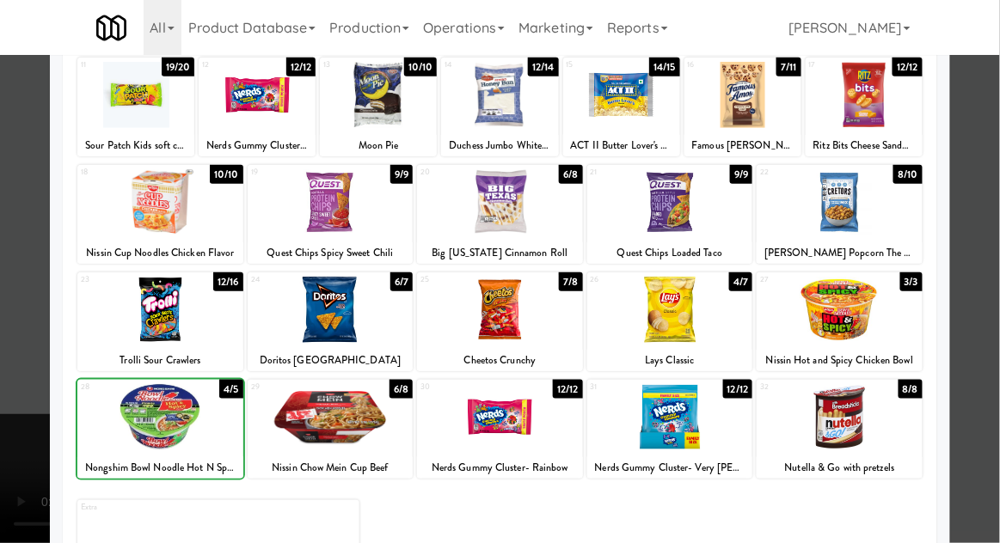
click at [979, 335] on div at bounding box center [500, 271] width 1000 height 543
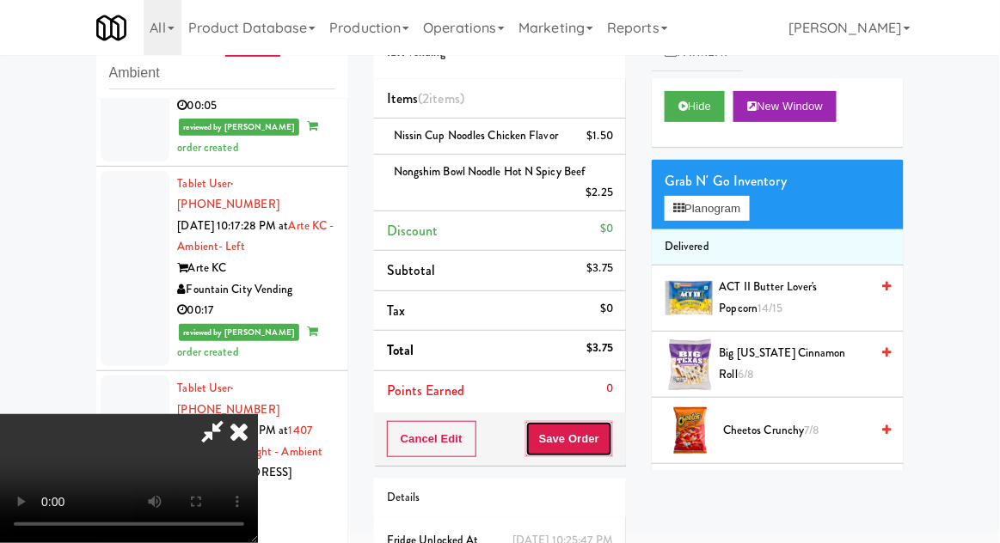
click at [610, 434] on button "Save Order" at bounding box center [569, 439] width 88 height 36
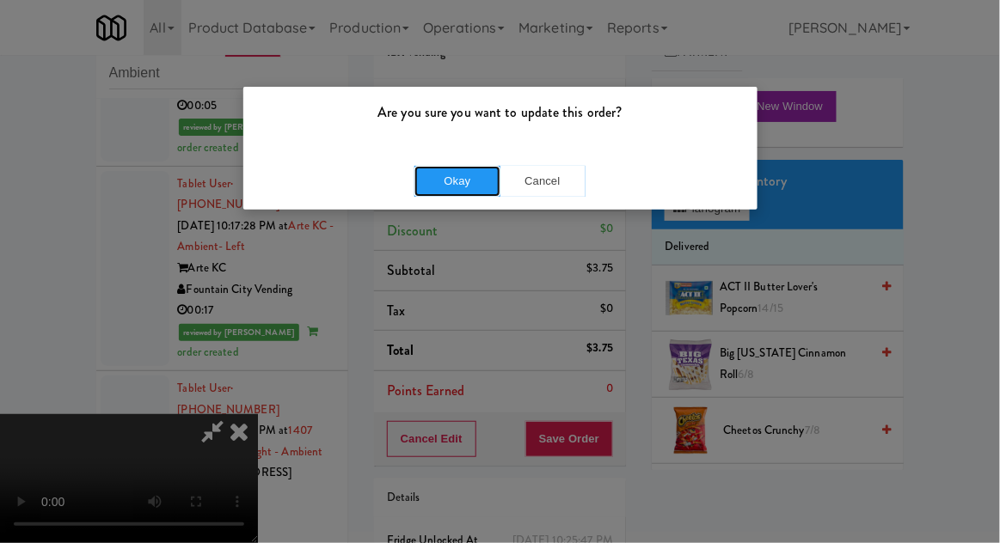
click at [430, 186] on button "Okay" at bounding box center [457, 181] width 86 height 31
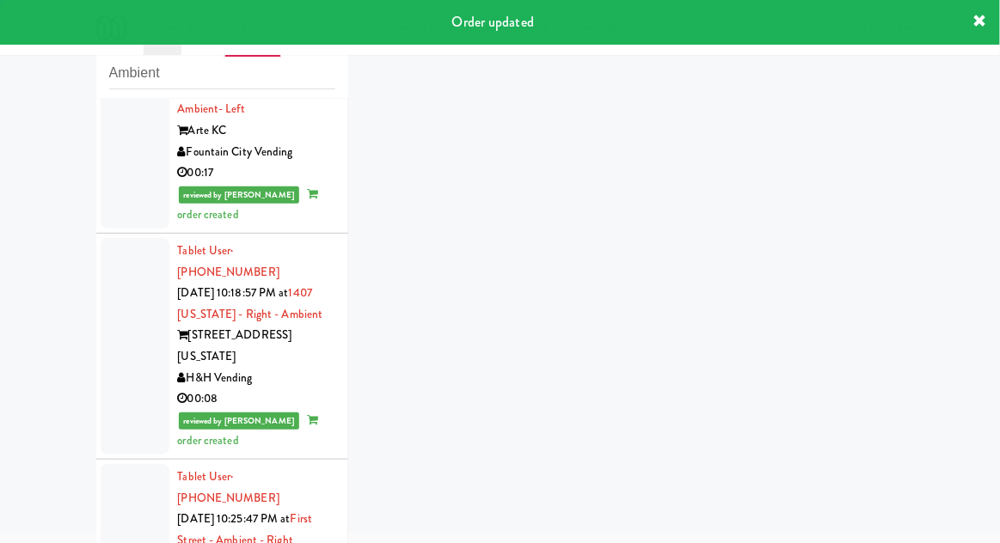
scroll to position [3214, 0]
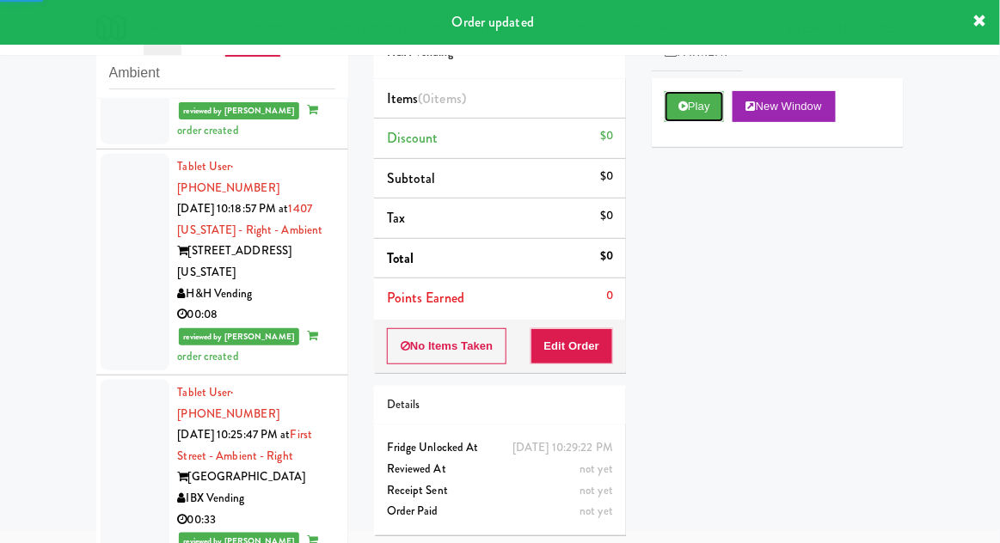
click at [709, 115] on button "Play" at bounding box center [694, 106] width 59 height 31
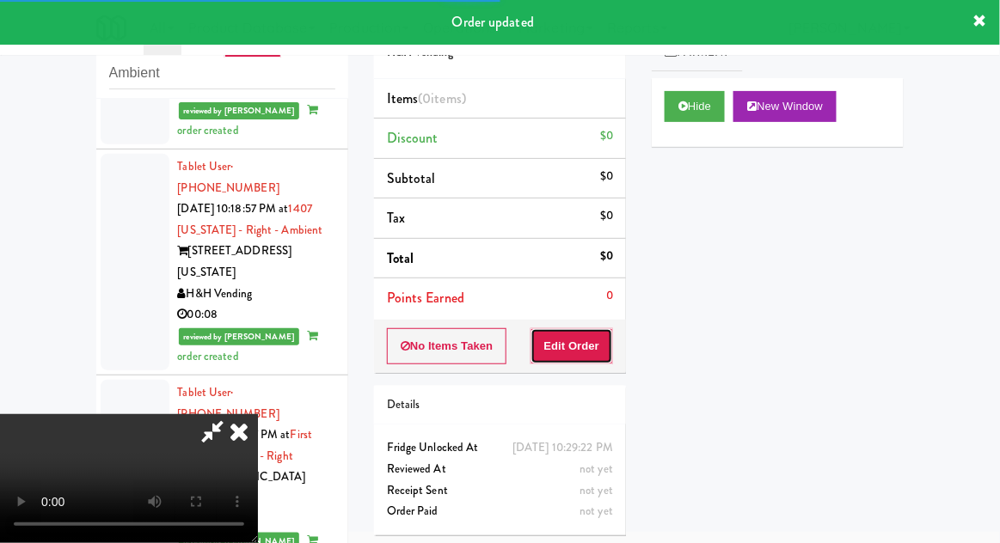
click at [592, 328] on button "Edit Order" at bounding box center [572, 346] width 83 height 36
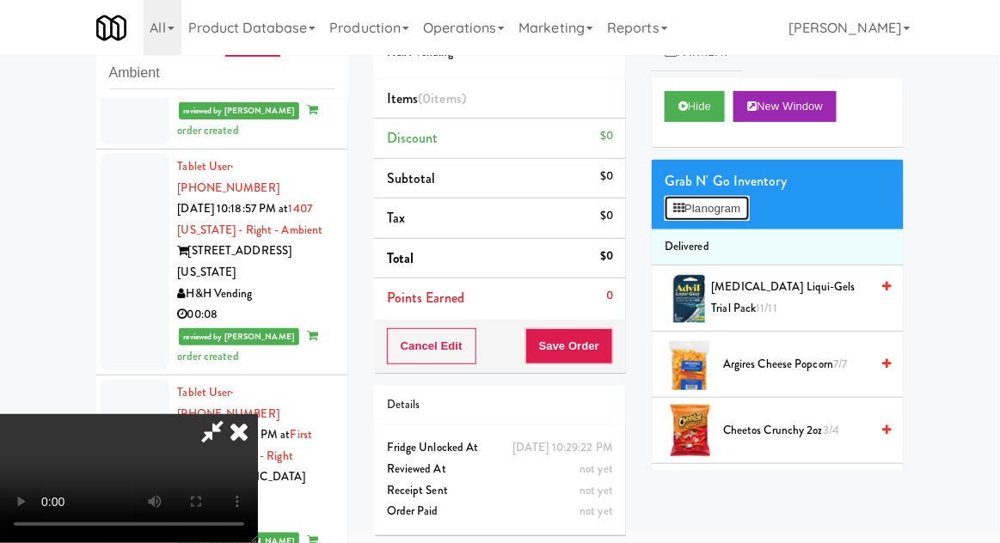
click at [733, 217] on button "Planogram" at bounding box center [707, 209] width 84 height 26
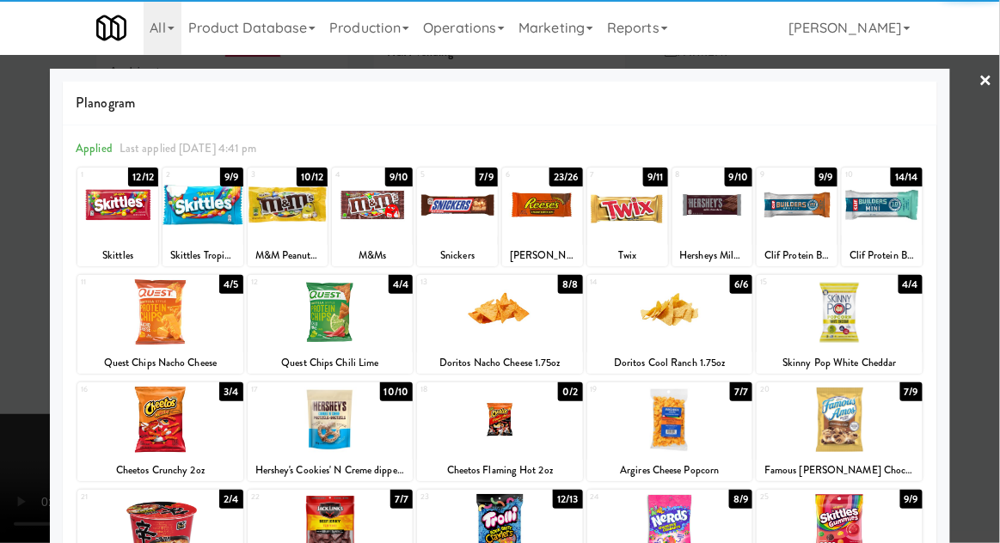
click at [147, 442] on div at bounding box center [160, 420] width 166 height 66
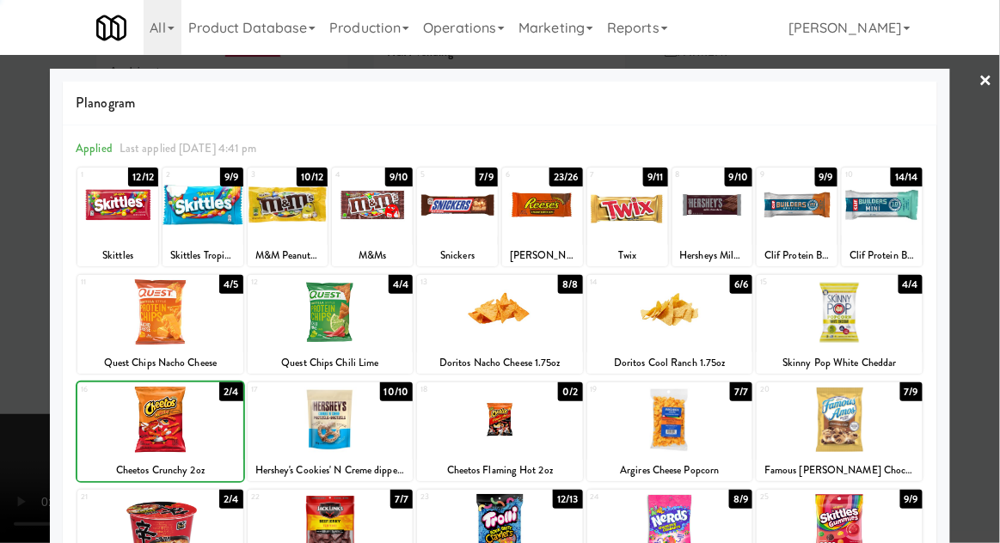
click at [144, 438] on div at bounding box center [160, 420] width 166 height 66
click at [973, 356] on div at bounding box center [500, 271] width 1000 height 543
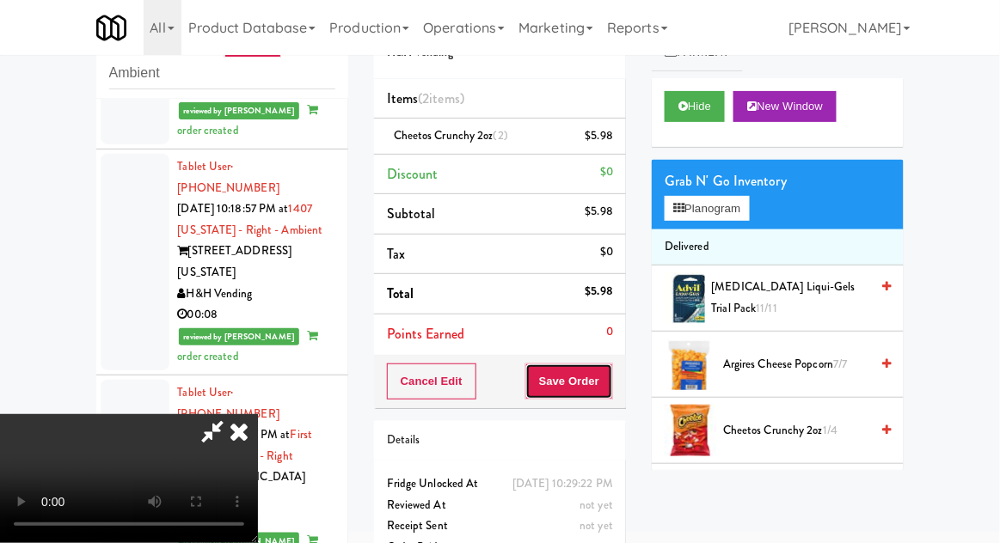
click at [609, 390] on button "Save Order" at bounding box center [569, 382] width 88 height 36
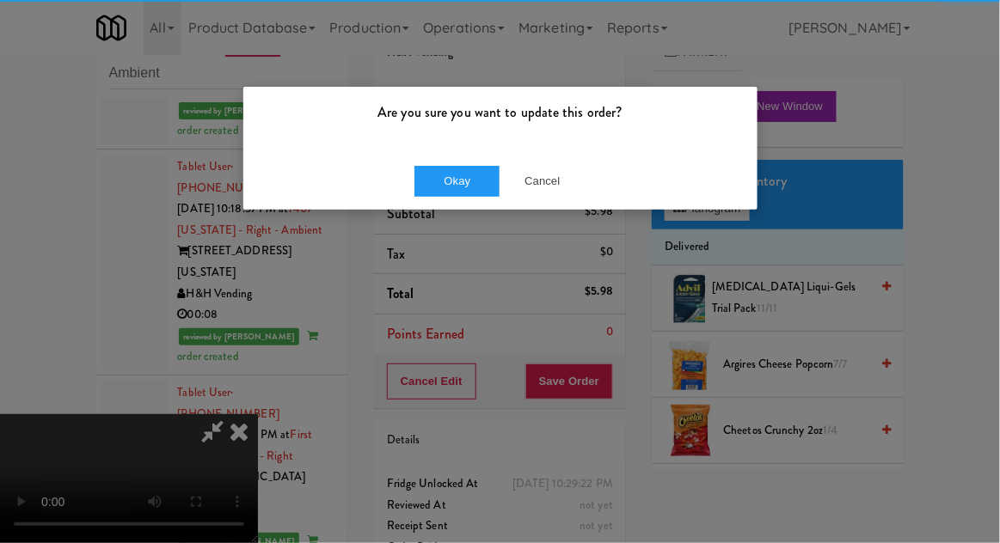
click at [437, 203] on div "Okay Cancel" at bounding box center [500, 181] width 514 height 58
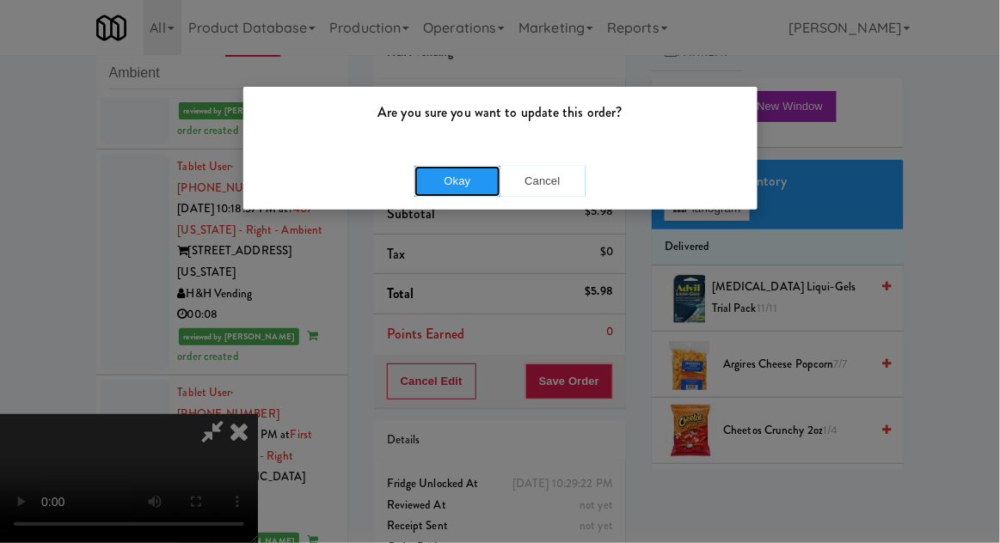
click at [430, 186] on button "Okay" at bounding box center [457, 181] width 86 height 31
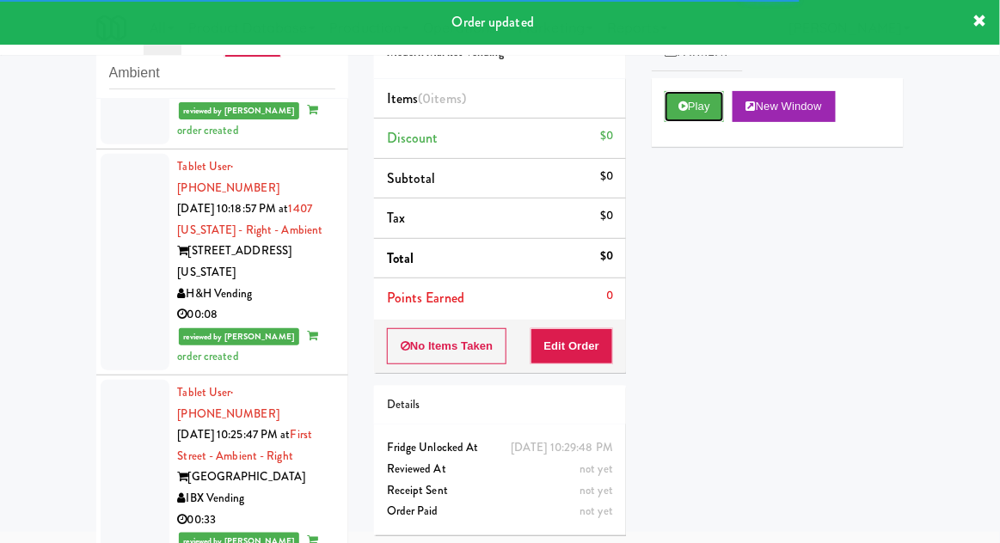
click at [702, 119] on button "Play" at bounding box center [694, 106] width 59 height 31
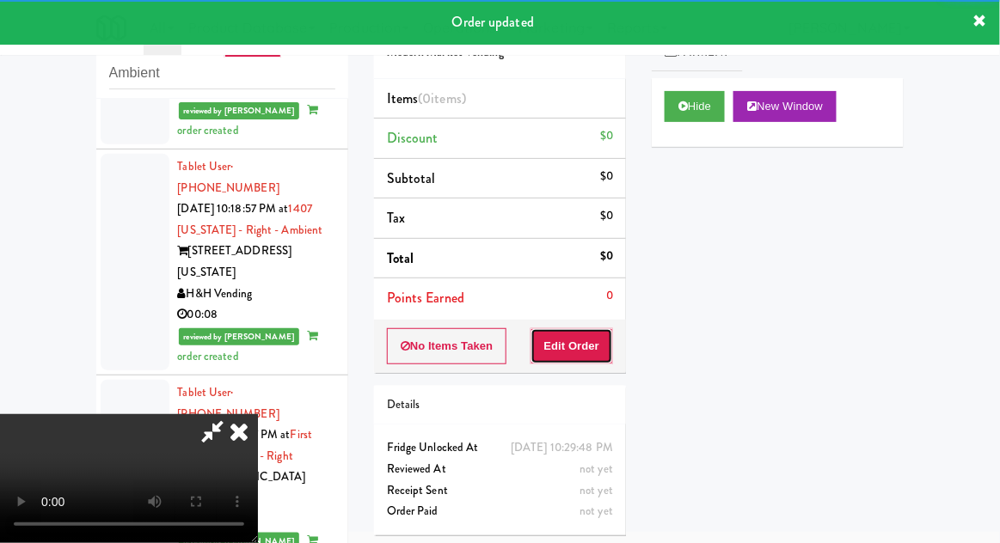
click at [582, 352] on button "Edit Order" at bounding box center [572, 346] width 83 height 36
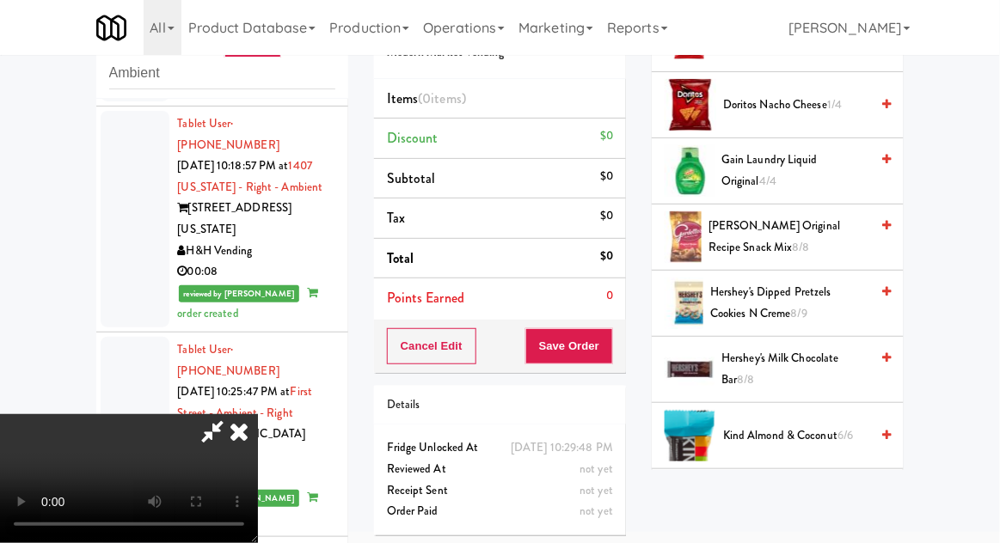
scroll to position [594, 0]
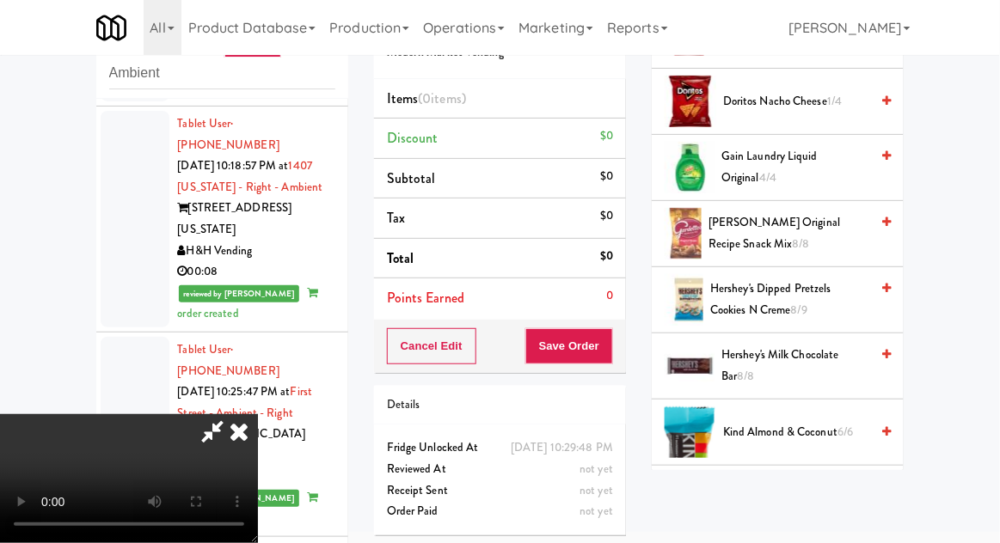
click at [804, 293] on span "Hershey's Dipped Pretzels Cookies N Creme 8/9" at bounding box center [789, 300] width 159 height 42
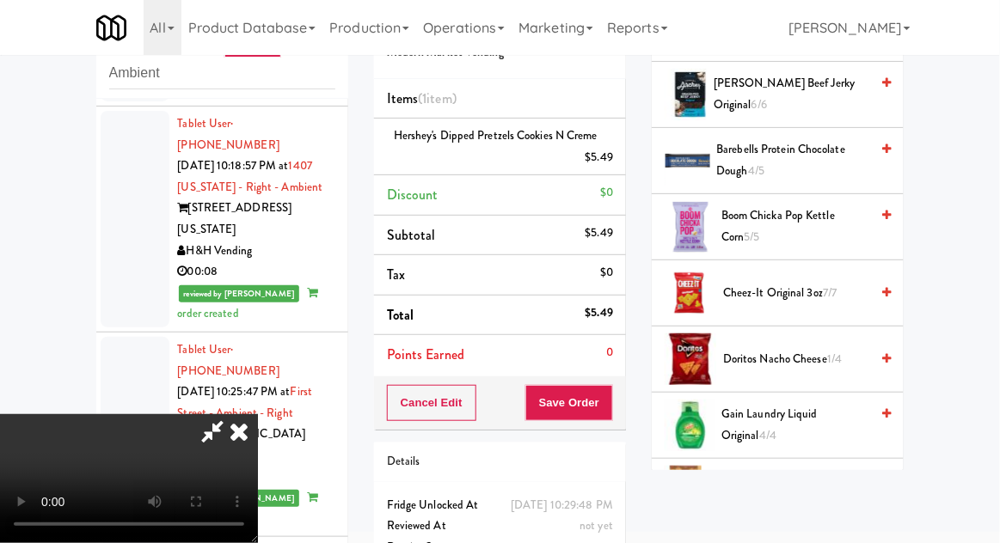
scroll to position [0, 0]
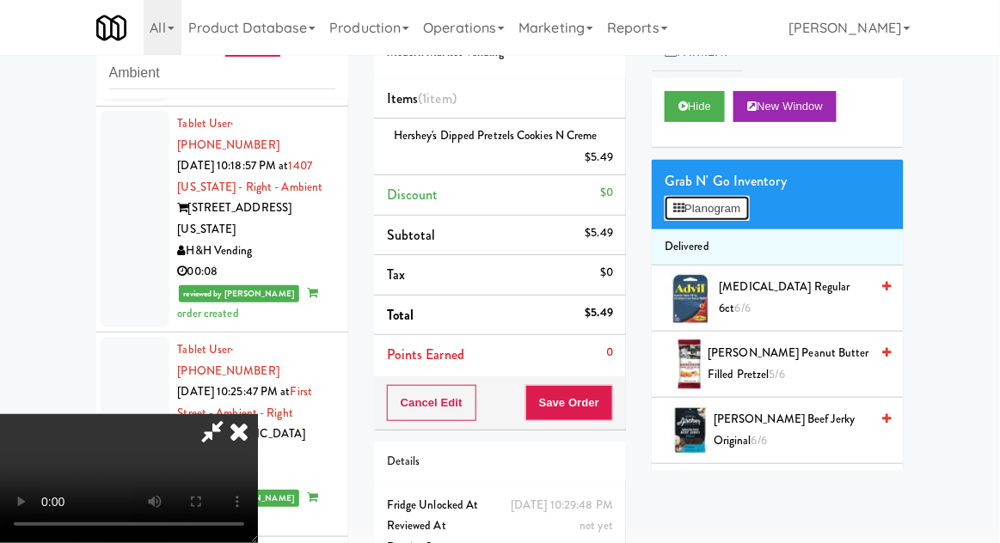
click at [742, 210] on button "Planogram" at bounding box center [707, 209] width 84 height 26
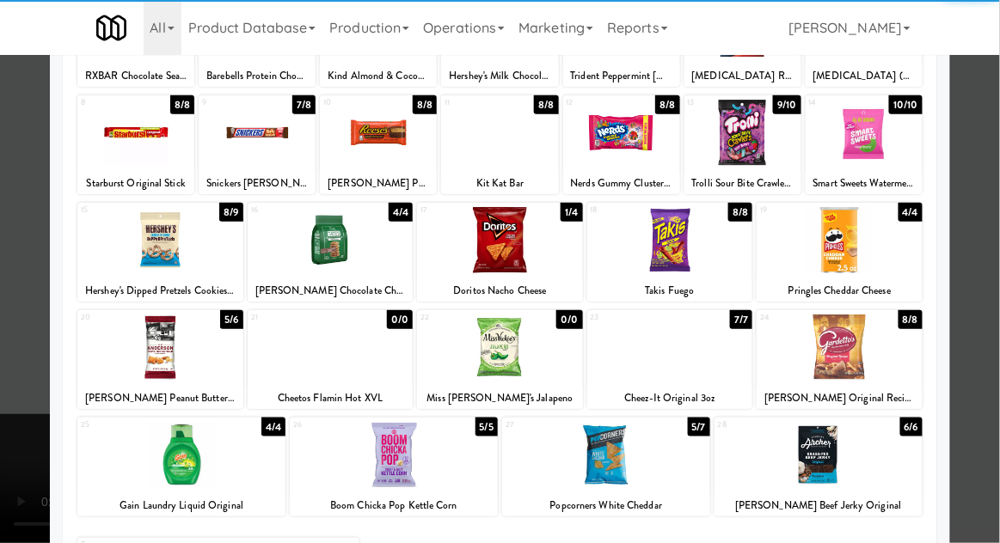
scroll to position [182, 0]
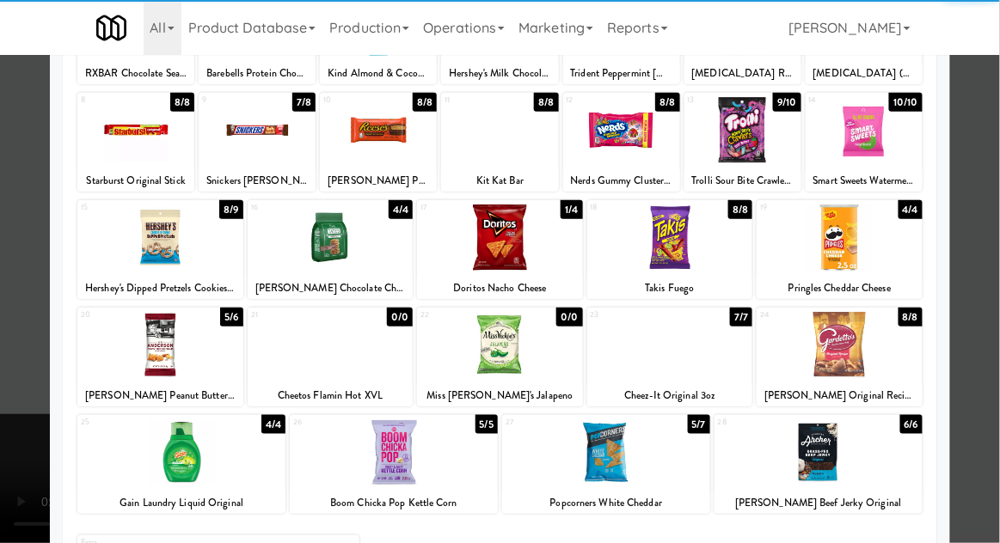
click at [128, 363] on div at bounding box center [160, 345] width 166 height 66
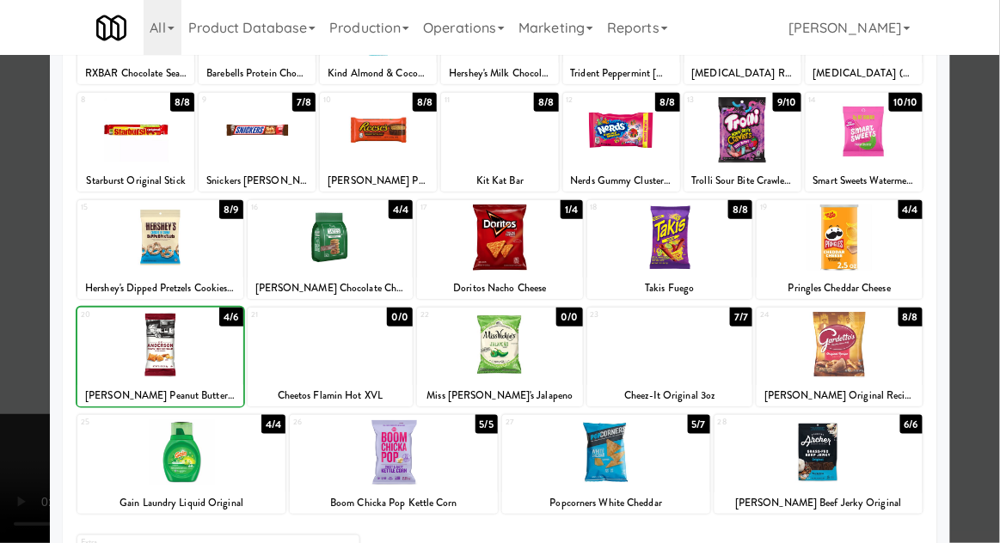
click at [972, 308] on div at bounding box center [500, 271] width 1000 height 543
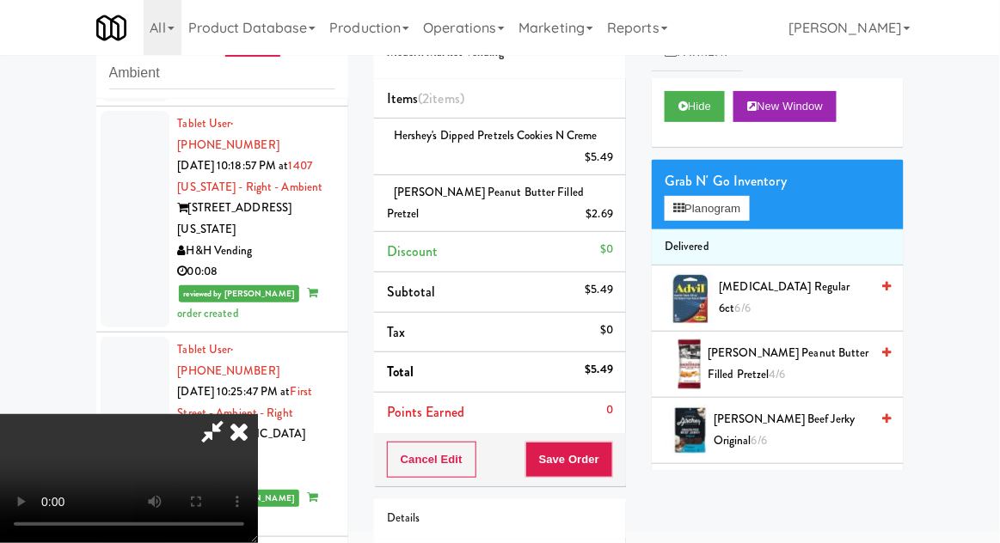
scroll to position [63, 0]
click at [606, 461] on button "Save Order" at bounding box center [569, 460] width 88 height 36
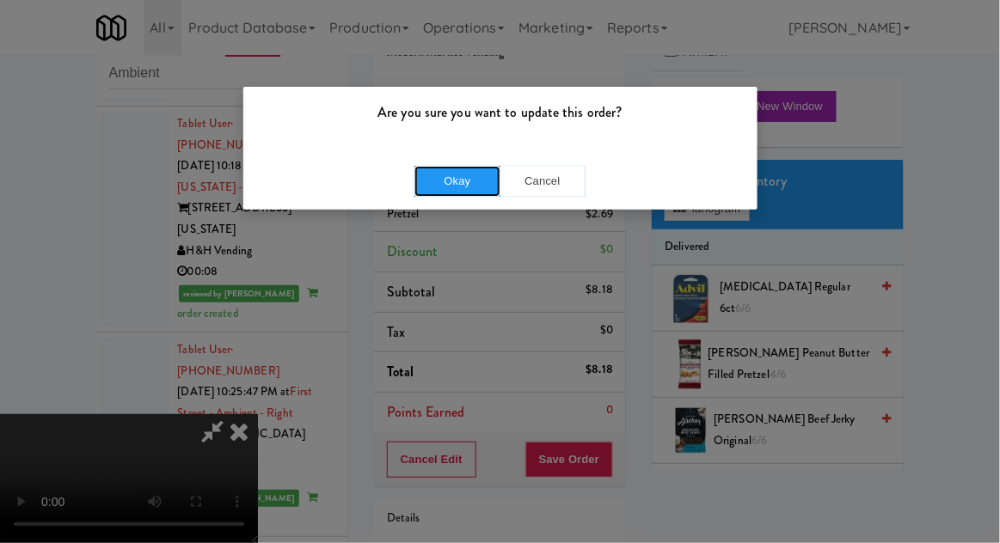
click at [432, 181] on button "Okay" at bounding box center [457, 181] width 86 height 31
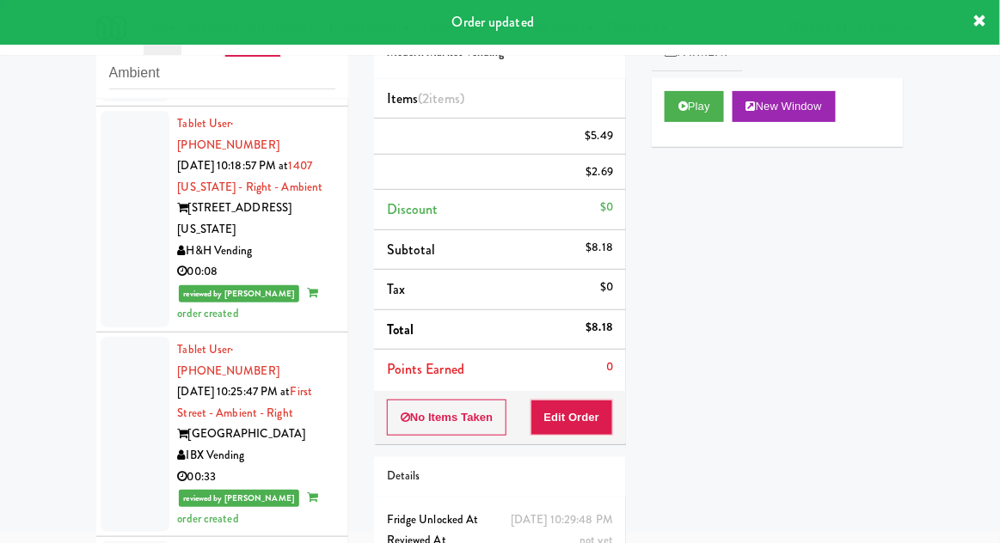
scroll to position [0, 0]
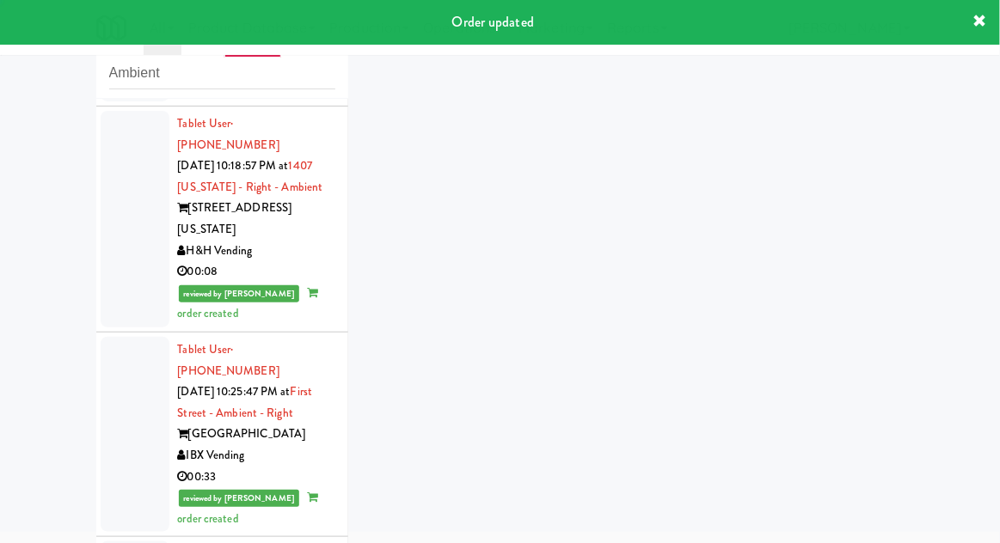
scroll to position [3299, 0]
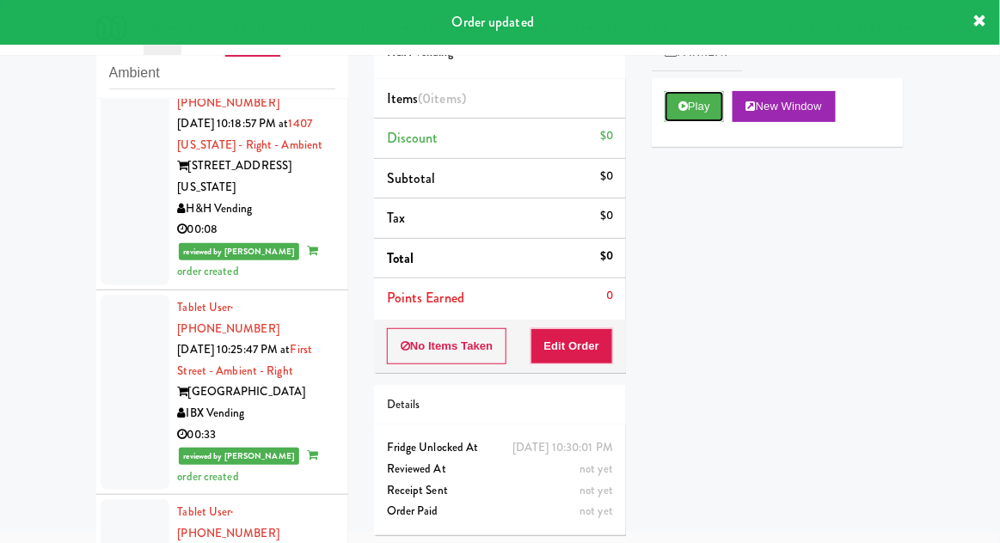
click at [699, 111] on button "Play" at bounding box center [694, 106] width 59 height 31
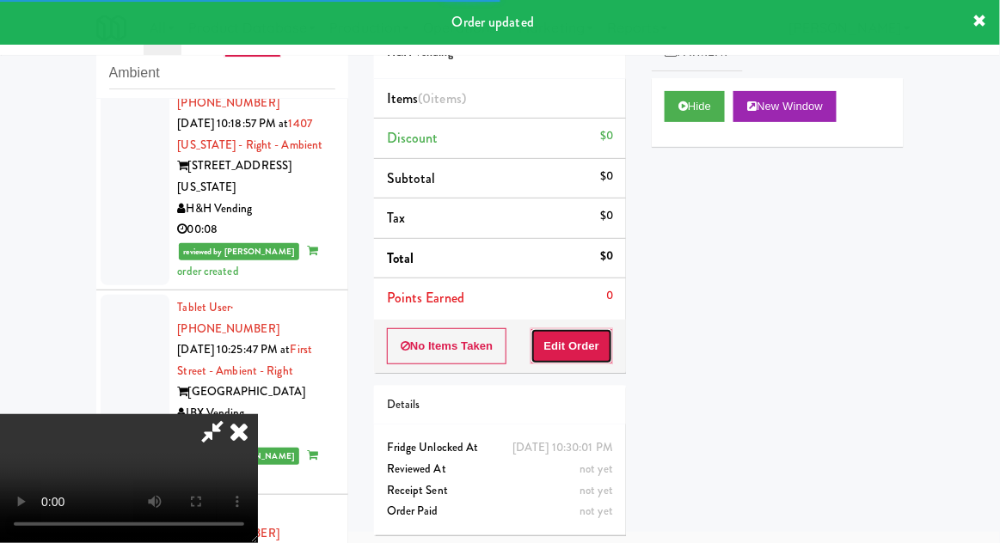
click at [595, 359] on button "Edit Order" at bounding box center [572, 346] width 83 height 36
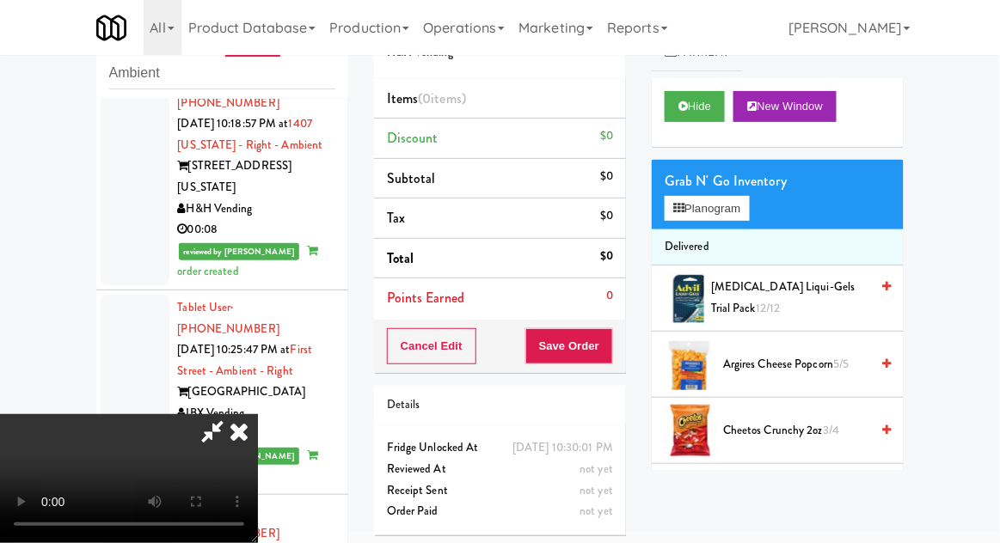
scroll to position [3, 0]
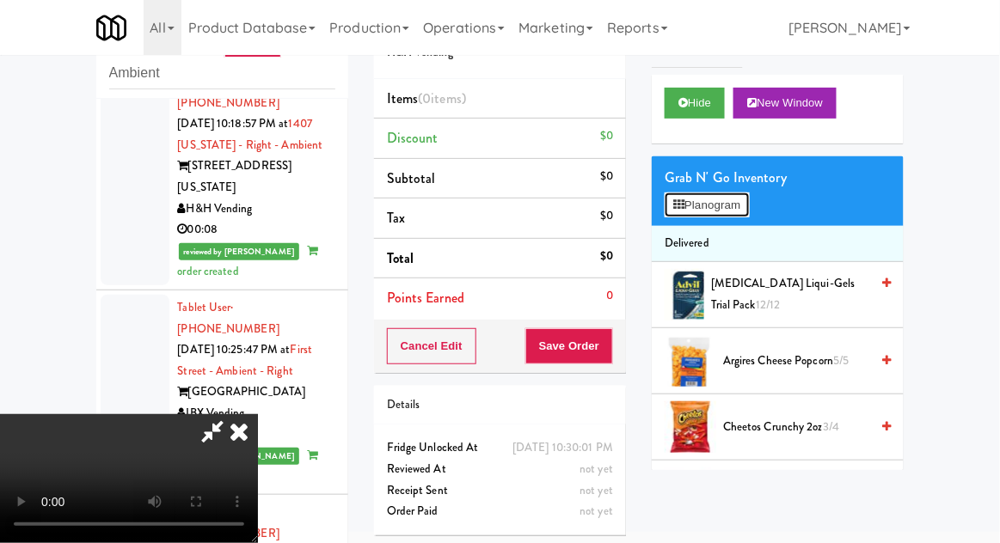
click at [714, 195] on button "Planogram" at bounding box center [707, 206] width 84 height 26
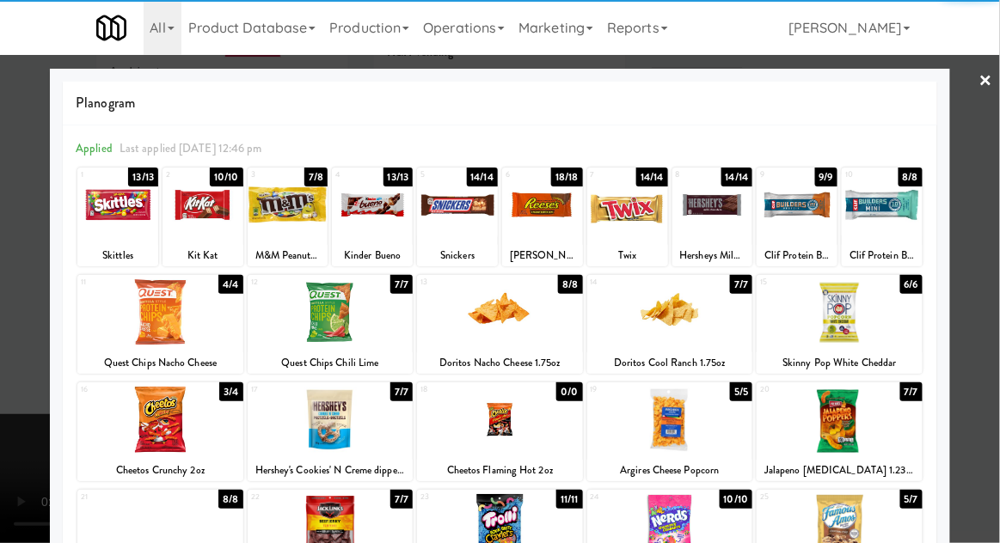
click at [443, 234] on div at bounding box center [457, 205] width 81 height 66
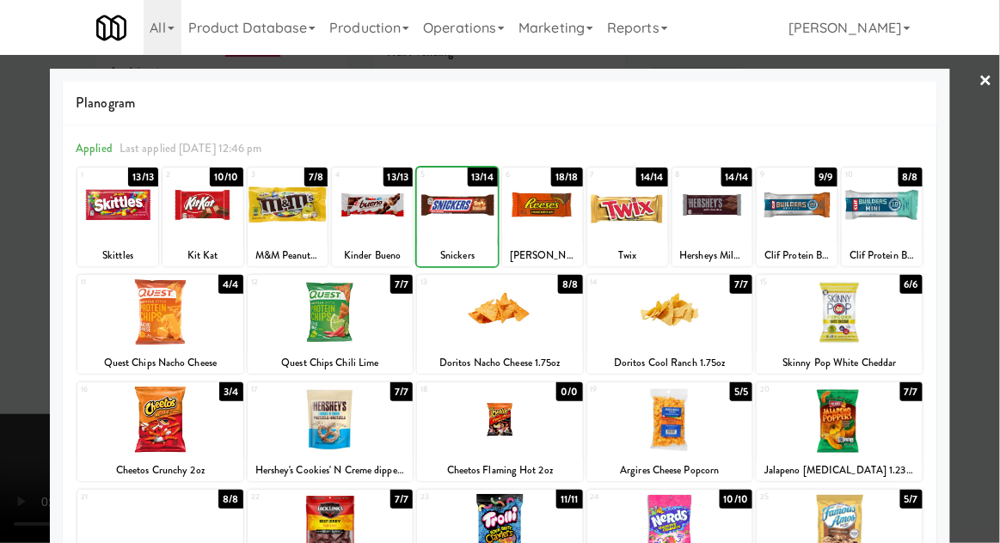
click at [630, 229] on div at bounding box center [627, 205] width 81 height 66
click at [994, 197] on div at bounding box center [500, 271] width 1000 height 543
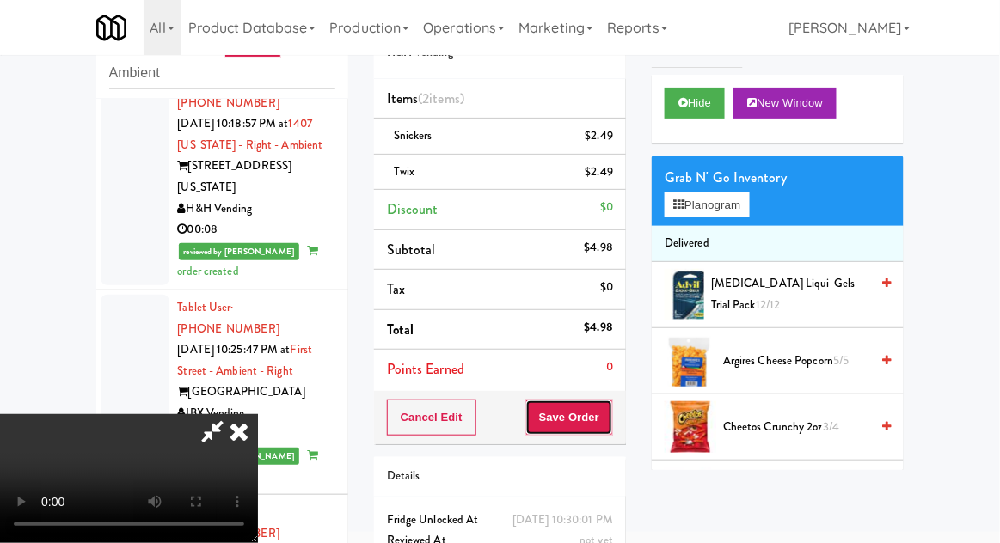
click at [609, 427] on button "Save Order" at bounding box center [569, 418] width 88 height 36
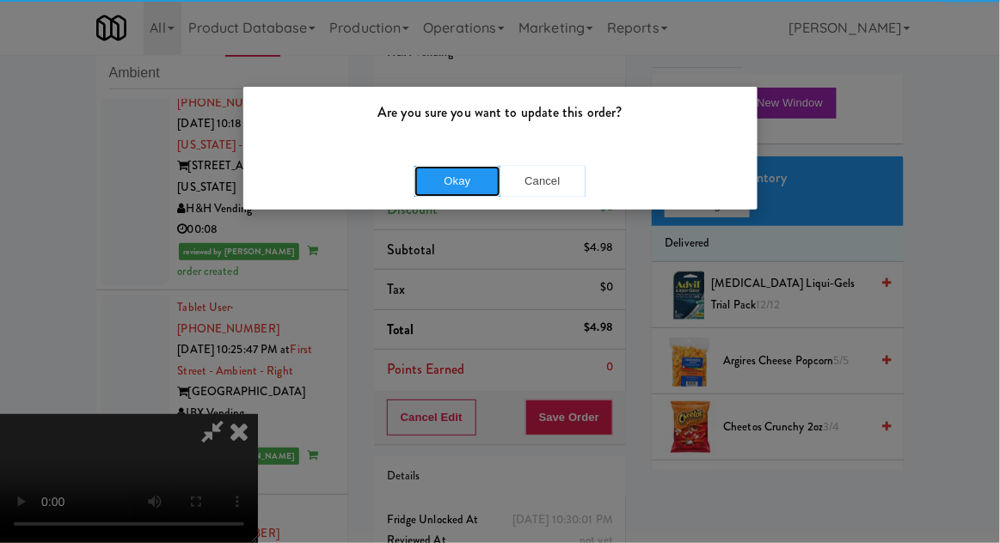
click at [445, 185] on button "Okay" at bounding box center [457, 181] width 86 height 31
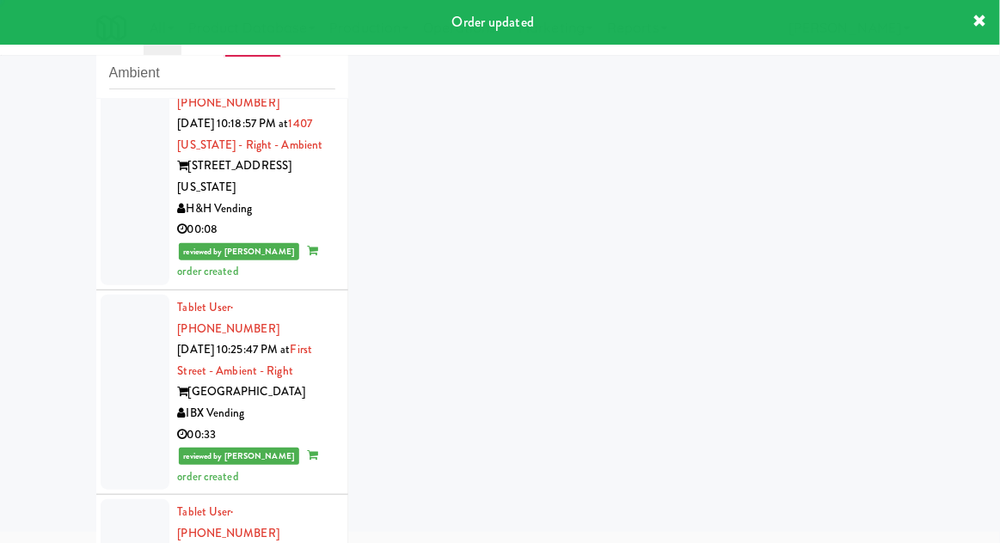
scroll to position [3341, 0]
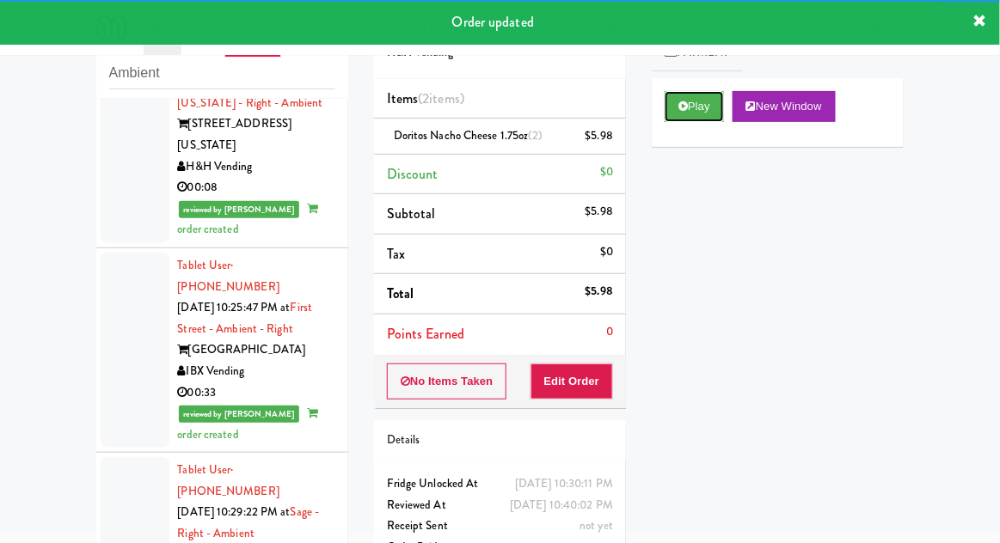
click at [704, 114] on button "Play" at bounding box center [694, 106] width 59 height 31
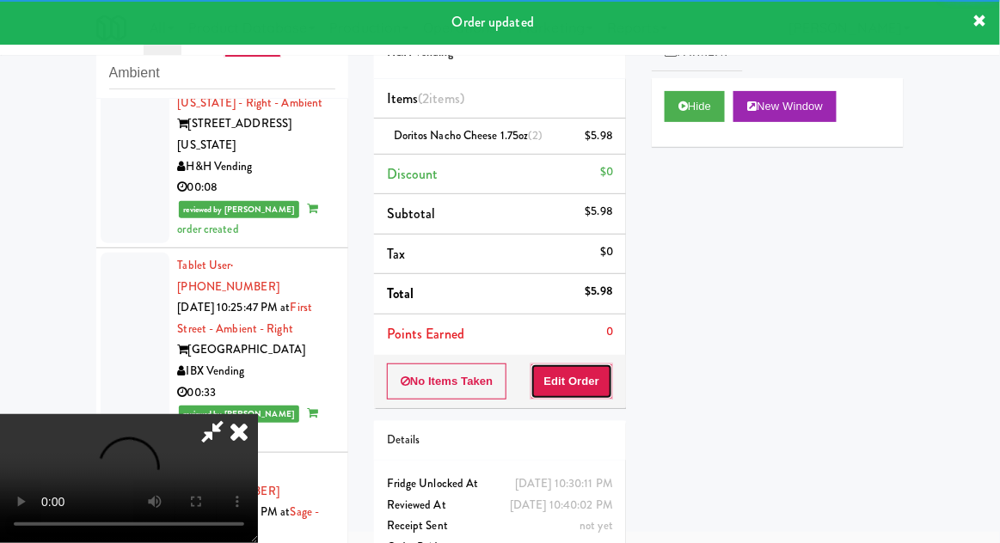
click at [584, 365] on button "Edit Order" at bounding box center [572, 382] width 83 height 36
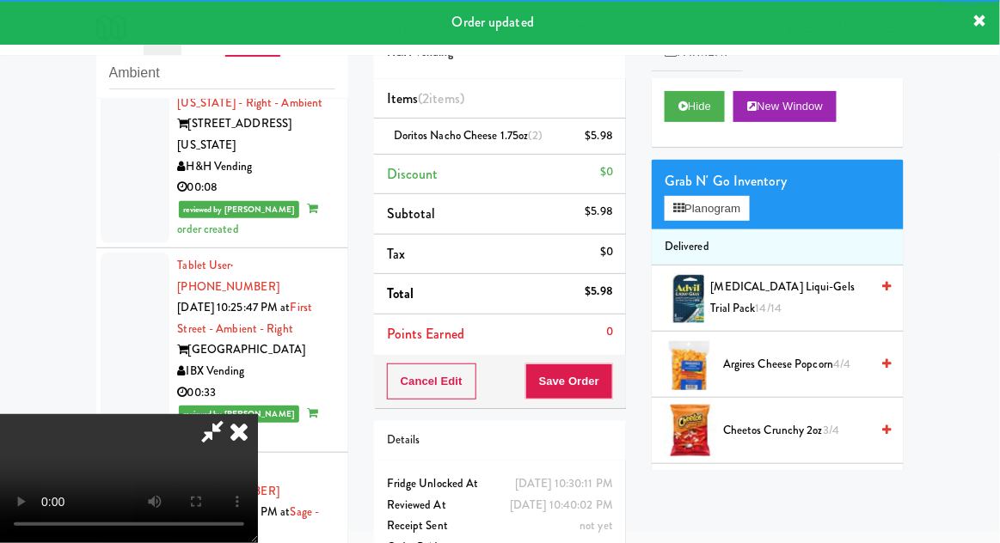
click at [233, 449] on icon at bounding box center [239, 431] width 38 height 34
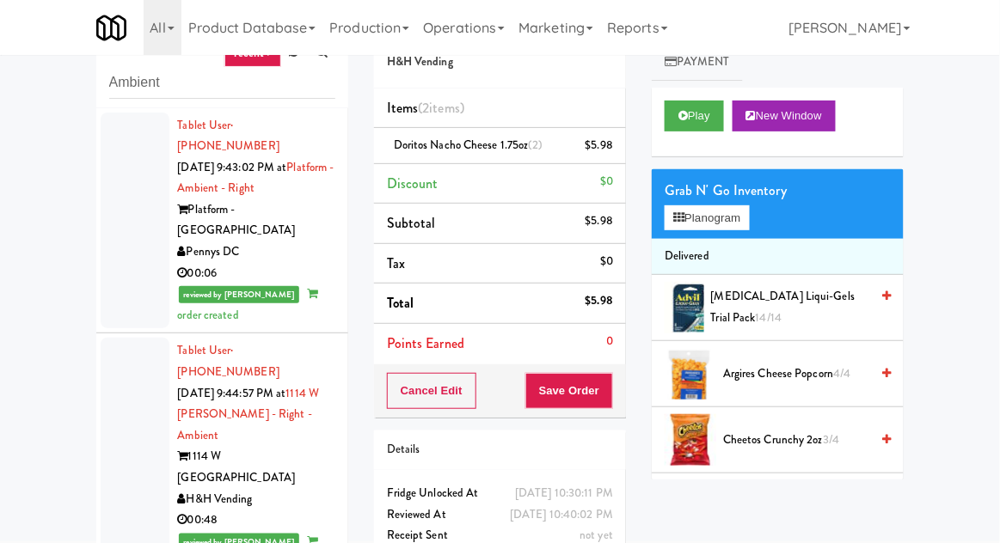
scroll to position [0, 0]
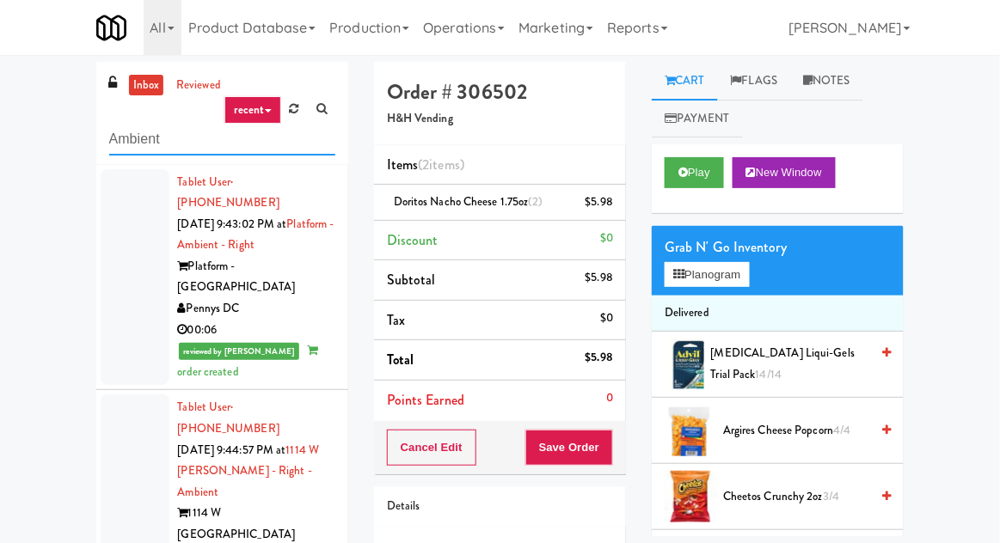
click at [117, 141] on input "Ambient" at bounding box center [222, 140] width 226 height 32
click at [114, 138] on input "Ambient" at bounding box center [222, 140] width 226 height 32
type input "Combo"
click at [27, 112] on div "inbox reviewed recent all unclear take inventory issue suspicious failed recent…" at bounding box center [500, 378] width 1000 height 632
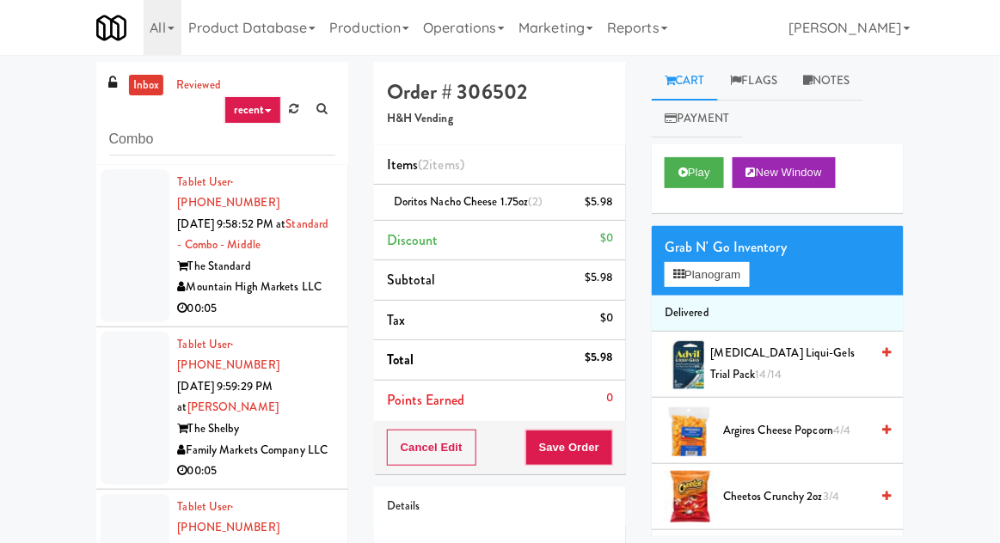
click at [114, 220] on div at bounding box center [135, 245] width 69 height 153
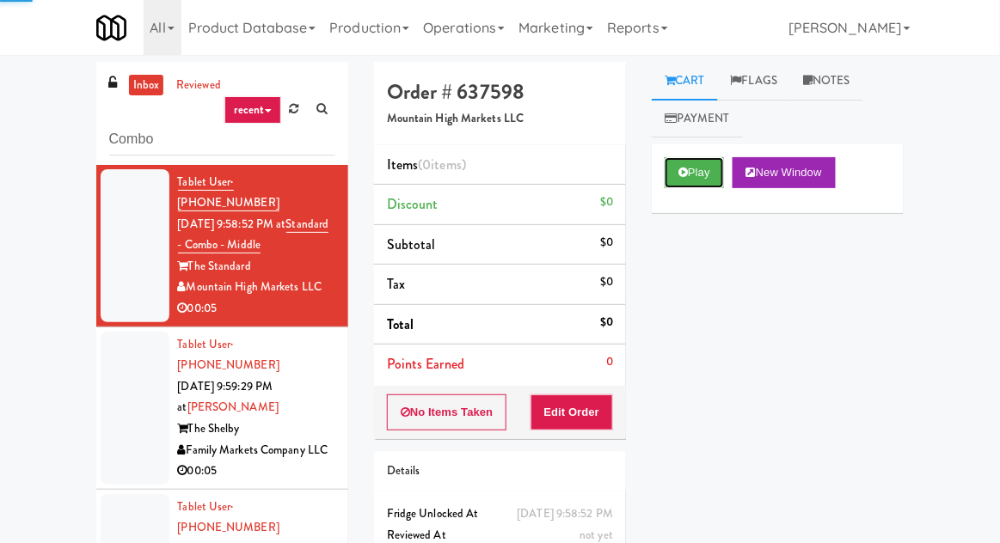
click at [705, 165] on button "Play" at bounding box center [694, 172] width 59 height 31
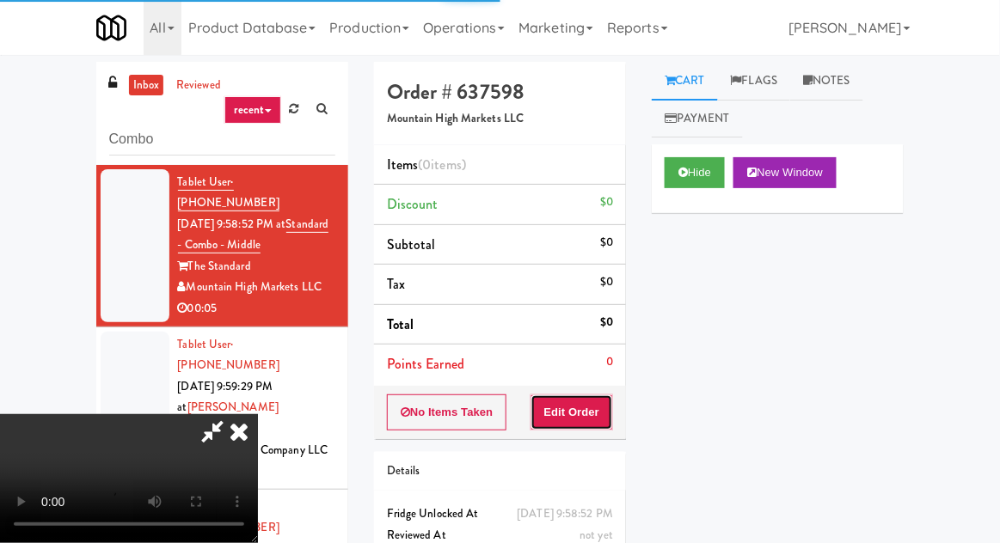
click at [582, 423] on button "Edit Order" at bounding box center [572, 413] width 83 height 36
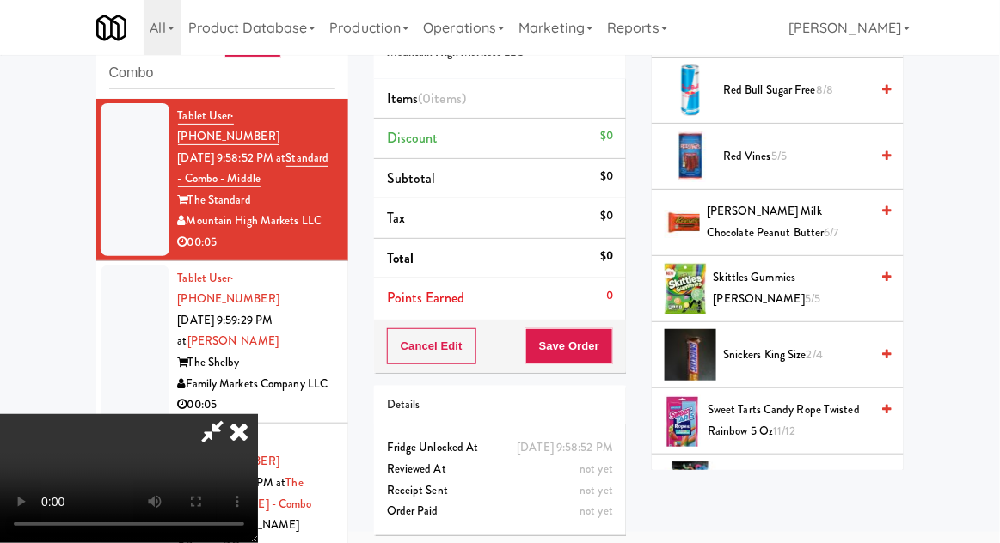
scroll to position [2201, 0]
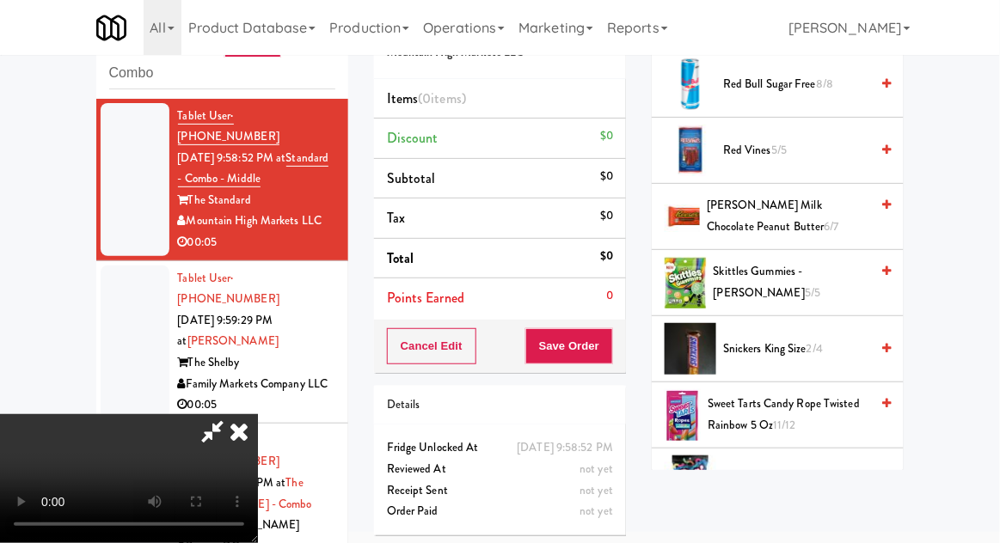
click at [823, 341] on span "2/4" at bounding box center [815, 349] width 16 height 16
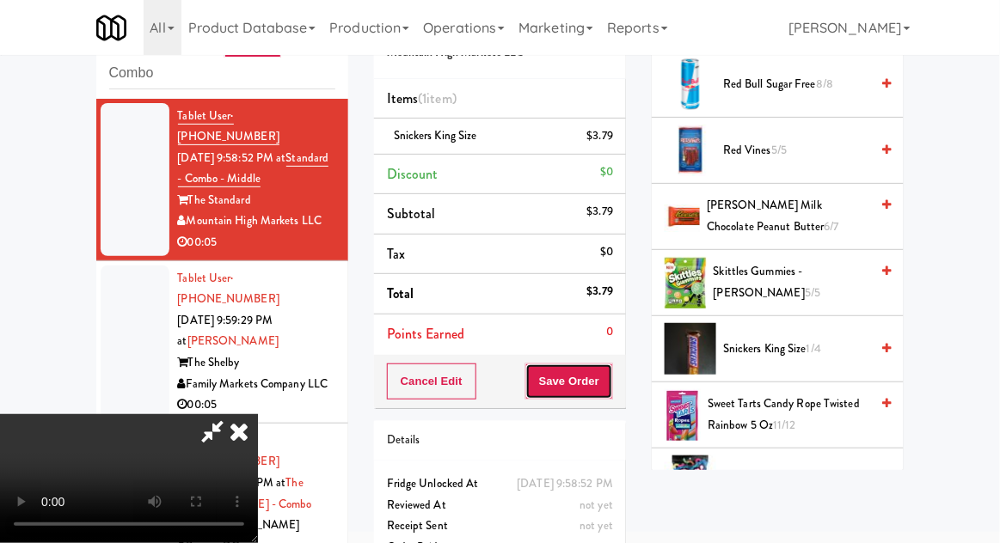
click at [611, 390] on button "Save Order" at bounding box center [569, 382] width 88 height 36
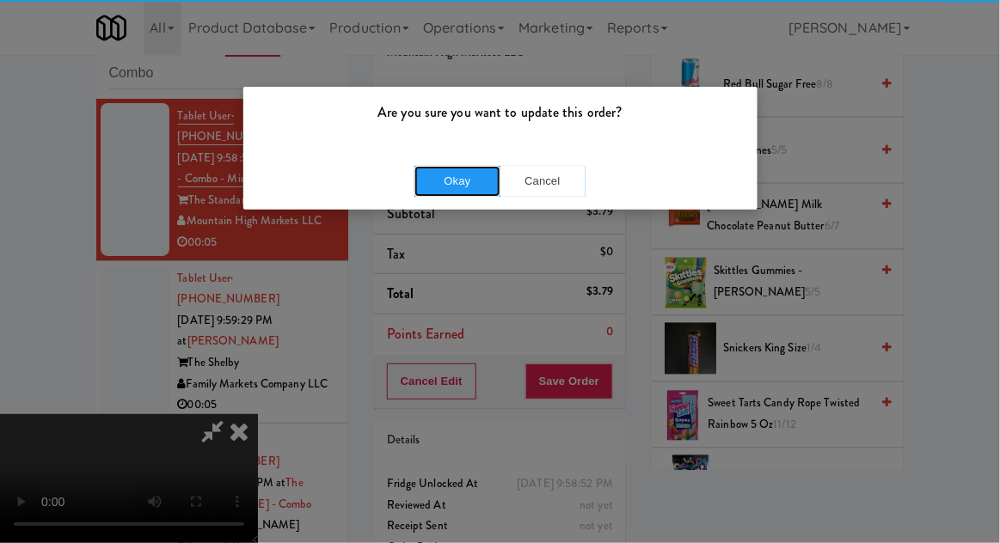
click at [430, 182] on button "Okay" at bounding box center [457, 181] width 86 height 31
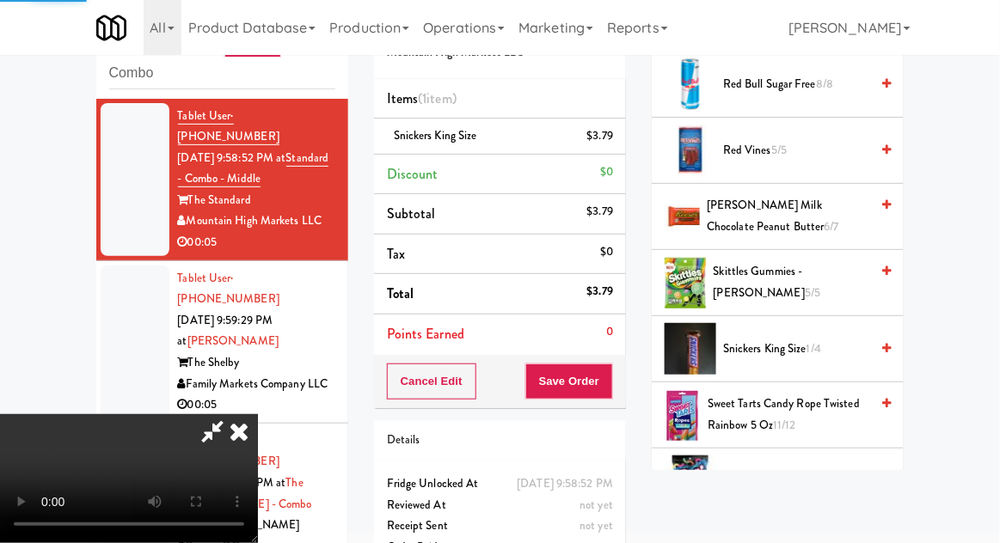
scroll to position [169, 0]
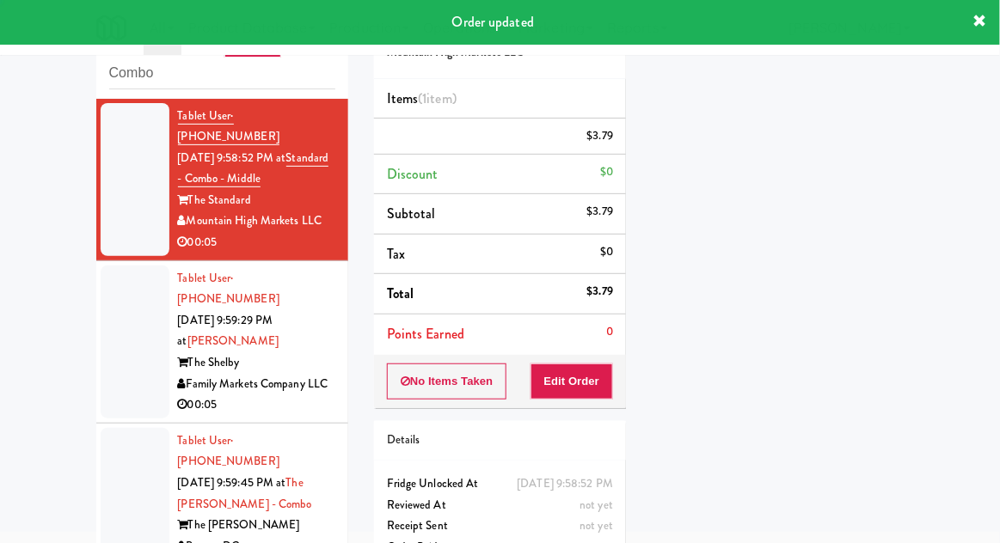
click at [108, 326] on div at bounding box center [135, 342] width 69 height 153
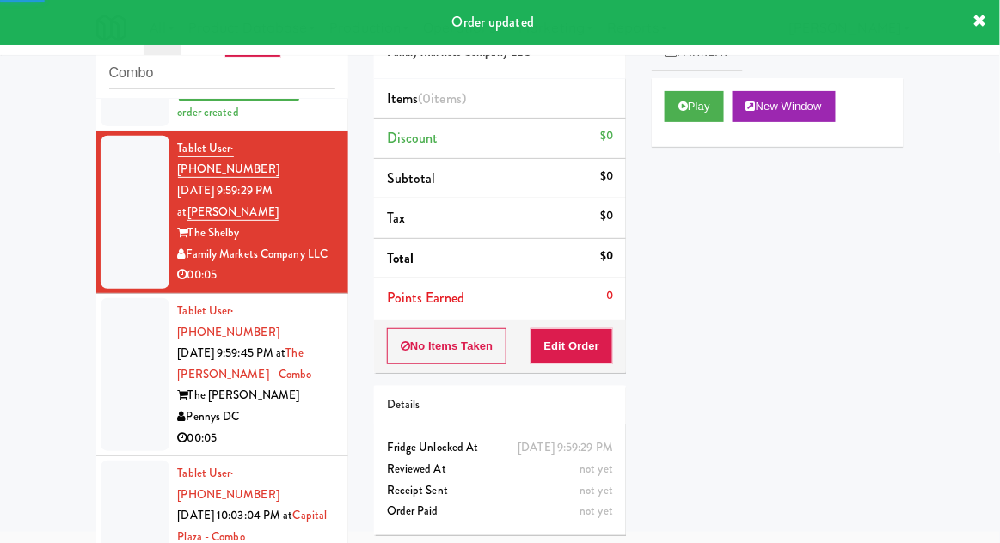
scroll to position [186, 0]
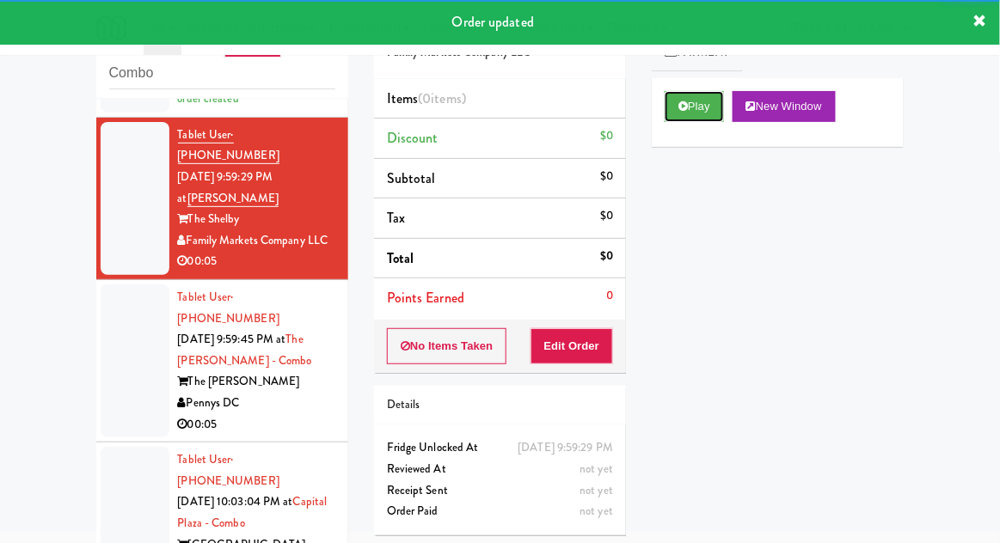
click at [706, 95] on button "Play" at bounding box center [694, 106] width 59 height 31
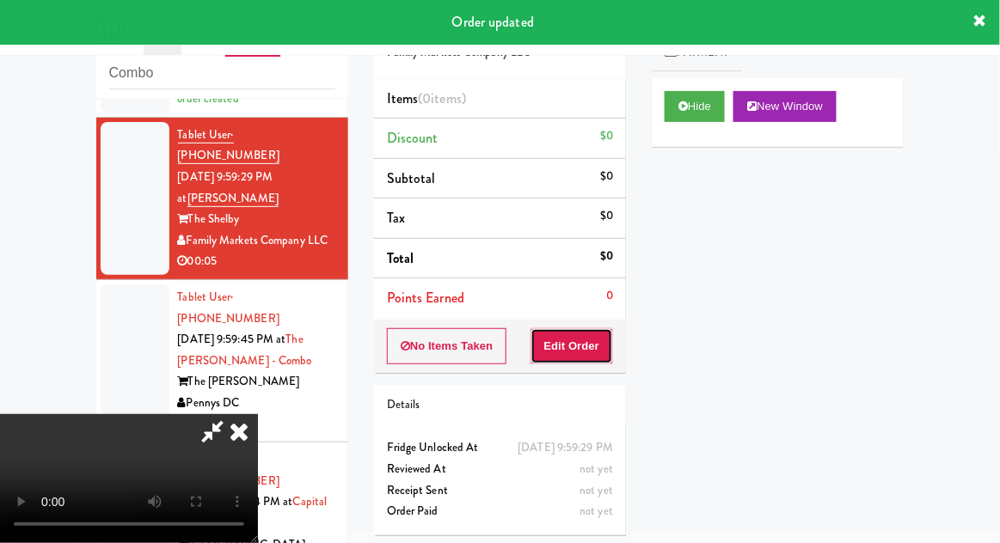
click at [605, 329] on button "Edit Order" at bounding box center [572, 346] width 83 height 36
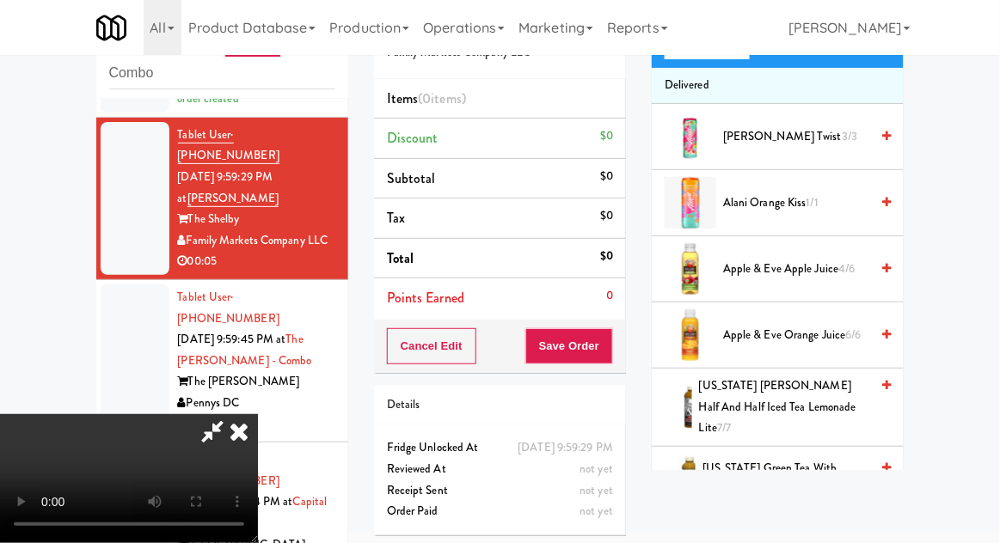
scroll to position [160, 0]
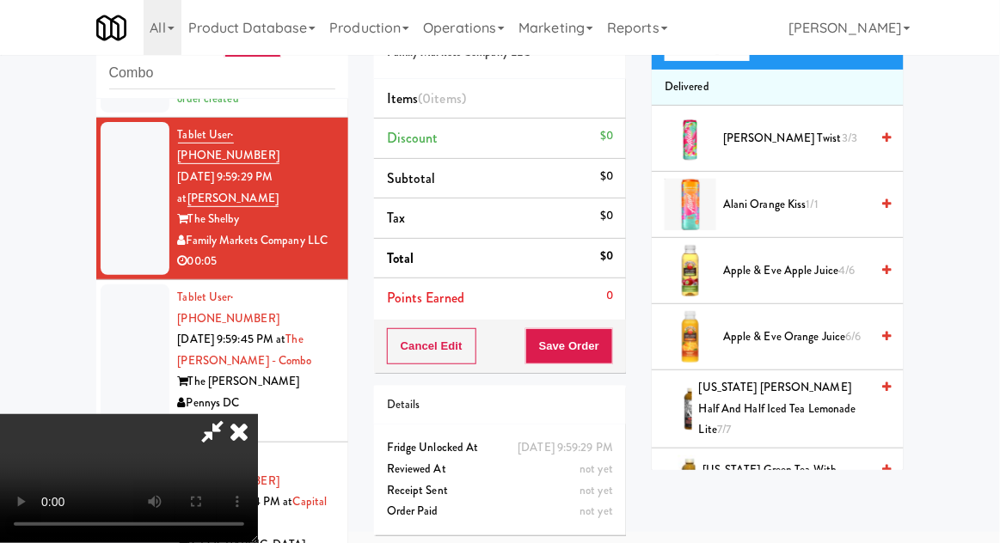
click at [826, 408] on span "[US_STATE] [PERSON_NAME] Half and Half Iced Tea Lemonade Lite 7/7" at bounding box center [784, 410] width 170 height 64
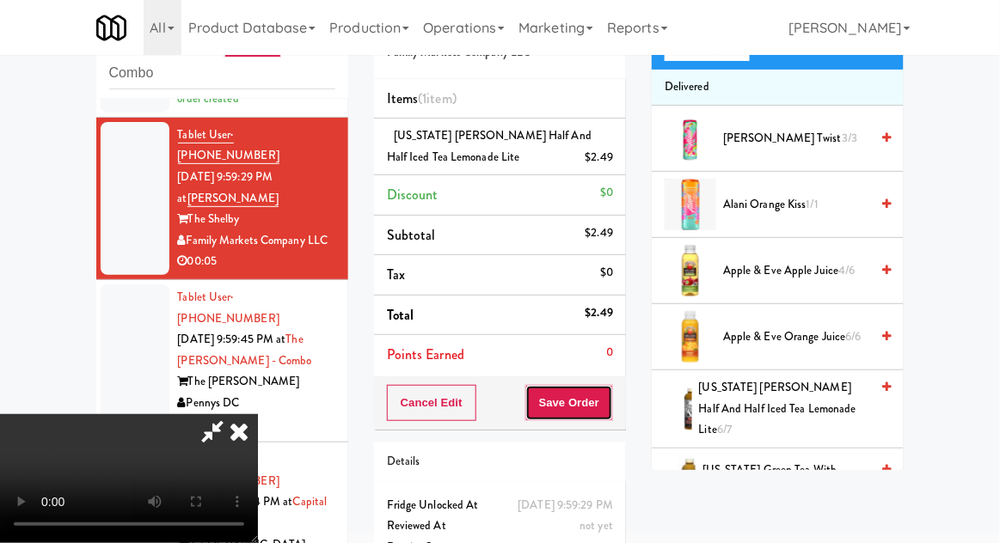
click at [611, 396] on button "Save Order" at bounding box center [569, 403] width 88 height 36
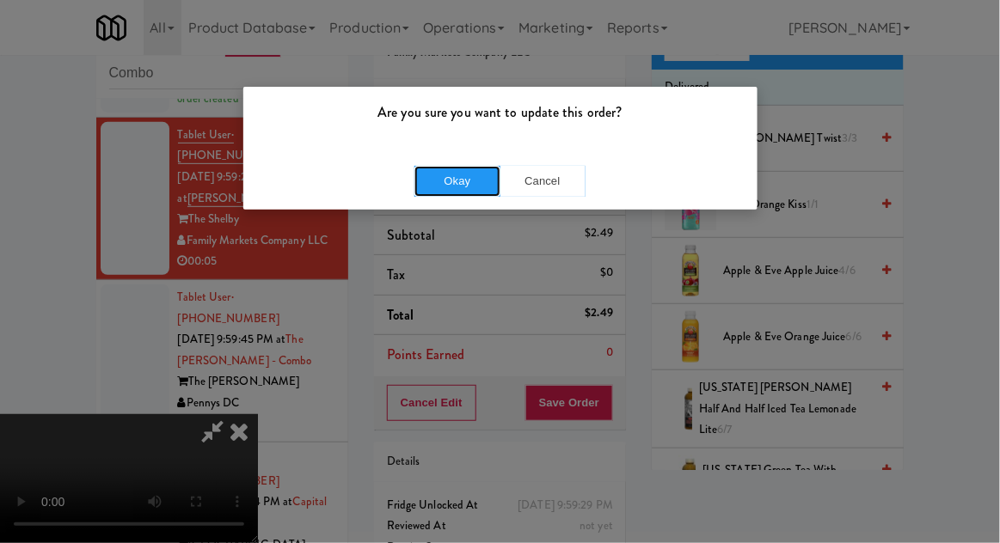
click at [439, 178] on button "Okay" at bounding box center [457, 181] width 86 height 31
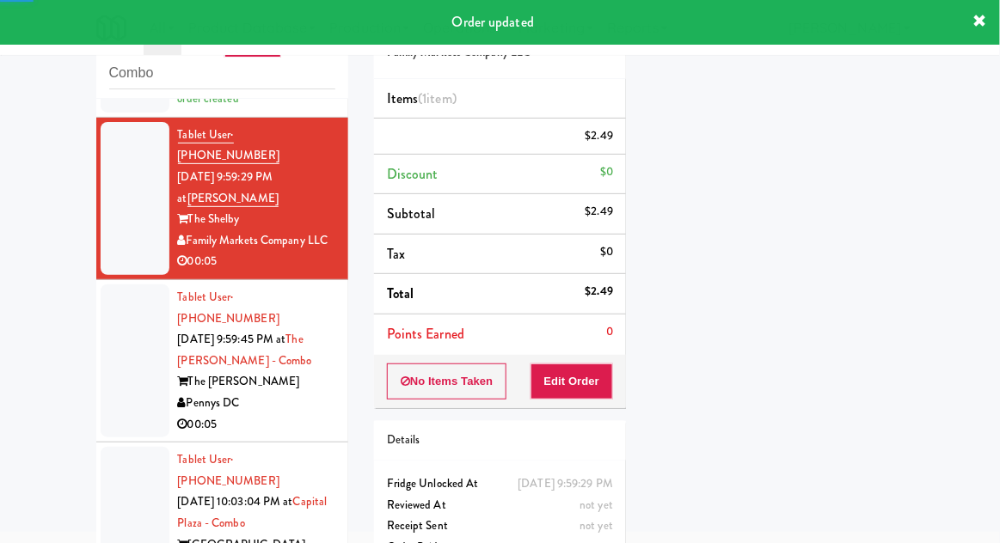
click at [104, 341] on div at bounding box center [135, 361] width 69 height 153
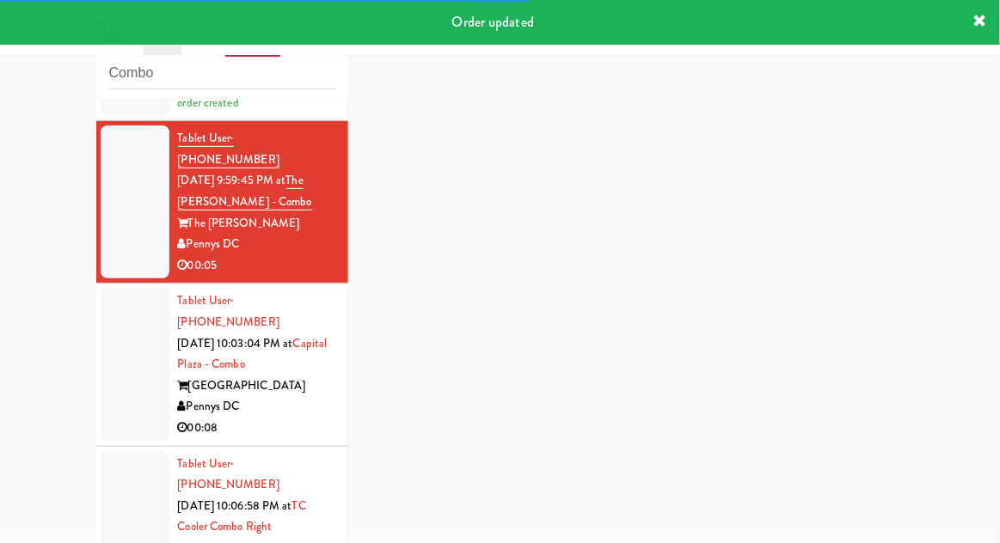
scroll to position [389, 0]
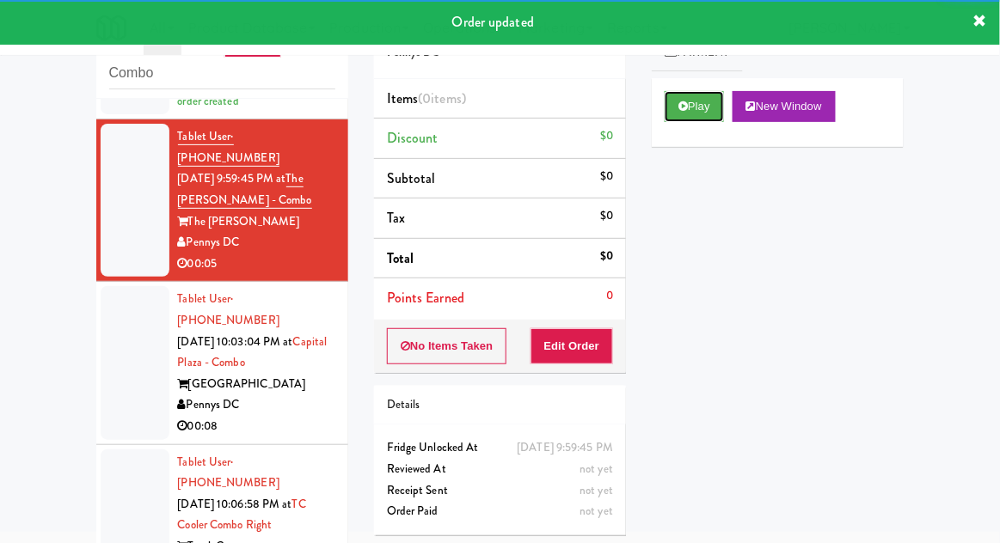
click at [703, 95] on button "Play" at bounding box center [694, 106] width 59 height 31
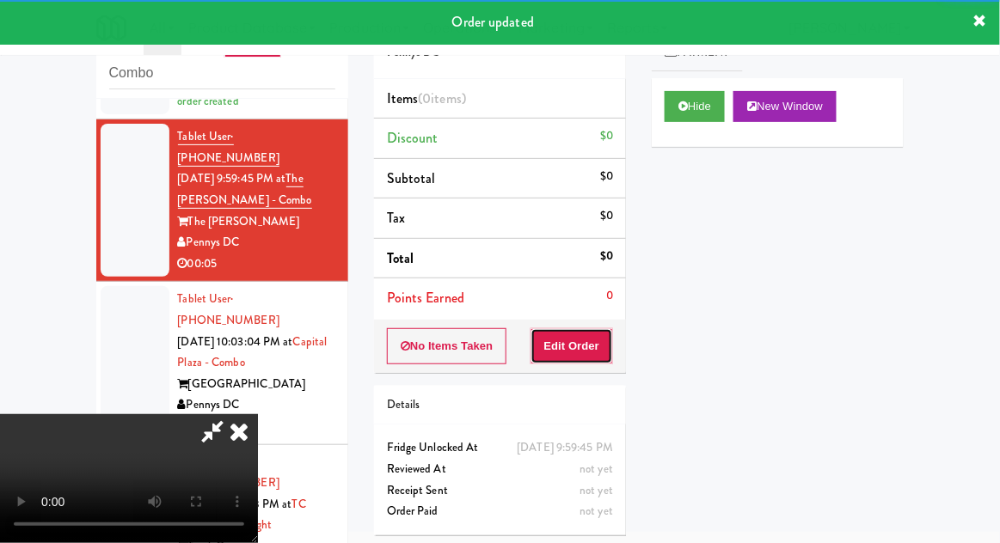
click at [586, 332] on button "Edit Order" at bounding box center [572, 346] width 83 height 36
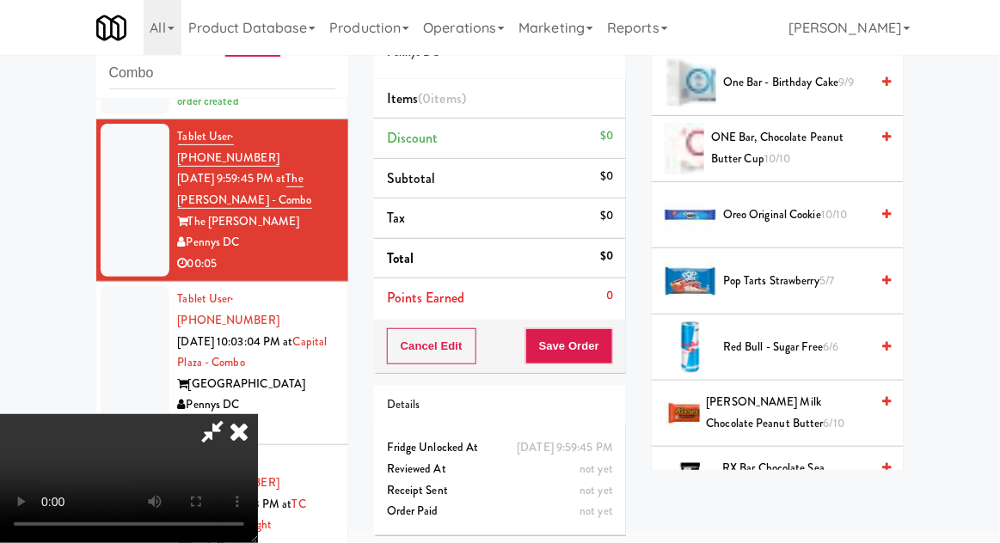
scroll to position [1543, 0]
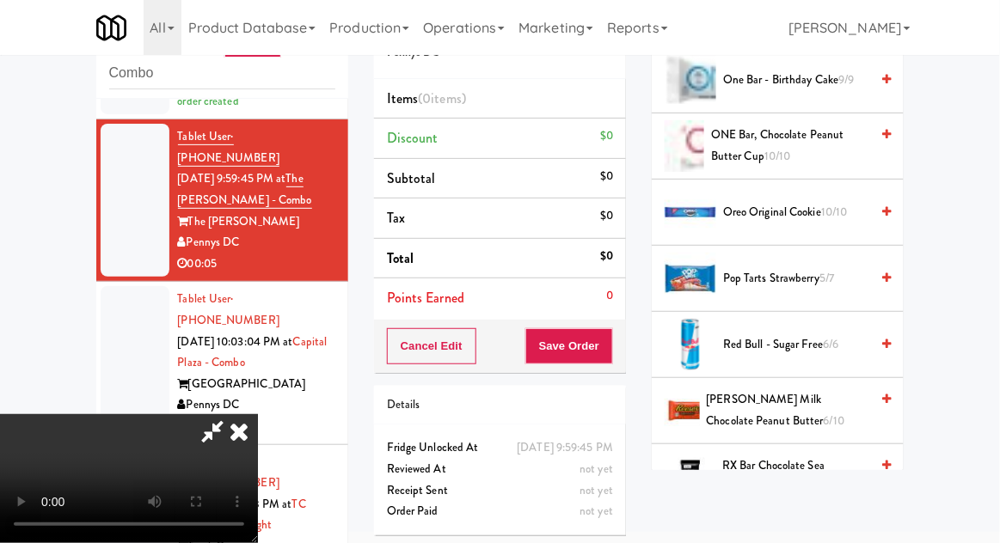
click at [814, 392] on span "[PERSON_NAME] Milk Chocolate Peanut Butter 6/10" at bounding box center [788, 411] width 163 height 42
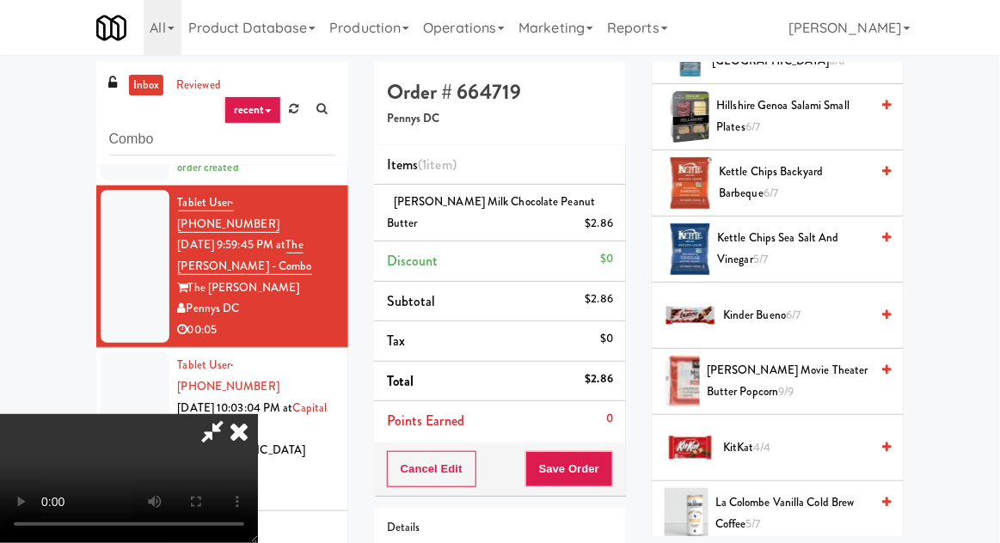
scroll to position [1025, 0]
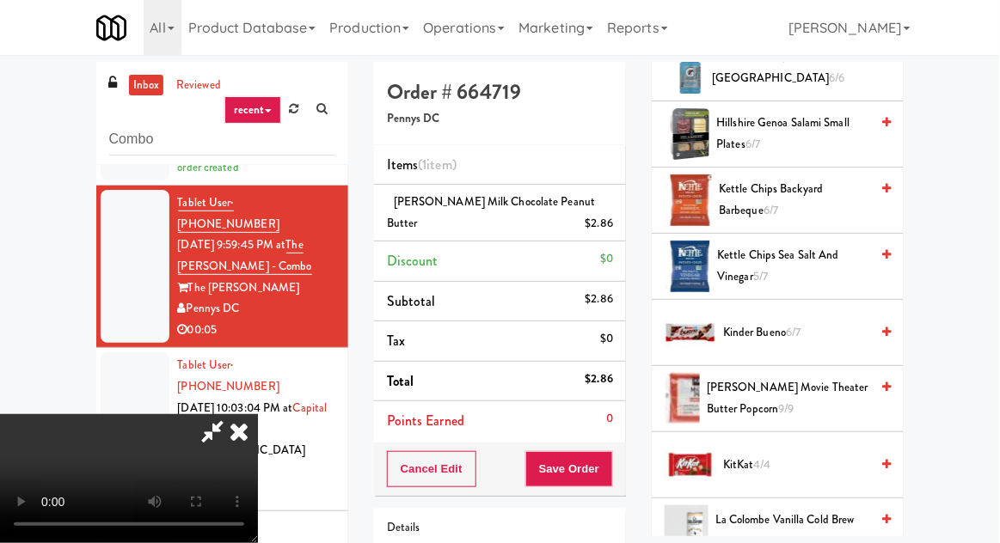
click at [788, 328] on span "Kinder Bueno 6/7" at bounding box center [796, 332] width 146 height 21
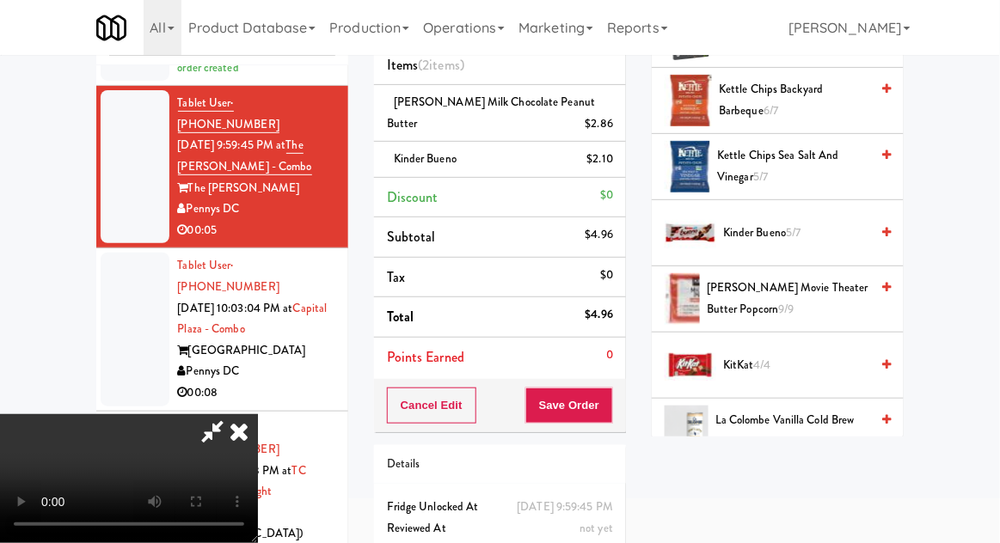
scroll to position [63, 0]
click at [611, 420] on button "Save Order" at bounding box center [569, 406] width 88 height 36
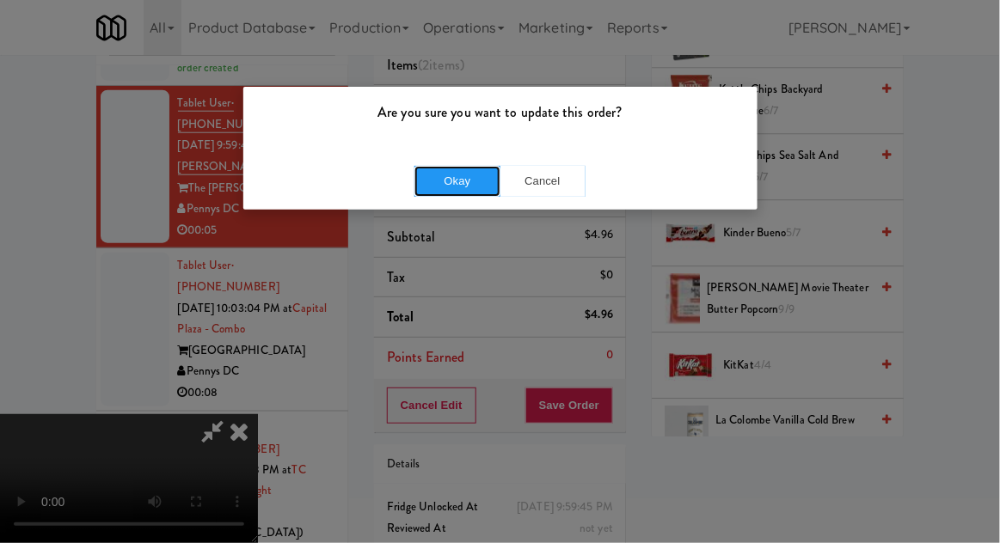
click at [445, 179] on button "Okay" at bounding box center [457, 181] width 86 height 31
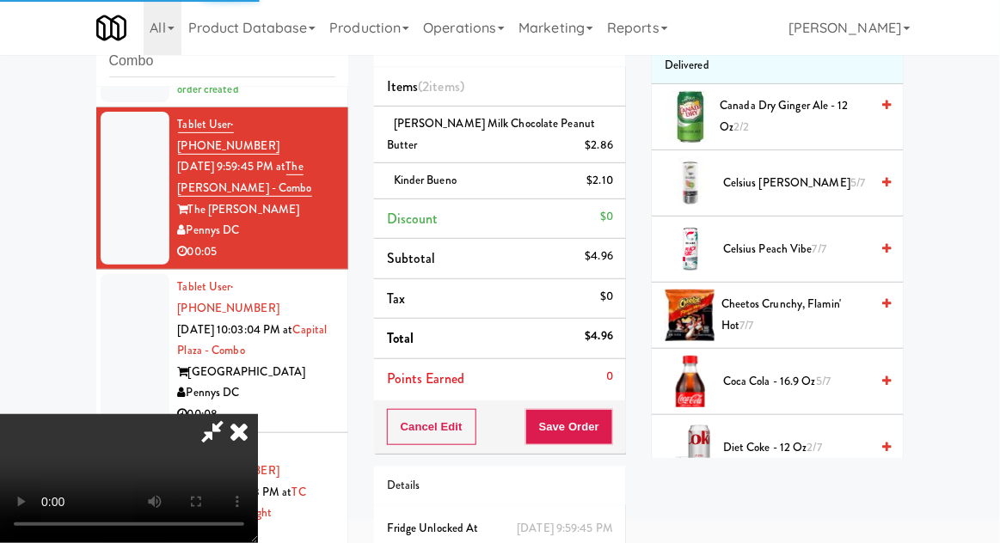
scroll to position [0, 0]
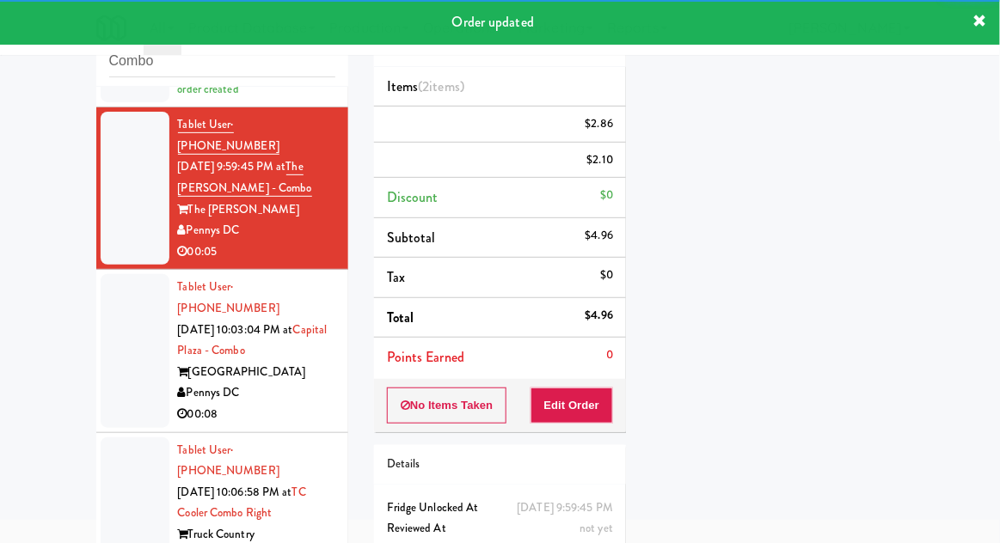
click at [121, 433] on li "Tablet User · (414) 931-1934 [DATE] 10:06:58 PM at TC Cooler Combo Right Truck …" at bounding box center [222, 525] width 252 height 184
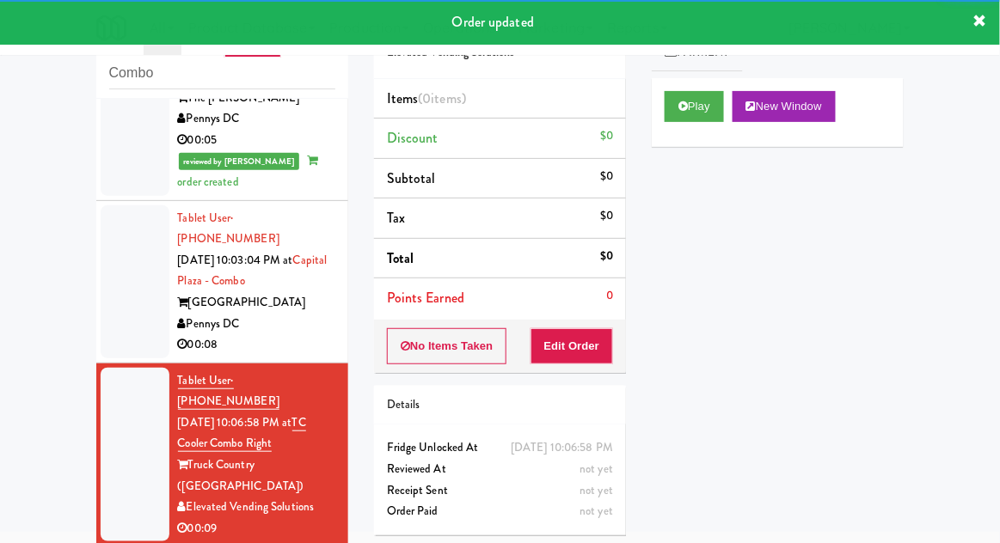
click at [139, 364] on li "Tablet User · (414) 931-1934 [DATE] 10:06:58 PM at TC Cooler Combo Right Truck …" at bounding box center [222, 456] width 252 height 184
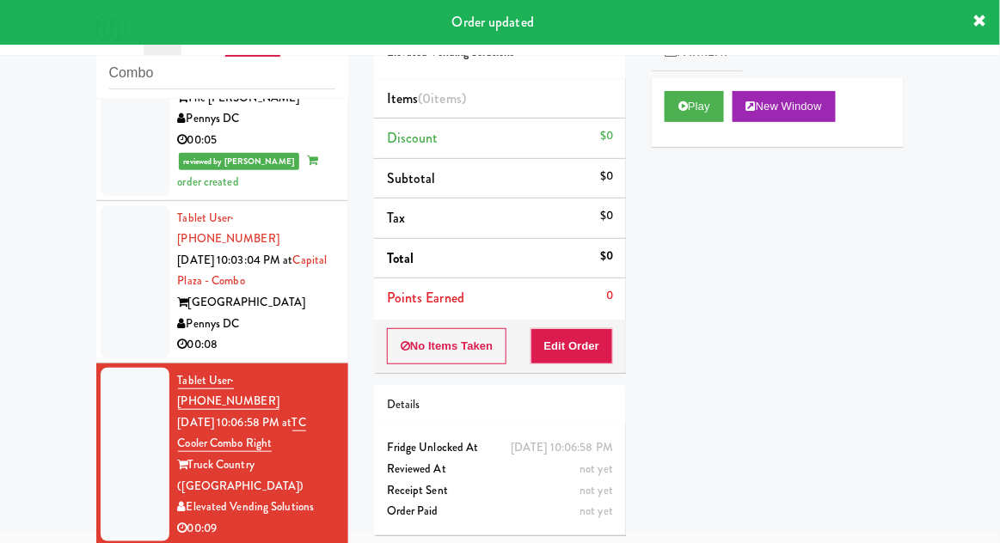
click at [118, 259] on div at bounding box center [135, 282] width 69 height 153
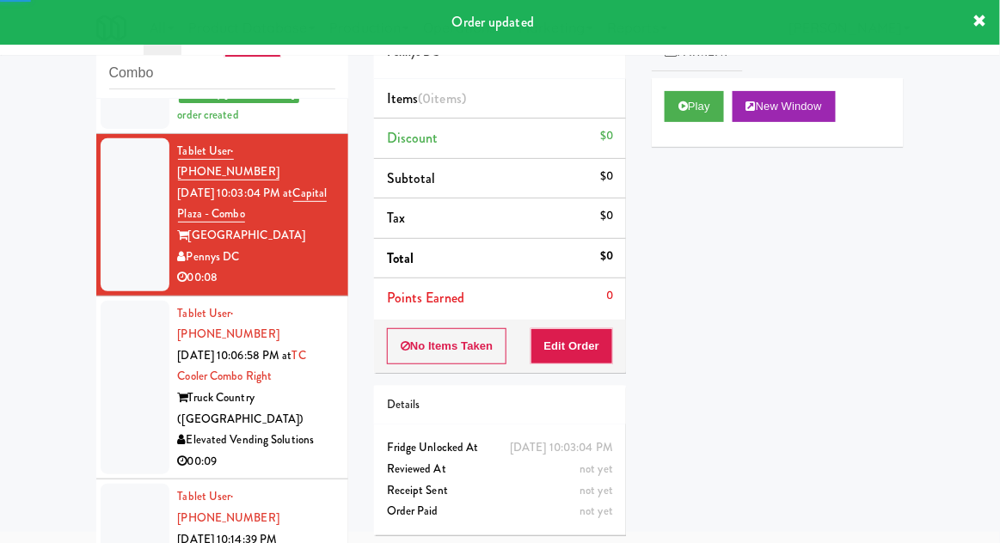
scroll to position [579, 0]
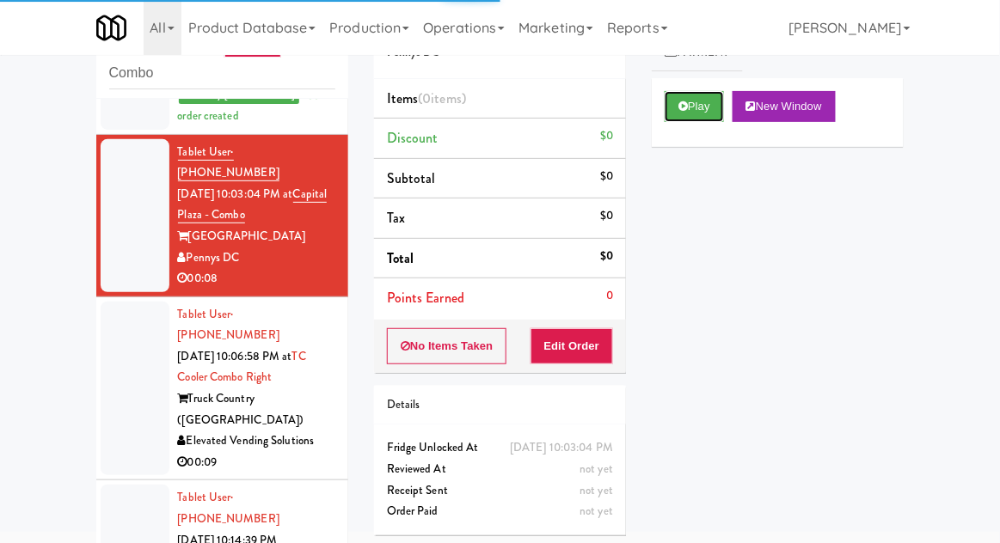
click at [696, 101] on button "Play" at bounding box center [694, 106] width 59 height 31
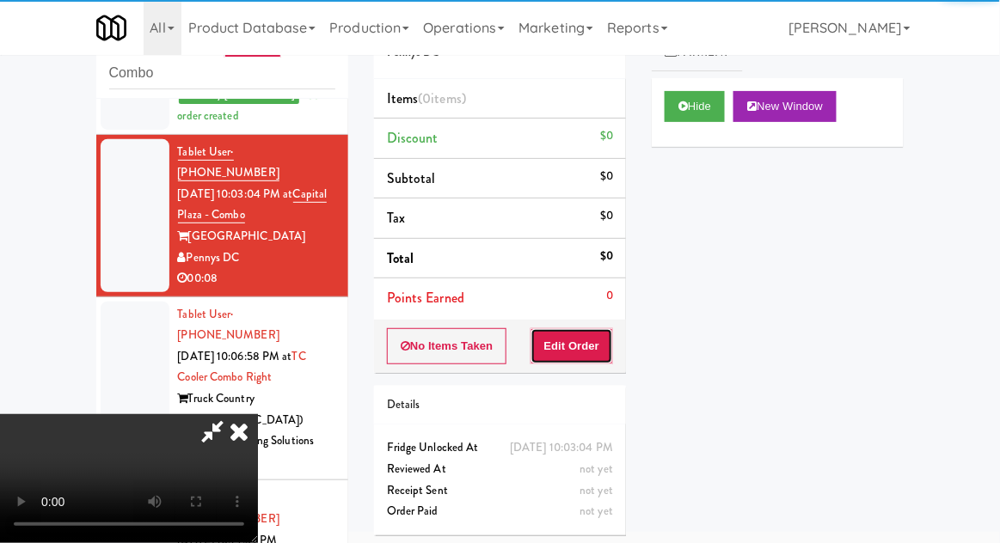
click at [580, 343] on button "Edit Order" at bounding box center [572, 346] width 83 height 36
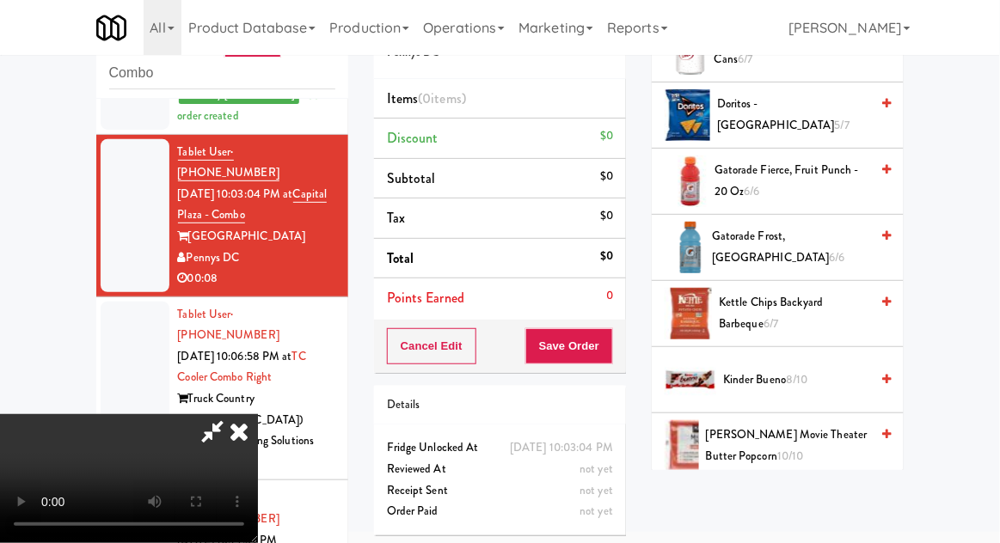
scroll to position [708, 0]
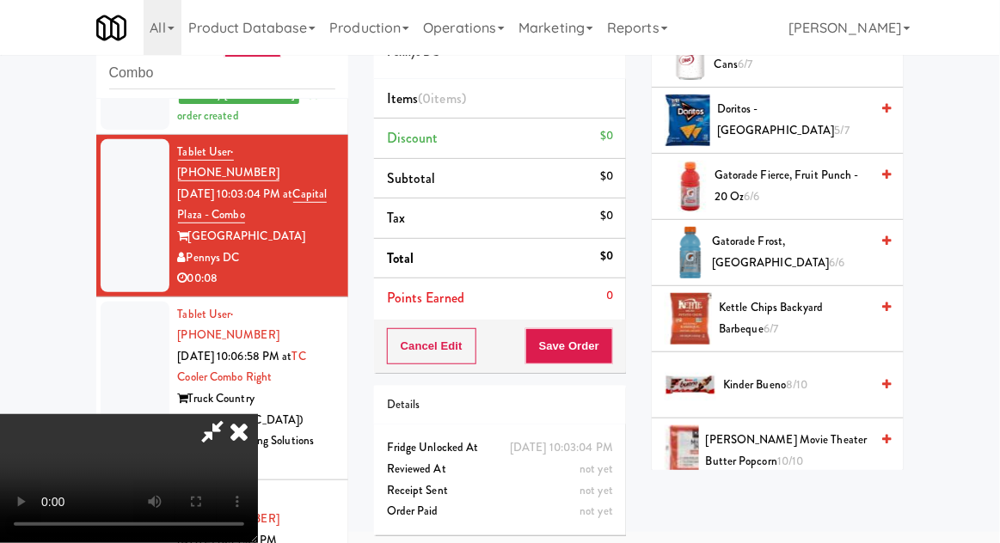
click at [813, 375] on span "Kinder Bueno 8/10" at bounding box center [796, 385] width 146 height 21
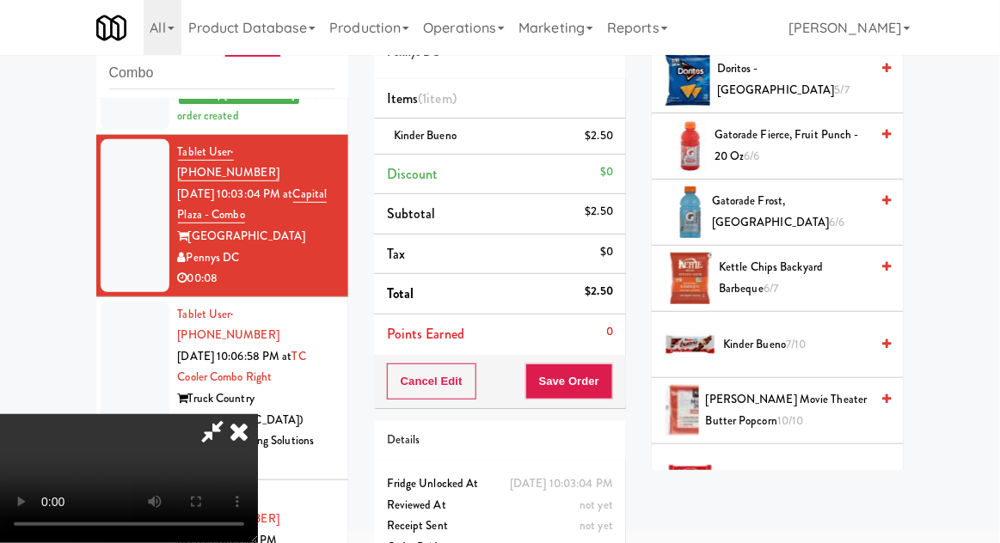
scroll to position [751, 0]
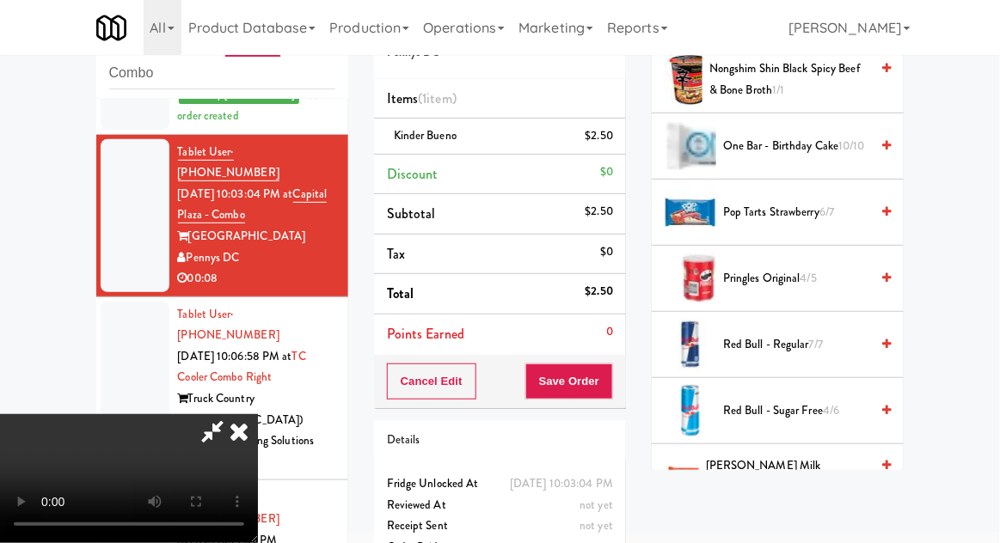
click at [807, 474] on span "[PERSON_NAME] Milk Chocolate Peanut Butter 10/10" at bounding box center [787, 477] width 163 height 42
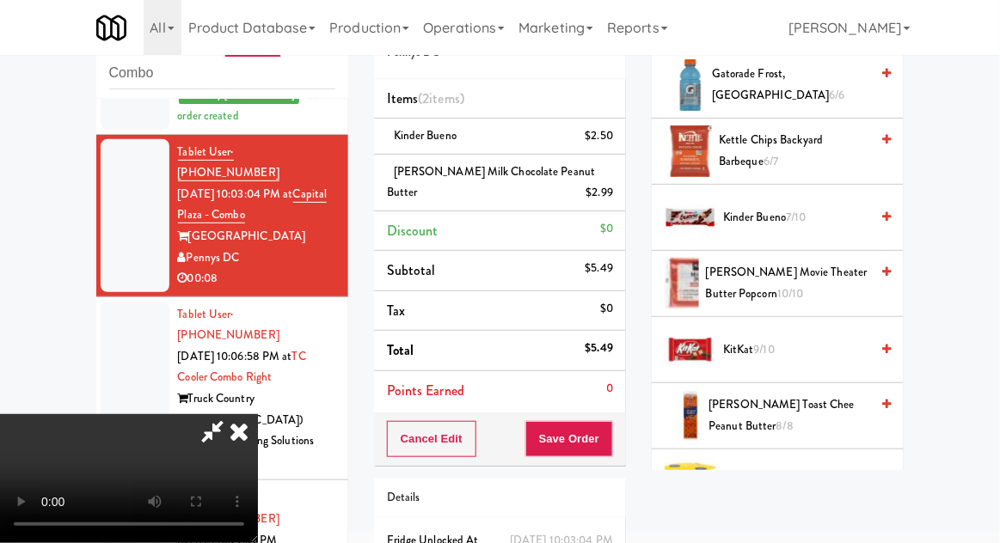
scroll to position [877, 0]
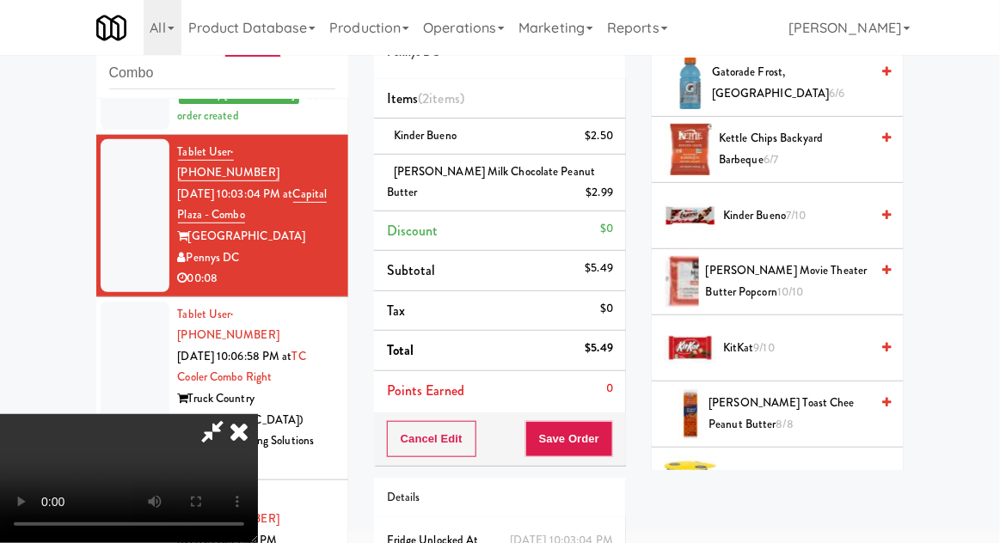
click at [784, 352] on span "KitKat 9/10" at bounding box center [796, 348] width 146 height 21
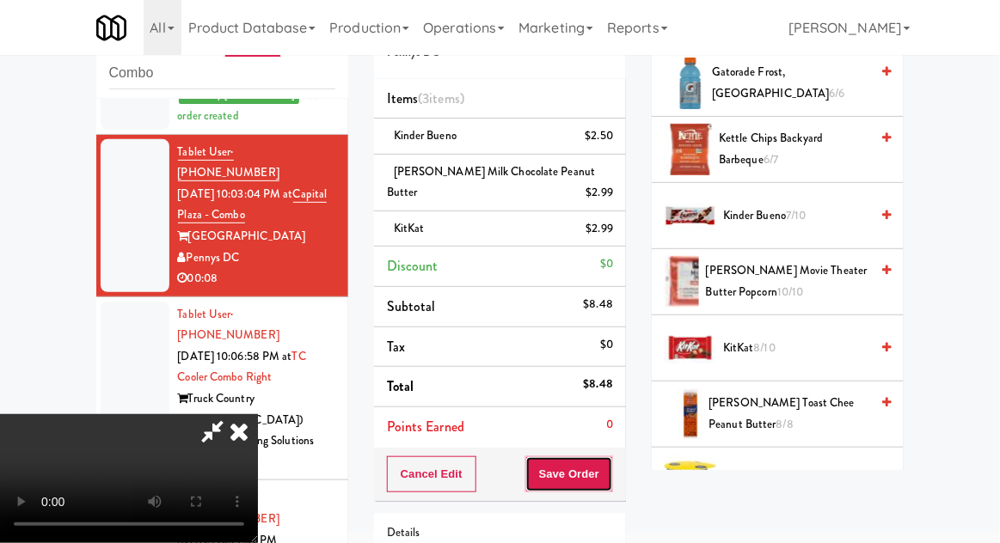
click at [612, 478] on button "Save Order" at bounding box center [569, 475] width 88 height 36
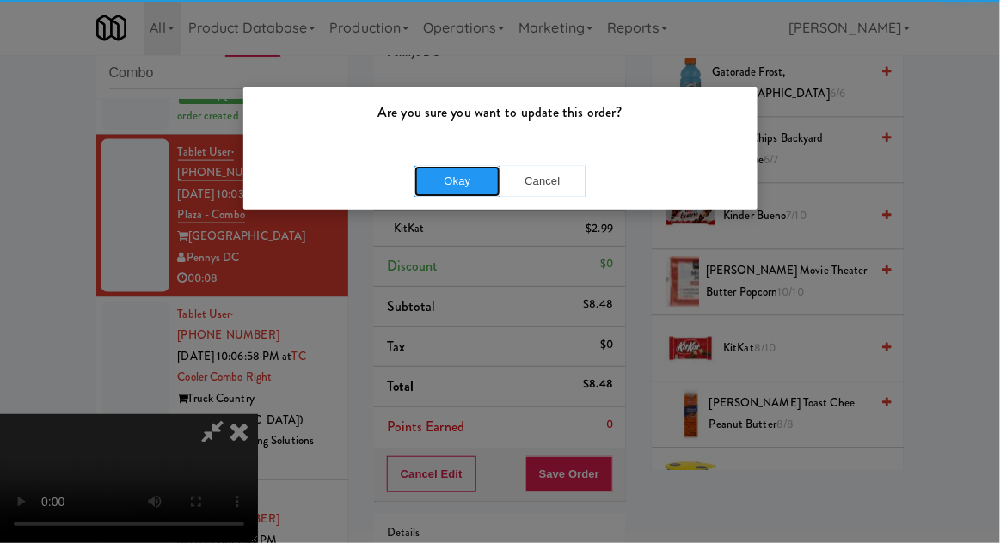
click at [427, 175] on button "Okay" at bounding box center [457, 181] width 86 height 31
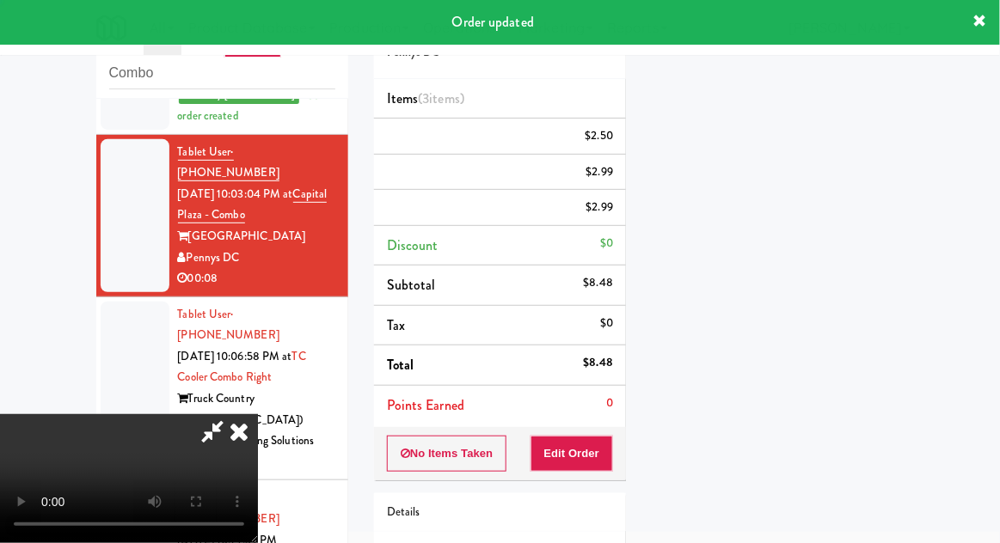
scroll to position [169, 0]
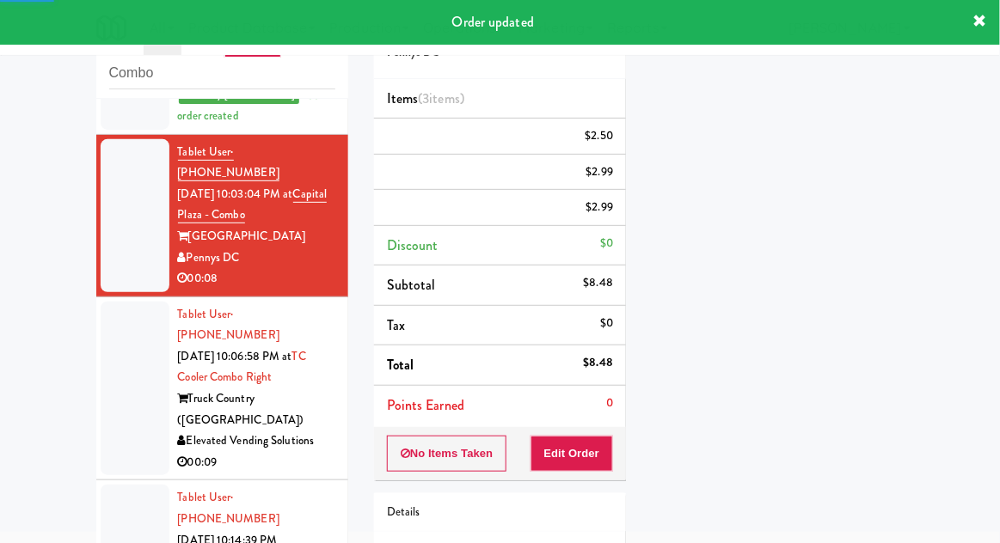
click at [100, 330] on li "Tablet User · (414) 931-1934 [DATE] 10:06:58 PM at TC Cooler Combo Right Truck …" at bounding box center [222, 390] width 252 height 184
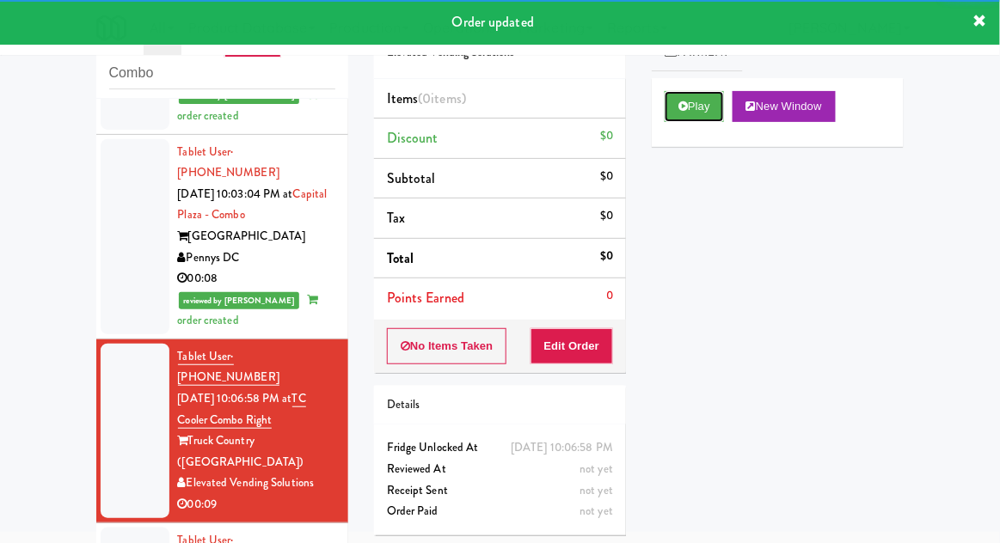
click at [716, 110] on button "Play" at bounding box center [694, 106] width 59 height 31
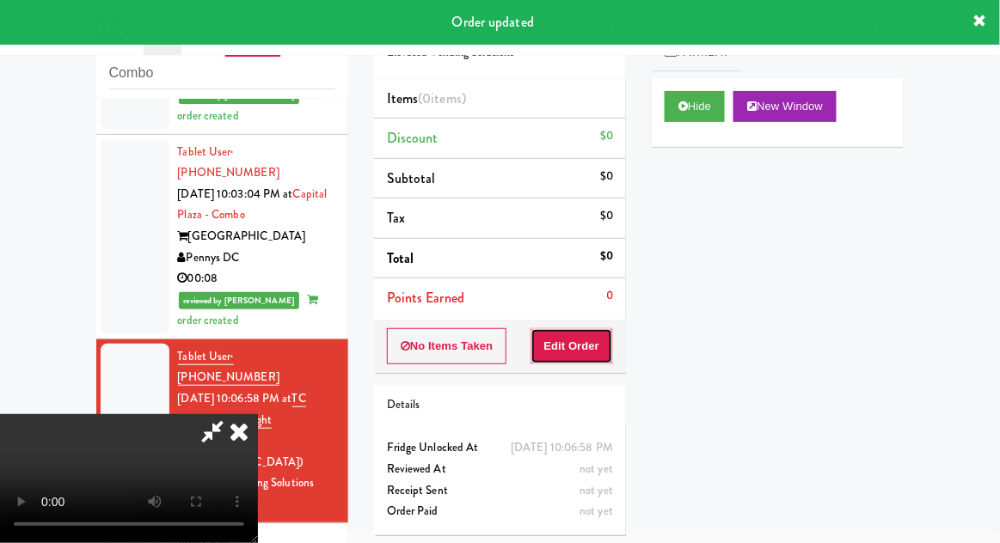
click at [587, 349] on button "Edit Order" at bounding box center [572, 346] width 83 height 36
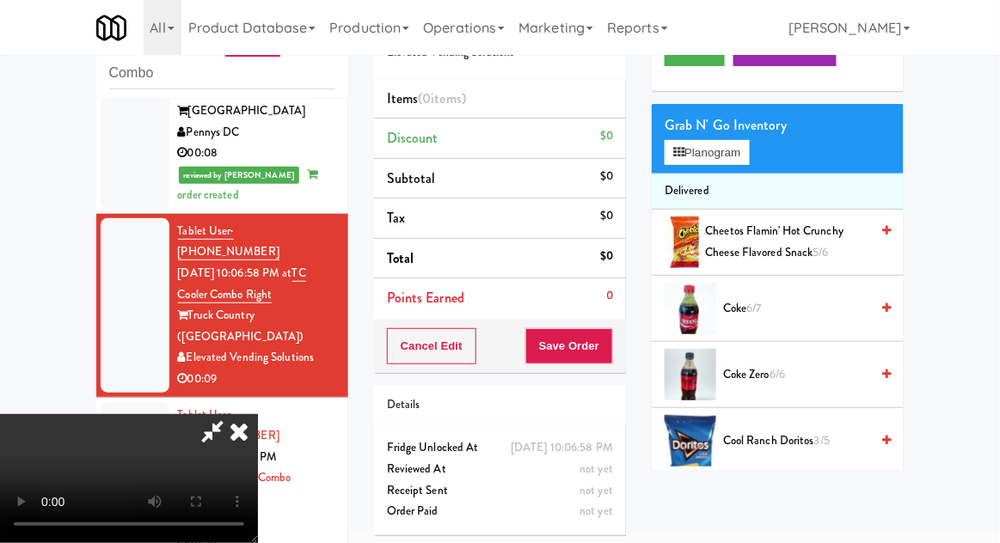
scroll to position [53, 0]
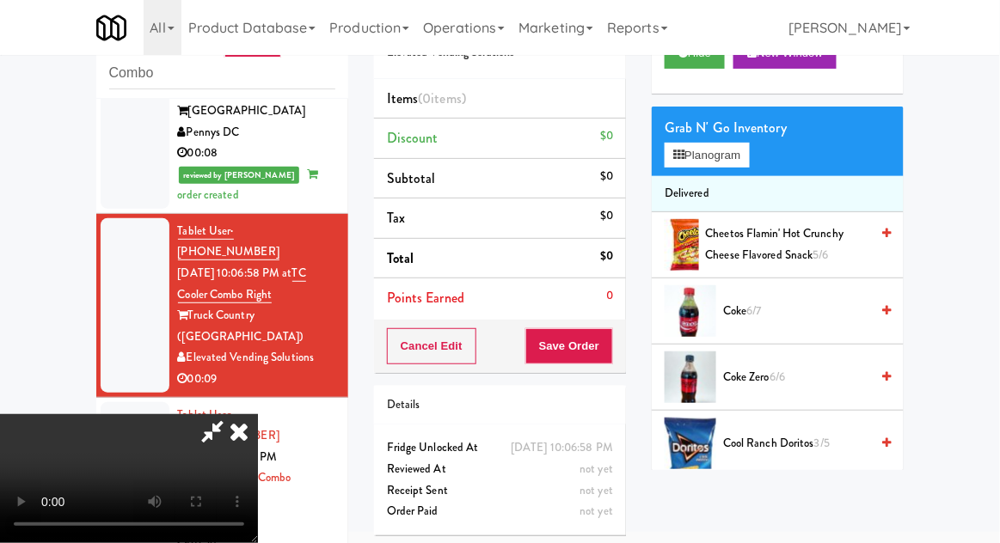
click at [801, 368] on span "Coke Zero 6/6" at bounding box center [796, 377] width 146 height 21
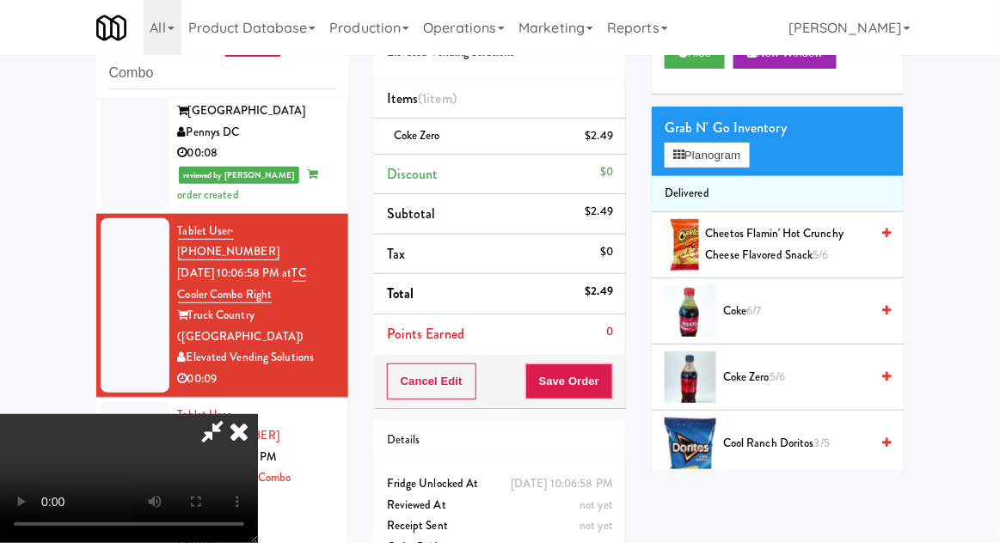
scroll to position [63, 0]
click at [608, 393] on button "Save Order" at bounding box center [569, 382] width 88 height 36
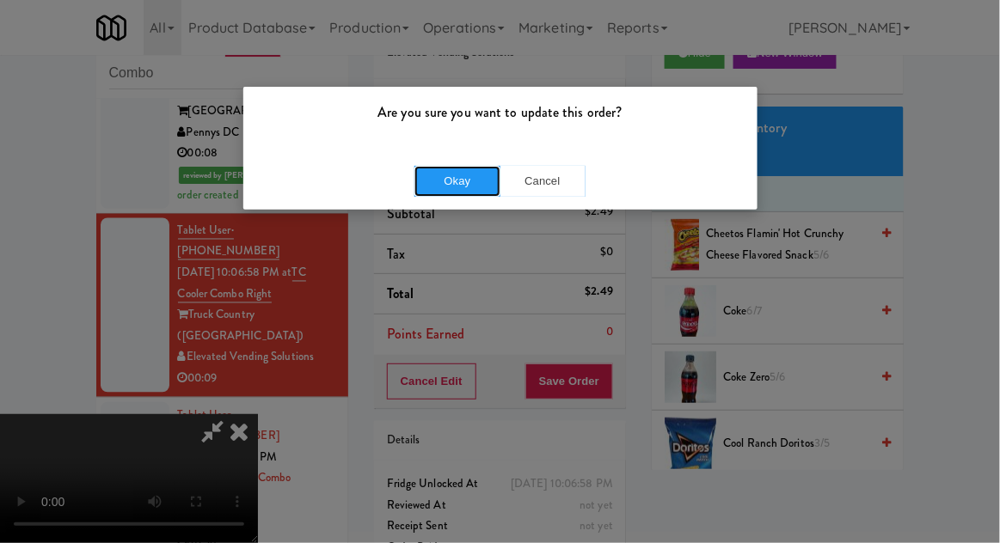
click at [437, 175] on button "Okay" at bounding box center [457, 181] width 86 height 31
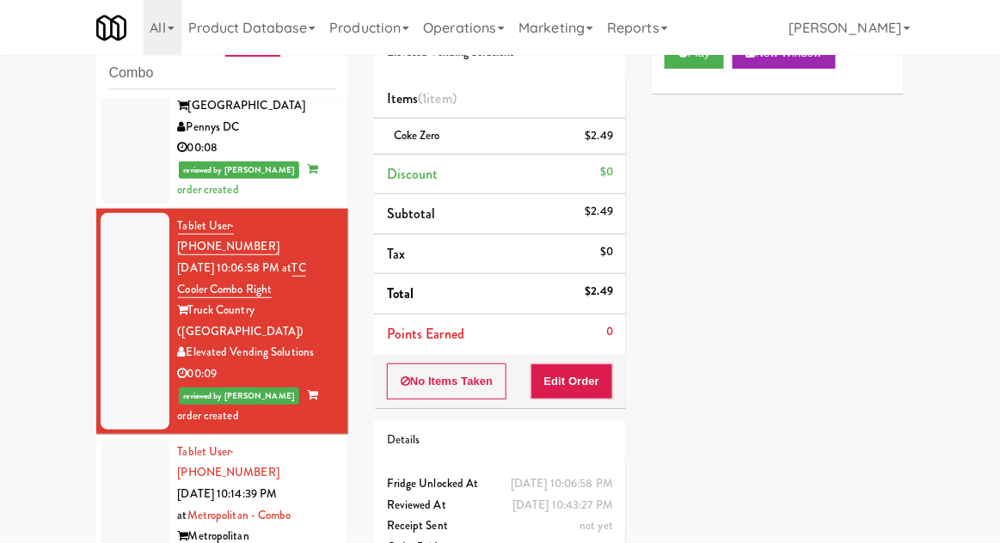
scroll to position [712, 0]
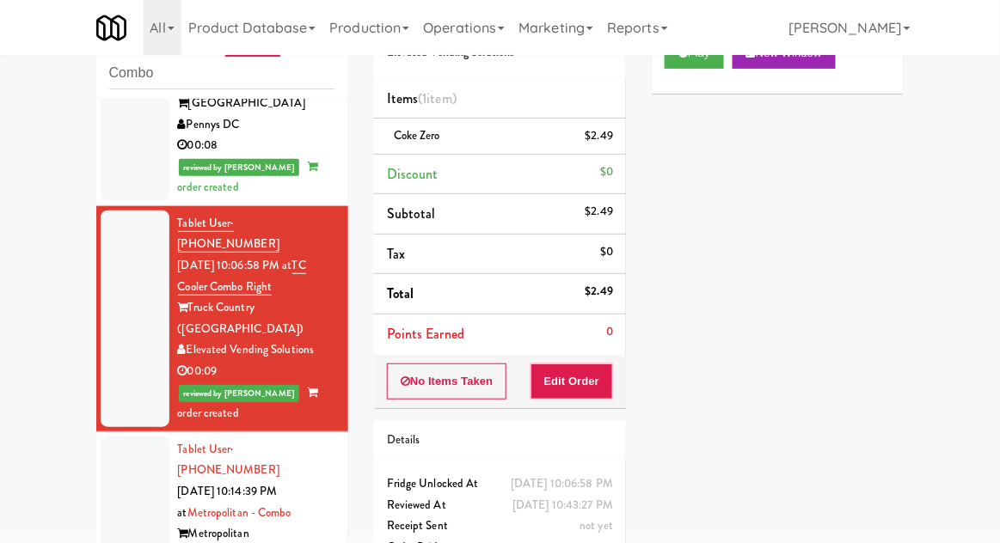
click at [144, 437] on div at bounding box center [135, 513] width 69 height 153
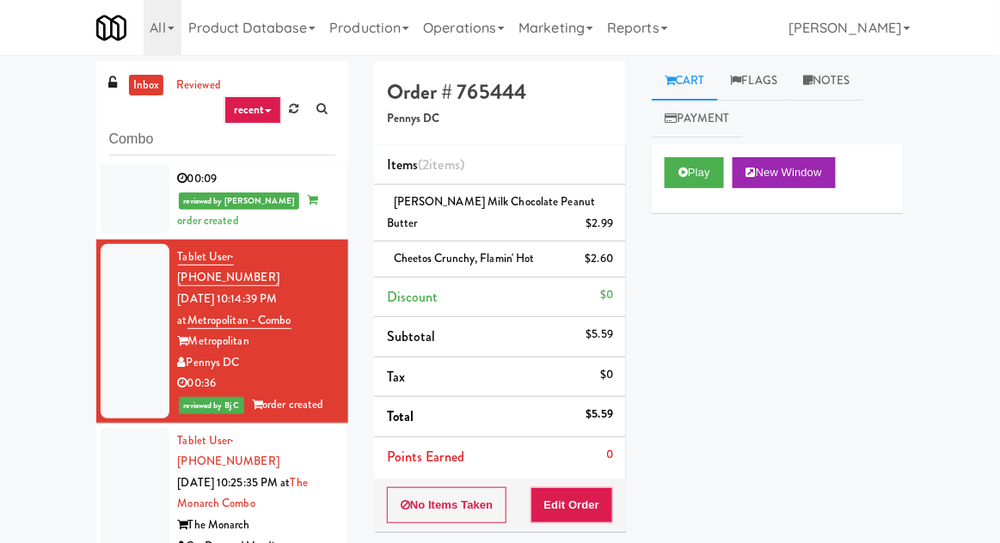
scroll to position [970, 0]
click at [128, 429] on div at bounding box center [135, 505] width 69 height 153
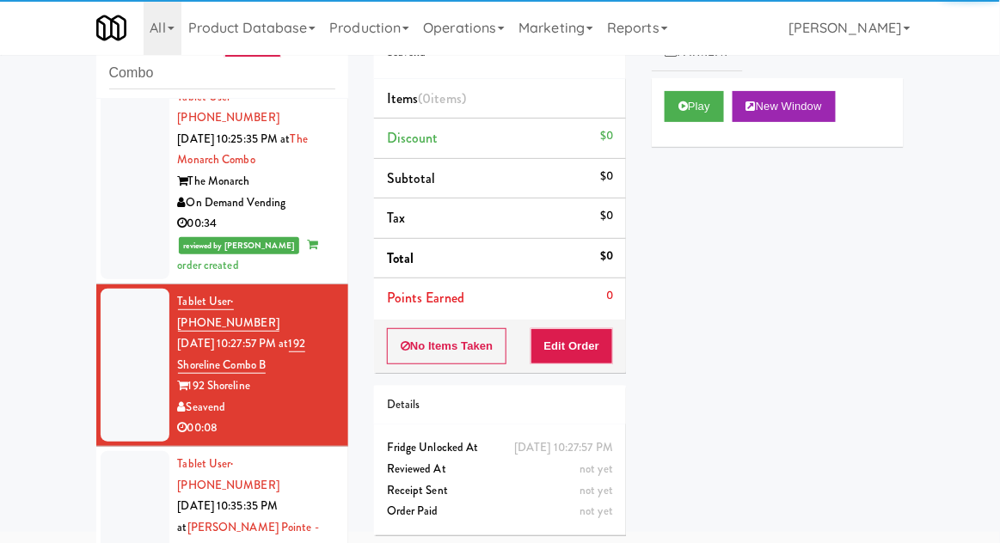
scroll to position [1250, 0]
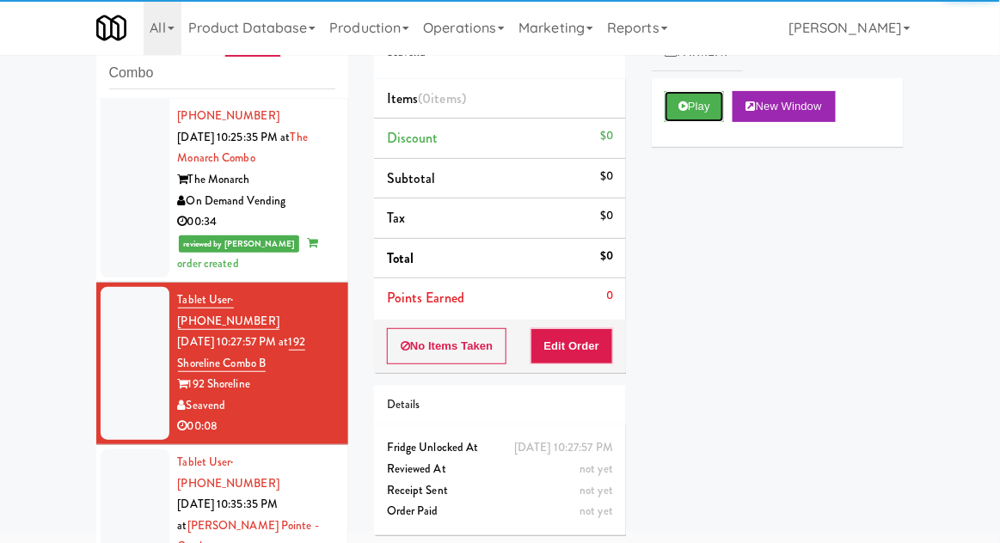
click at [715, 118] on button "Play" at bounding box center [694, 106] width 59 height 31
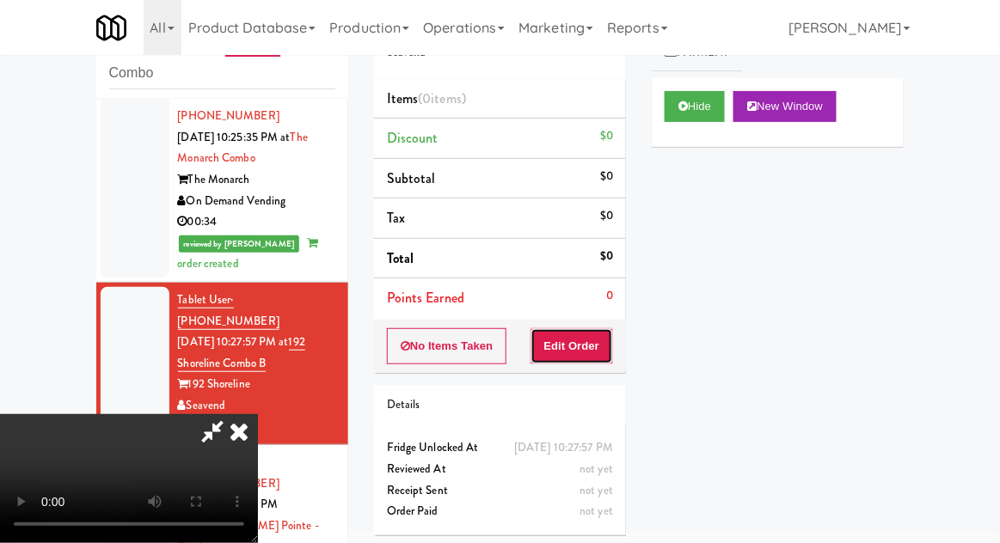
click at [592, 353] on button "Edit Order" at bounding box center [572, 346] width 83 height 36
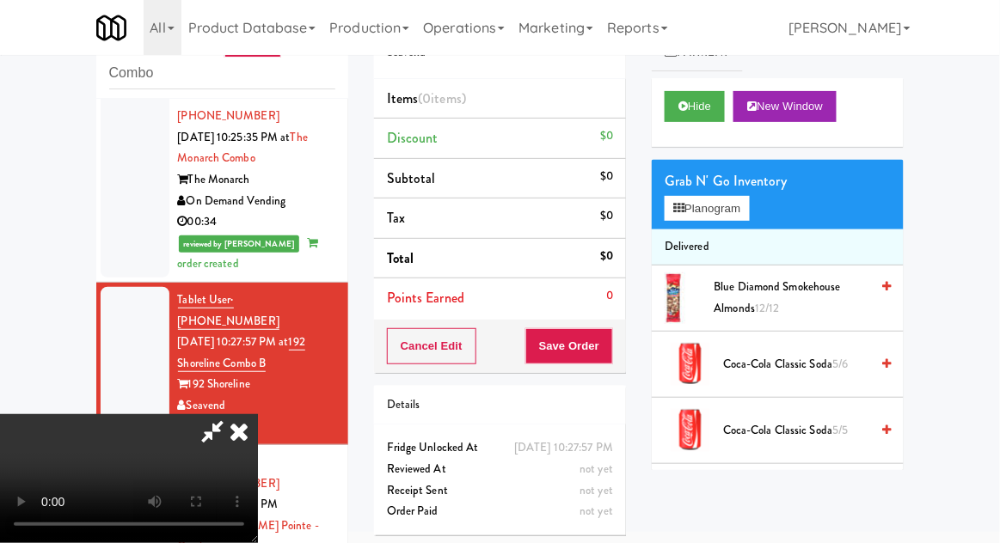
scroll to position [63, 0]
click at [738, 203] on button "Planogram" at bounding box center [707, 209] width 84 height 26
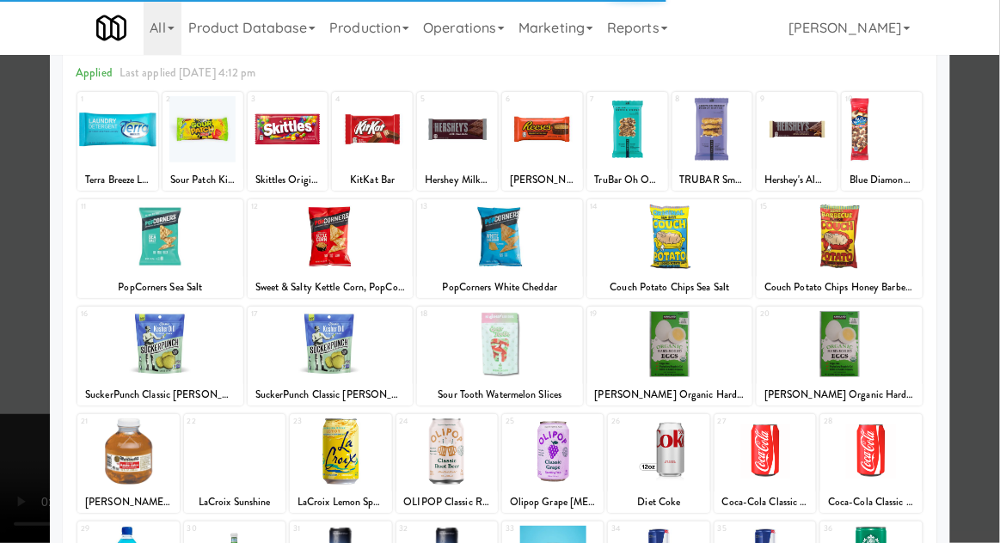
scroll to position [218, 0]
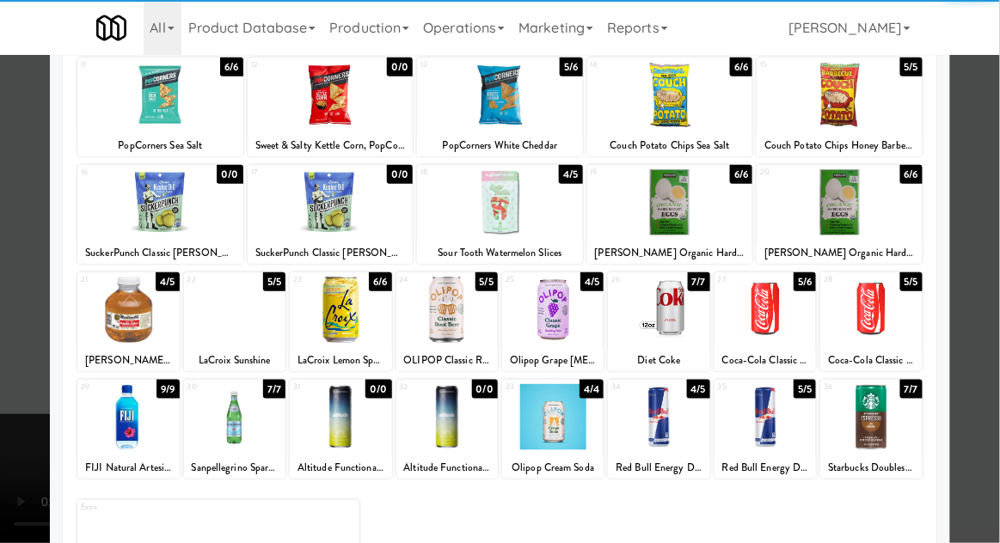
click at [777, 321] on div at bounding box center [765, 310] width 101 height 66
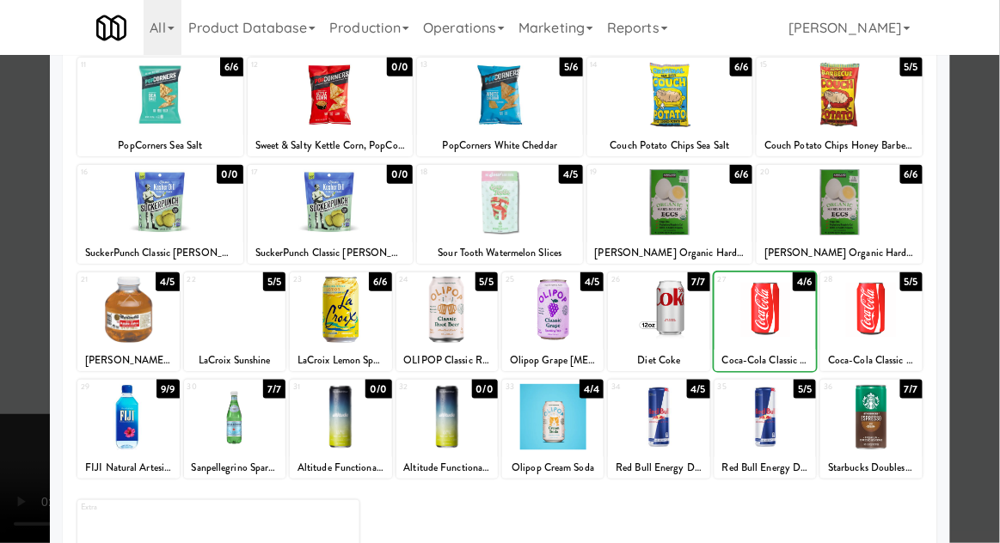
click at [991, 299] on div at bounding box center [500, 271] width 1000 height 543
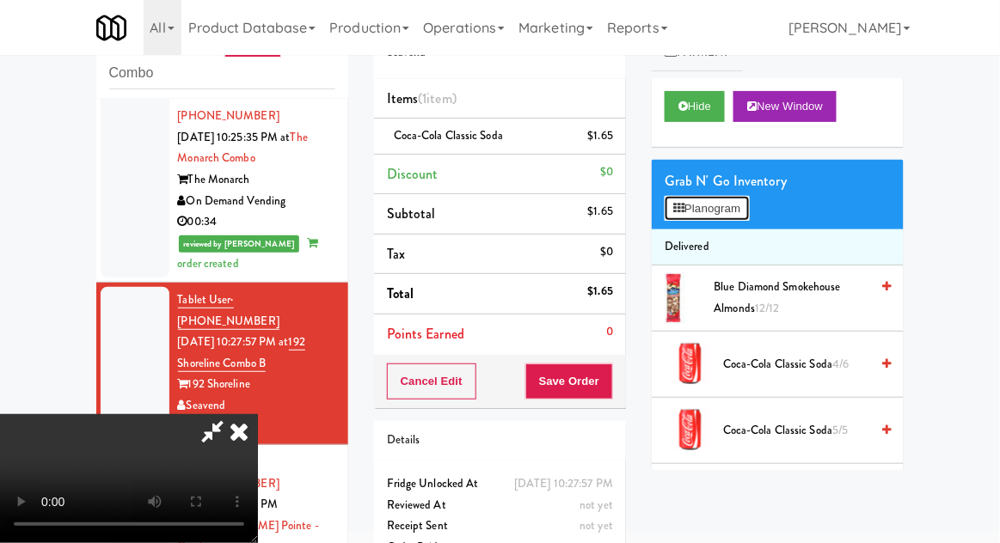
click at [739, 218] on button "Planogram" at bounding box center [707, 209] width 84 height 26
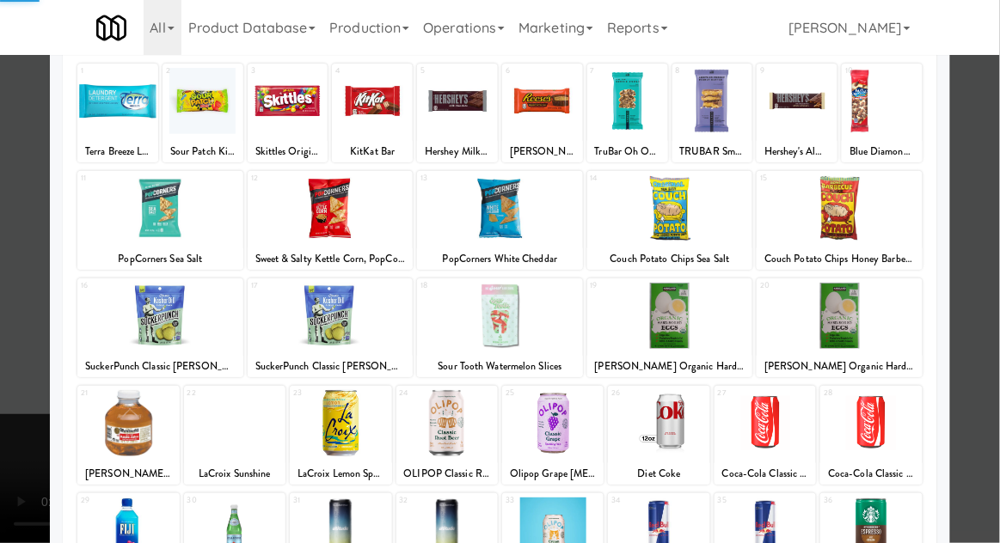
scroll to position [218, 0]
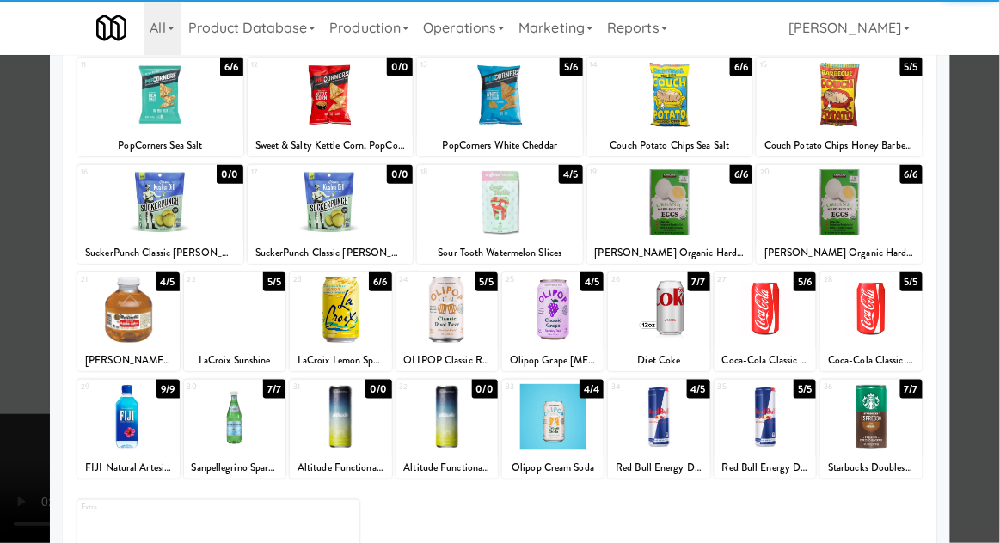
click at [678, 431] on div at bounding box center [658, 417] width 101 height 66
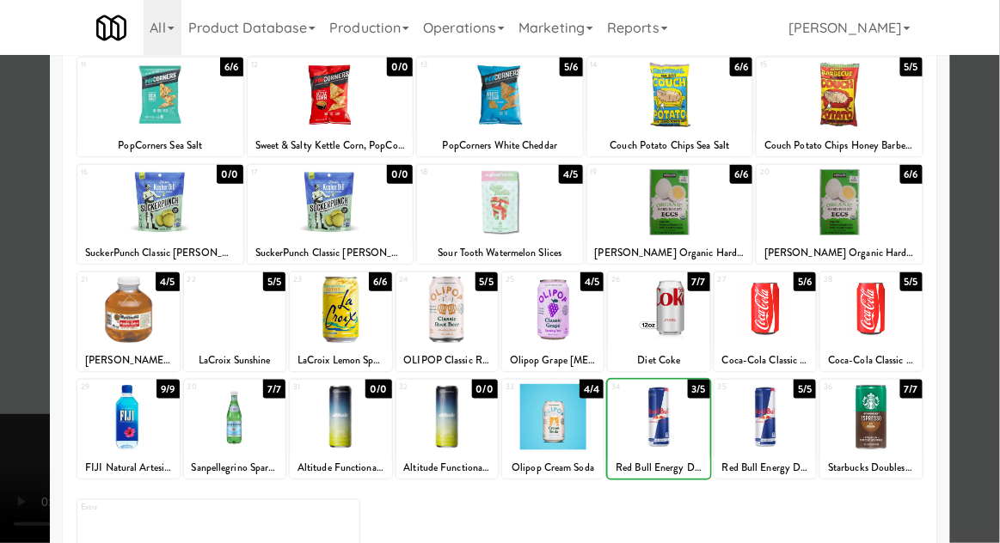
click at [980, 353] on div at bounding box center [500, 271] width 1000 height 543
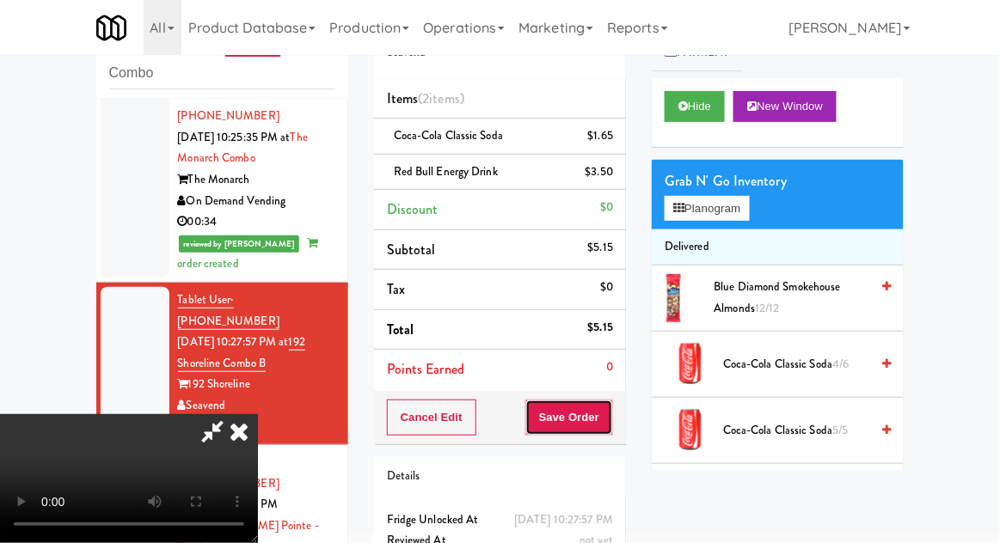
click at [611, 425] on button "Save Order" at bounding box center [569, 418] width 88 height 36
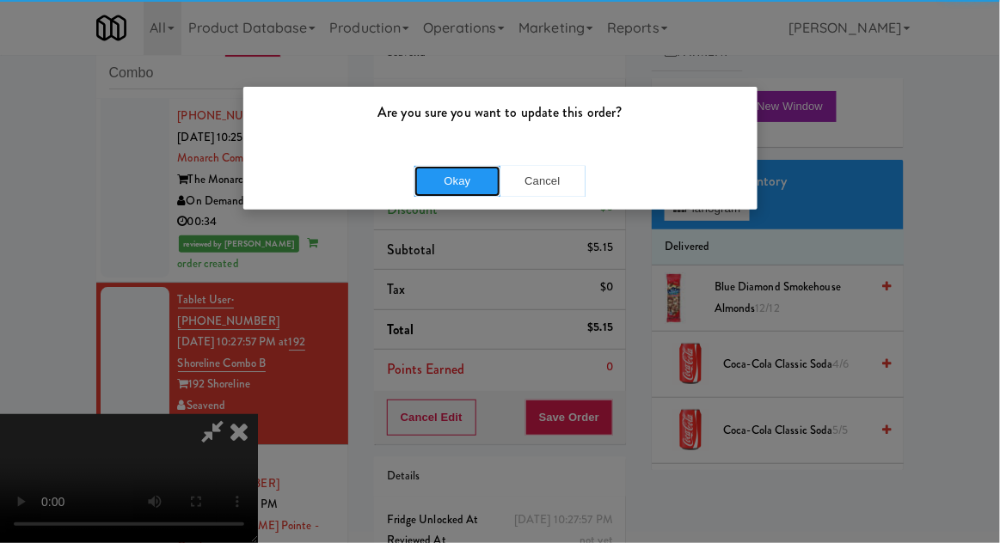
click at [451, 180] on button "Okay" at bounding box center [457, 181] width 86 height 31
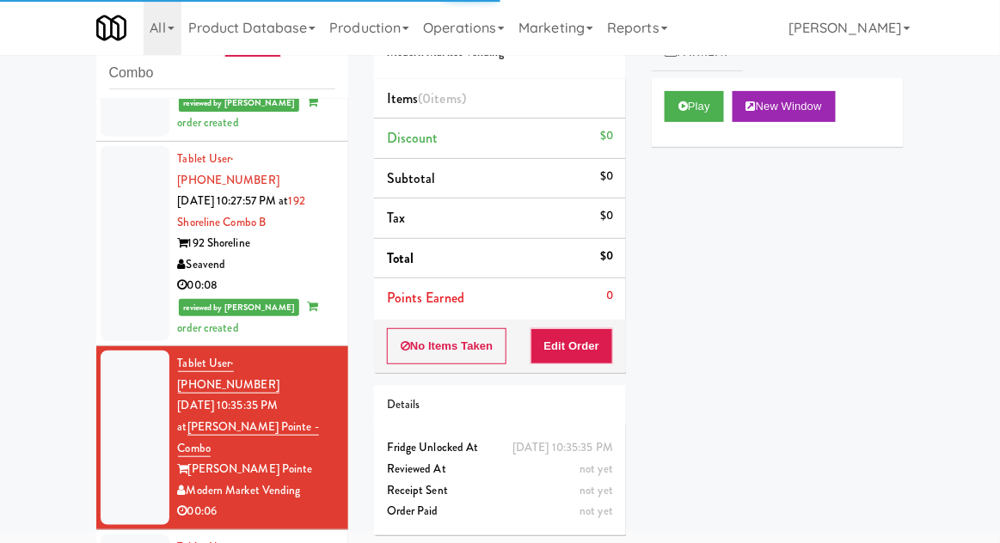
scroll to position [1401, 0]
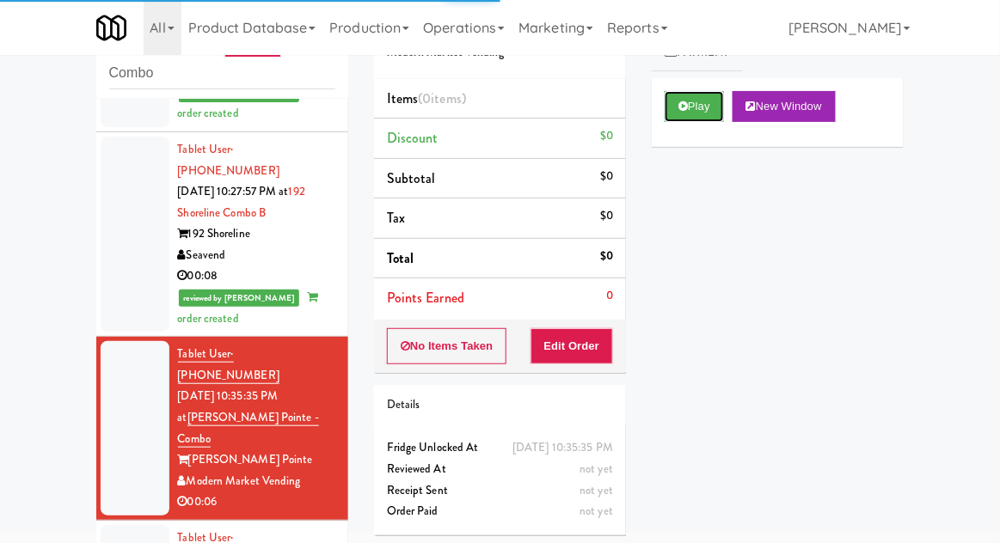
click at [683, 118] on button "Play" at bounding box center [694, 106] width 59 height 31
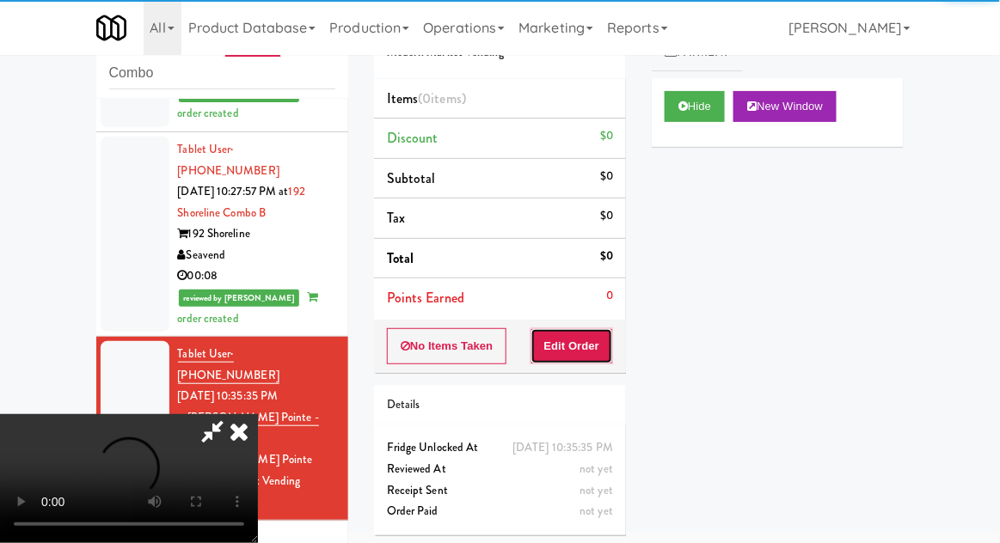
click at [575, 328] on button "Edit Order" at bounding box center [572, 346] width 83 height 36
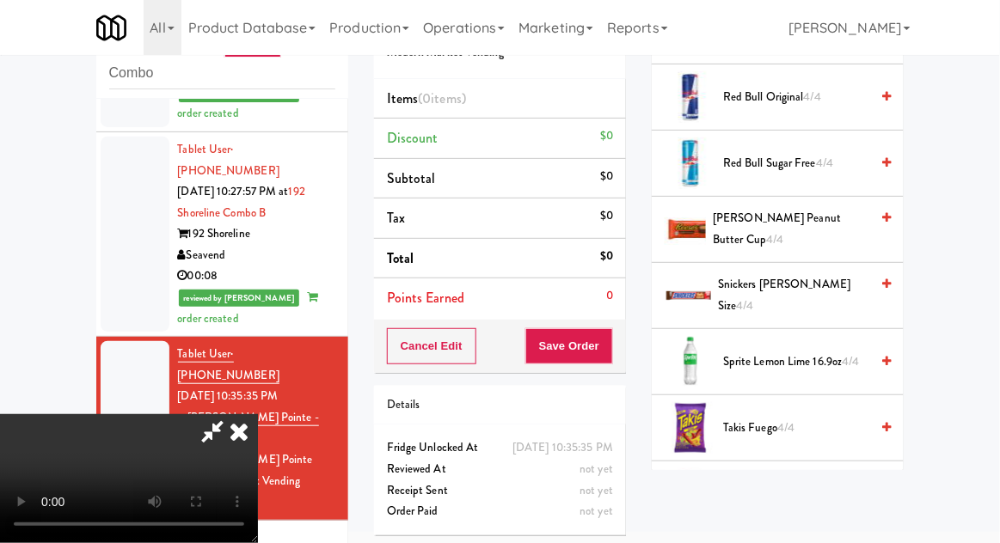
scroll to position [2065, 0]
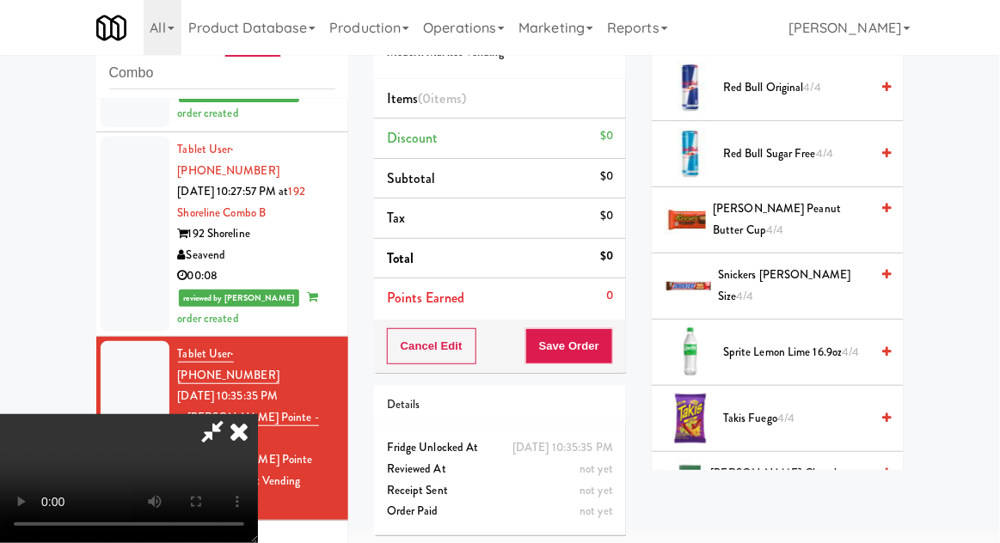
click at [831, 343] on span "Sprite Lemon Lime 16.9oz 4/4" at bounding box center [796, 352] width 146 height 21
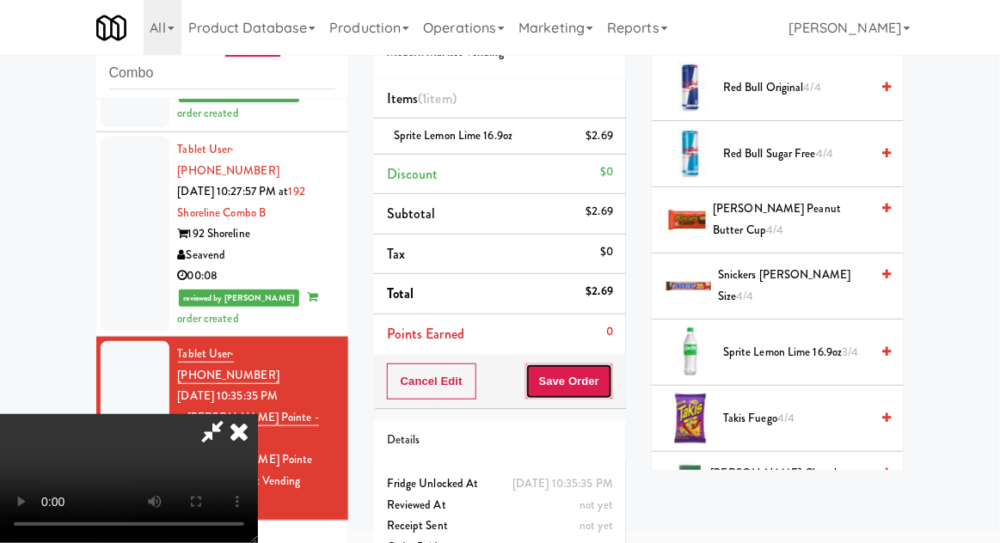
click at [604, 396] on button "Save Order" at bounding box center [569, 382] width 88 height 36
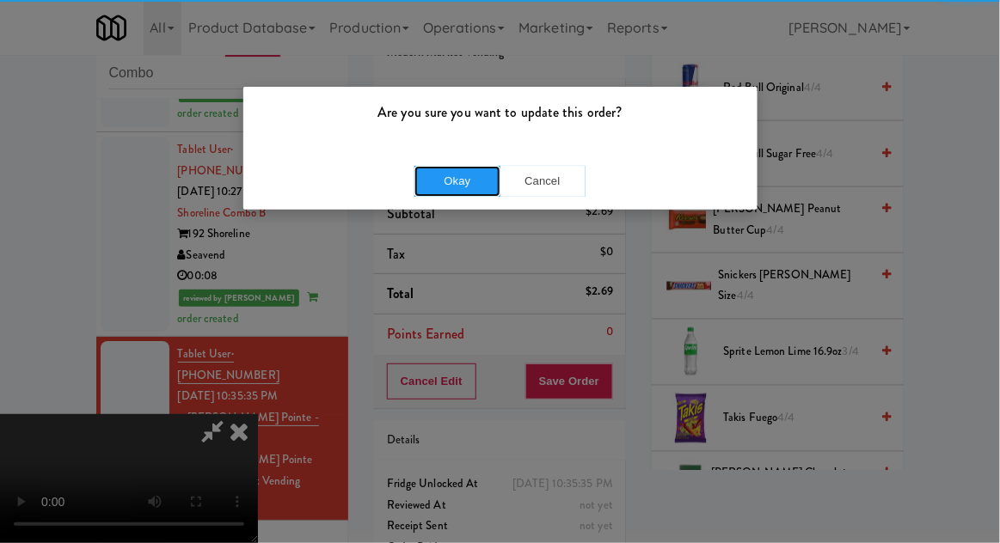
click at [443, 184] on button "Okay" at bounding box center [457, 181] width 86 height 31
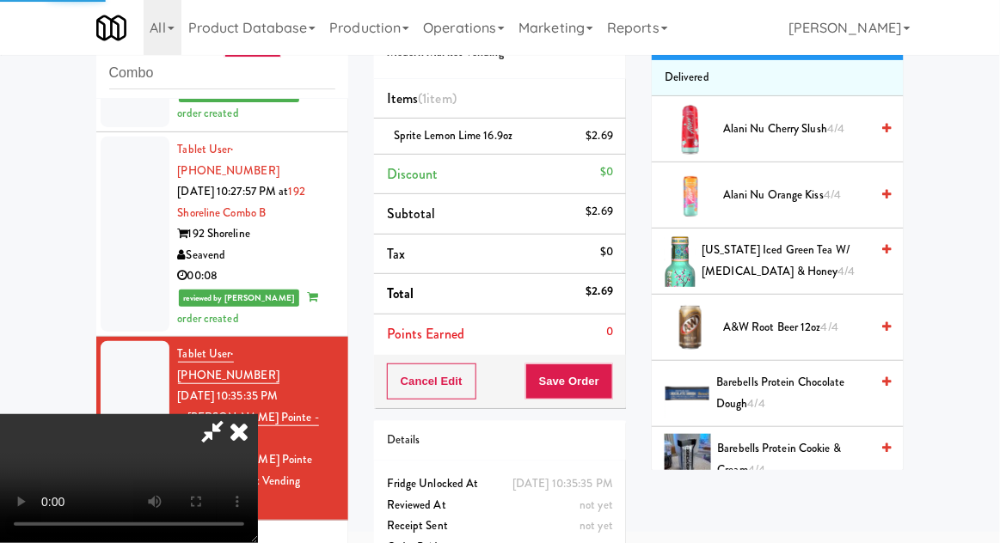
scroll to position [0, 0]
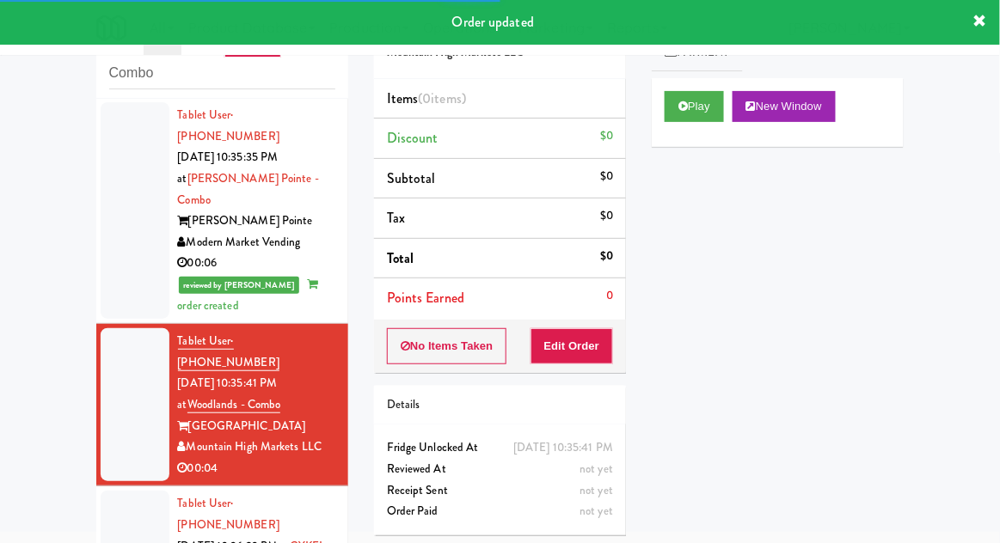
scroll to position [1655, 0]
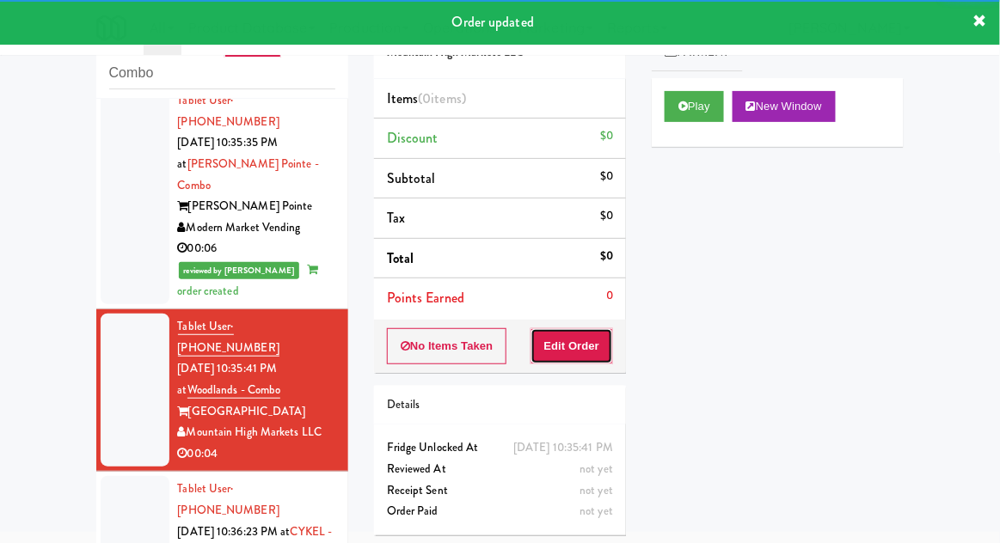
click at [592, 351] on button "Edit Order" at bounding box center [572, 346] width 83 height 36
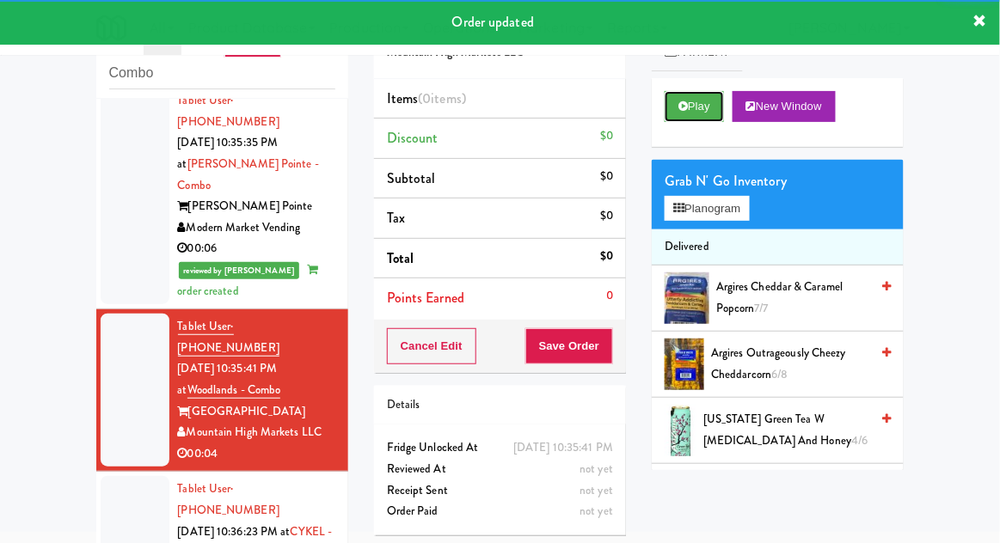
click at [707, 101] on button "Play" at bounding box center [694, 106] width 59 height 31
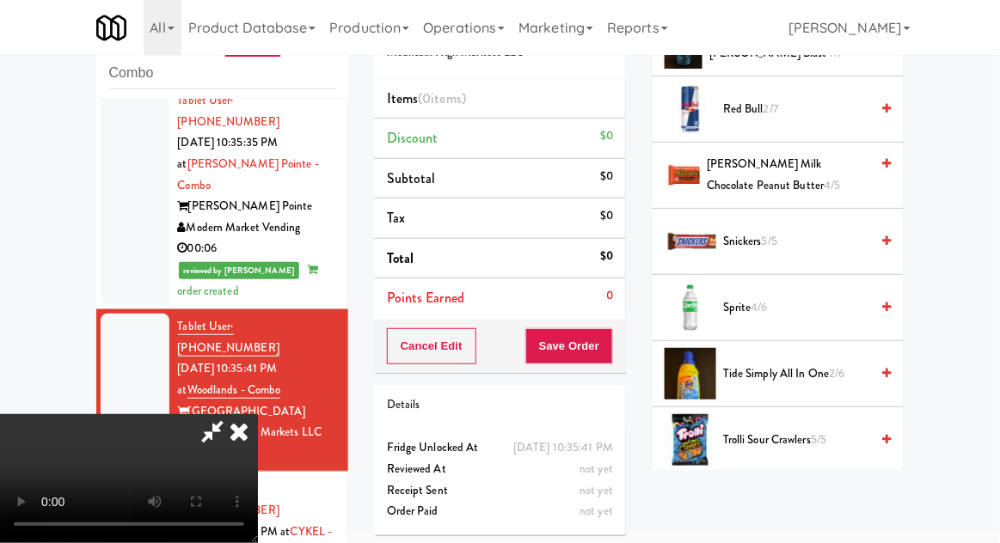
scroll to position [2041, 0]
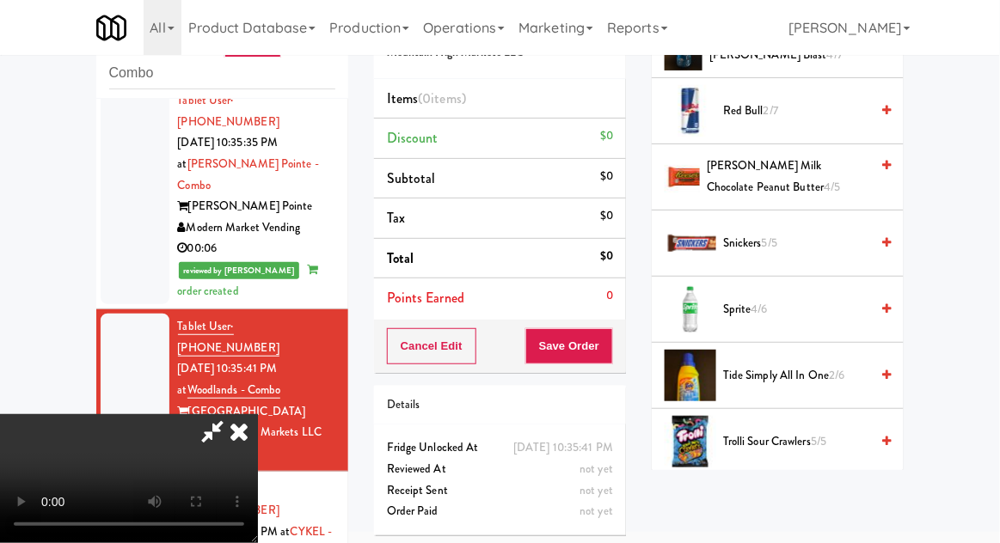
click at [795, 432] on span "Trolli Sour Crawlers 5/5" at bounding box center [796, 442] width 146 height 21
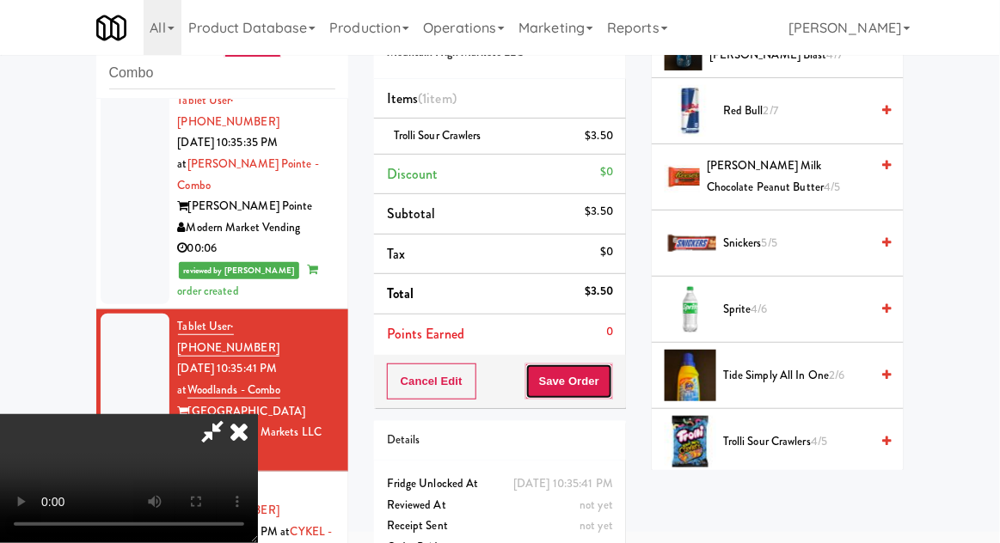
click at [613, 389] on button "Save Order" at bounding box center [569, 382] width 88 height 36
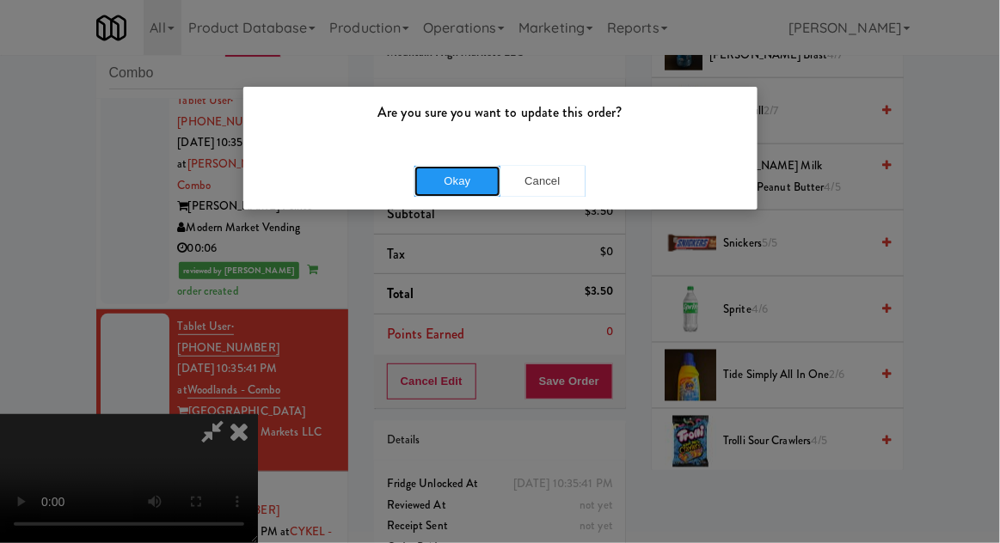
click at [417, 189] on button "Okay" at bounding box center [457, 181] width 86 height 31
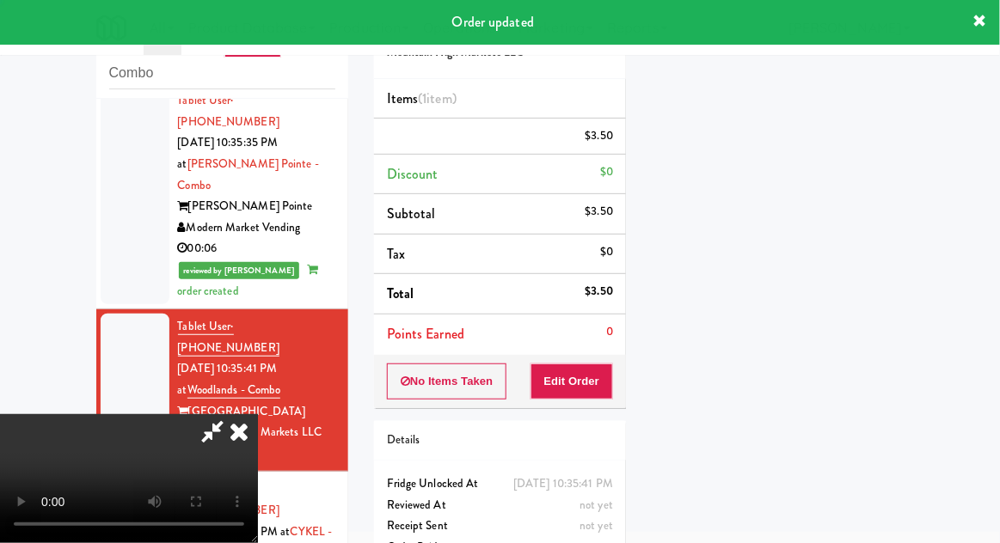
scroll to position [169, 0]
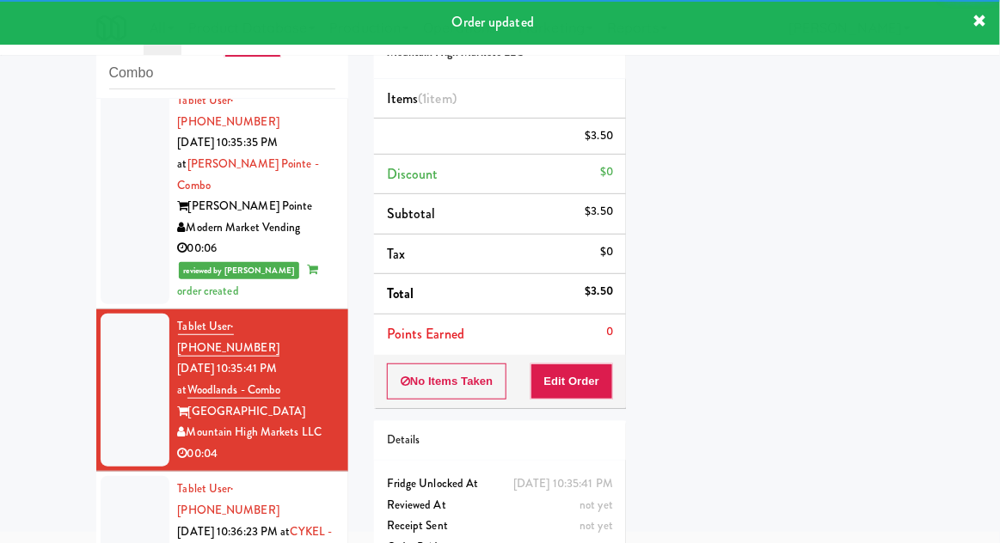
click at [117, 476] on div at bounding box center [135, 552] width 69 height 153
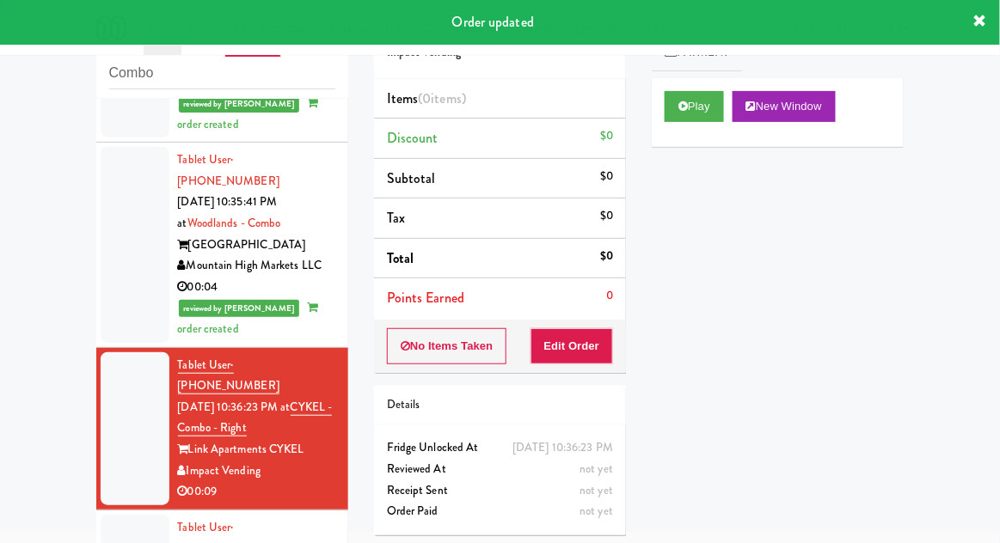
scroll to position [1864, 0]
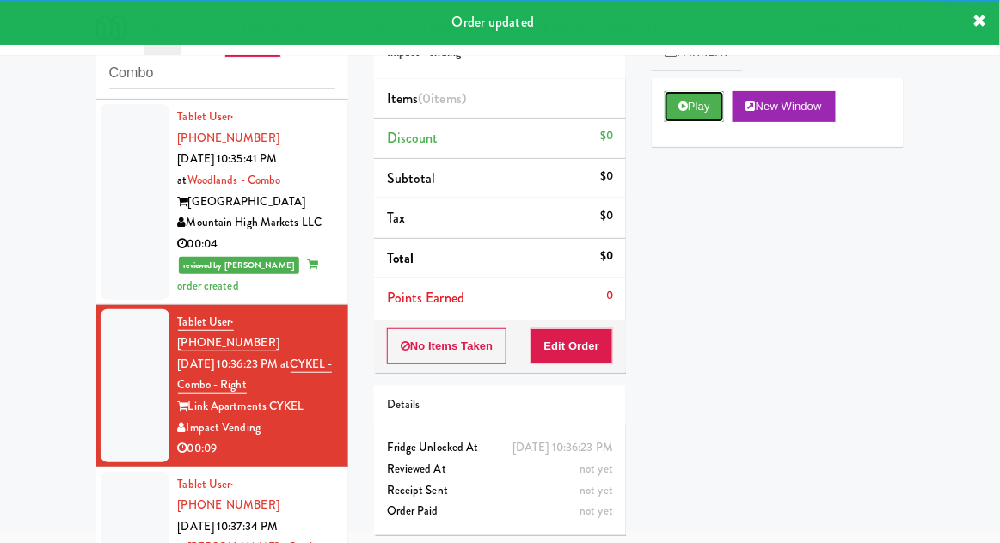
click at [703, 106] on button "Play" at bounding box center [694, 106] width 59 height 31
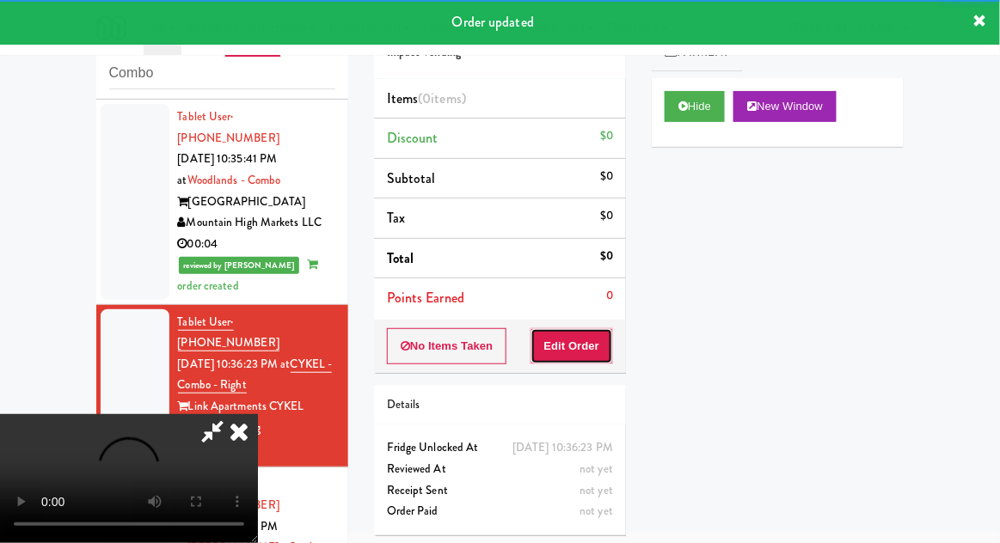
click at [592, 354] on button "Edit Order" at bounding box center [572, 346] width 83 height 36
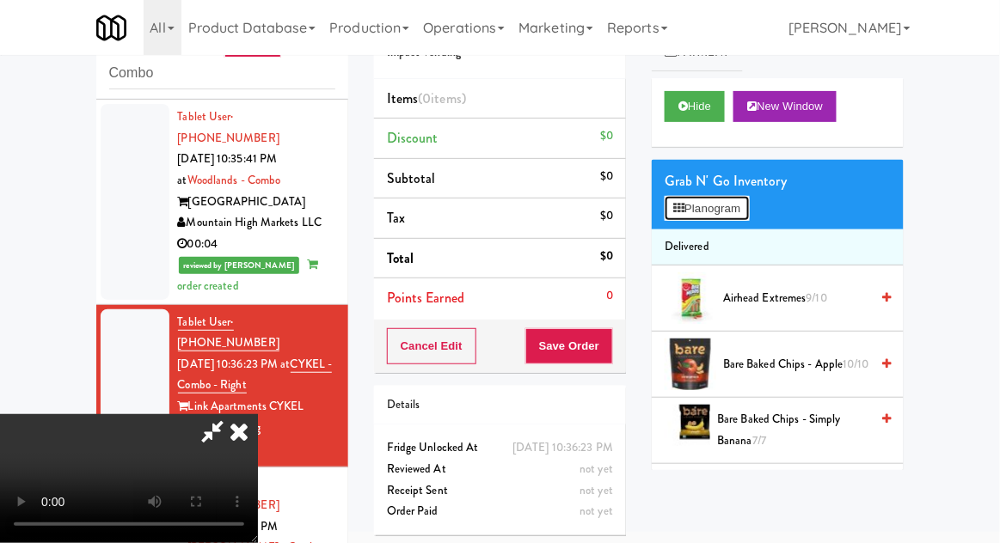
click at [722, 217] on button "Planogram" at bounding box center [707, 209] width 84 height 26
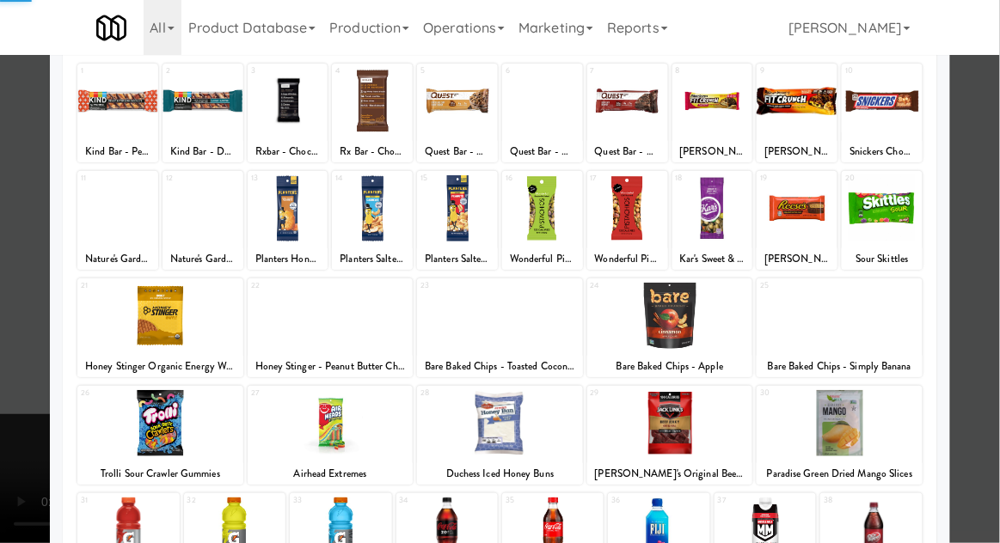
scroll to position [218, 0]
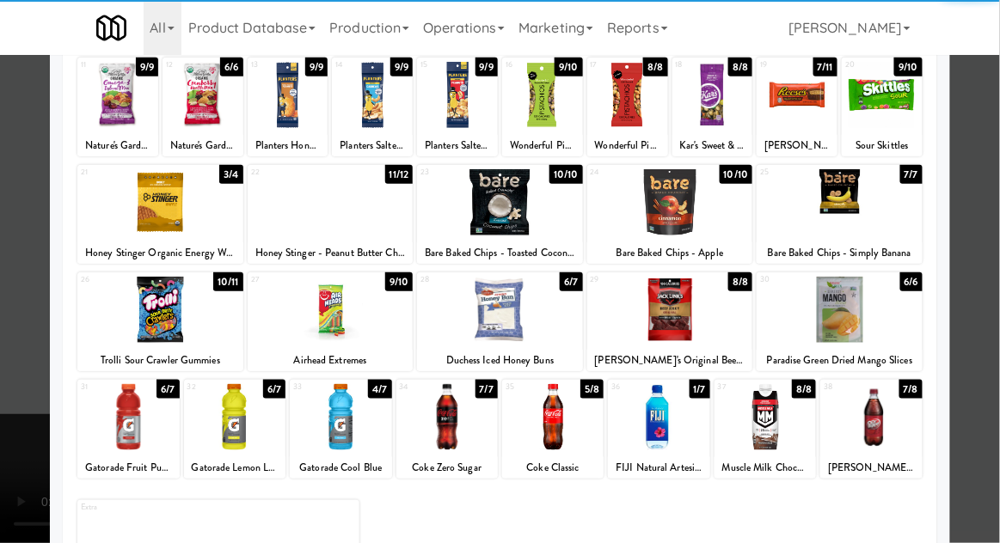
click at [885, 416] on div at bounding box center [870, 417] width 101 height 66
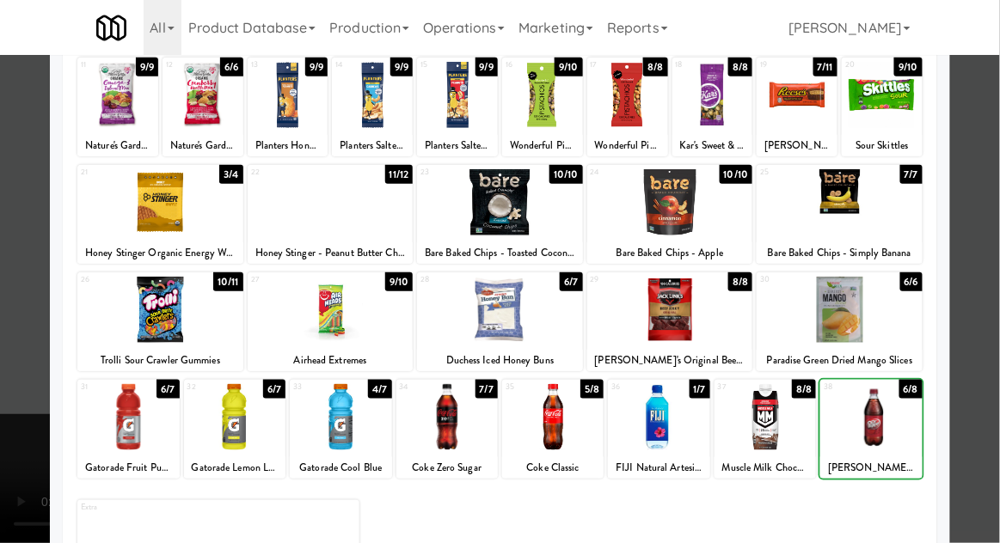
click at [972, 341] on div at bounding box center [500, 271] width 1000 height 543
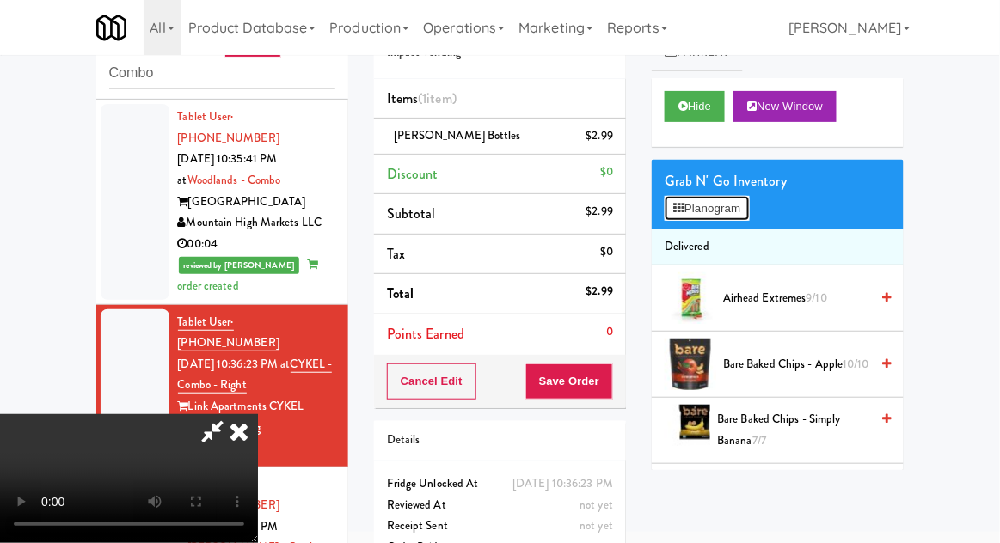
click at [749, 203] on button "Planogram" at bounding box center [707, 209] width 84 height 26
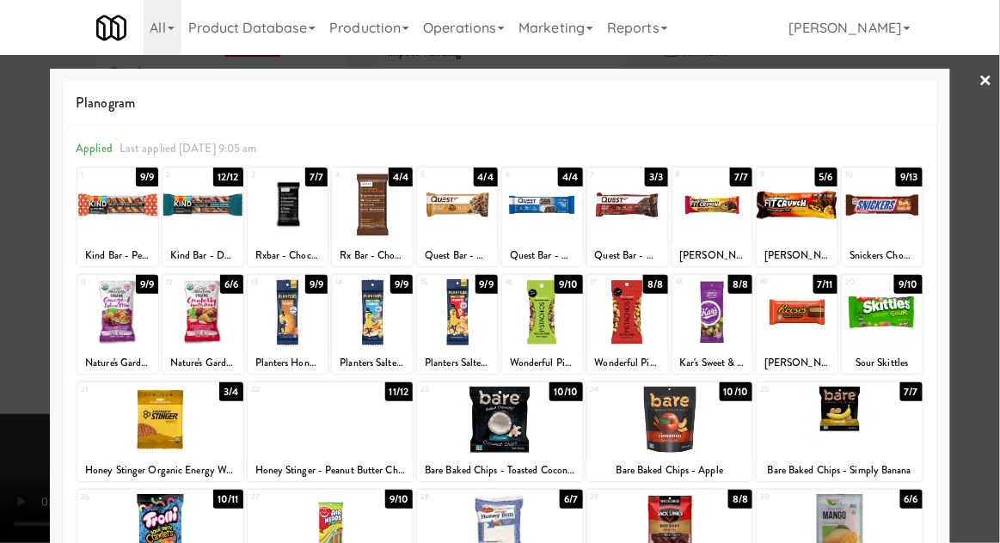
click at [813, 319] on div at bounding box center [797, 312] width 81 height 66
click at [989, 236] on div at bounding box center [500, 271] width 1000 height 543
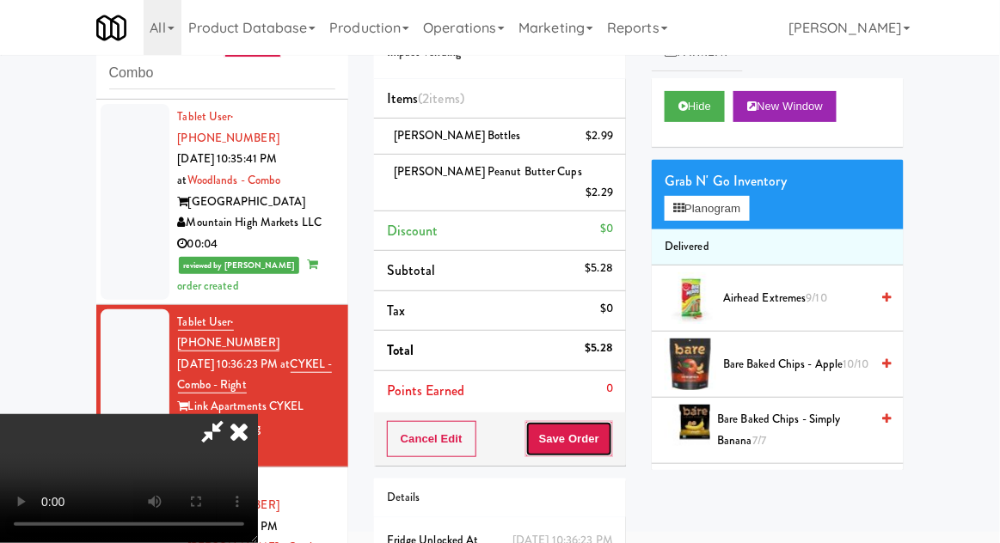
click at [612, 421] on button "Save Order" at bounding box center [569, 439] width 88 height 36
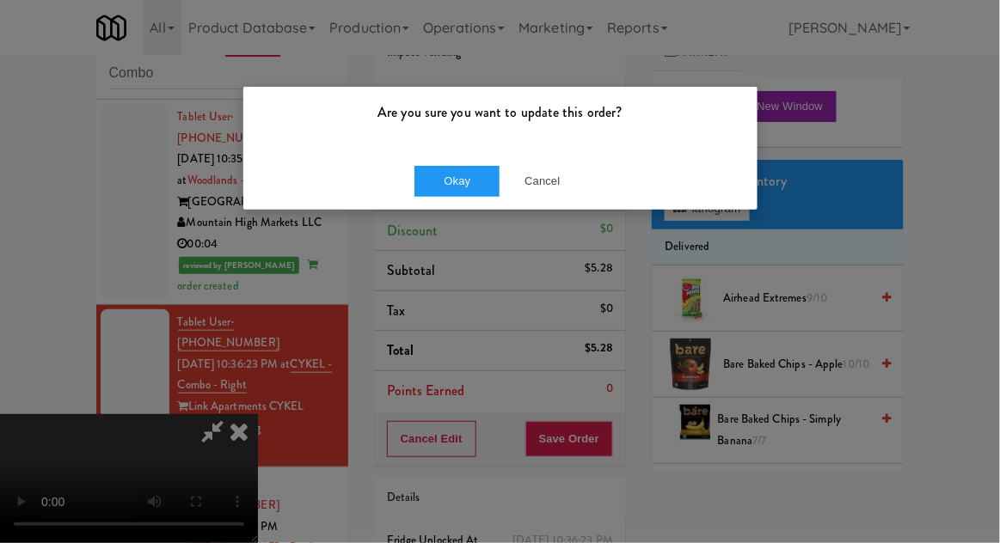
click at [455, 135] on div "Are you sure you want to update this order?" at bounding box center [500, 119] width 514 height 65
click at [449, 180] on button "Okay" at bounding box center [457, 181] width 86 height 31
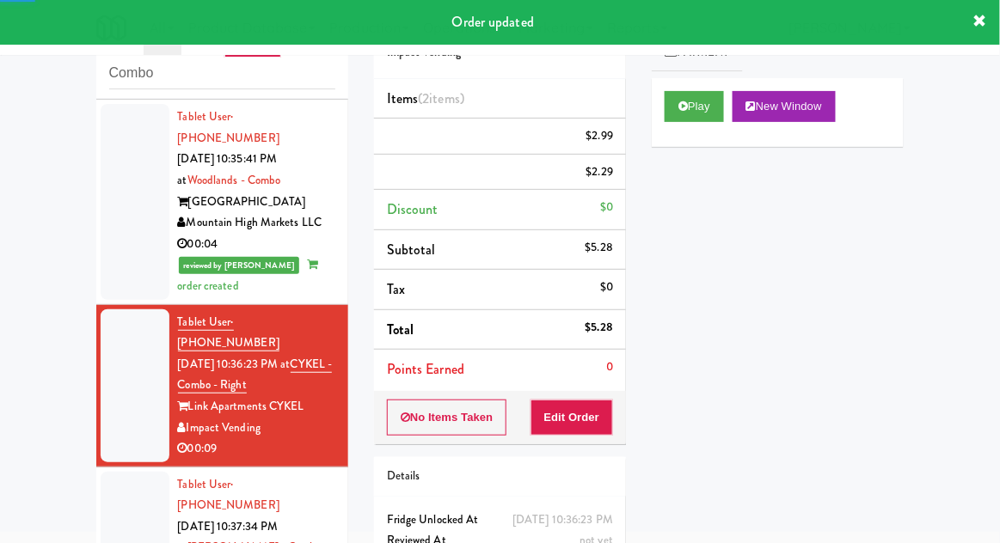
click at [107, 472] on div at bounding box center [135, 548] width 69 height 153
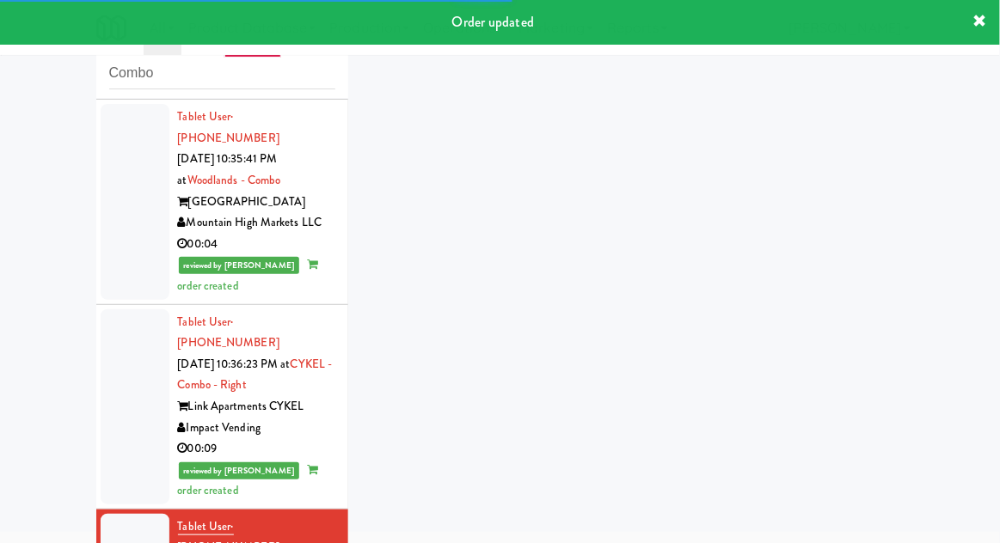
scroll to position [1906, 0]
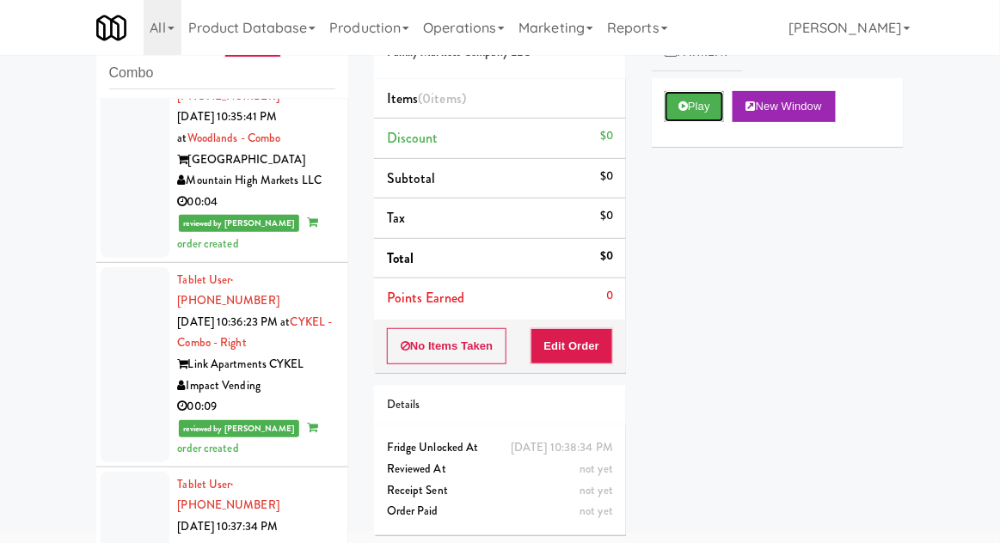
click at [712, 118] on button "Play" at bounding box center [694, 106] width 59 height 31
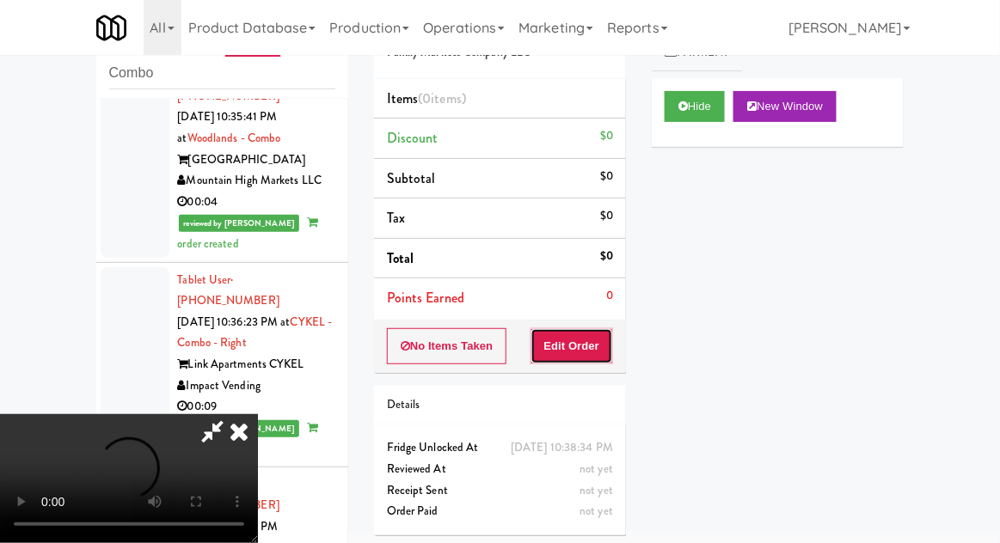
click at [594, 358] on button "Edit Order" at bounding box center [572, 346] width 83 height 36
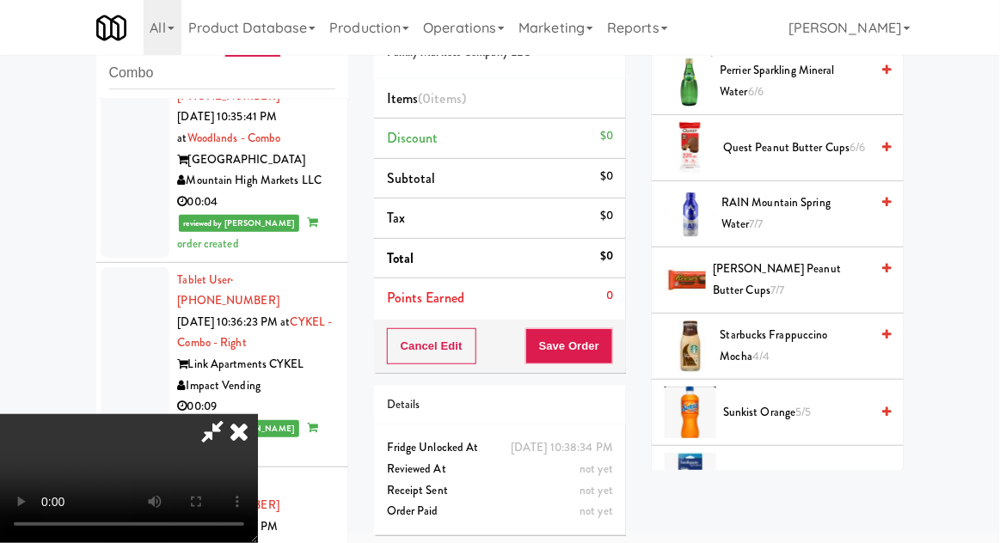
scroll to position [2014, 0]
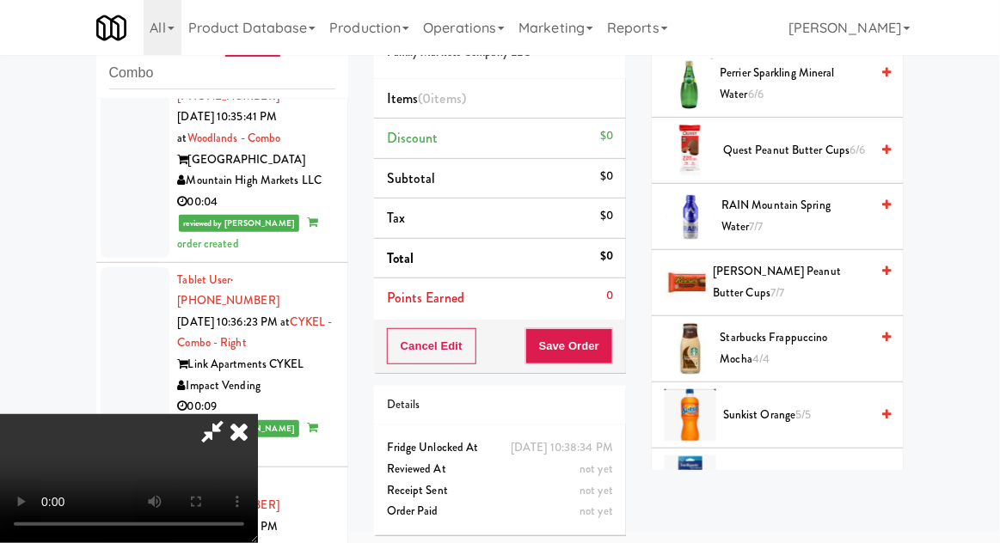
click at [819, 537] on span "Trolli Sour Brite Crawlers 8/8" at bounding box center [796, 547] width 146 height 21
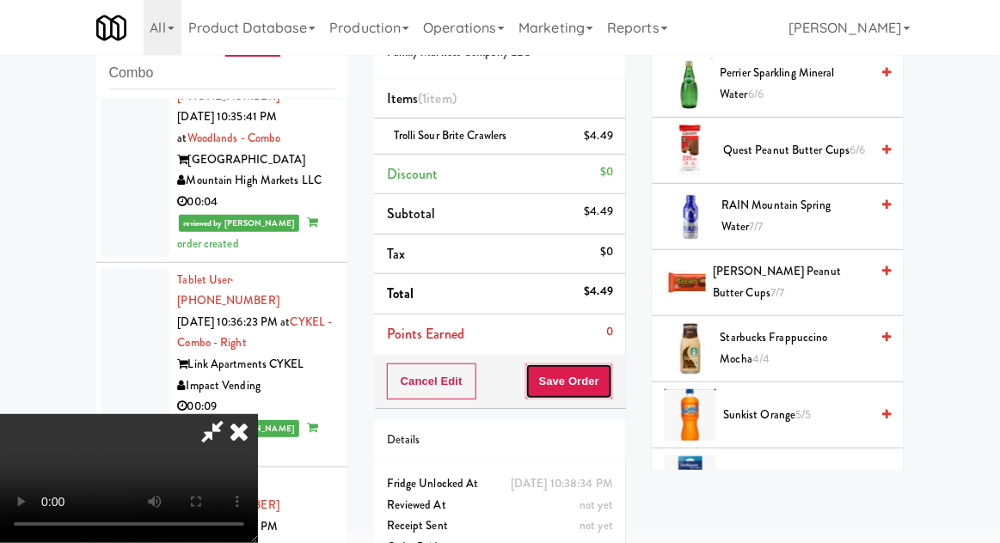
click at [608, 388] on button "Save Order" at bounding box center [569, 382] width 88 height 36
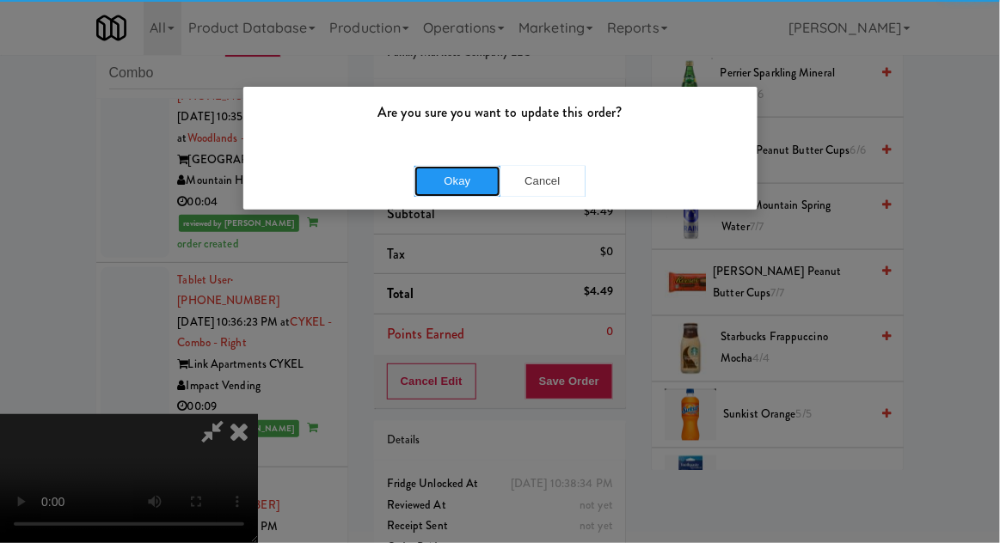
click at [427, 187] on button "Okay" at bounding box center [457, 181] width 86 height 31
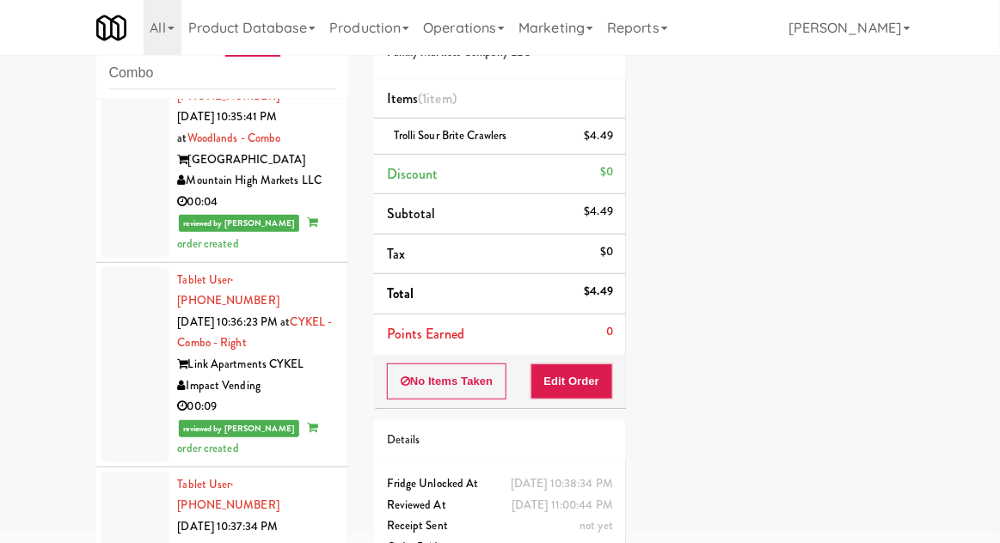
scroll to position [1949, 0]
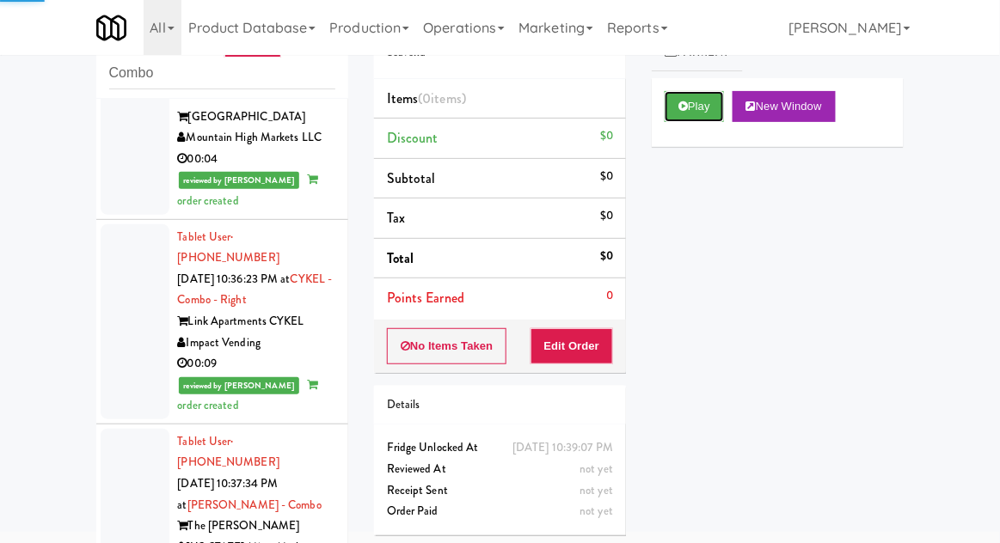
click at [697, 105] on button "Play" at bounding box center [694, 106] width 59 height 31
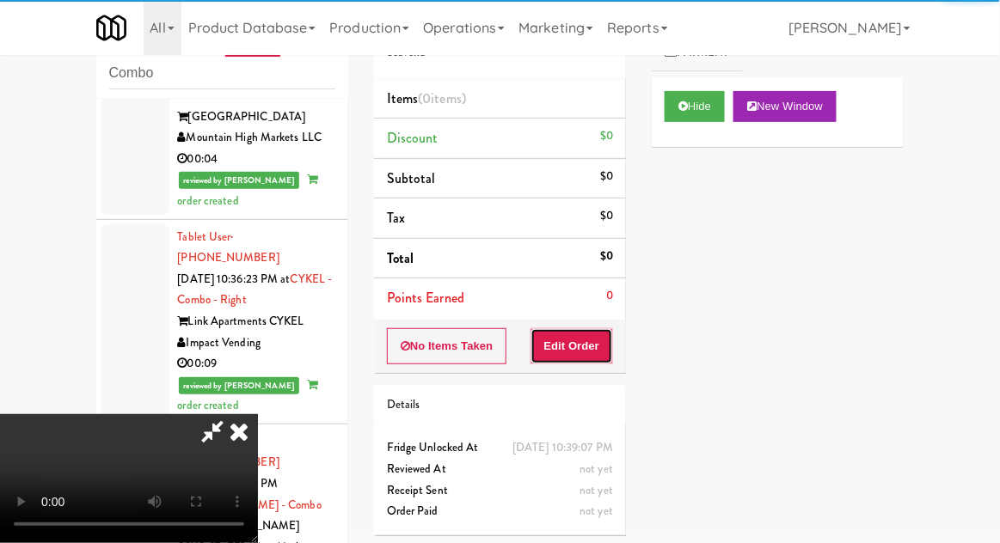
click at [579, 359] on button "Edit Order" at bounding box center [572, 346] width 83 height 36
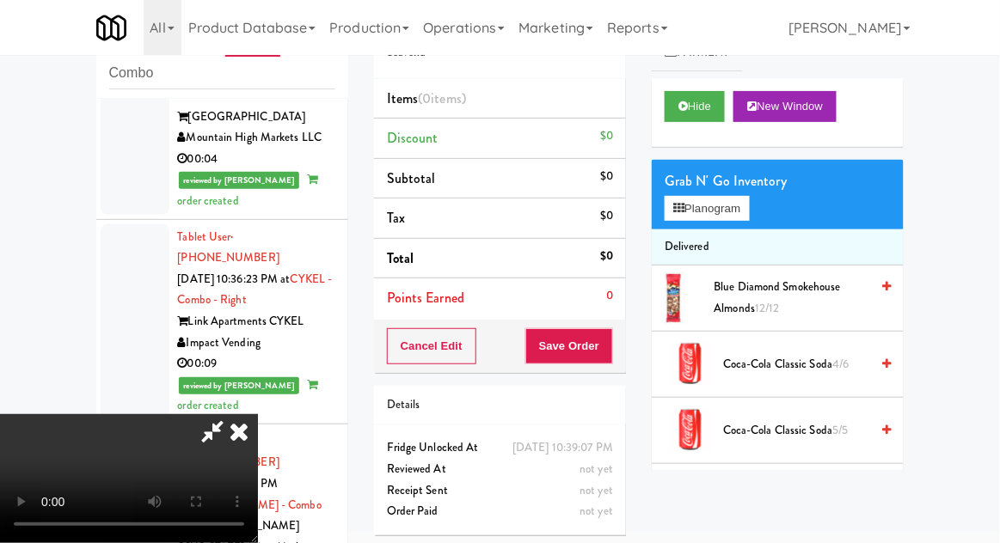
click at [740, 230] on li "Delivered" at bounding box center [778, 248] width 252 height 36
click at [743, 215] on button "Planogram" at bounding box center [707, 209] width 84 height 26
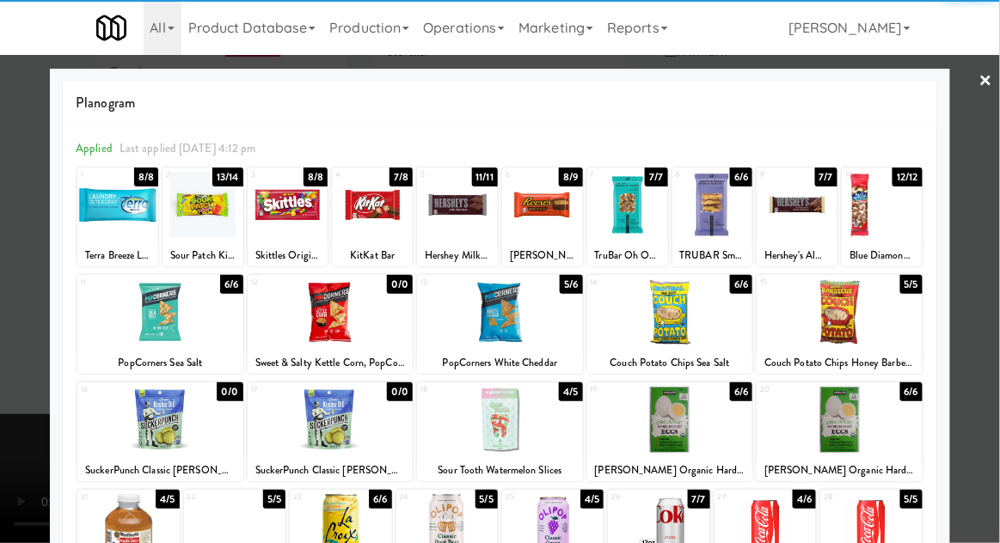
click at [701, 328] on div at bounding box center [670, 312] width 166 height 66
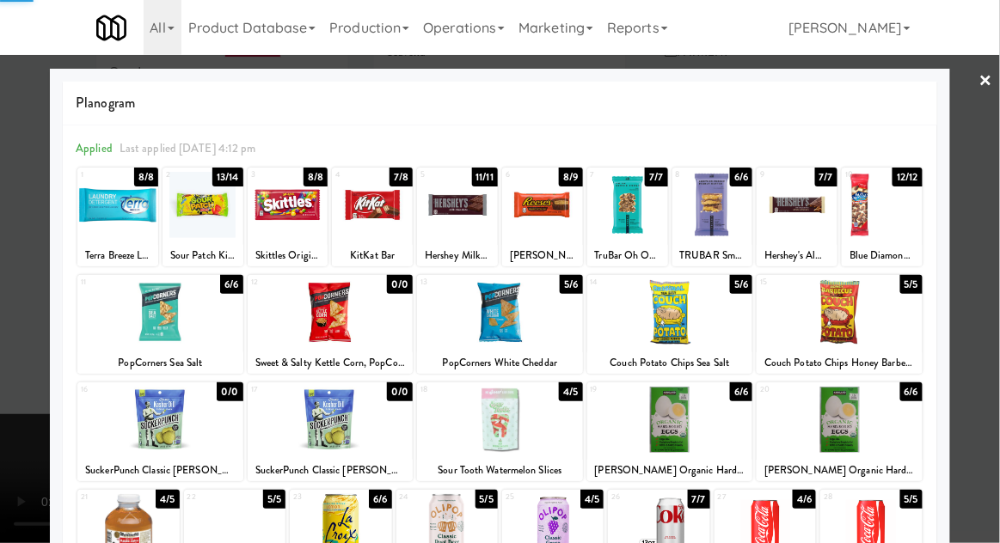
click at [992, 284] on div at bounding box center [500, 271] width 1000 height 543
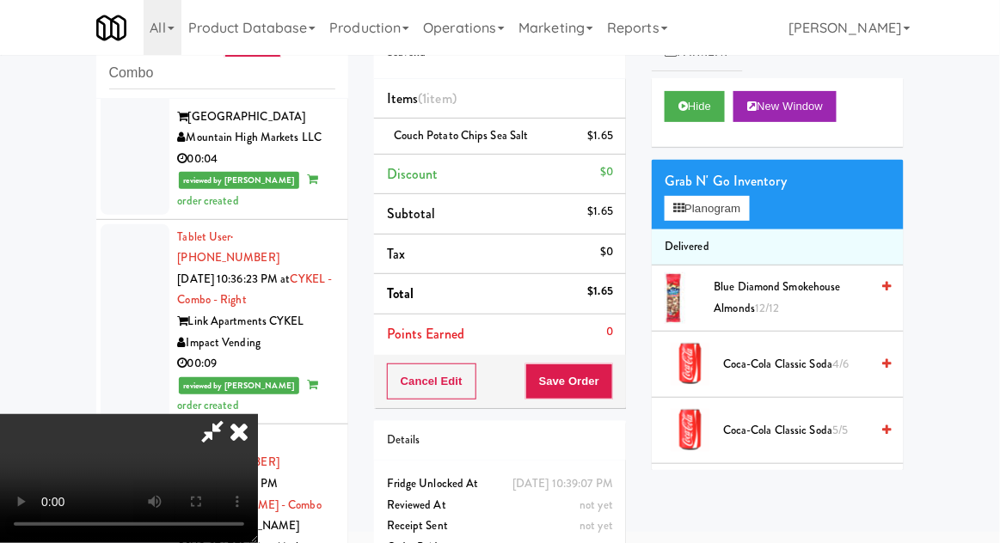
scroll to position [63, 0]
click at [604, 393] on button "Save Order" at bounding box center [569, 382] width 88 height 36
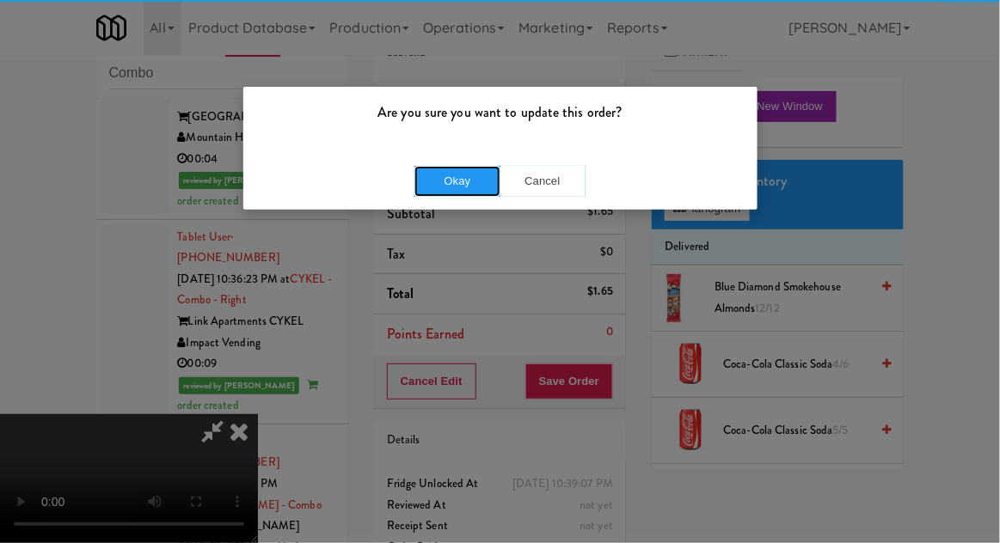
click at [471, 182] on button "Okay" at bounding box center [457, 181] width 86 height 31
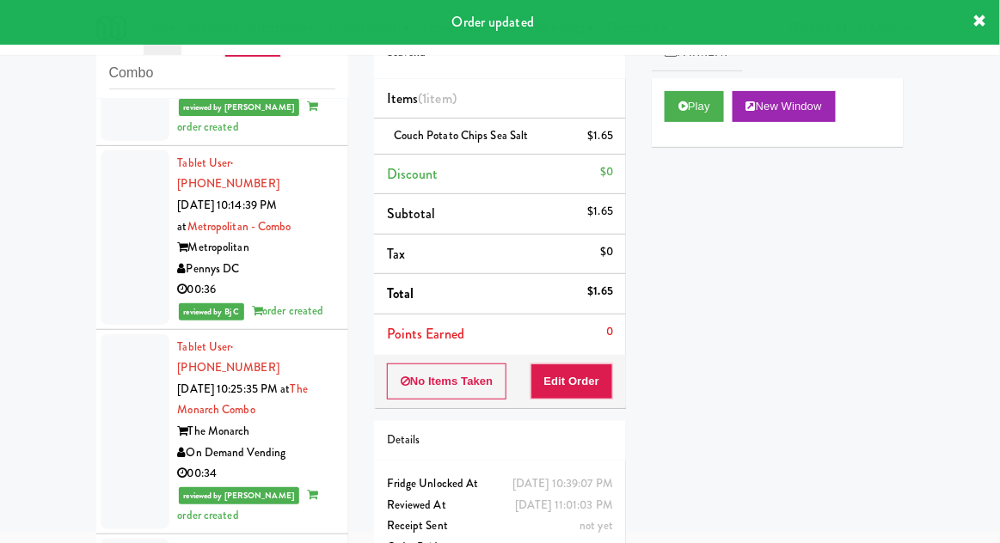
scroll to position [0, 0]
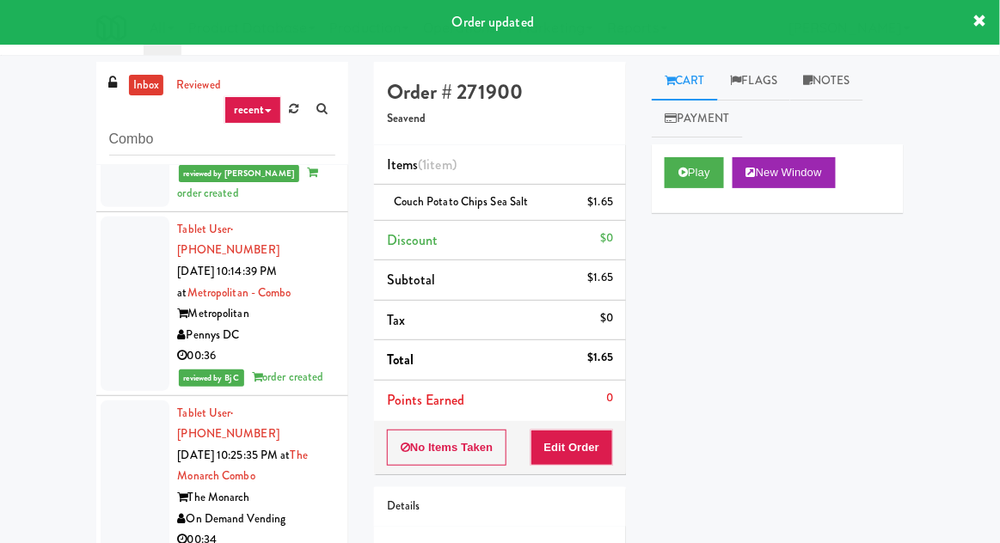
click at [155, 85] on link "inbox" at bounding box center [146, 85] width 35 height 21
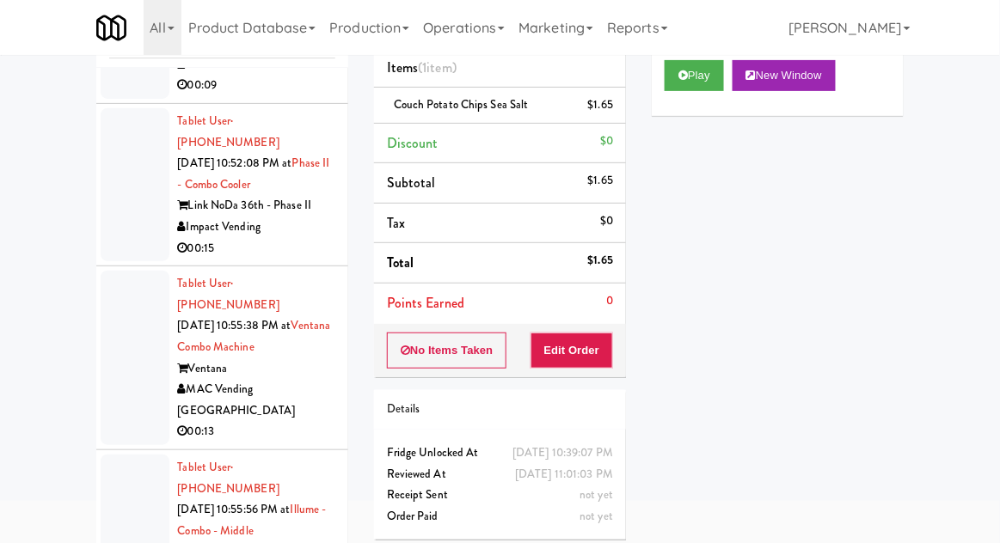
scroll to position [135, 0]
